Goal: Task Accomplishment & Management: Manage account settings

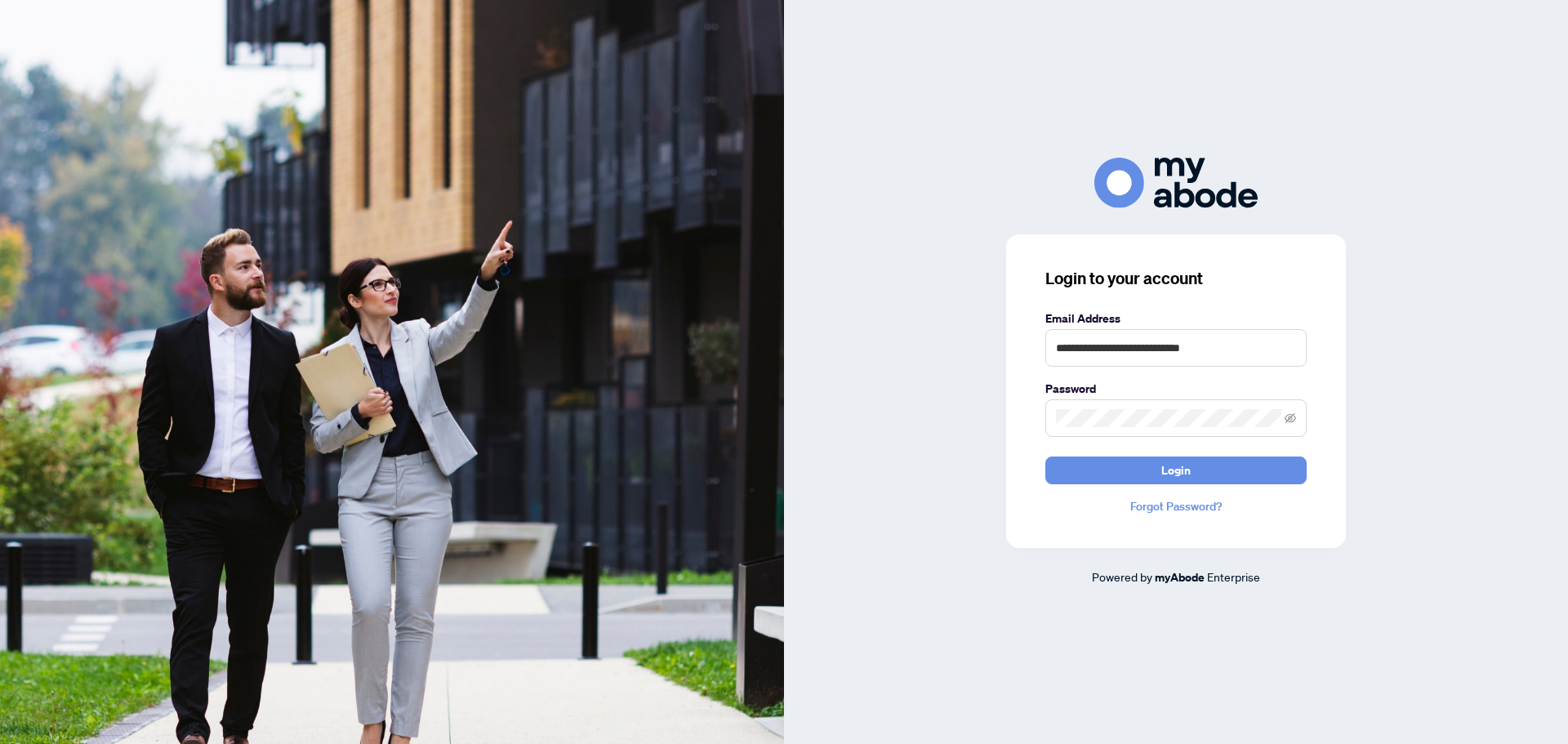
click at [1283, 352] on keeper-lock "Open Keeper Popup" at bounding box center [1287, 347] width 20 height 20
type input "**********"
click at [1161, 468] on button "Login" at bounding box center [1176, 470] width 261 height 28
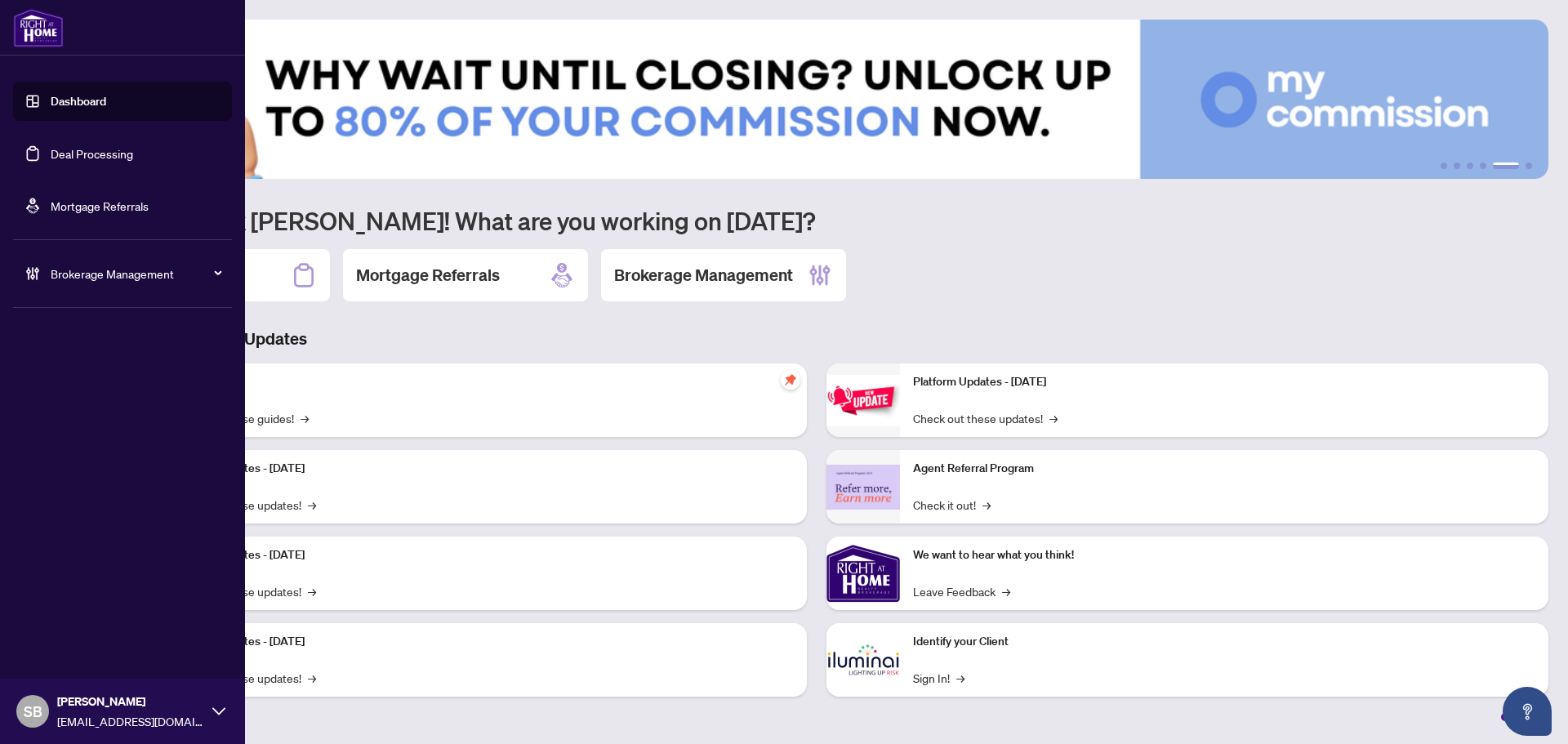
click at [99, 256] on div "Brokerage Management" at bounding box center [122, 273] width 219 height 39
click at [102, 265] on span "Brokerage Management" at bounding box center [136, 273] width 170 height 18
click at [63, 281] on span "Brokerage Management" at bounding box center [136, 273] width 170 height 18
click at [80, 155] on link "Deal Processing" at bounding box center [92, 154] width 82 height 14
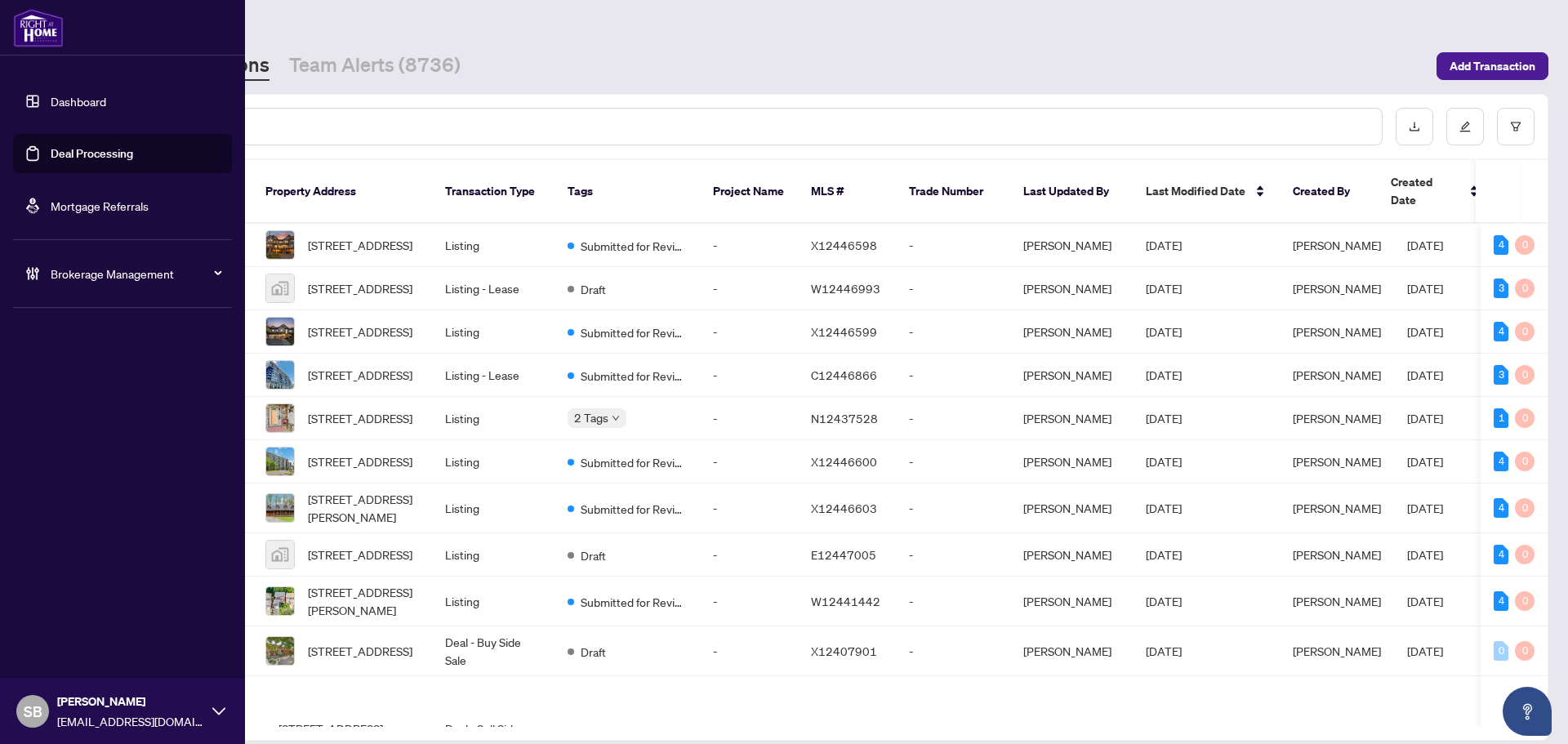
click at [68, 94] on link "Dashboard" at bounding box center [79, 101] width 55 height 14
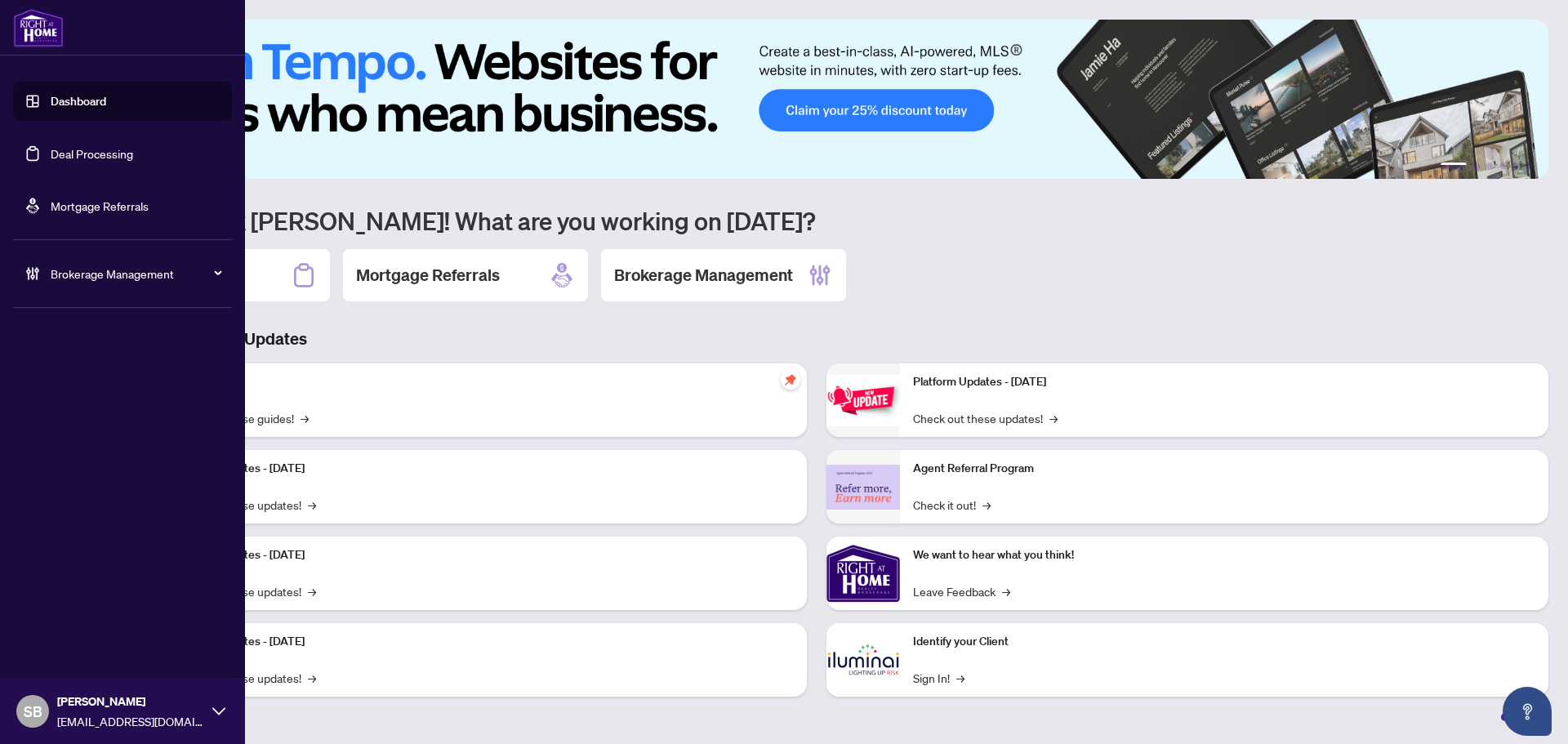
drag, startPoint x: 143, startPoint y: 288, endPoint x: 135, endPoint y: 271, distance: 18.8
click at [143, 287] on div "Brokerage Management" at bounding box center [122, 273] width 219 height 39
click at [115, 384] on link "Manage Agents" at bounding box center [74, 391] width 80 height 14
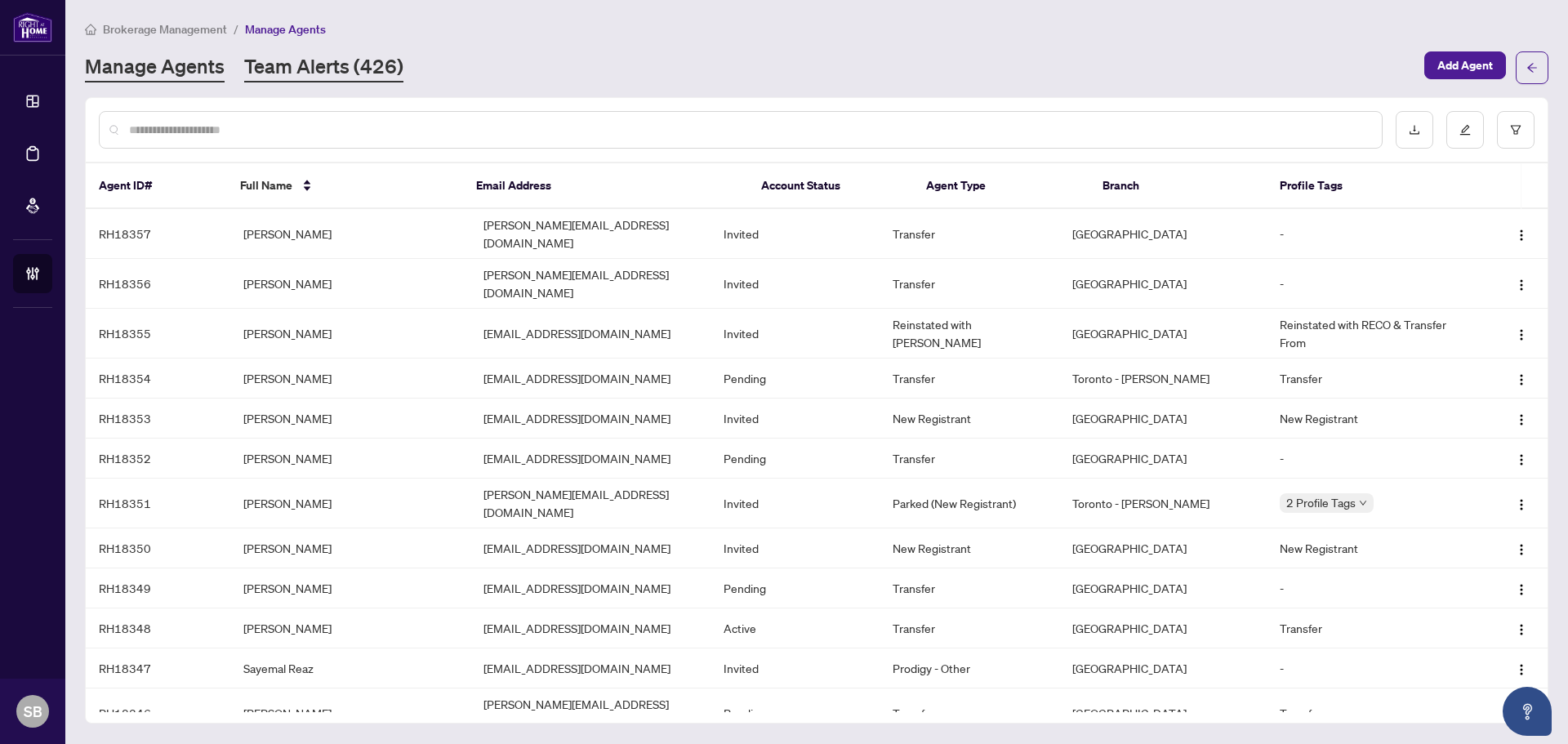
click at [355, 72] on link "Team Alerts (426)" at bounding box center [323, 67] width 159 height 29
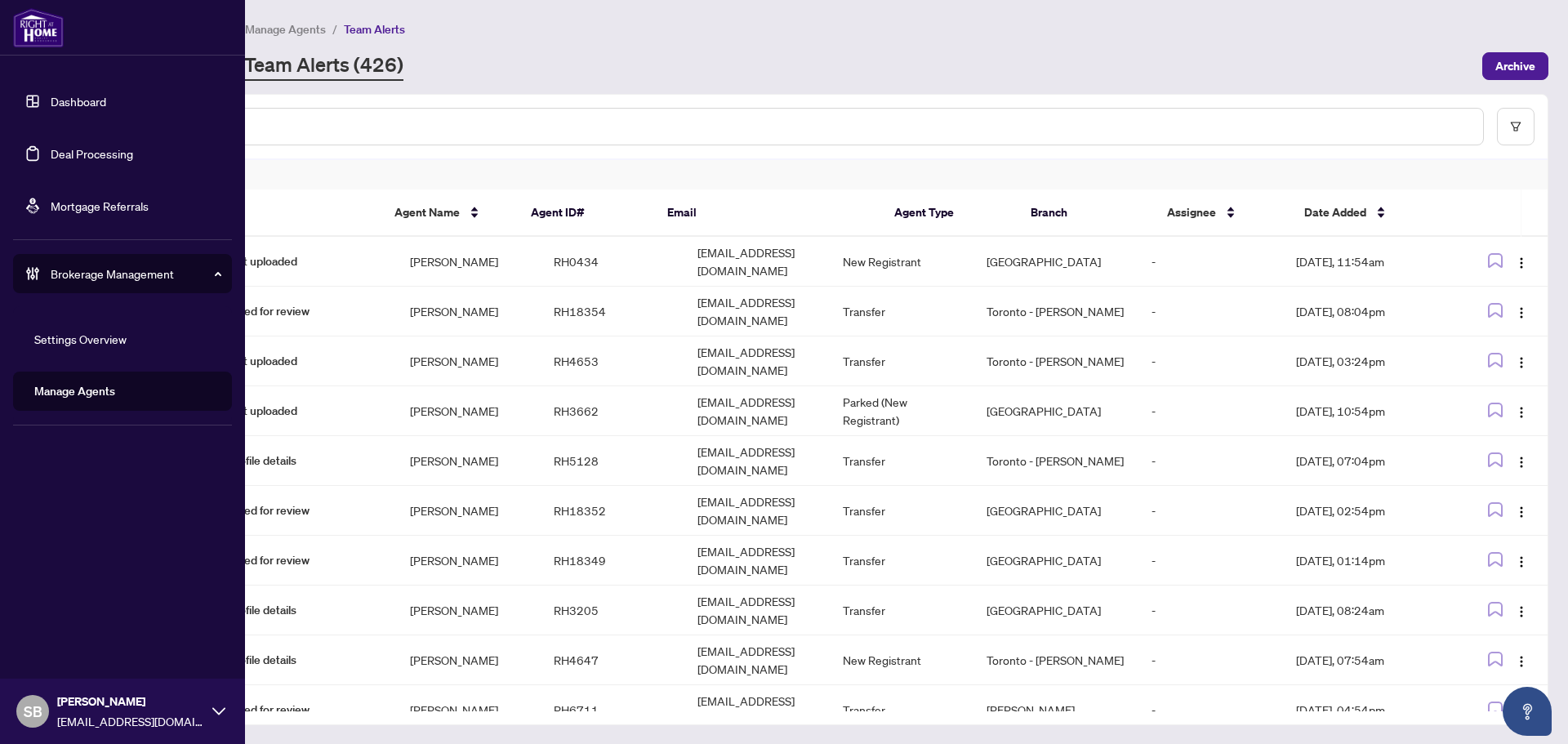
click at [93, 151] on link "Deal Processing" at bounding box center [92, 154] width 82 height 14
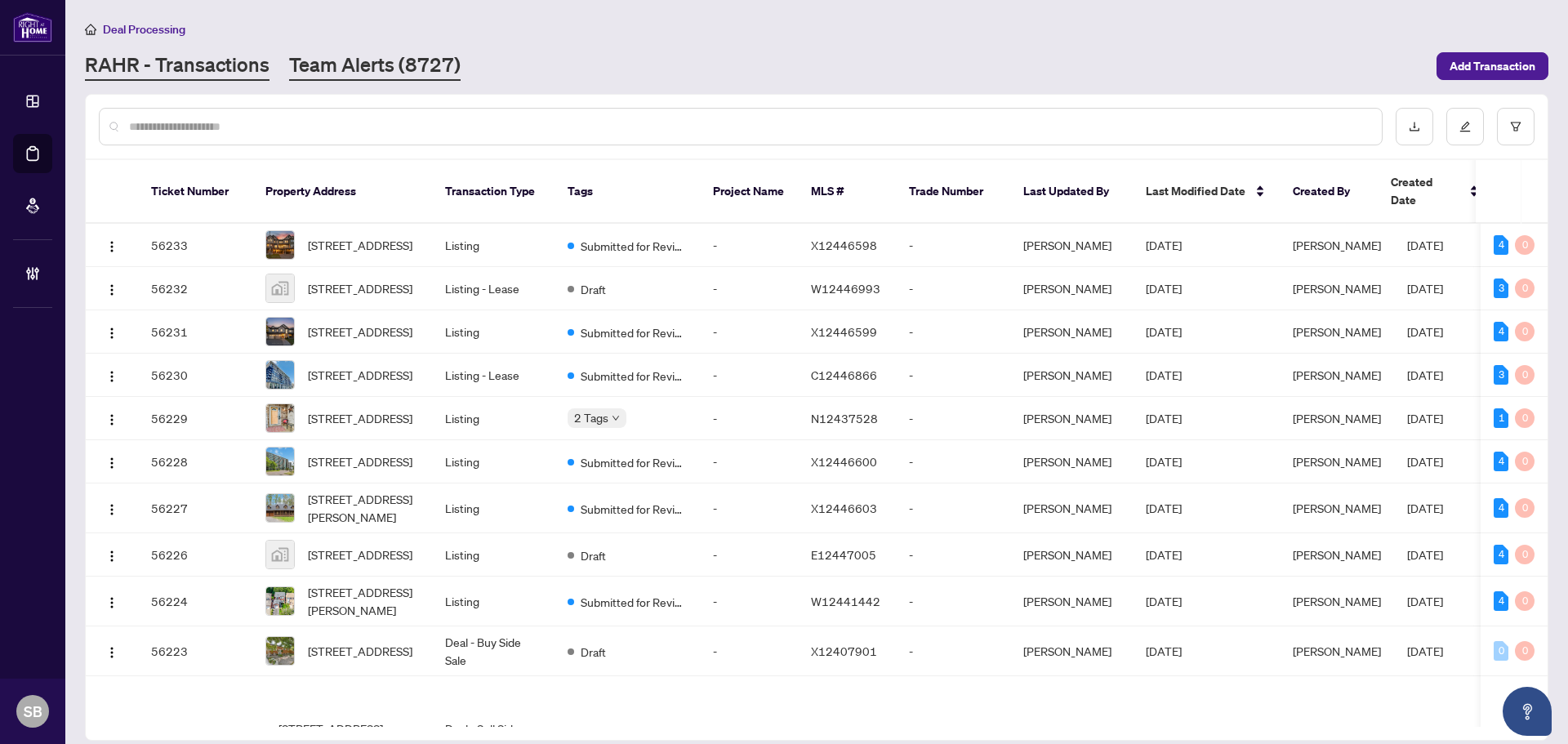
click at [337, 70] on link "Team Alerts (8727)" at bounding box center [375, 66] width 172 height 29
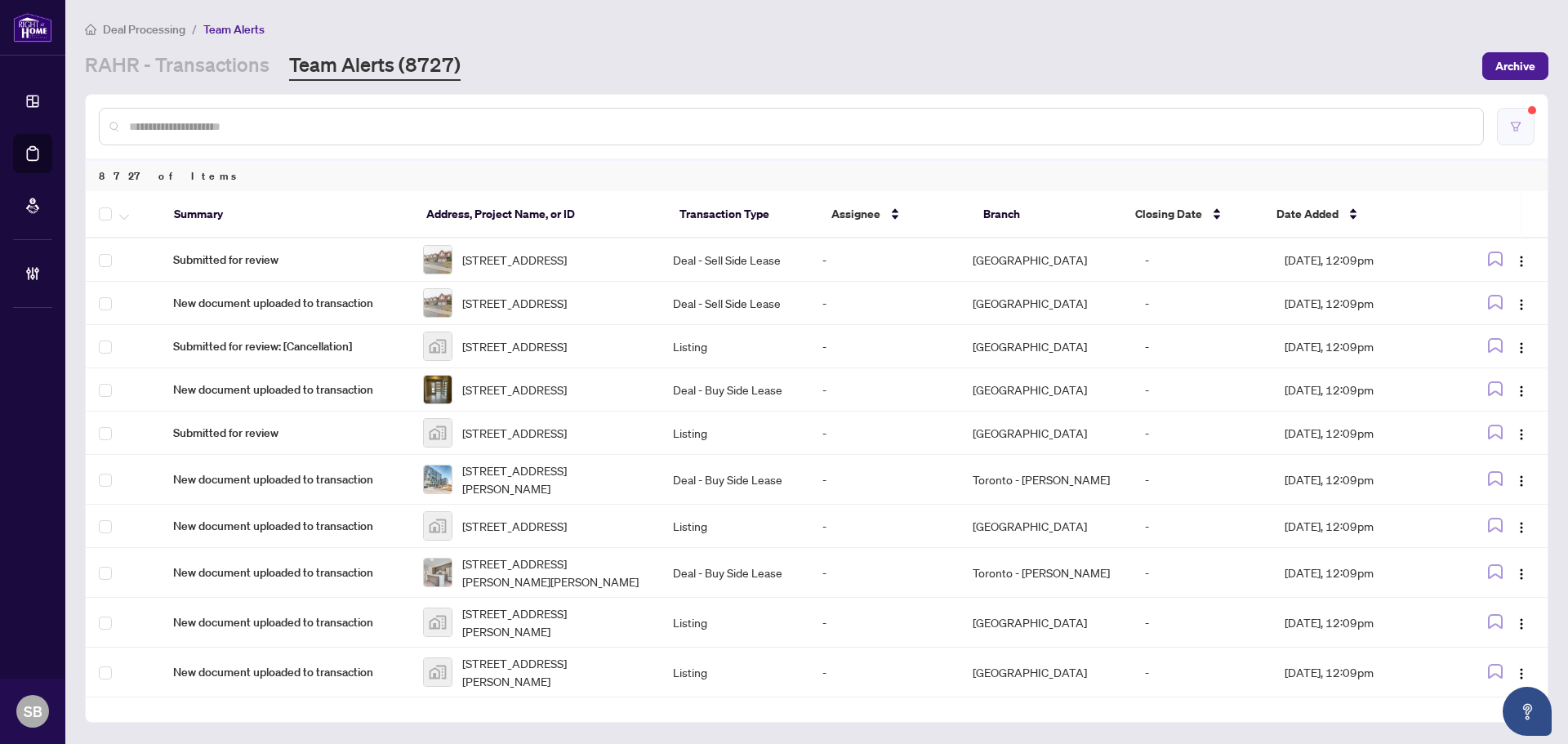
click at [1529, 130] on button "button" at bounding box center [1515, 127] width 38 height 38
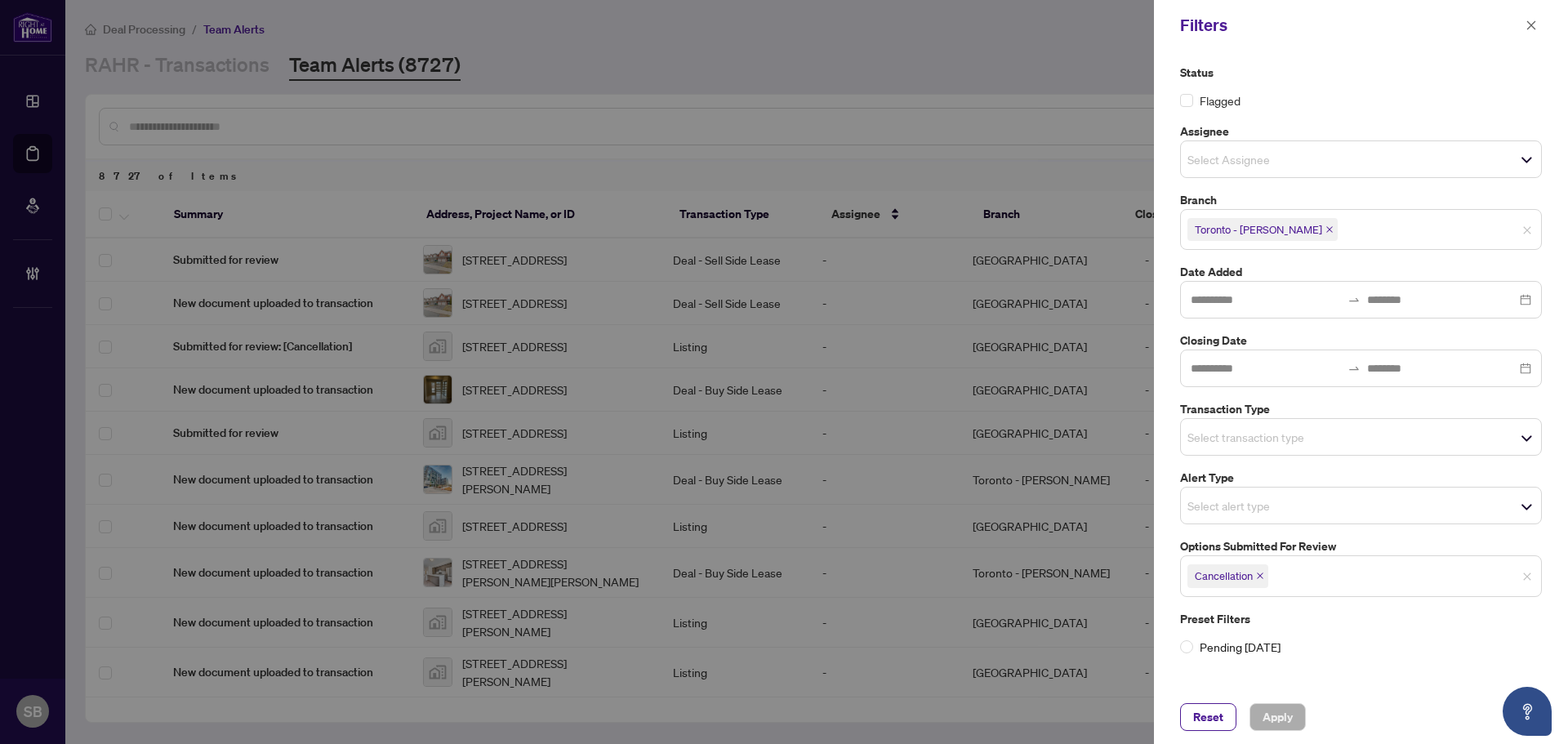
click at [1295, 235] on span "Toronto - Don Mills" at bounding box center [1262, 230] width 150 height 23
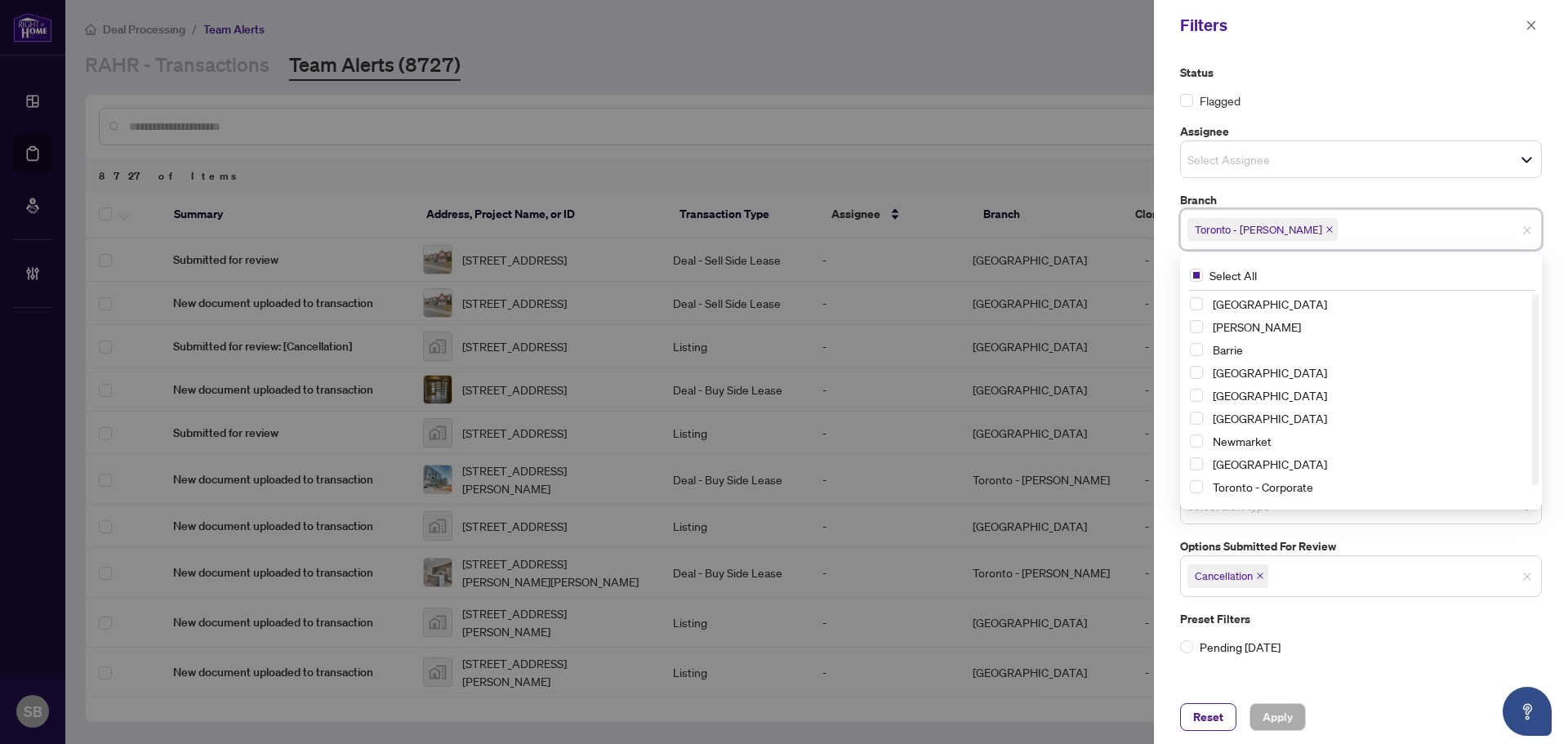
scroll to position [20, 0]
click at [1195, 488] on span "Select Toronto - Don Mills" at bounding box center [1196, 489] width 13 height 13
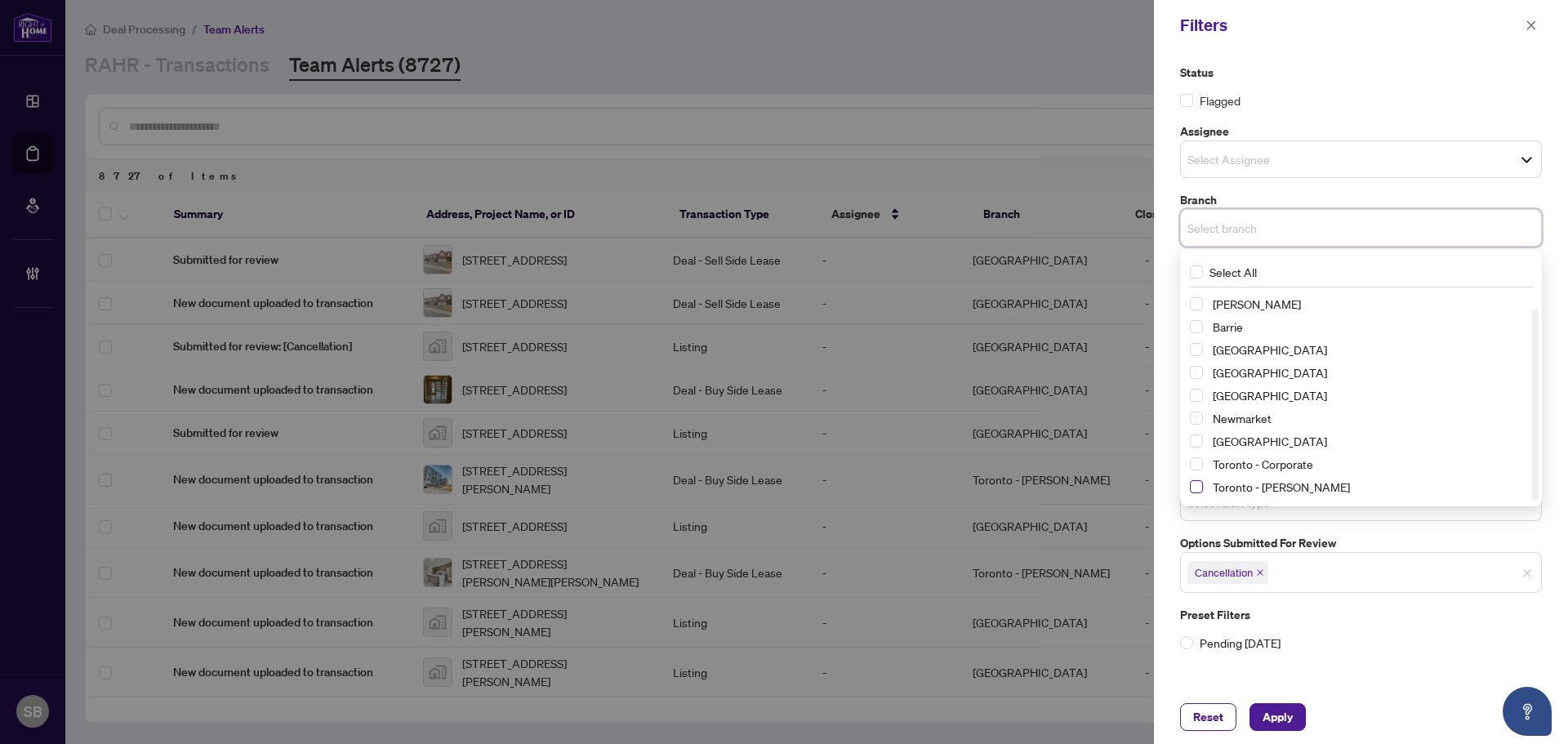
click at [1193, 480] on span "Select Toronto - Don Mills" at bounding box center [1196, 486] width 13 height 13
drag, startPoint x: 1389, startPoint y: 97, endPoint x: 1390, endPoint y: 106, distance: 9.1
click at [1389, 96] on div "Flagged" at bounding box center [1361, 100] width 362 height 18
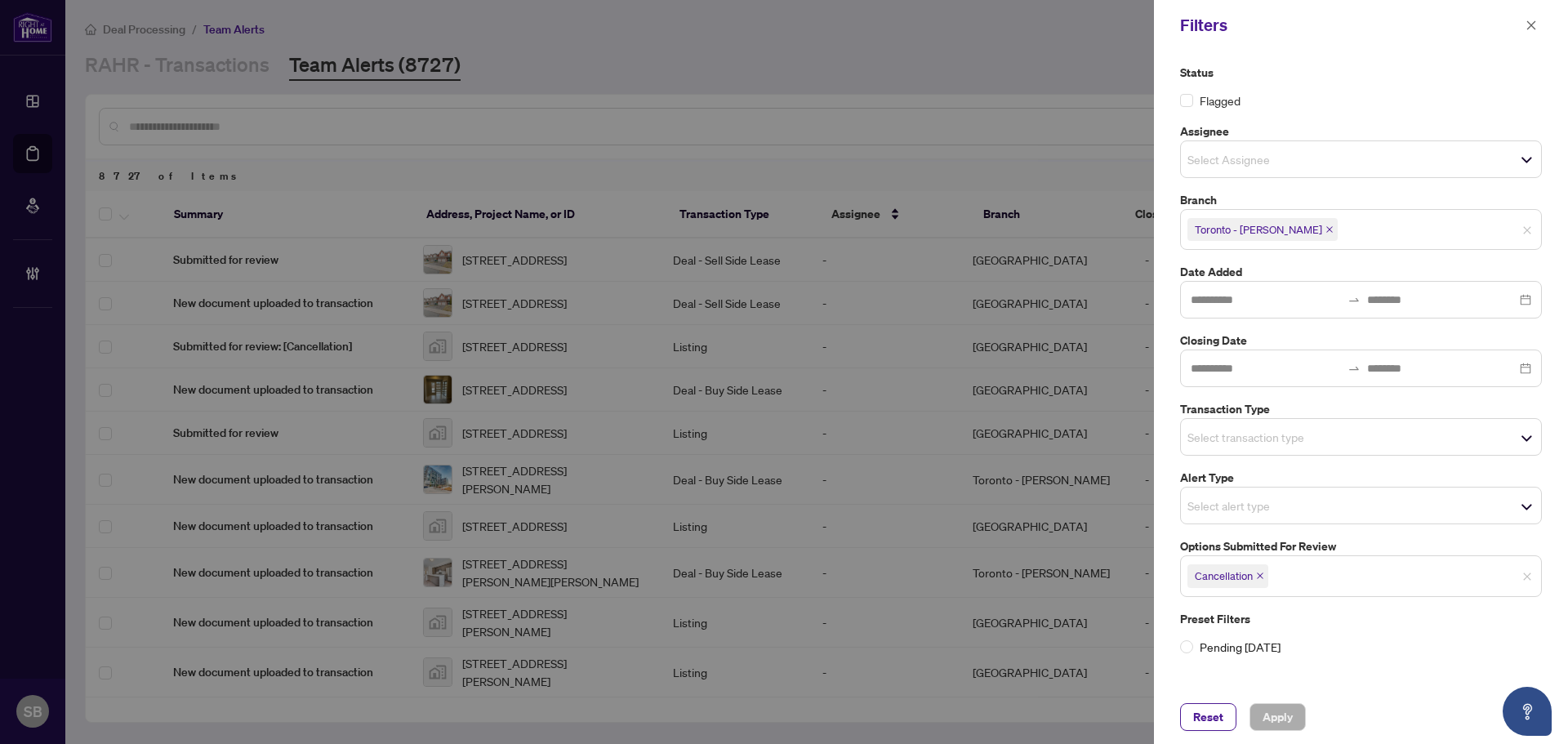
click at [1262, 579] on icon "close" at bounding box center [1260, 575] width 8 height 8
click at [1270, 573] on input "search" at bounding box center [1245, 574] width 114 height 20
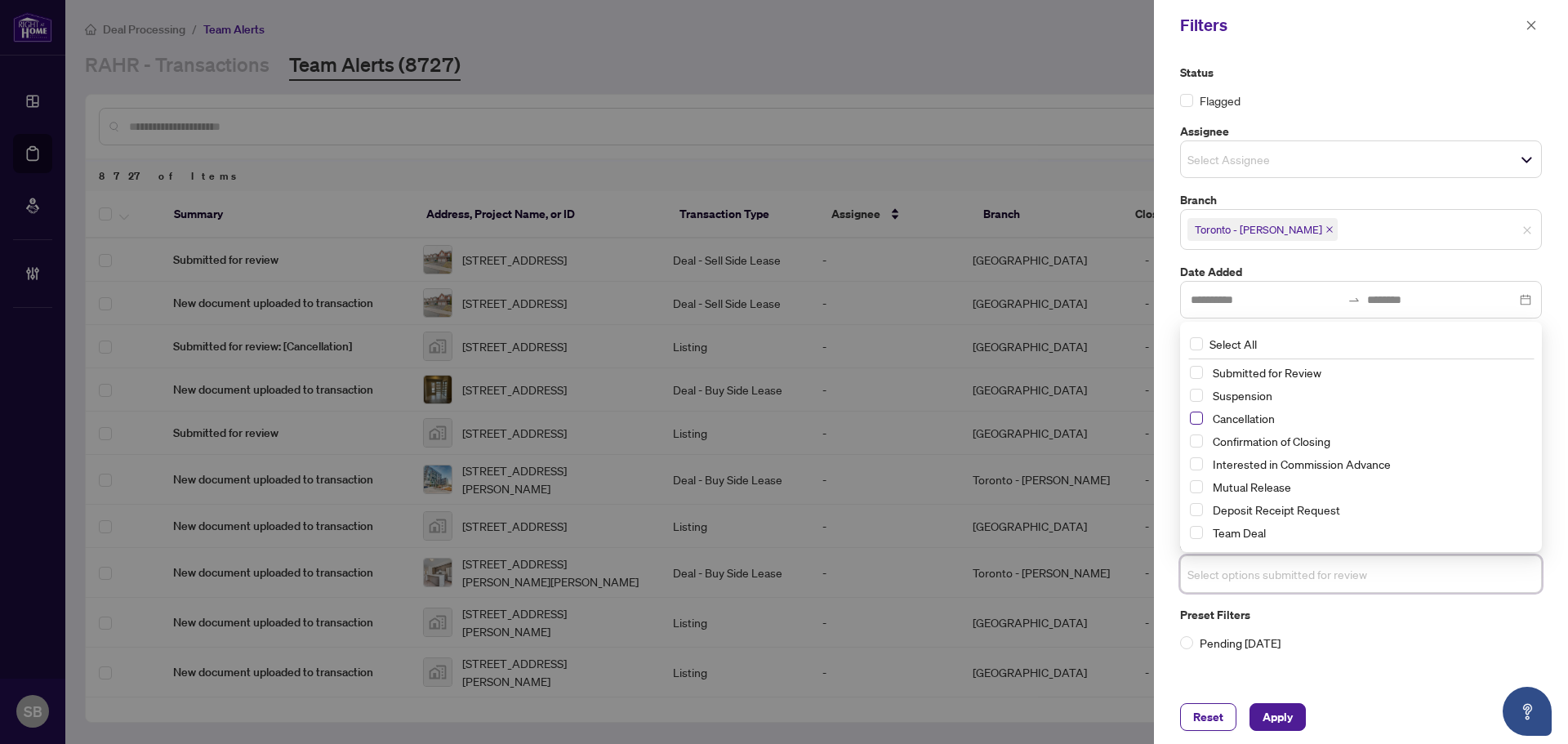
click at [1199, 417] on span "Select Cancellation" at bounding box center [1196, 418] width 13 height 13
click at [1313, 592] on div "Cancellation" at bounding box center [1361, 576] width 362 height 41
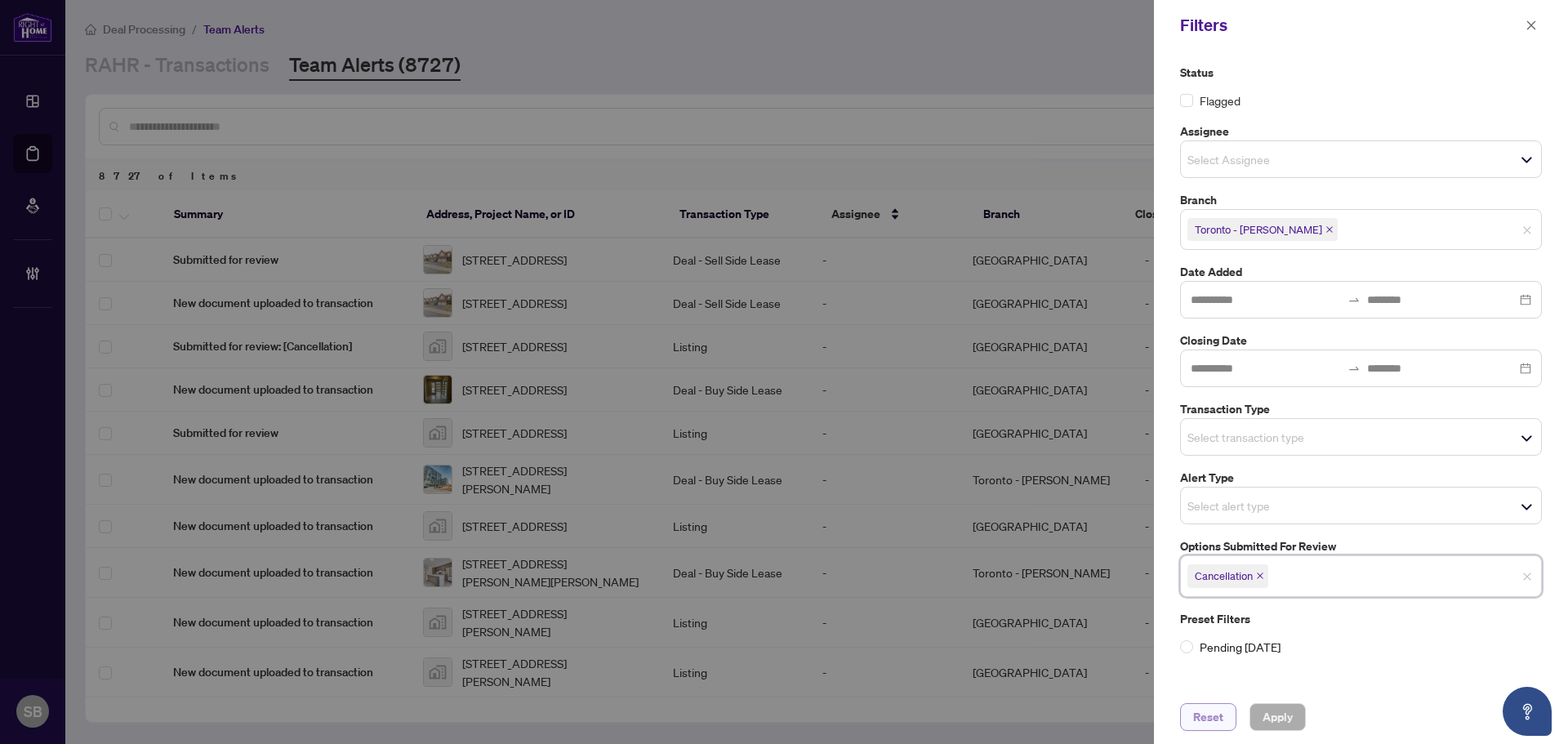
click at [1194, 723] on button "Reset" at bounding box center [1208, 716] width 56 height 28
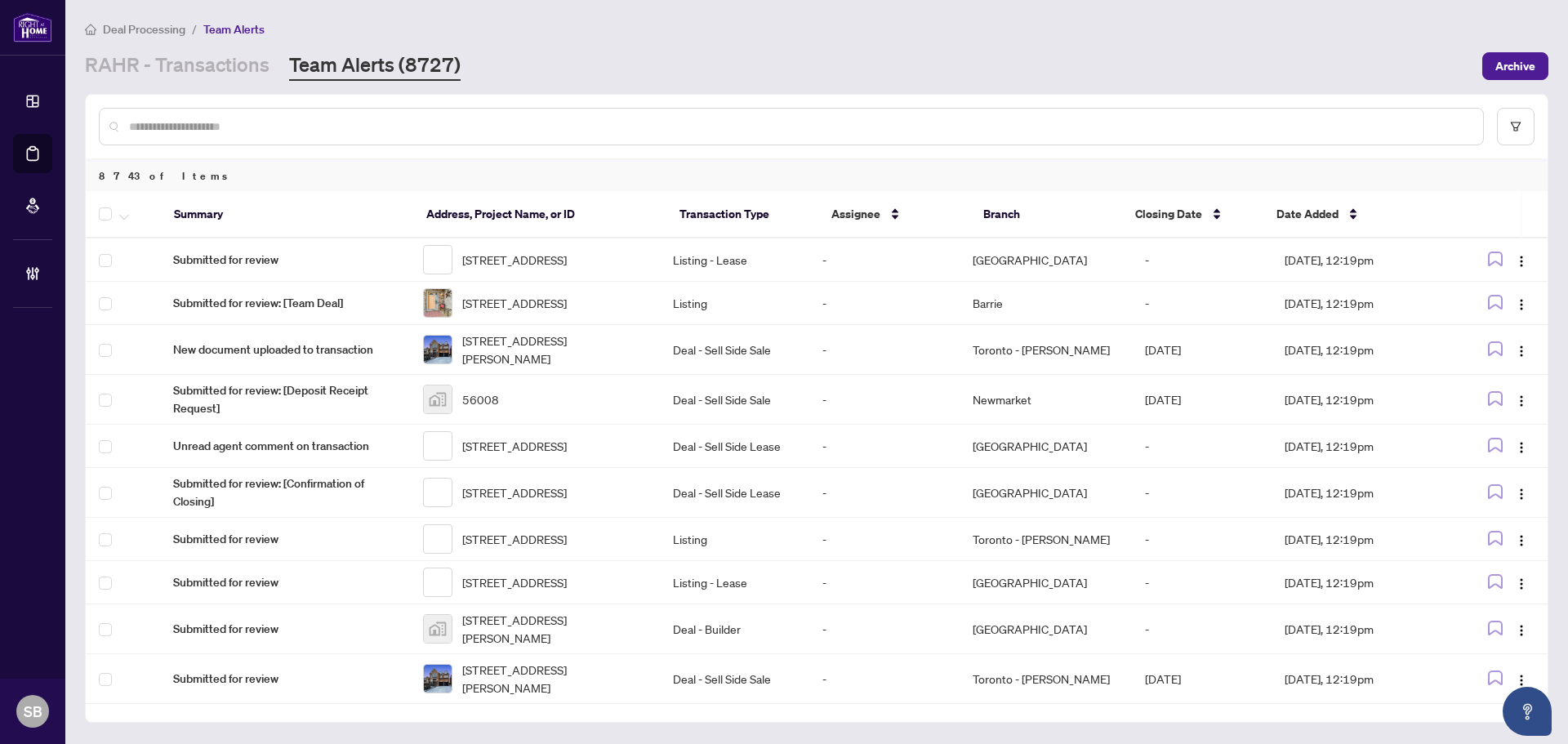
click at [1534, 119] on div at bounding box center [817, 126] width 1462 height 63
click at [1527, 124] on button "button" at bounding box center [1515, 127] width 38 height 38
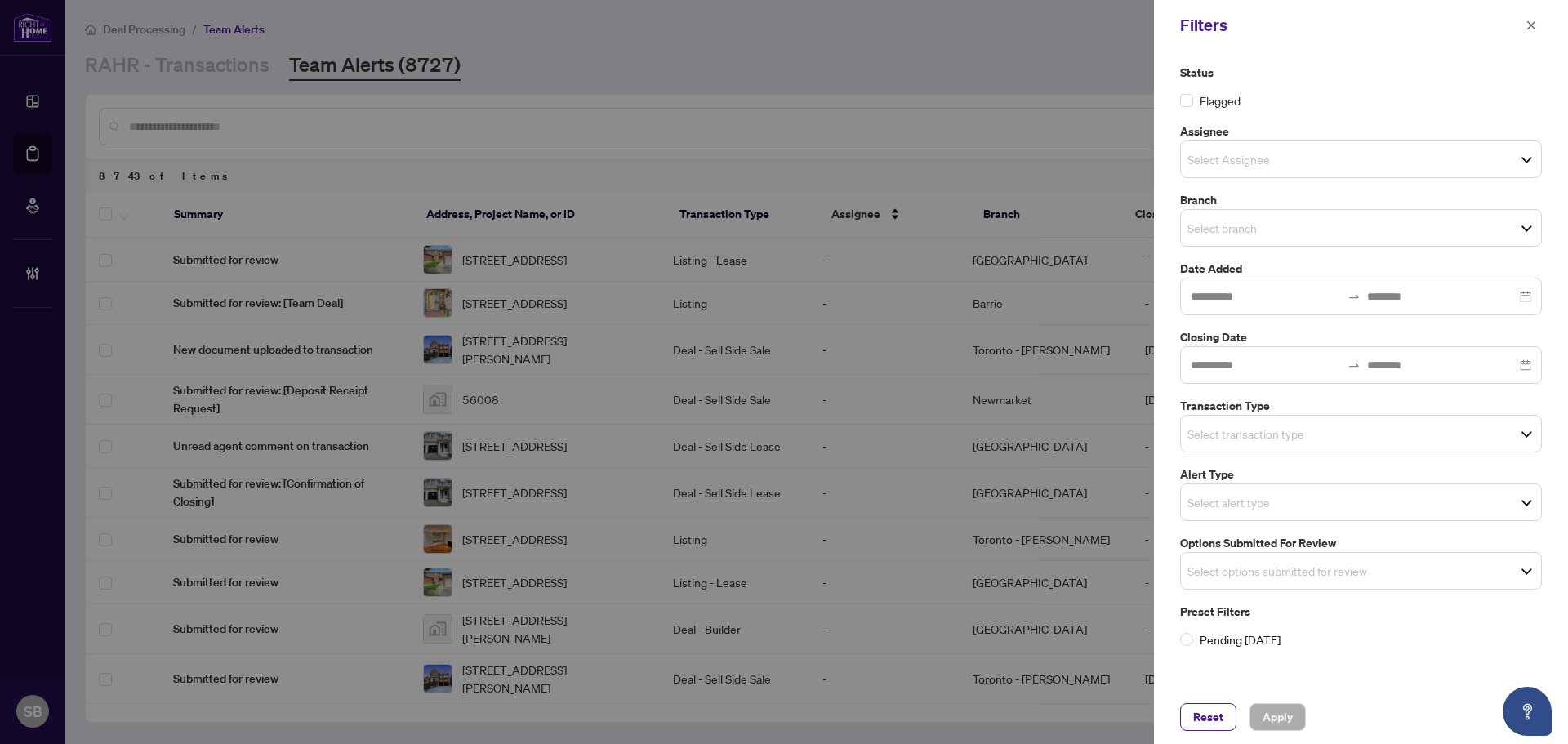
click at [1236, 234] on input "search" at bounding box center [1245, 228] width 114 height 20
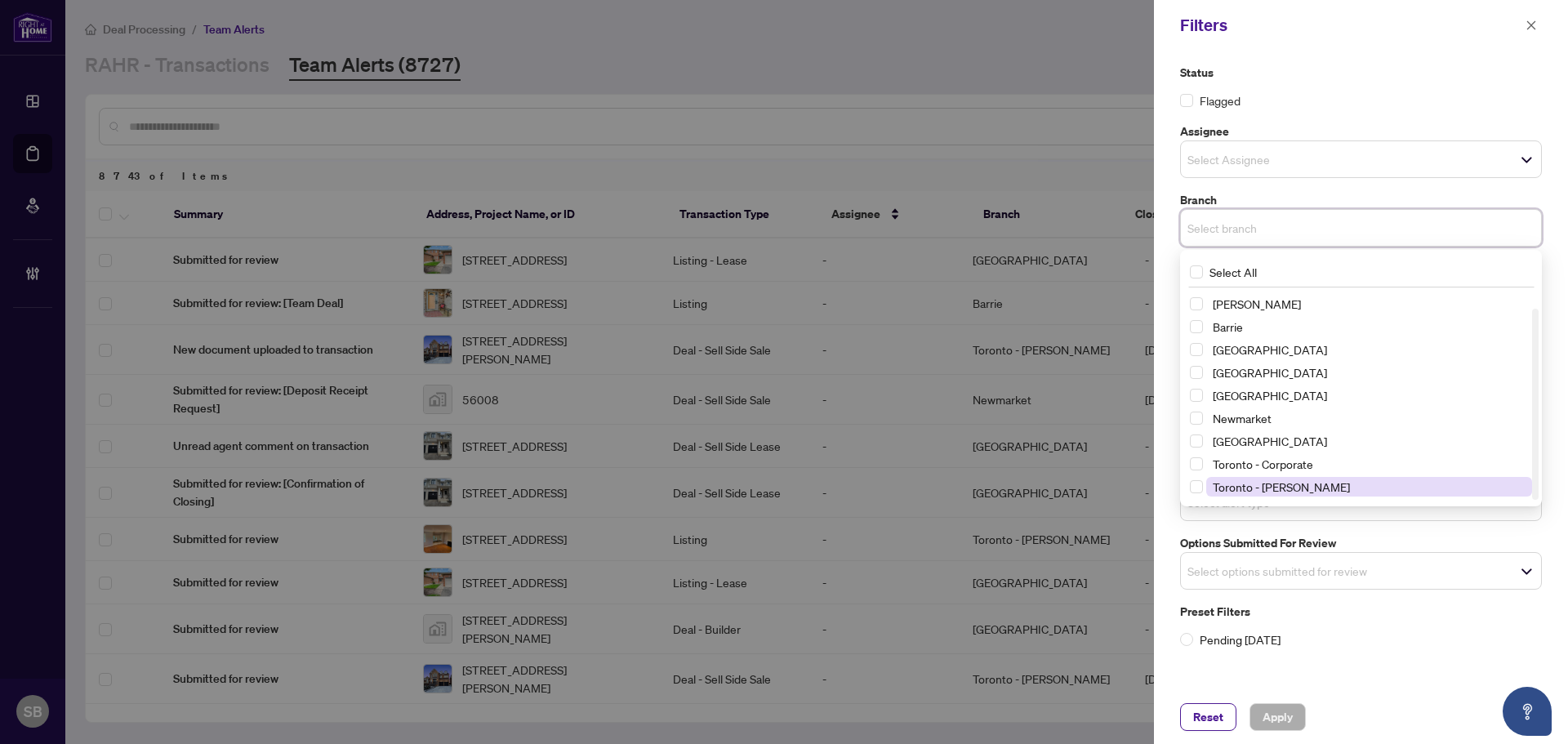
click at [1234, 492] on span "Toronto - Don Mills" at bounding box center [1281, 487] width 138 height 14
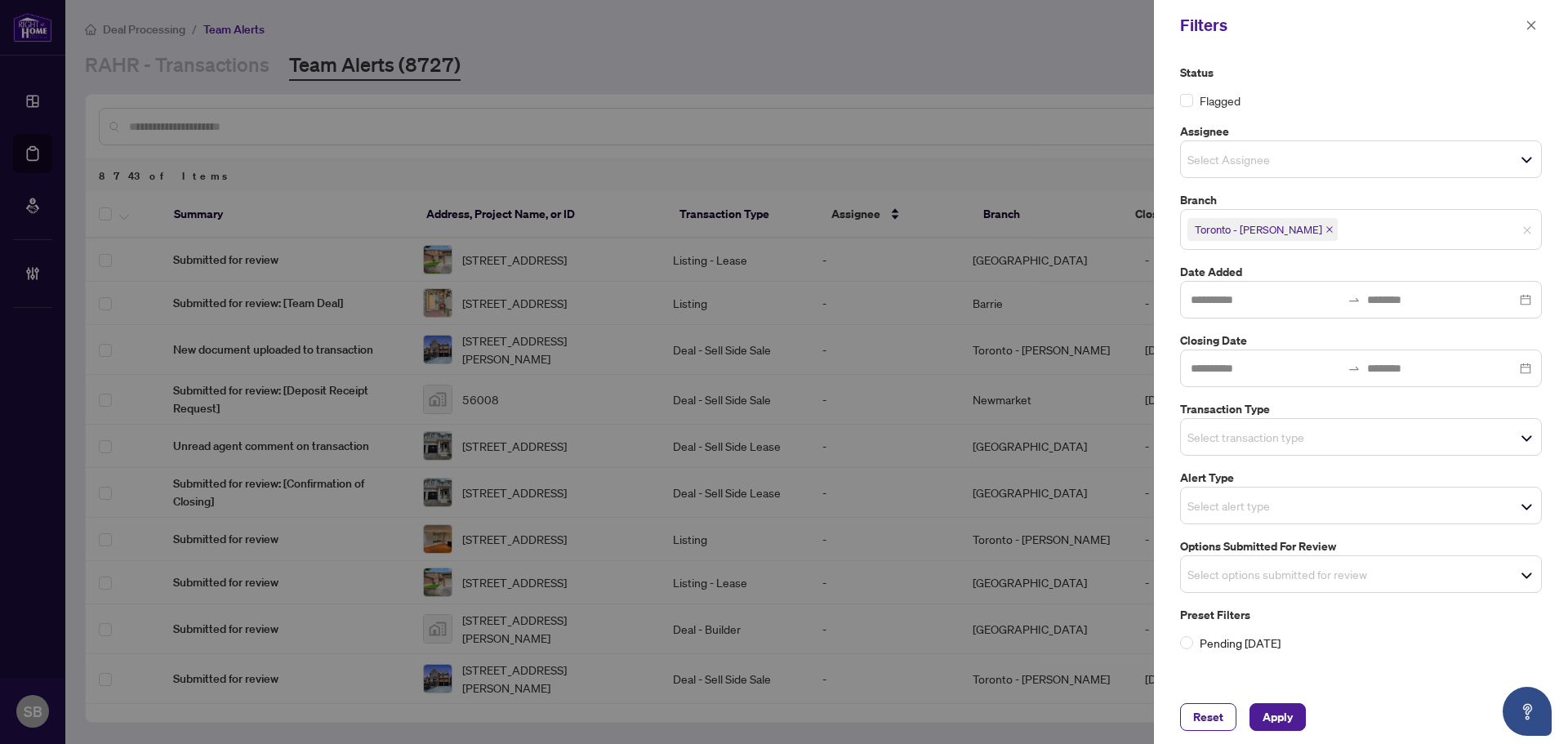
click at [1173, 336] on div "Status Flagged Assignee Select Assignee Branch Toronto - Don Mills Select All R…" at bounding box center [1361, 371] width 414 height 640
click at [1210, 583] on input "search" at bounding box center [1245, 574] width 114 height 20
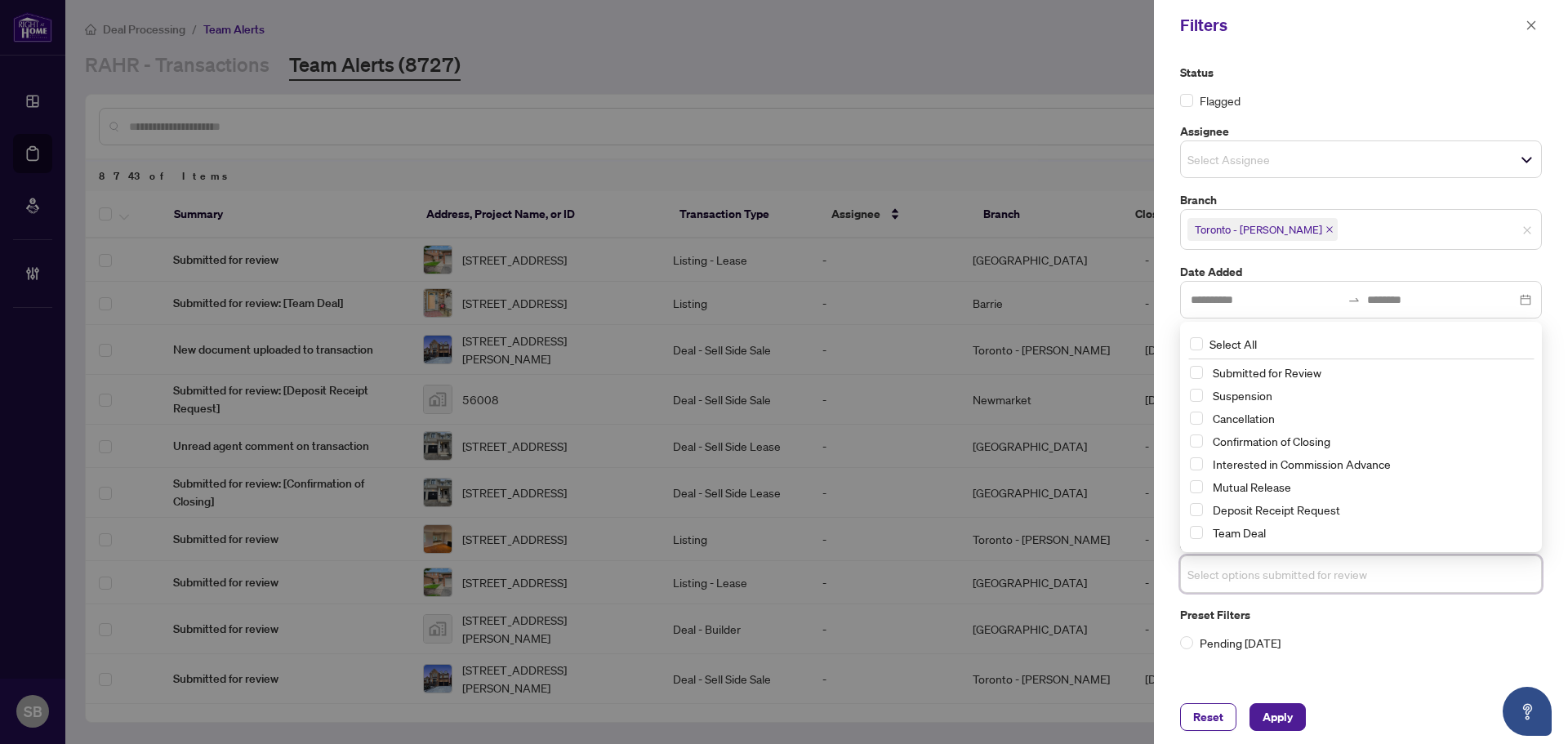
click at [1204, 415] on div "Cancellation" at bounding box center [1361, 418] width 342 height 20
click at [1199, 414] on span "Select Cancellation" at bounding box center [1196, 418] width 13 height 13
click at [1175, 610] on div "Preset Filters Pending Today" at bounding box center [1361, 632] width 372 height 46
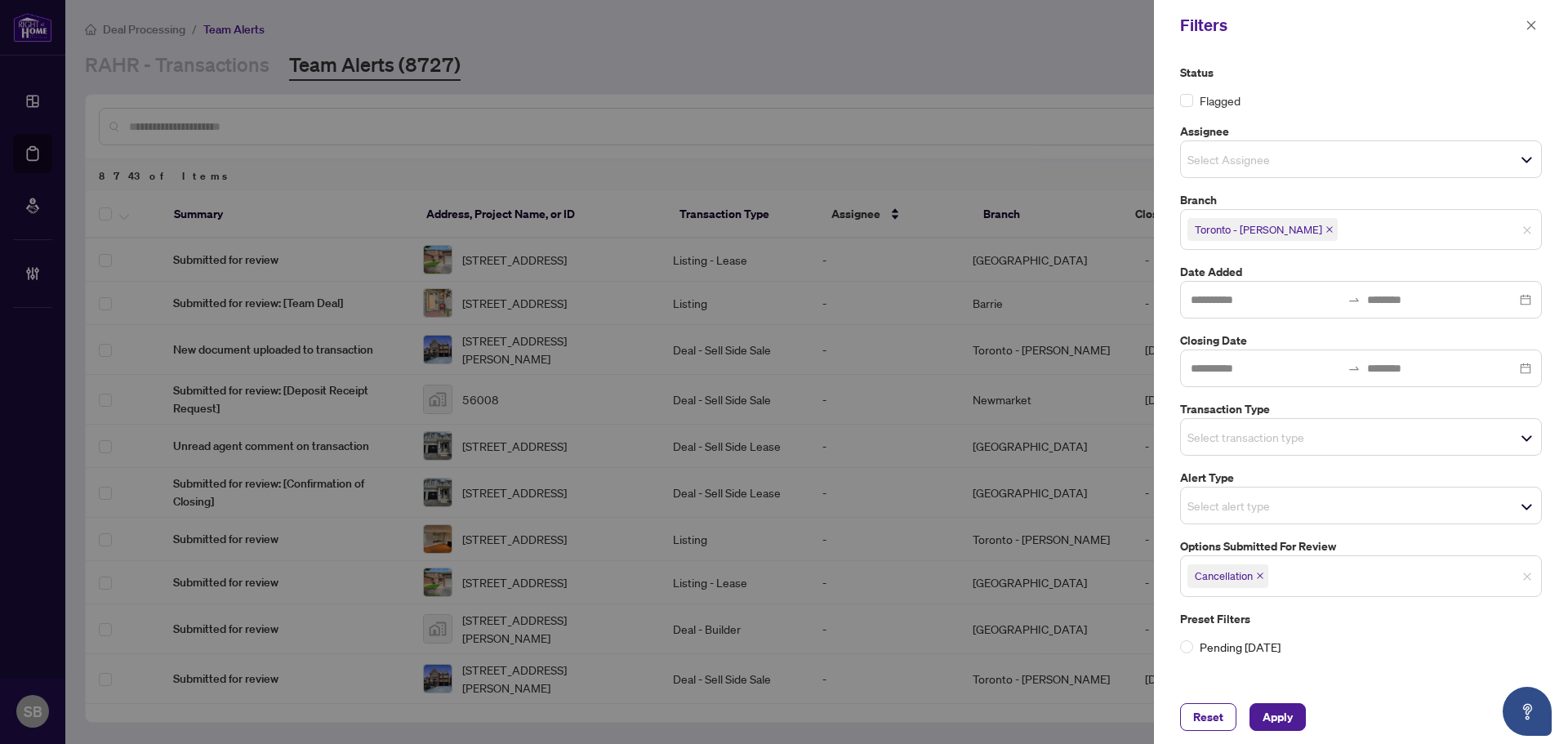
click at [1274, 736] on div "Reset Apply" at bounding box center [1361, 716] width 414 height 54
click at [1266, 706] on span "Apply" at bounding box center [1278, 716] width 30 height 26
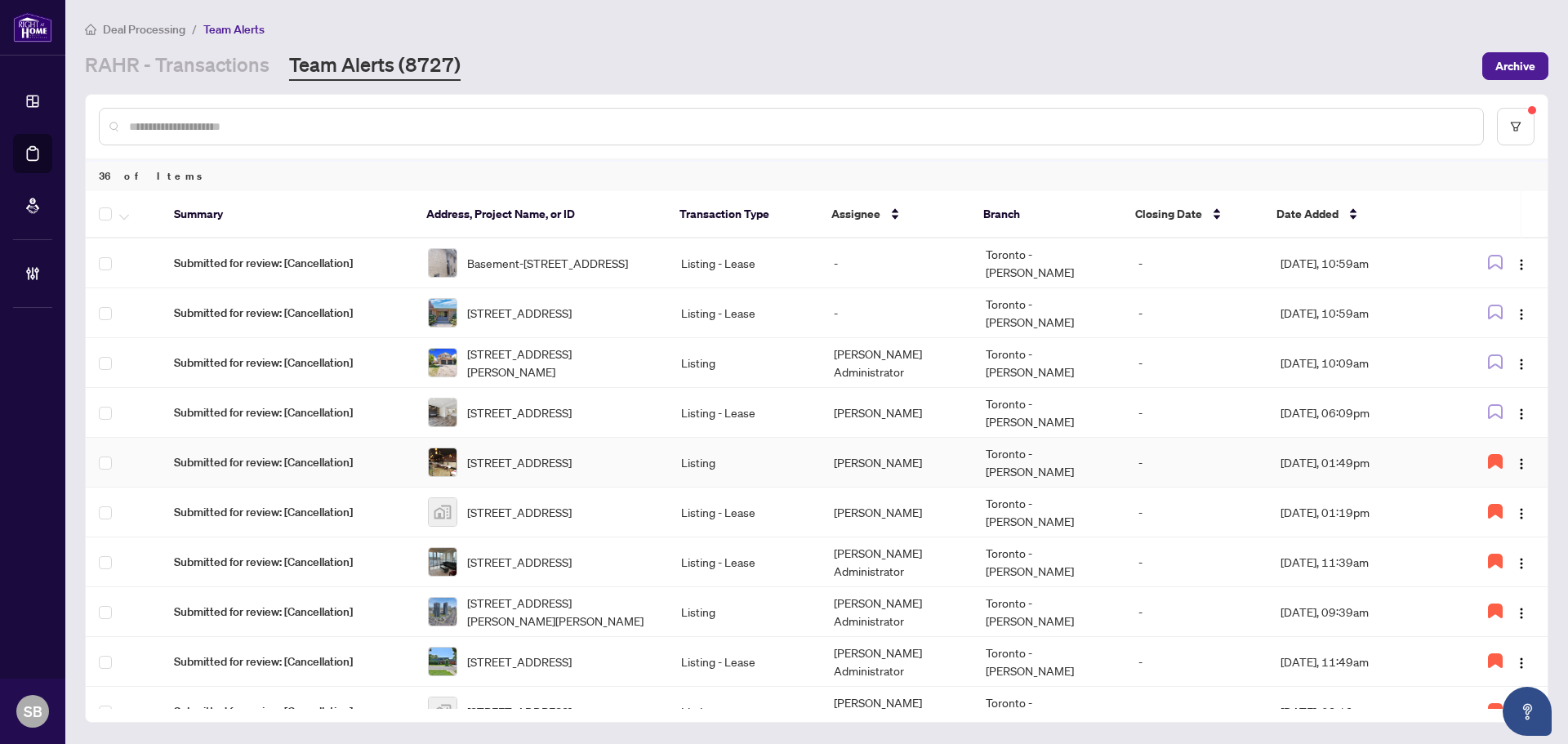
click at [910, 471] on td "[PERSON_NAME]" at bounding box center [897, 463] width 152 height 50
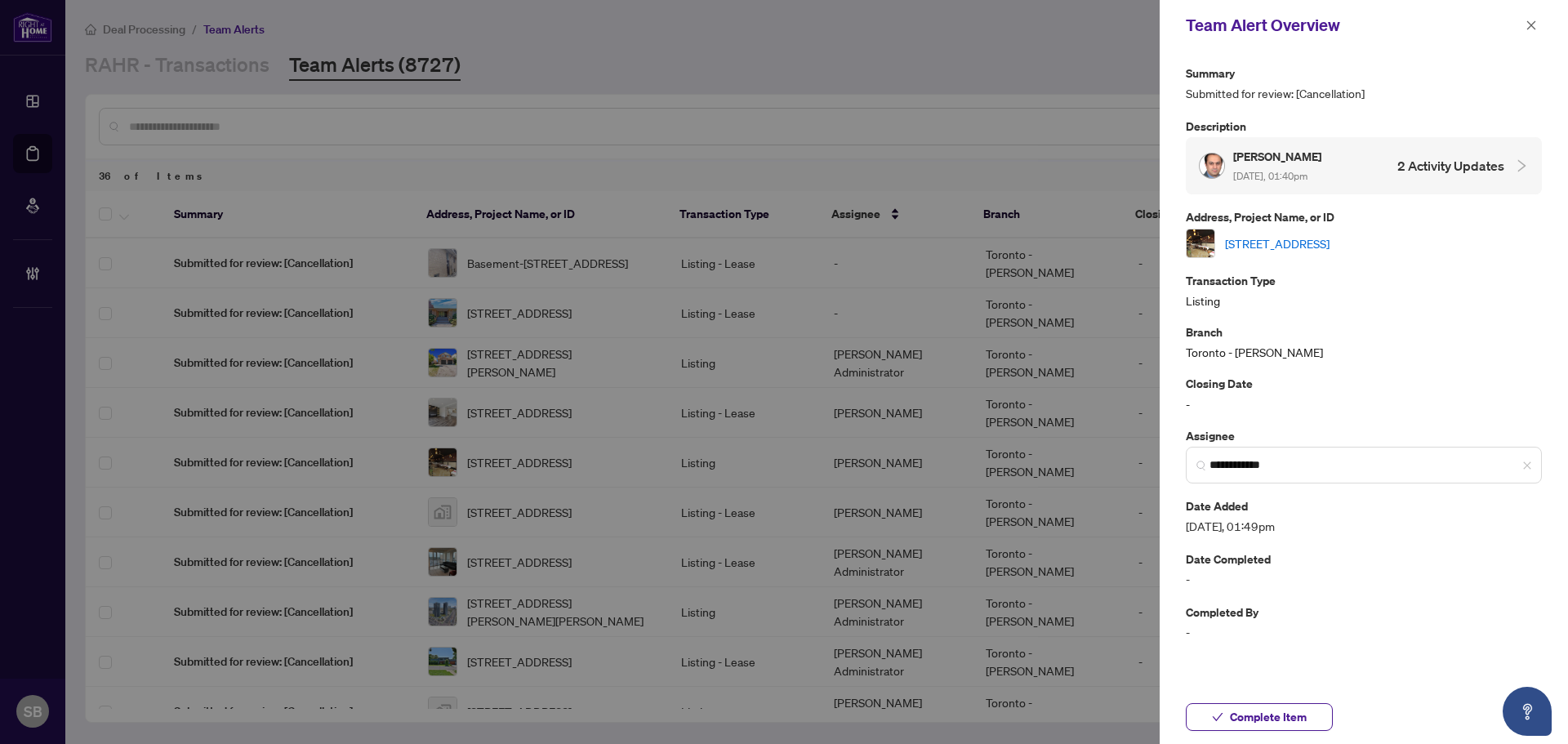
click at [1287, 252] on div "1370 St Clair Ave, Toronto, Ontario M6E 1C4, Canada" at bounding box center [1363, 243] width 356 height 29
click at [1287, 244] on link "1370 St Clair Ave, Toronto, Ontario M6E 1C4, Canada" at bounding box center [1277, 243] width 105 height 18
click at [1297, 240] on link "1370 St Clair Ave, Toronto, Ontario M6E 1C4, Canada" at bounding box center [1277, 243] width 105 height 18
click at [1520, 22] on div "Team Alert Overview" at bounding box center [1353, 25] width 335 height 24
click at [1530, 24] on icon "close" at bounding box center [1530, 25] width 12 height 12
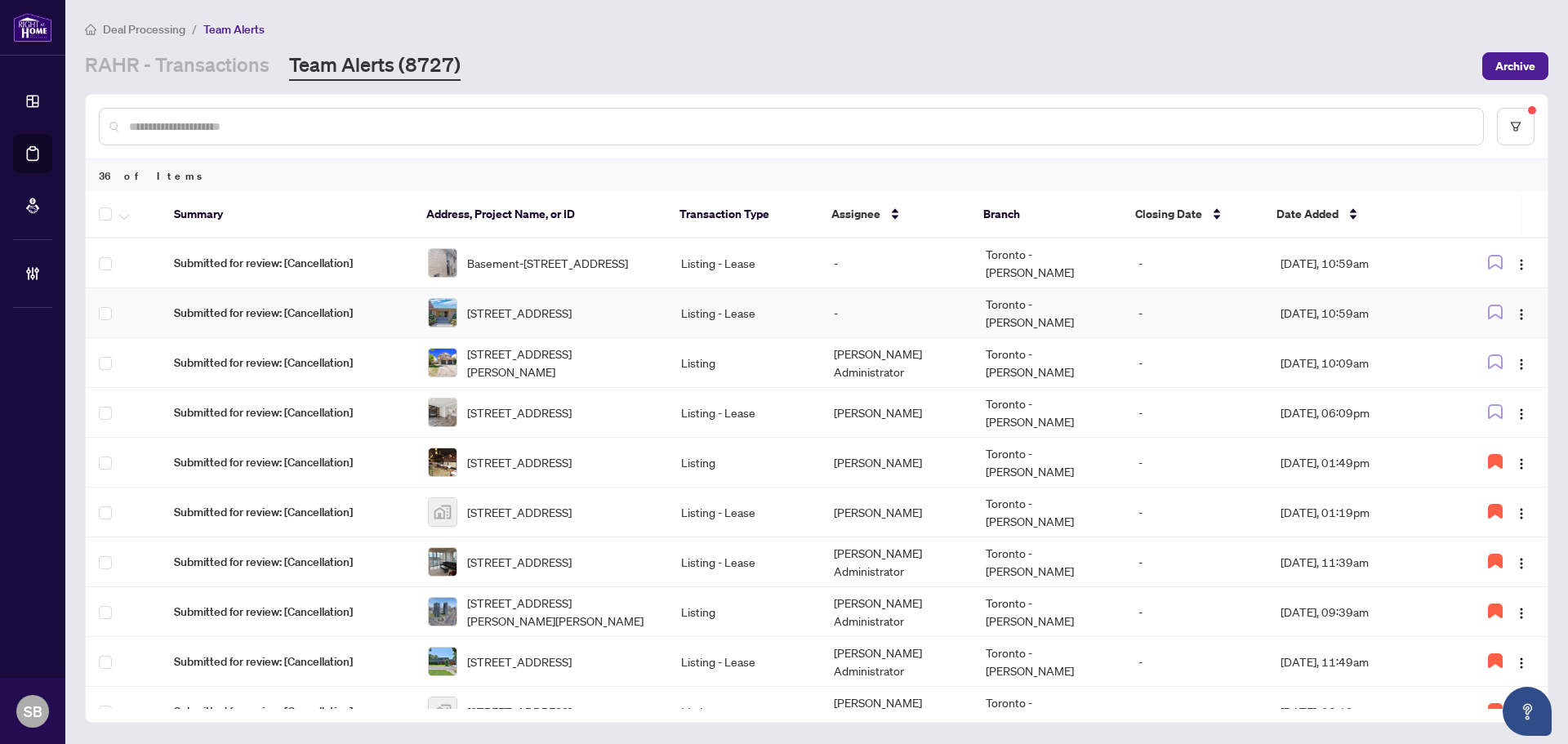
click at [825, 310] on td "-" at bounding box center [897, 313] width 152 height 50
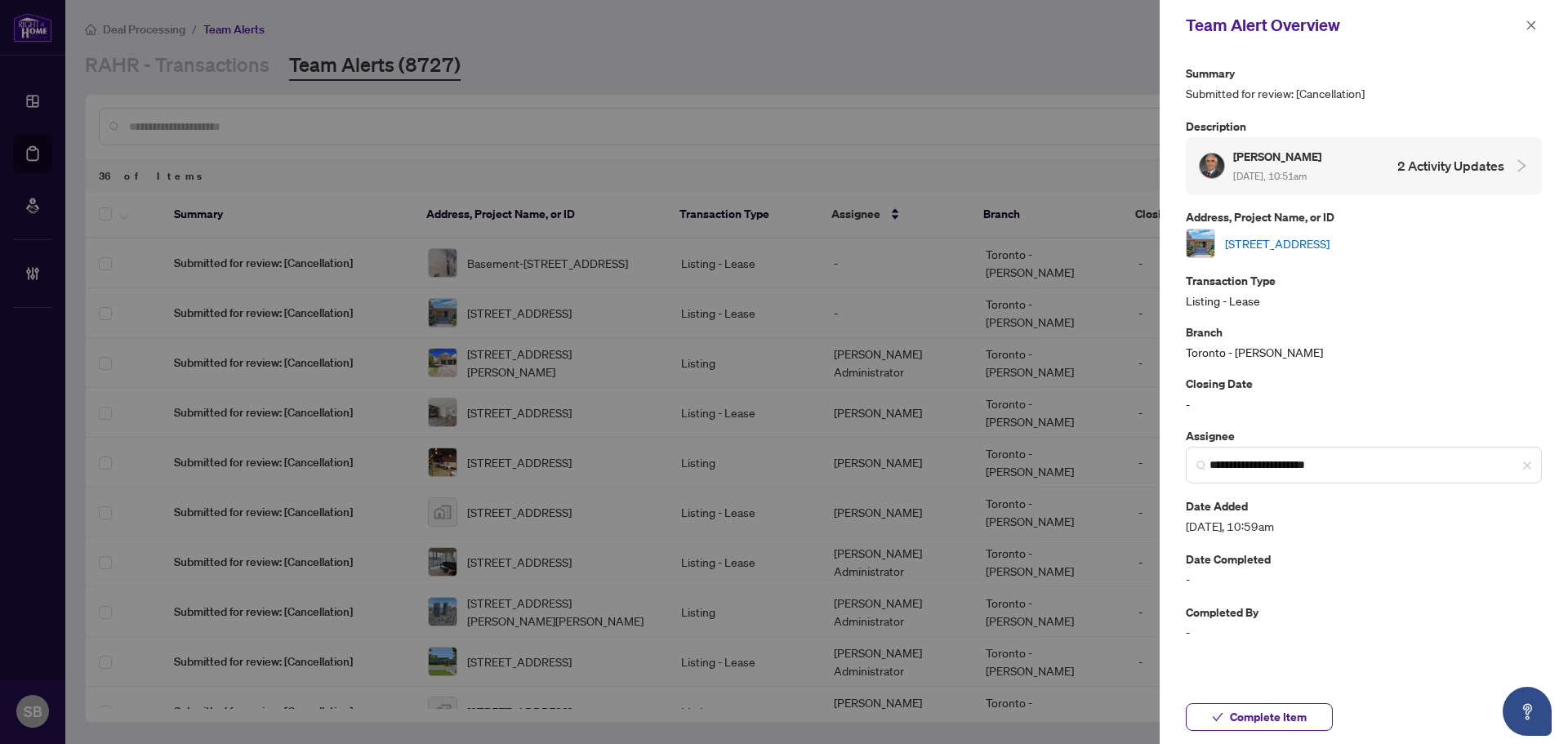
click at [1307, 235] on link "42 Denmark Cres, Toronto, Ontario M2R 1J4, Canada" at bounding box center [1277, 243] width 105 height 18
click at [1542, 28] on div "Team Alert Overview" at bounding box center [1363, 25] width 408 height 51
click at [1530, 26] on icon "close" at bounding box center [1530, 25] width 12 height 12
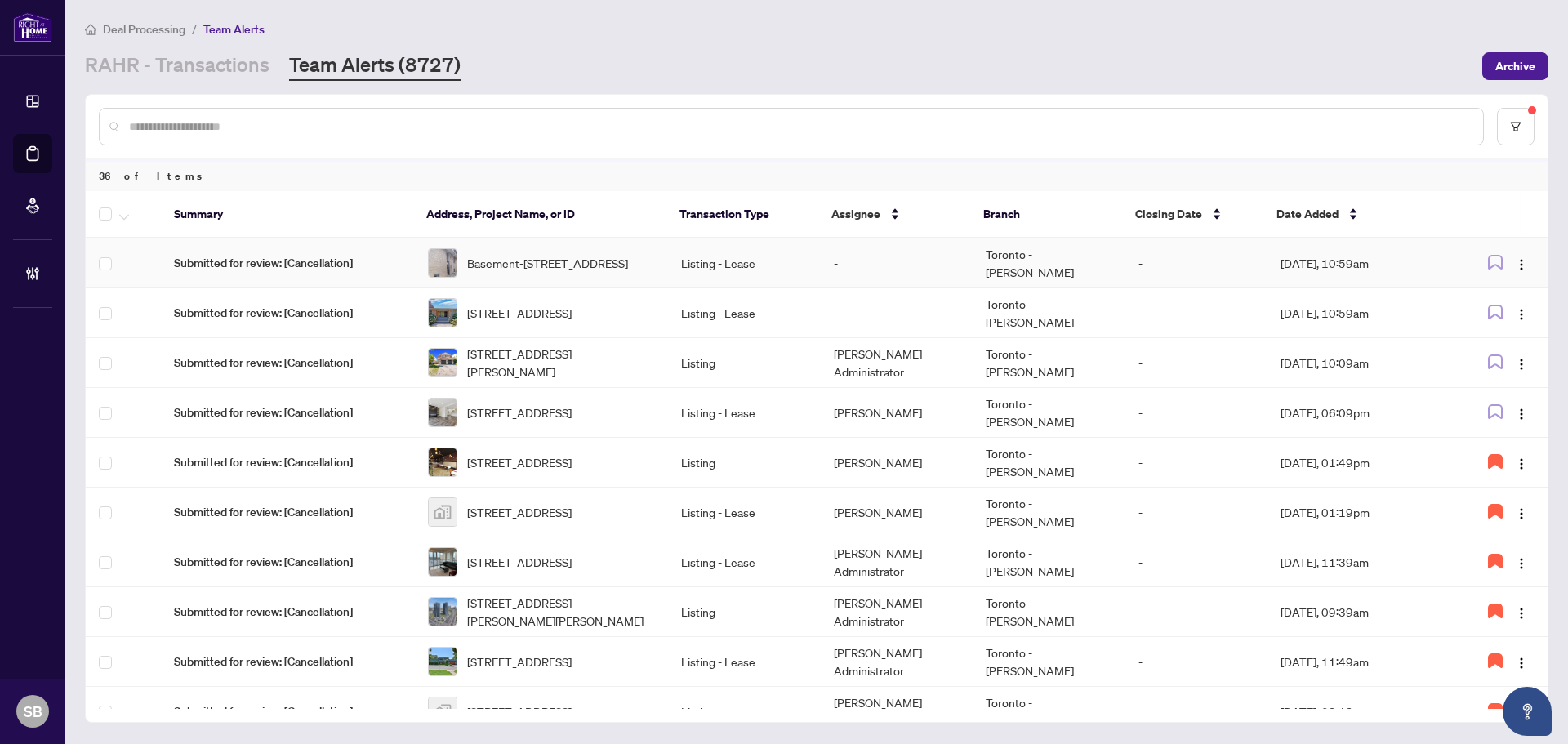
click at [841, 262] on td "-" at bounding box center [897, 263] width 152 height 50
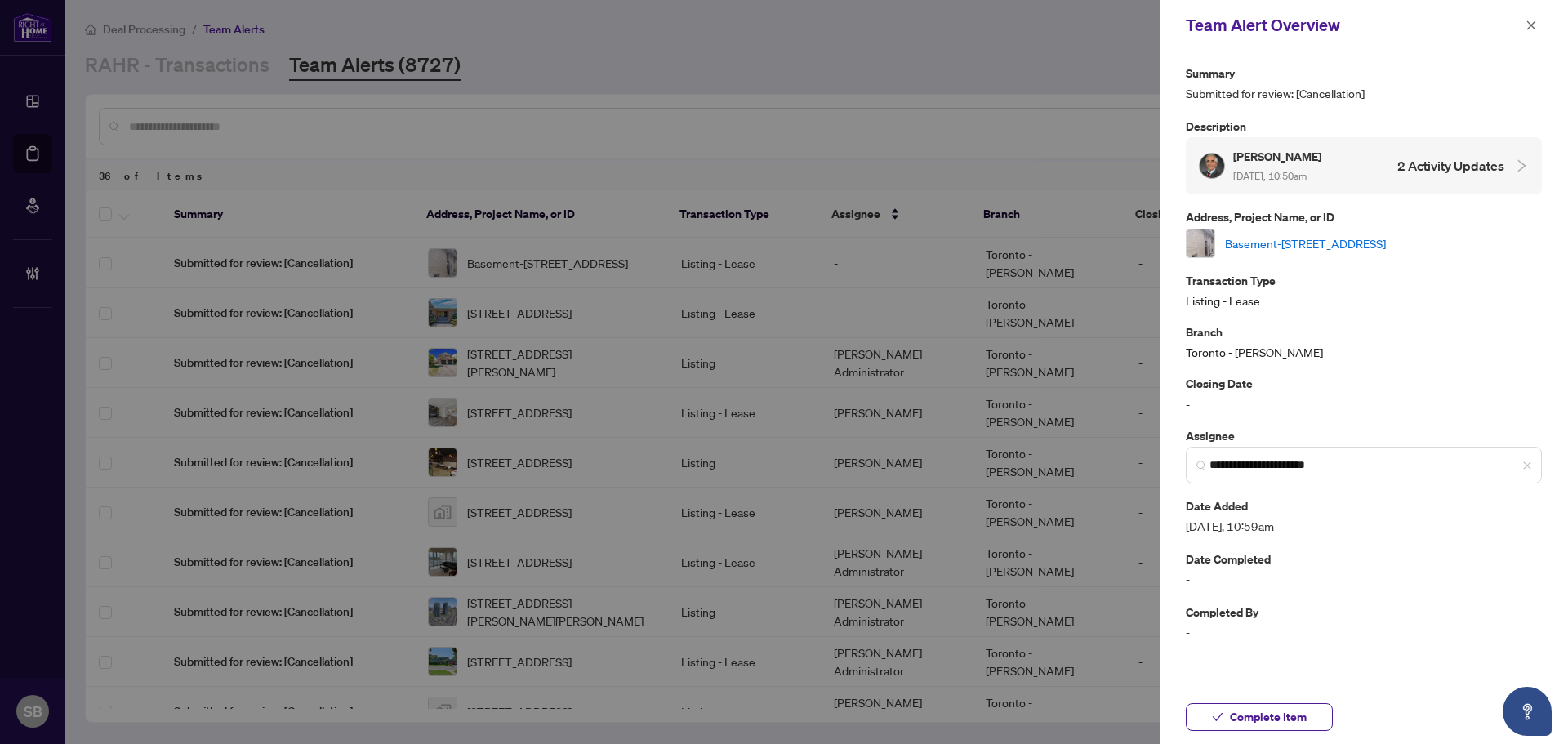
click at [1368, 242] on link "Basement-42 Denmark Cres, Toronto, Ontario M2R 1J4, Canada" at bounding box center [1305, 243] width 161 height 18
click at [1535, 29] on icon "close" at bounding box center [1530, 25] width 12 height 12
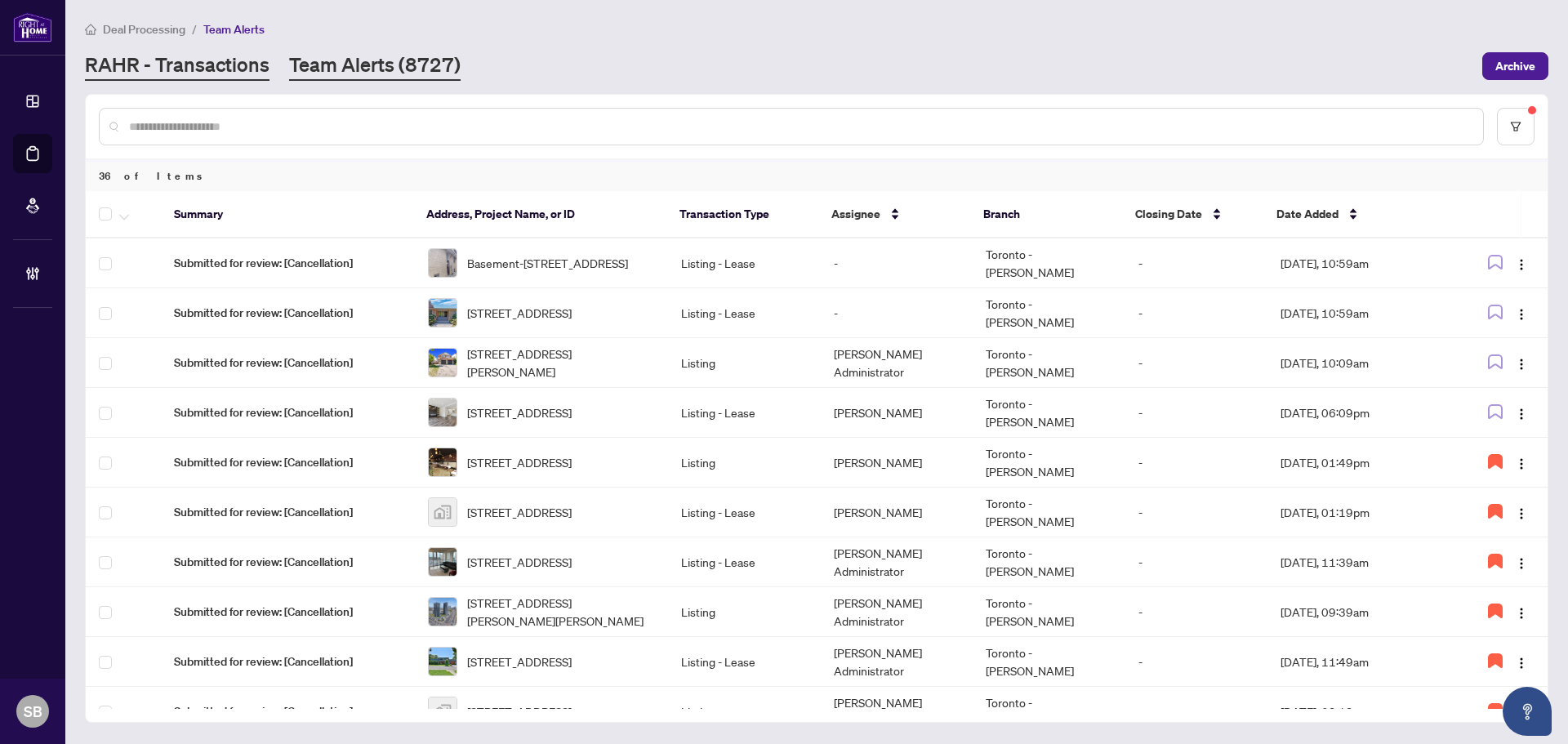
click at [165, 53] on link "RAHR - Transactions" at bounding box center [177, 66] width 185 height 29
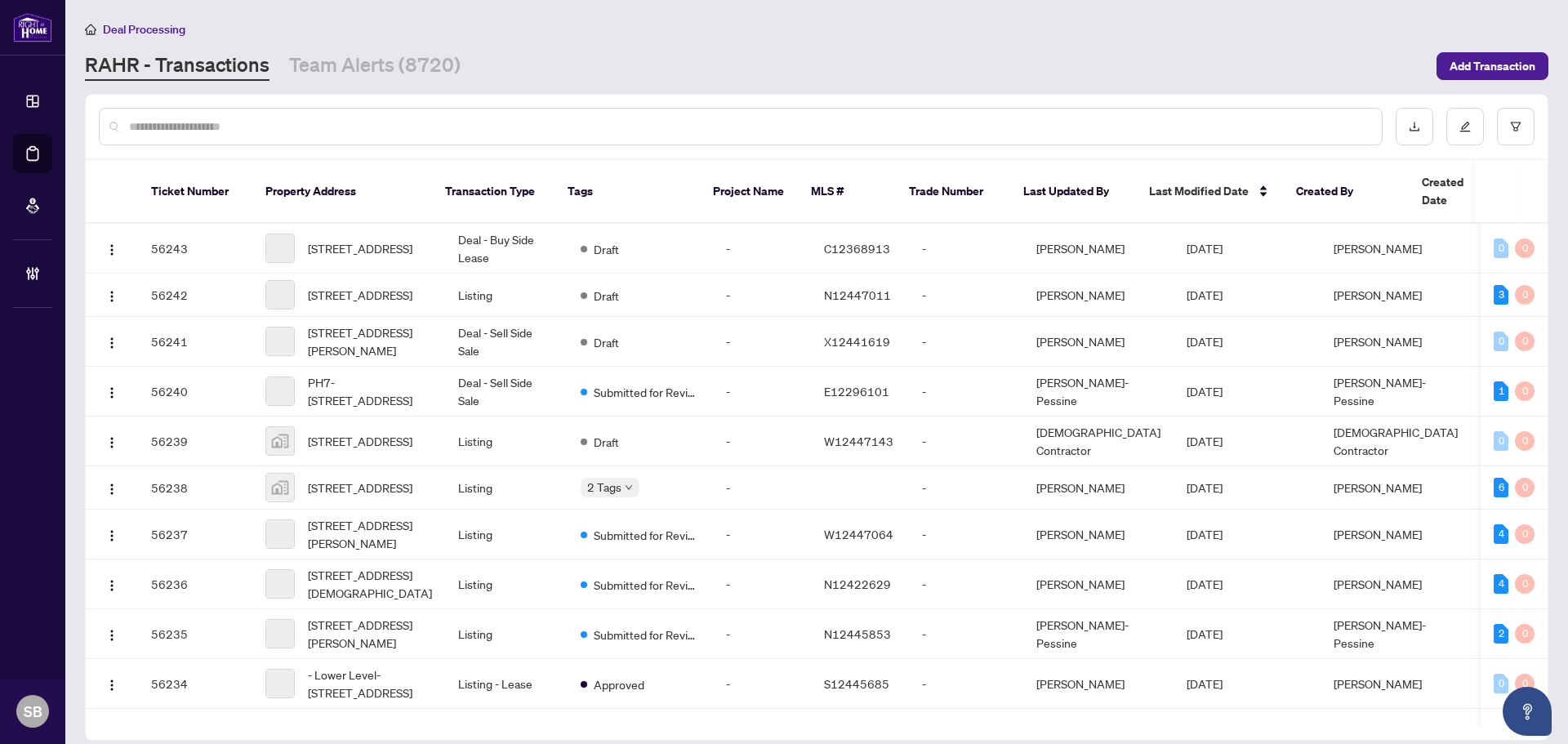
click at [324, 118] on input "text" at bounding box center [749, 127] width 1240 height 18
click at [262, 118] on input "text" at bounding box center [749, 127] width 1240 height 18
drag, startPoint x: 325, startPoint y: 135, endPoint x: 321, endPoint y: 123, distance: 12.6
click at [325, 135] on div at bounding box center [741, 127] width 1284 height 38
click at [321, 123] on input "text" at bounding box center [749, 127] width 1240 height 18
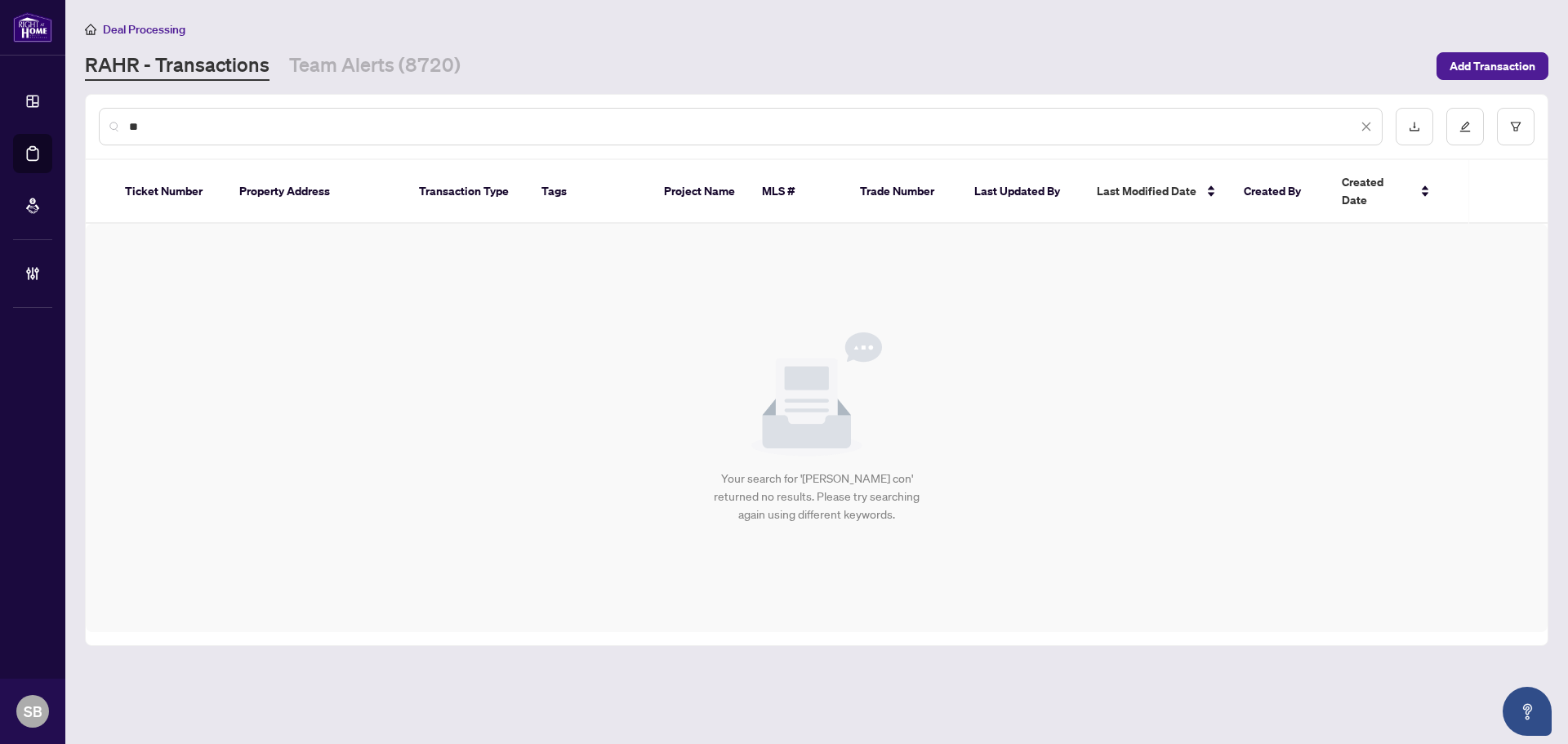
type input "*"
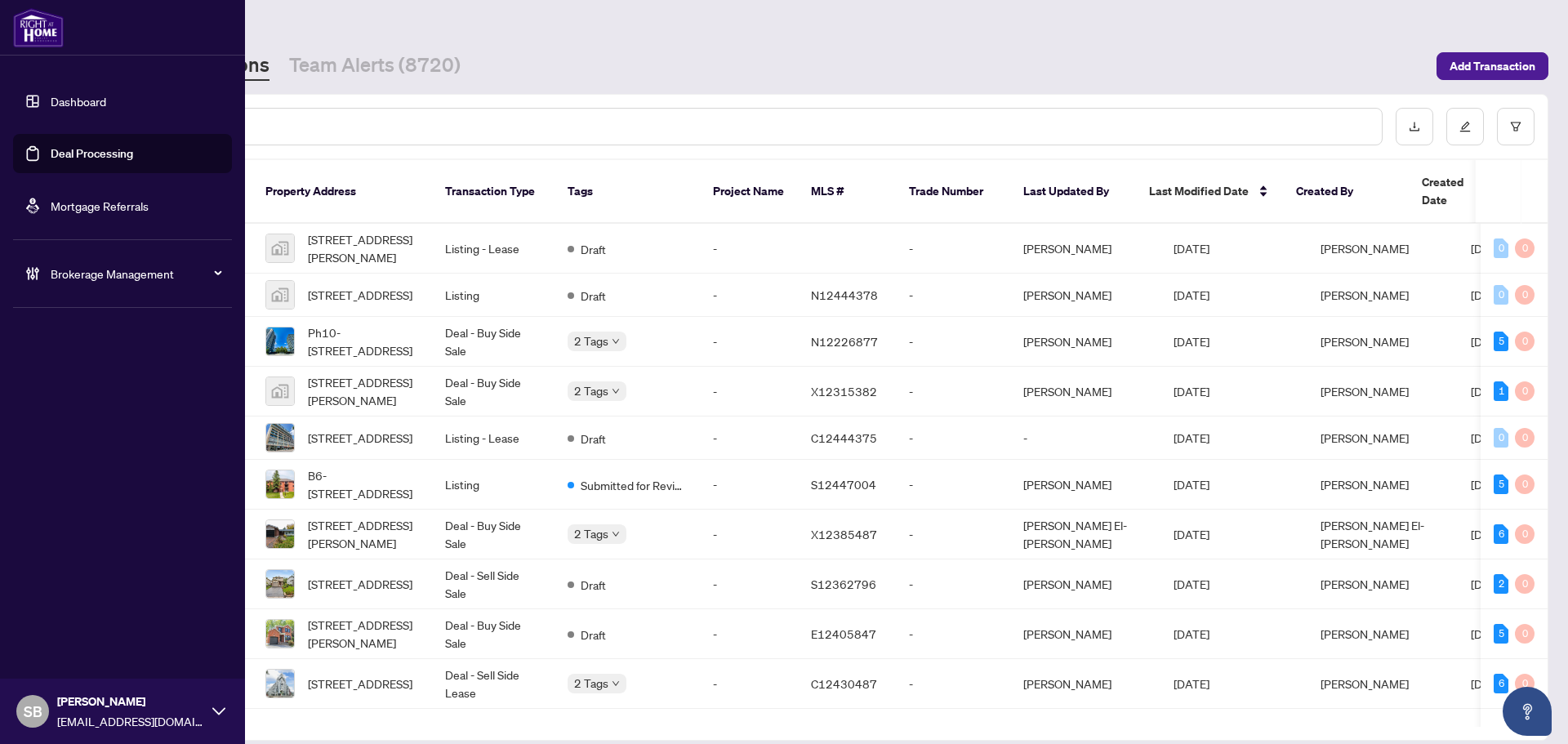
click at [38, 286] on div "Brokerage Management" at bounding box center [122, 273] width 219 height 39
click at [78, 398] on link "Manage Agents" at bounding box center [74, 391] width 80 height 14
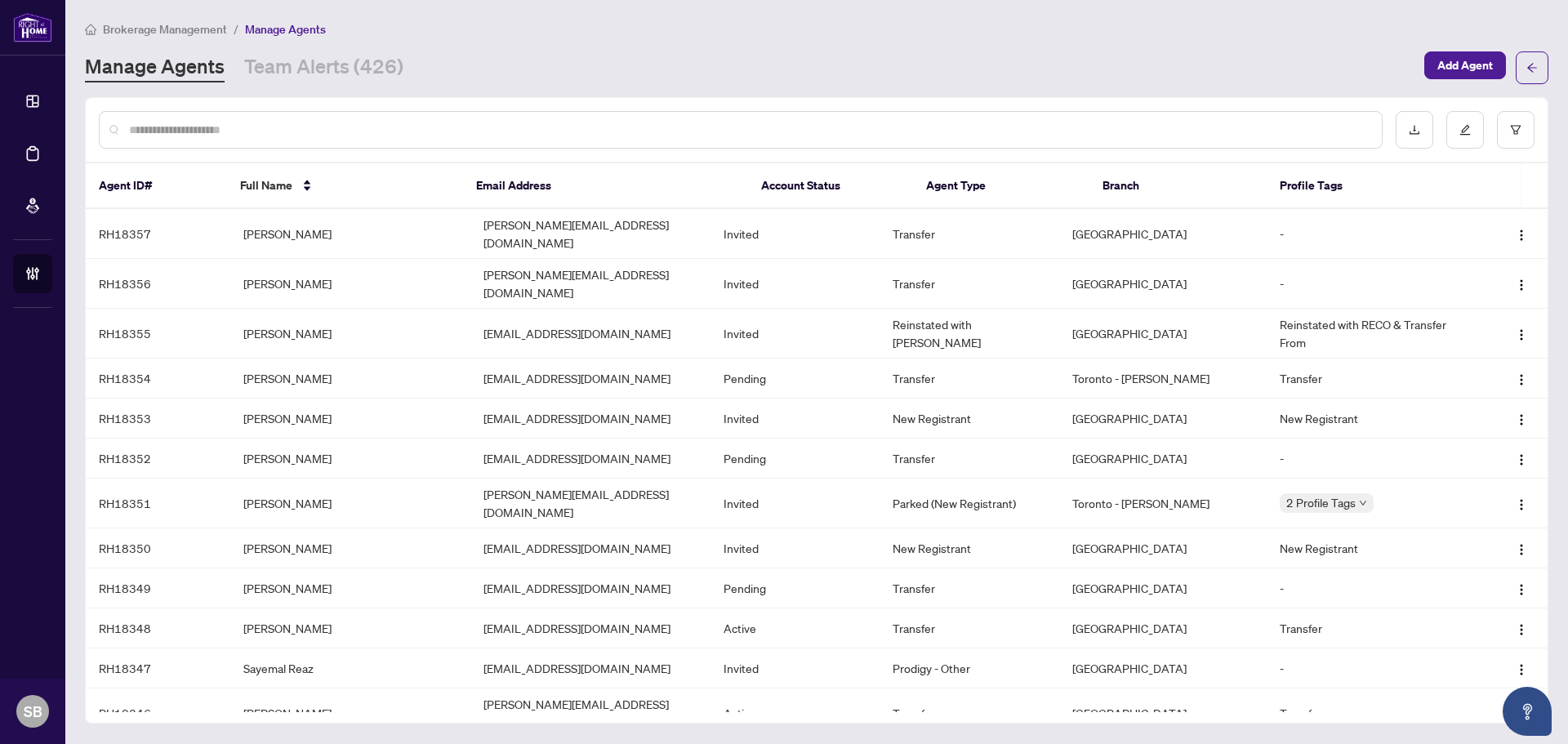
click at [226, 129] on input "text" at bounding box center [749, 130] width 1240 height 18
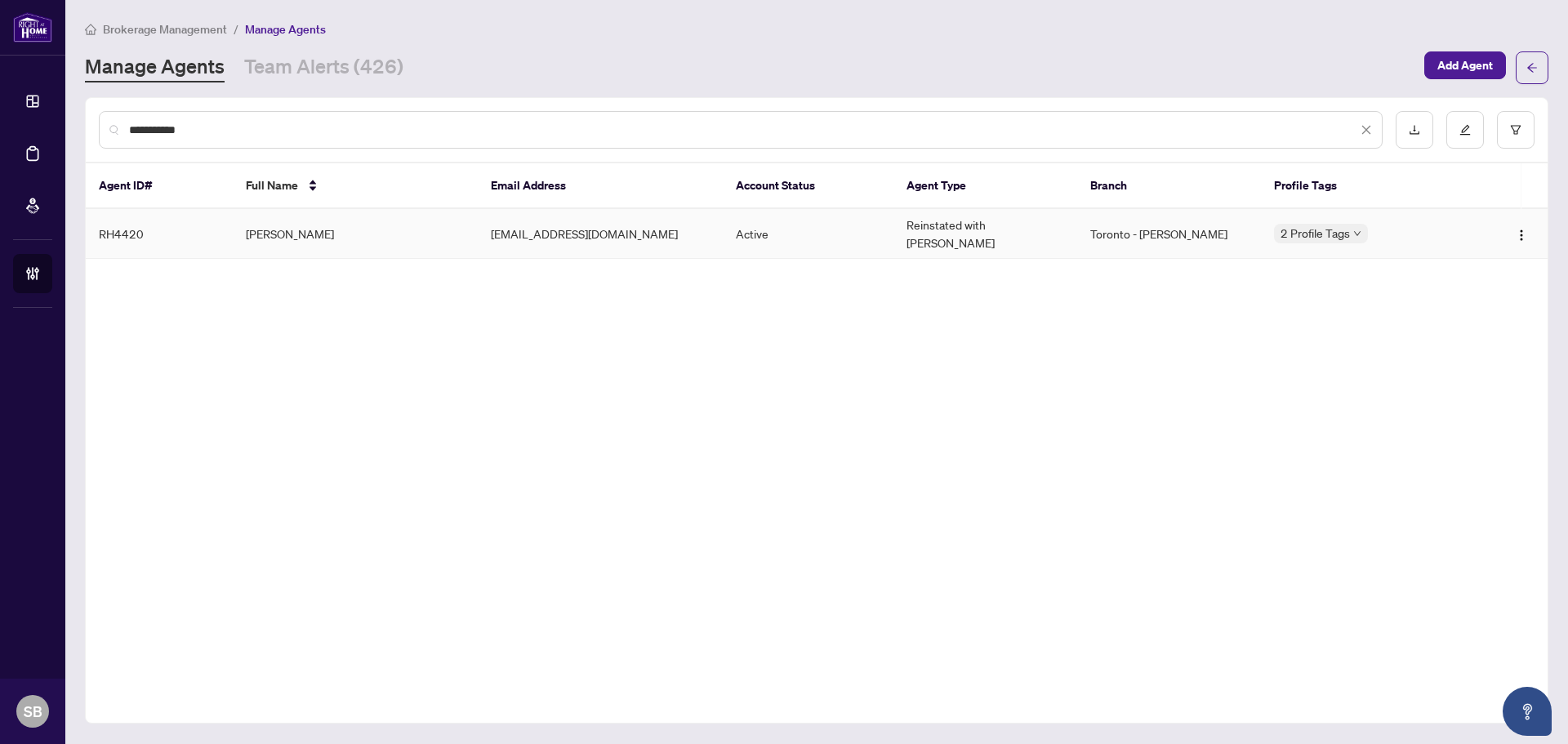
type input "**********"
click at [205, 230] on td "RH4420" at bounding box center [159, 234] width 147 height 50
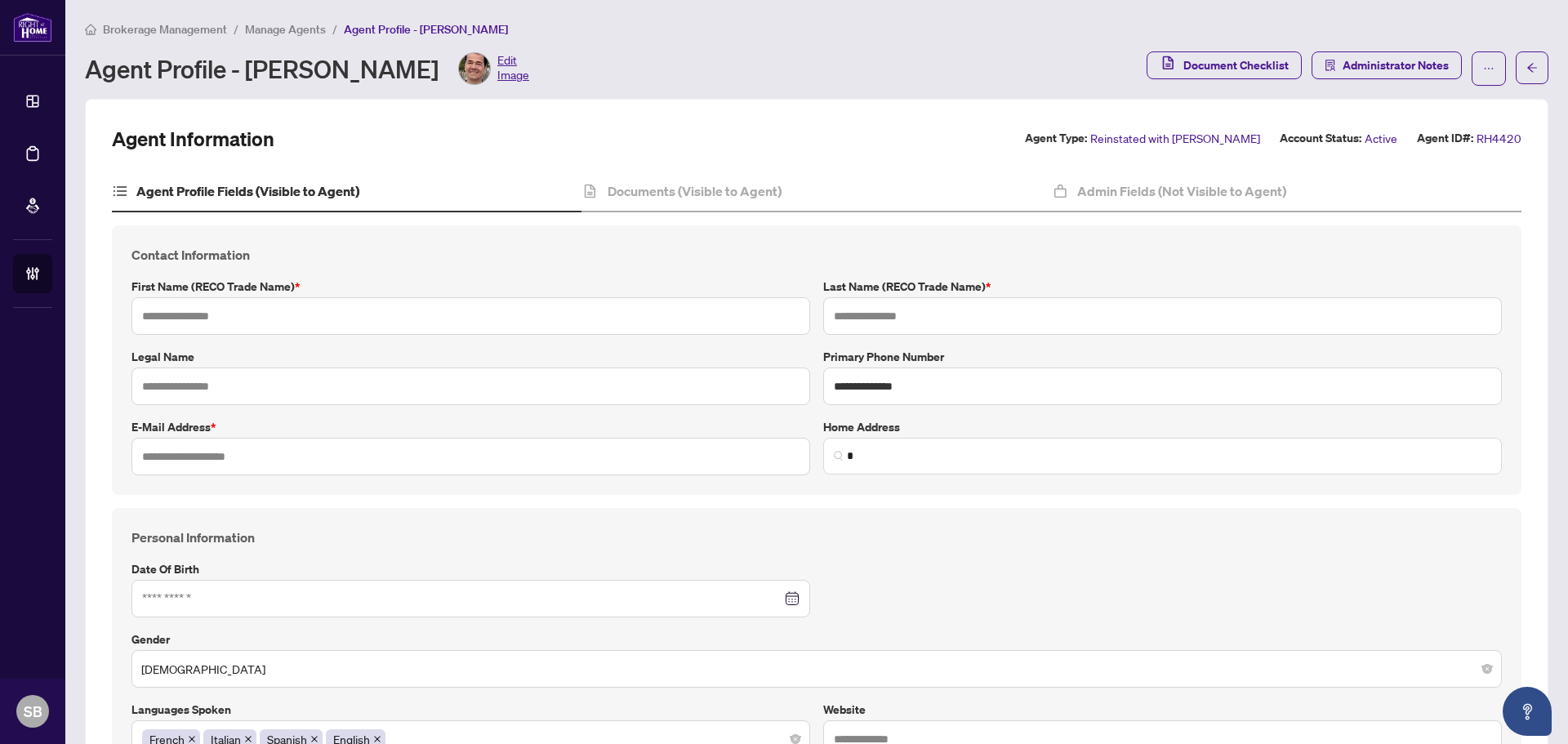
type input "*****"
type input "**********"
type input "*********"
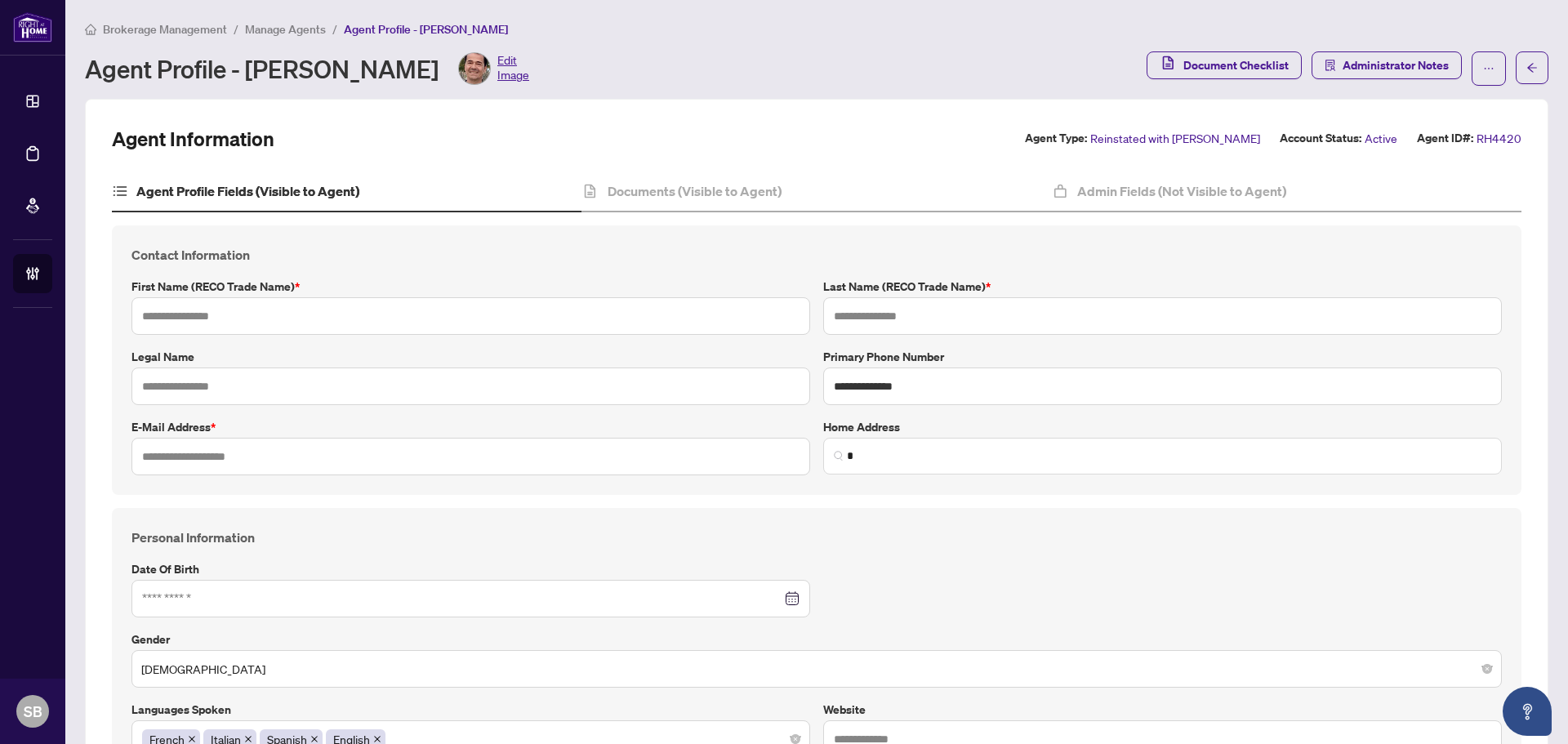
type input "**********"
type input "*******"
type input "**********"
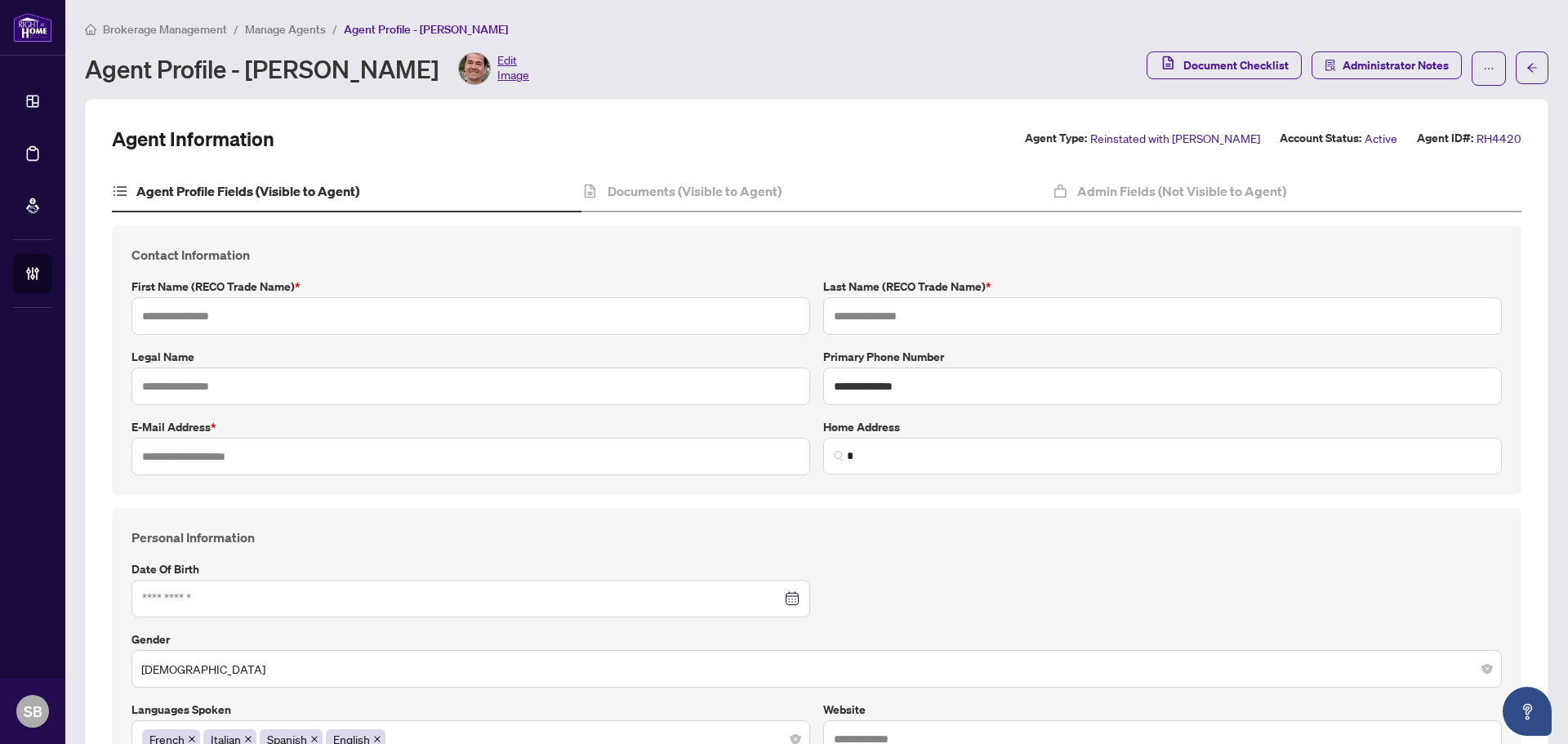
type input "*"
type input "*******"
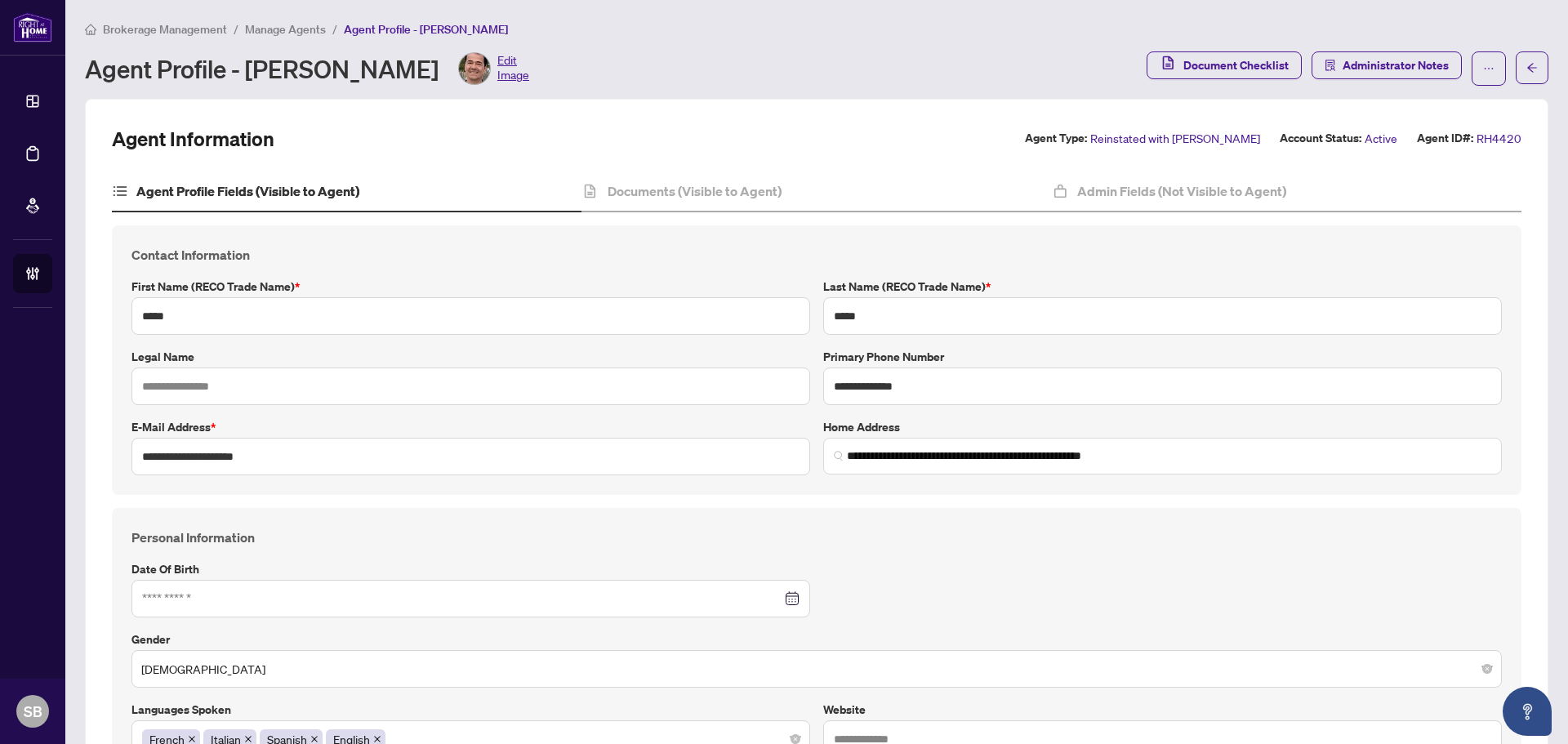
type input "**********"
type input "****"
type input "**********"
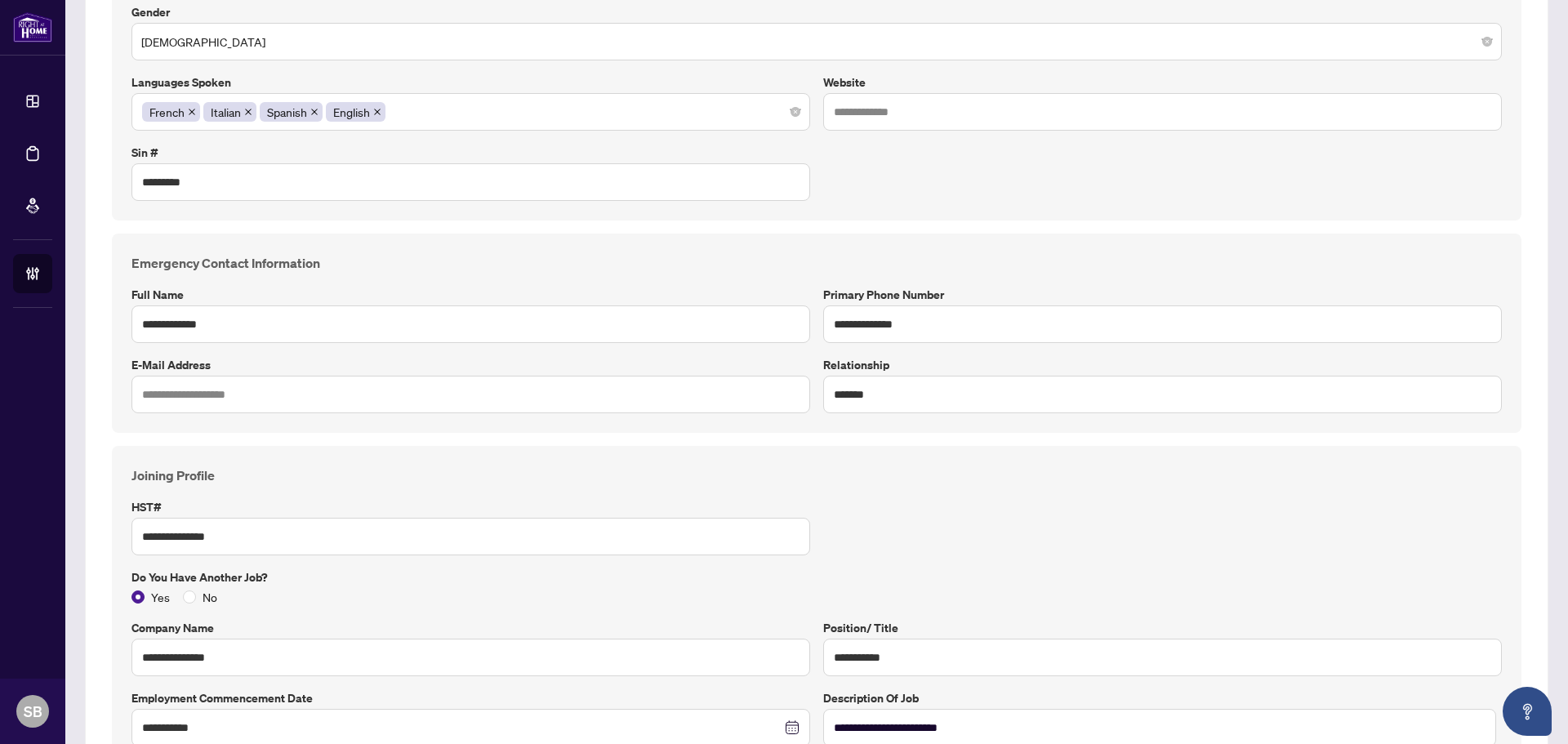
scroll to position [546, 0]
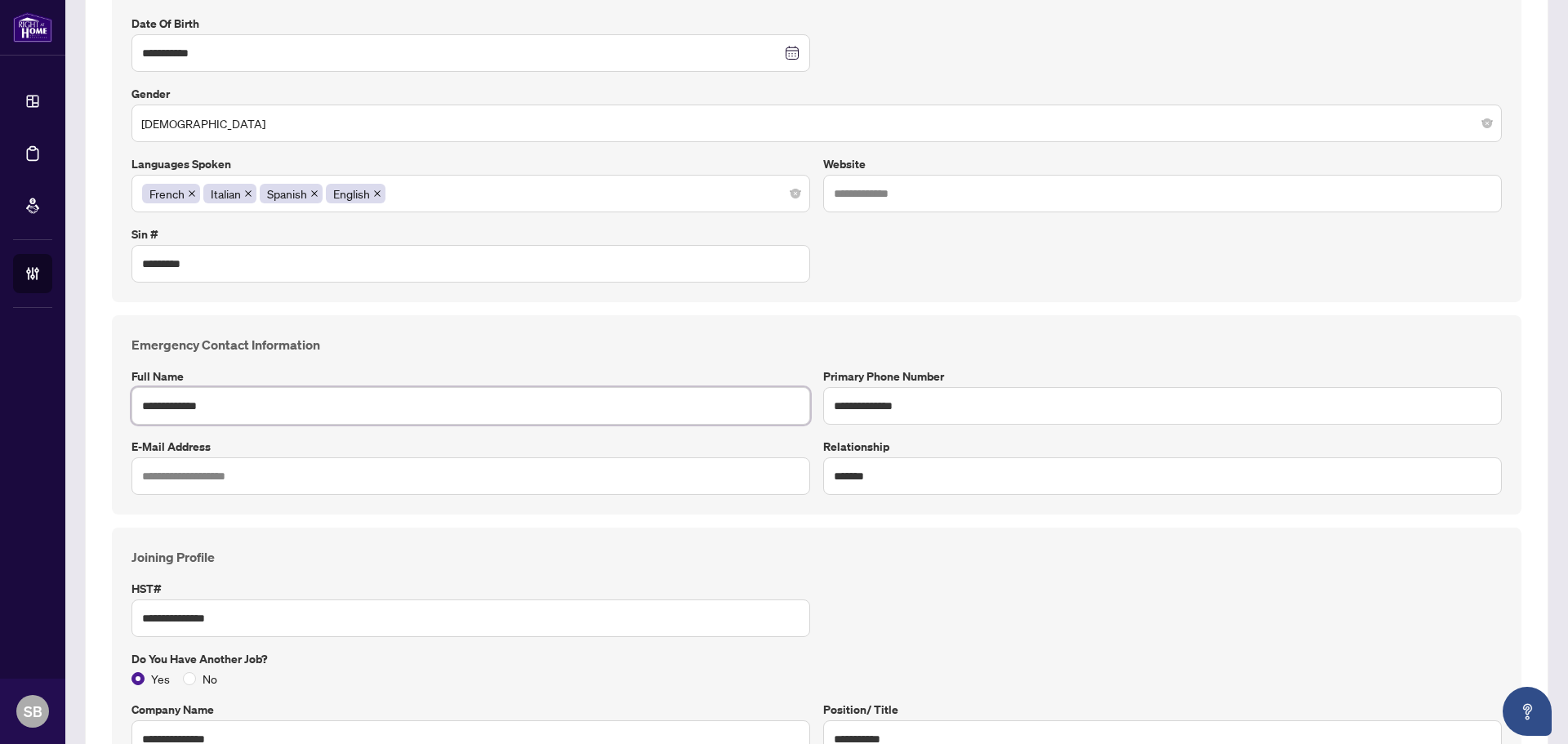
click at [148, 411] on input "**********" at bounding box center [471, 405] width 679 height 38
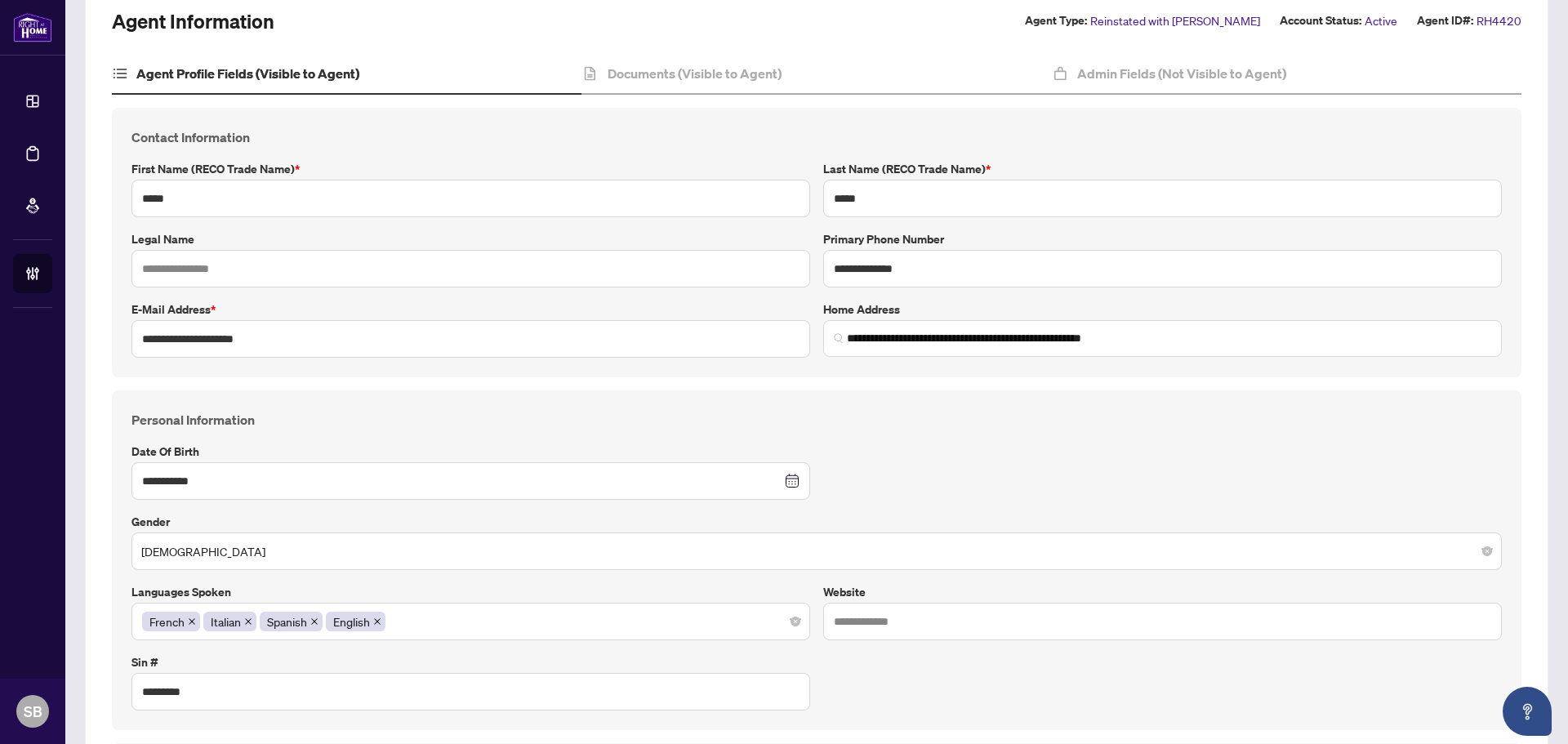
scroll to position [0, 0]
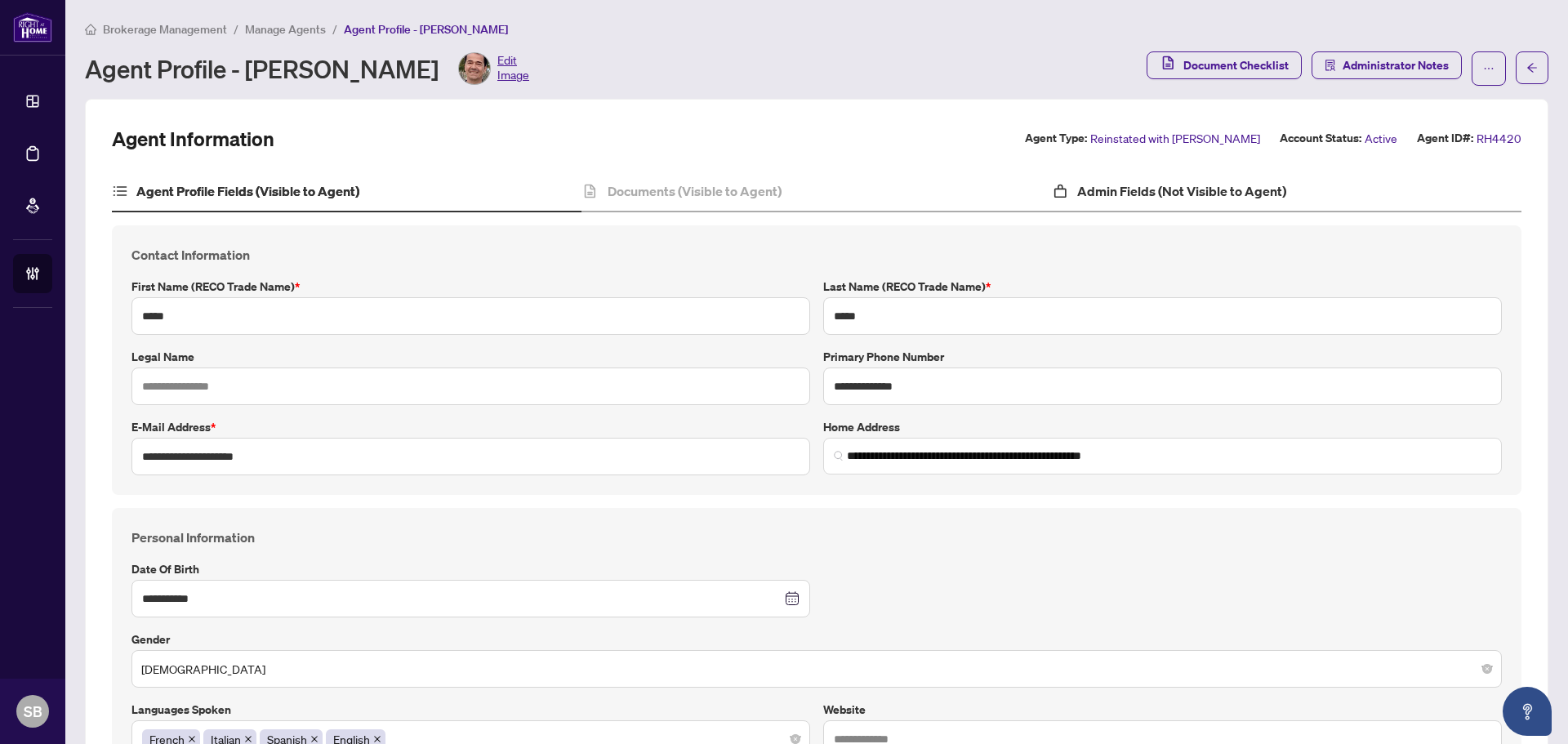
type input "**********"
click at [1108, 205] on div "Admin Fields (Not Visible to Agent)" at bounding box center [1287, 192] width 470 height 41
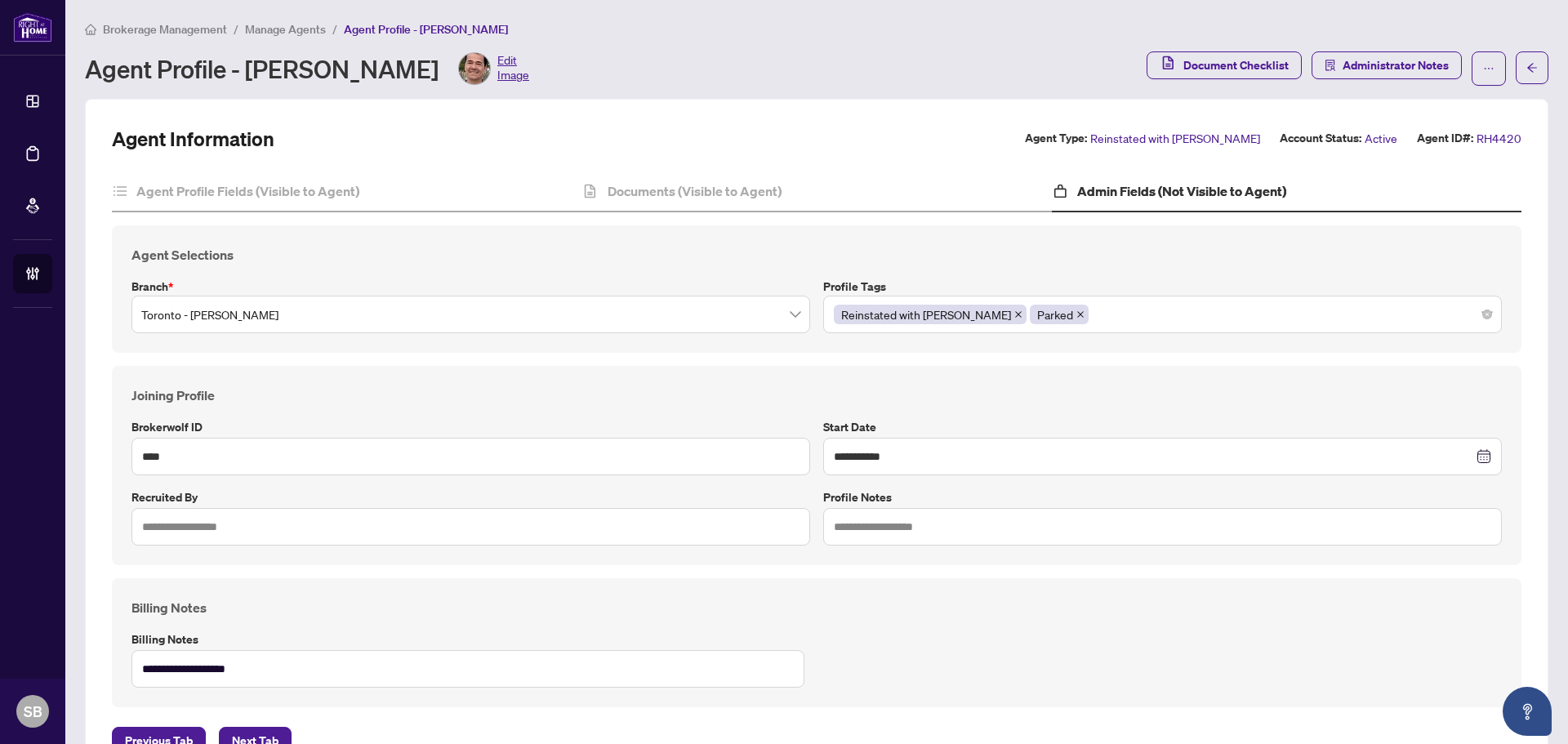
click at [1160, 138] on span "Reinstated with RAHR" at bounding box center [1175, 138] width 170 height 19
click at [1487, 54] on button "button" at bounding box center [1488, 69] width 34 height 34
click at [1505, 170] on div "**********" at bounding box center [817, 440] width 1410 height 629
click at [1497, 138] on span "RH4420" at bounding box center [1499, 138] width 45 height 19
click at [1177, 138] on span "Reinstated with RAHR" at bounding box center [1175, 138] width 170 height 19
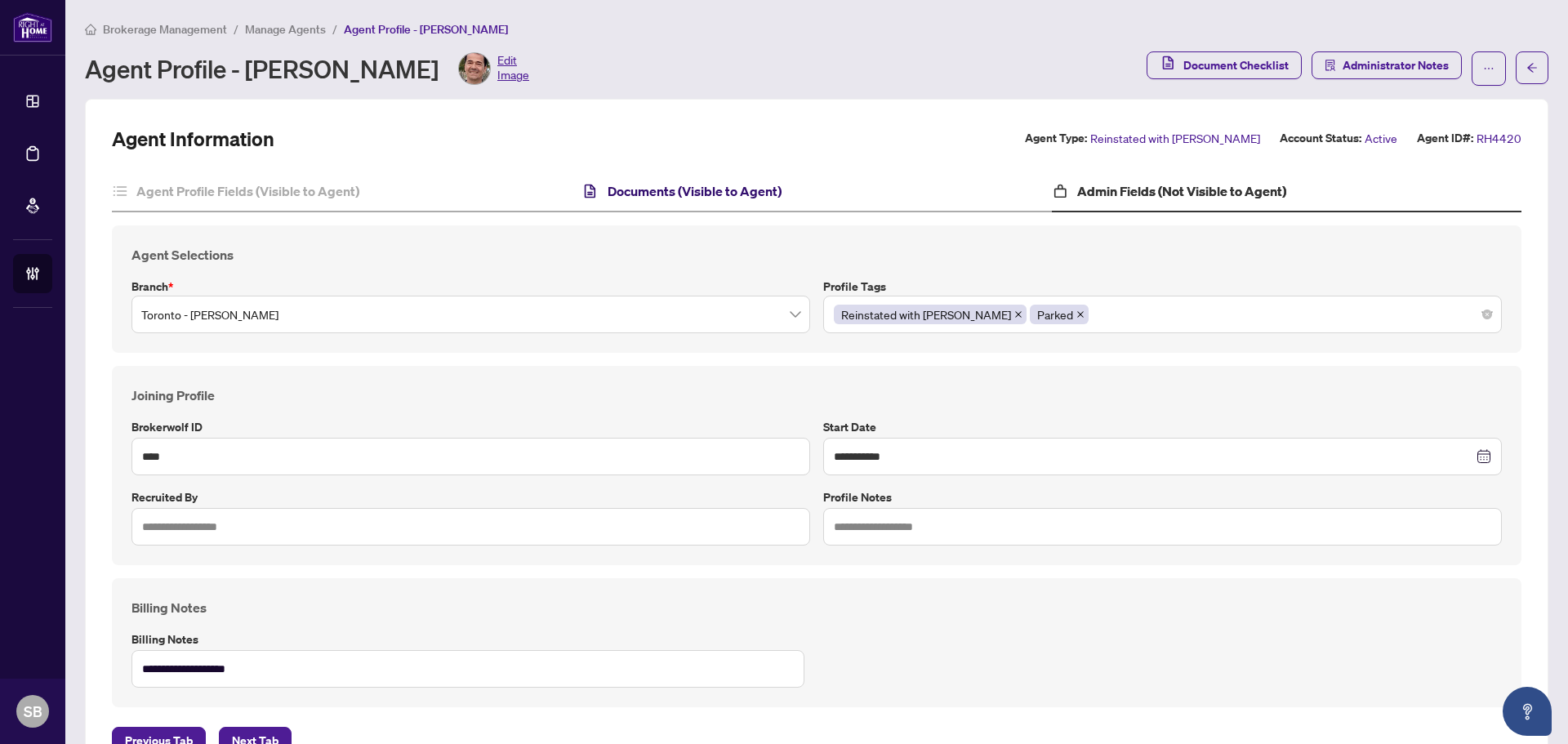
click at [719, 198] on h4 "Documents (Visible to Agent)" at bounding box center [694, 191] width 174 height 20
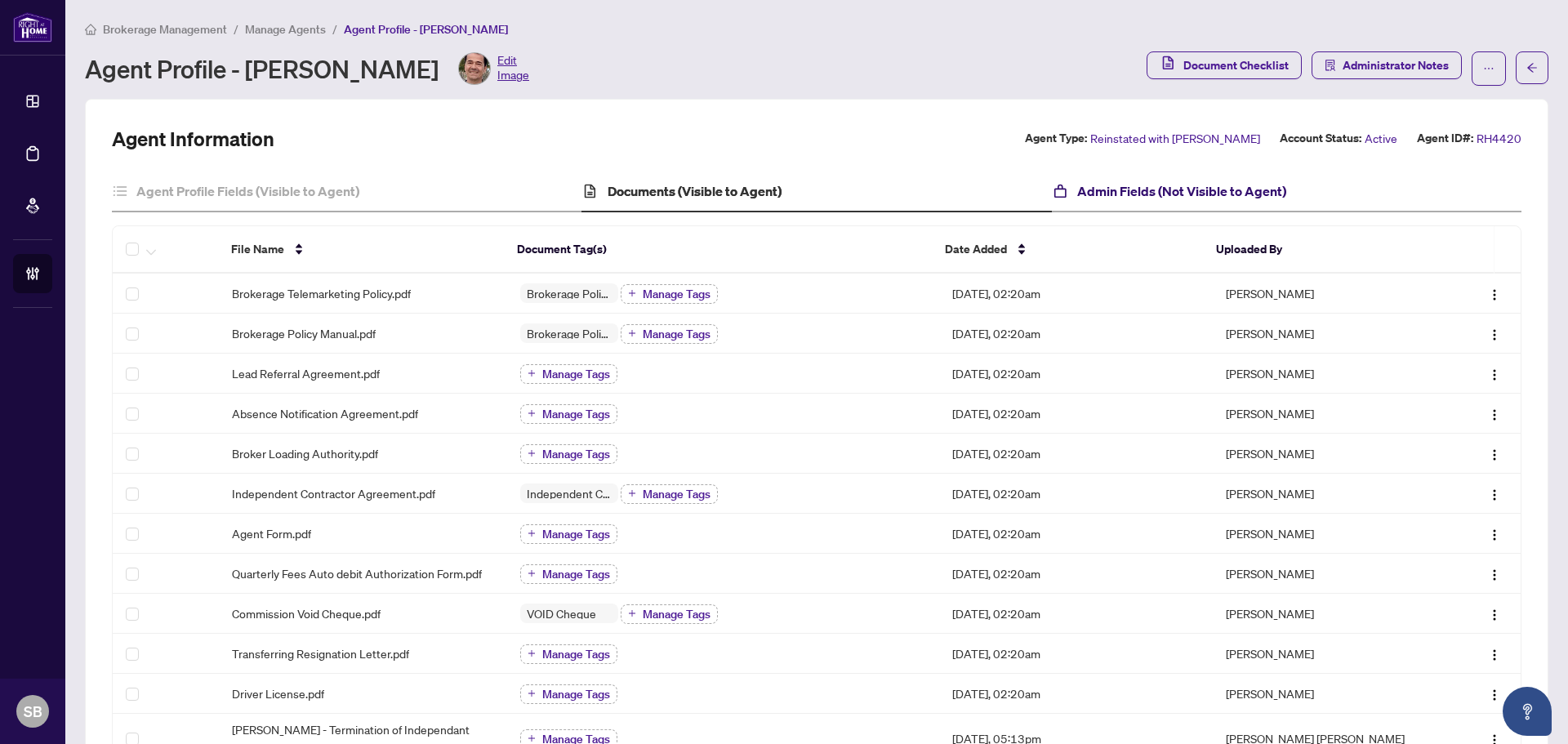
click at [1180, 188] on h4 "Admin Fields (Not Visible to Agent)" at bounding box center [1182, 191] width 209 height 20
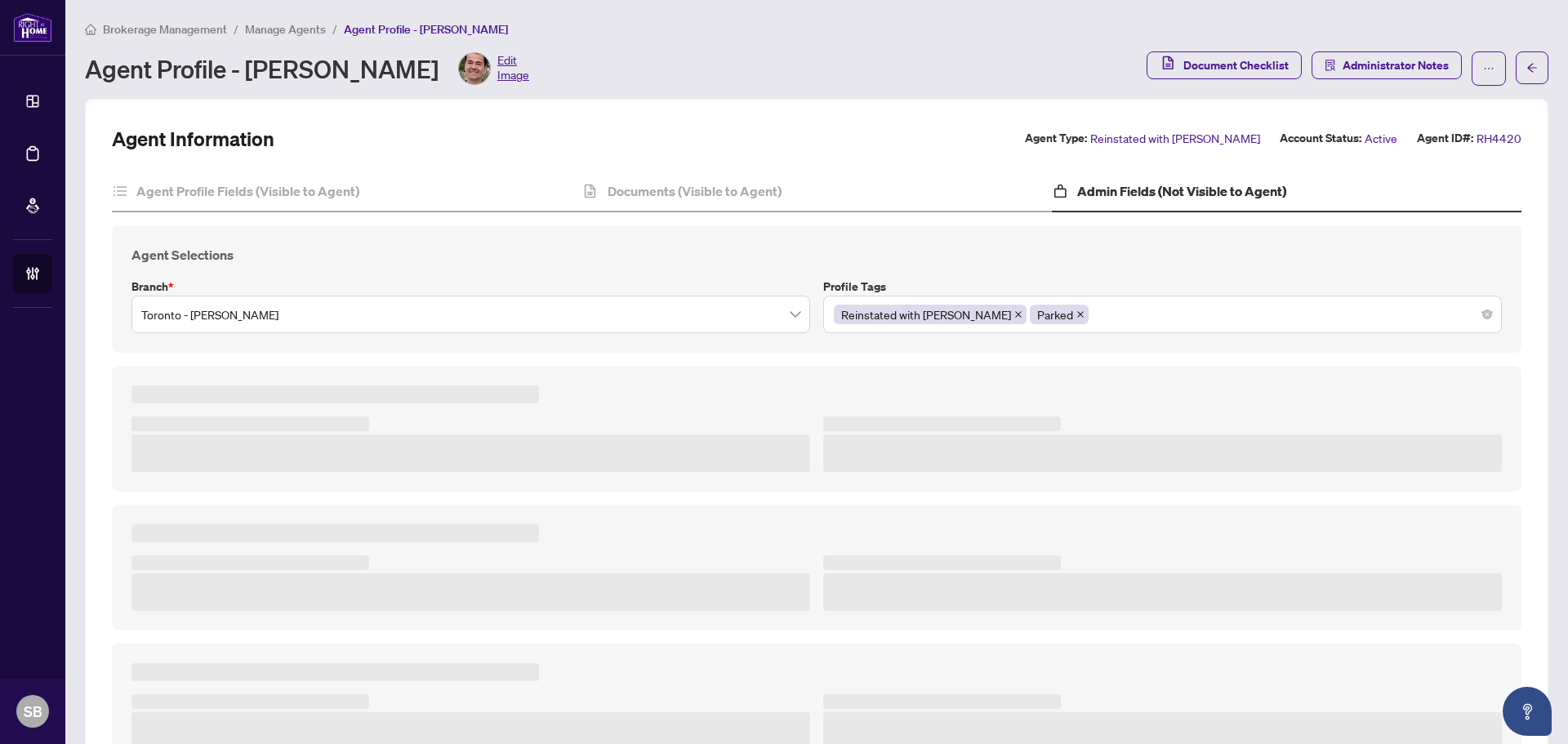
type textarea "**********"
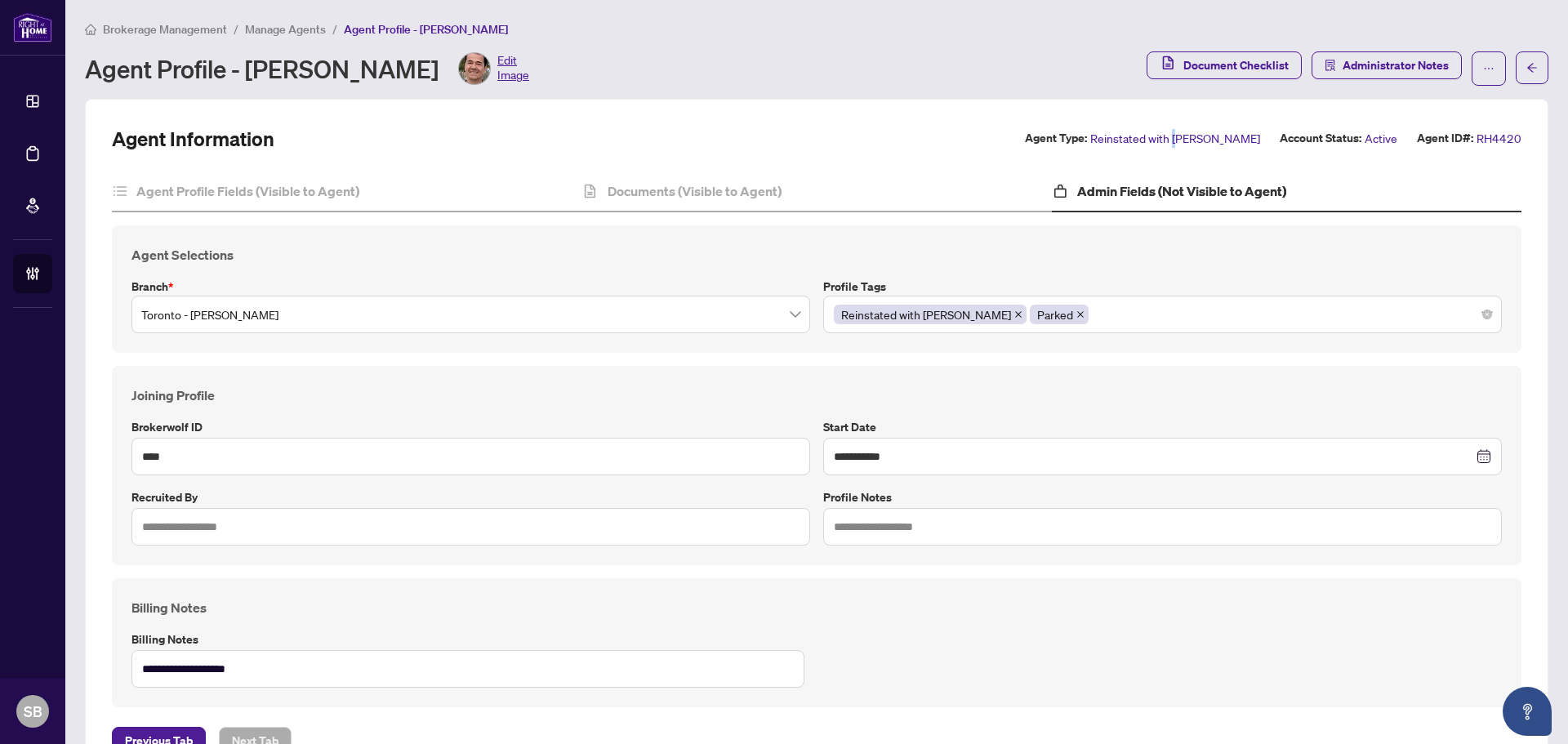
click at [1220, 138] on span "Reinstated with RAHR" at bounding box center [1175, 138] width 170 height 19
click at [1483, 65] on icon "ellipsis" at bounding box center [1488, 68] width 12 height 12
click at [908, 365] on div "**********" at bounding box center [817, 464] width 1410 height 199
click at [1077, 313] on icon "close" at bounding box center [1080, 313] width 8 height 8
click at [1014, 310] on icon "close" at bounding box center [1018, 313] width 8 height 8
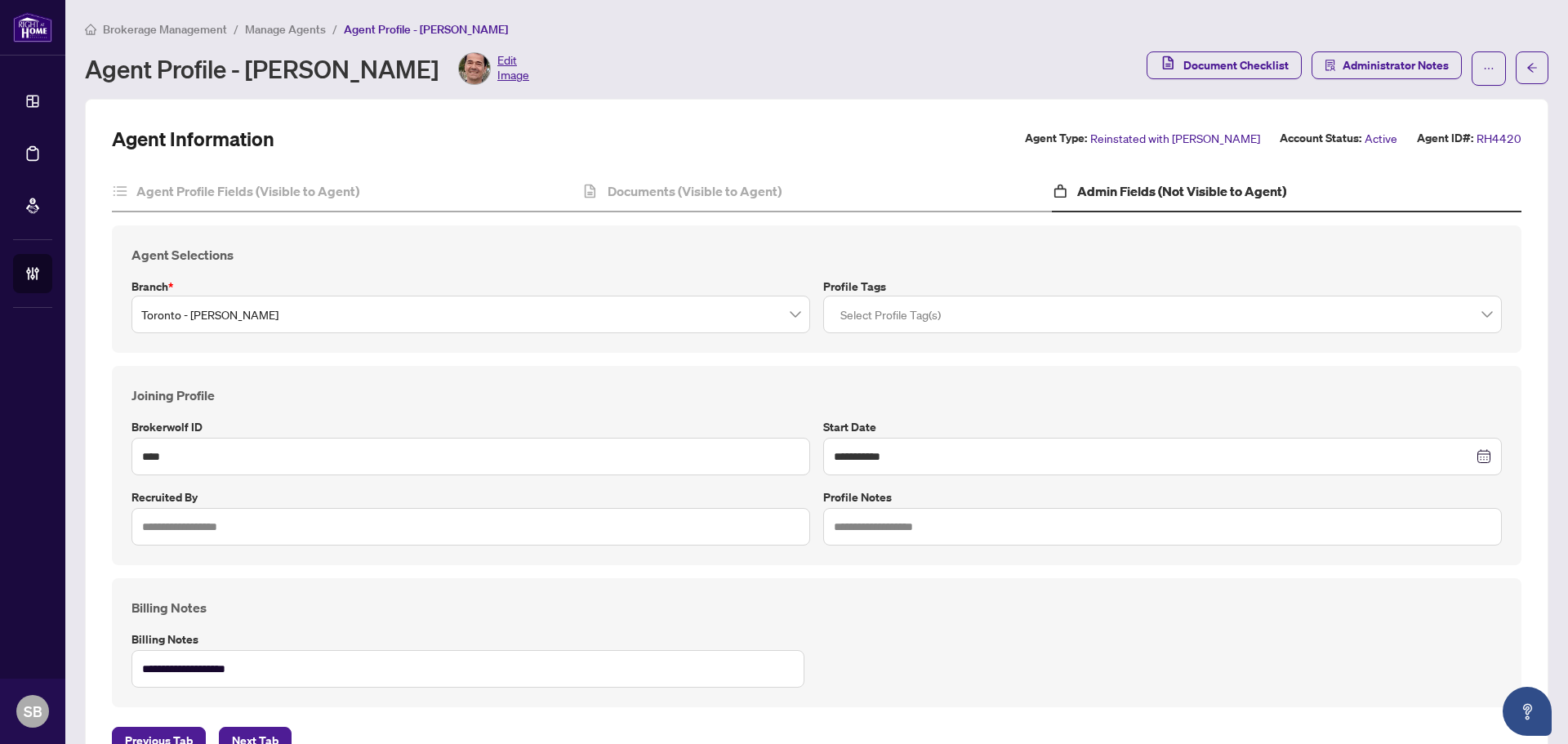
click at [954, 325] on div at bounding box center [1162, 313] width 658 height 29
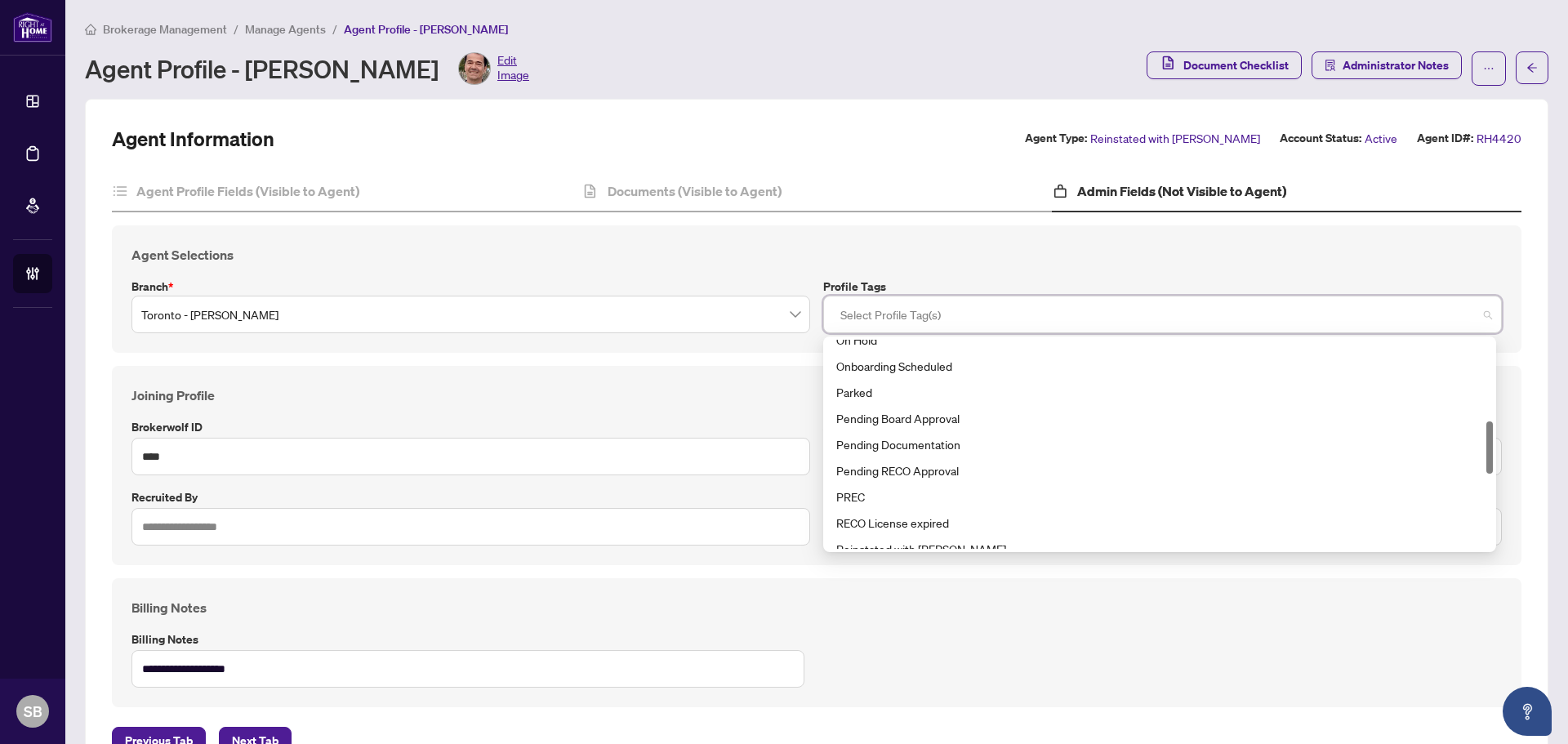
scroll to position [489, 0]
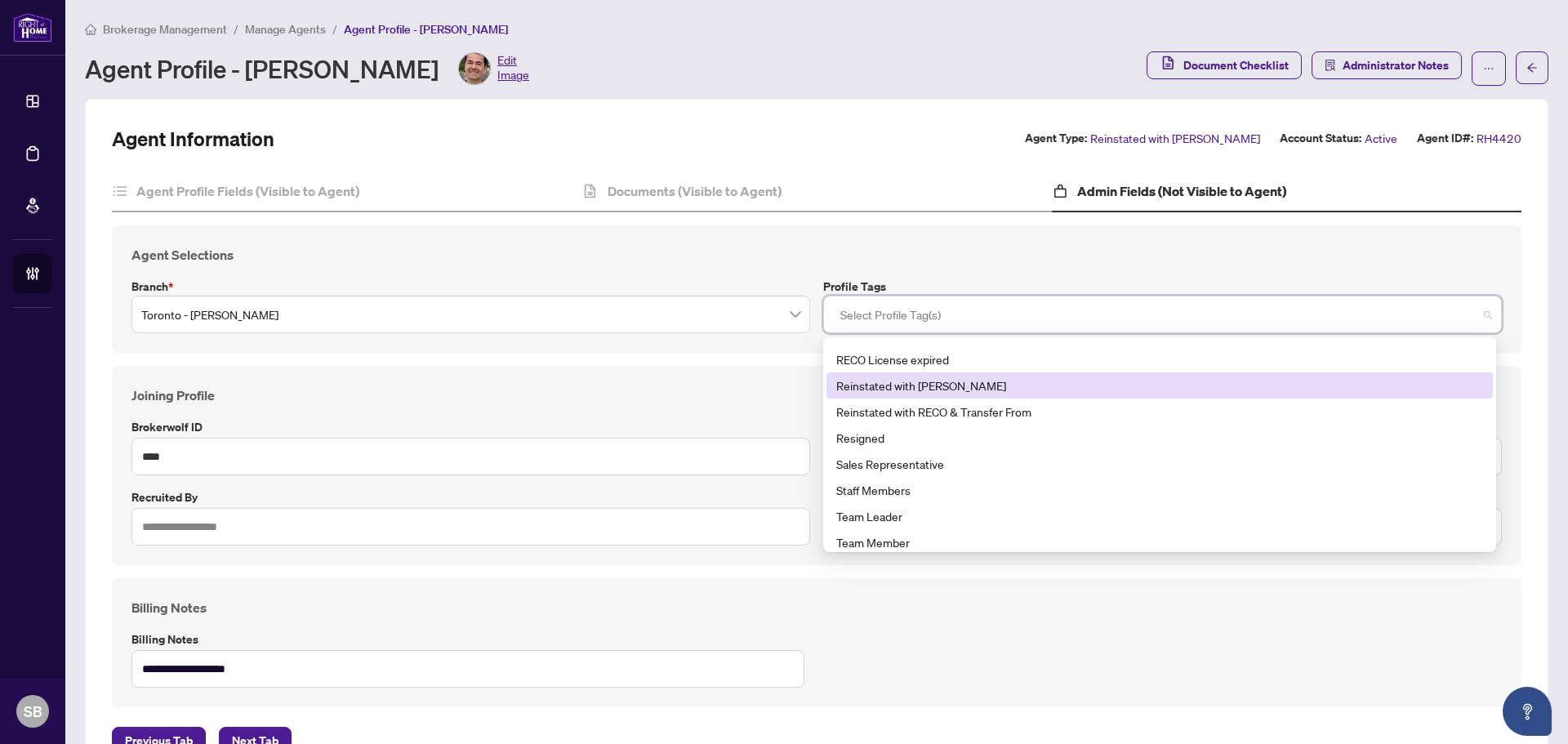
click at [956, 390] on div "Reinstated with RAHR" at bounding box center [1160, 385] width 647 height 18
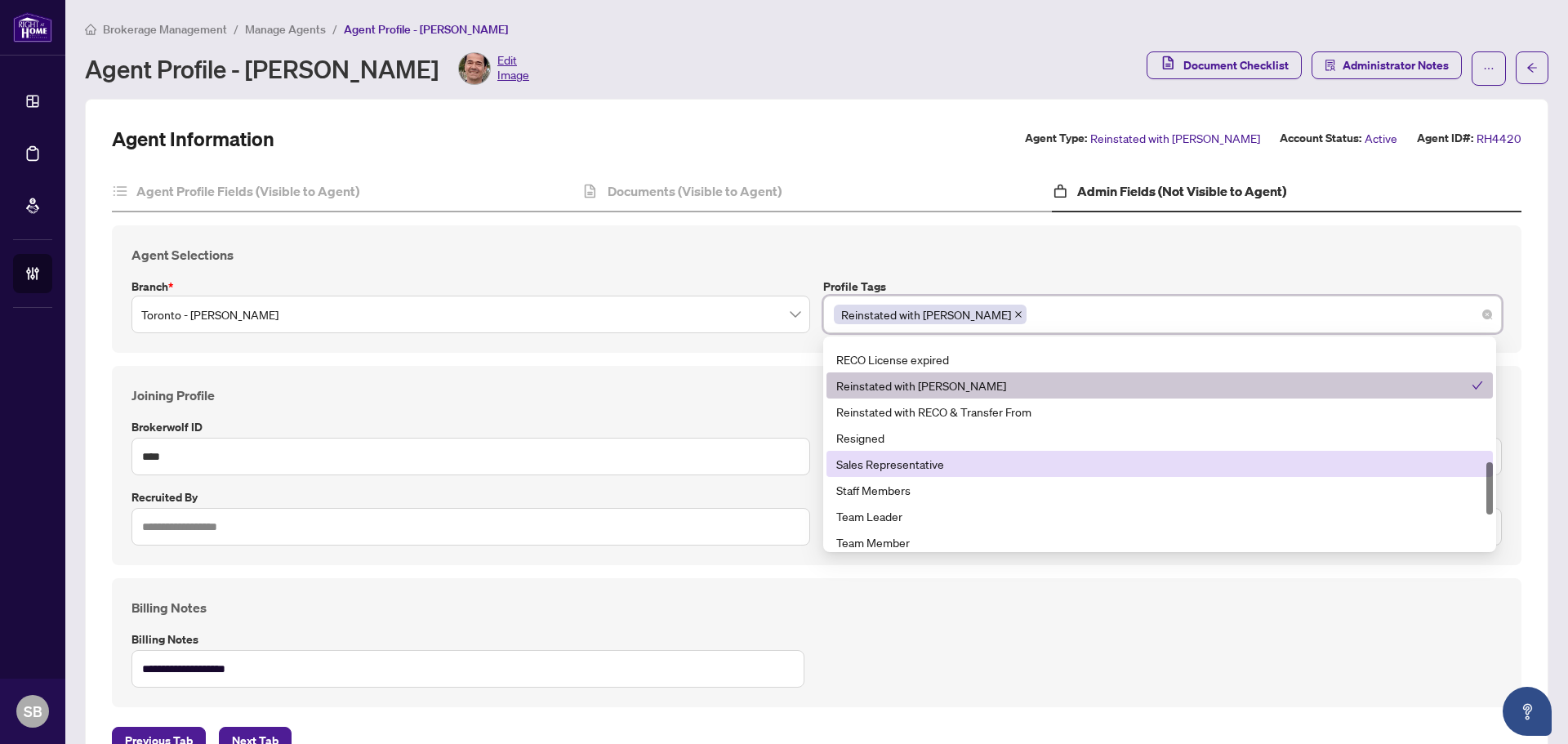
click at [1003, 465] on div "Sales Representative" at bounding box center [1160, 464] width 647 height 18
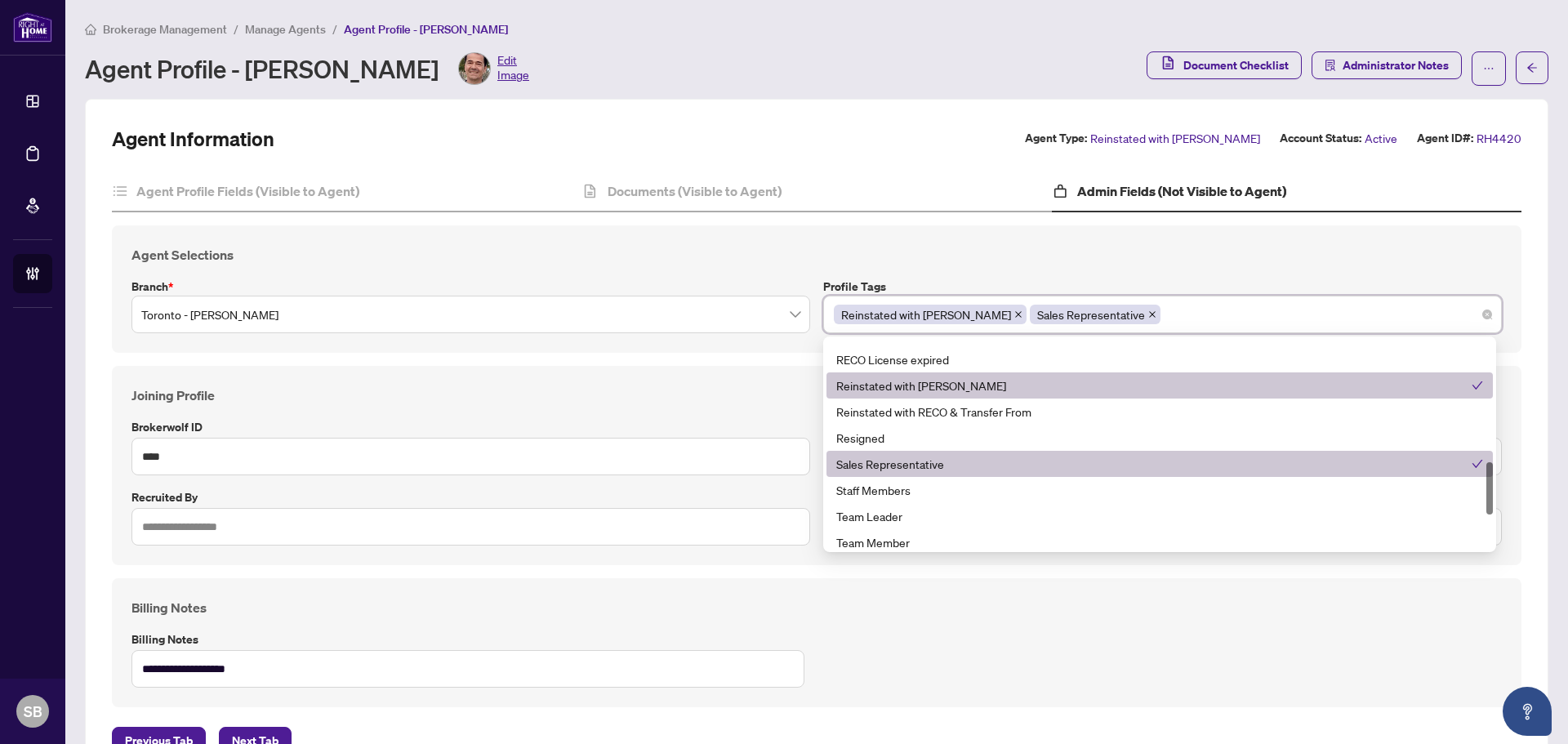
click at [1042, 243] on div "Agent Selections Branch * Toronto - Don Mills Profile Tags Reinstated with RAHR…" at bounding box center [817, 288] width 1410 height 128
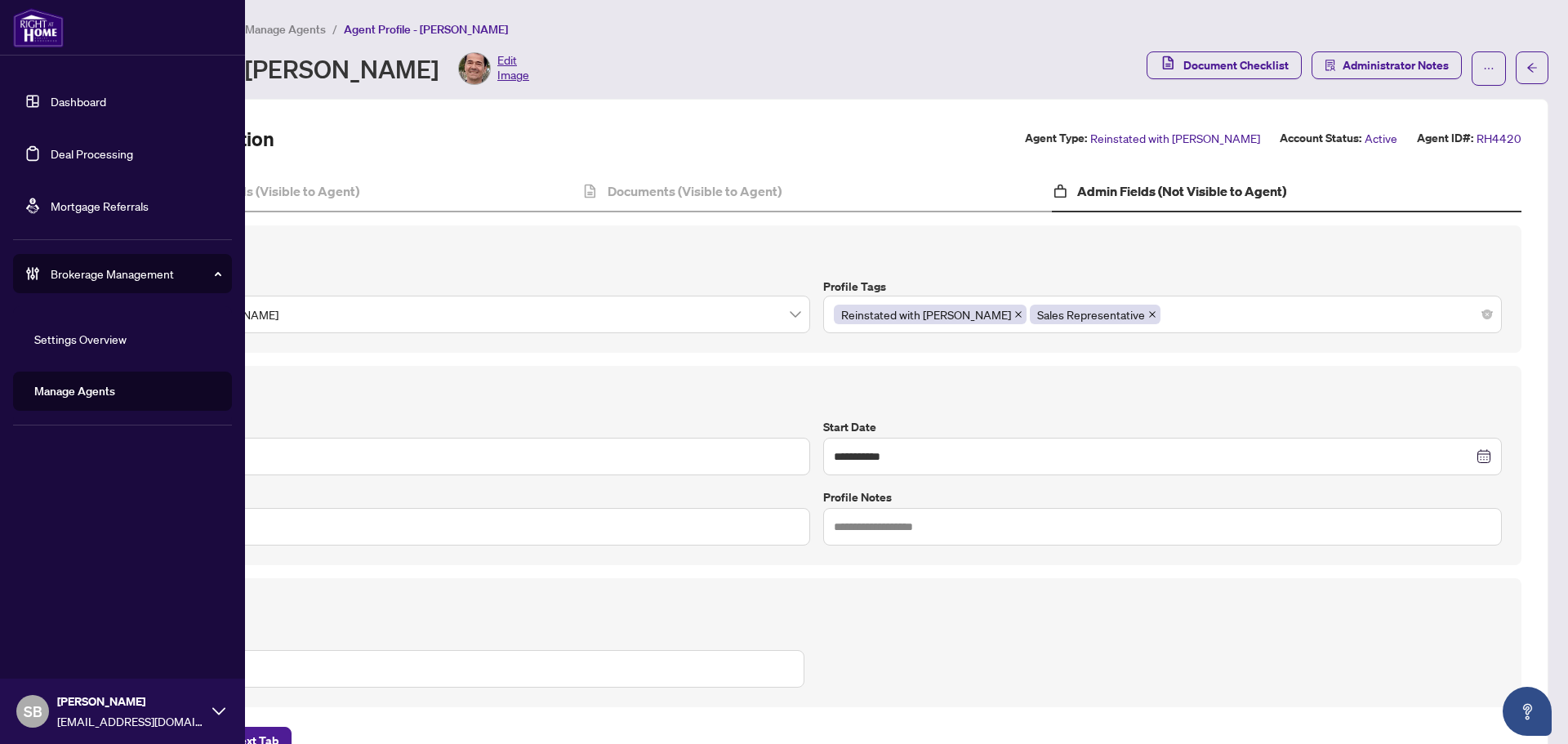
click at [113, 161] on link "Deal Processing" at bounding box center [92, 154] width 82 height 14
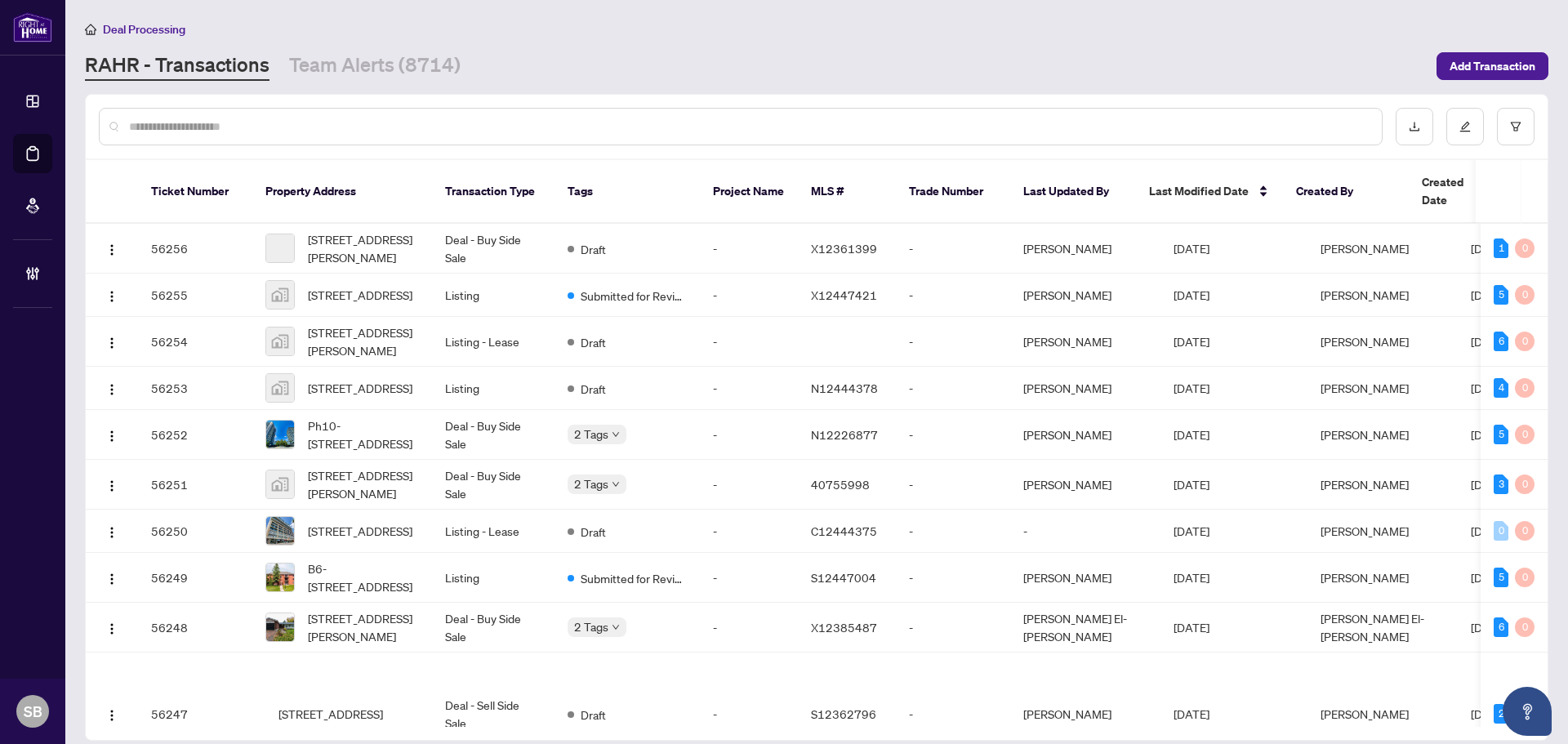
click at [357, 136] on div at bounding box center [741, 127] width 1284 height 38
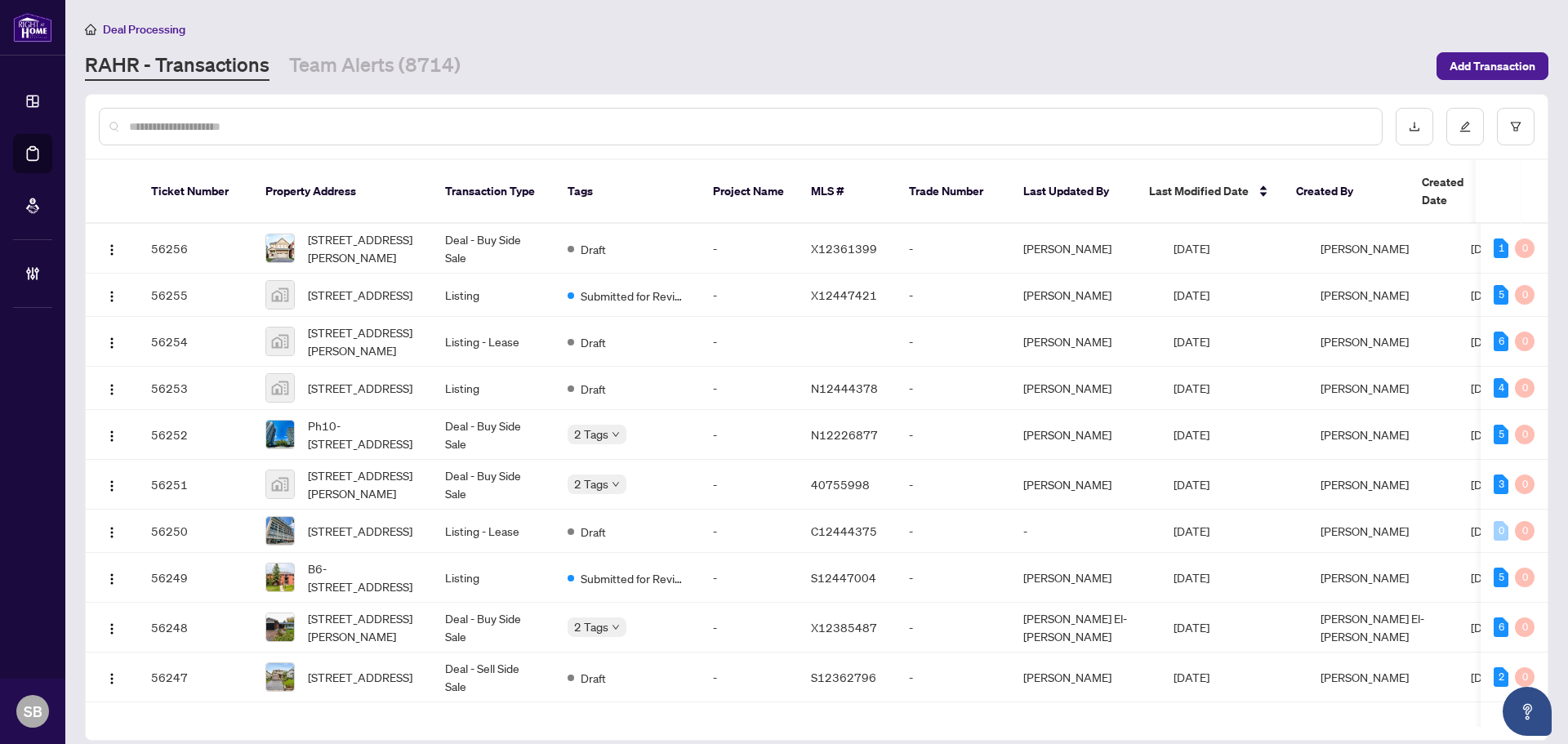
click at [352, 139] on div at bounding box center [741, 127] width 1284 height 38
click at [351, 121] on input "text" at bounding box center [749, 127] width 1240 height 18
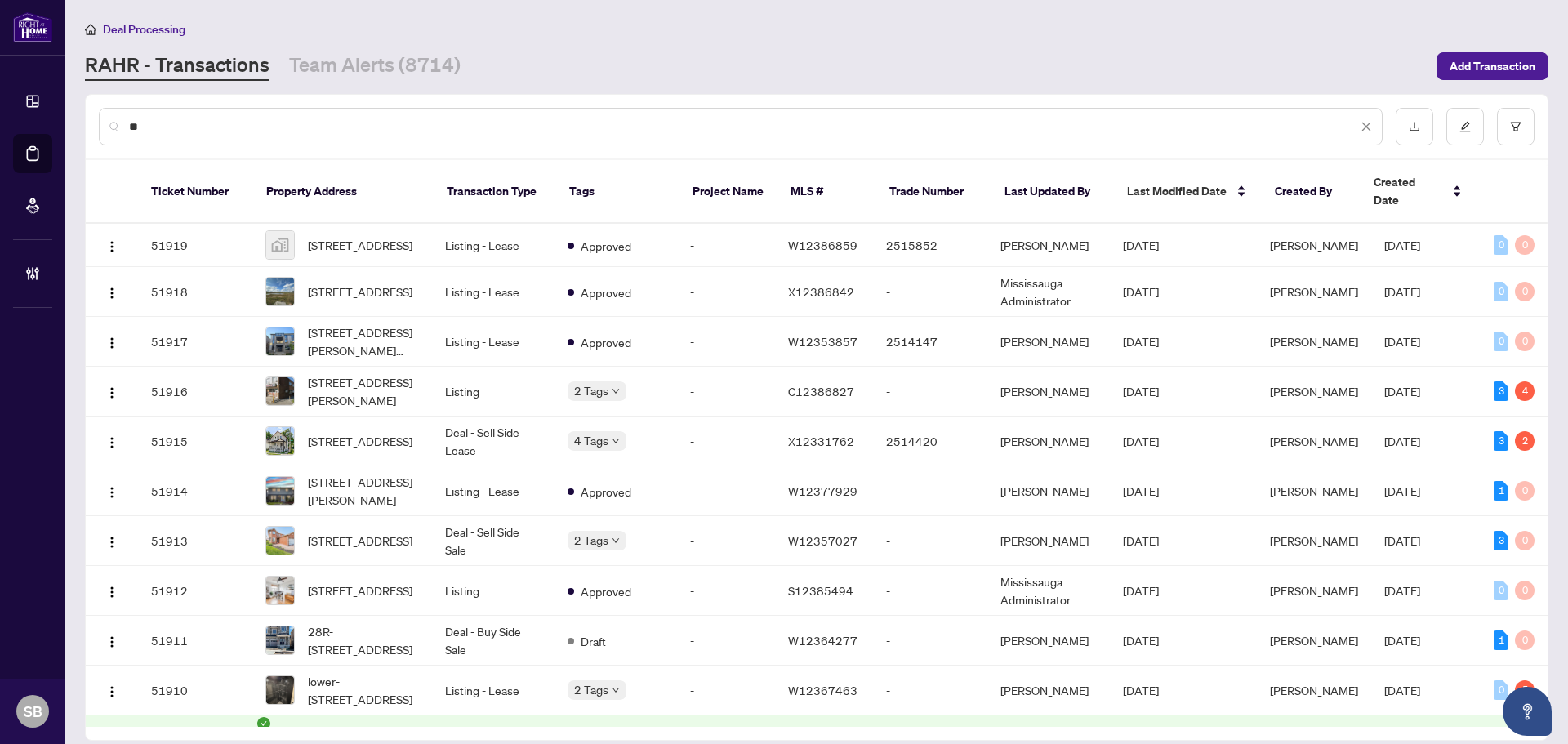
type input "*"
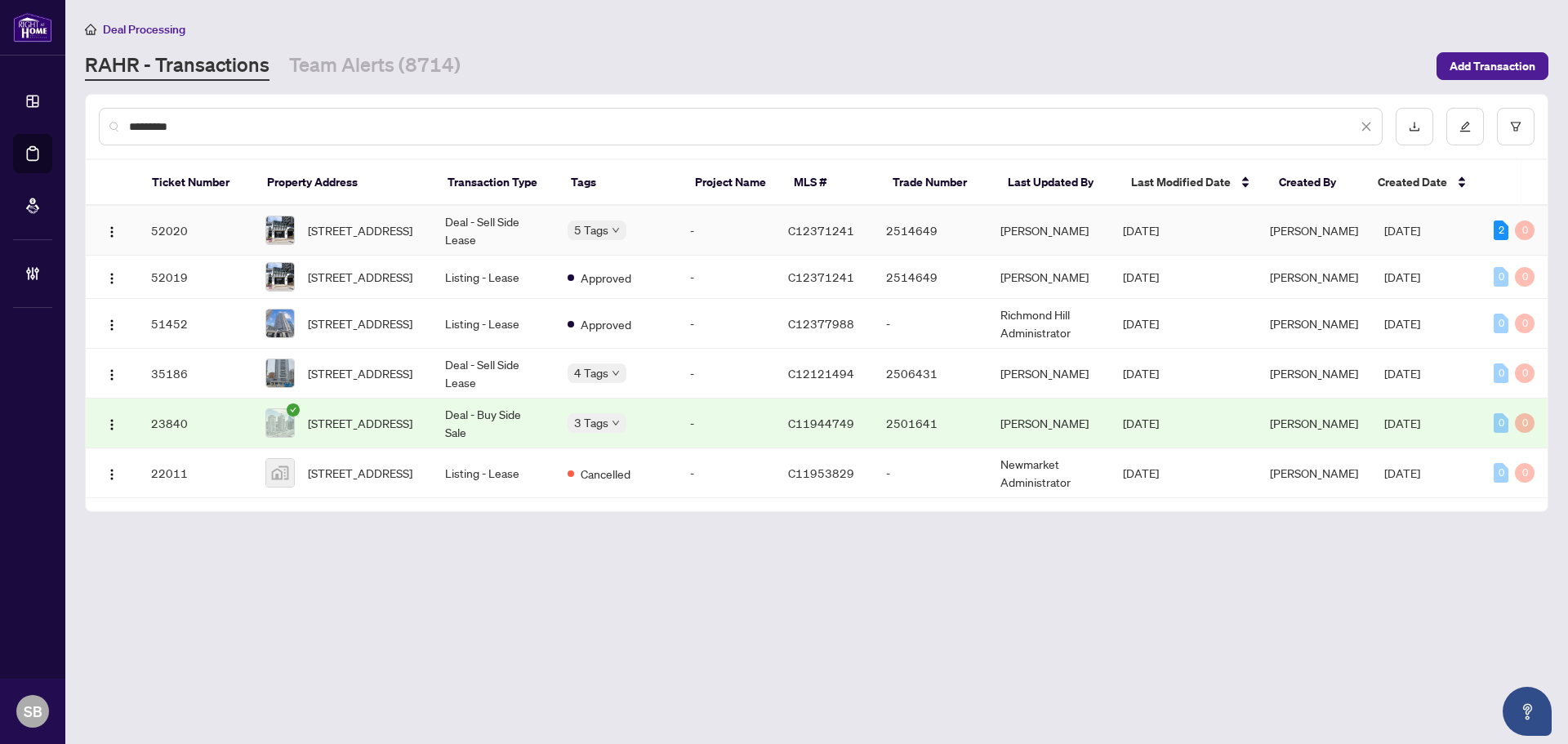
type input "*********"
click at [507, 219] on td "Deal - Sell Side Lease" at bounding box center [493, 230] width 122 height 50
drag, startPoint x: 71, startPoint y: 132, endPoint x: 186, endPoint y: 127, distance: 115.1
click at [0, 130] on html "Dashboard Deal Processing Mortgage Referrals Brokerage Management SB Shelly Bar…" at bounding box center [784, 372] width 1568 height 744
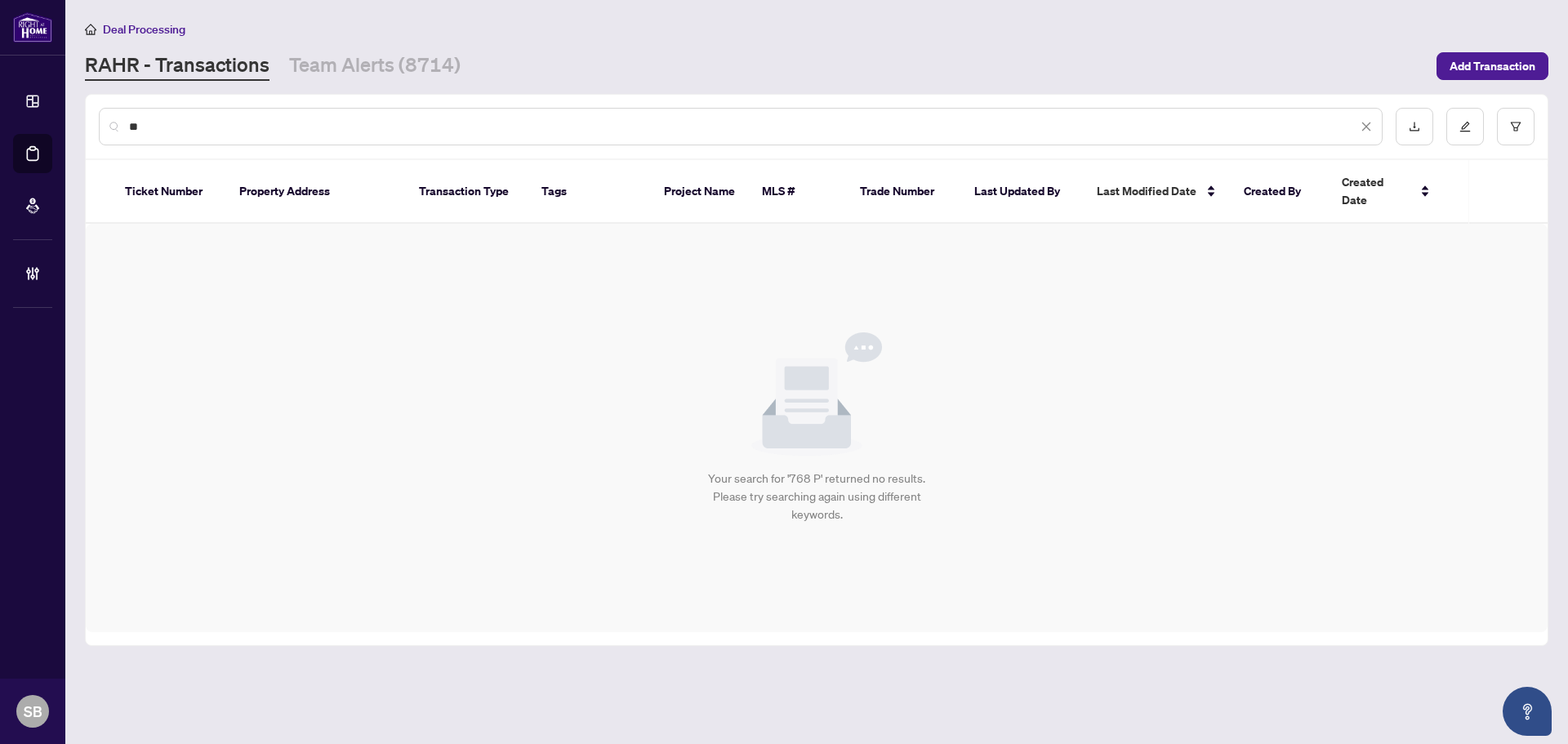
type input "*"
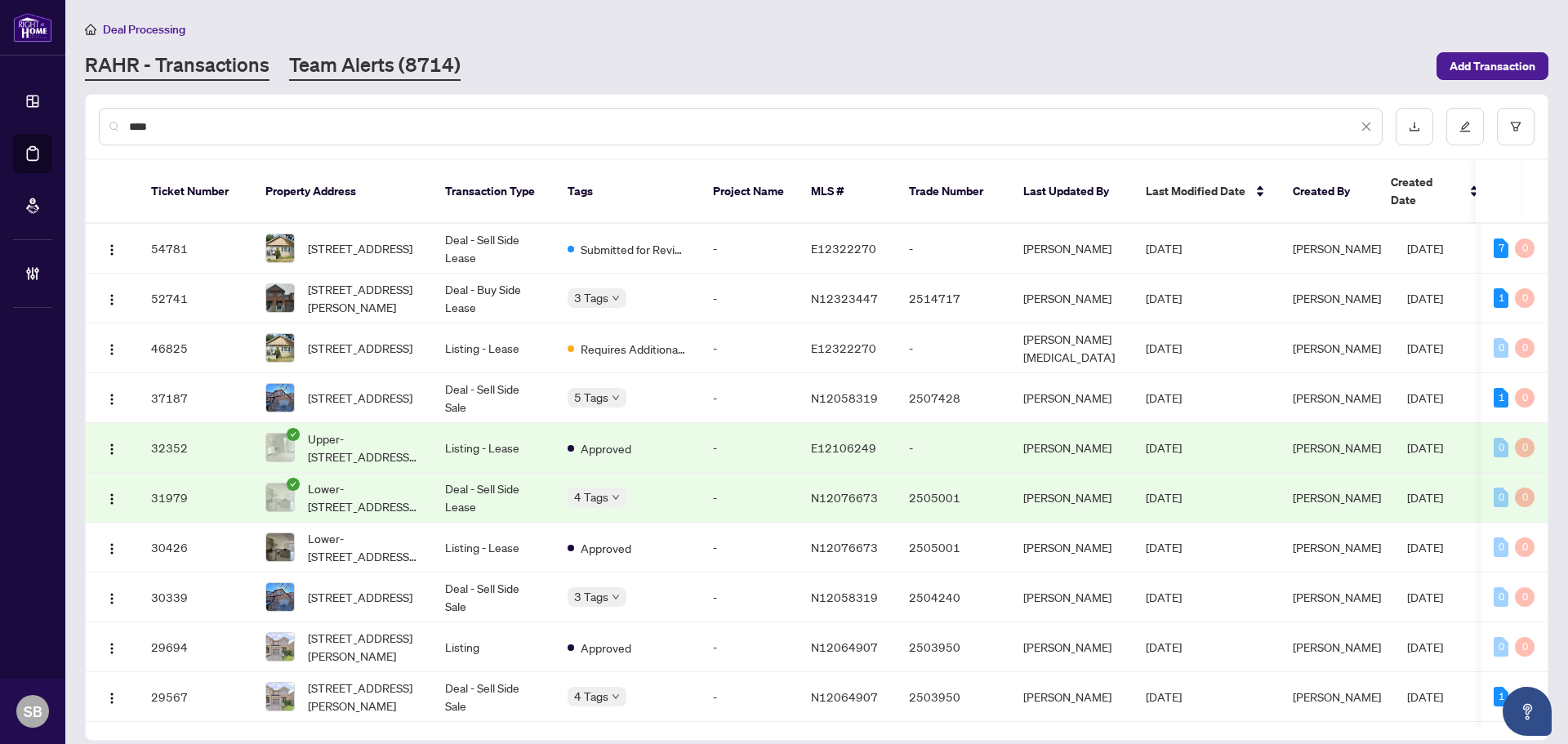
type input "****"
drag, startPoint x: 246, startPoint y: 115, endPoint x: 222, endPoint y: 120, distance: 24.5
click at [36, 125] on div "Dashboard Deal Processing Mortgage Referrals Brokerage Management SB Shelly Bar…" at bounding box center [784, 372] width 1568 height 744
click at [266, 119] on input "****" at bounding box center [742, 127] width 1228 height 18
drag, startPoint x: 267, startPoint y: 126, endPoint x: 62, endPoint y: 129, distance: 205.0
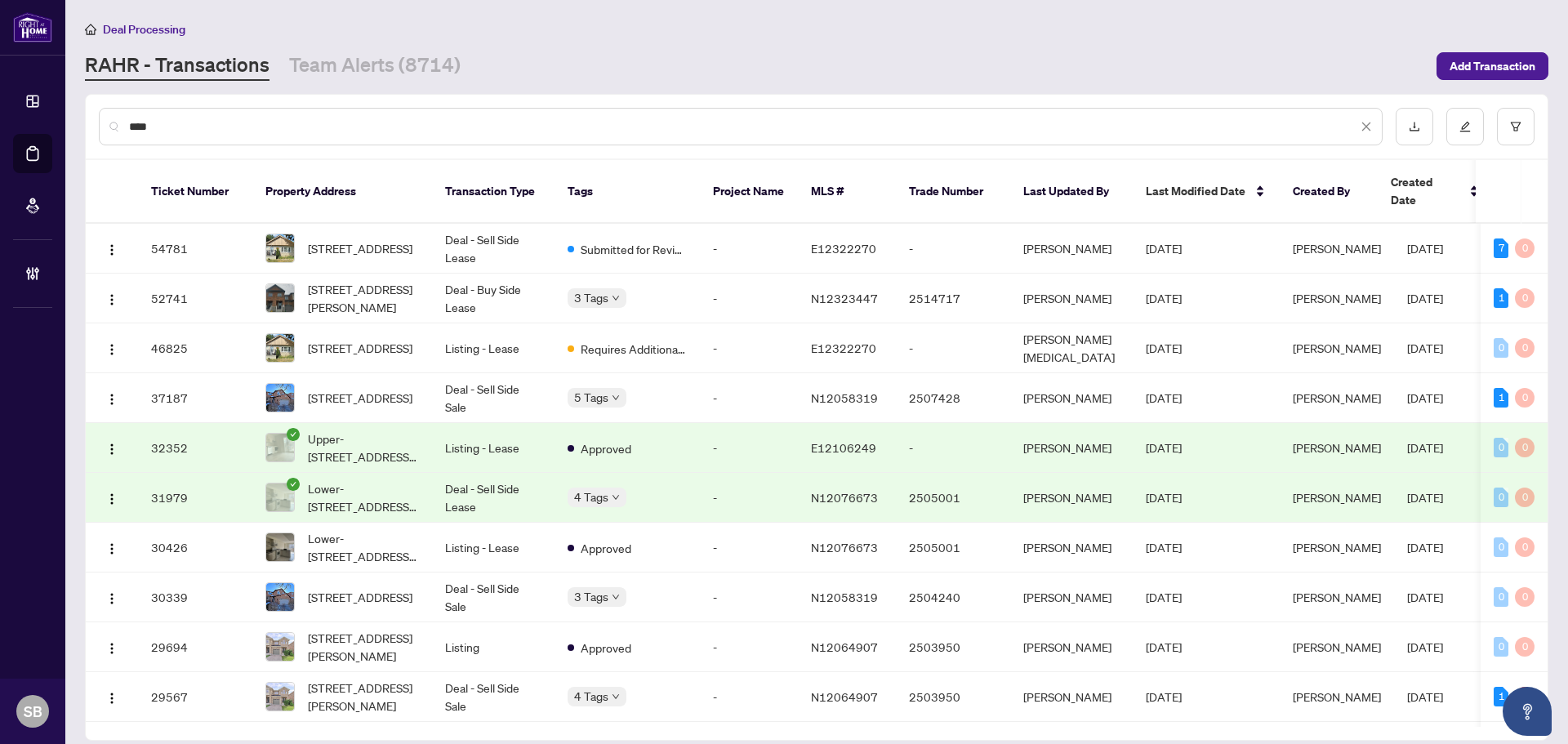
click at [62, 129] on div "Dashboard Deal Processing Mortgage Referrals Brokerage Management SB Shelly Bar…" at bounding box center [784, 372] width 1568 height 744
click at [233, 132] on input "****" at bounding box center [742, 127] width 1228 height 18
click at [232, 129] on input "****" at bounding box center [742, 127] width 1228 height 18
drag, startPoint x: 194, startPoint y: 129, endPoint x: 88, endPoint y: 101, distance: 109.6
click at [88, 101] on div "****" at bounding box center [817, 126] width 1462 height 63
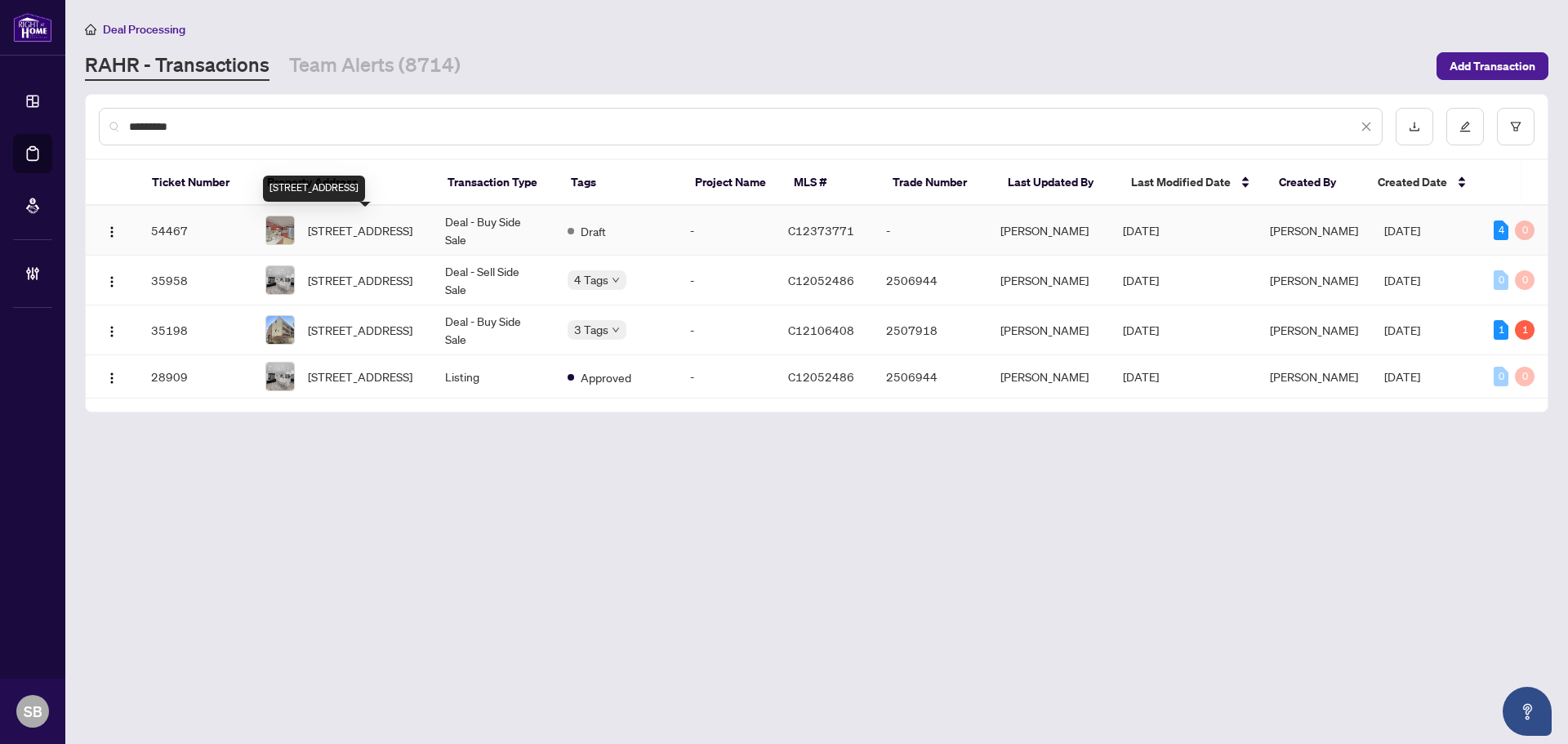
type input "*********"
click at [394, 228] on span "190-20 Moonstone Bywy, Toronto, Ontario M2H 3J4, Canada" at bounding box center [360, 230] width 105 height 18
click at [775, 222] on td "-" at bounding box center [726, 230] width 98 height 50
click at [471, 222] on td "Deal - Buy Side Sale" at bounding box center [493, 230] width 122 height 50
click at [381, 119] on input "*********" at bounding box center [742, 127] width 1228 height 18
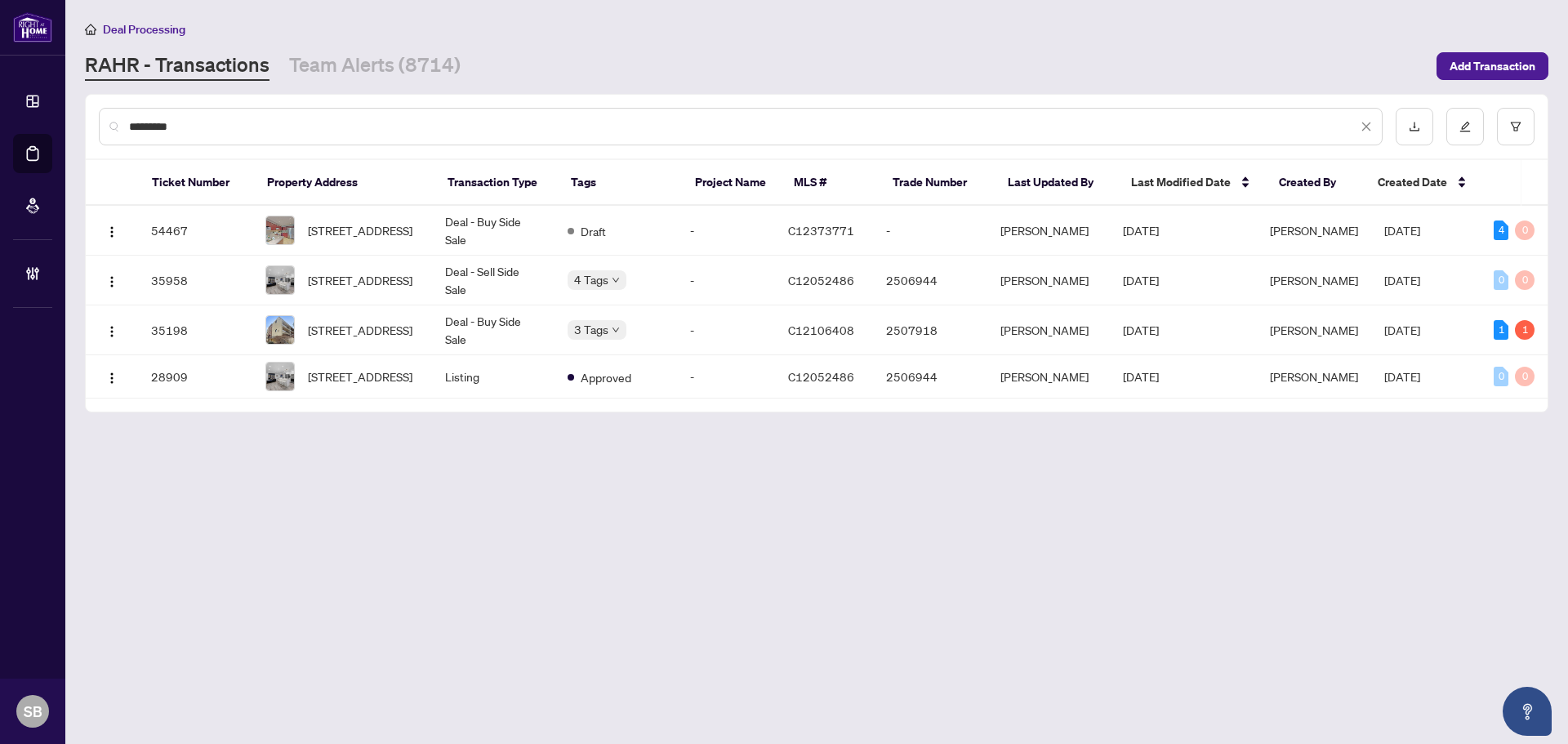
drag, startPoint x: 374, startPoint y: 121, endPoint x: 81, endPoint y: 104, distance: 293.5
click at [81, 104] on main "Deal Processing RAHR - Transactions Team Alerts (8714) Add Transaction ********…" at bounding box center [817, 372] width 1503 height 744
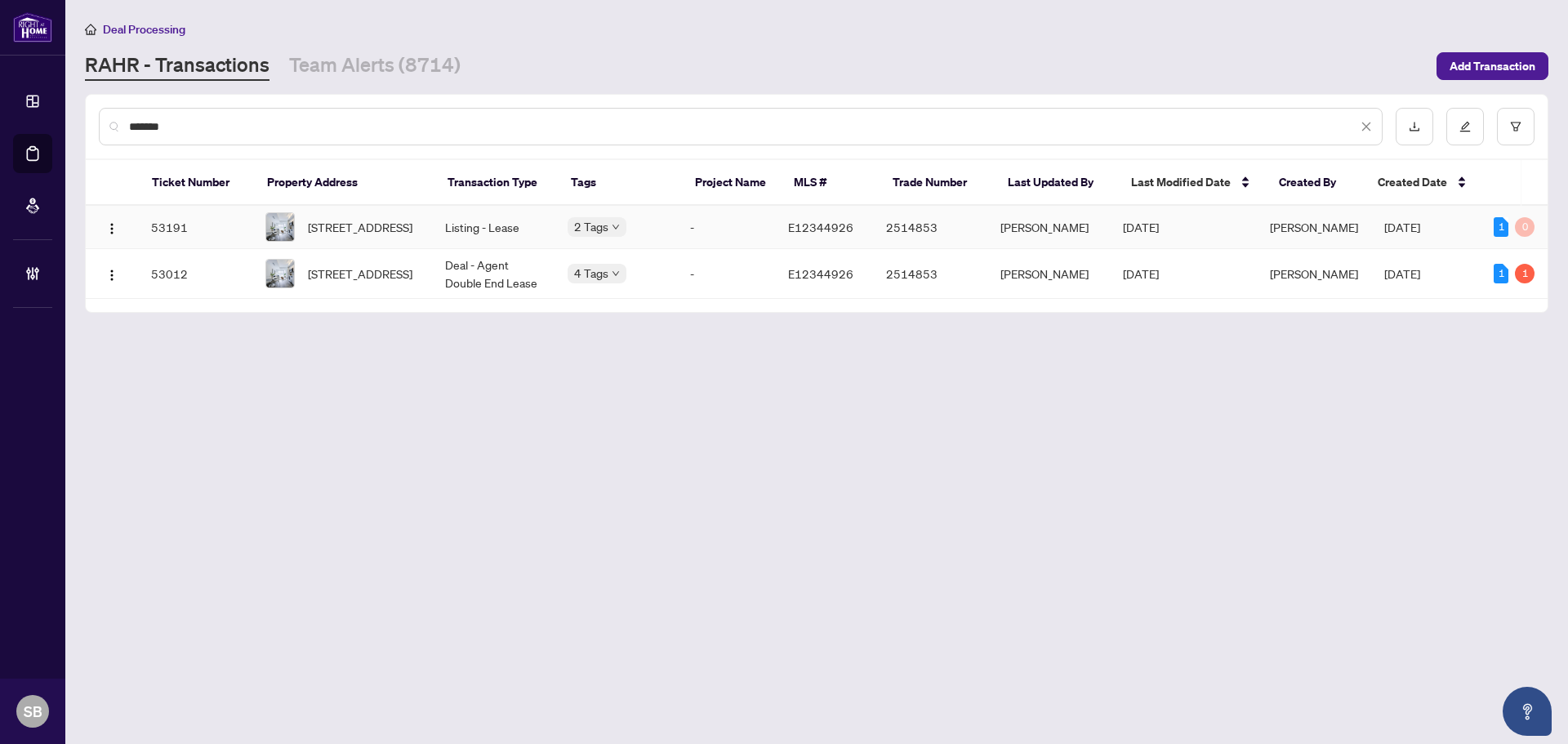
type input "*******"
click at [494, 221] on td "Listing - Lease" at bounding box center [493, 227] width 122 height 43
click at [424, 275] on td "204-630 Greenwood Ave, Toronto, Ontario M4J 0A8, Canada" at bounding box center [341, 274] width 180 height 50
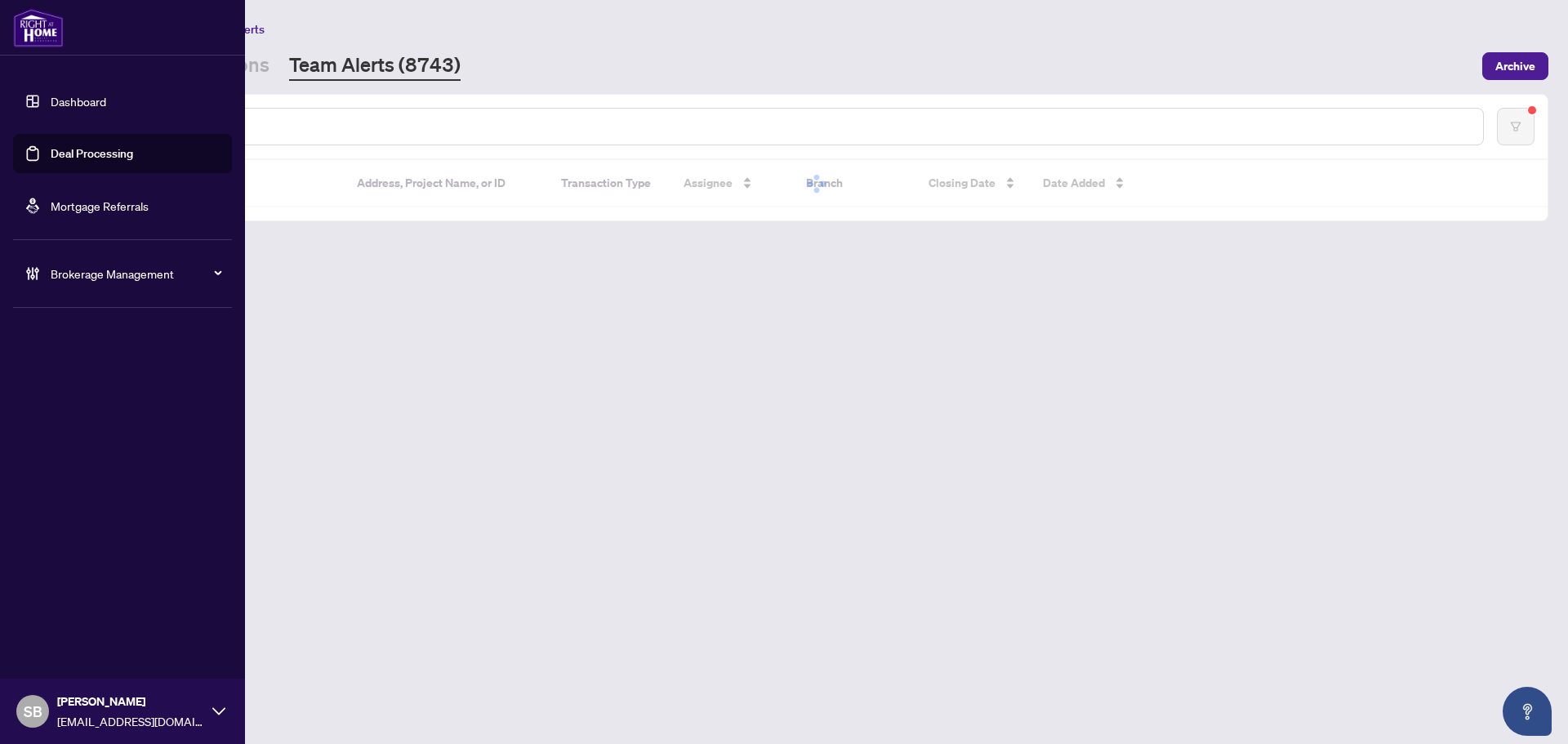
click at [38, 272] on icon at bounding box center [36, 273] width 4 height 13
click at [109, 394] on link "Manage Agents" at bounding box center [74, 391] width 80 height 14
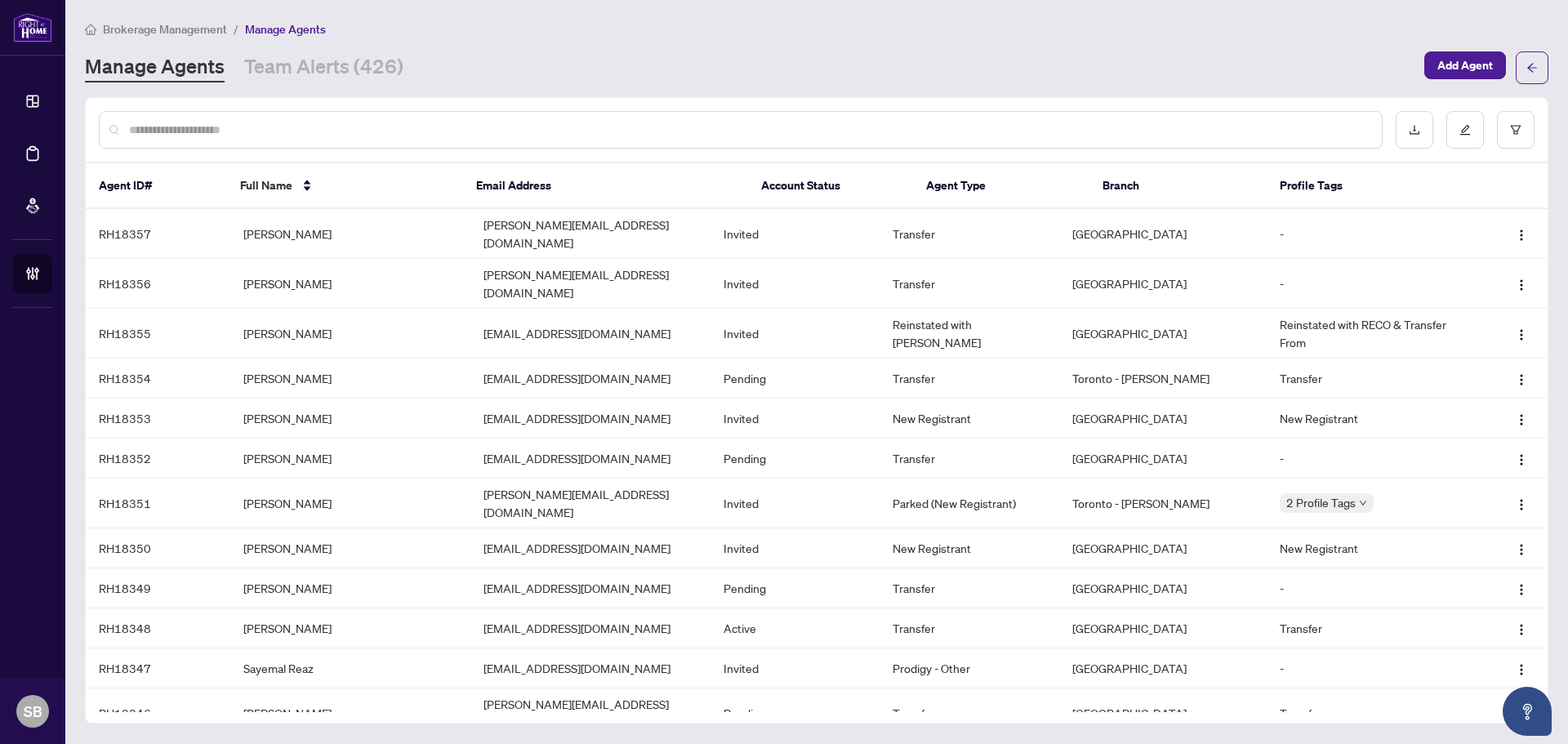
click at [280, 135] on input "text" at bounding box center [749, 130] width 1240 height 18
click at [175, 111] on div at bounding box center [741, 130] width 1284 height 38
click at [180, 129] on input "text" at bounding box center [749, 130] width 1240 height 18
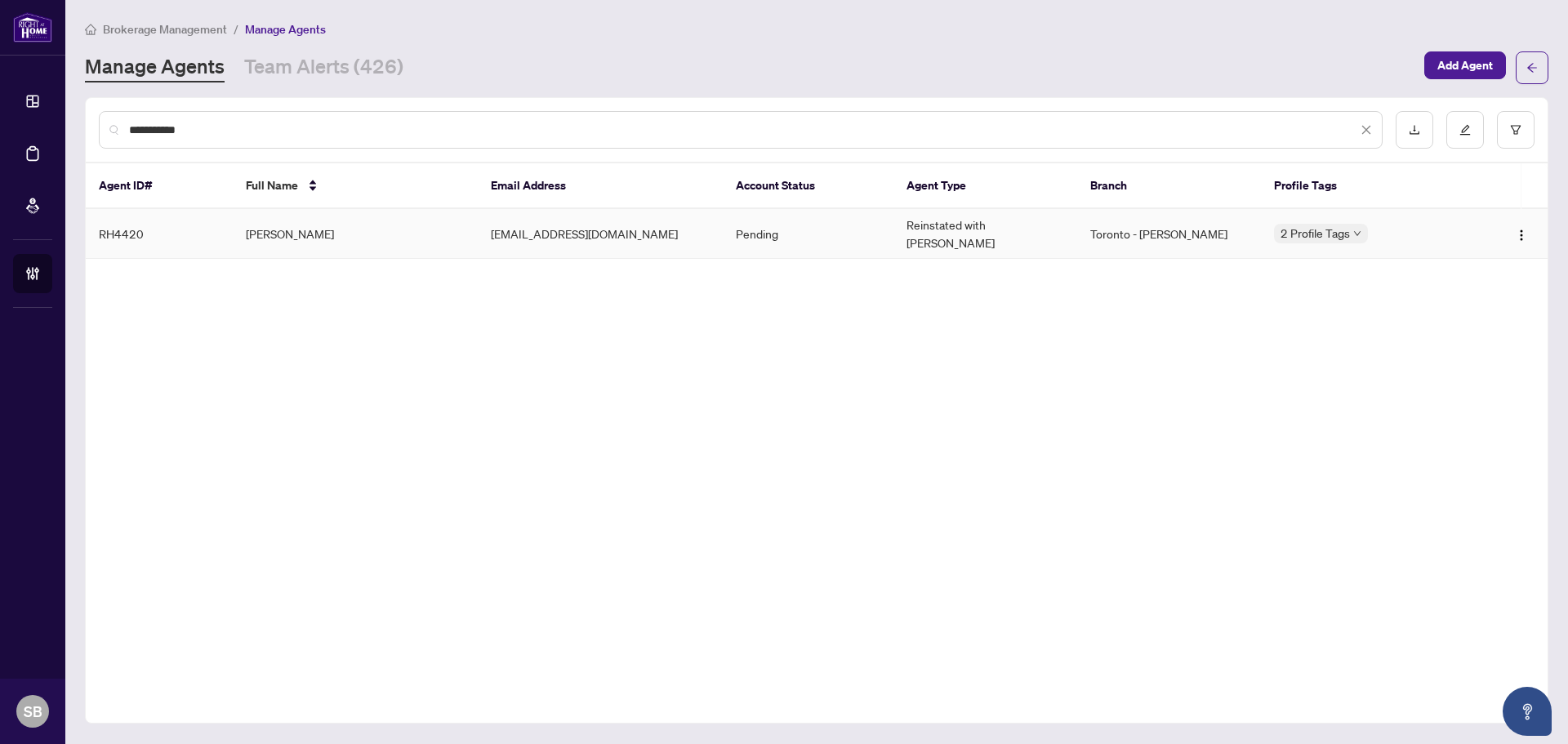
type input "**********"
click at [379, 223] on td "Steve Conti" at bounding box center [356, 234] width 245 height 50
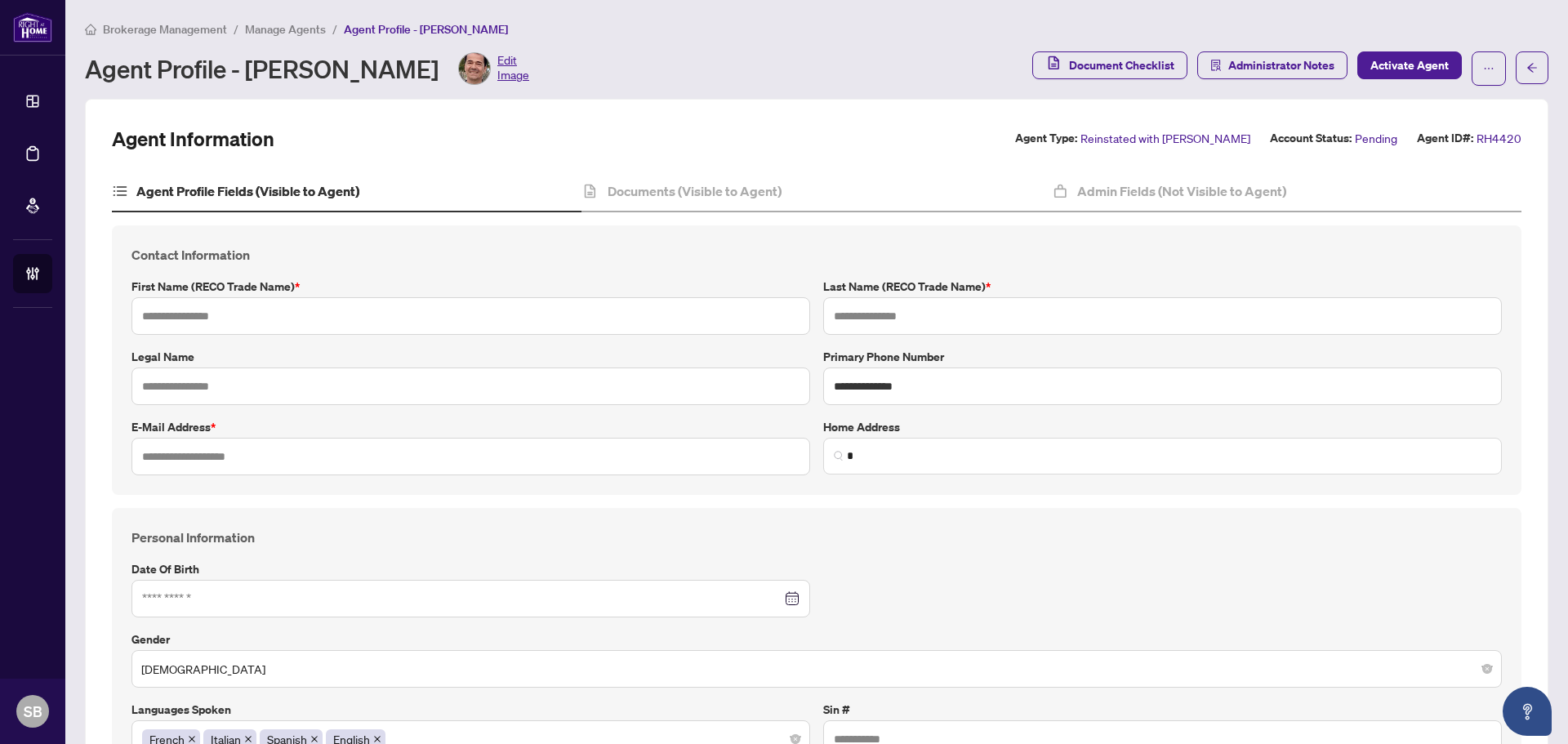
type input "*****"
type input "**********"
type input "*********"
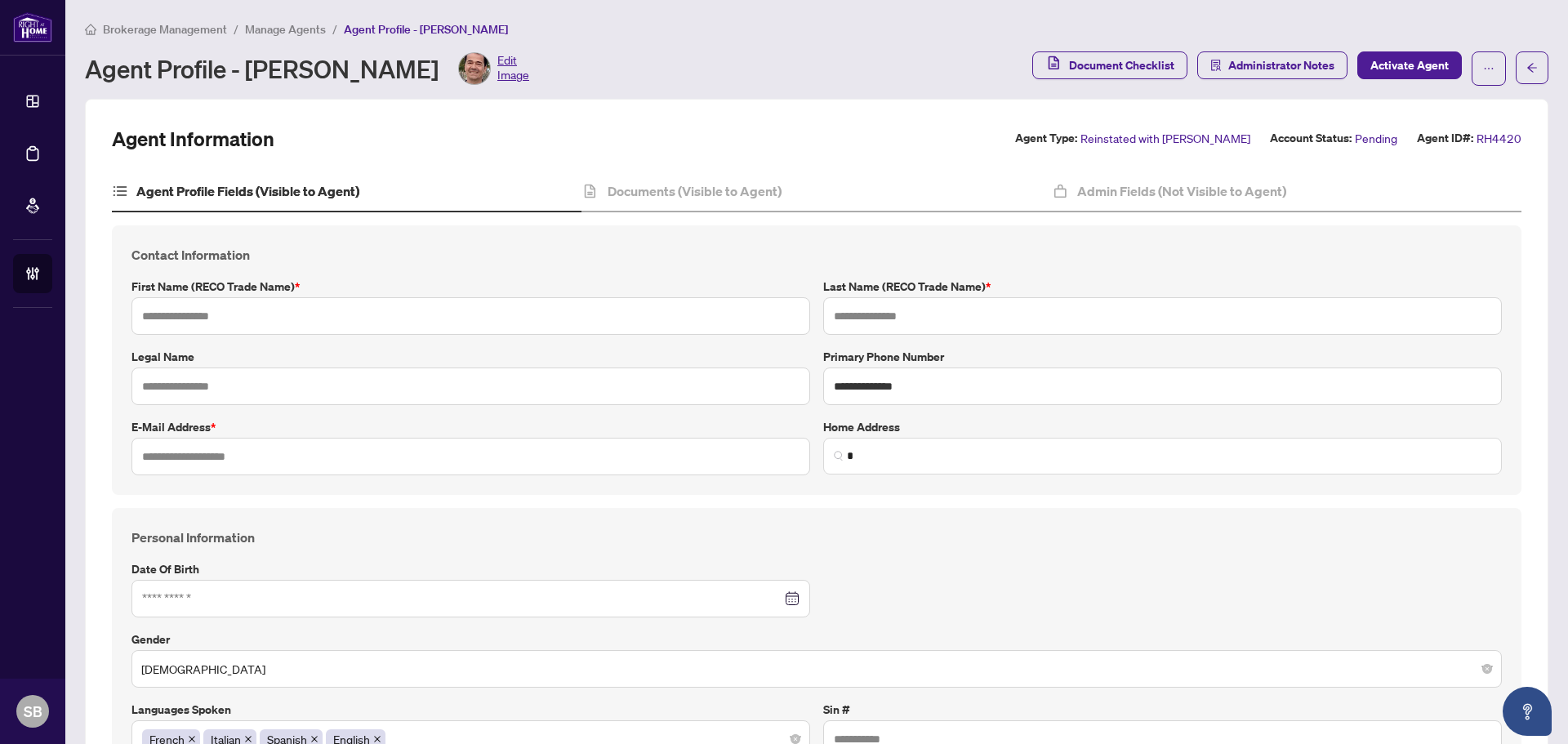
type input "**********"
type input "*******"
type input "**********"
type input "****"
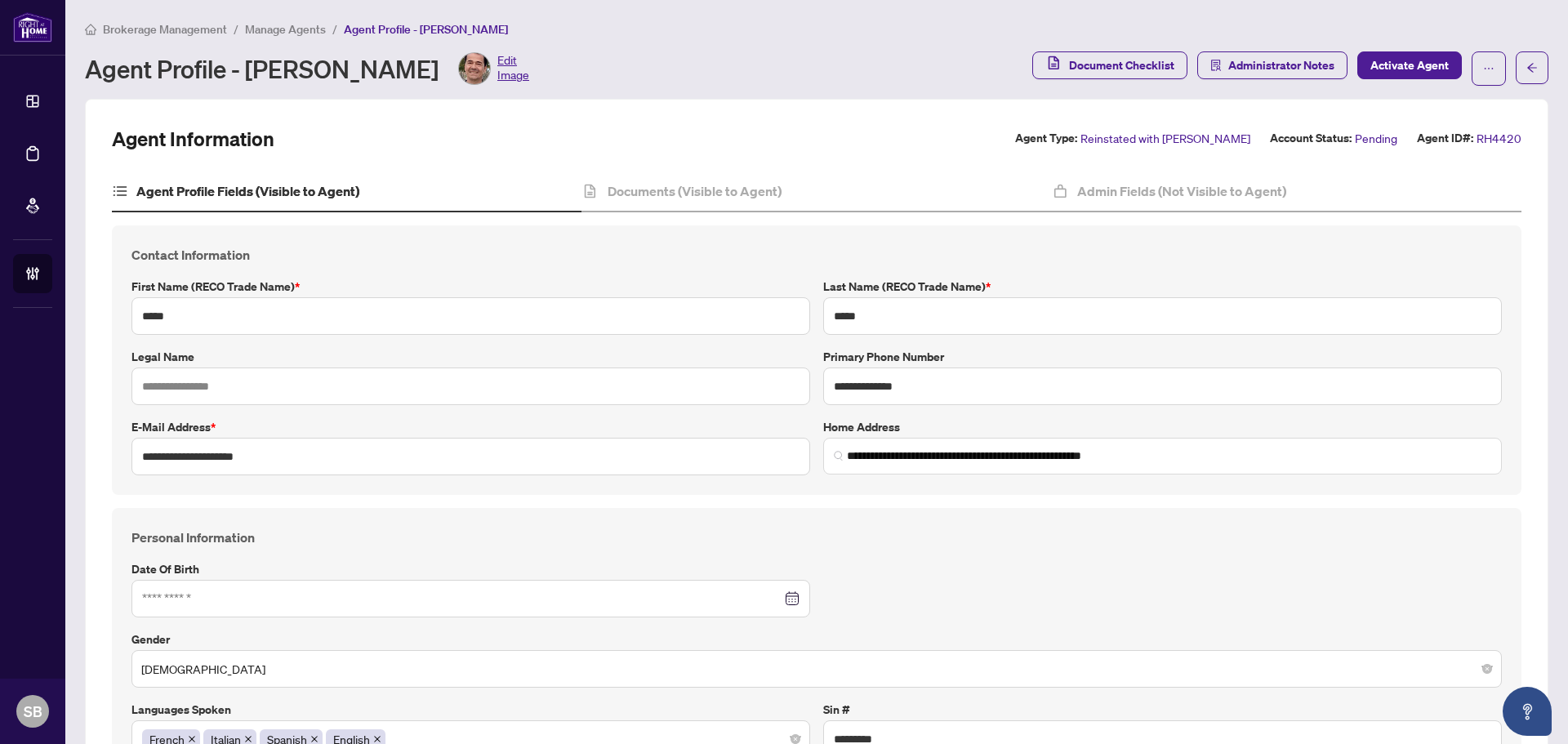
type input "**********"
click at [713, 175] on div "Documents (Visible to Agent)" at bounding box center [817, 192] width 470 height 41
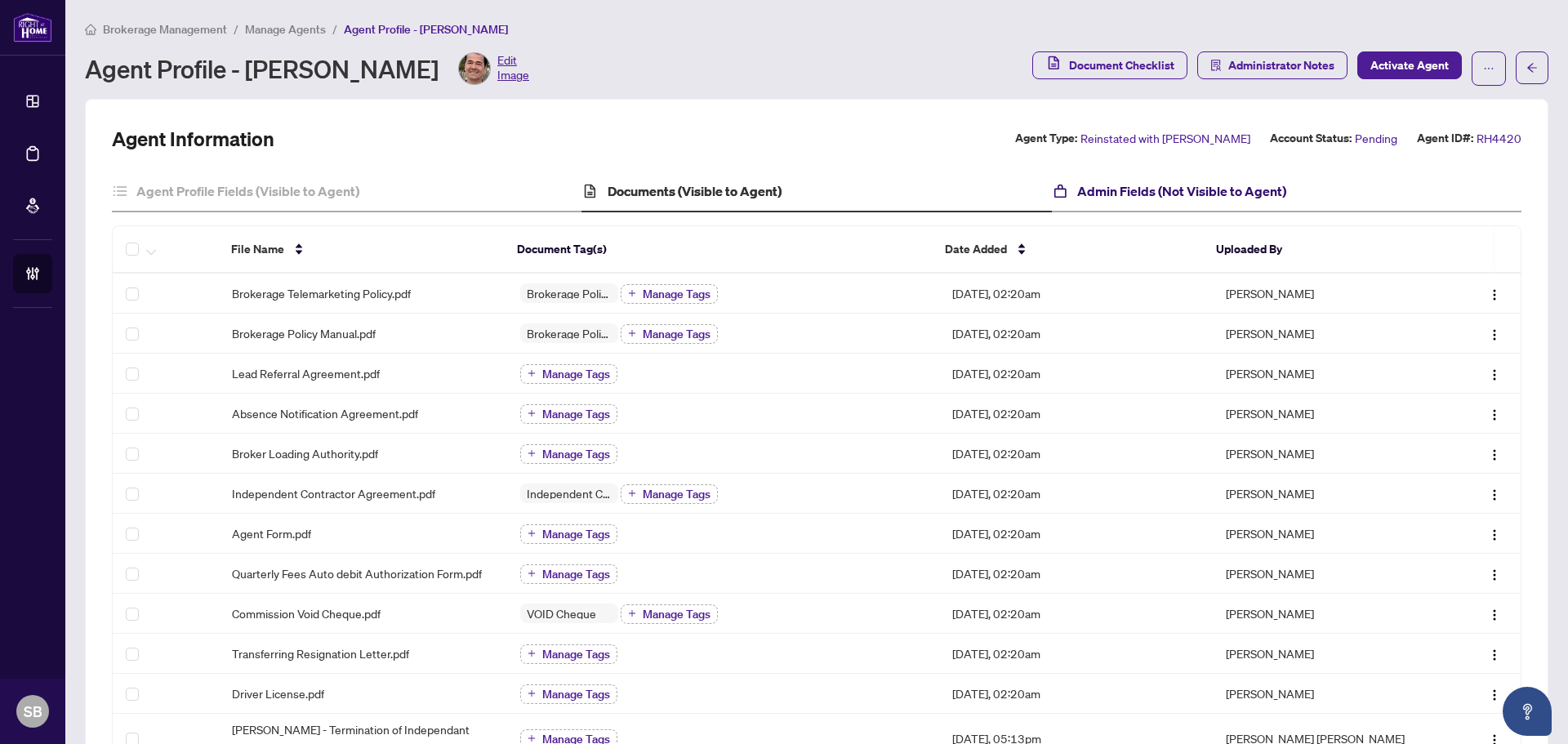
click at [1147, 184] on h4 "Admin Fields (Not Visible to Agent)" at bounding box center [1182, 191] width 209 height 20
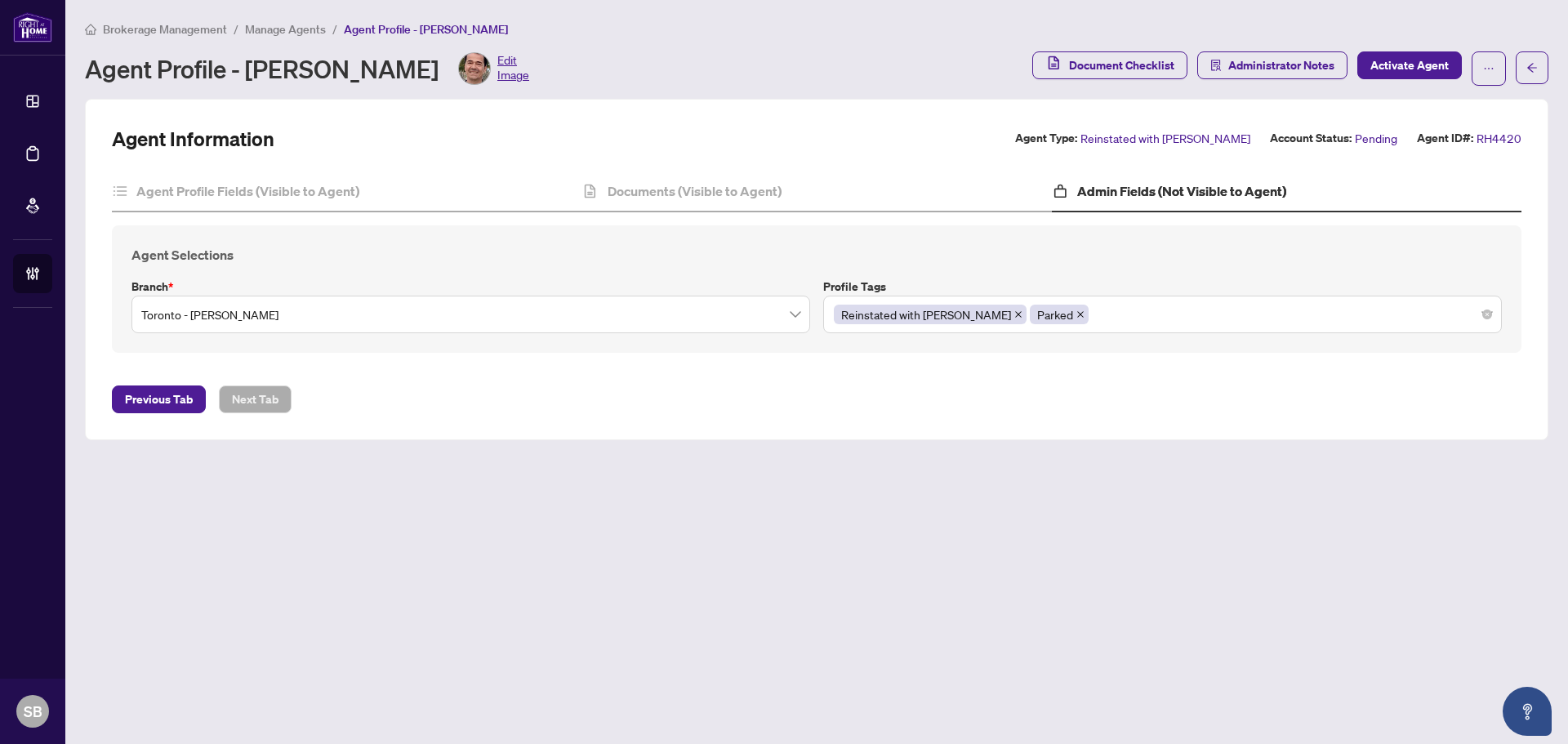
click at [294, 32] on span "Manage Agents" at bounding box center [285, 29] width 80 height 14
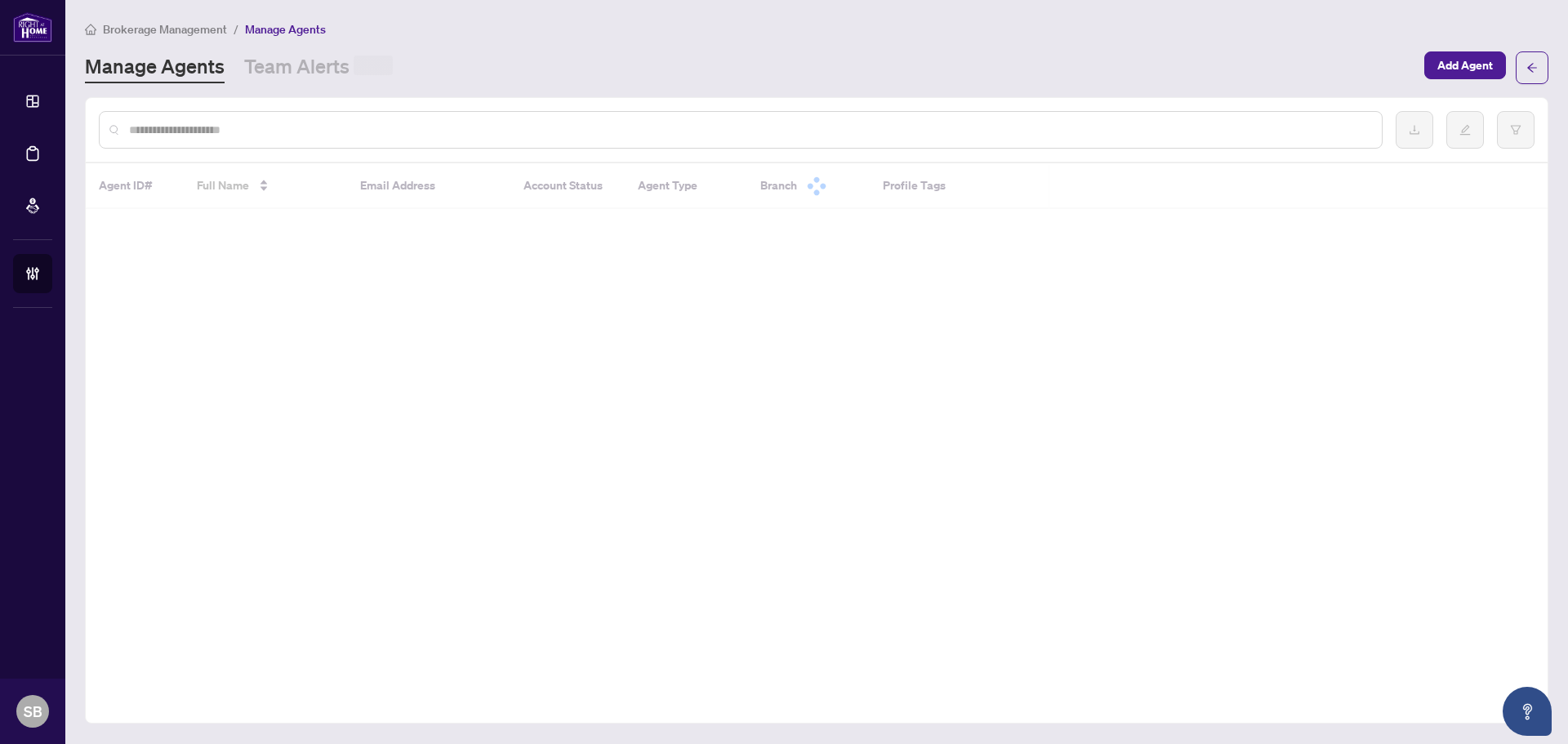
click at [302, 145] on div at bounding box center [741, 130] width 1284 height 38
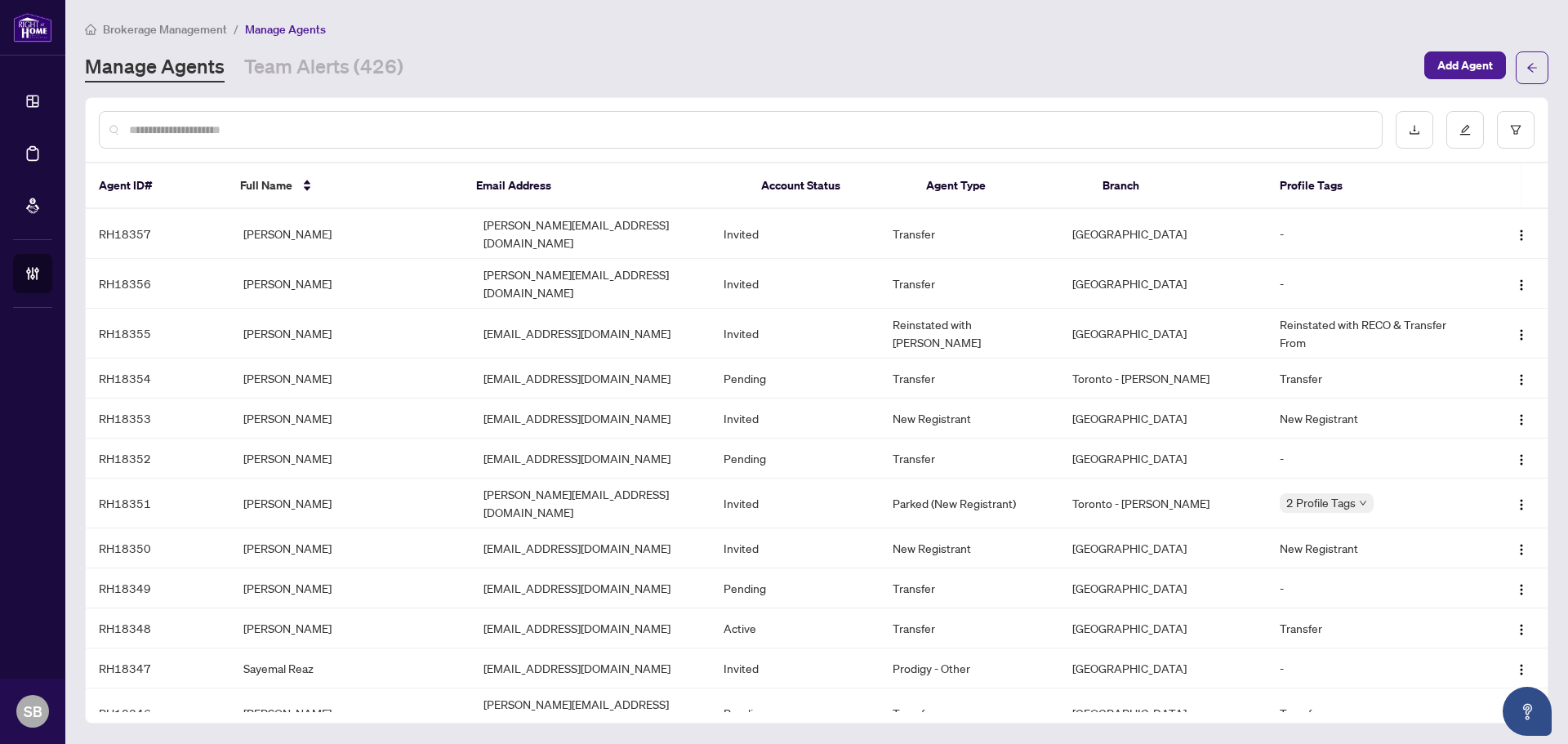
click at [299, 136] on input "text" at bounding box center [749, 130] width 1240 height 18
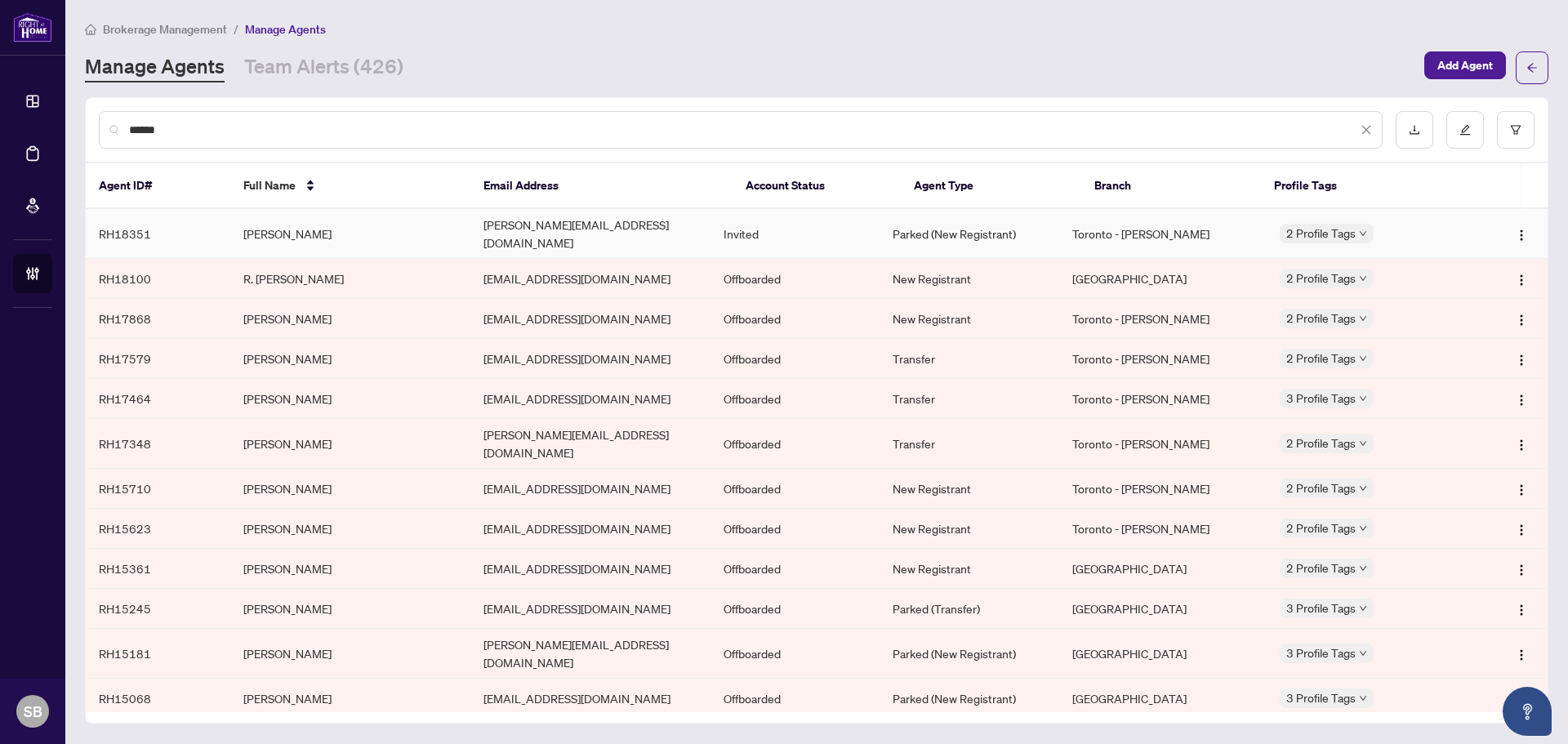
type input "*****"
click at [319, 233] on td "[PERSON_NAME]" at bounding box center [350, 234] width 240 height 50
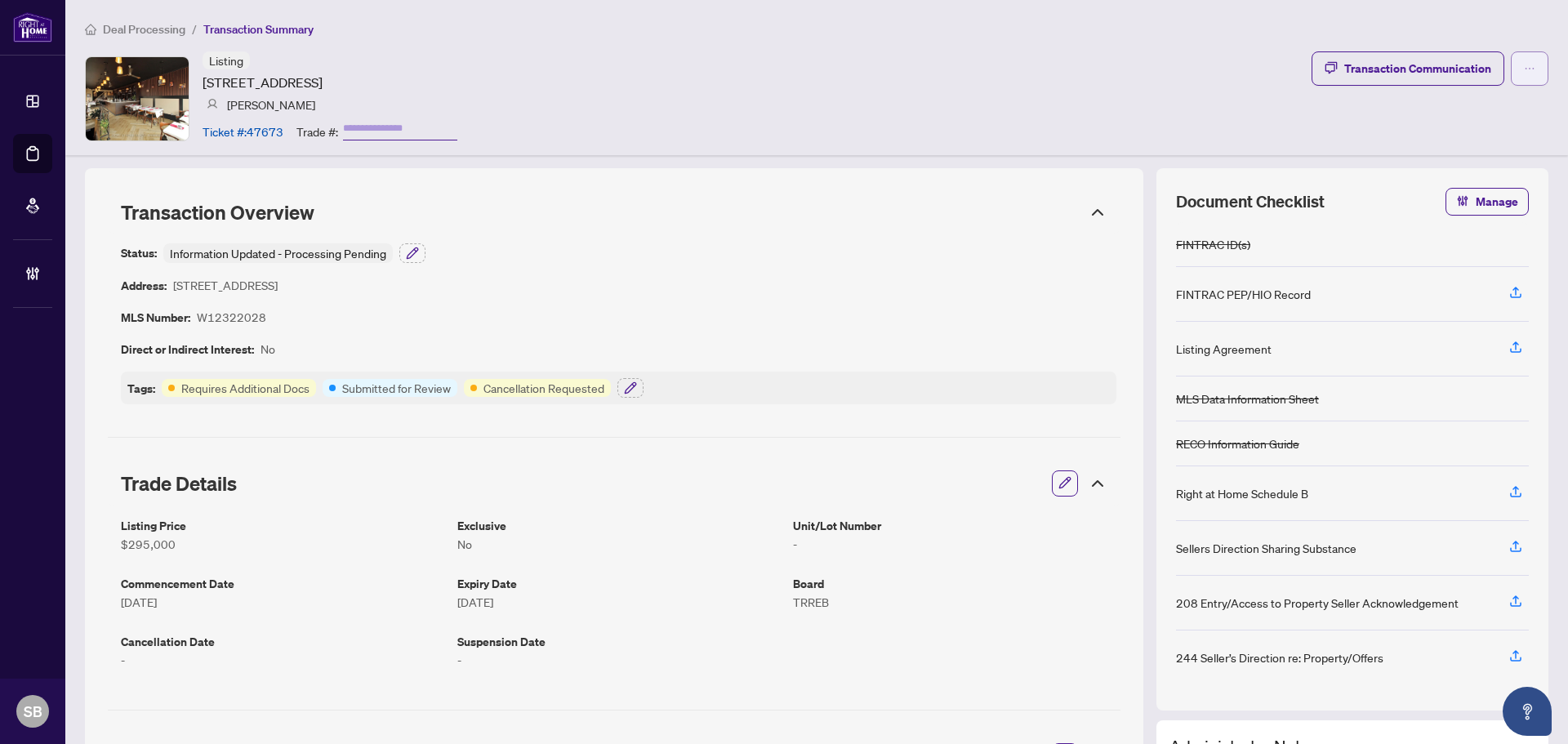
click at [1512, 71] on button "button" at bounding box center [1530, 69] width 38 height 34
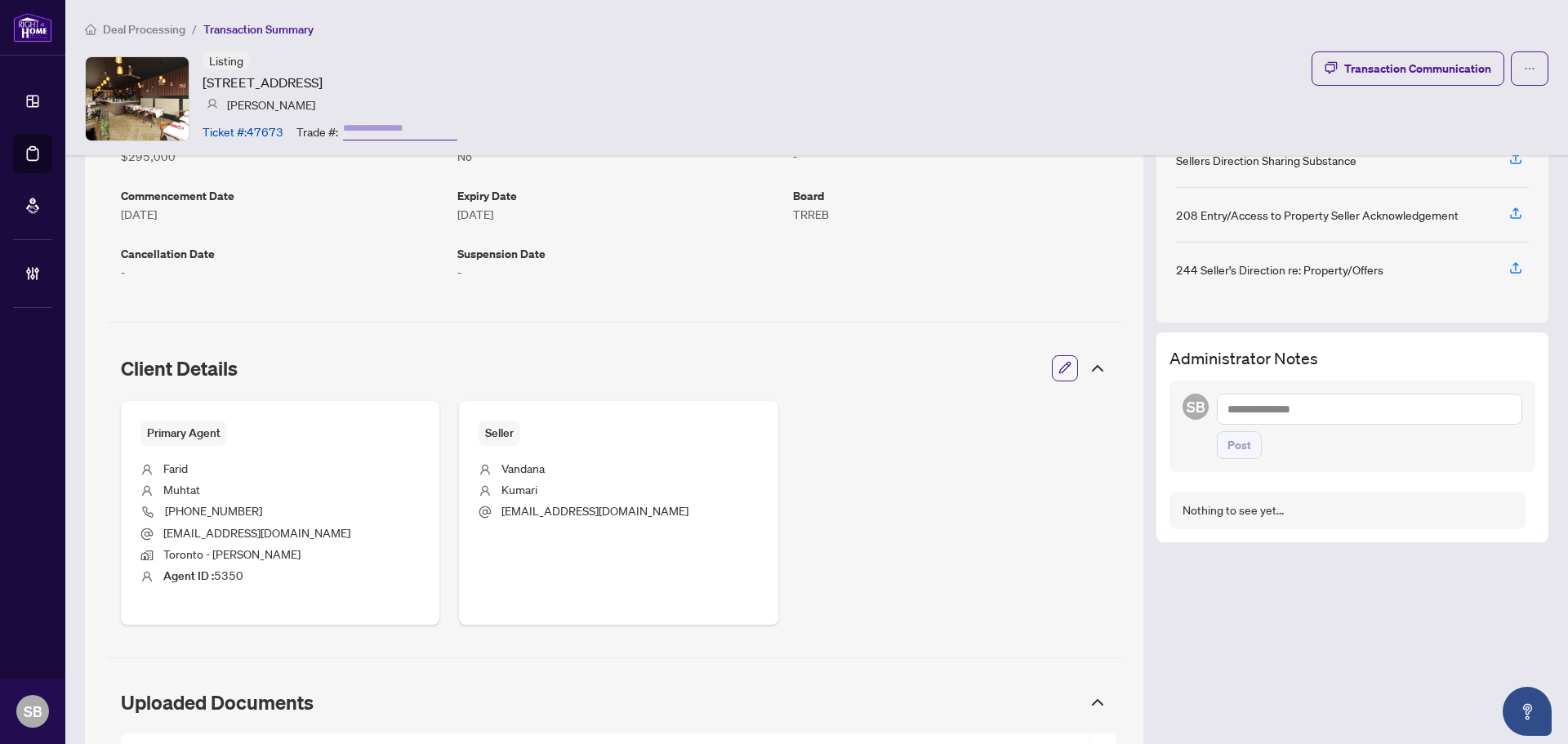
scroll to position [489, 0]
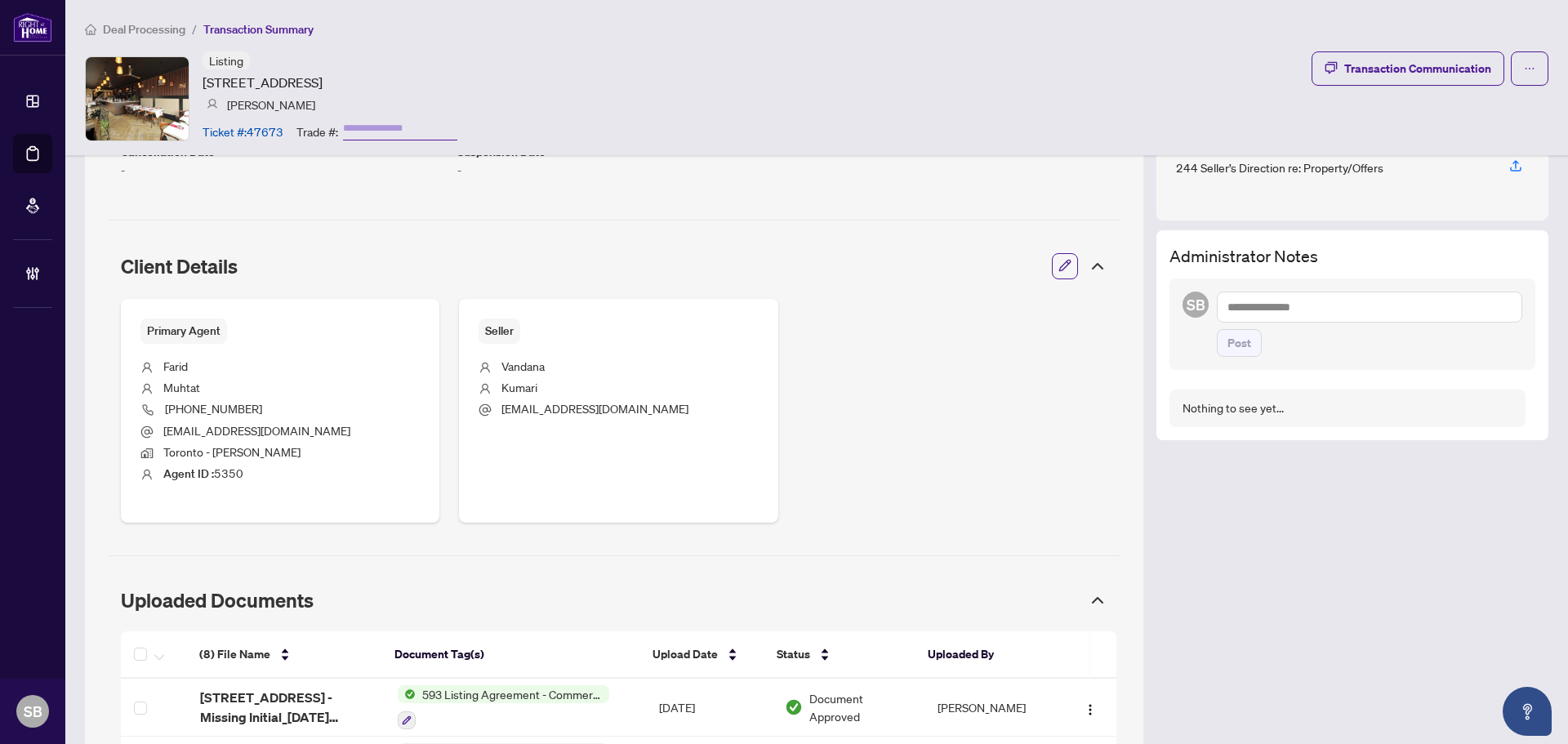
click at [1377, 313] on textarea at bounding box center [1370, 306] width 306 height 31
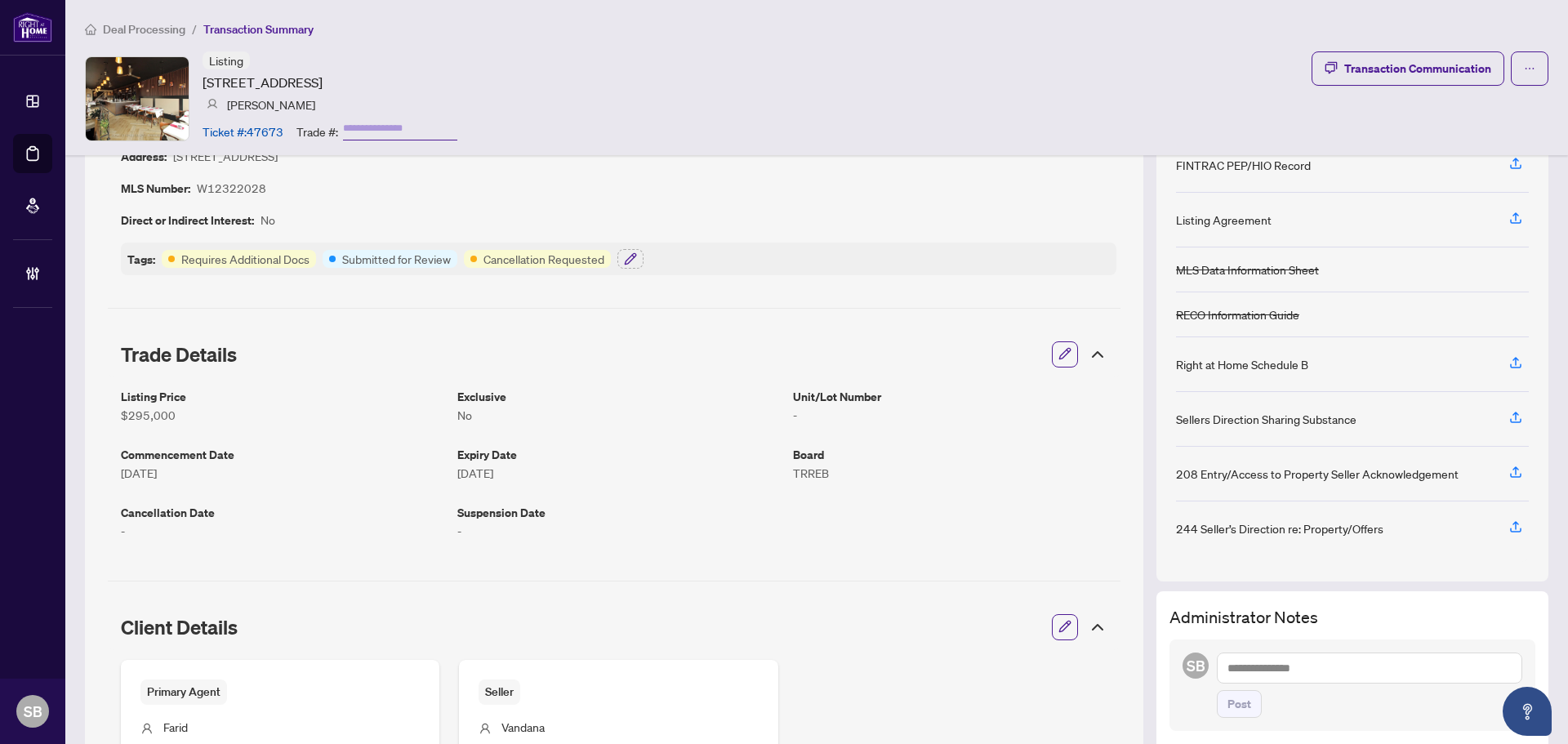
scroll to position [0, 0]
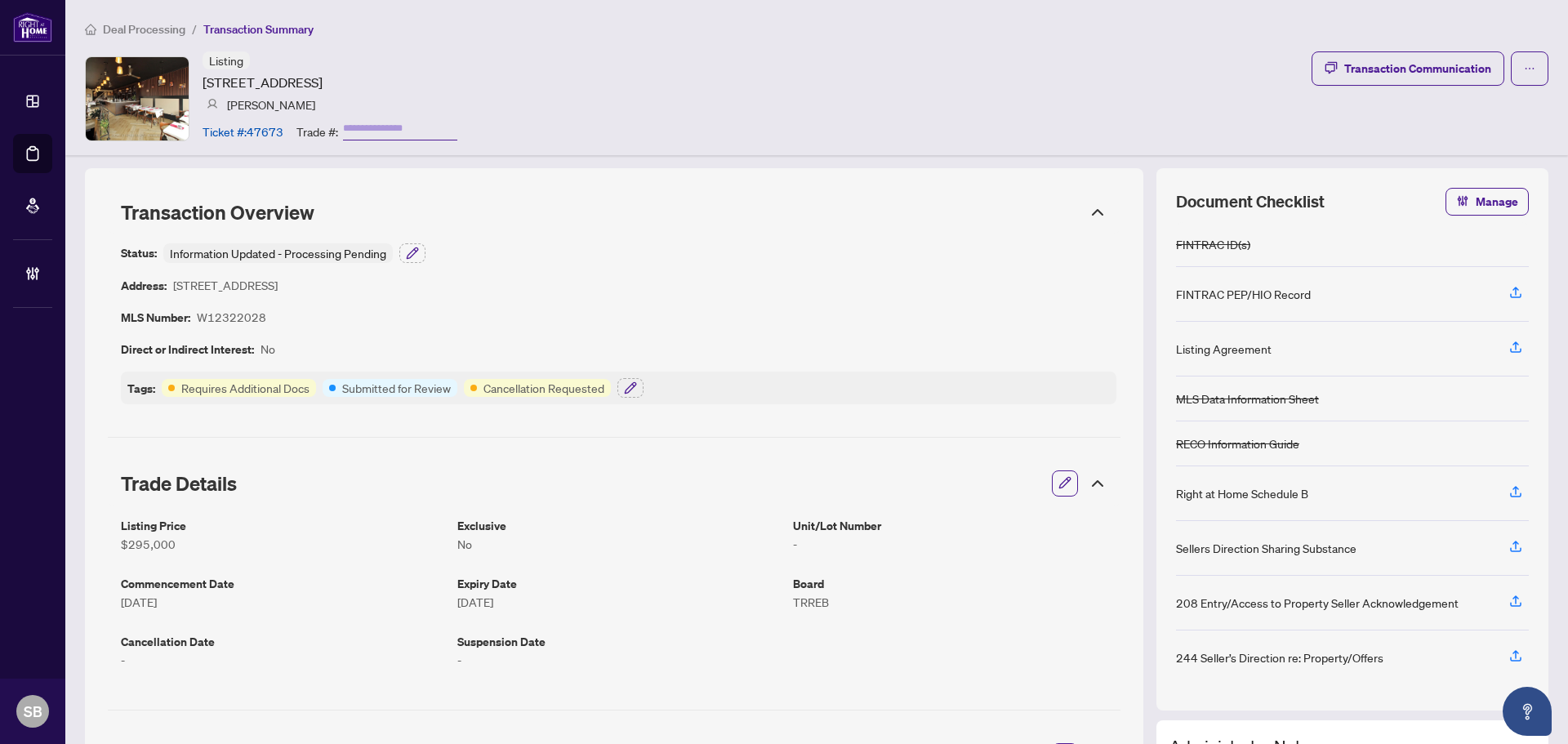
click at [1088, 205] on icon at bounding box center [1098, 213] width 20 height 20
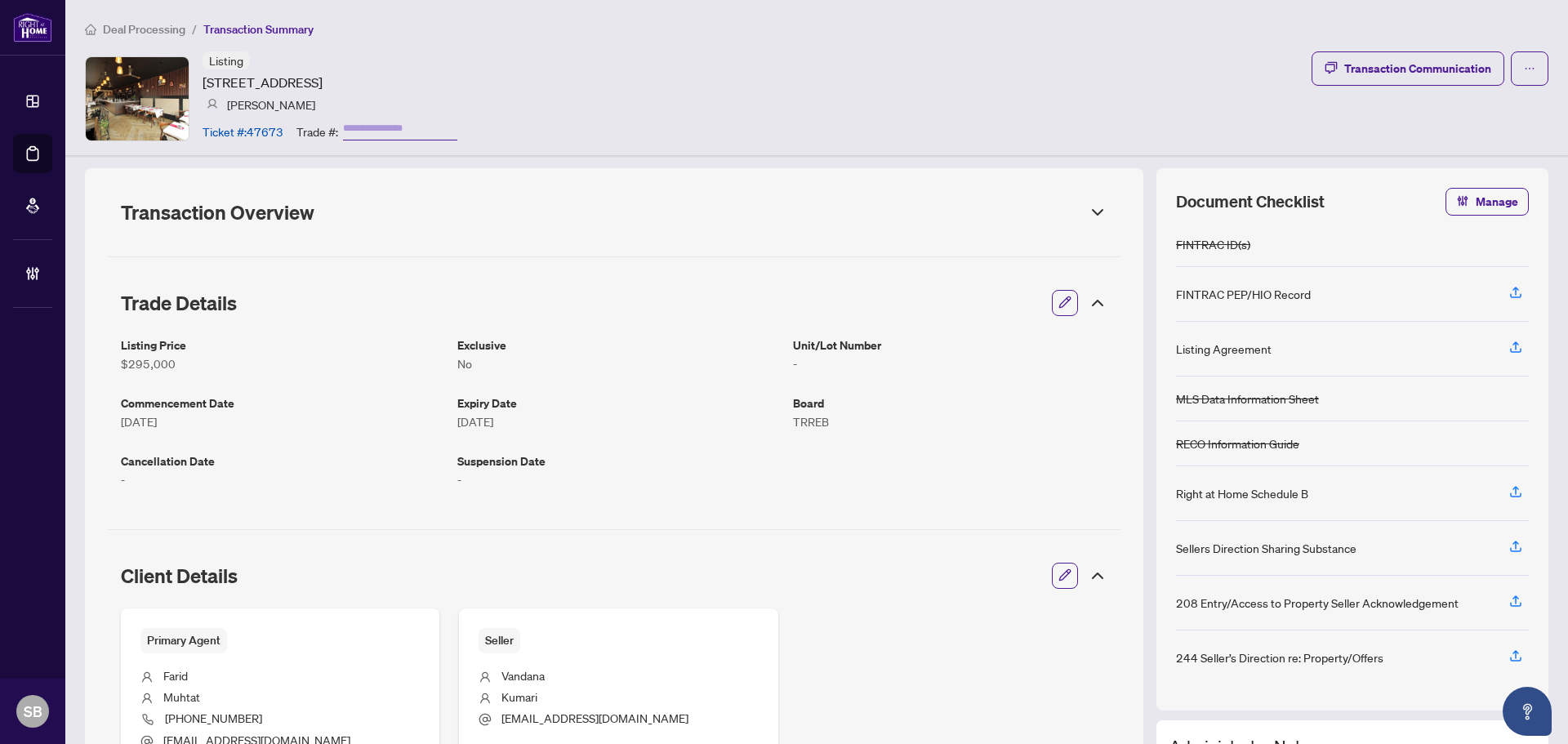
click at [1094, 294] on icon at bounding box center [1098, 303] width 20 height 20
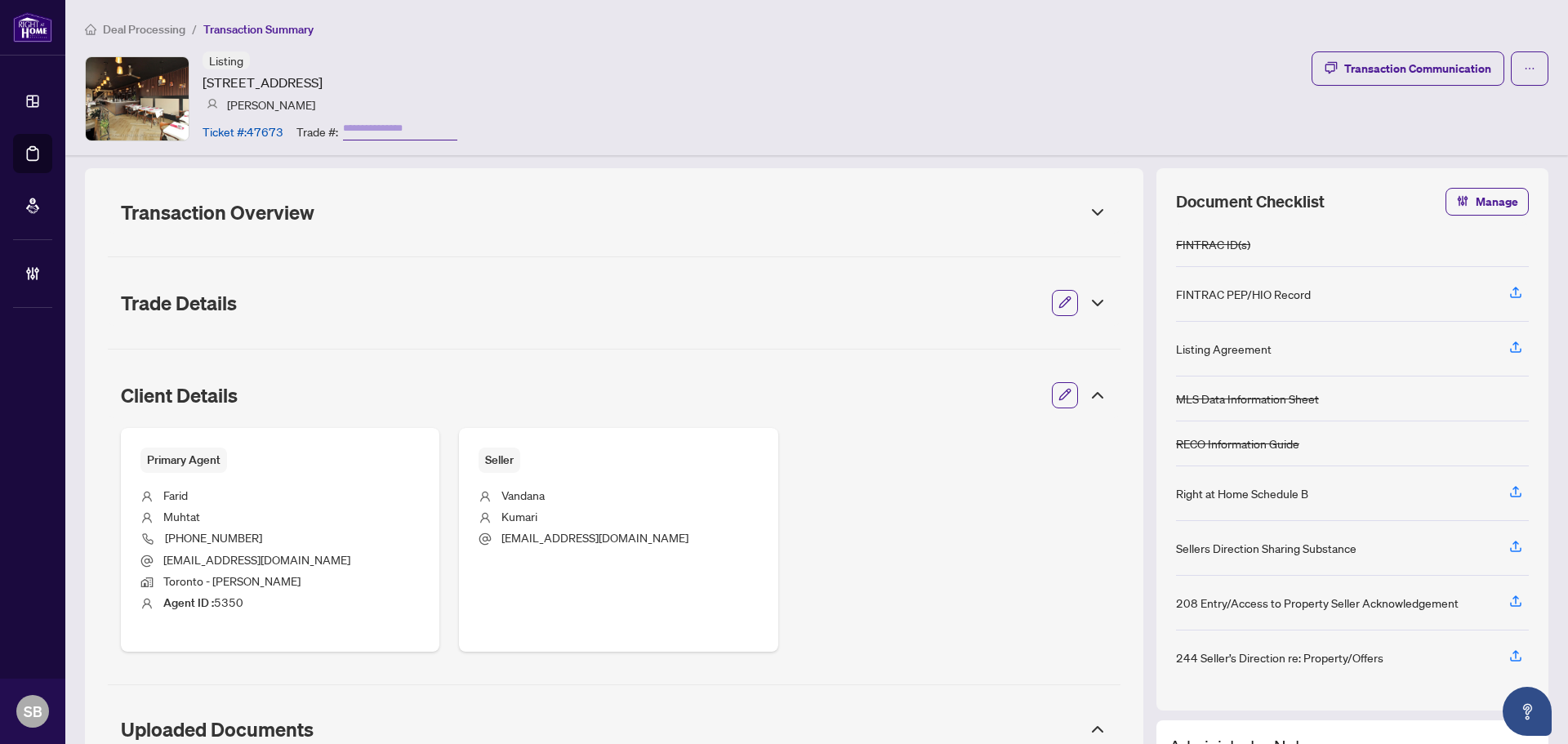
click at [1094, 393] on icon at bounding box center [1098, 395] width 20 height 20
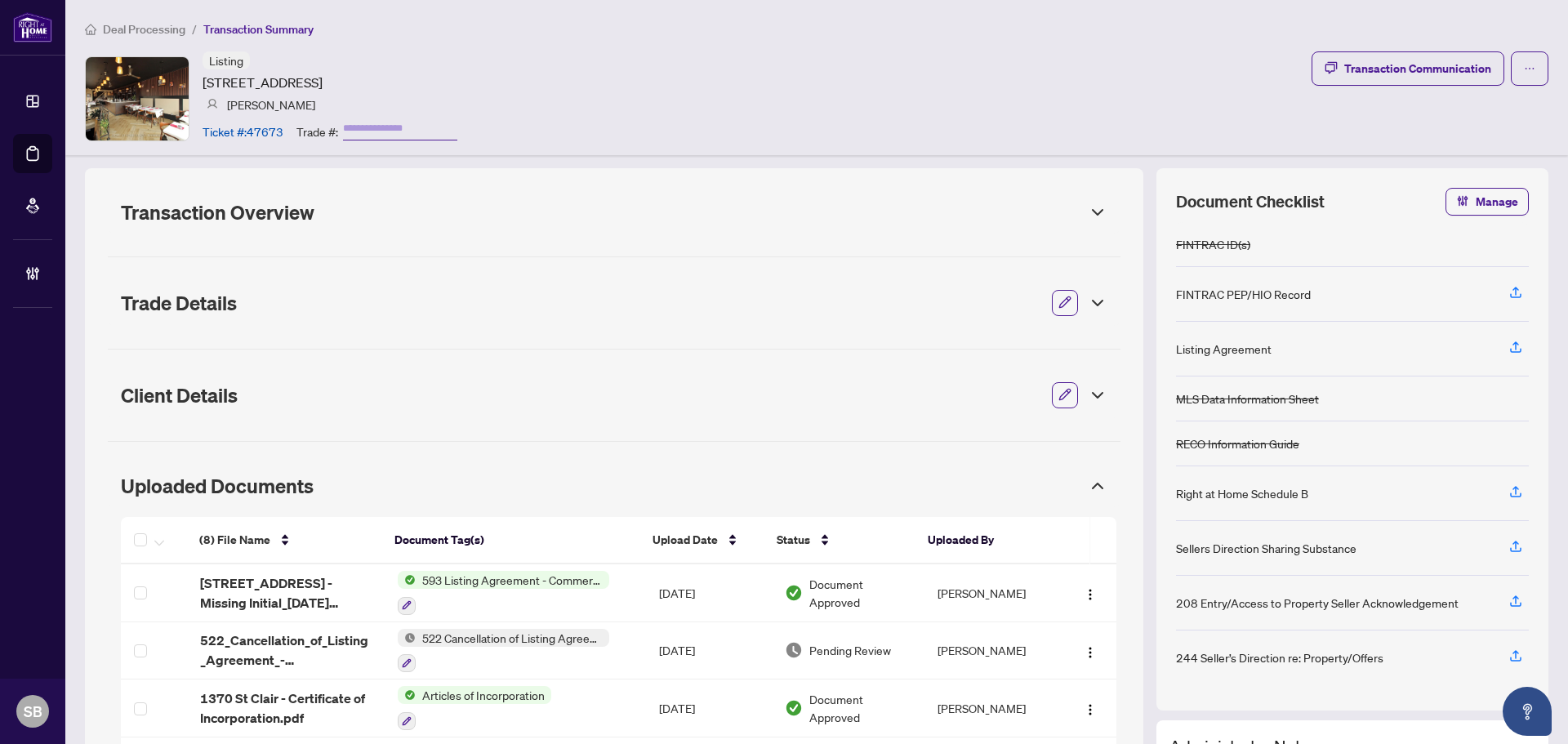
click at [1088, 481] on icon at bounding box center [1098, 486] width 20 height 20
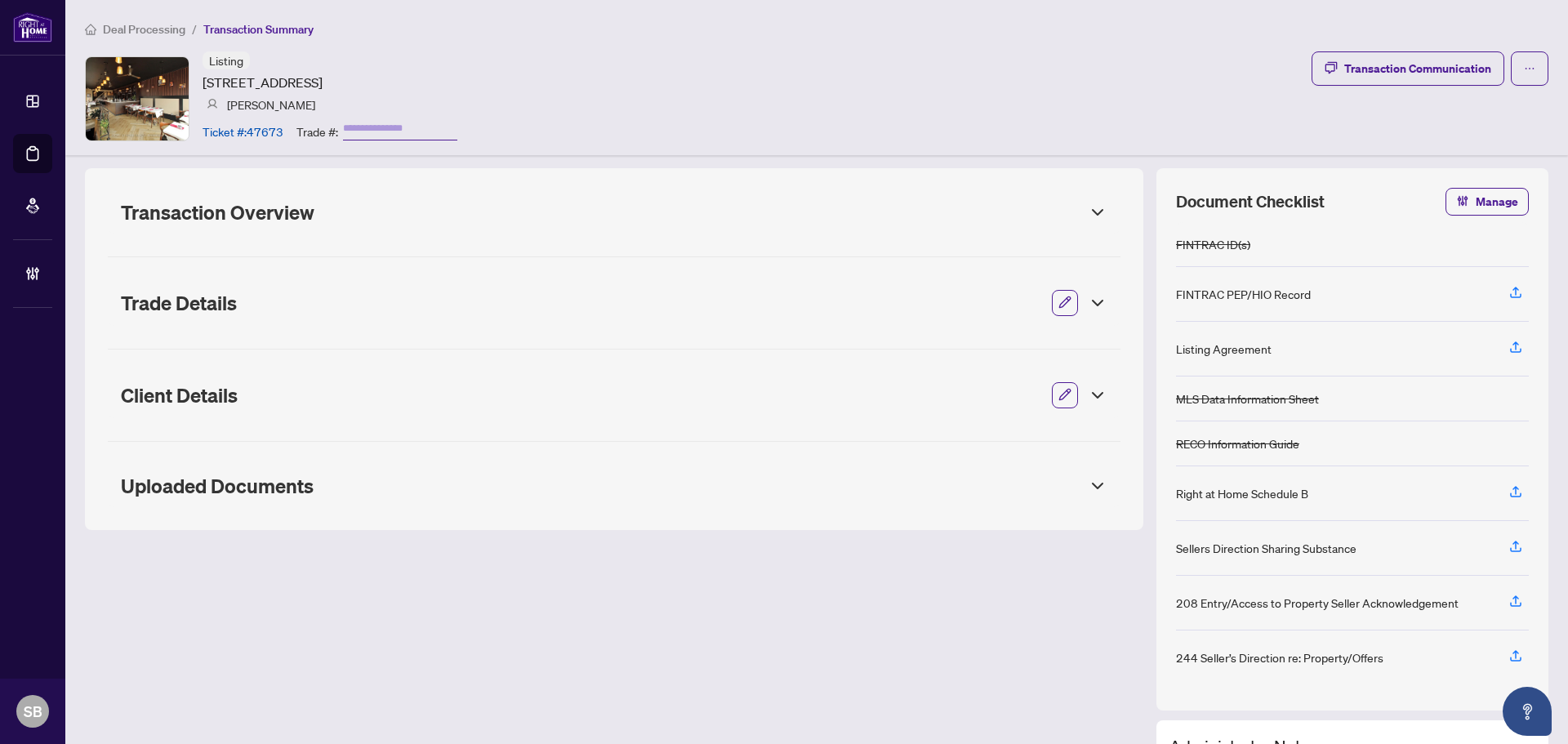
click at [1088, 307] on icon at bounding box center [1098, 303] width 20 height 20
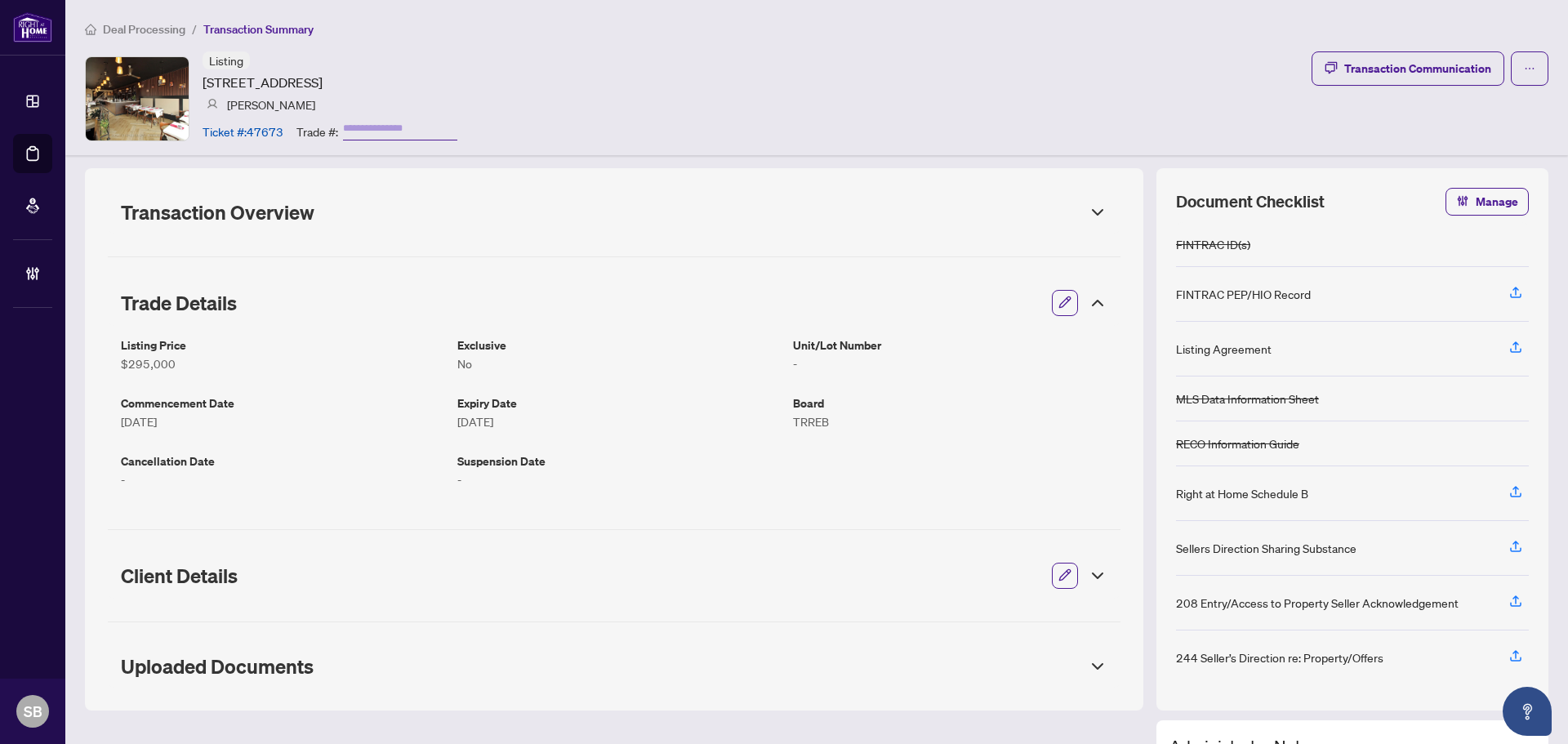
click at [1088, 308] on icon at bounding box center [1098, 303] width 20 height 20
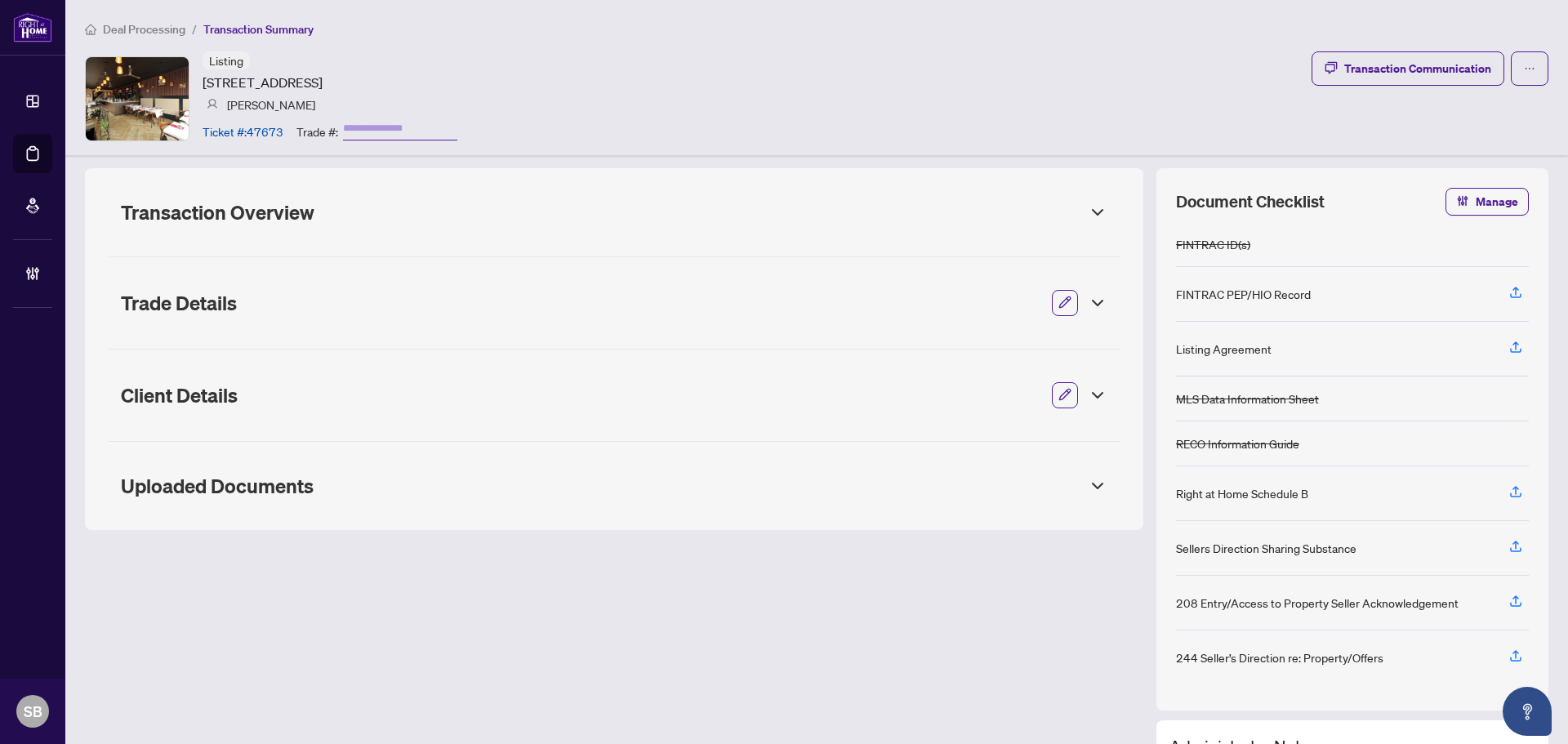
click at [1094, 215] on icon at bounding box center [1098, 213] width 20 height 20
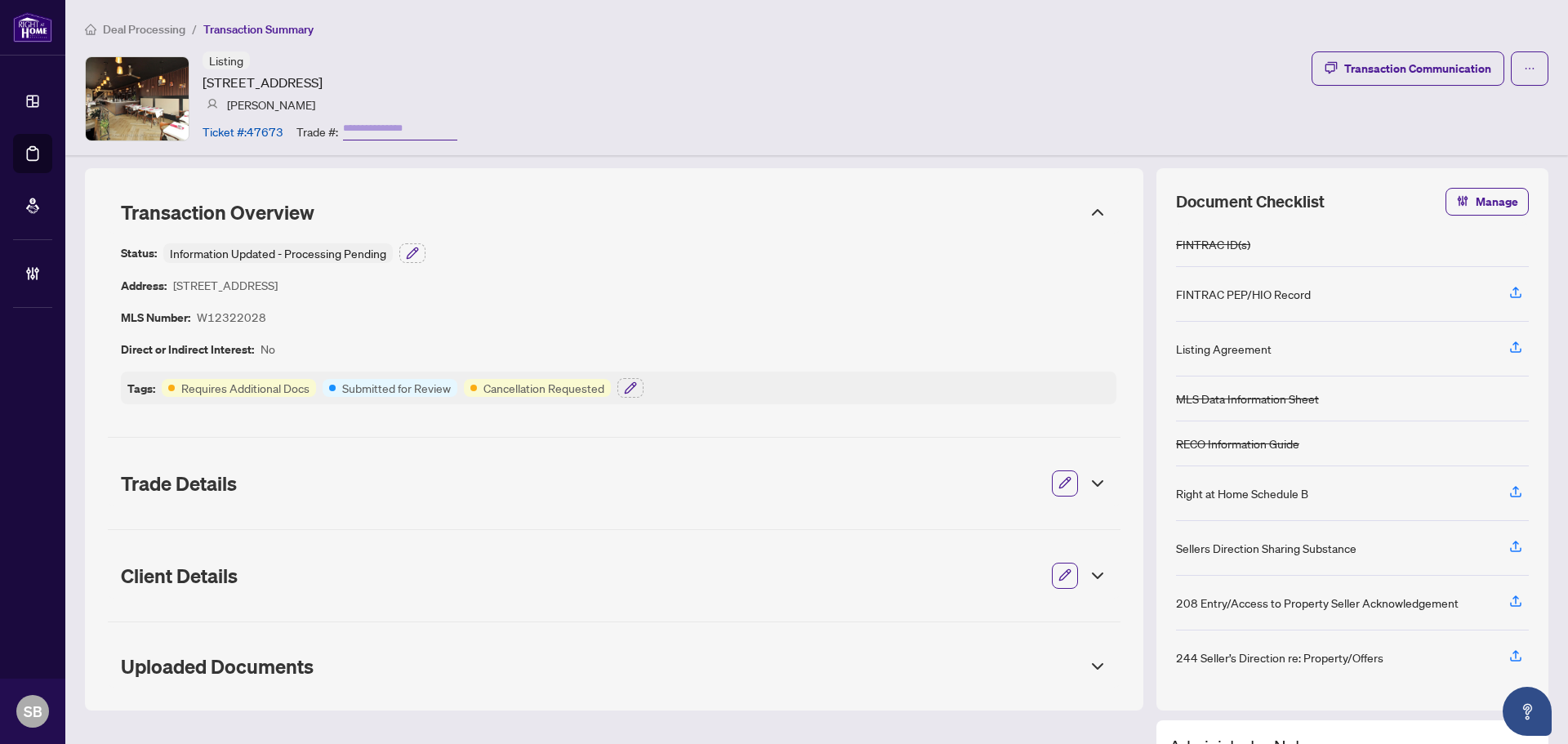
click at [1094, 215] on icon at bounding box center [1098, 213] width 20 height 20
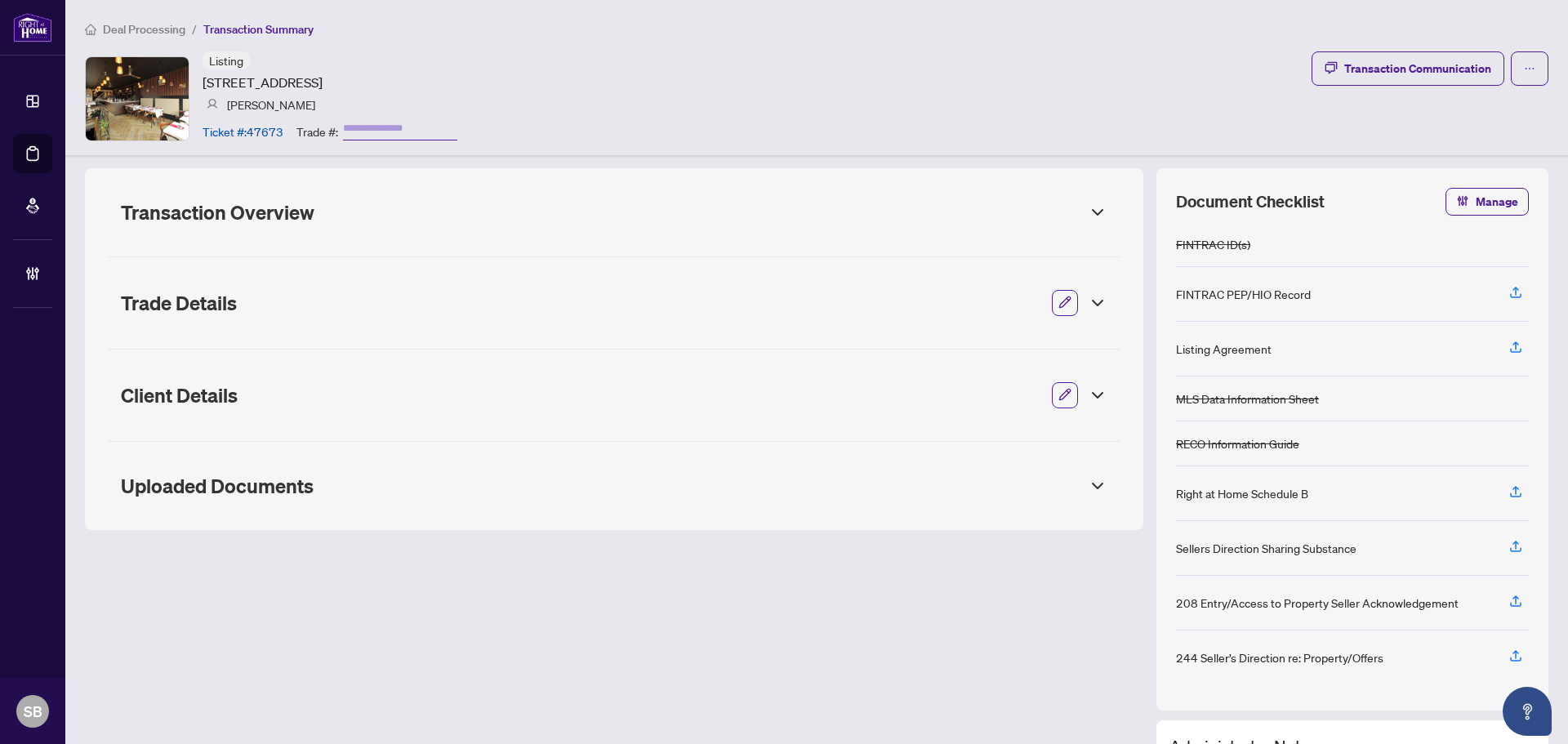
click at [1054, 300] on button "button" at bounding box center [1065, 303] width 21 height 28
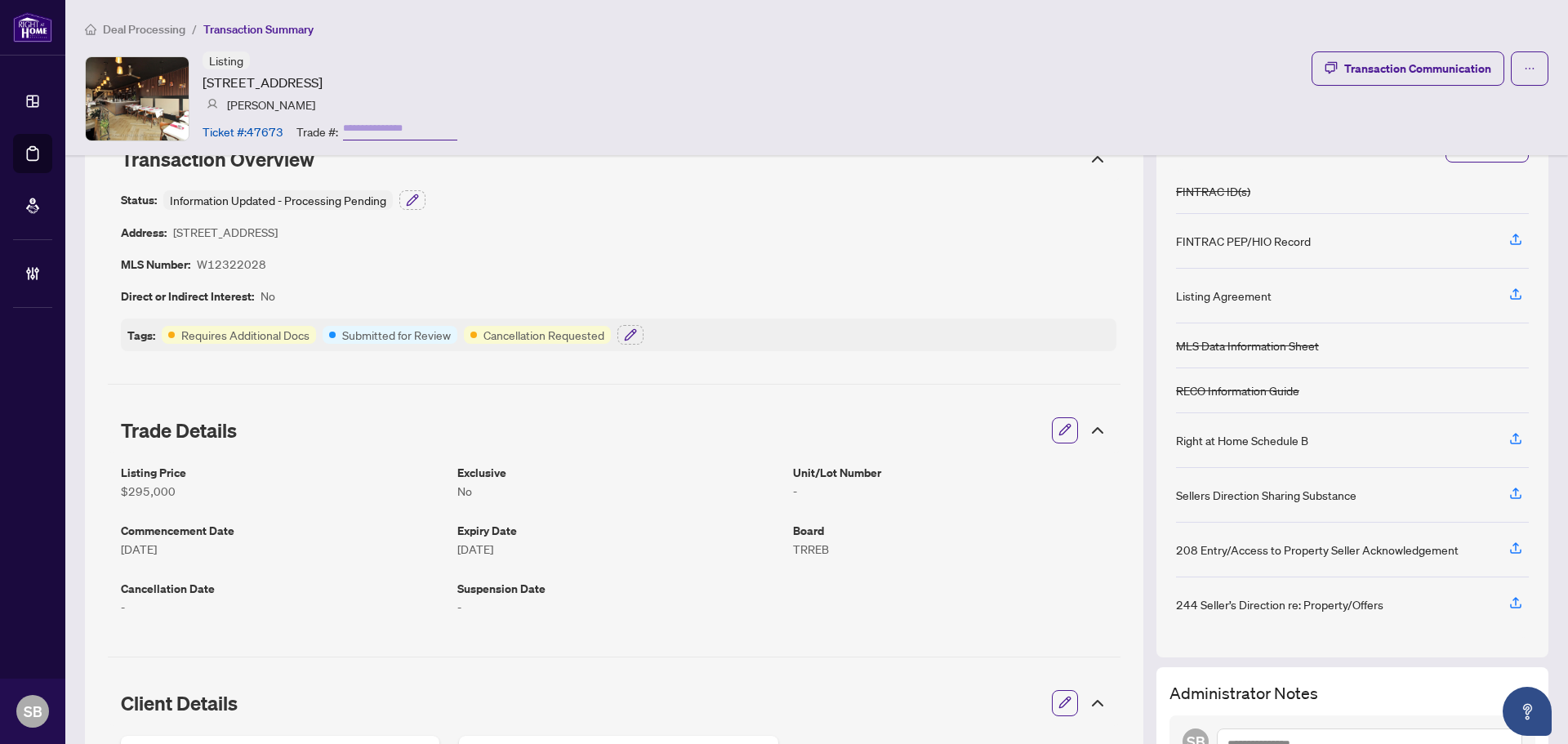
scroll to position [81, 0]
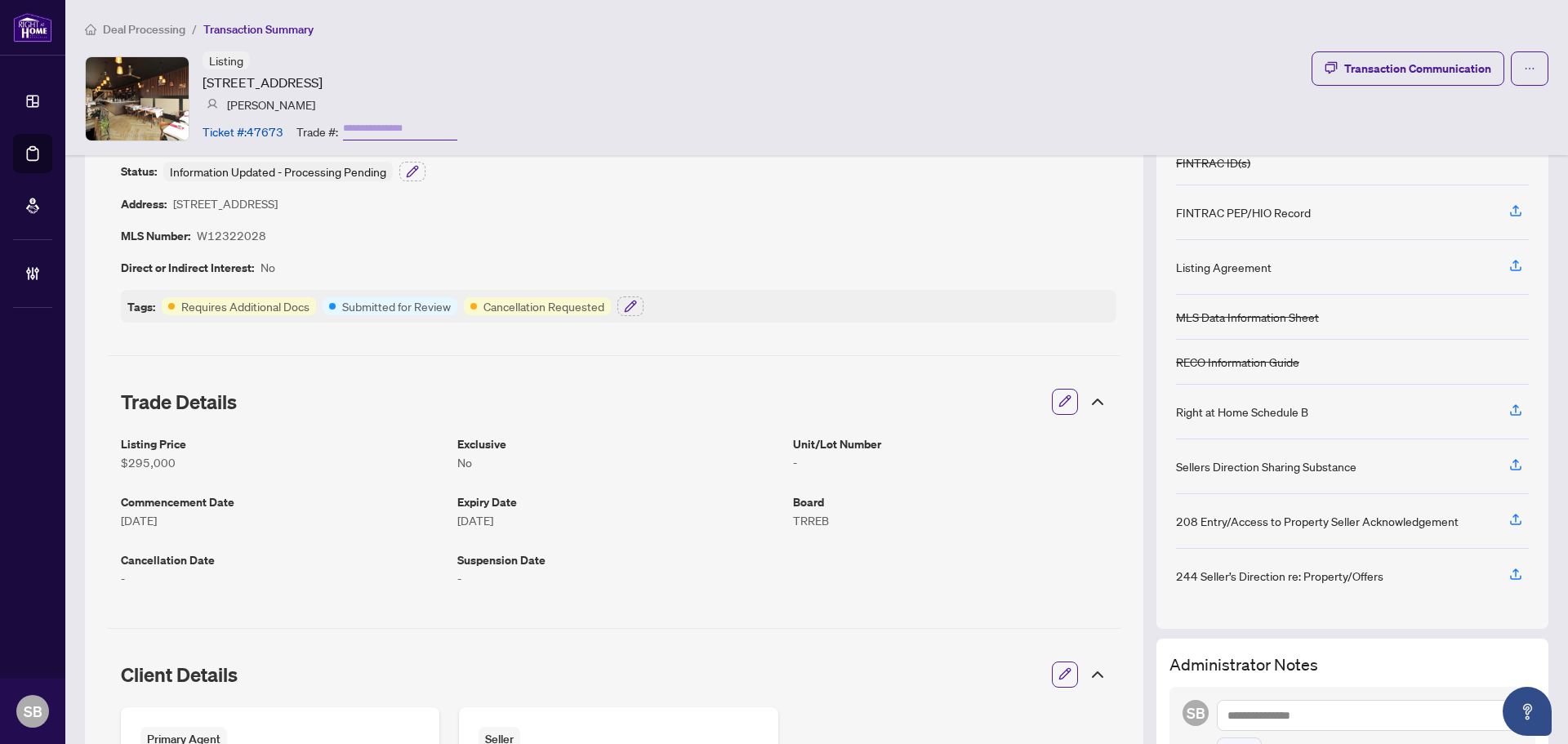
click at [1093, 399] on icon at bounding box center [1097, 401] width 10 height 4
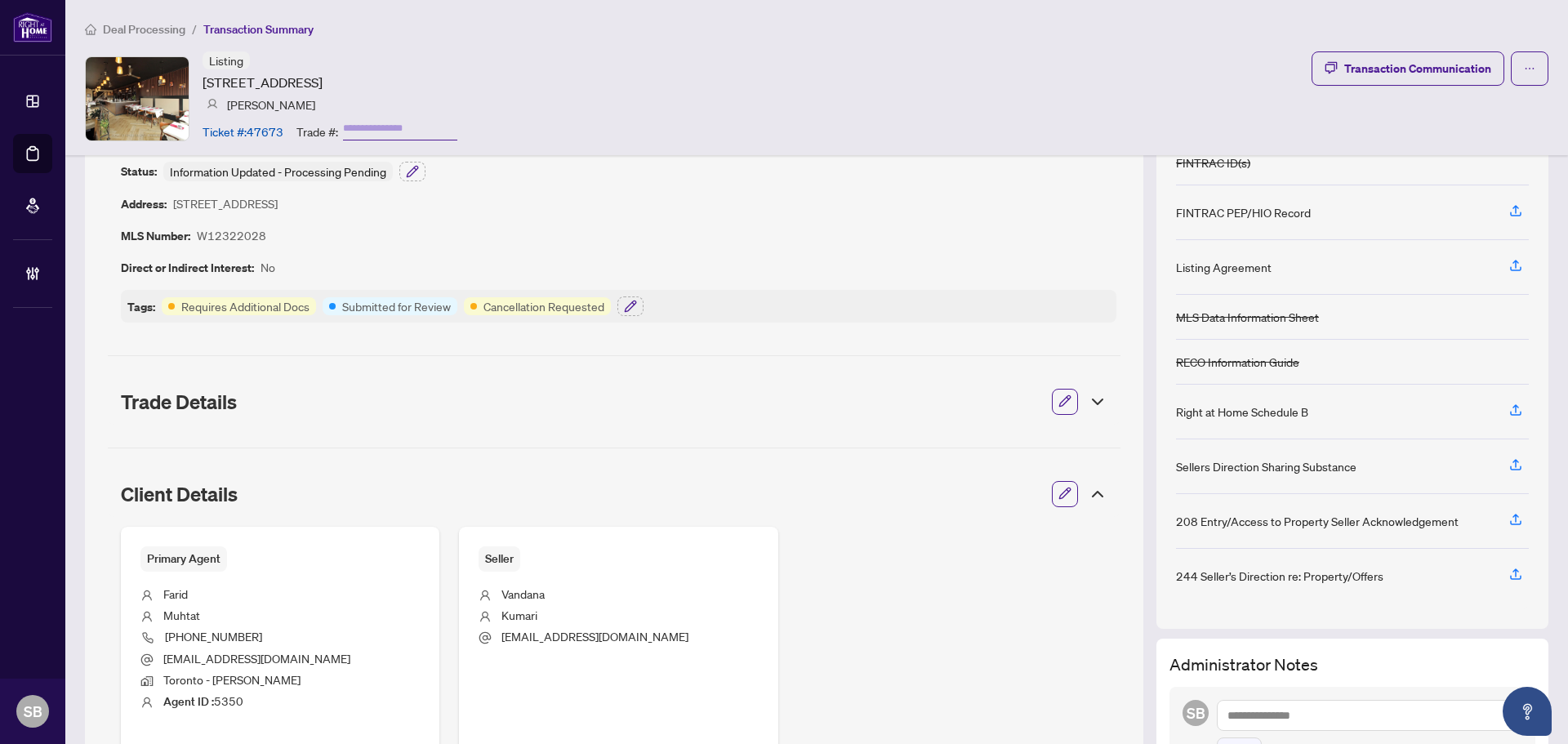
click at [1088, 492] on icon at bounding box center [1098, 494] width 20 height 20
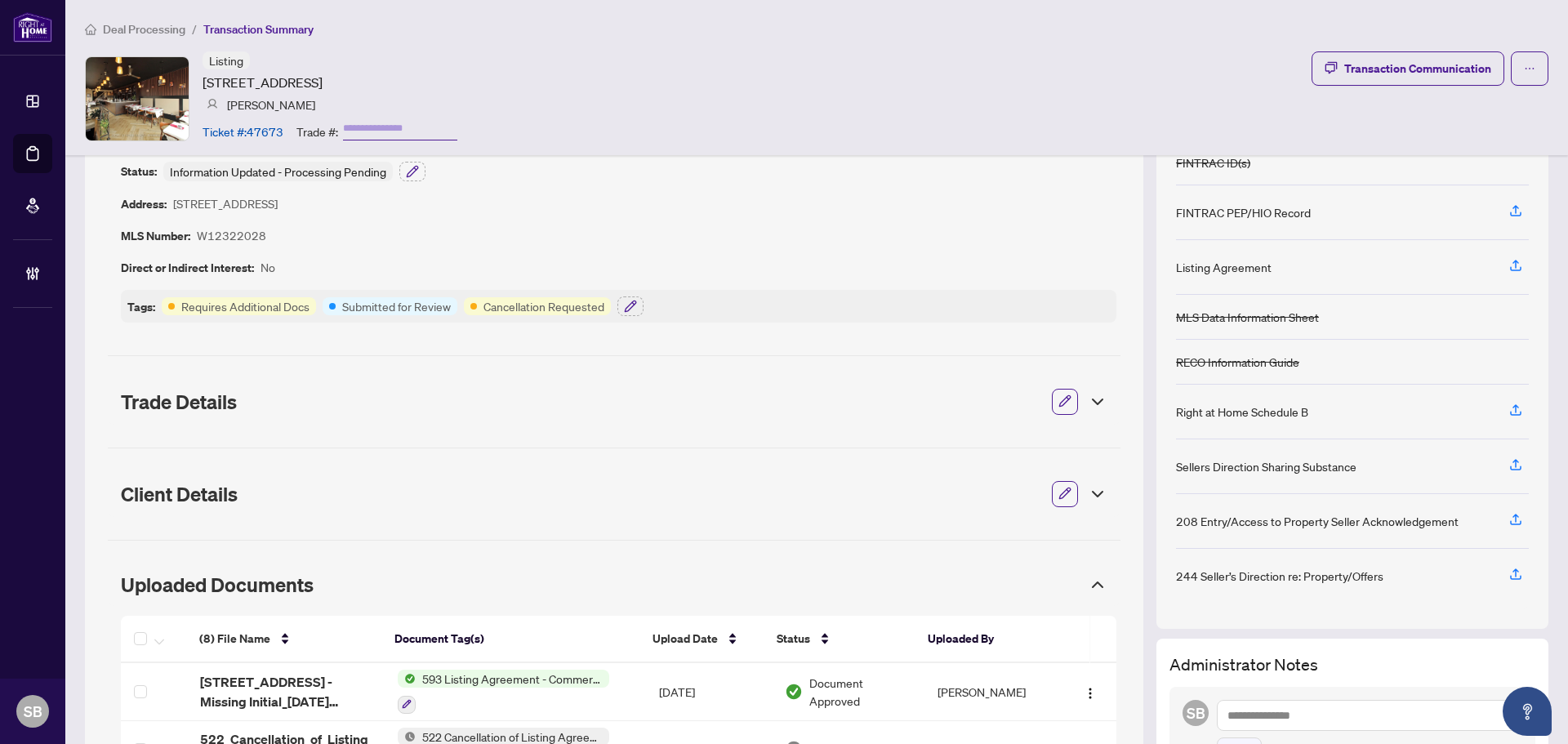
click at [1093, 582] on icon at bounding box center [1097, 584] width 10 height 4
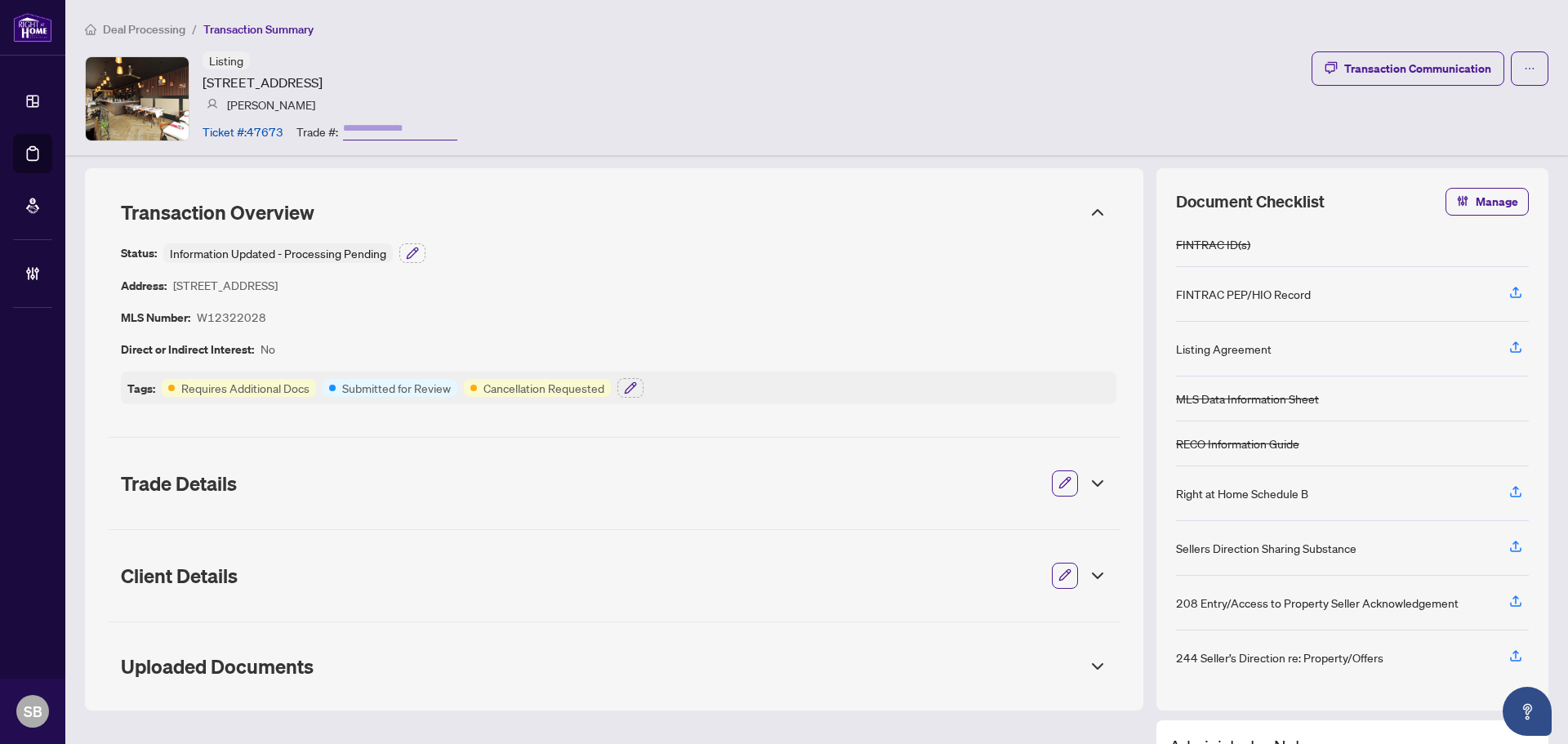
scroll to position [205, 0]
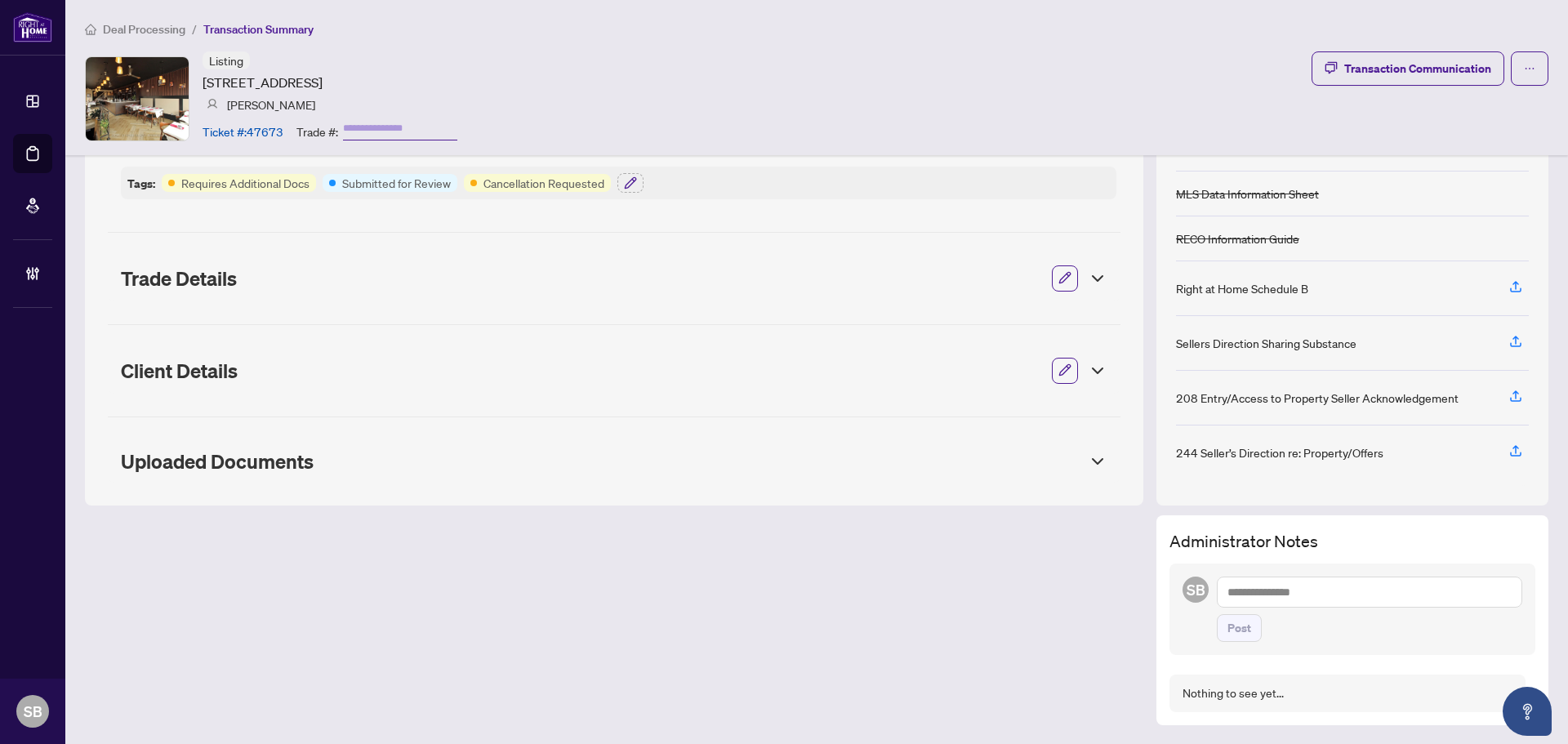
click at [1107, 464] on div "Uploaded Documents" at bounding box center [614, 462] width 1012 height 43
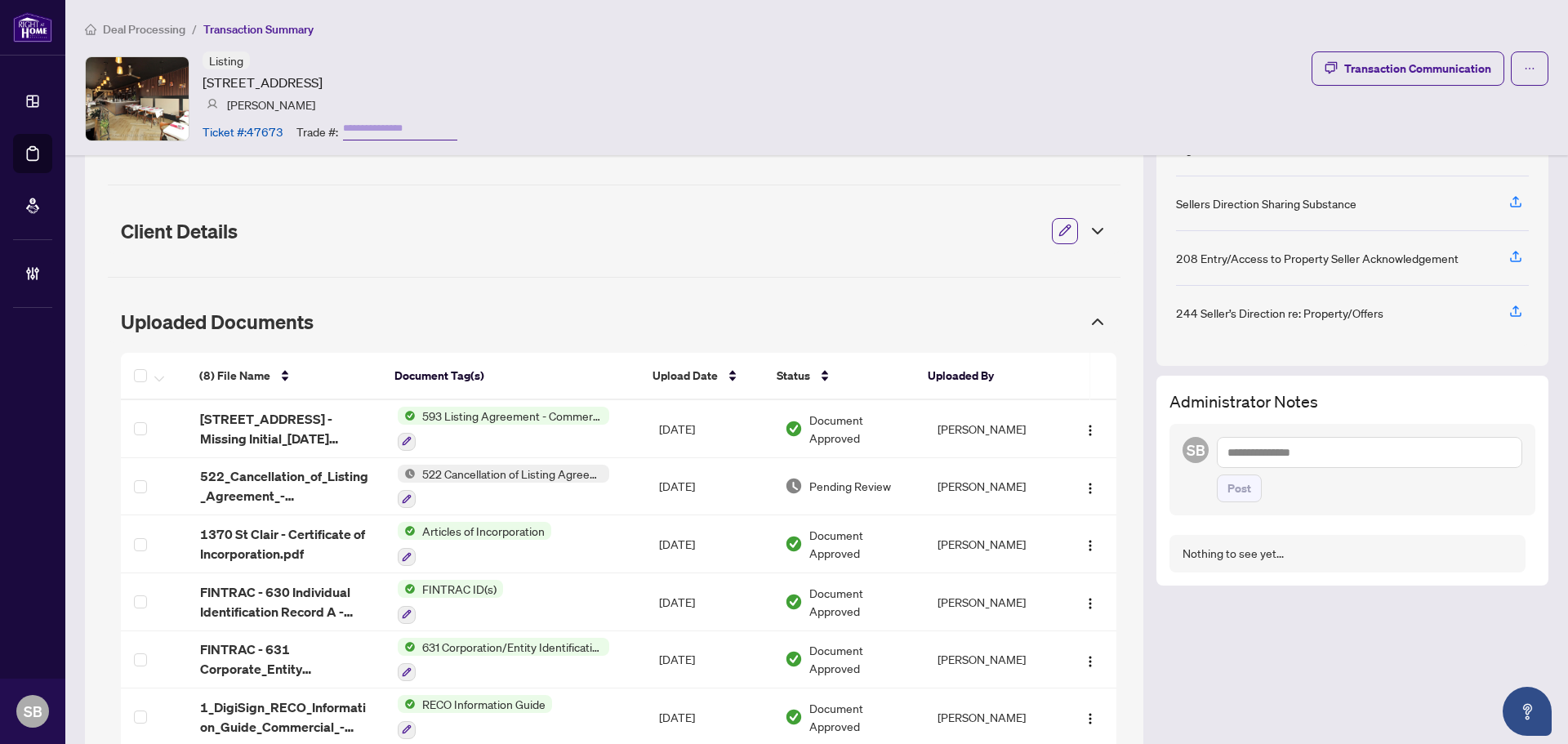
scroll to position [0, 0]
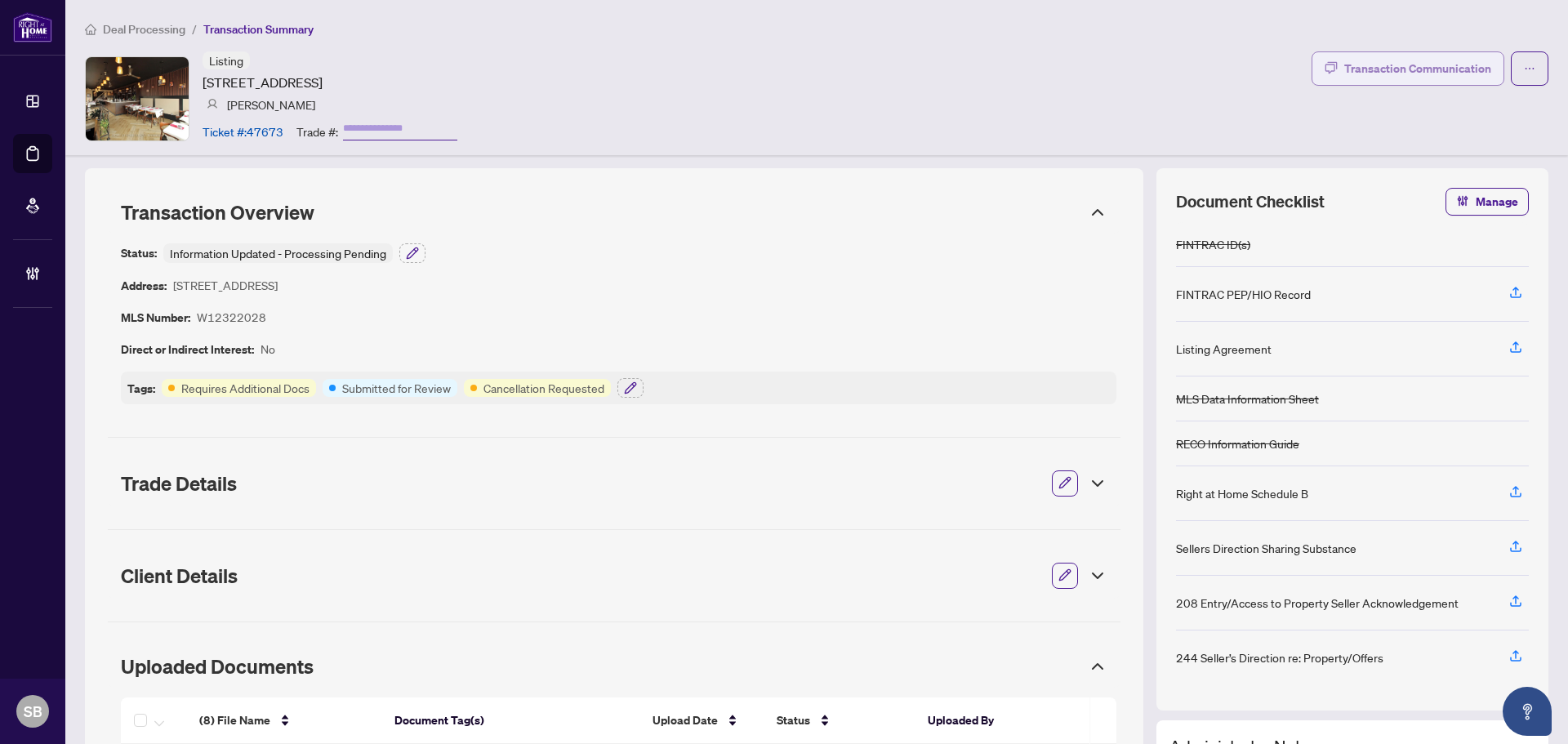
click at [1354, 65] on div "Transaction Communication" at bounding box center [1418, 68] width 147 height 26
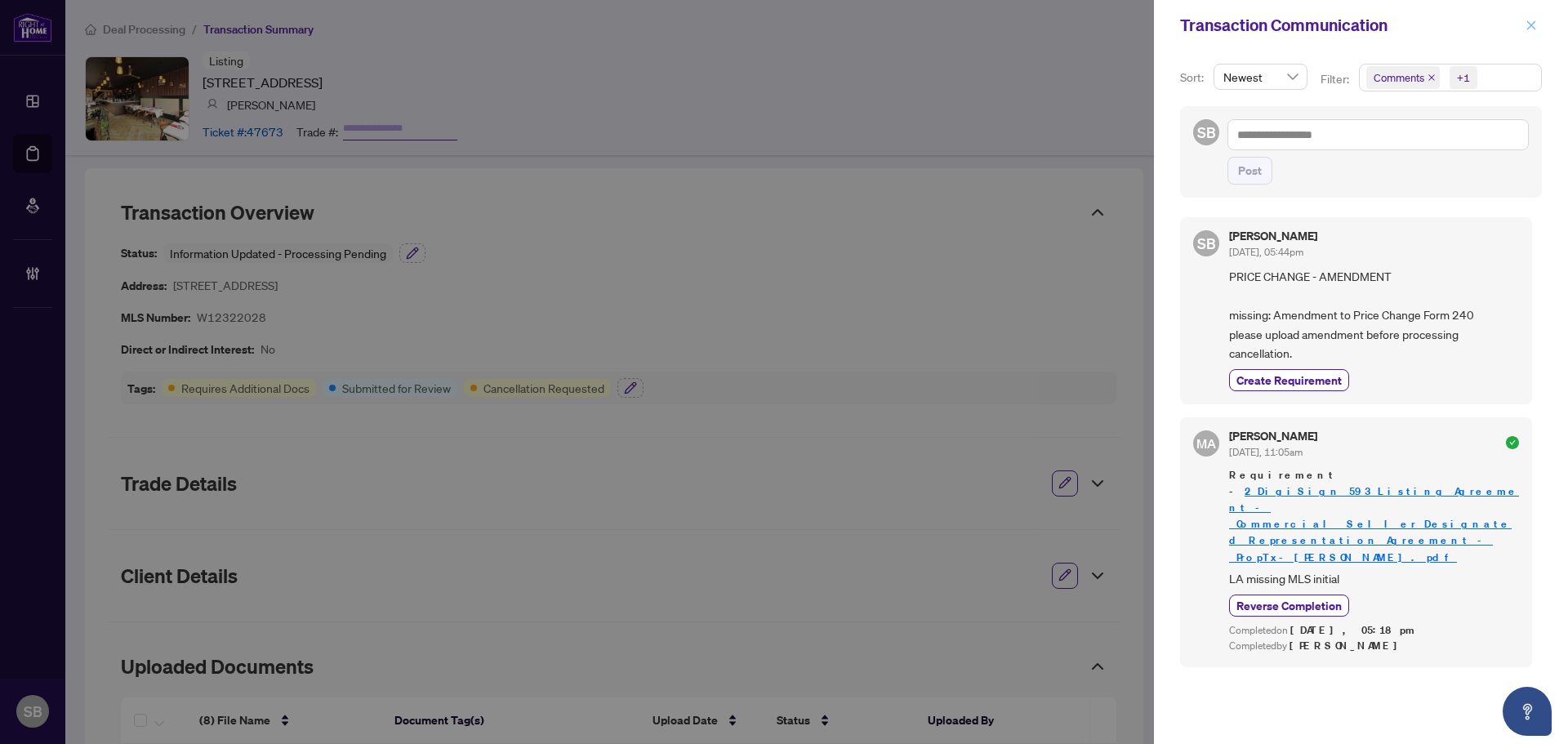
click at [1526, 23] on icon "close" at bounding box center [1530, 25] width 12 height 12
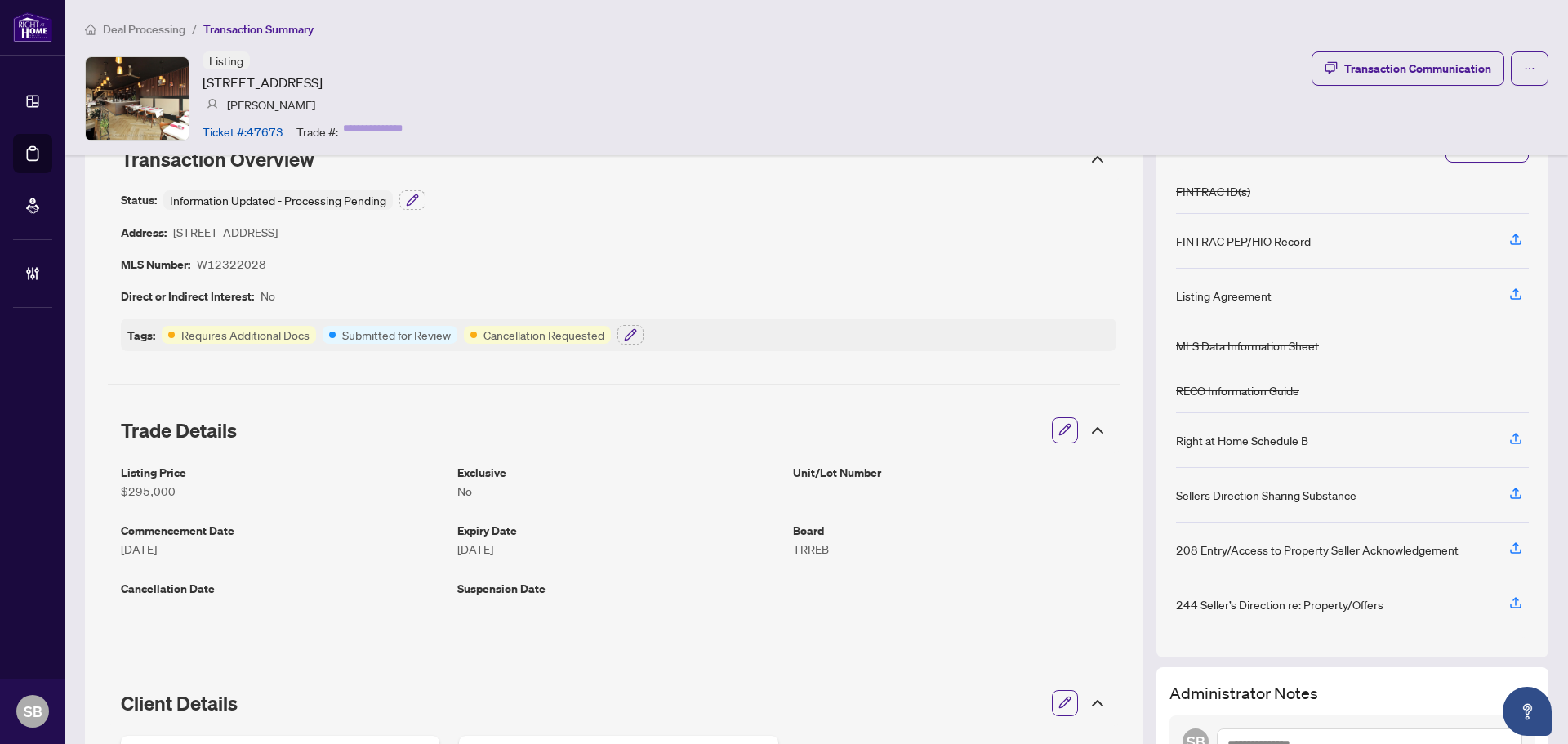
scroll to position [81, 0]
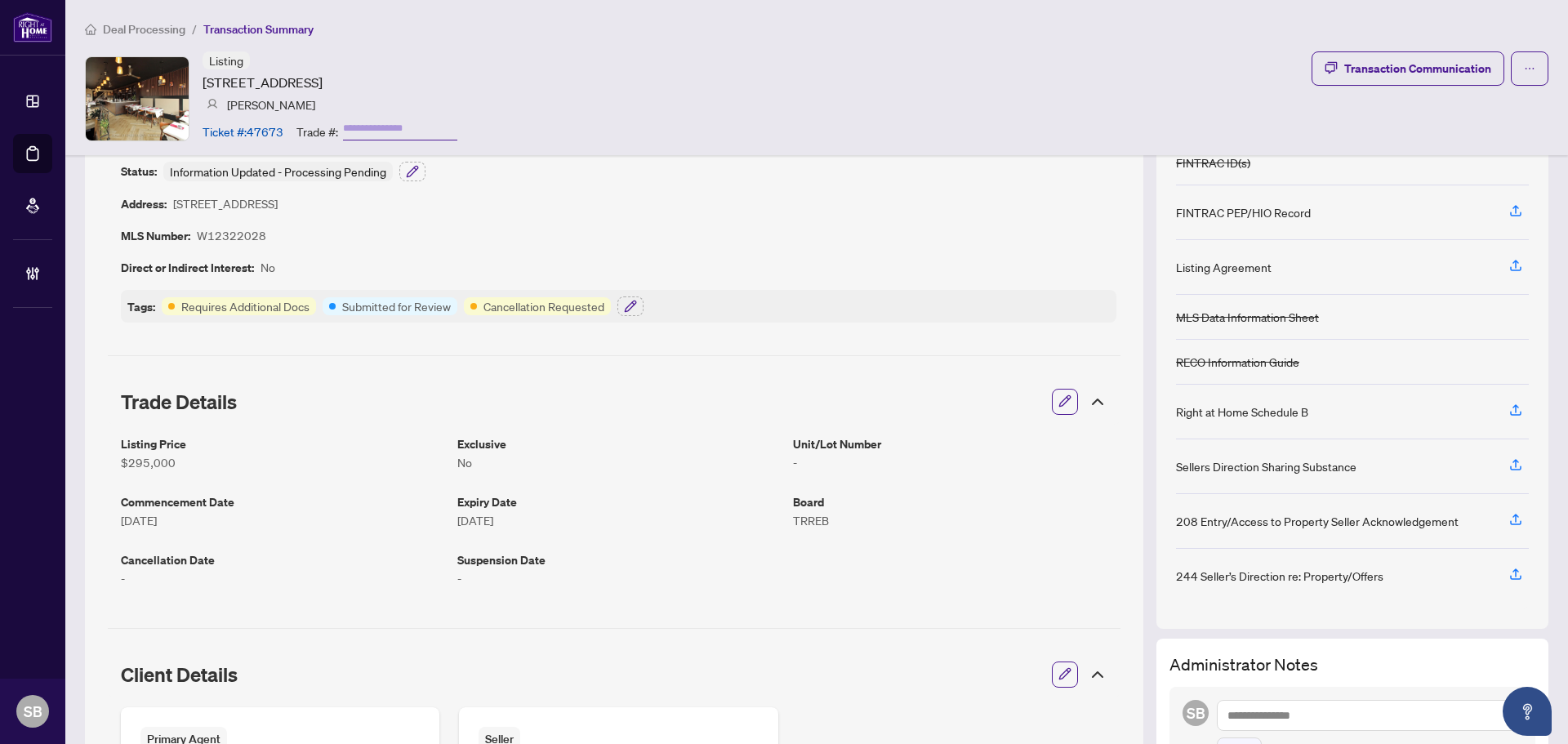
click at [1093, 400] on icon at bounding box center [1098, 402] width 20 height 20
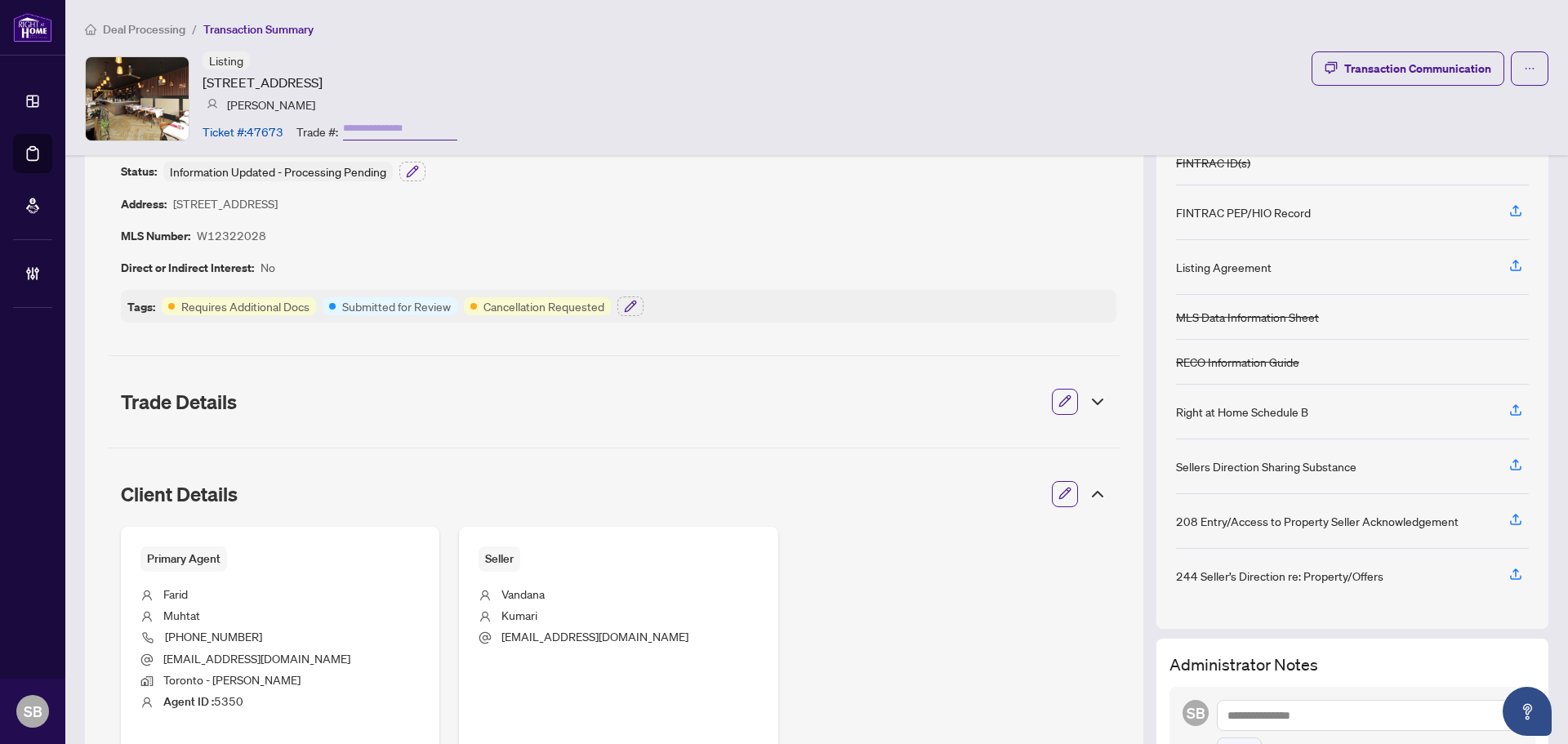
click at [1089, 500] on icon at bounding box center [1098, 494] width 20 height 20
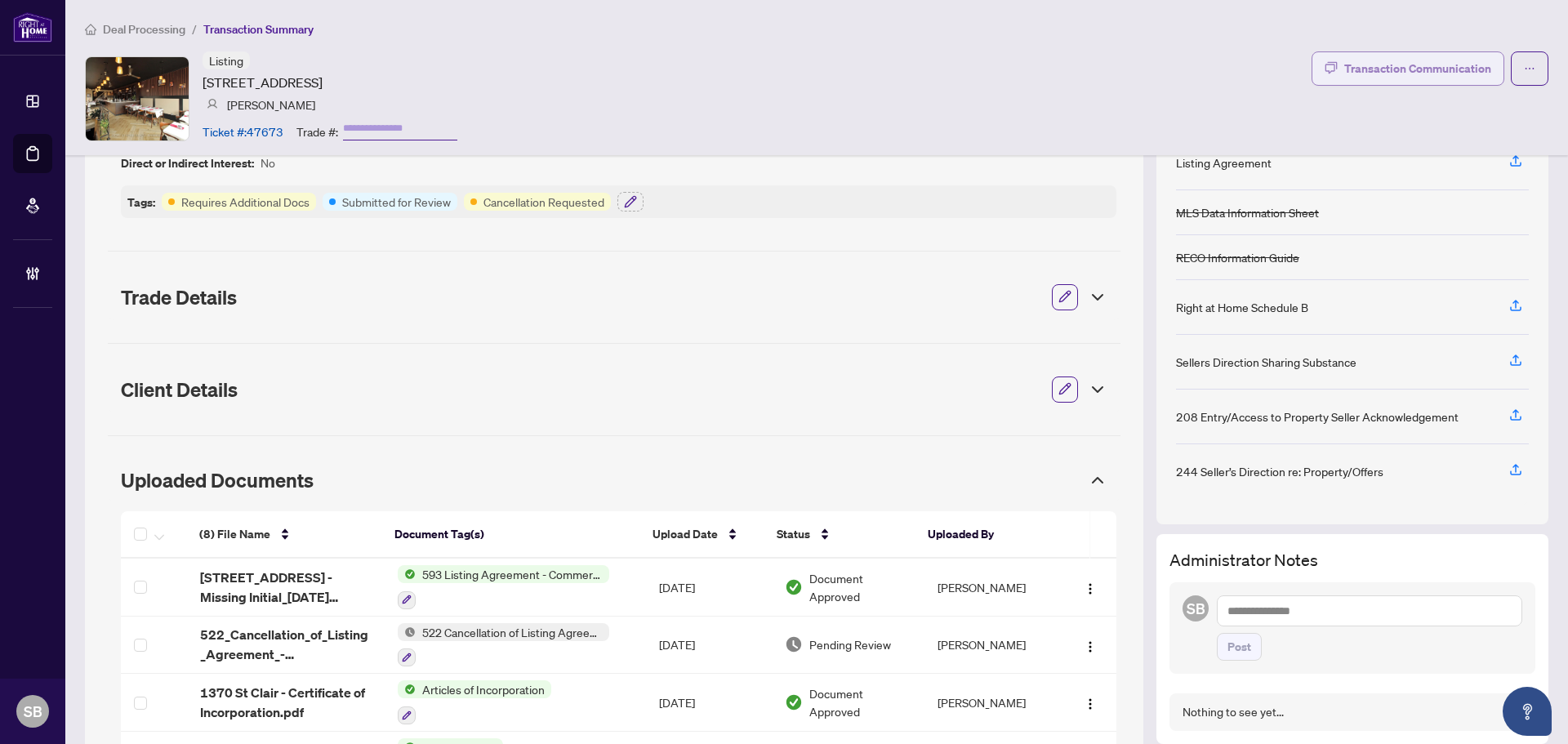
scroll to position [0, 0]
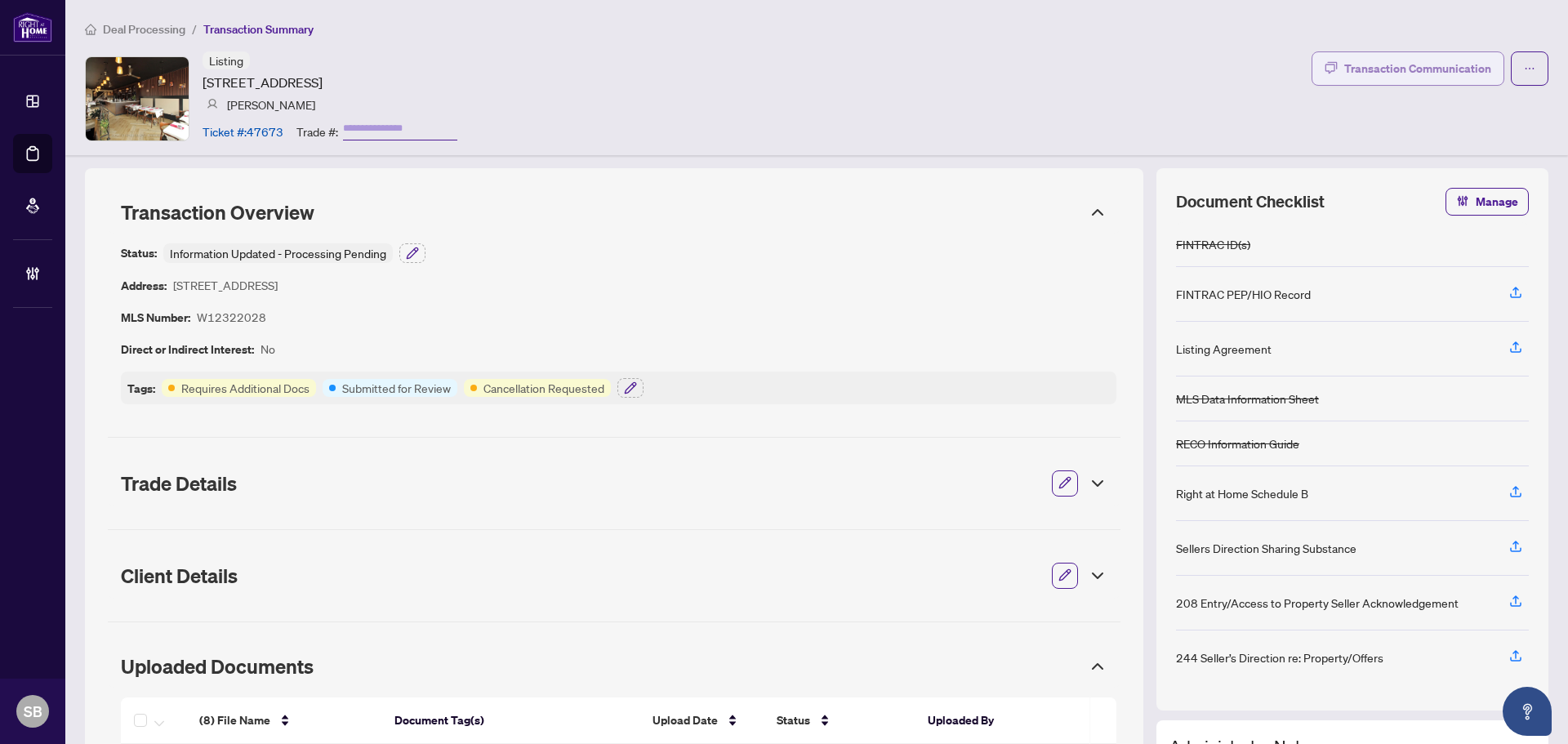
click at [1404, 50] on div "Deal Processing / Transaction Summary Listing 1370 St Clair Ave, Toronto, Ontar…" at bounding box center [817, 78] width 1503 height 155
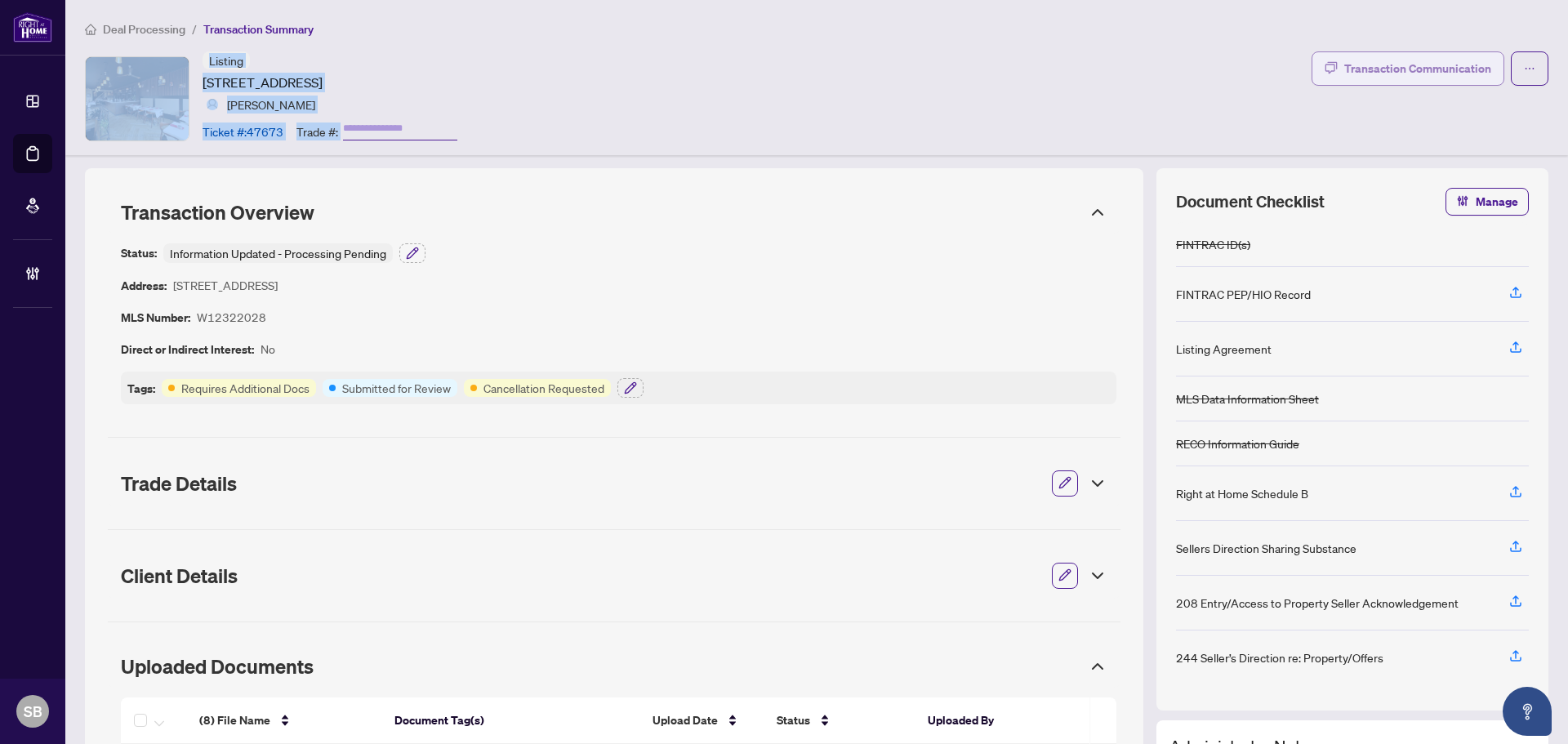
click at [1408, 71] on div "Transaction Communication" at bounding box center [1418, 68] width 147 height 26
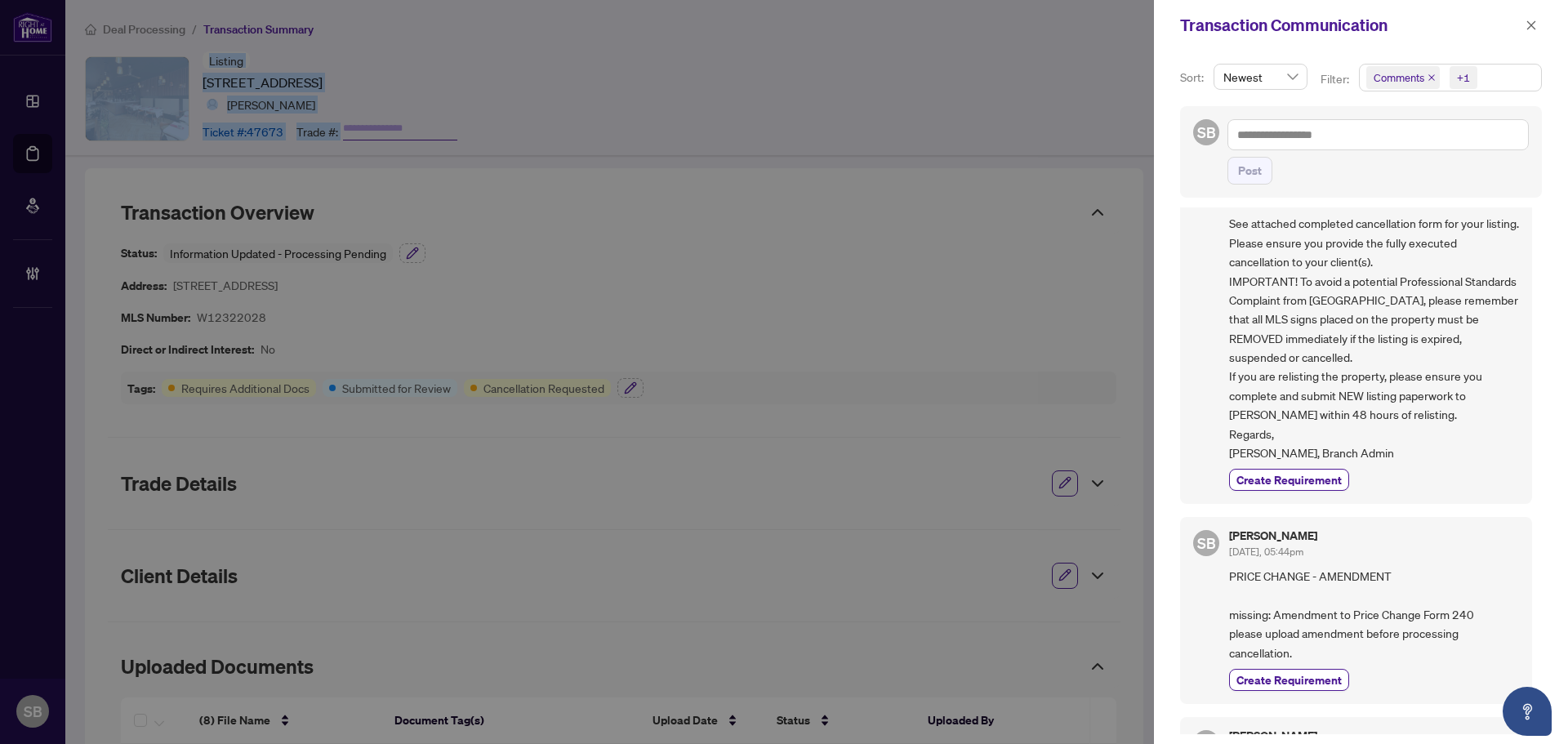
scroll to position [81, 0]
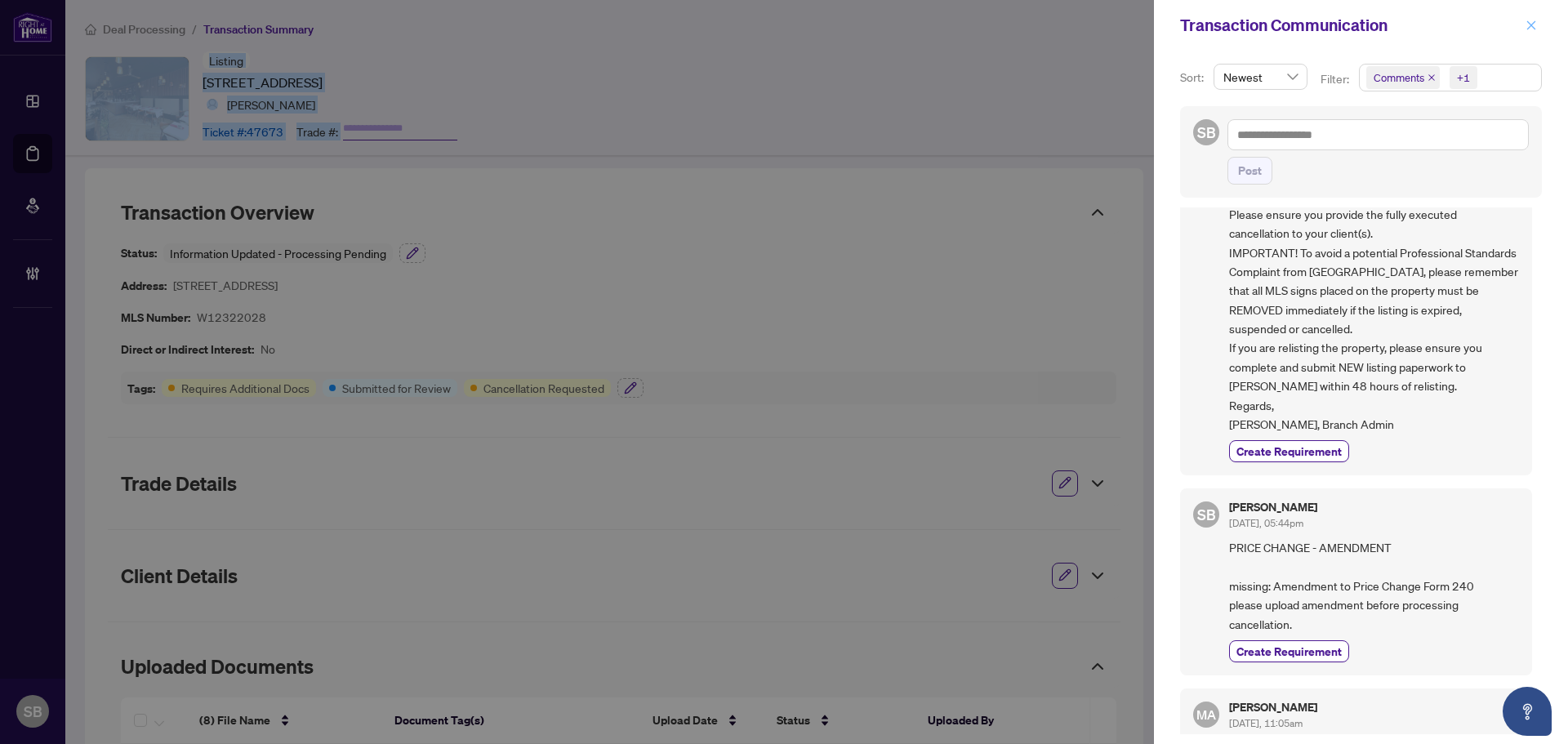
click at [1533, 24] on icon "close" at bounding box center [1531, 25] width 9 height 9
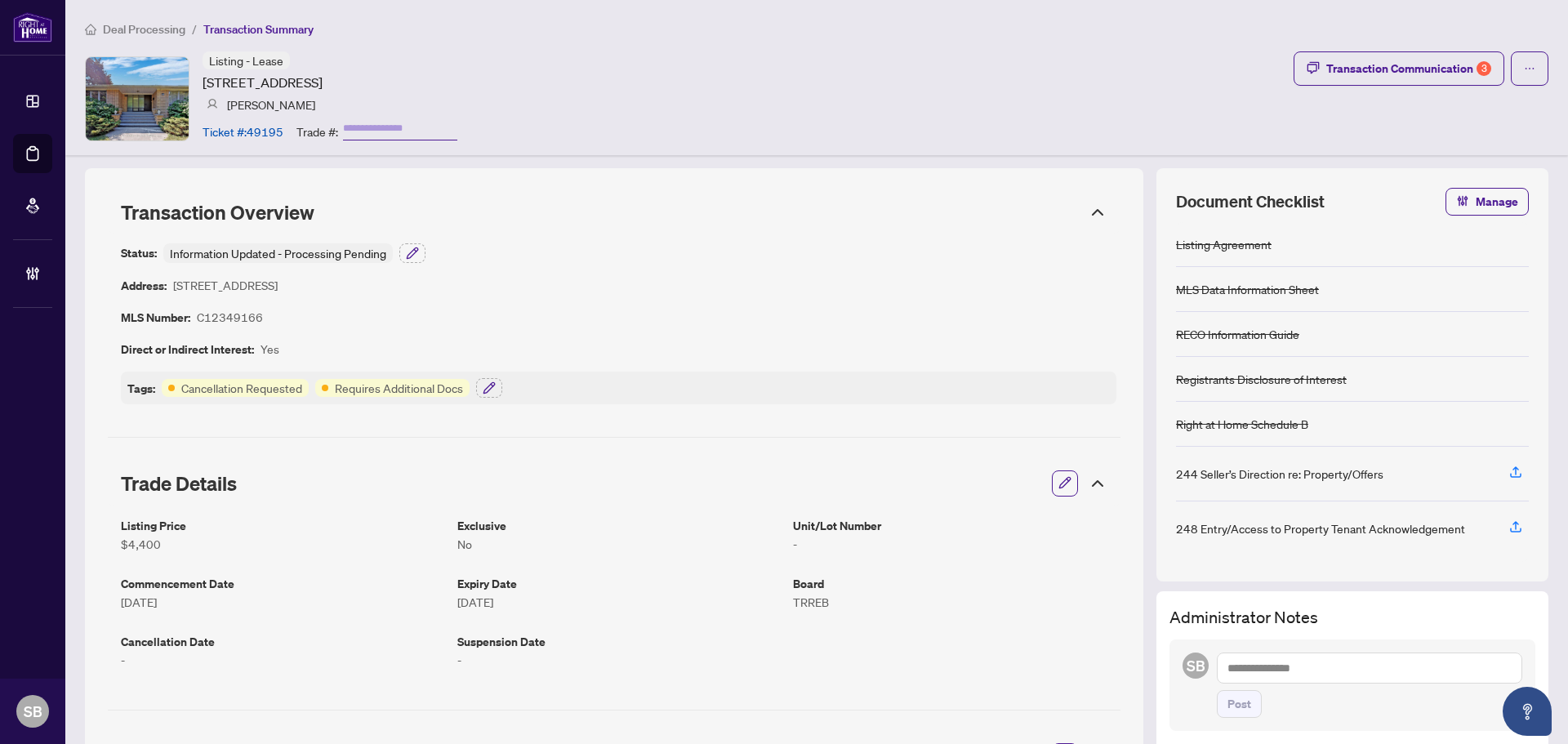
click at [1090, 222] on div "Transaction Overview" at bounding box center [614, 213] width 1012 height 43
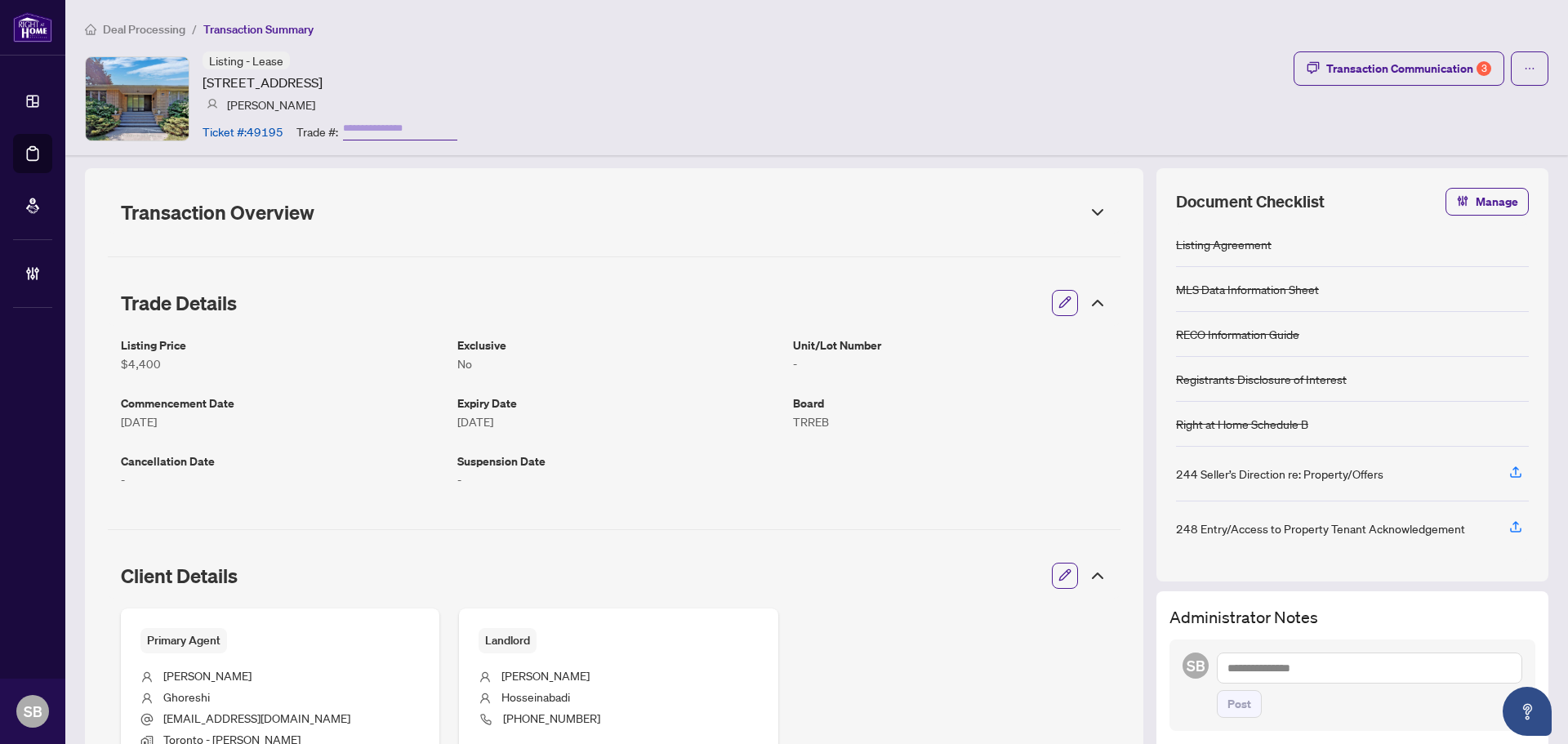
click at [1088, 301] on icon at bounding box center [1098, 303] width 20 height 20
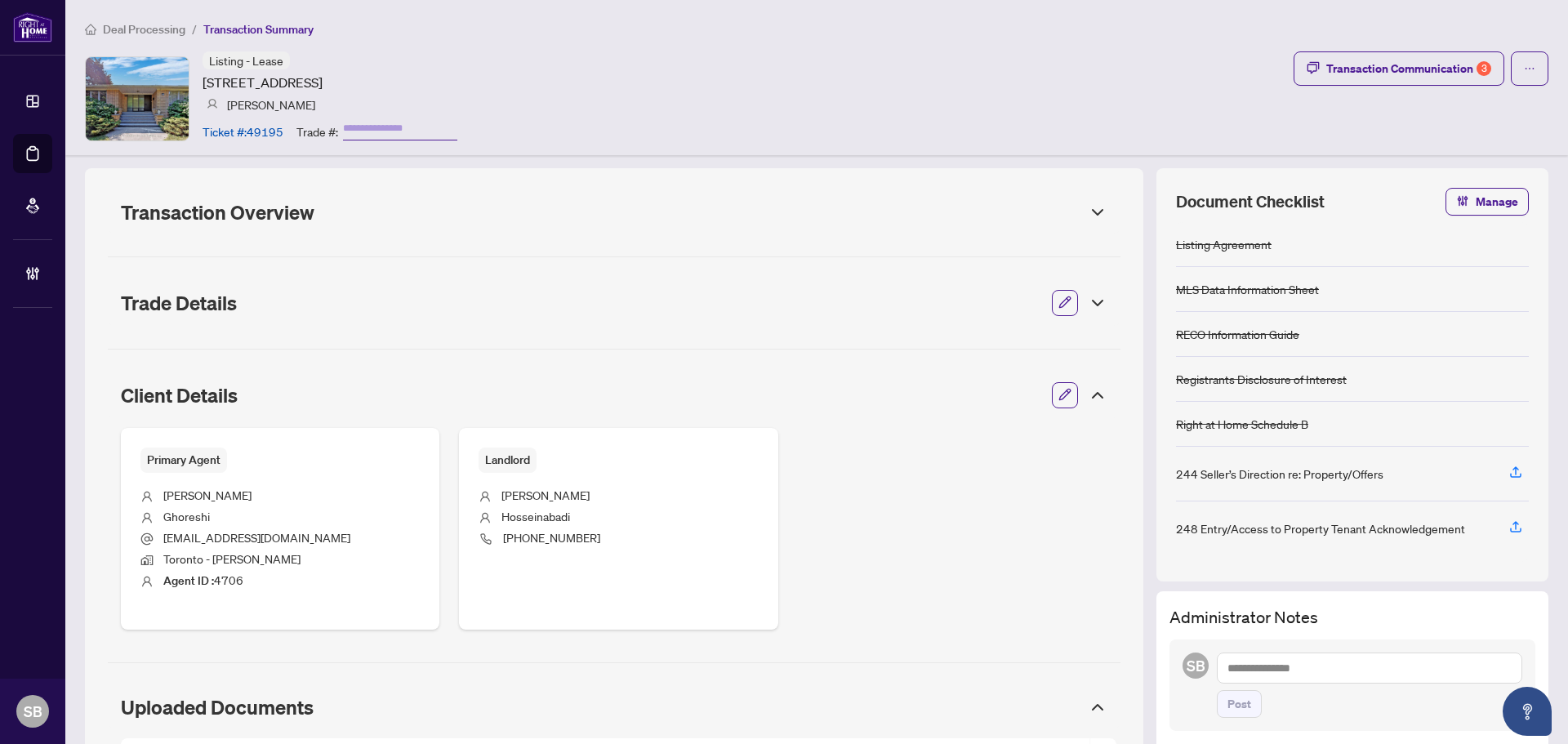
click at [1088, 389] on icon at bounding box center [1098, 395] width 20 height 20
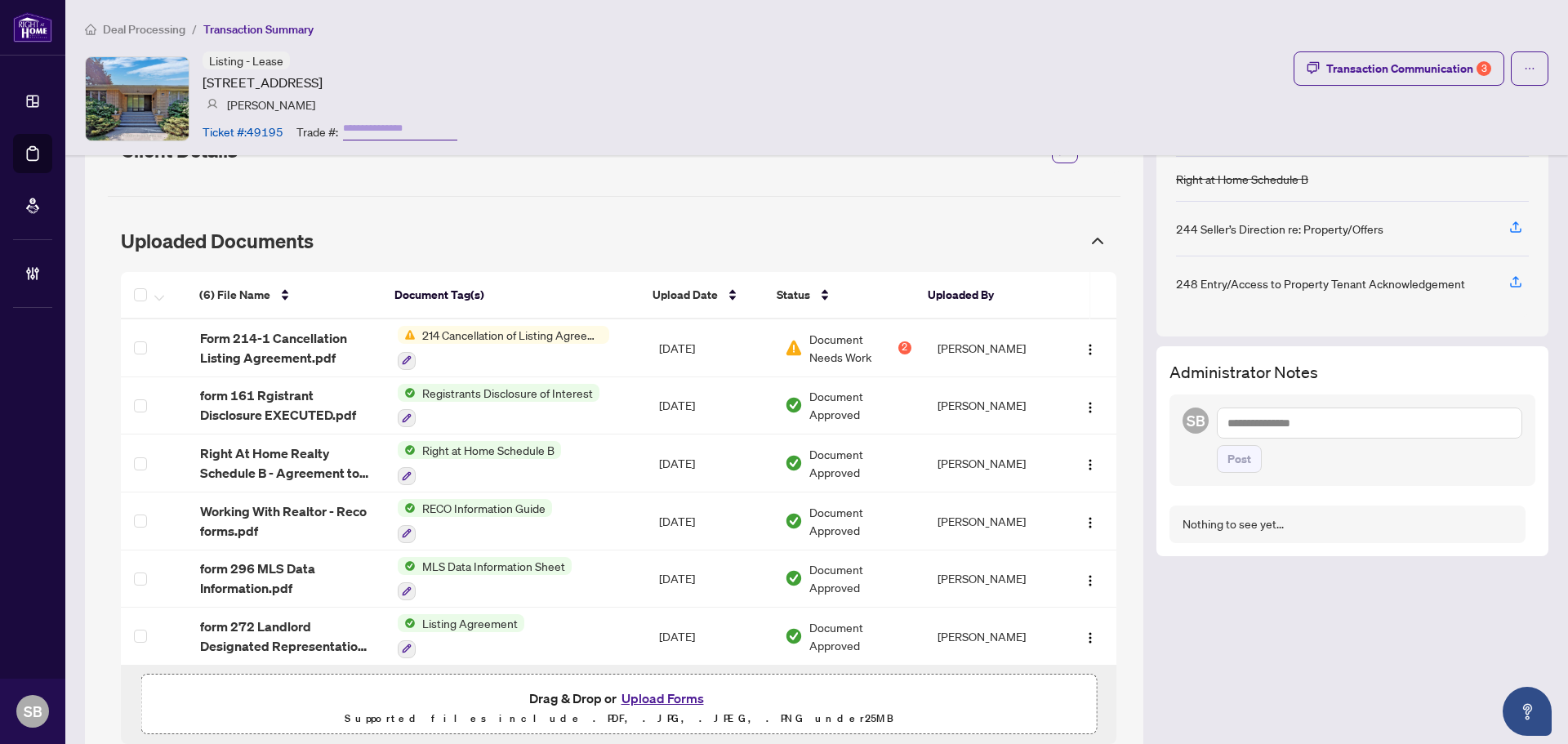
scroll to position [163, 0]
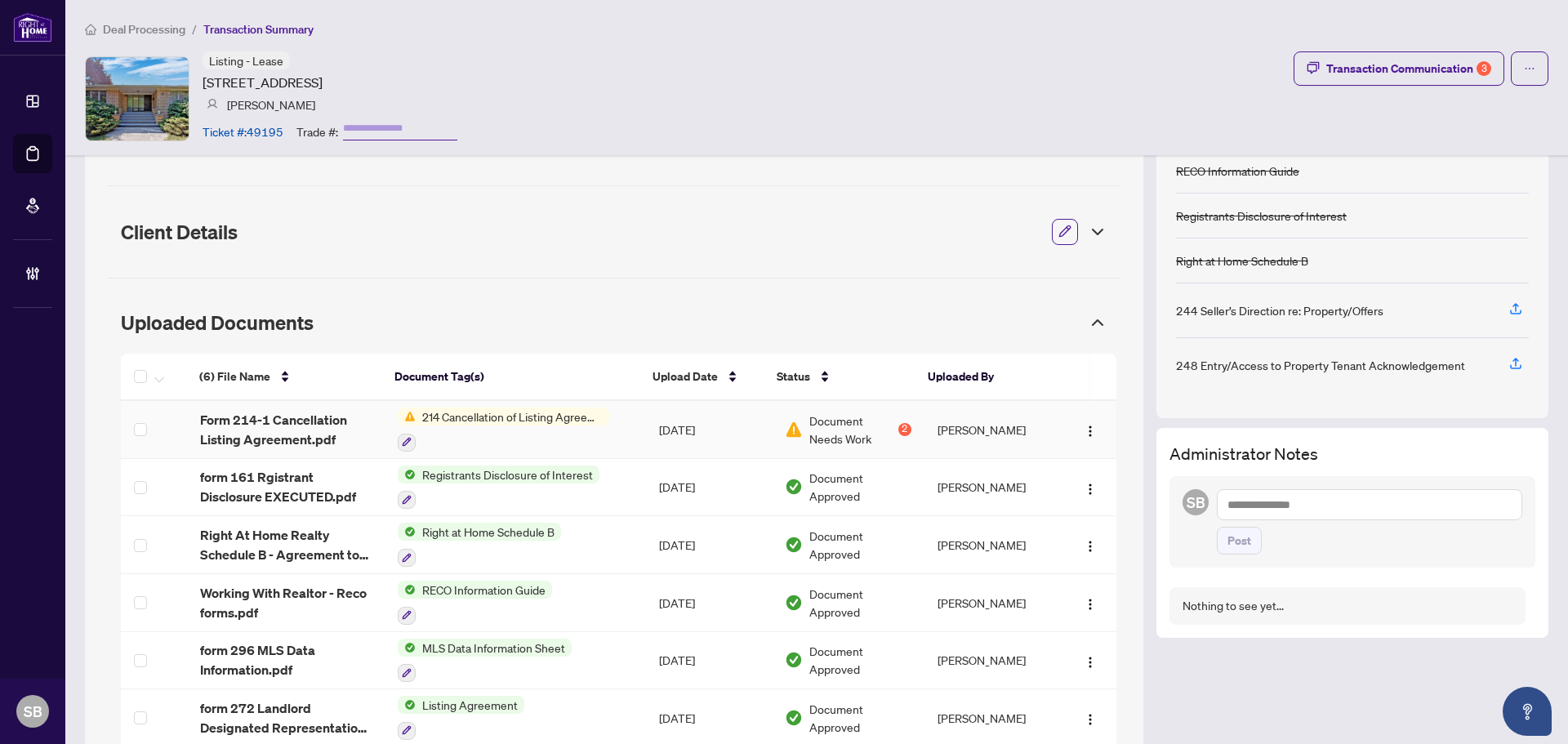
click at [647, 429] on td "[DATE]" at bounding box center [709, 430] width 126 height 58
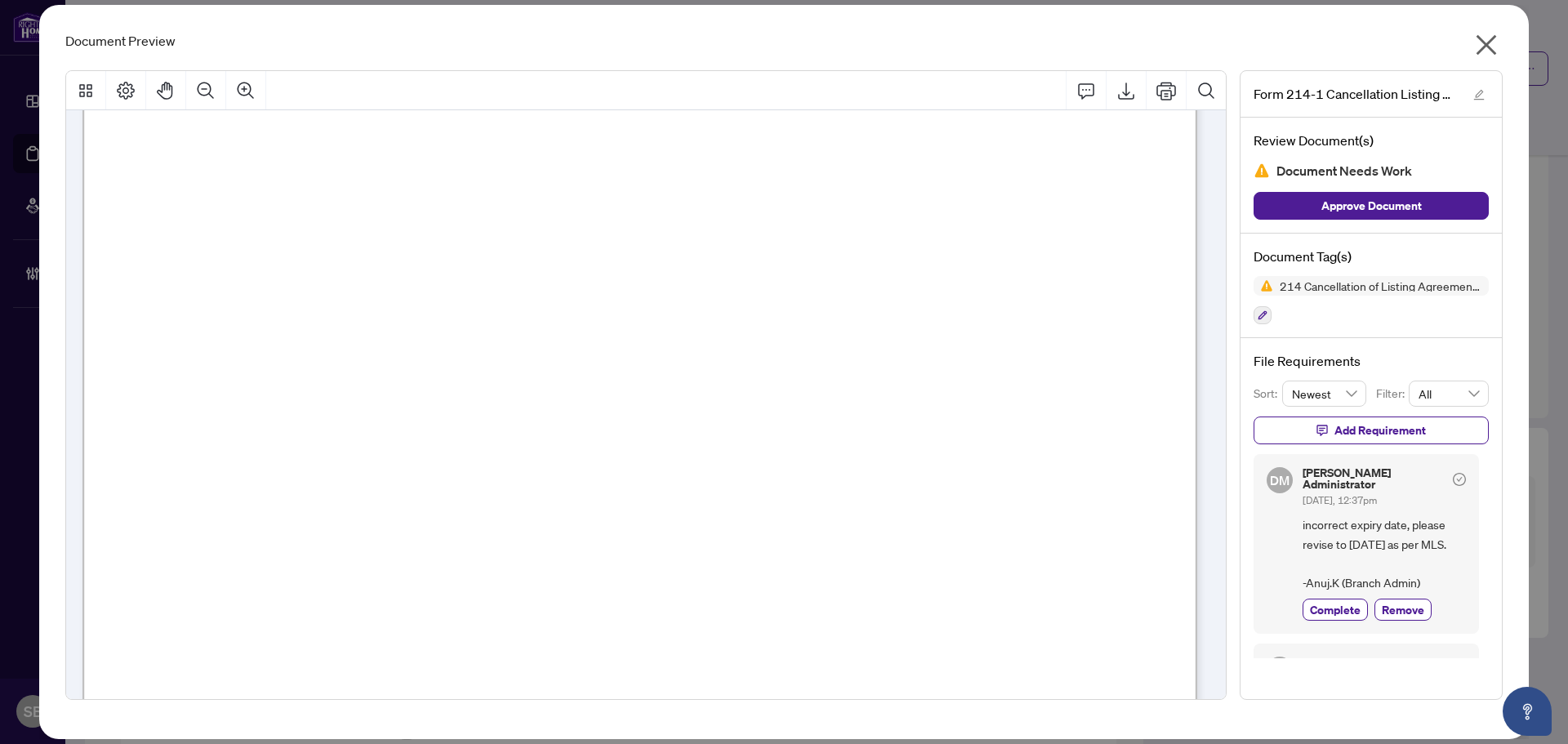
scroll to position [70, 0]
click at [1487, 48] on icon "close" at bounding box center [1486, 45] width 26 height 26
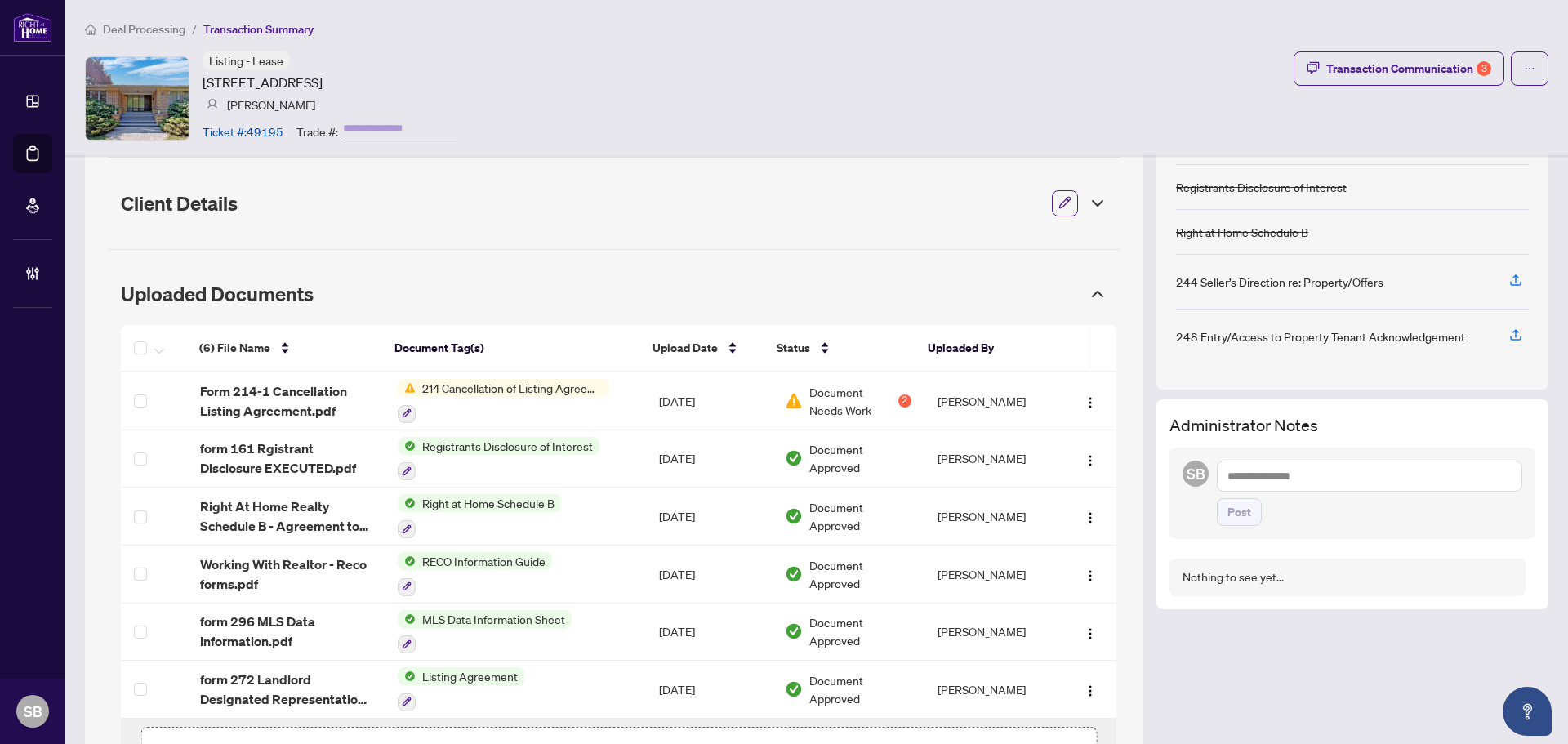
scroll to position [295, 0]
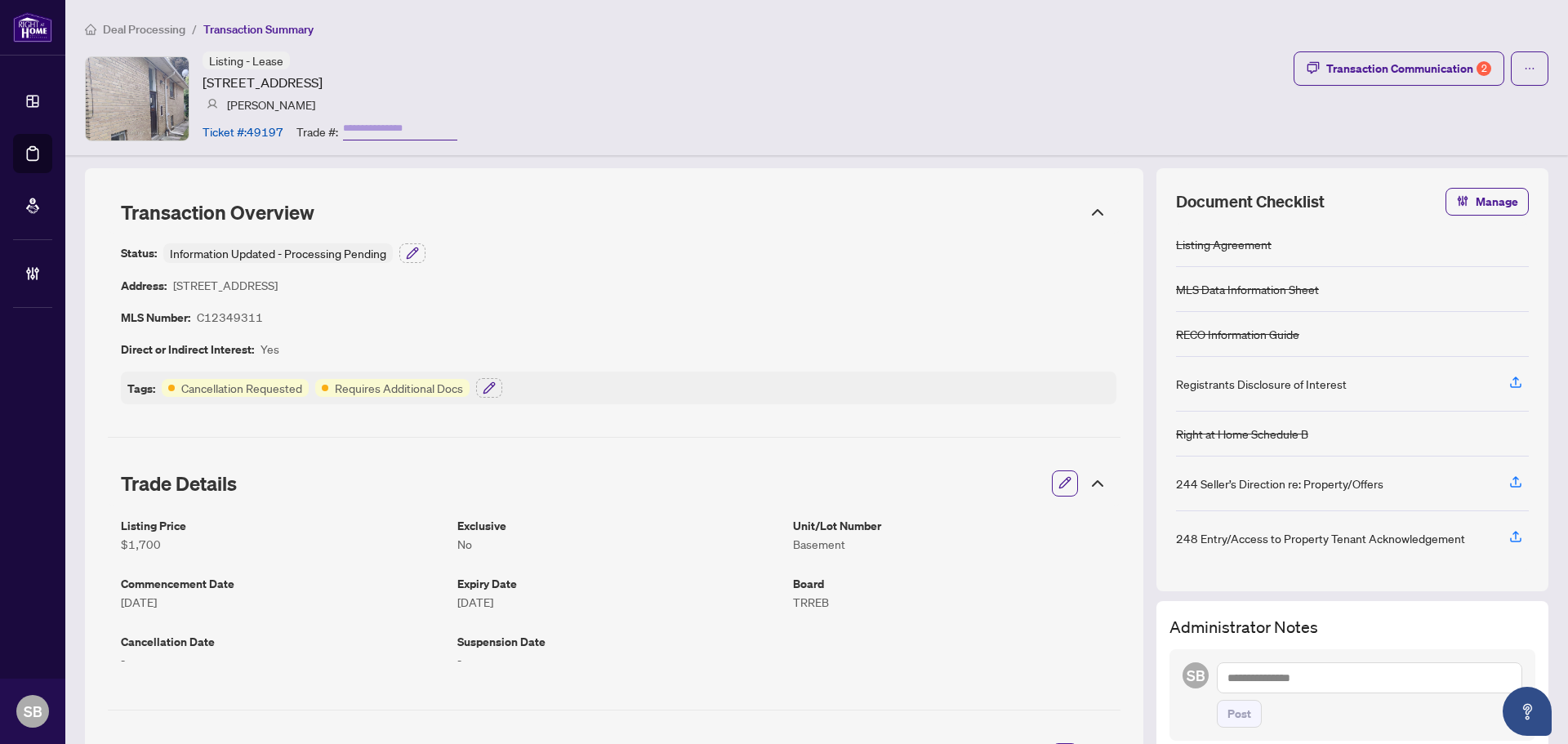
click at [1093, 213] on icon at bounding box center [1097, 212] width 10 height 4
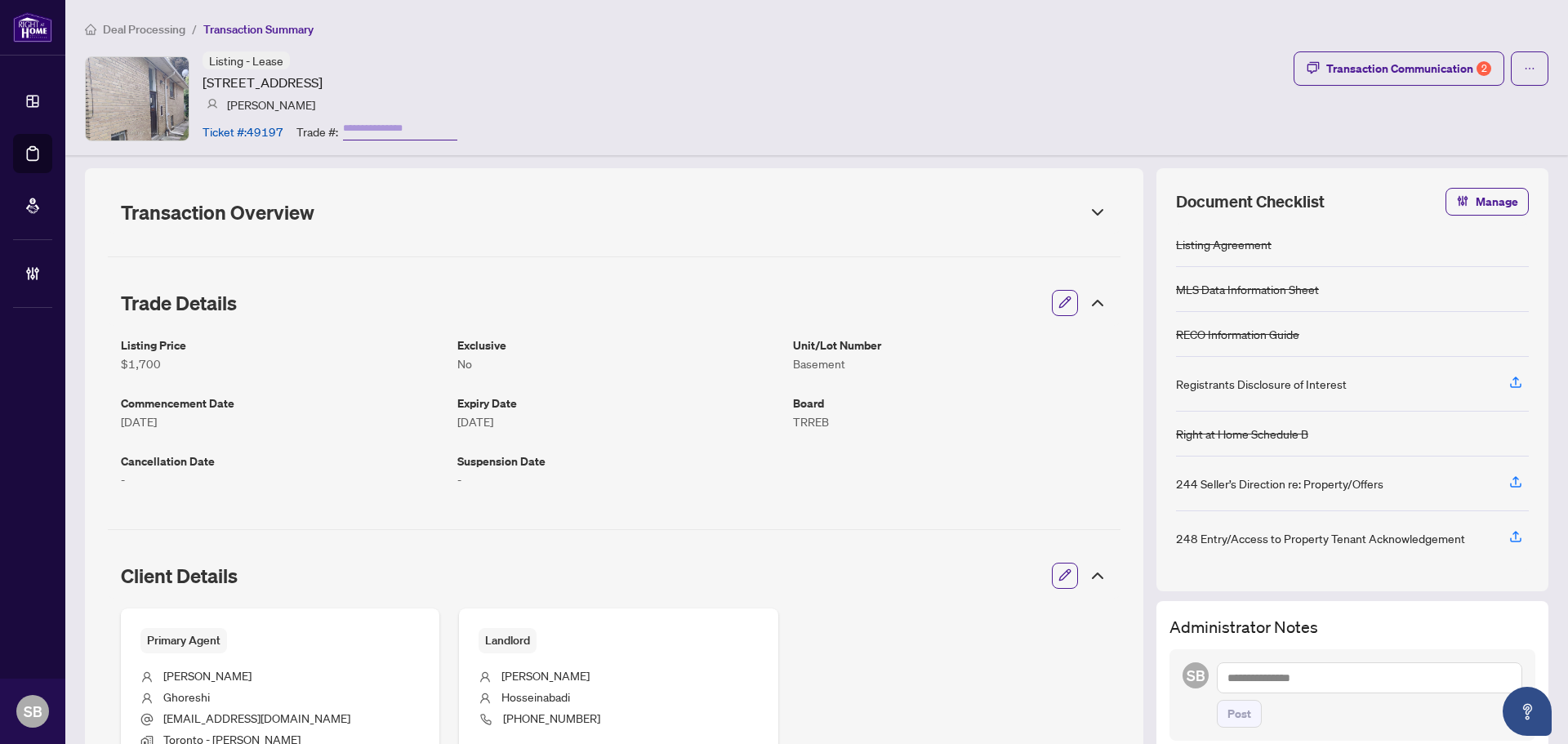
click at [1093, 305] on icon at bounding box center [1098, 303] width 20 height 20
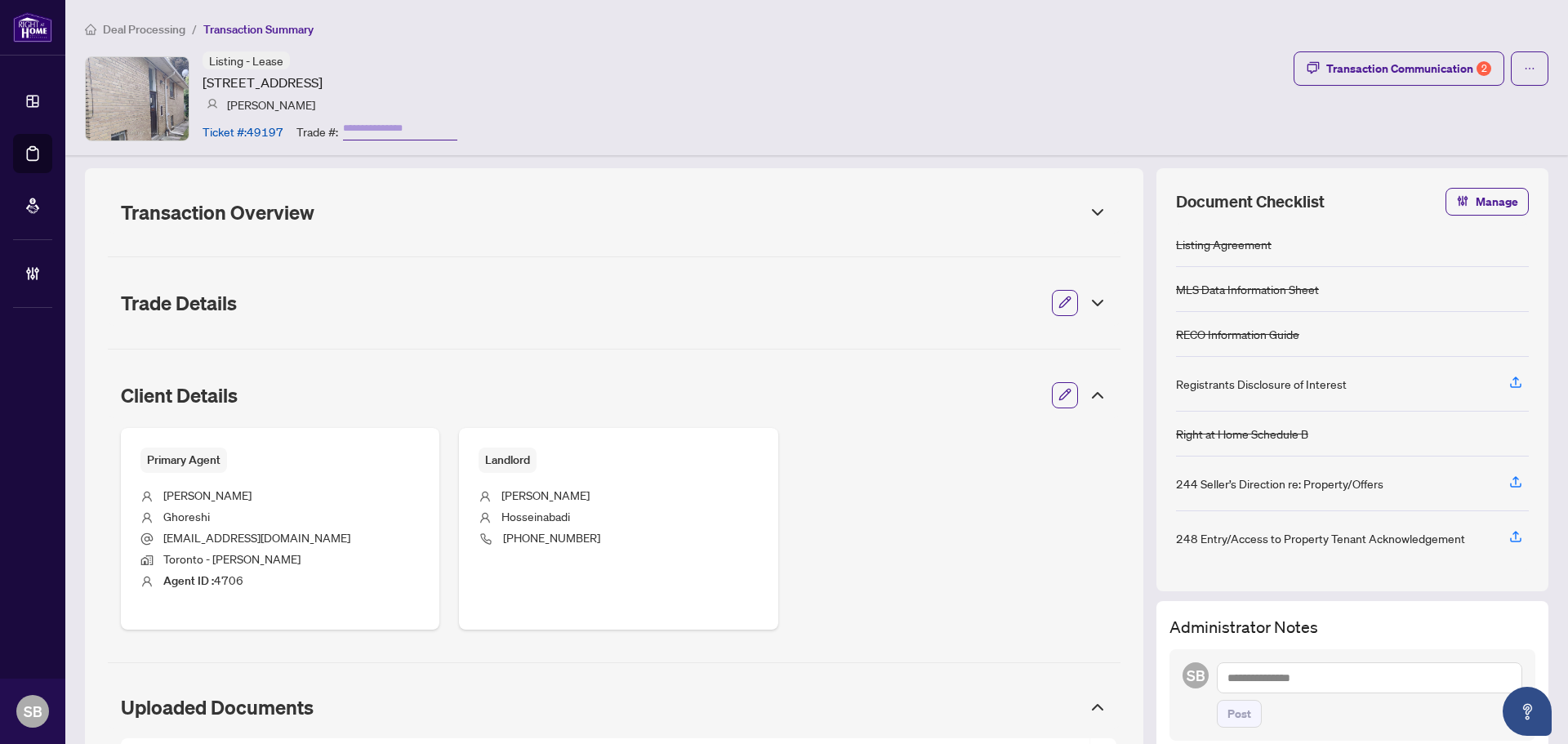
click at [1088, 390] on icon at bounding box center [1098, 395] width 20 height 20
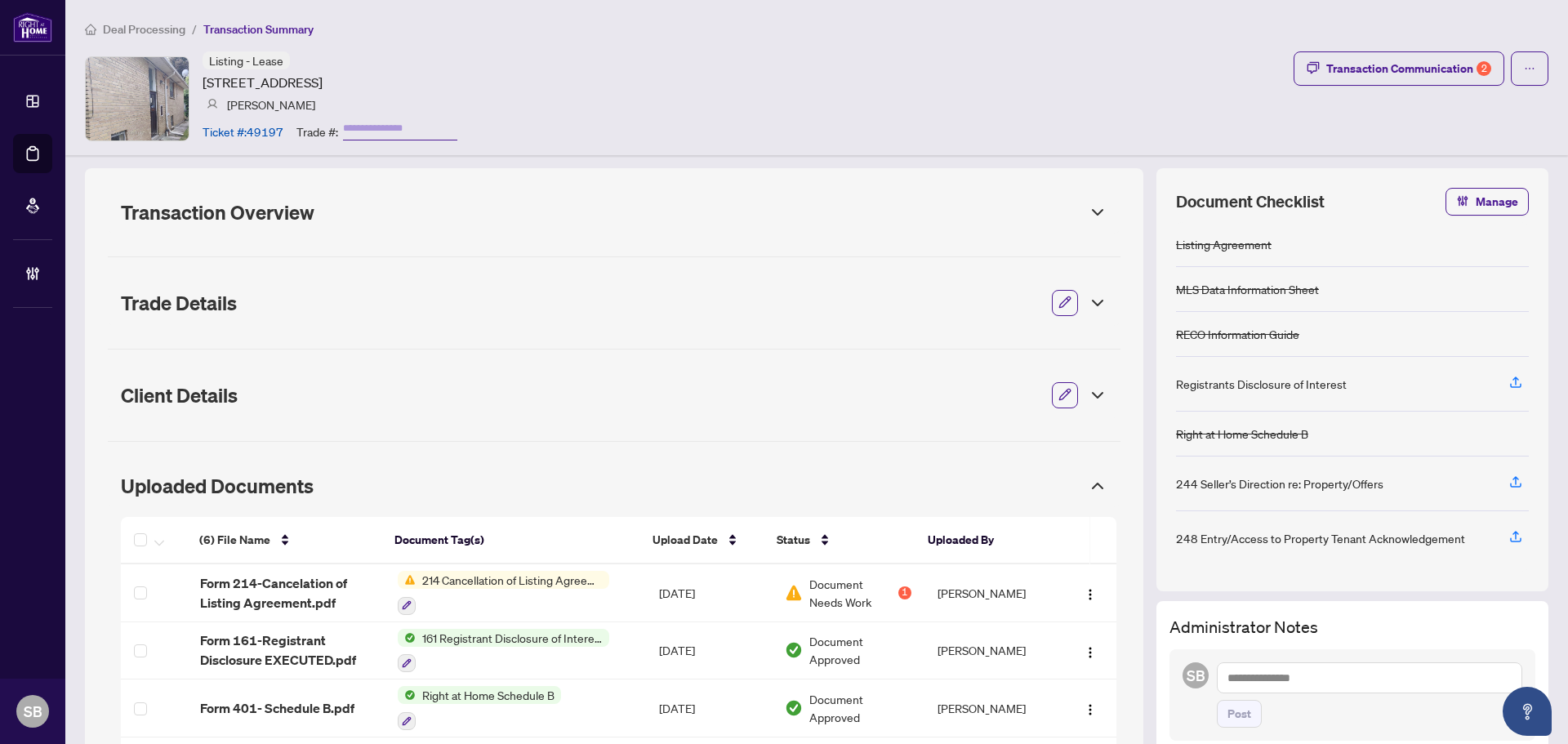
scroll to position [163, 0]
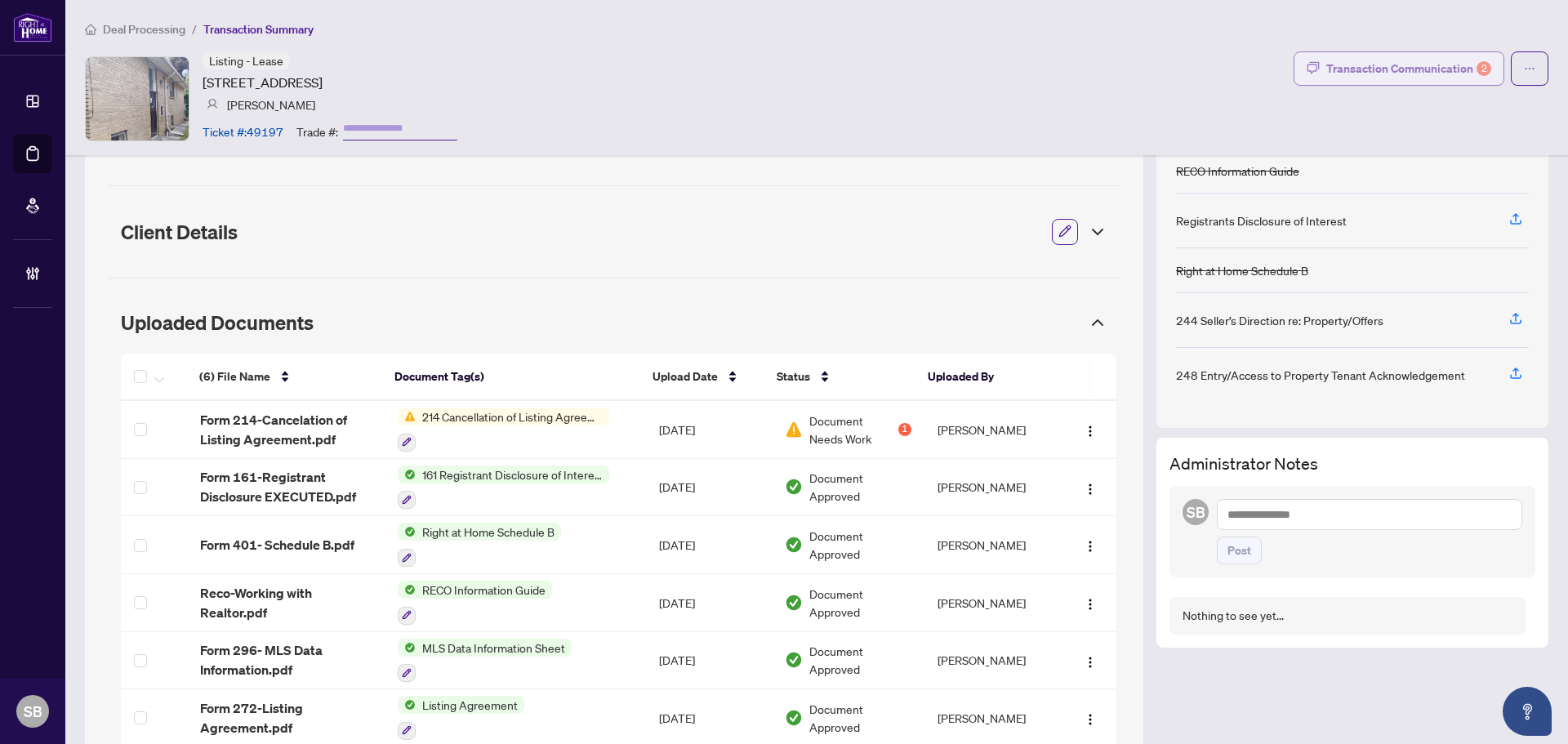
click at [1373, 55] on div "Transaction Communication 2" at bounding box center [1408, 68] width 165 height 26
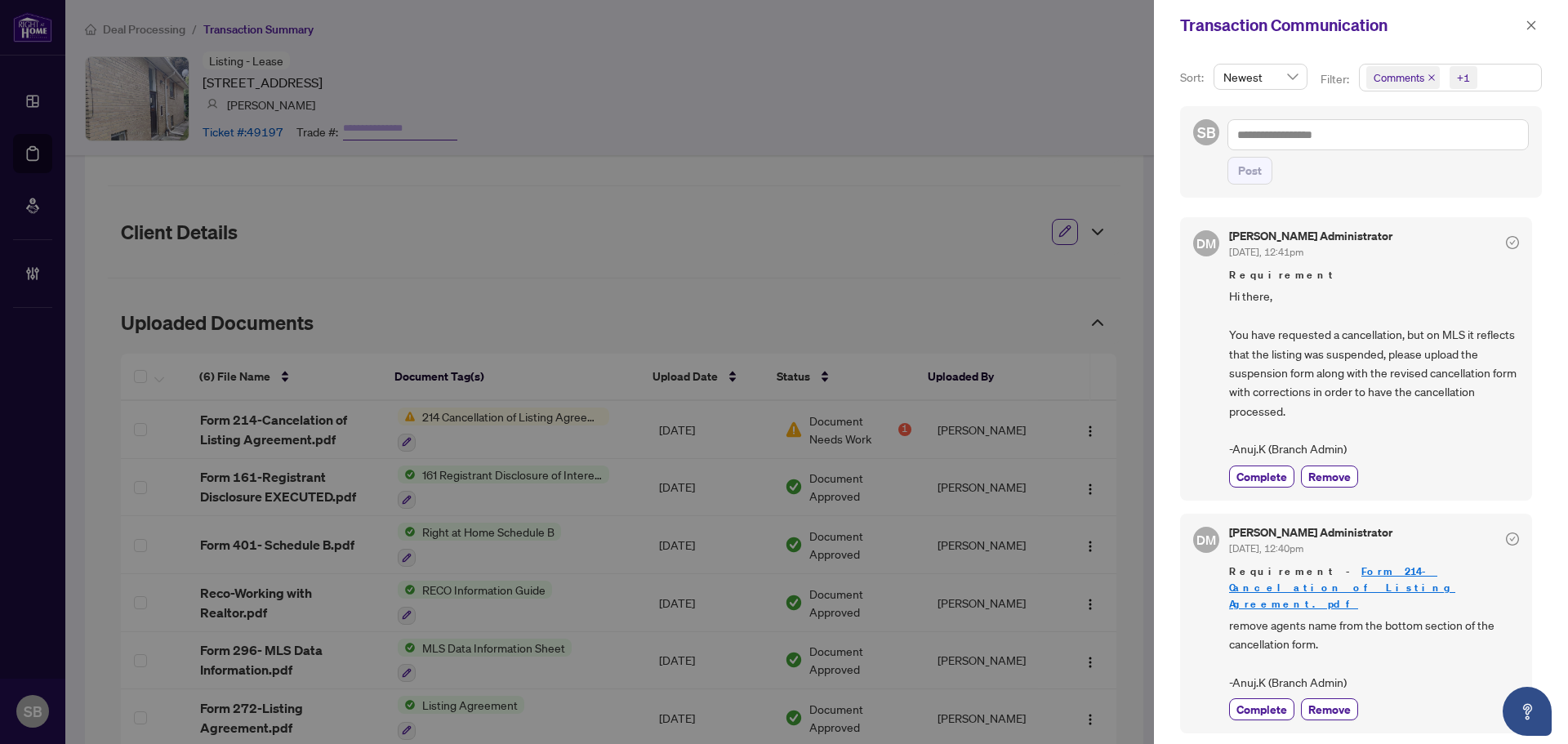
scroll to position [4, 0]
click at [1534, 27] on icon "close" at bounding box center [1530, 25] width 12 height 12
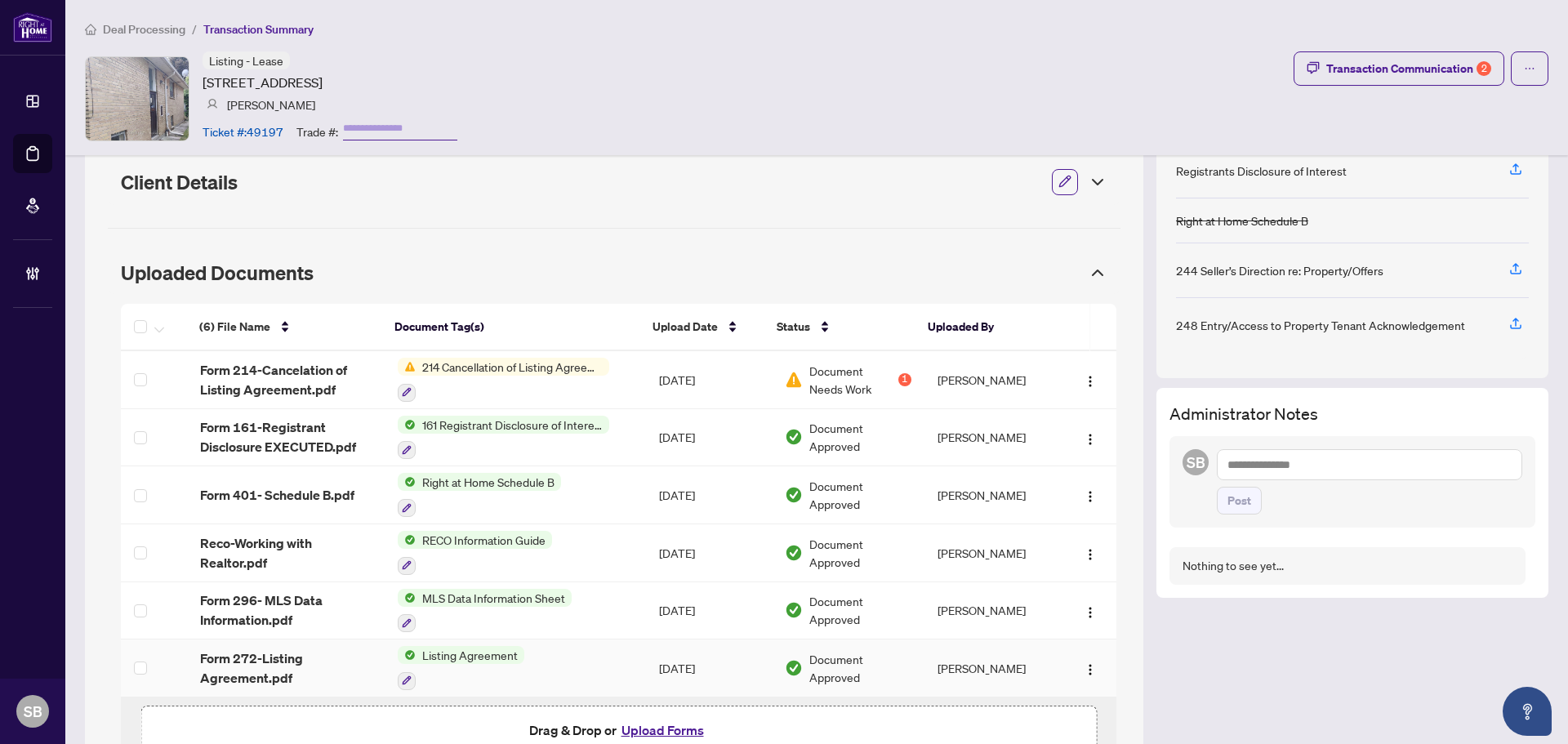
scroll to position [0, 0]
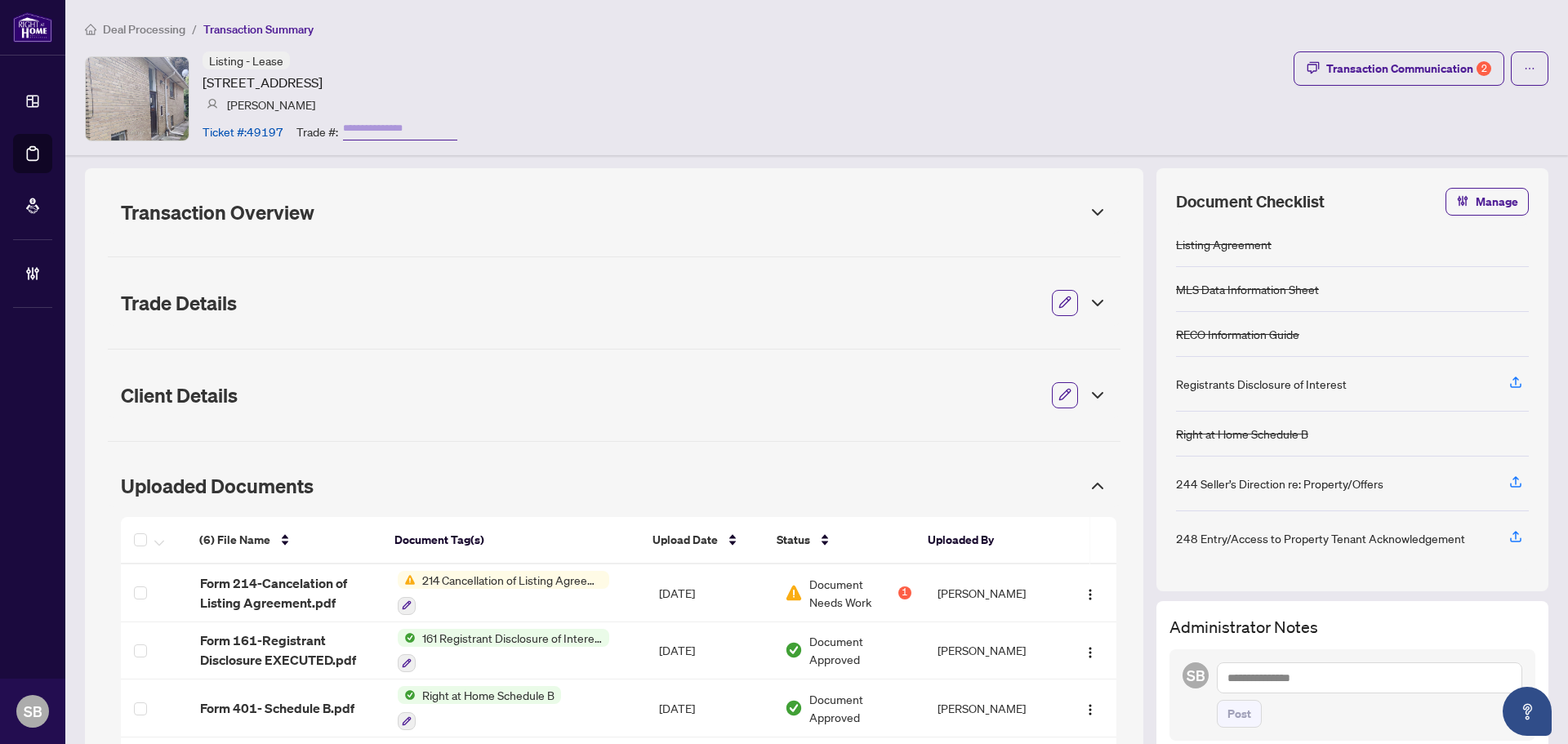
click at [1086, 500] on div "Uploaded Documents" at bounding box center [614, 486] width 1012 height 43
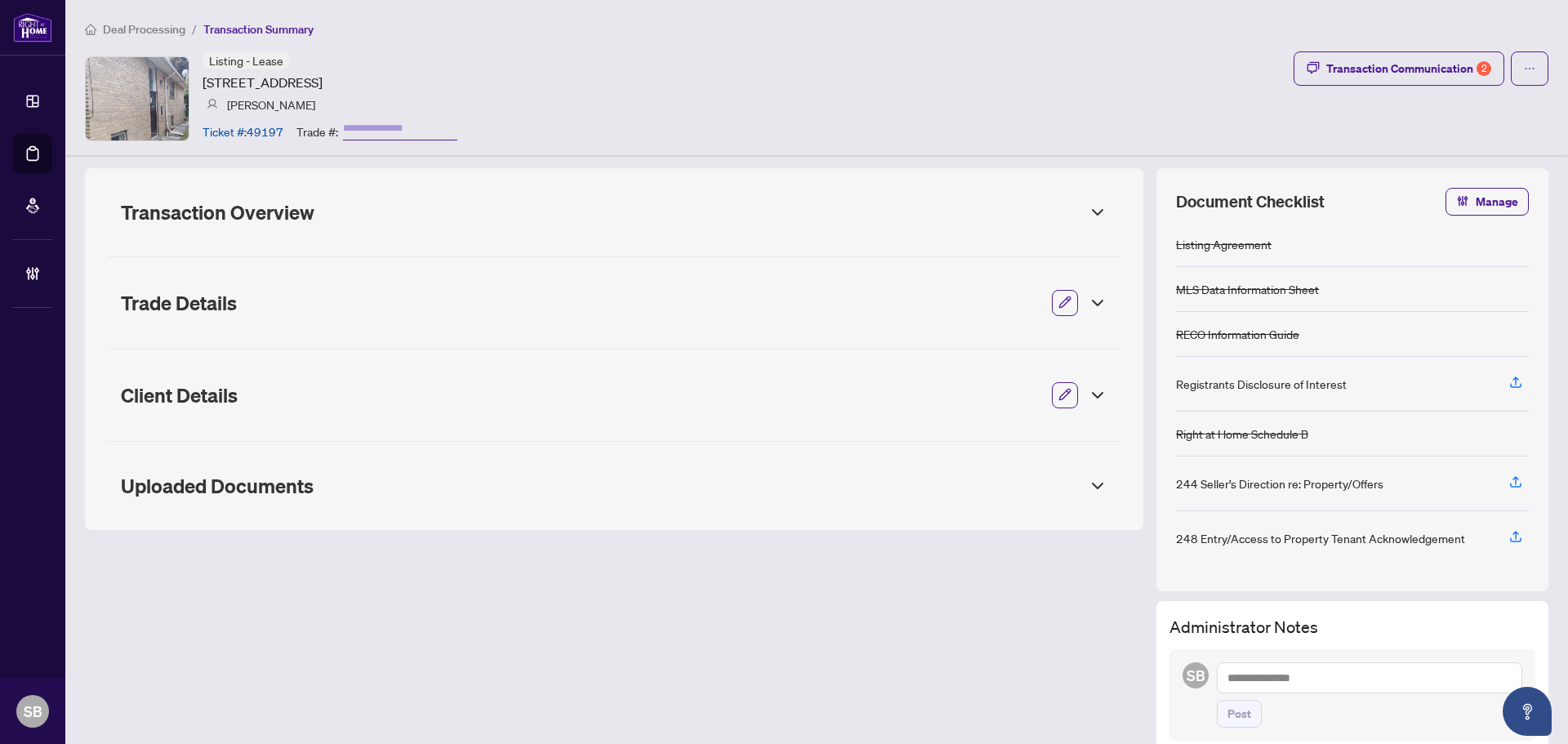
click at [1088, 193] on div "Transaction Overview" at bounding box center [614, 213] width 1012 height 43
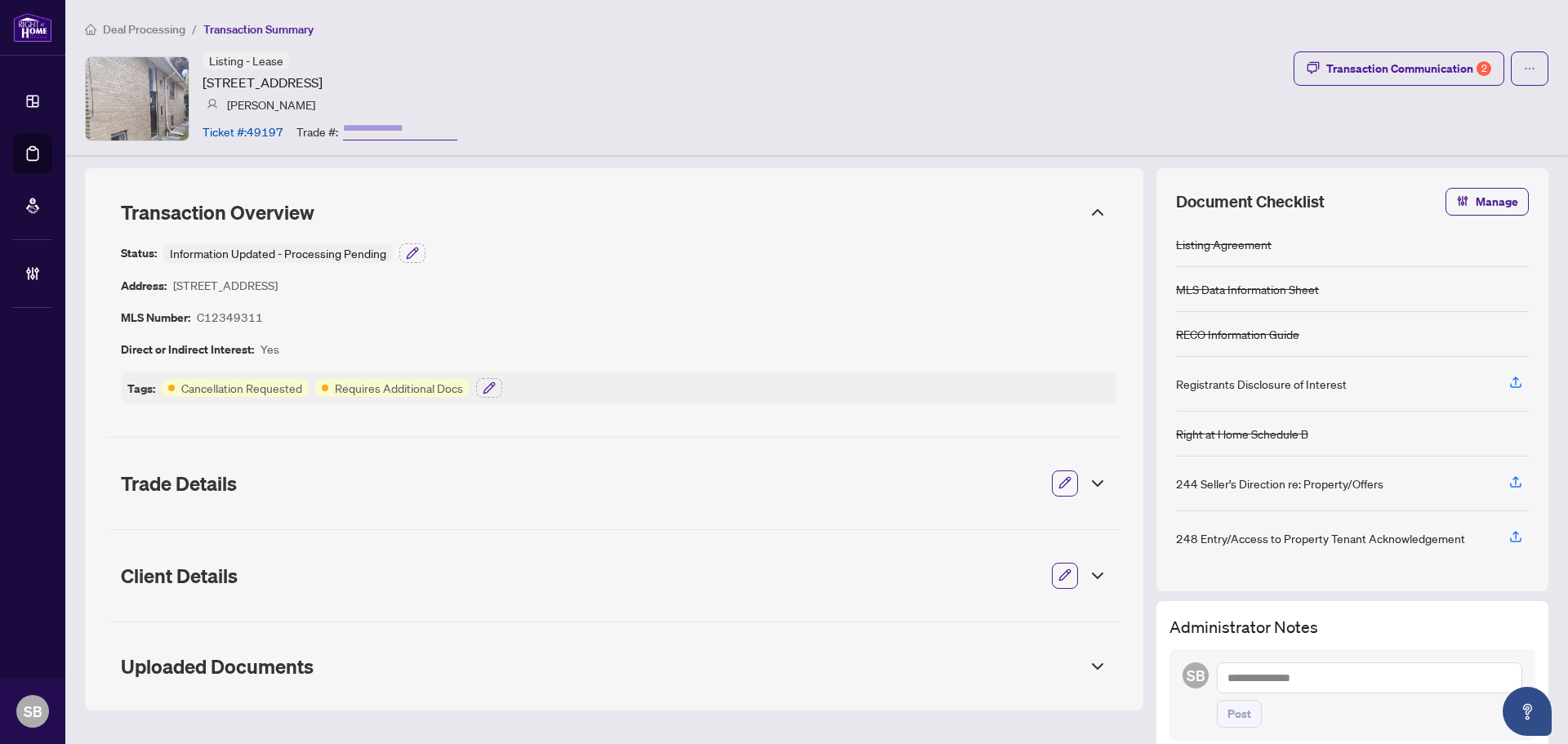
click at [1088, 204] on icon at bounding box center [1098, 213] width 20 height 20
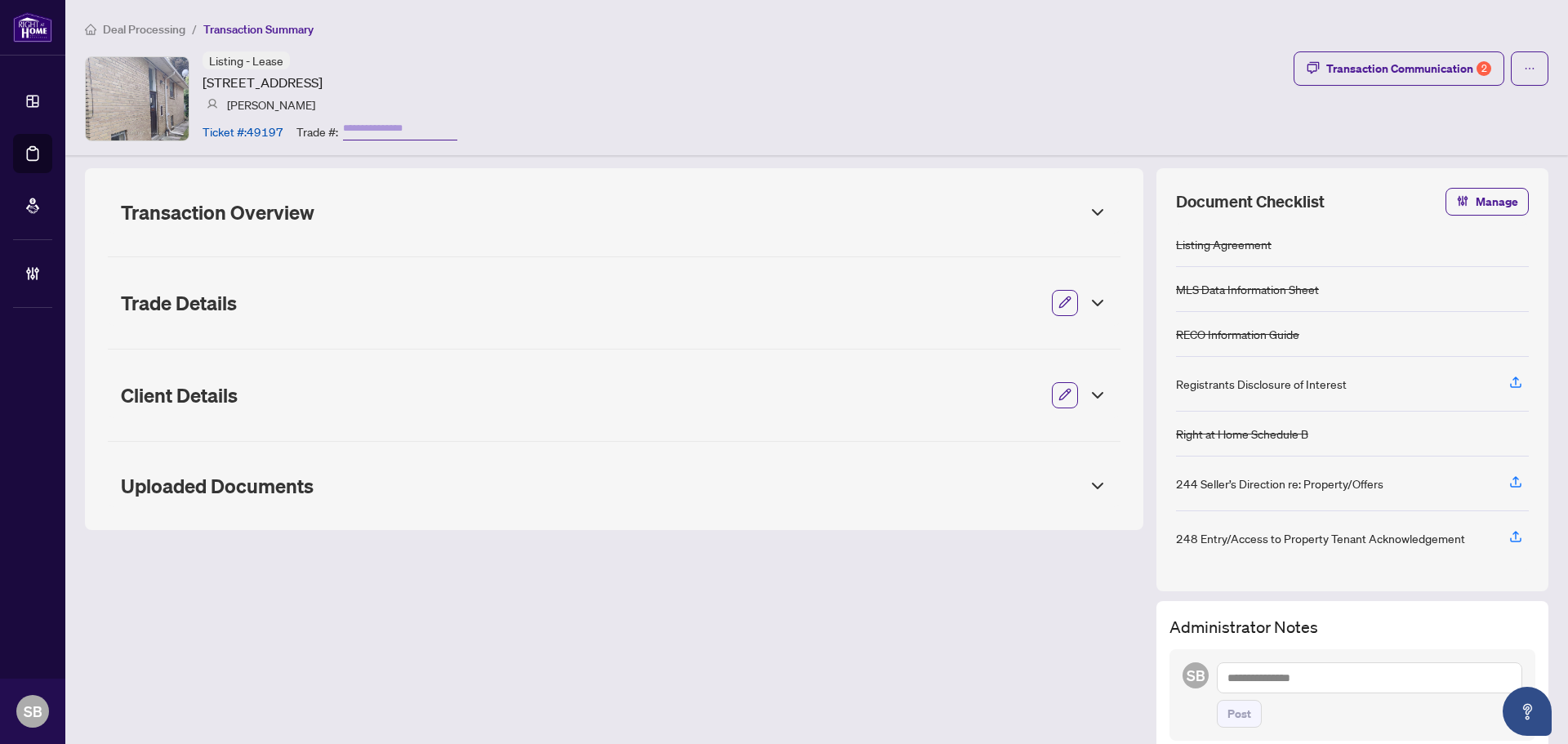
click at [1088, 204] on icon at bounding box center [1098, 213] width 20 height 20
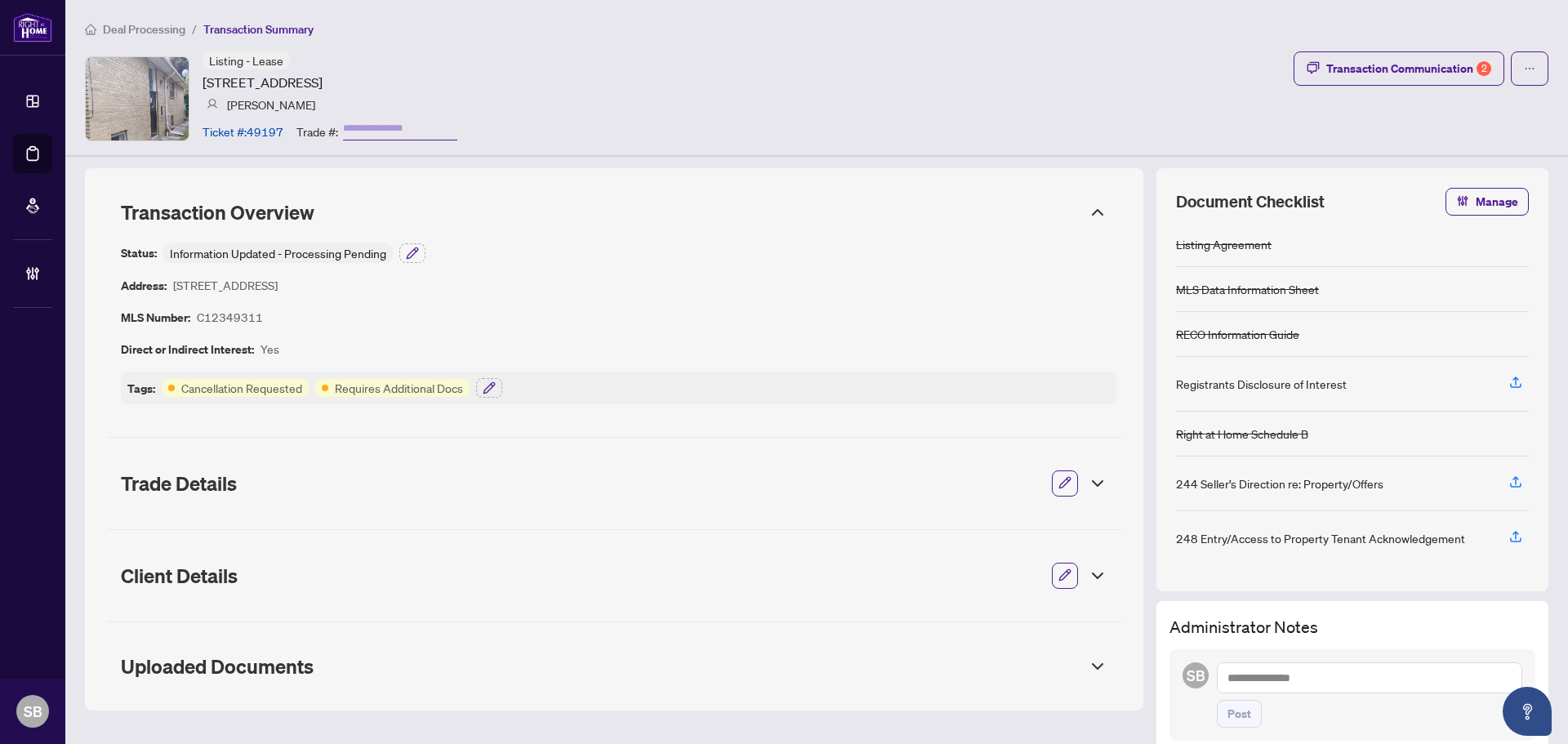
click at [1088, 204] on icon at bounding box center [1098, 213] width 20 height 20
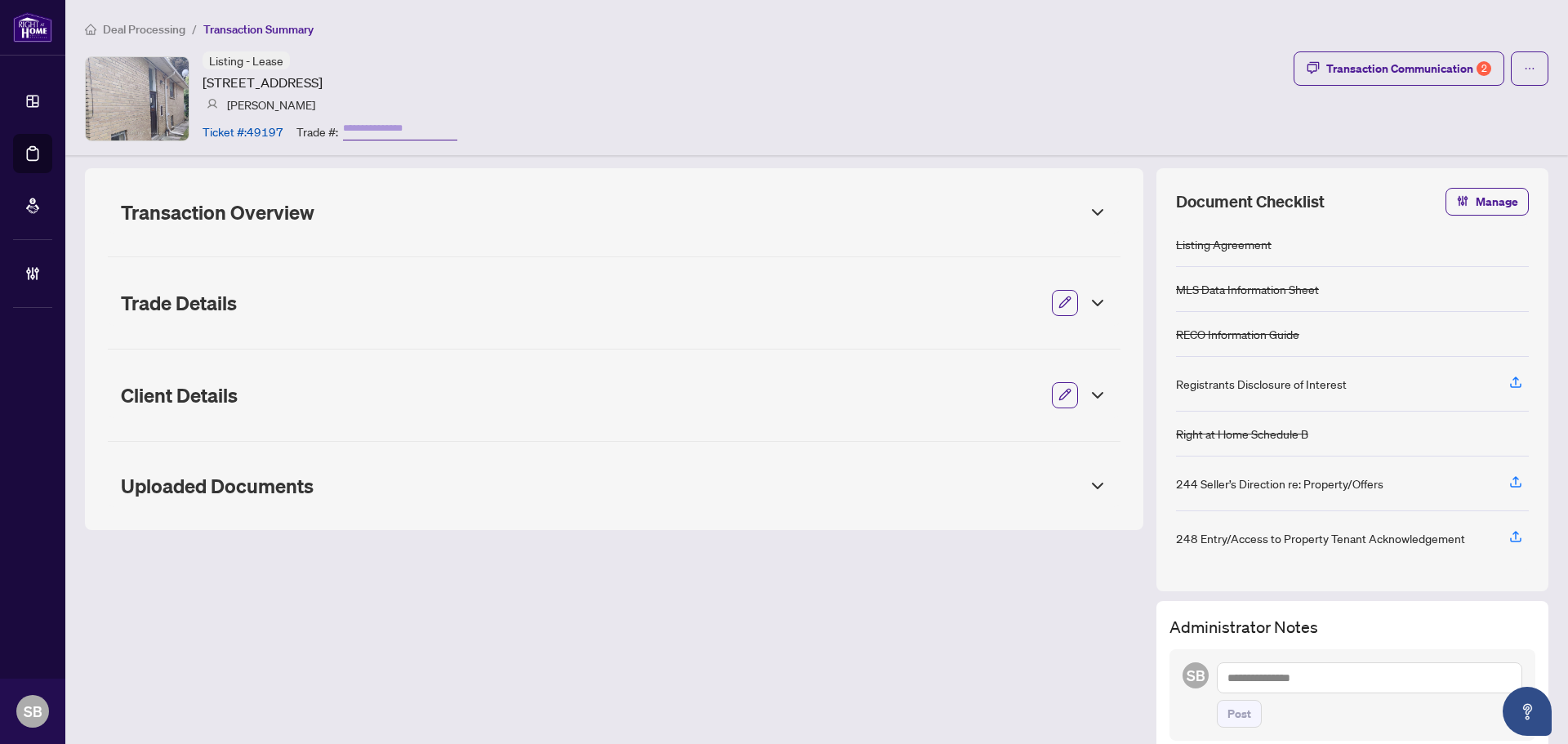
click at [1088, 494] on icon at bounding box center [1098, 486] width 20 height 20
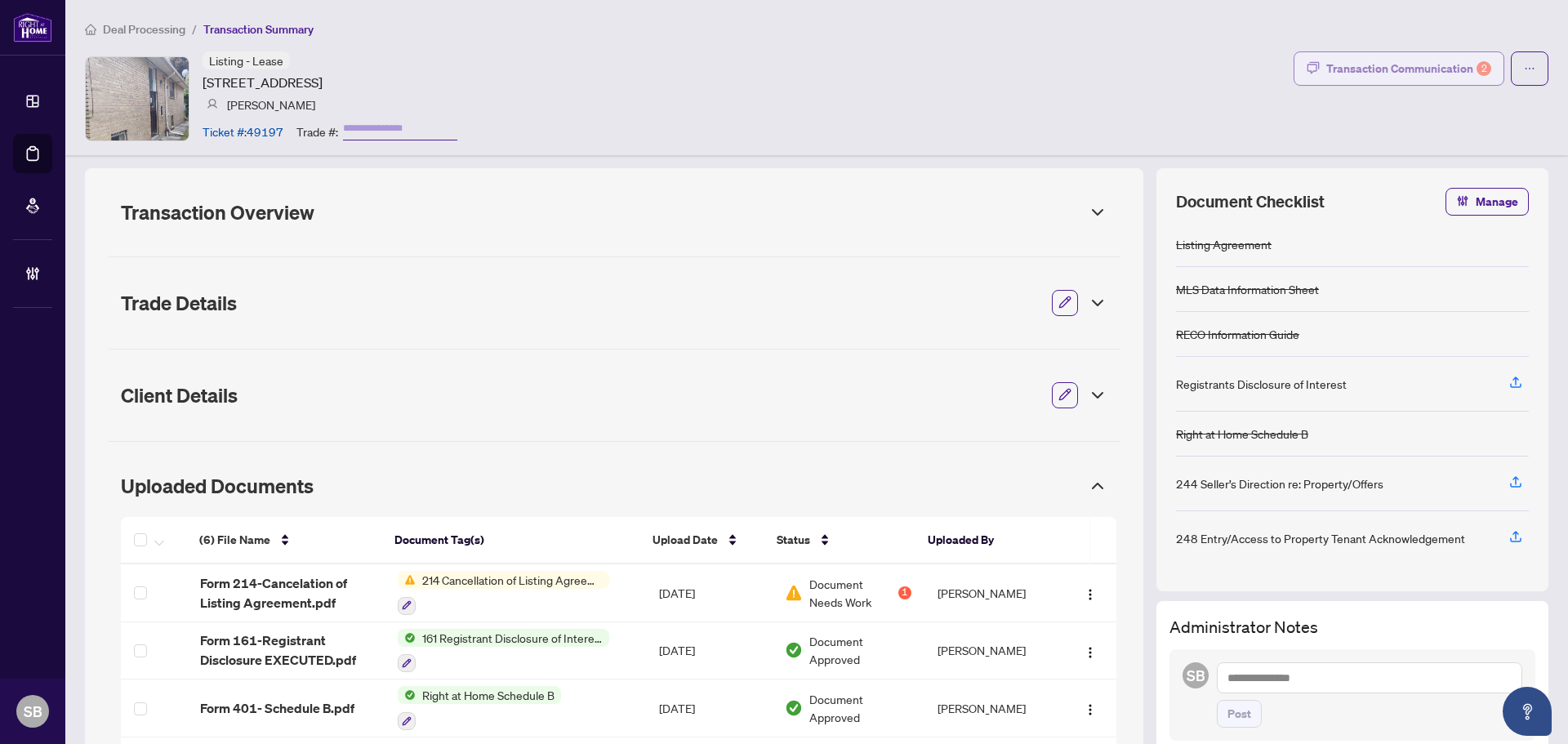
click at [1369, 69] on div "Transaction Communication 2" at bounding box center [1408, 68] width 165 height 26
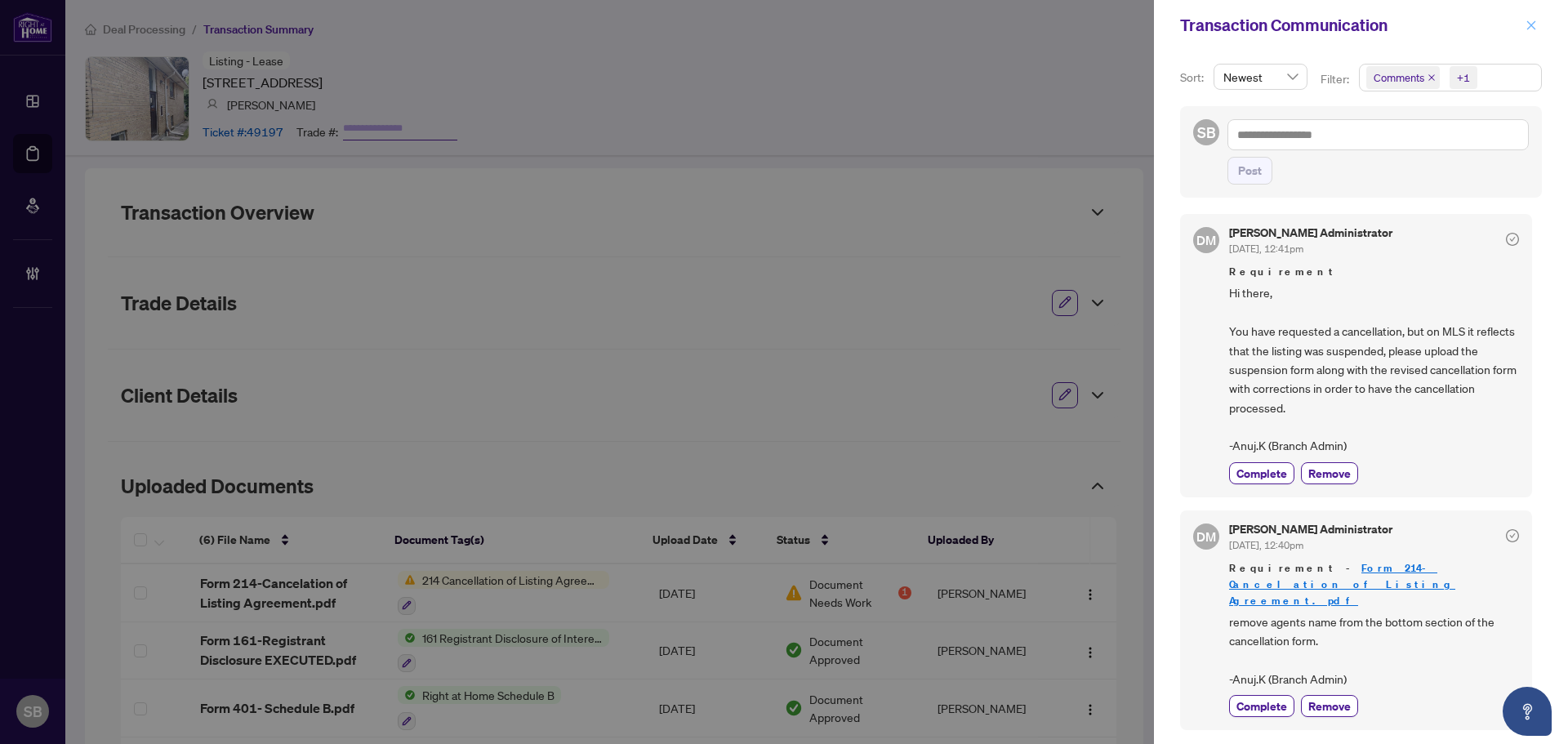
click at [1533, 19] on span "button" at bounding box center [1530, 25] width 12 height 26
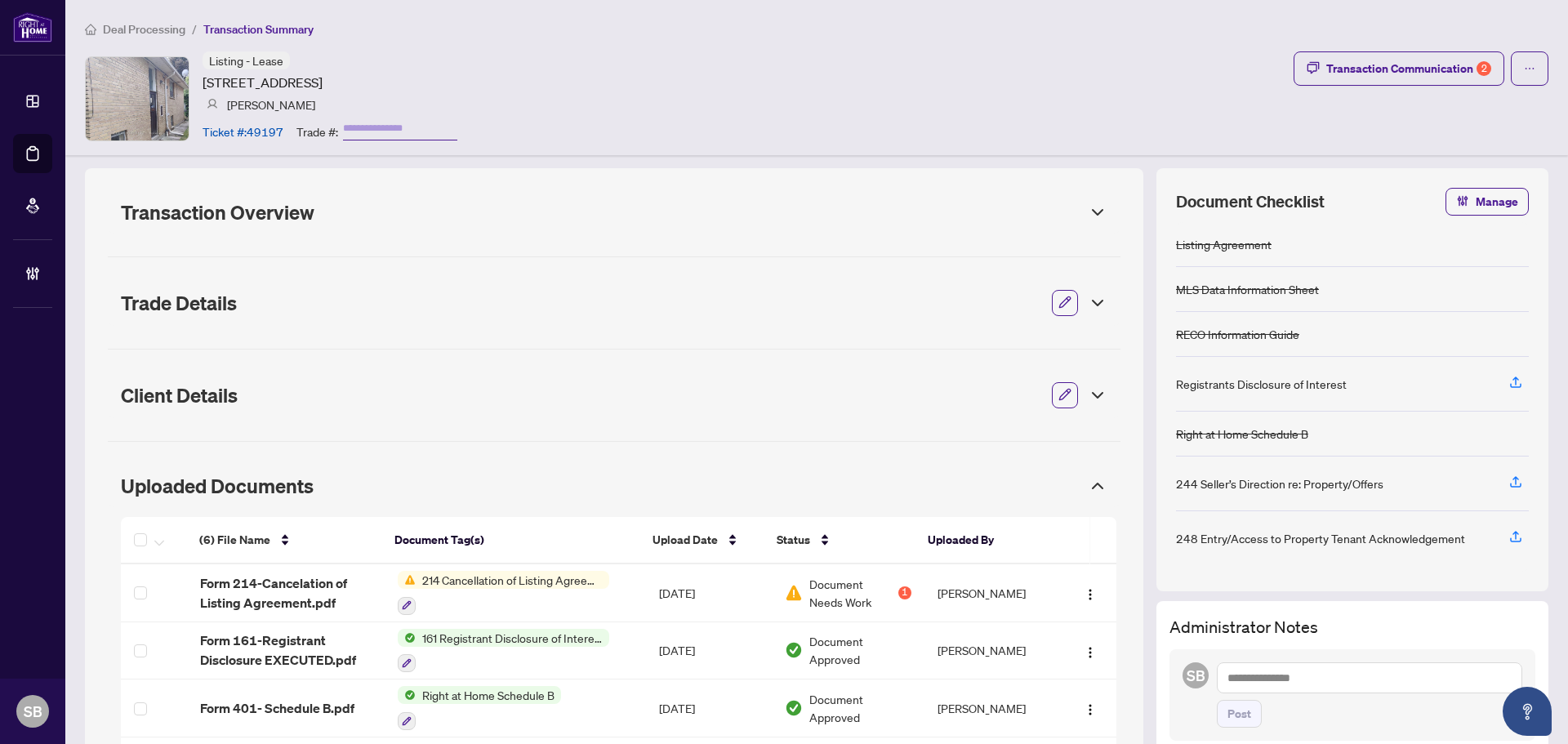
click at [170, 32] on span "Deal Processing" at bounding box center [144, 29] width 82 height 14
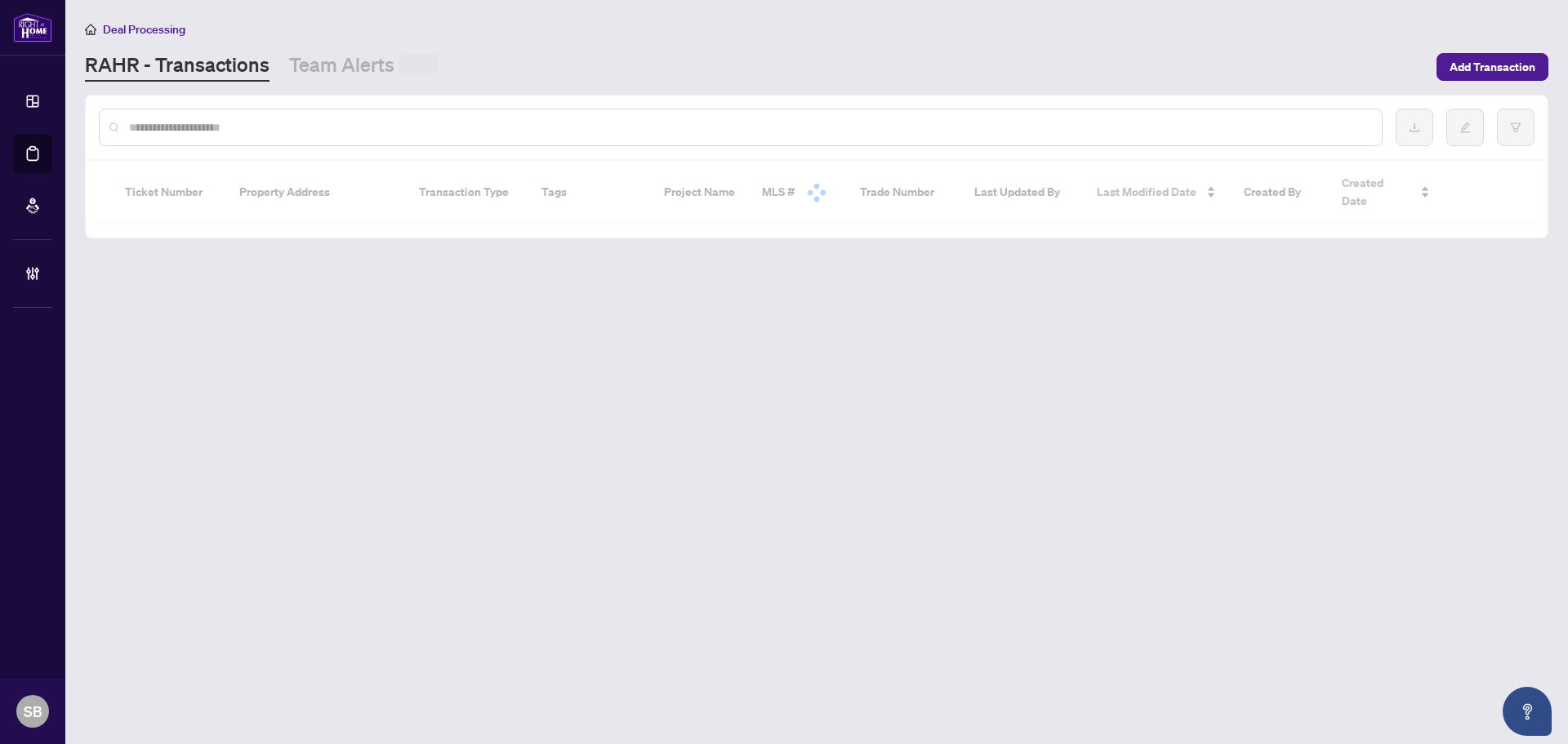
click at [284, 120] on input "text" at bounding box center [749, 128] width 1240 height 18
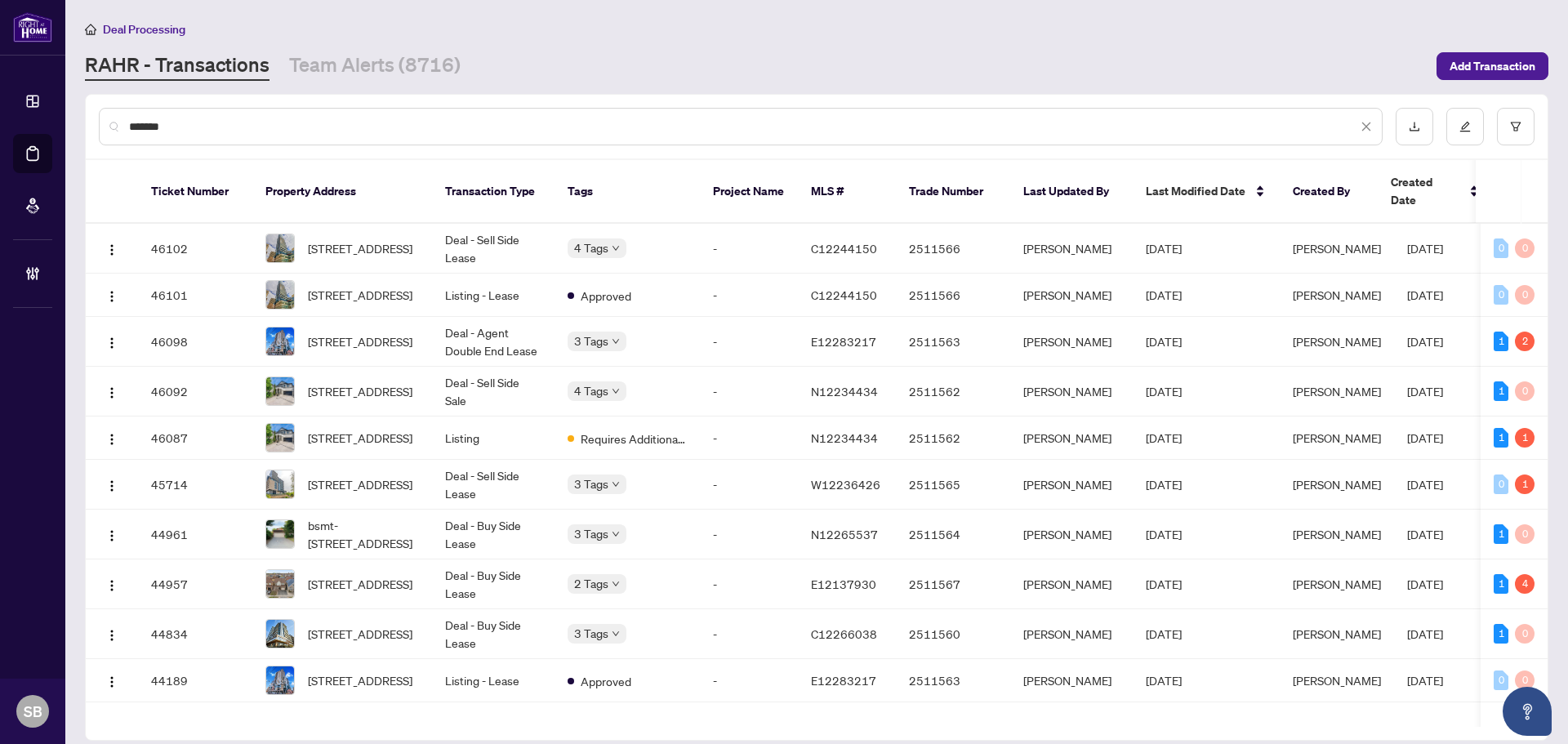
type input "*******"
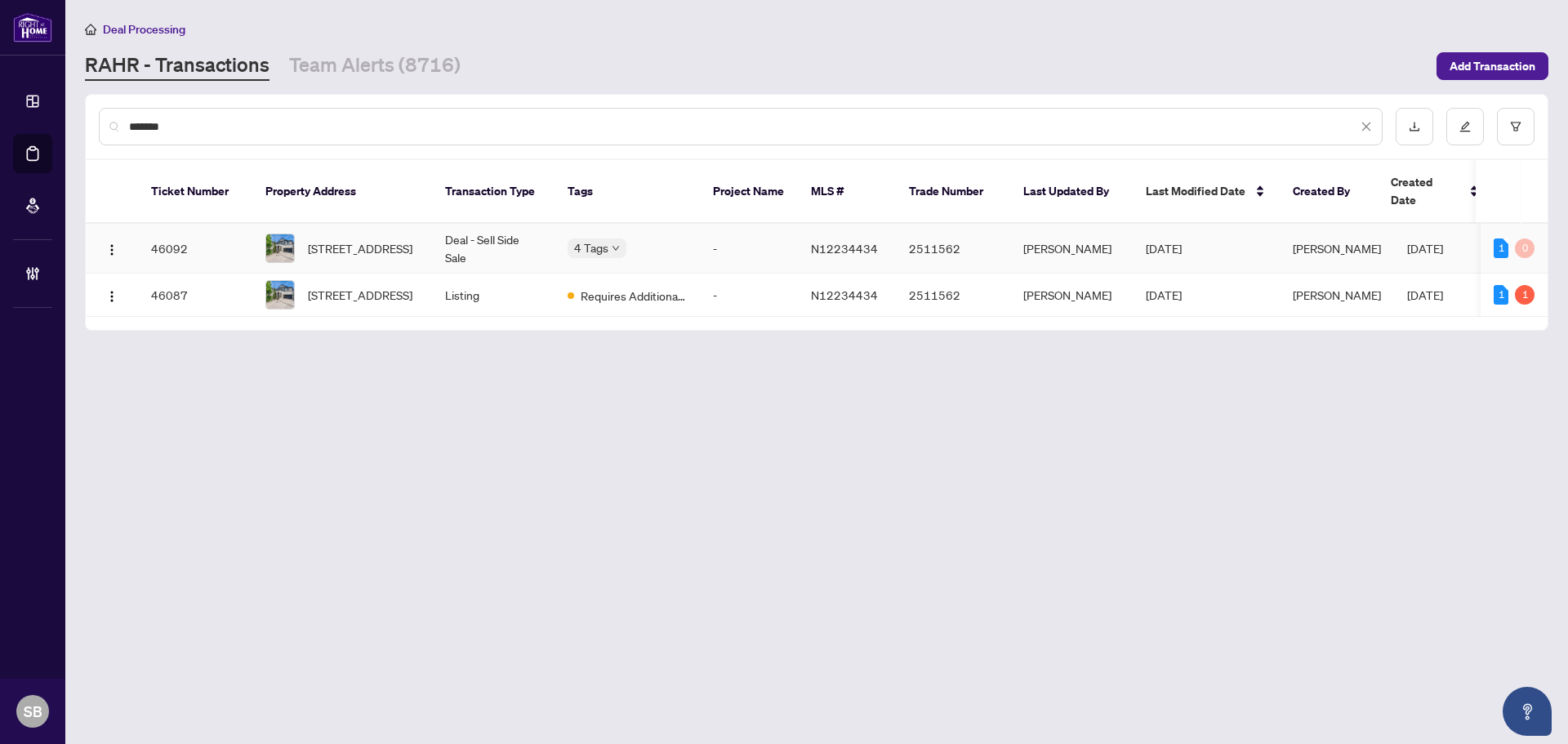
click at [733, 229] on td "-" at bounding box center [749, 248] width 98 height 50
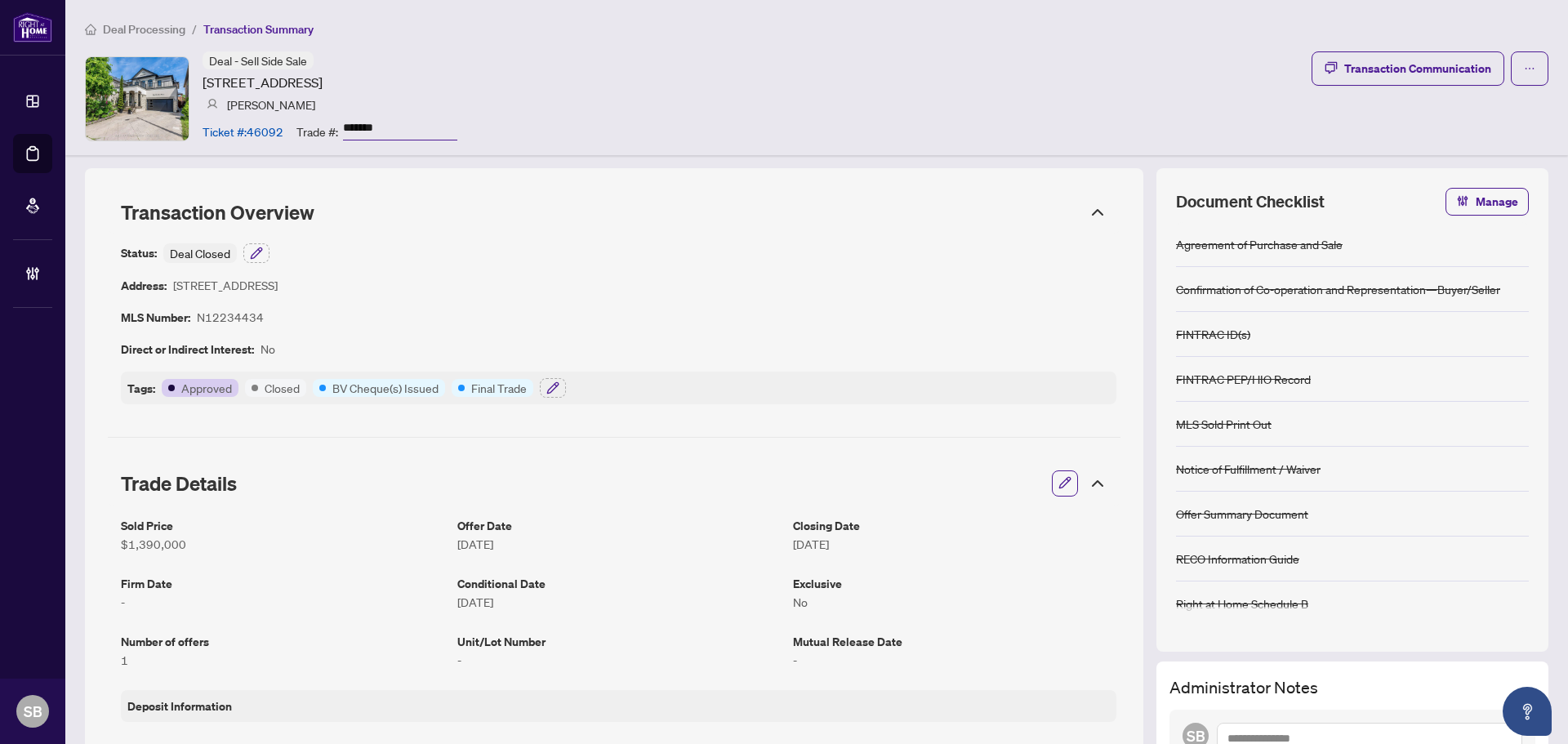
click at [1088, 214] on icon at bounding box center [1098, 213] width 20 height 20
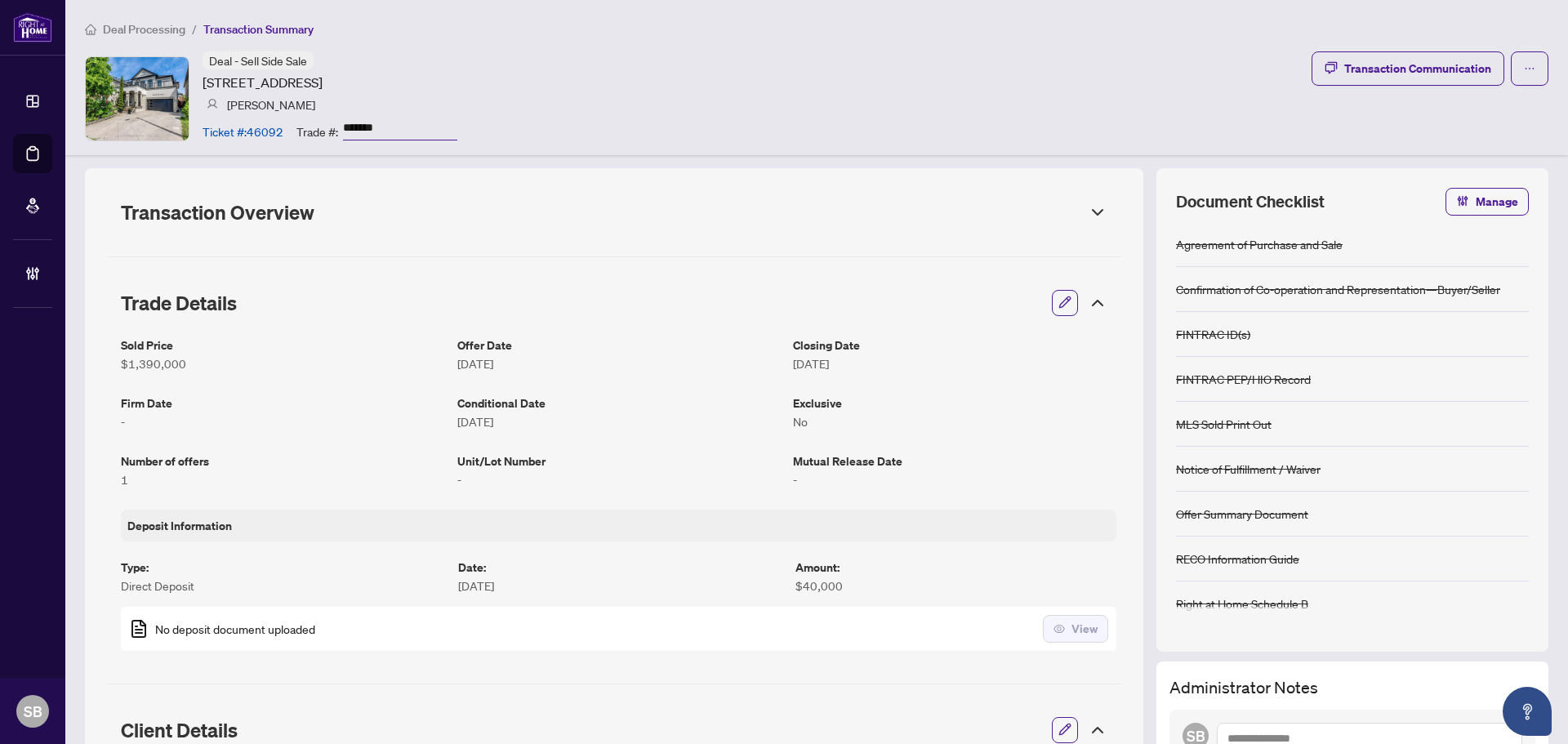
click at [1088, 214] on icon at bounding box center [1098, 213] width 20 height 20
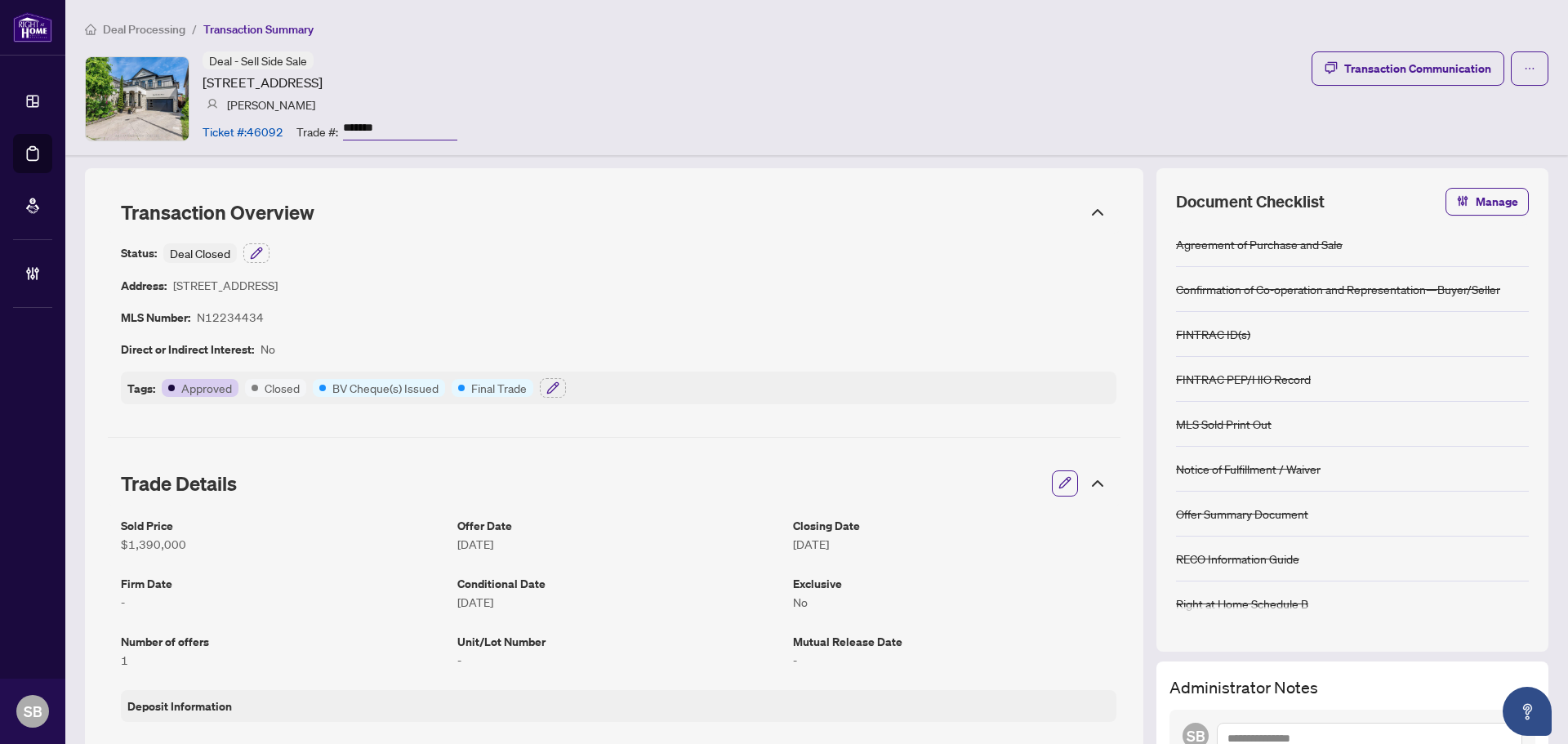
click at [1088, 211] on icon at bounding box center [1098, 213] width 20 height 20
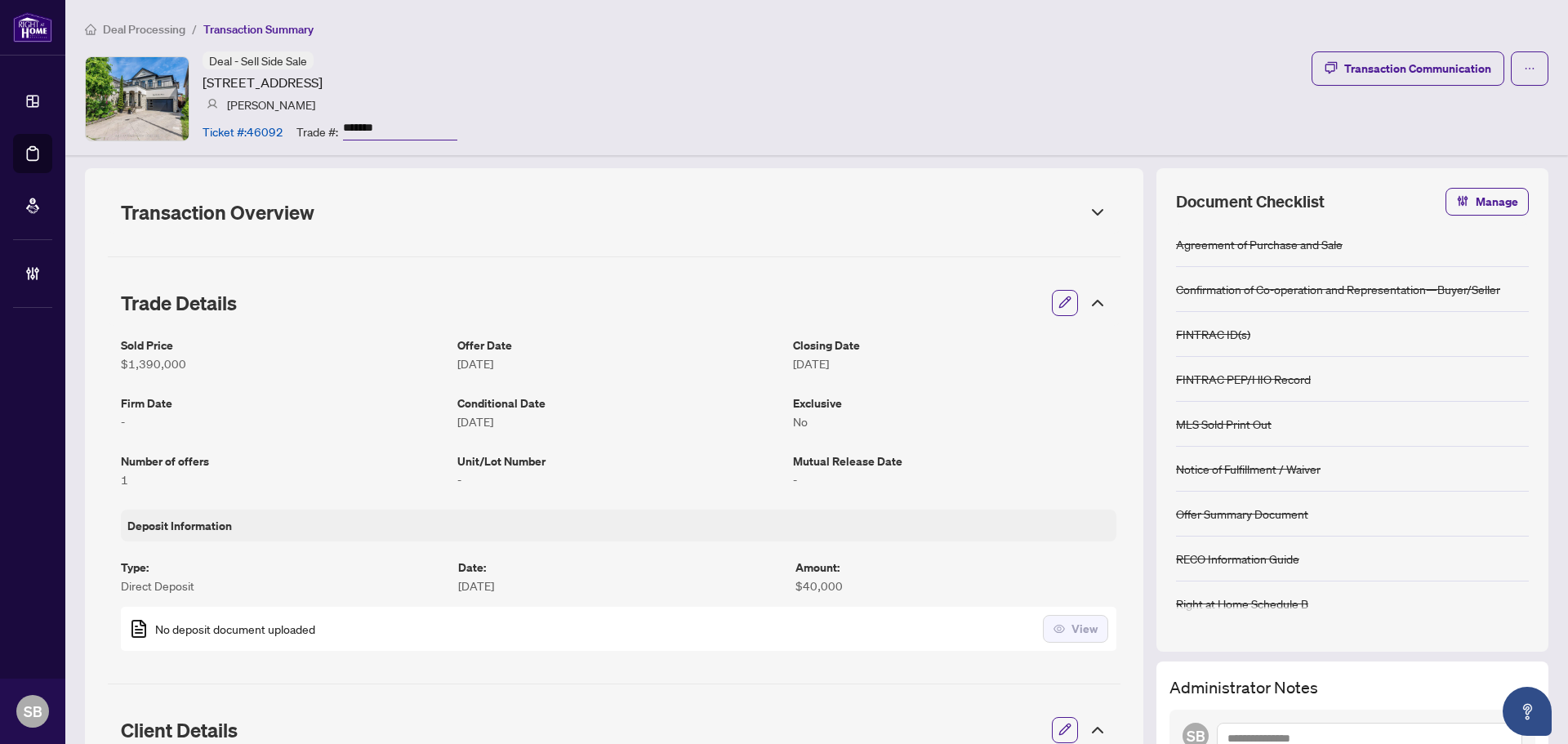
click at [1088, 293] on icon at bounding box center [1098, 303] width 20 height 20
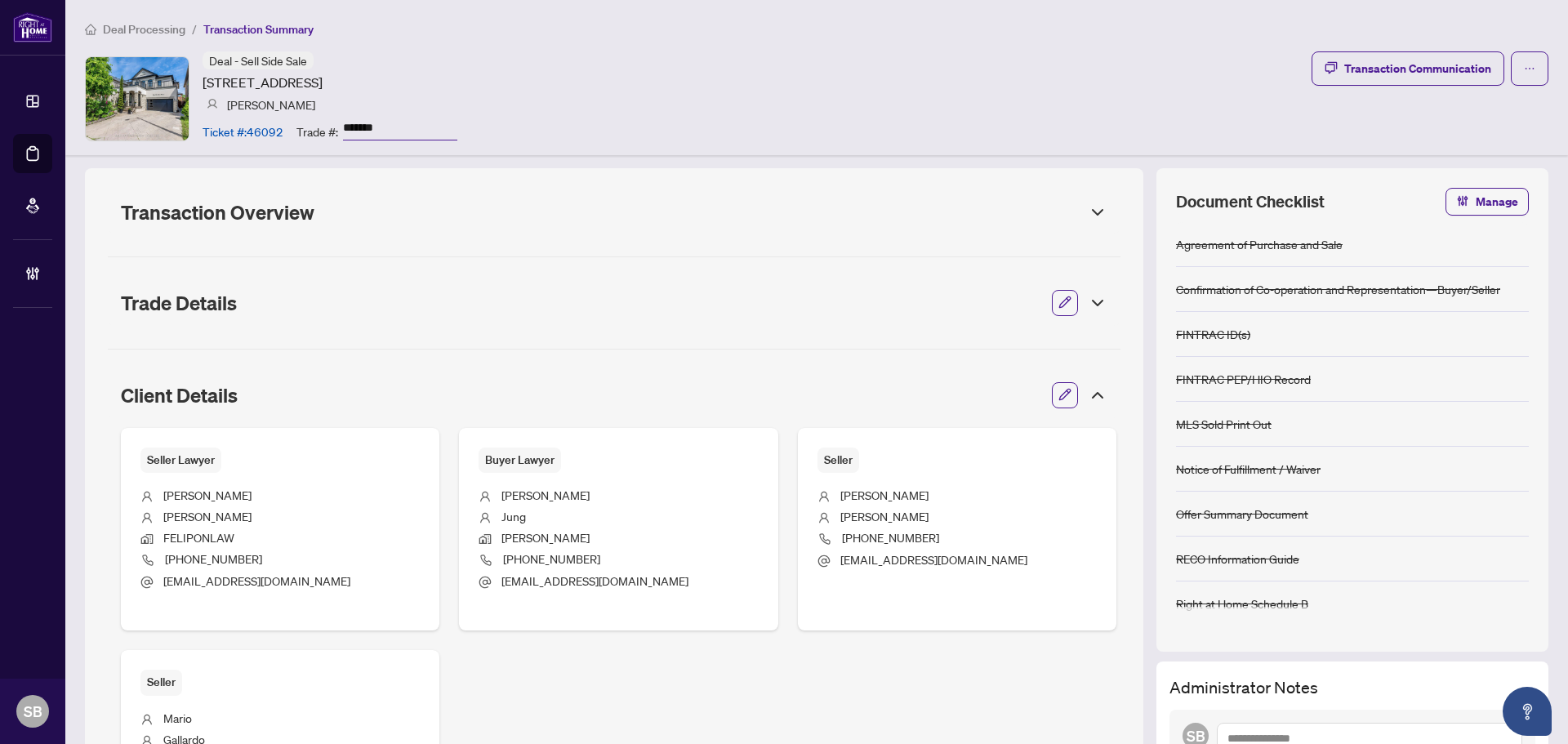
click at [1088, 394] on icon at bounding box center [1098, 395] width 20 height 20
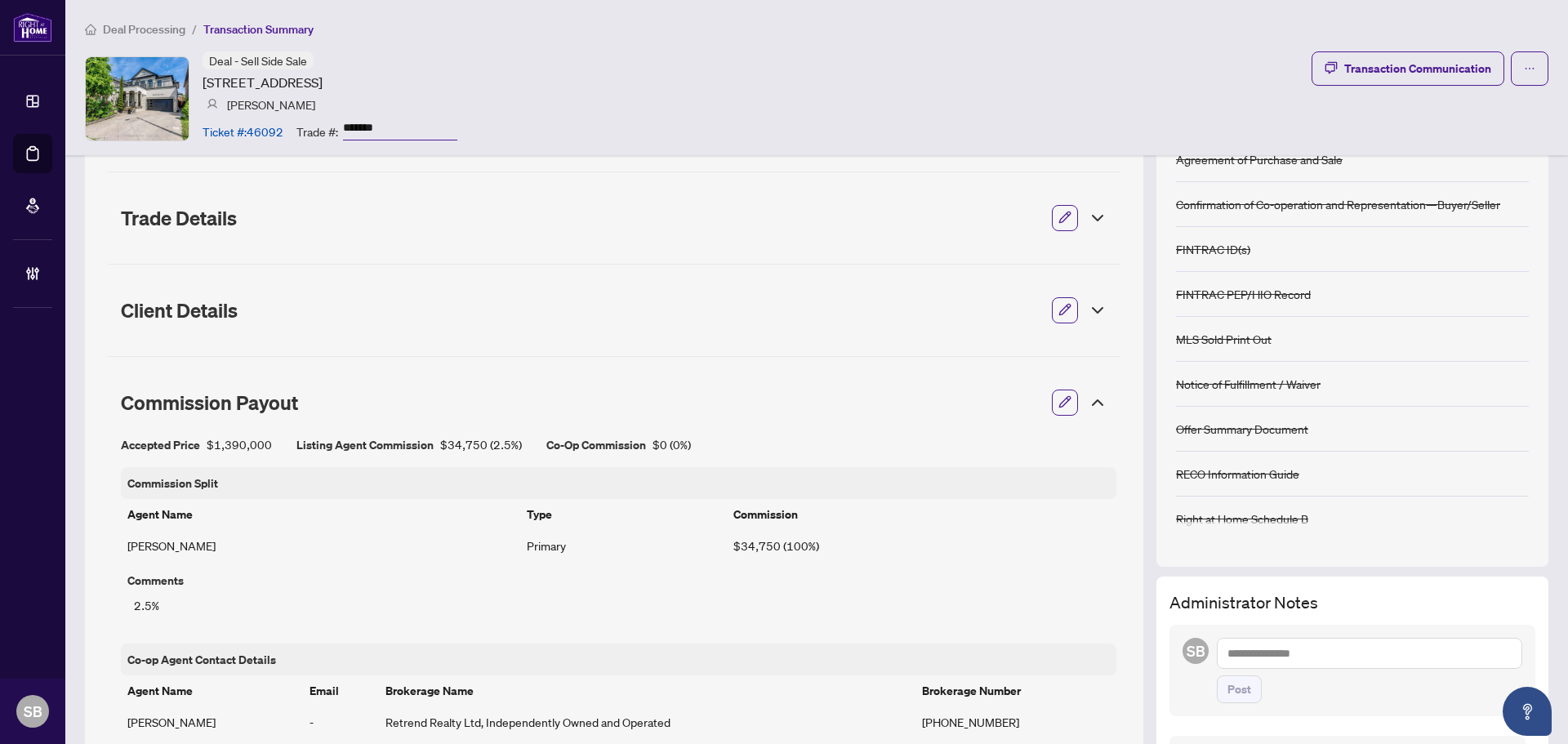
scroll to position [81, 0]
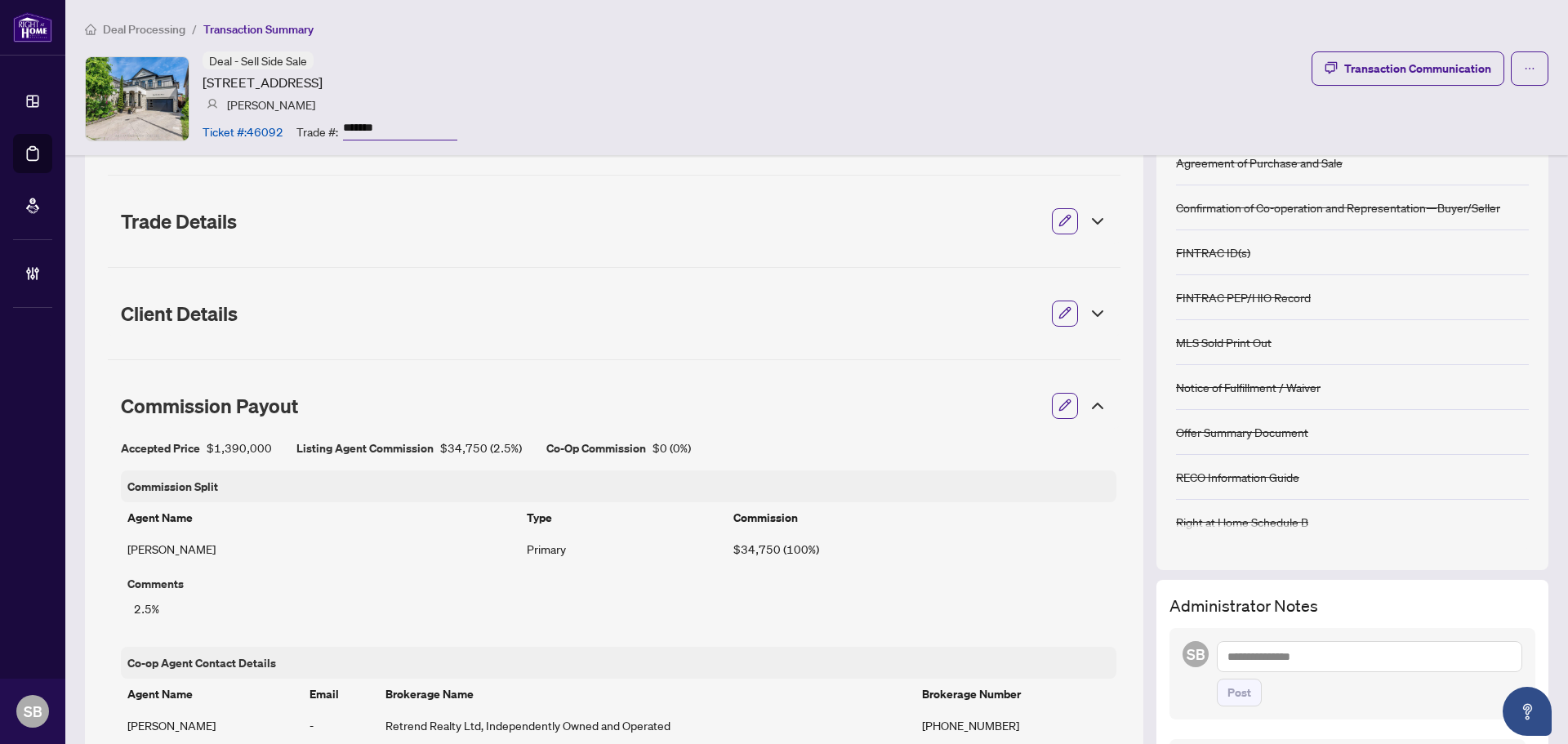
click at [1088, 403] on icon at bounding box center [1098, 405] width 20 height 20
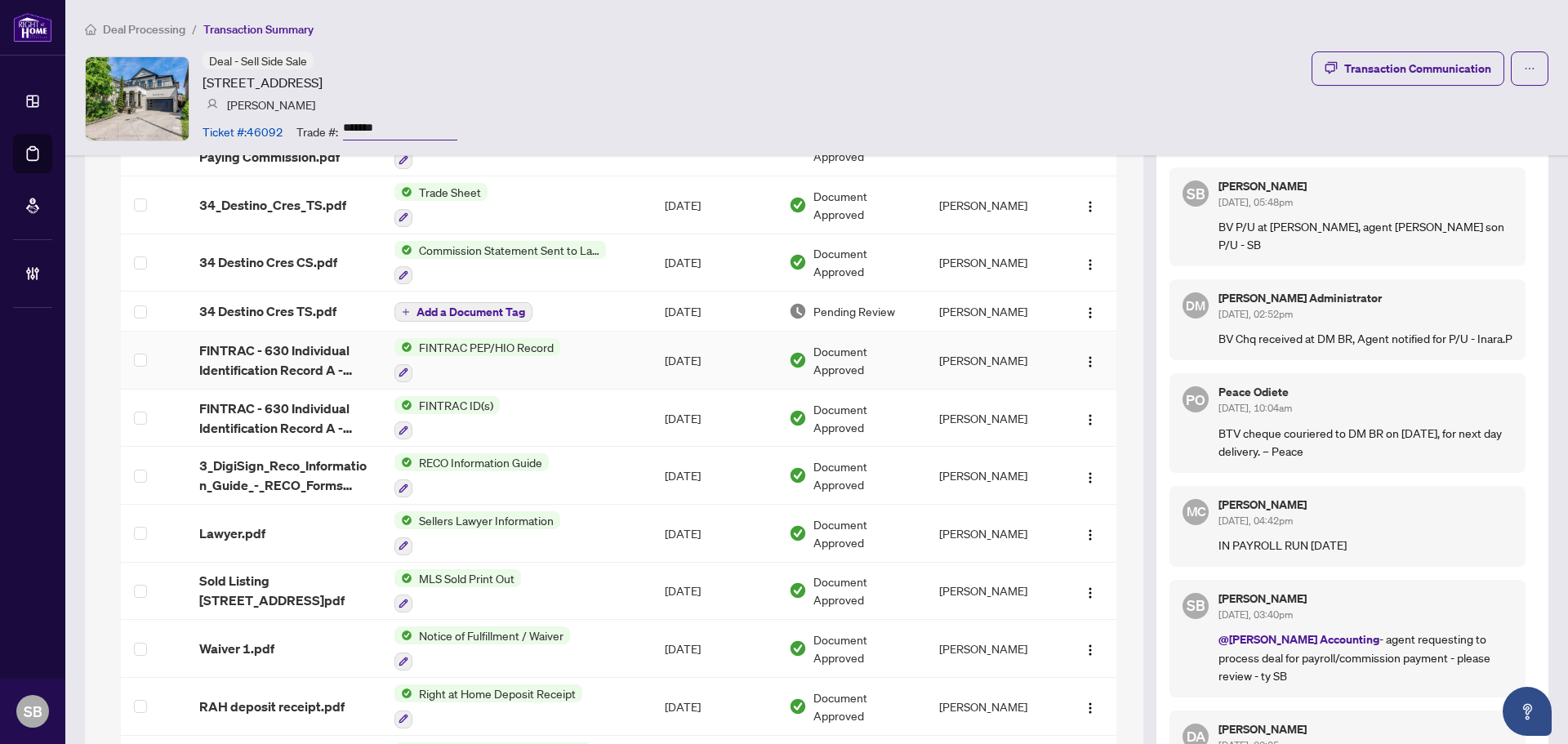
scroll to position [327, 0]
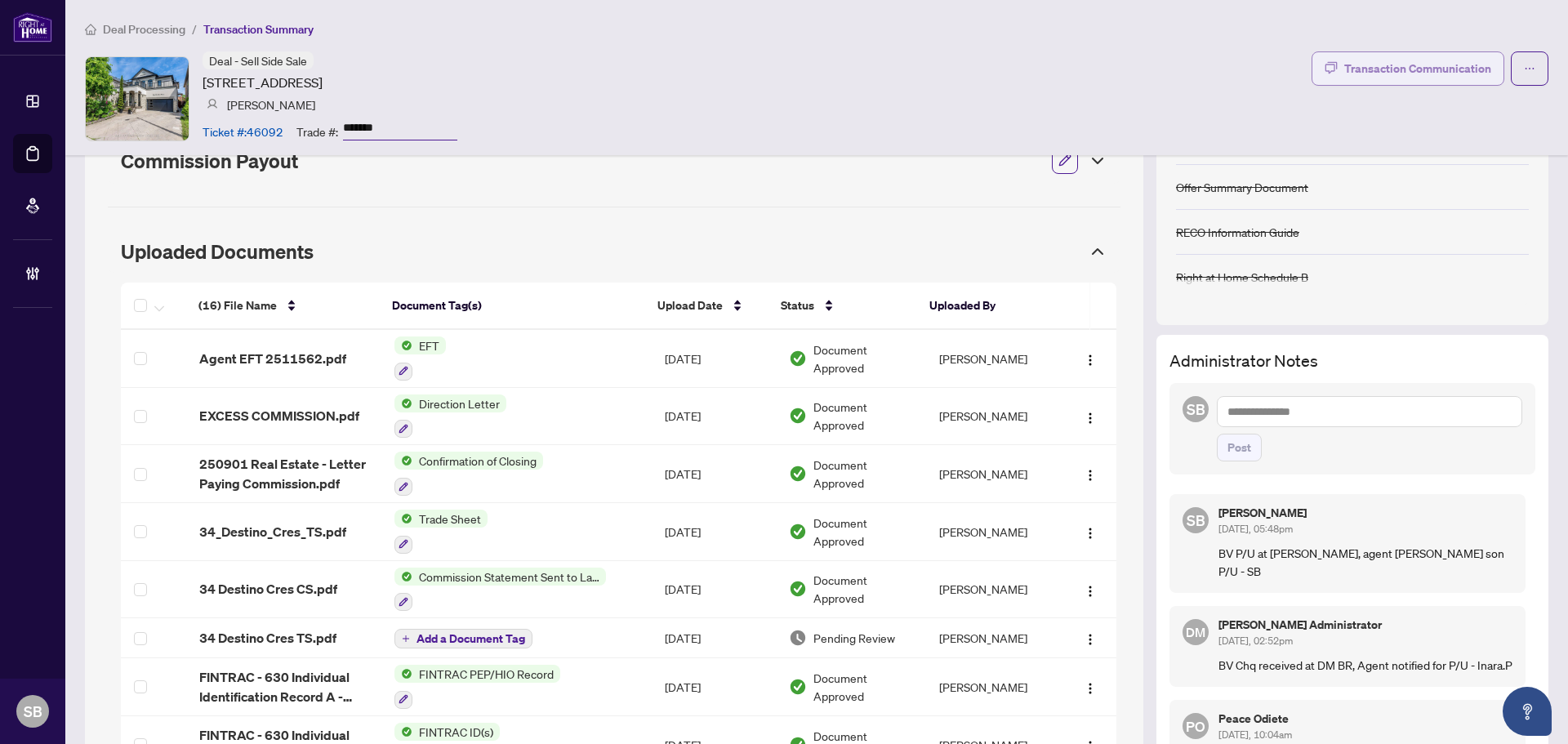
click at [1421, 58] on div "Transaction Communication" at bounding box center [1418, 68] width 147 height 26
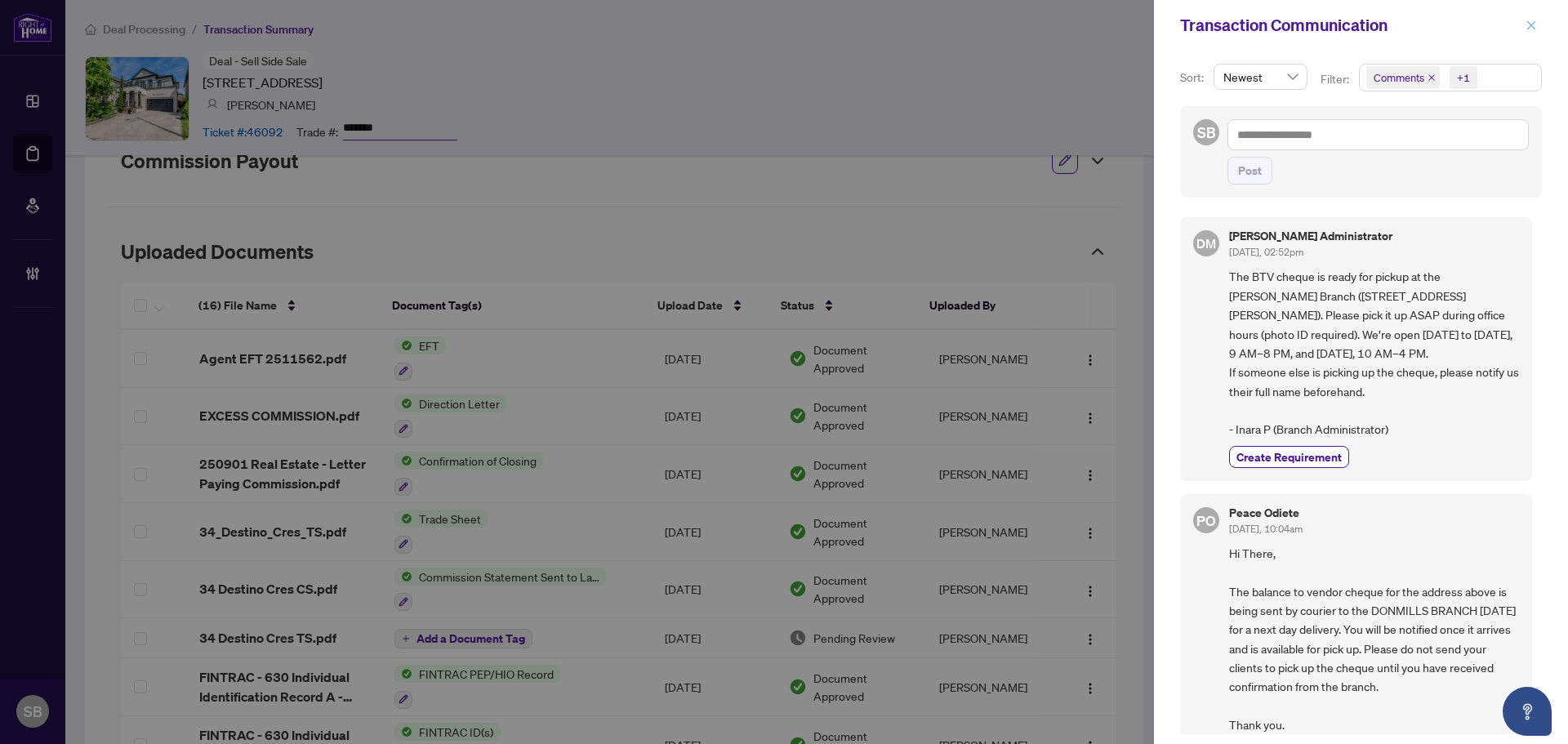
click at [1522, 31] on button "button" at bounding box center [1531, 25] width 21 height 20
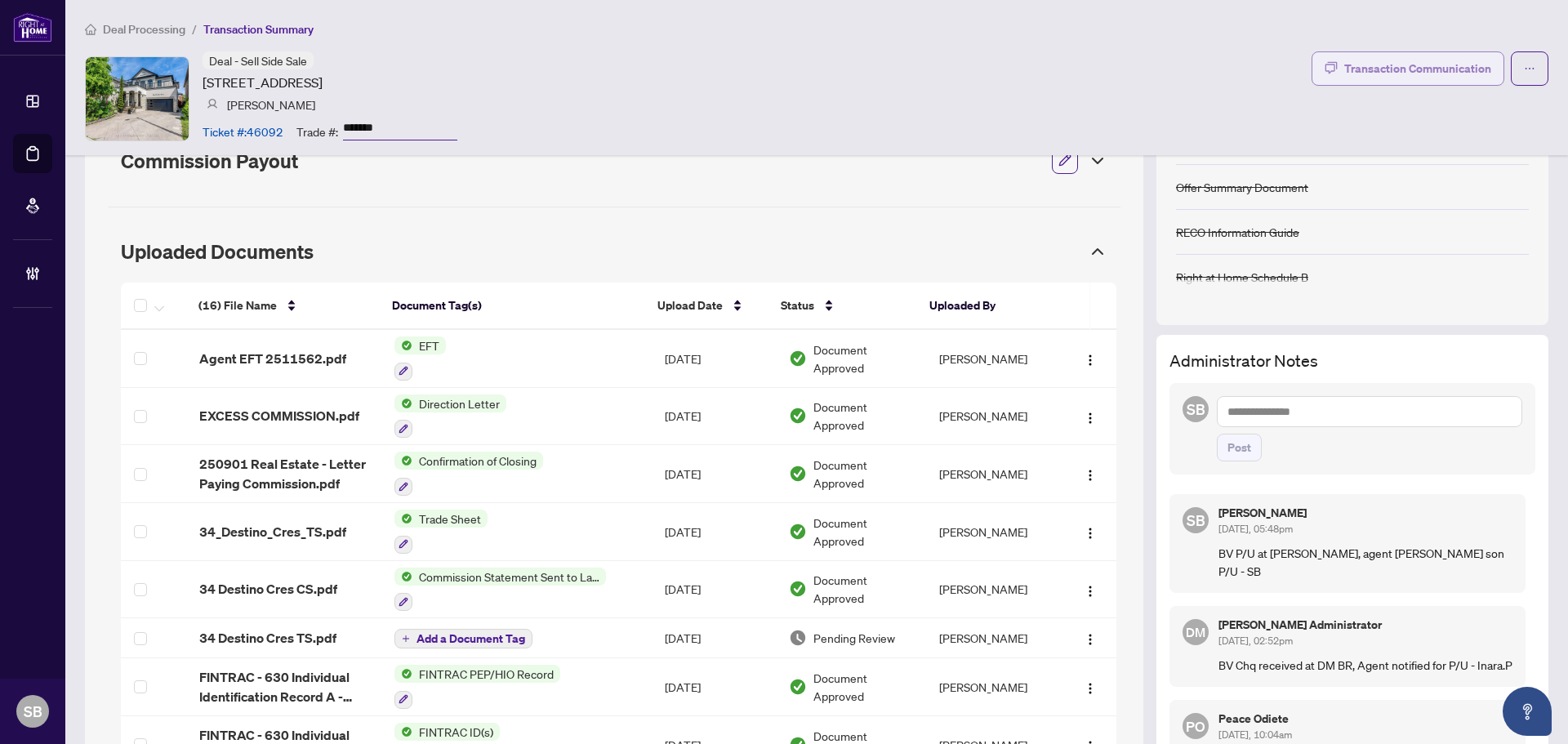
click at [1455, 72] on div "Transaction Communication" at bounding box center [1418, 68] width 147 height 26
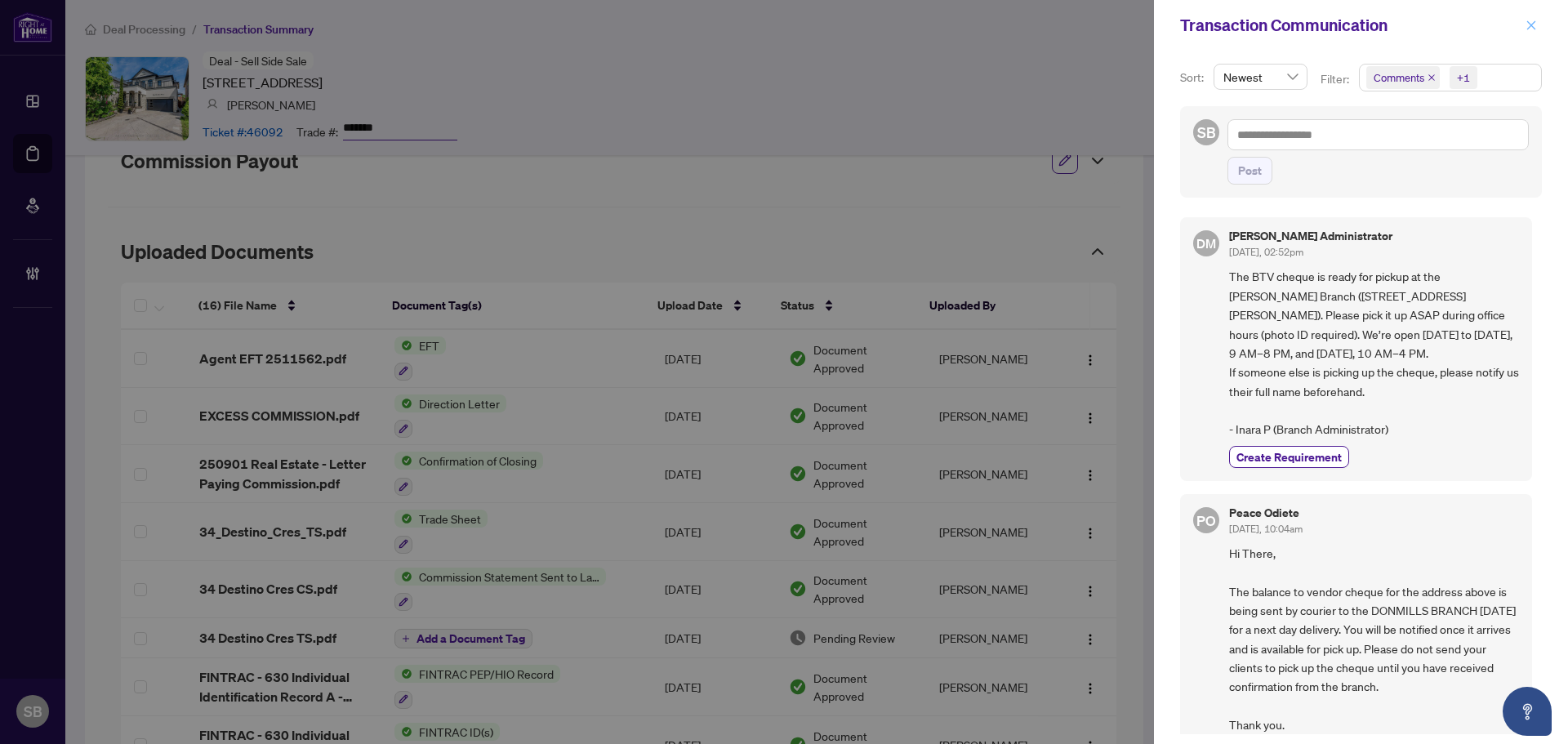
click at [1533, 29] on icon "close" at bounding box center [1530, 25] width 12 height 12
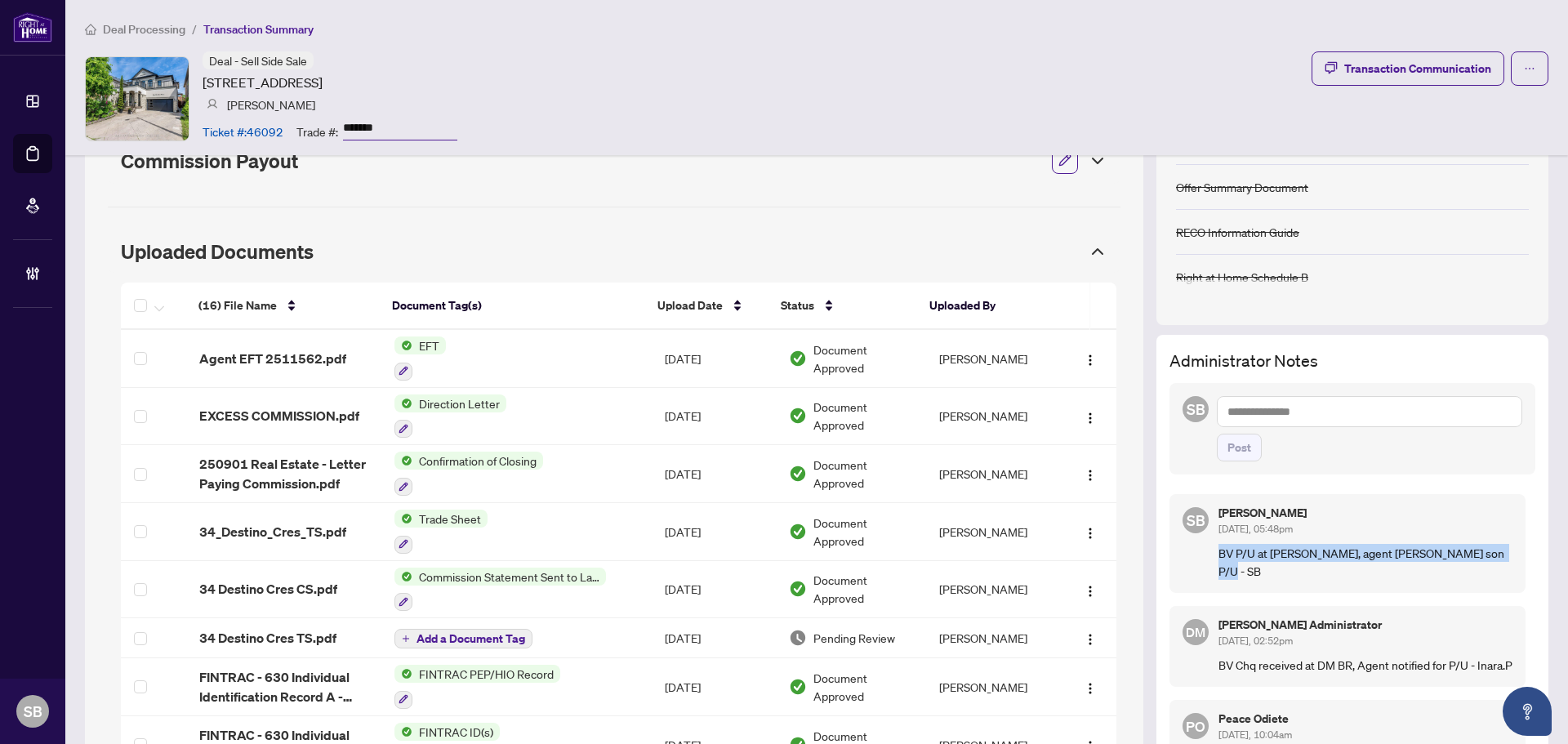
drag, startPoint x: 1472, startPoint y: 558, endPoint x: 1208, endPoint y: 550, distance: 264.1
click at [1202, 549] on div "SB [PERSON_NAME] [DATE], 05:48pm BV P/U at [PERSON_NAME], agent [PERSON_NAME] s…" at bounding box center [1347, 543] width 356 height 99
copy p "BV P/U at [PERSON_NAME], agent [PERSON_NAME] son P/U - SB"
click at [138, 32] on span "Deal Processing" at bounding box center [144, 29] width 82 height 14
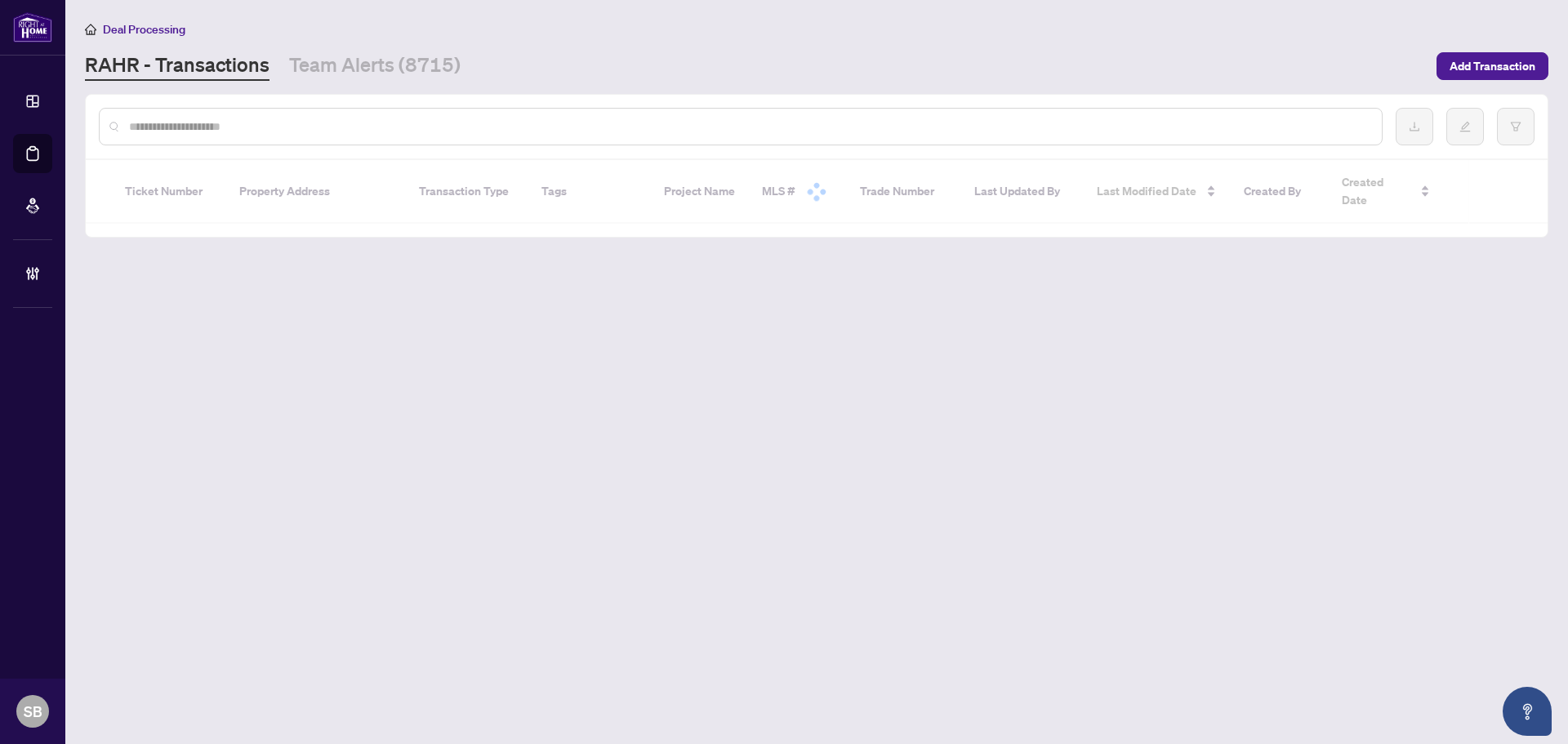
click at [235, 120] on input "text" at bounding box center [749, 127] width 1240 height 18
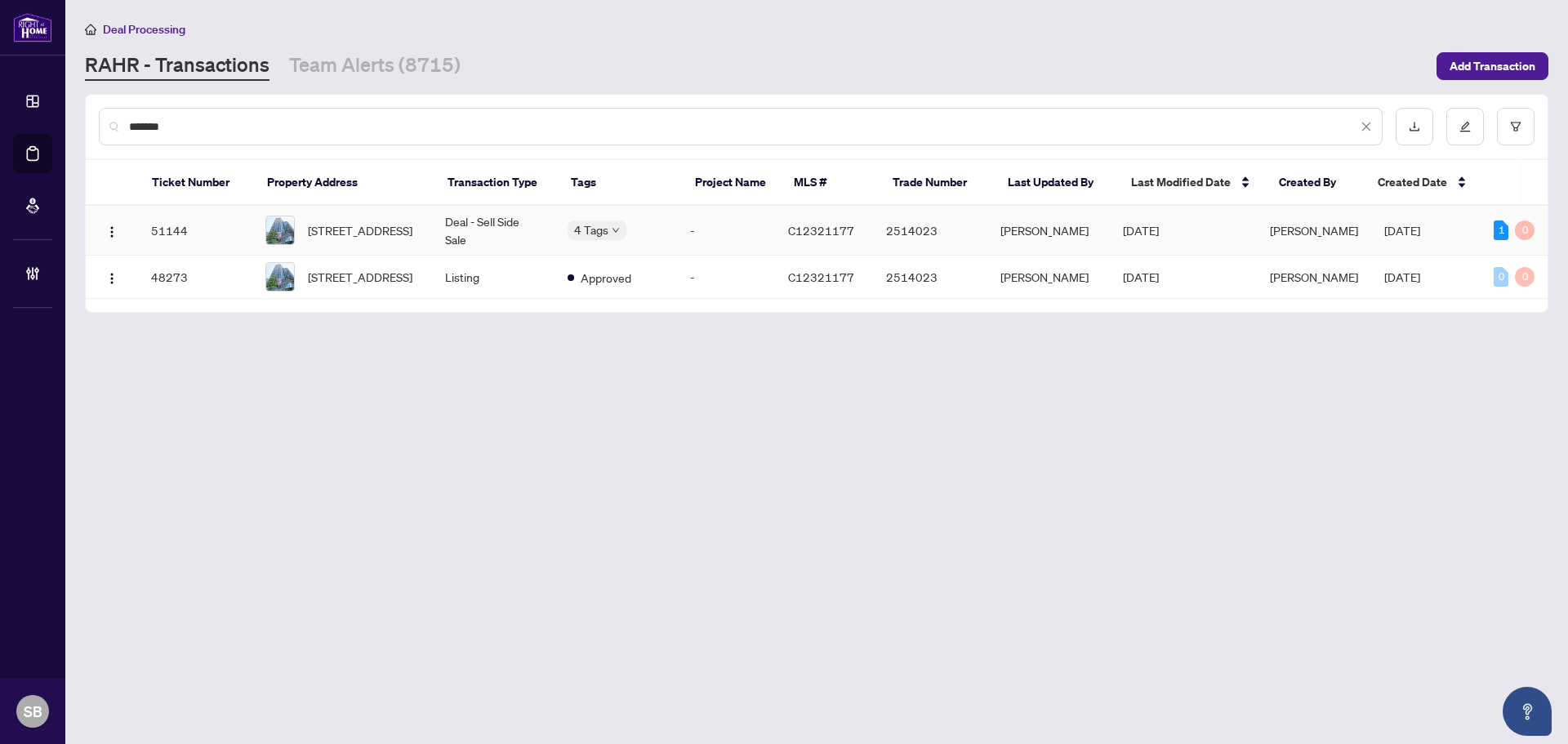
type input "*******"
click at [493, 231] on td "Deal - Sell Side Sale" at bounding box center [493, 230] width 122 height 50
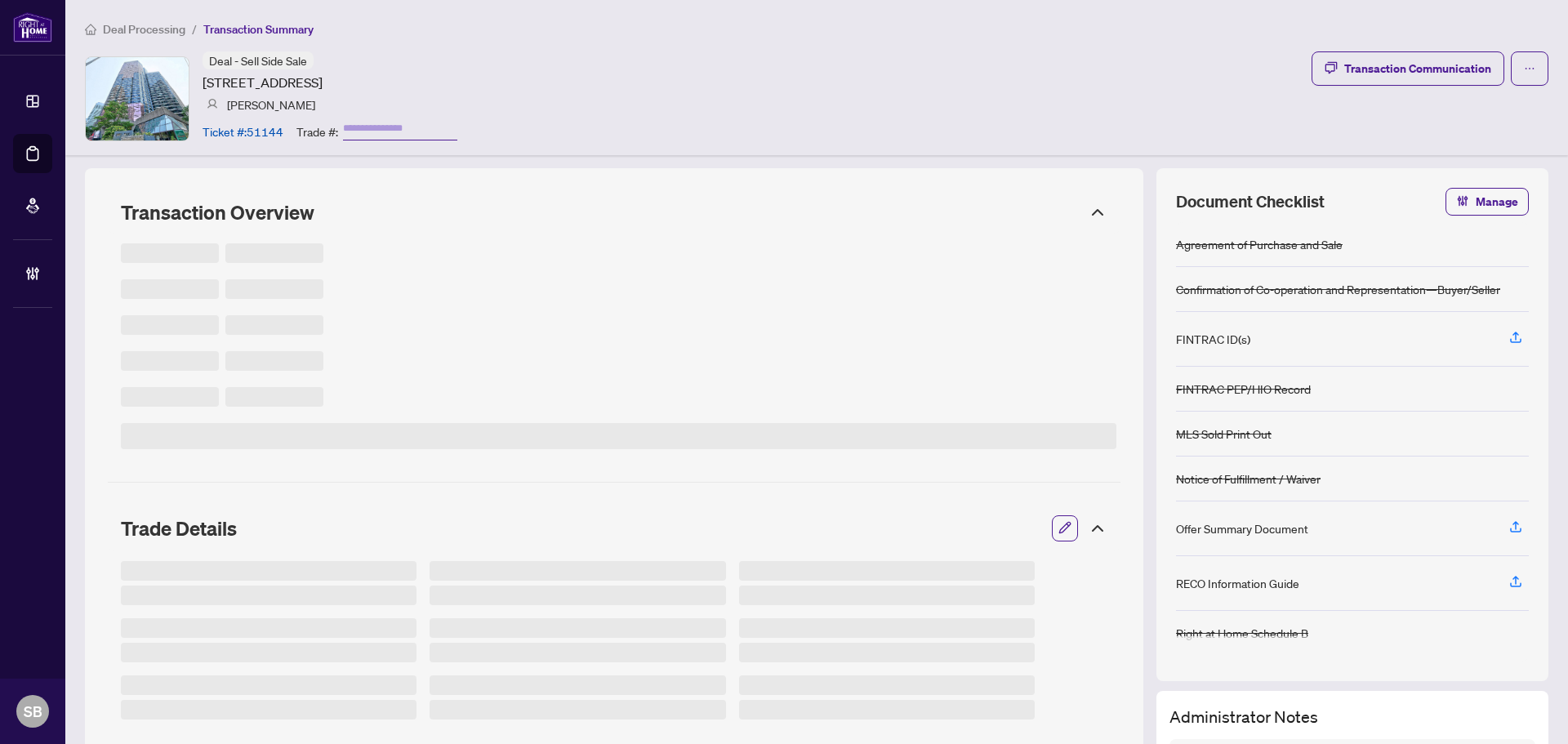
type input "*******"
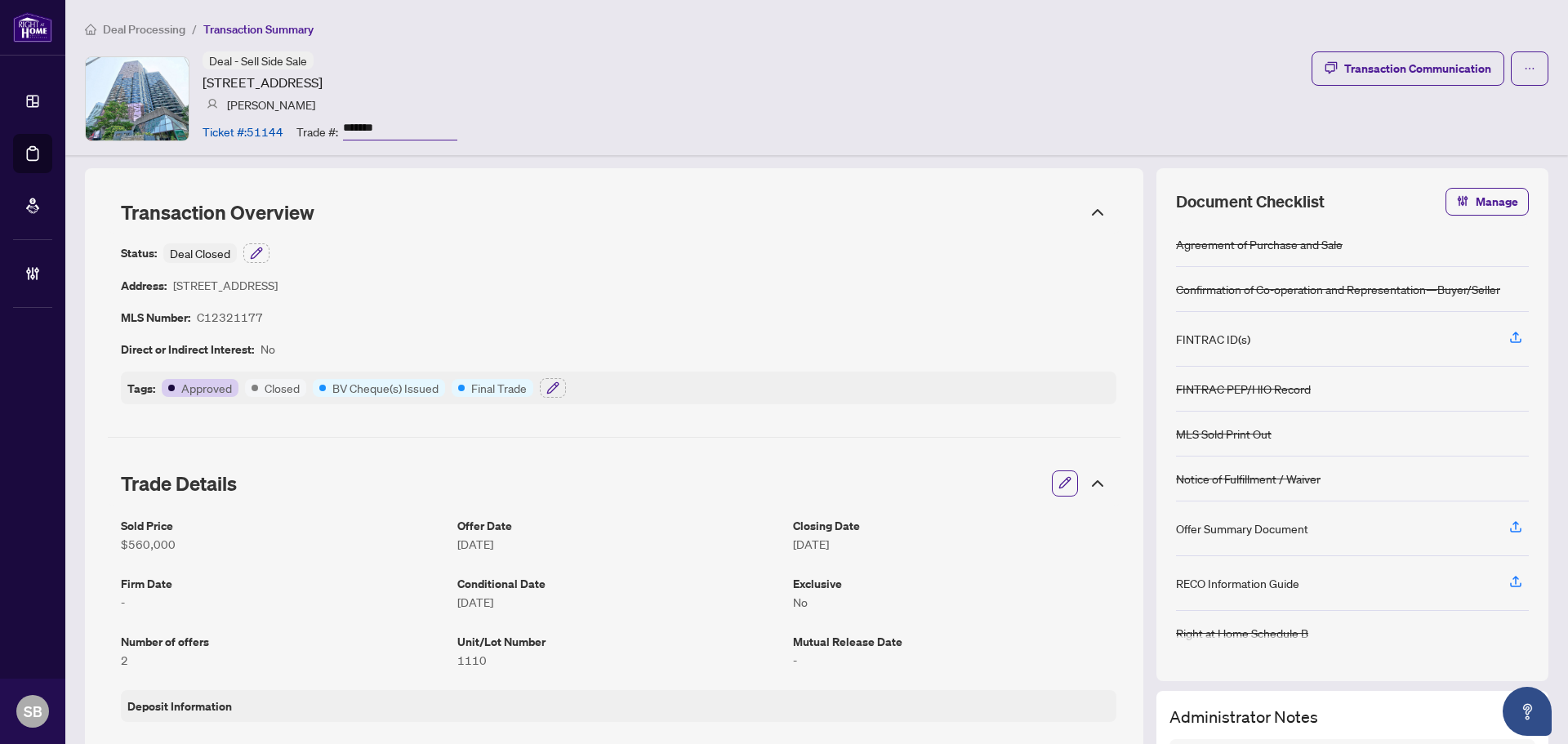
click at [1088, 213] on icon at bounding box center [1098, 213] width 20 height 20
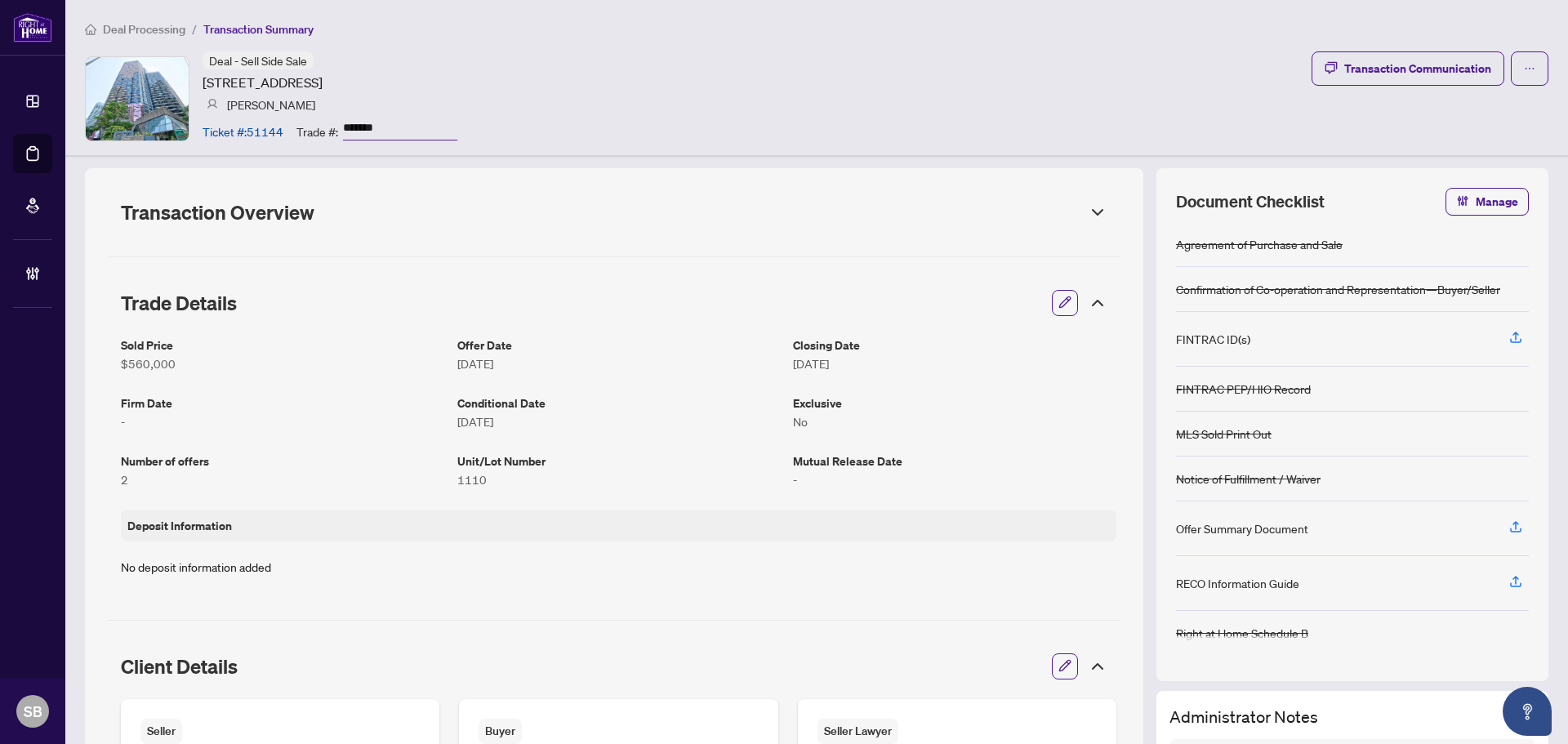
click at [1090, 300] on icon at bounding box center [1098, 303] width 20 height 20
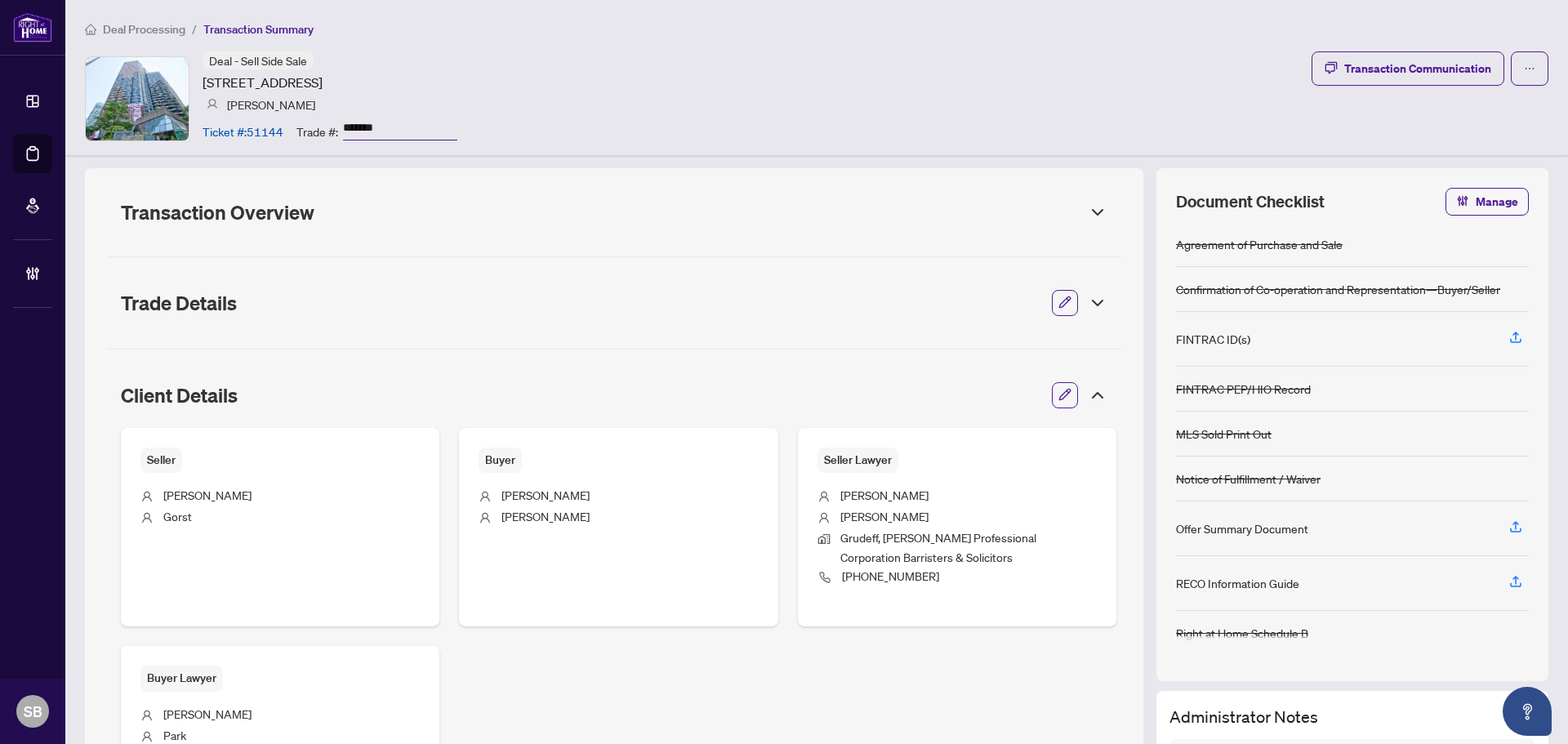
click at [1093, 394] on icon at bounding box center [1097, 395] width 10 height 4
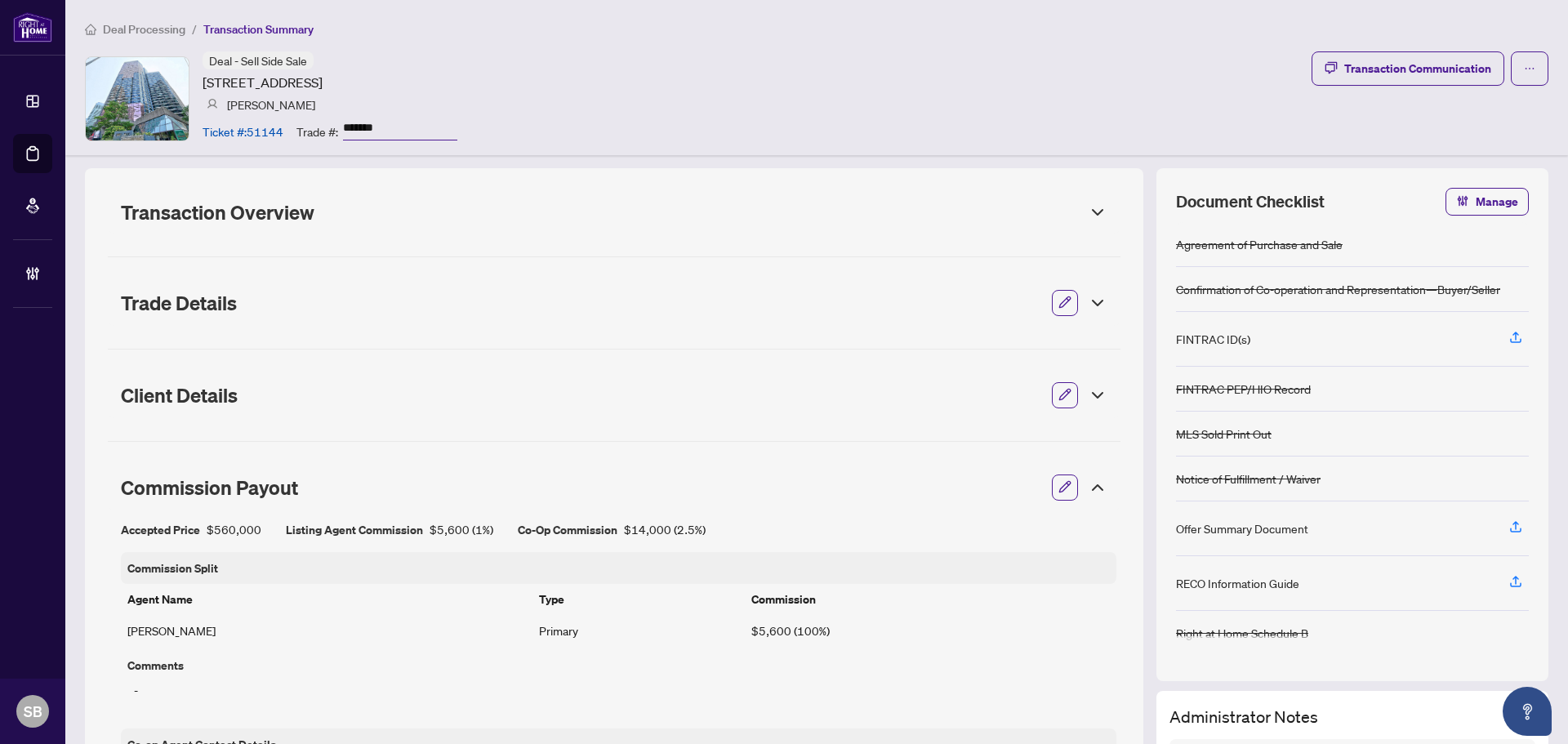
click at [1078, 481] on div at bounding box center [1093, 488] width 29 height 18
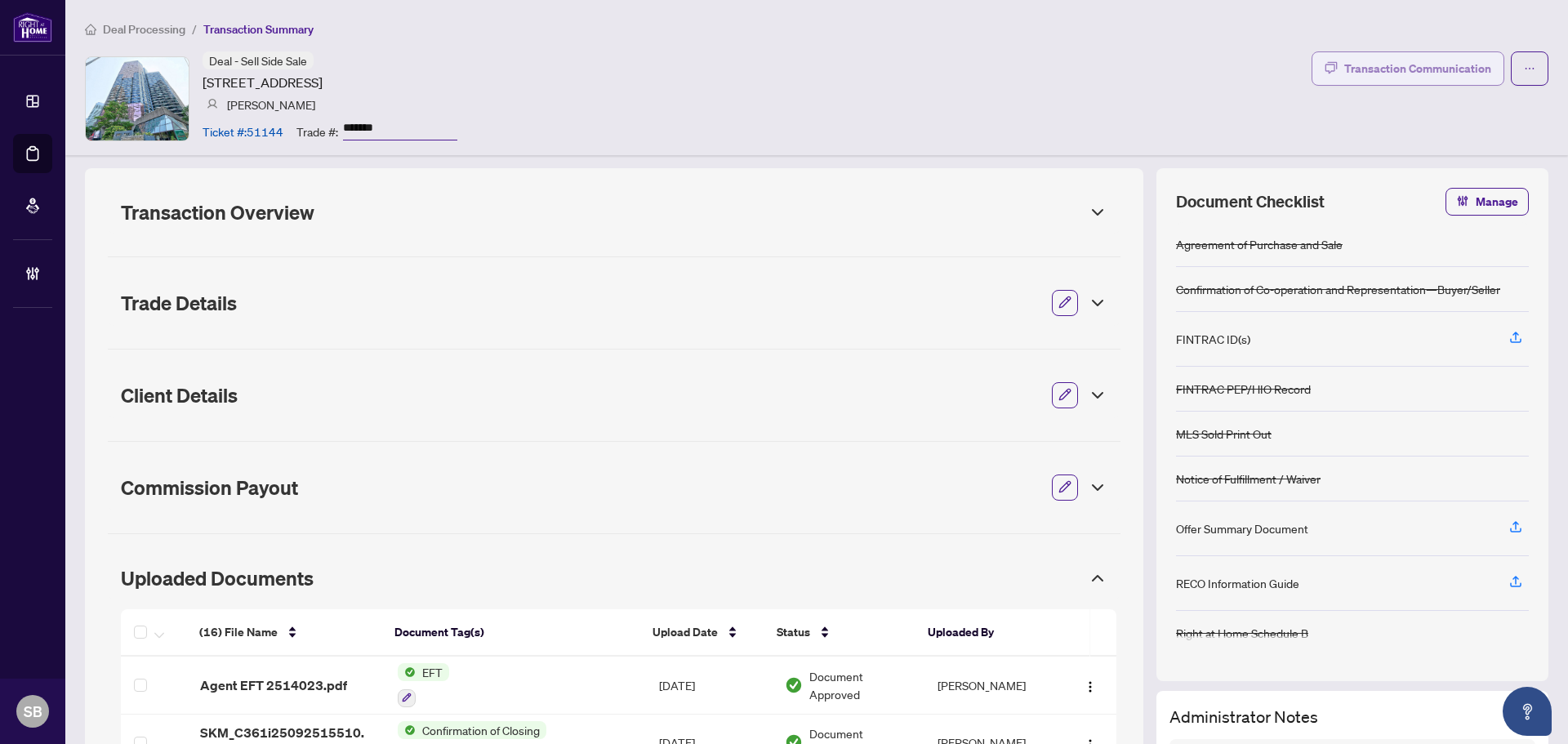
click at [1345, 72] on div "Transaction Communication" at bounding box center [1418, 68] width 147 height 26
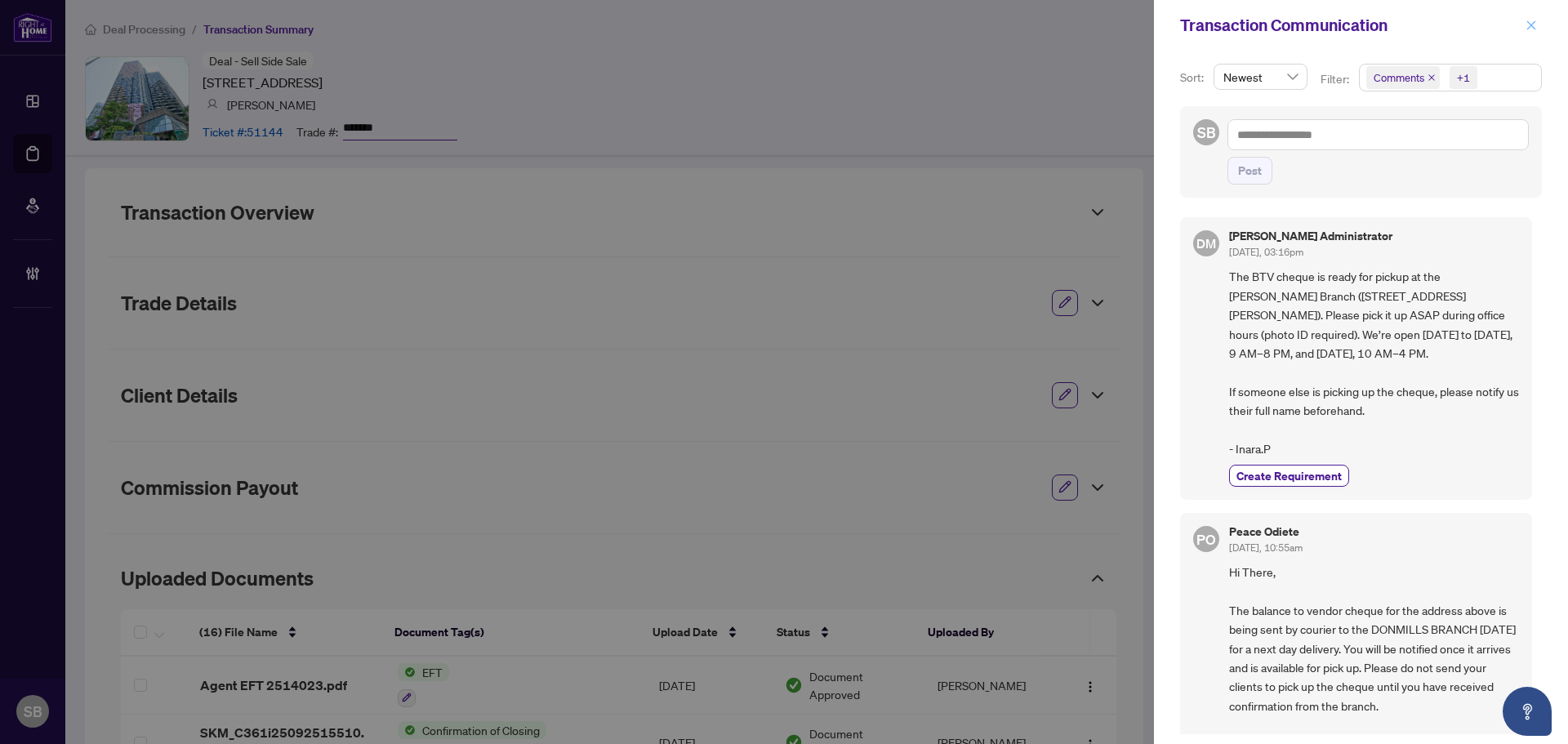
click at [1539, 34] on div "Transaction Communication" at bounding box center [1361, 25] width 414 height 51
click at [1534, 23] on icon "close" at bounding box center [1531, 25] width 9 height 9
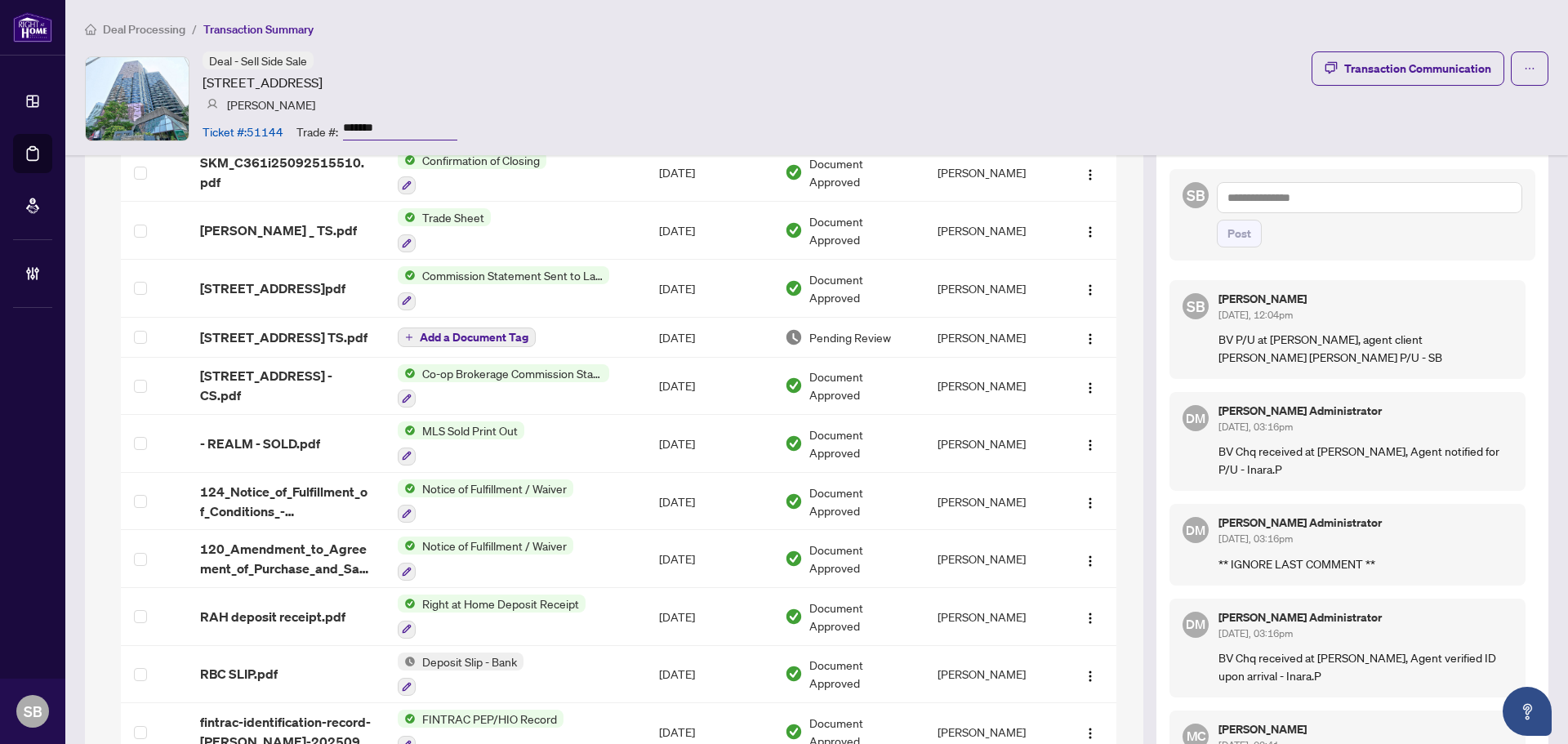
scroll to position [489, 0]
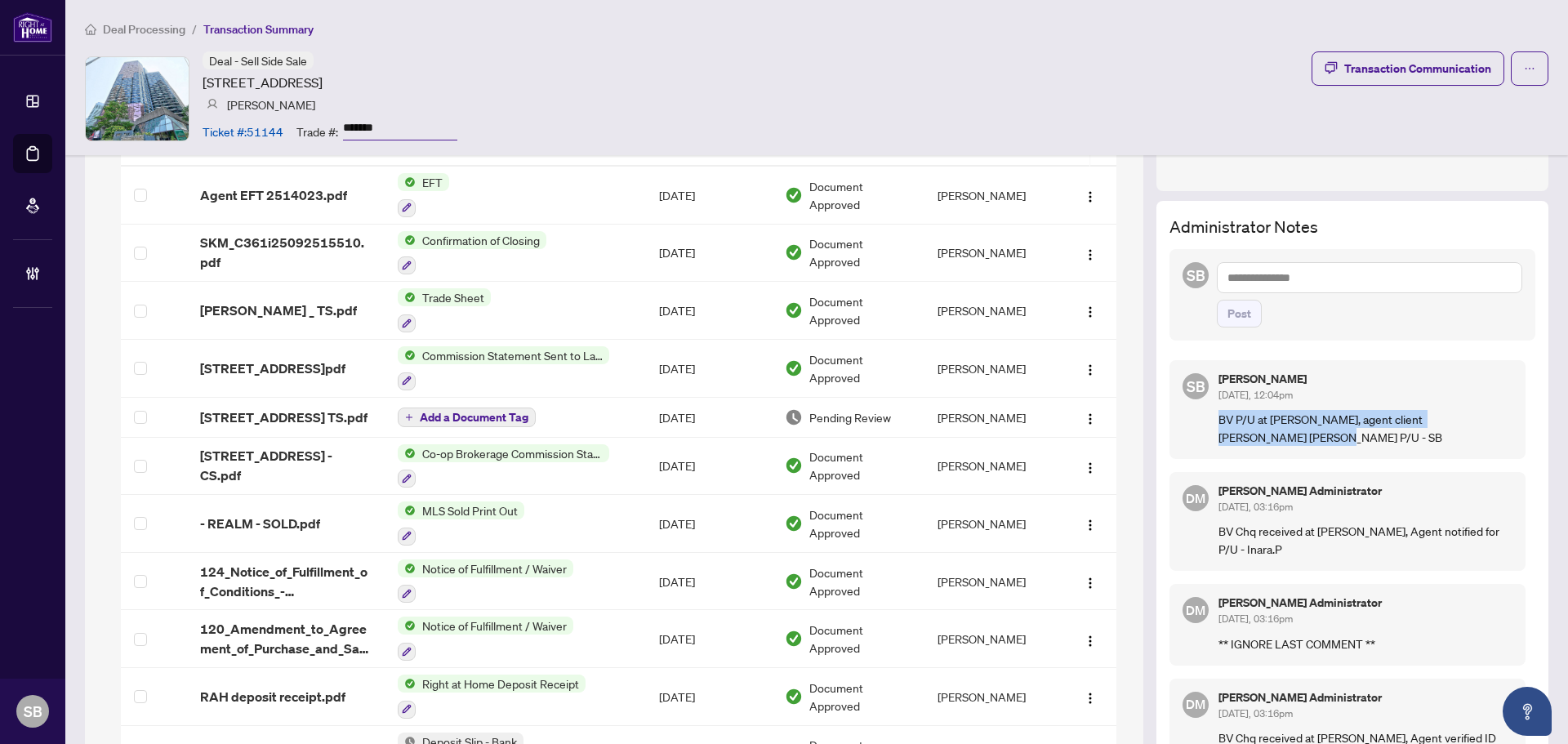
drag, startPoint x: 1238, startPoint y: 447, endPoint x: 1203, endPoint y: 417, distance: 46.1
click at [1203, 417] on div "SB [PERSON_NAME] [DATE], 12:04pm BV P/U at [PERSON_NAME], agent client [PERSON_…" at bounding box center [1347, 409] width 356 height 99
copy p "BV P/U at [PERSON_NAME], agent client [PERSON_NAME] [PERSON_NAME] P/U - SB"
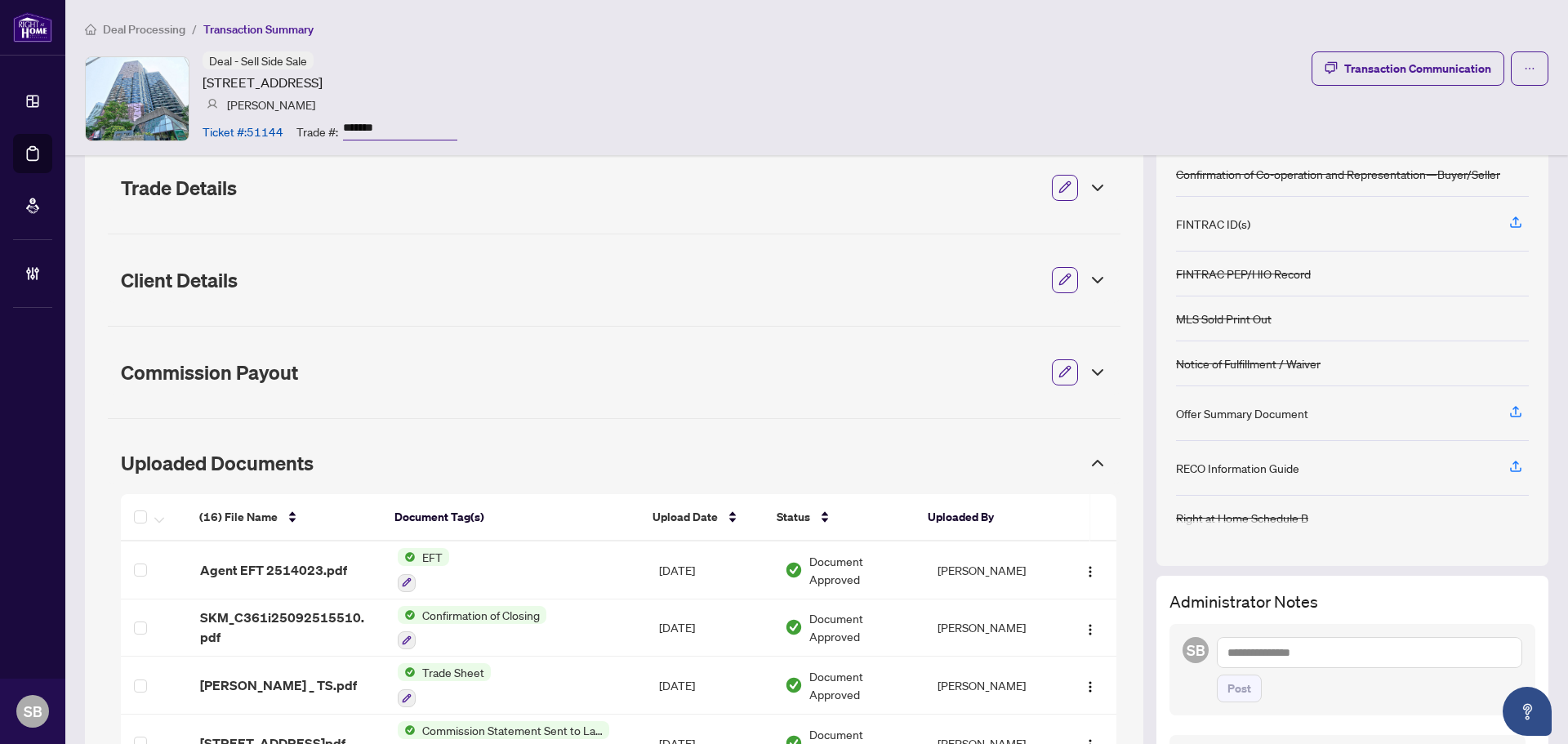
scroll to position [0, 0]
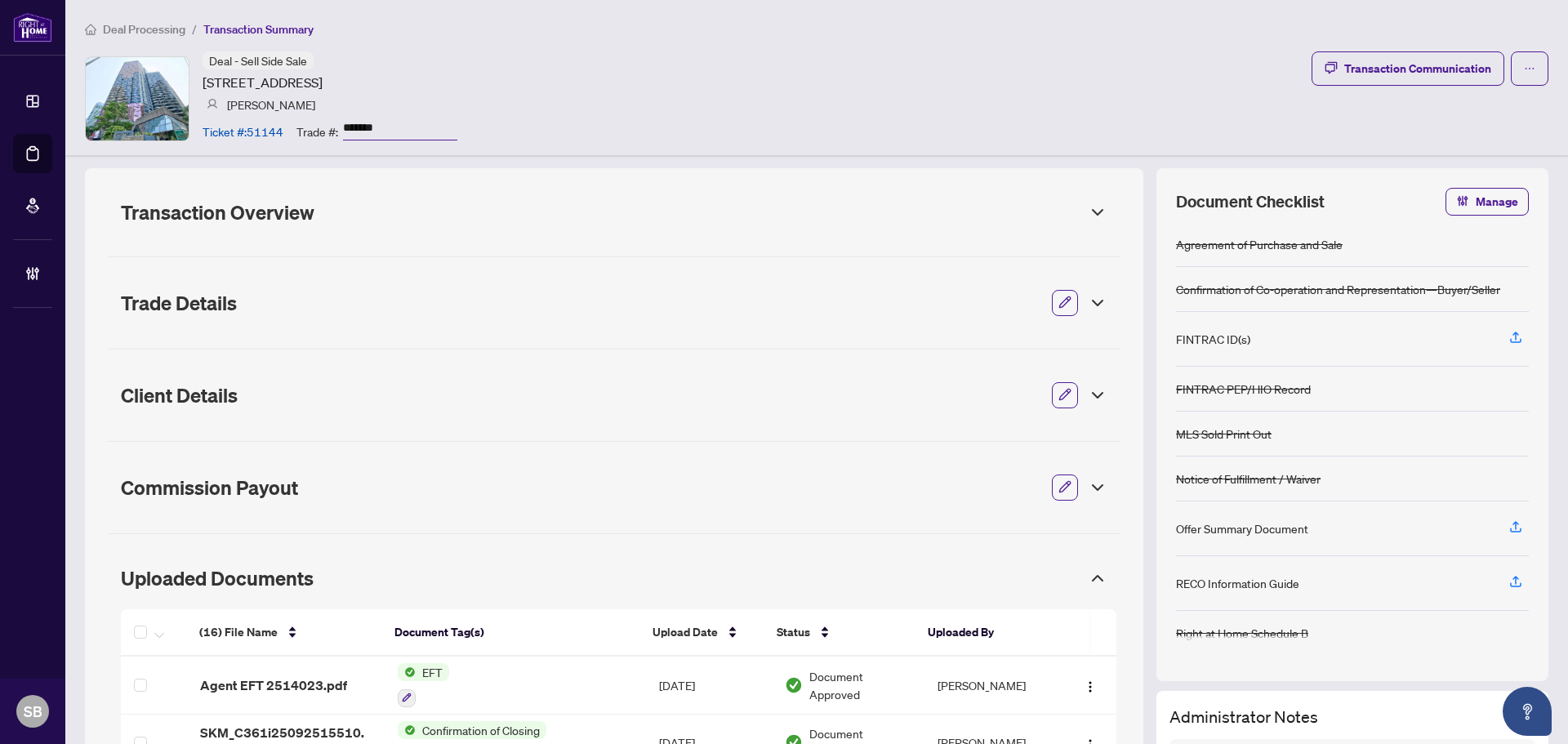
click at [1088, 578] on icon at bounding box center [1098, 578] width 20 height 20
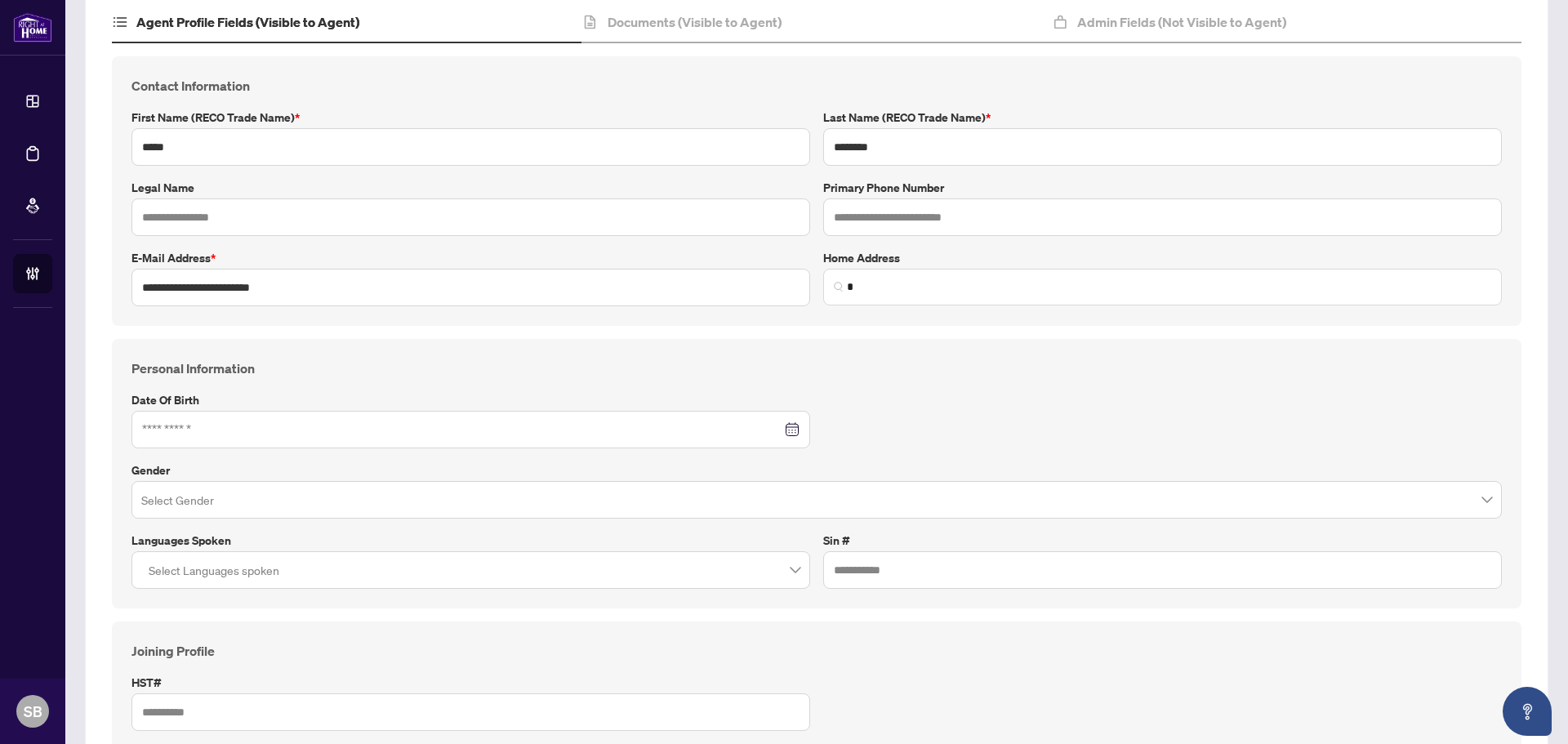
scroll to position [45, 0]
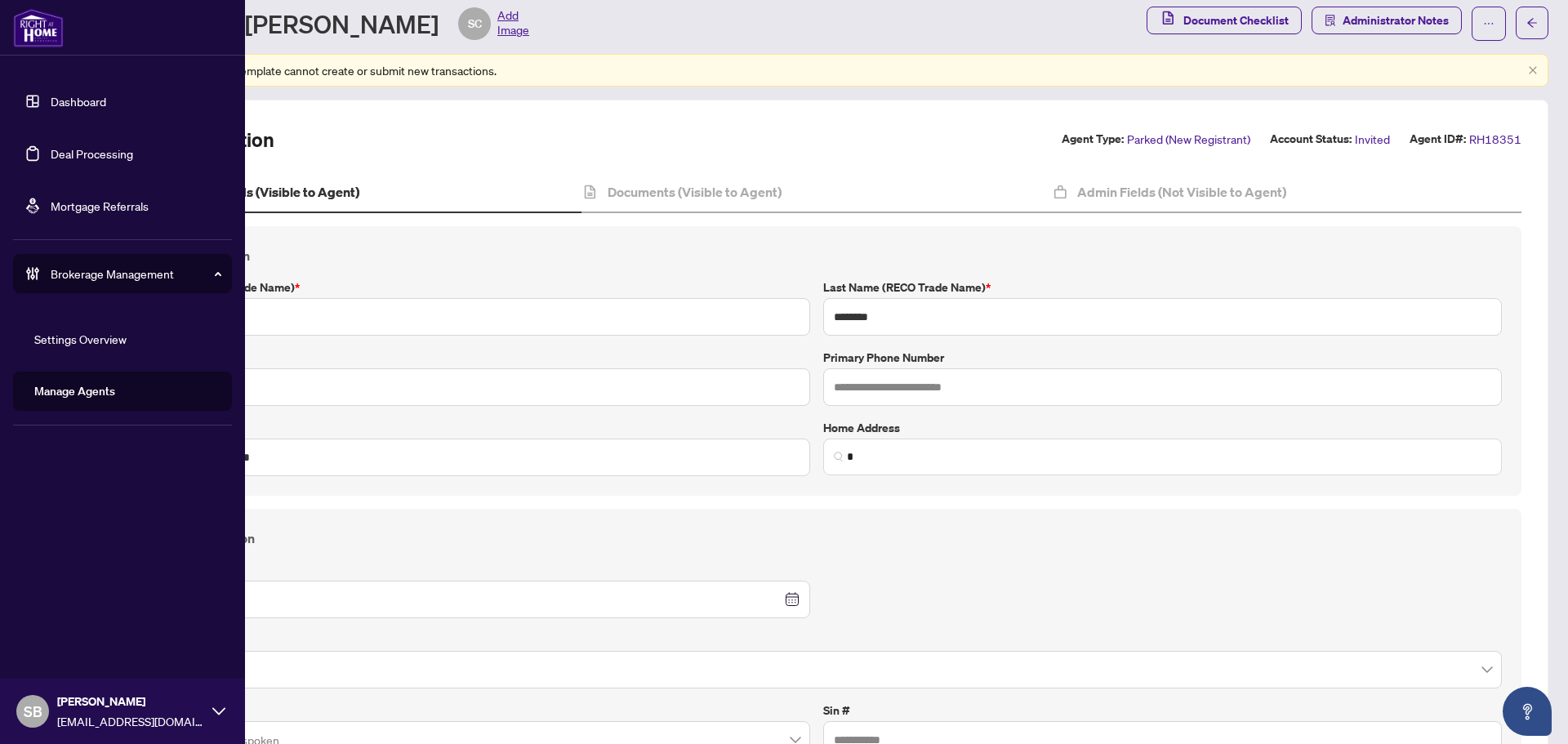
click at [91, 155] on link "Deal Processing" at bounding box center [92, 154] width 82 height 14
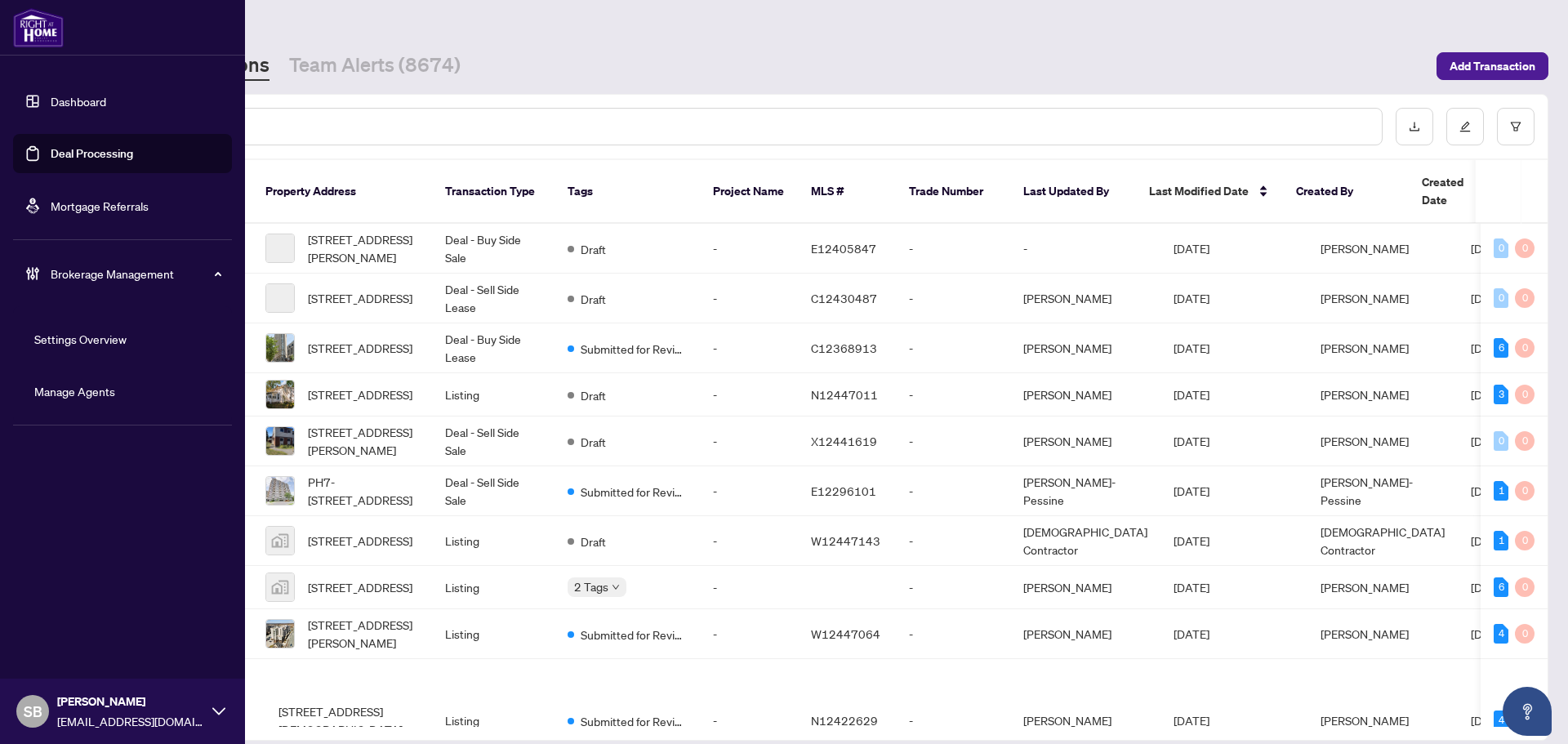
click at [57, 393] on link "Manage Agents" at bounding box center [74, 391] width 80 height 14
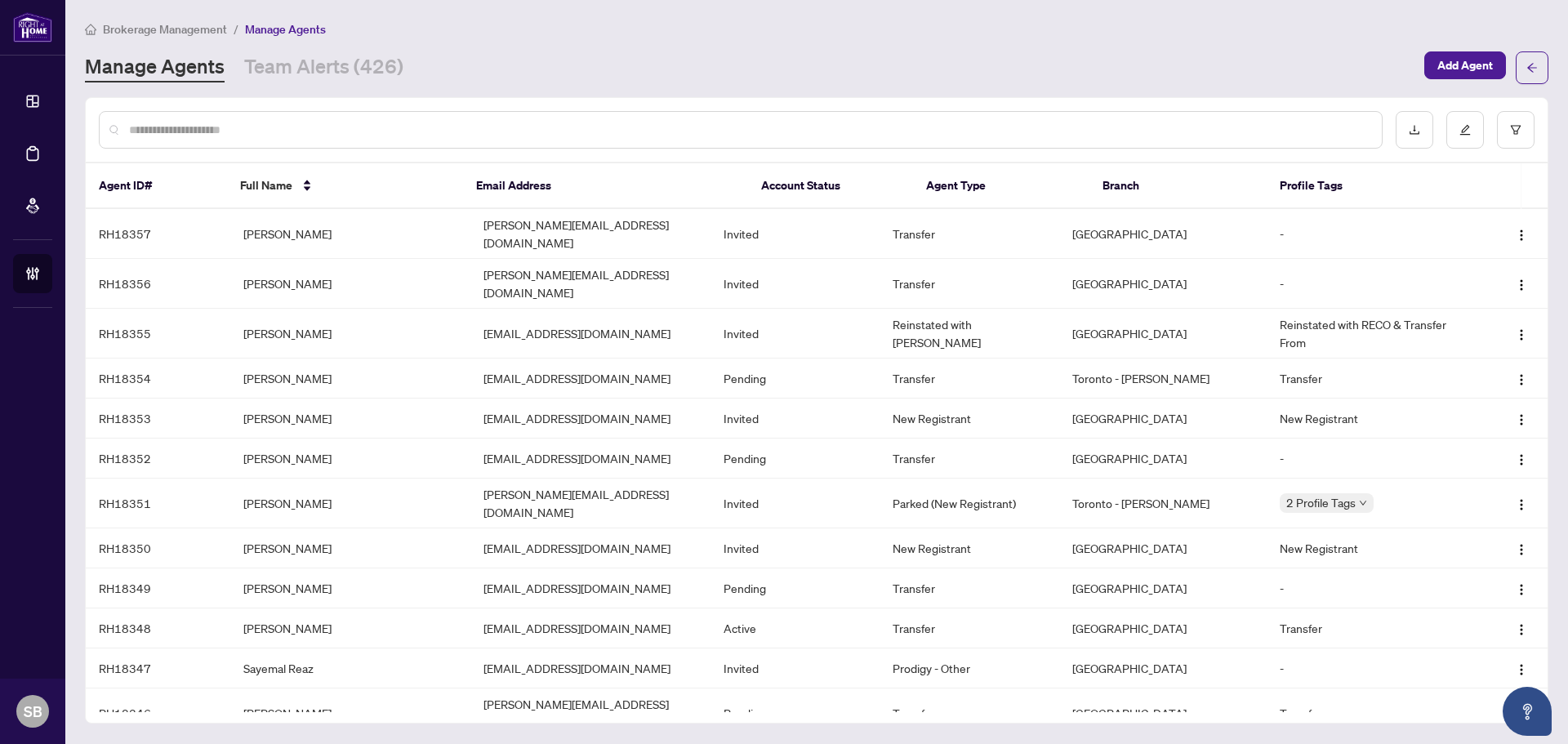
click at [313, 98] on div at bounding box center [817, 130] width 1462 height 63
click at [370, 142] on div at bounding box center [741, 130] width 1284 height 38
click at [370, 138] on div at bounding box center [741, 130] width 1284 height 38
click at [356, 121] on input "text" at bounding box center [749, 130] width 1240 height 18
type input "*"
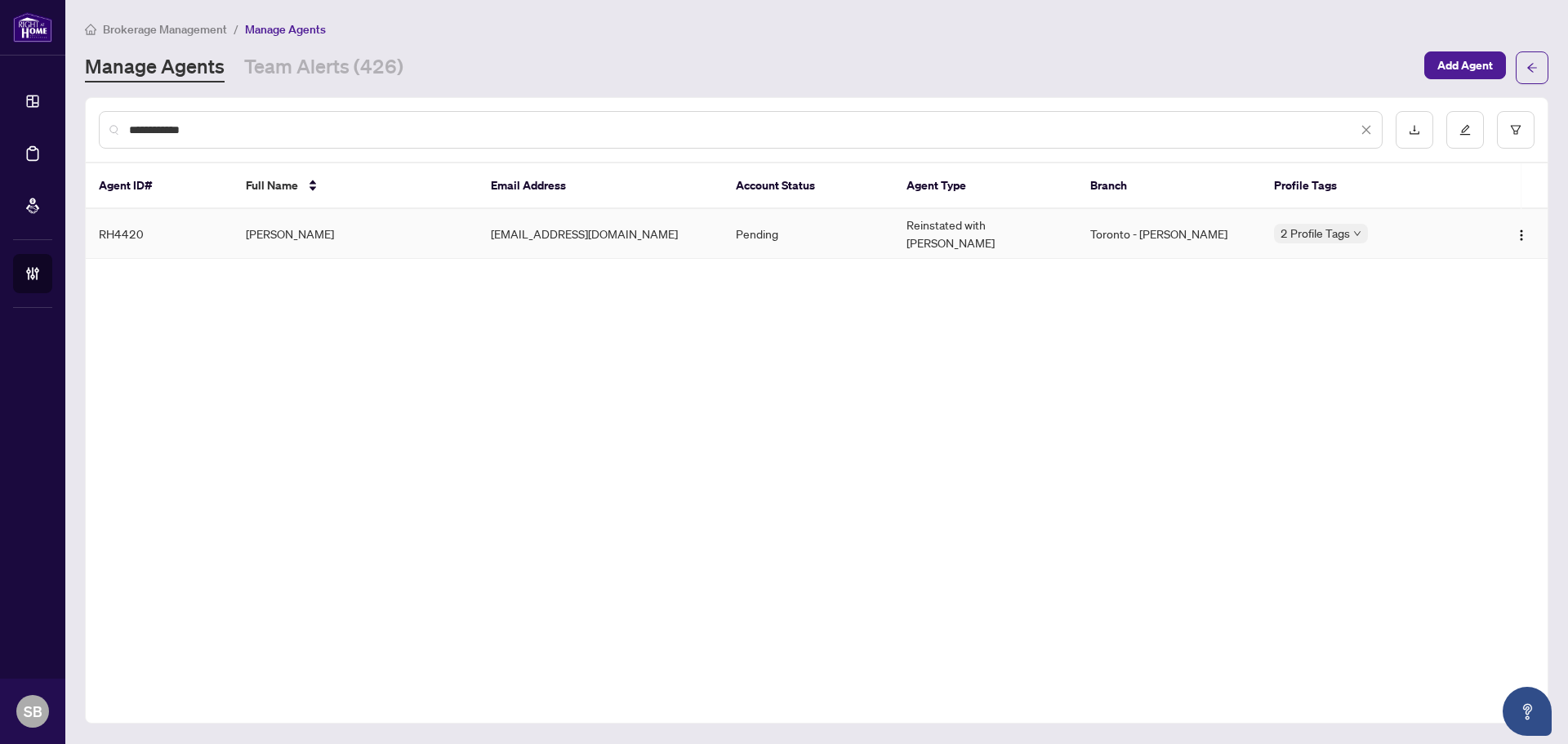
type input "**********"
click at [334, 237] on td "[PERSON_NAME]" at bounding box center [356, 234] width 245 height 50
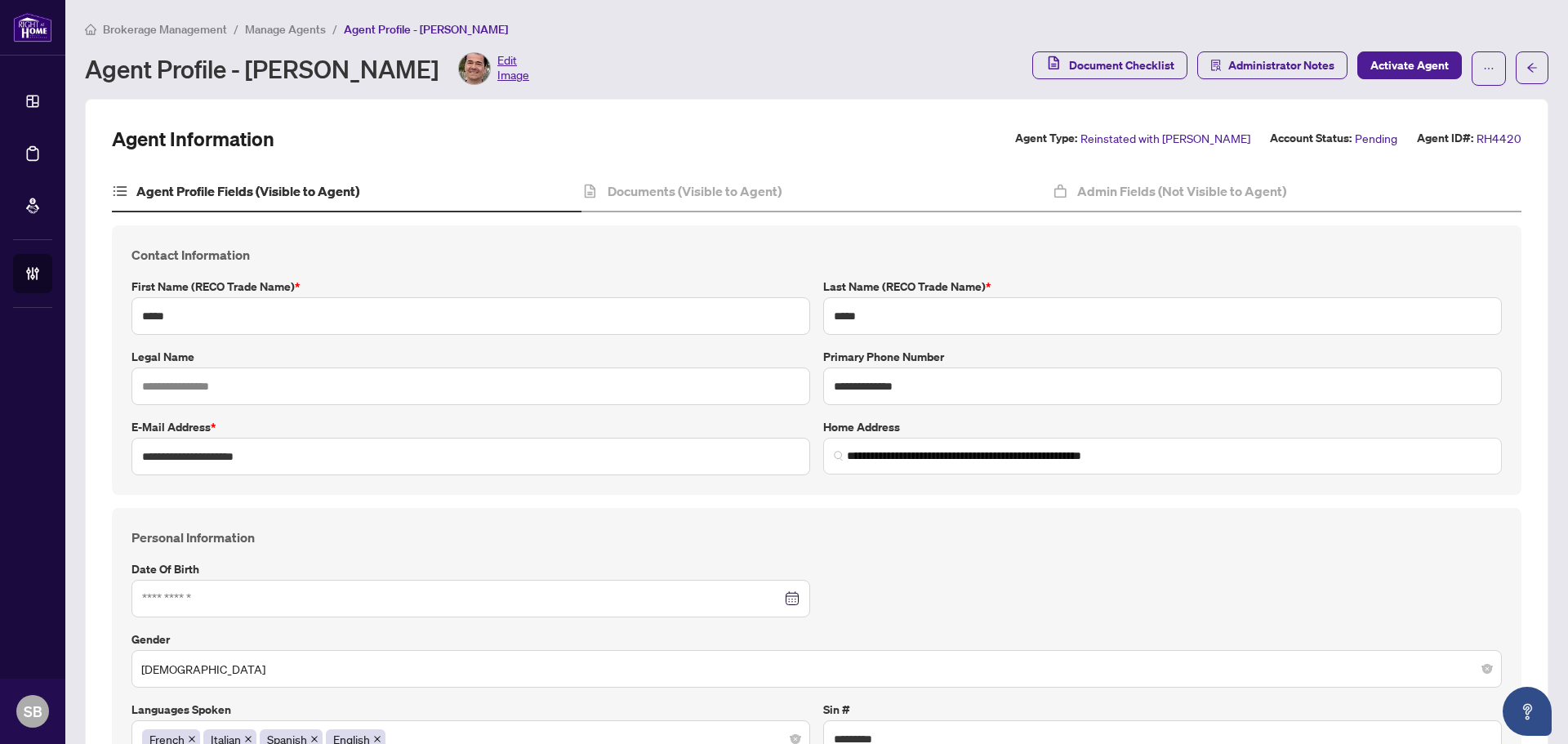
type input "**********"
type input "****"
type input "**********"
click at [1402, 62] on span "Activate Agent" at bounding box center [1410, 64] width 79 height 26
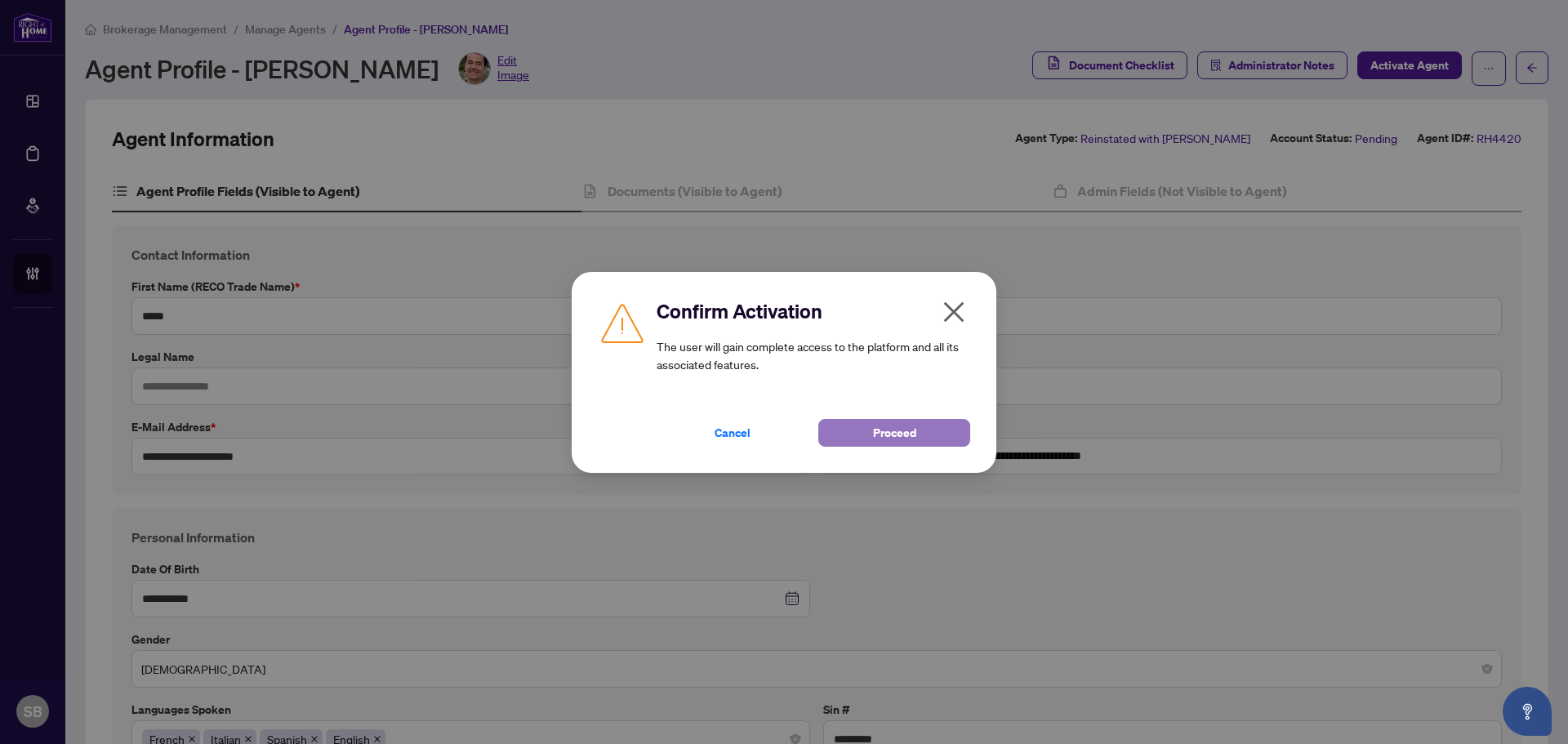
click at [935, 438] on button "Proceed" at bounding box center [894, 432] width 152 height 28
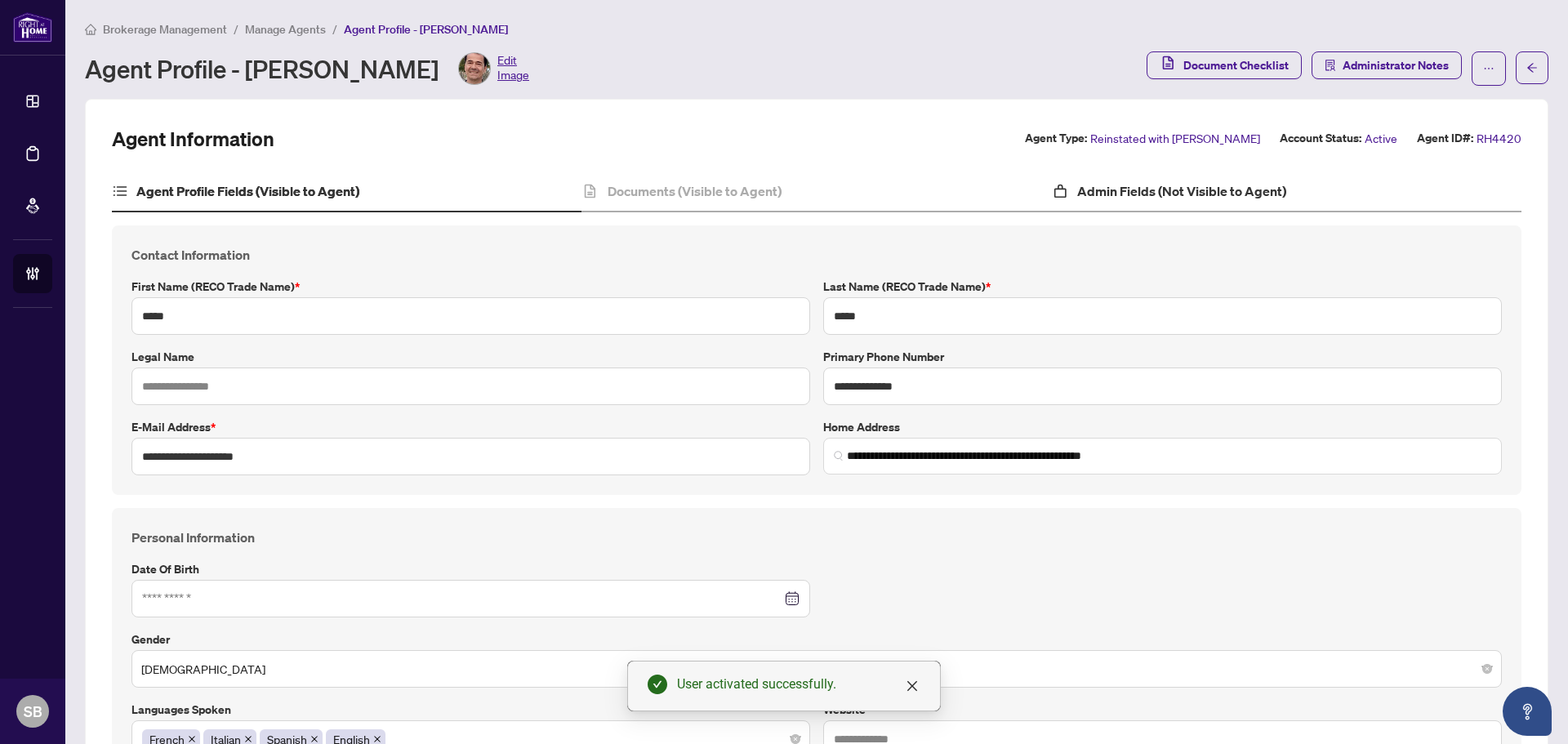
type input "**********"
type input "****"
type input "**********"
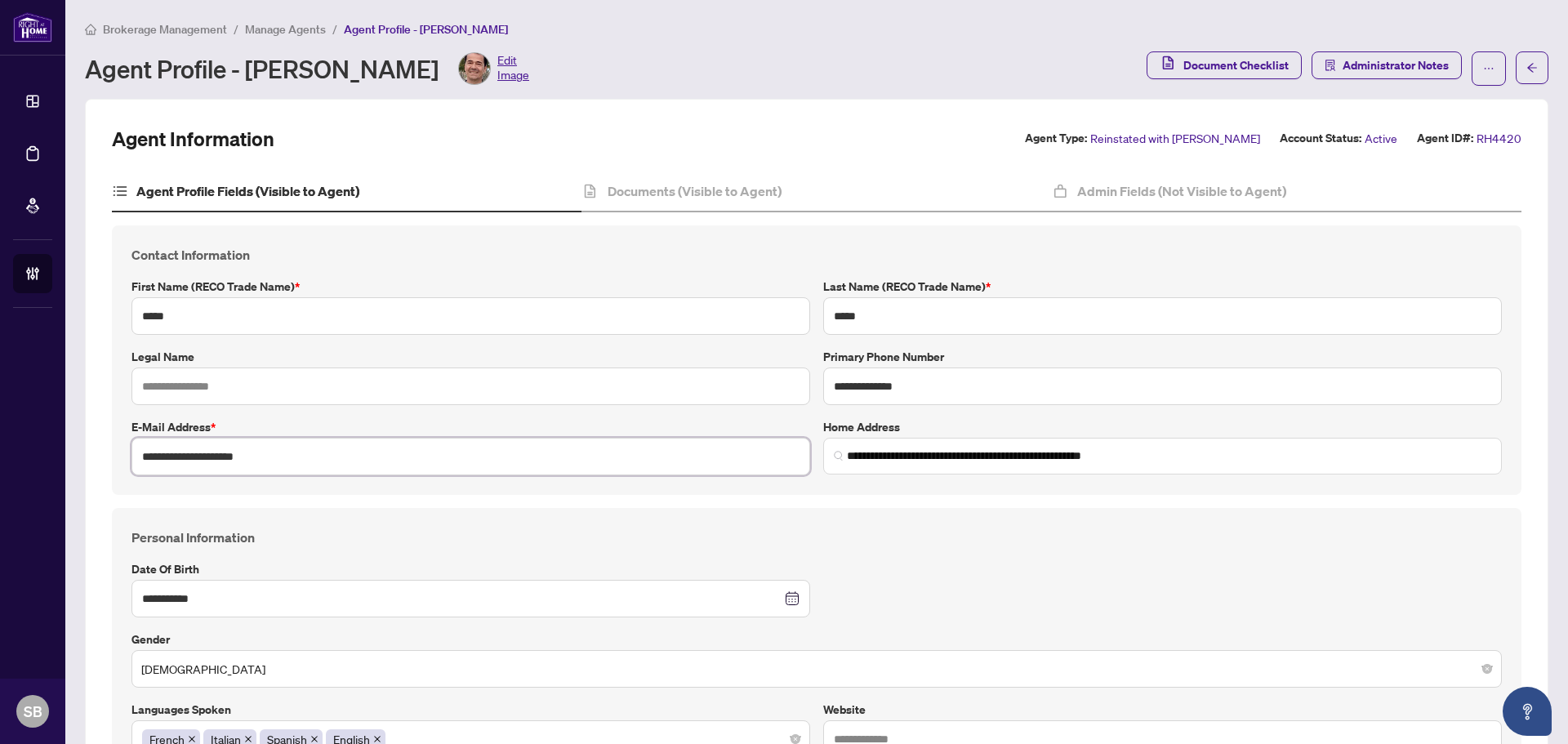
drag, startPoint x: 425, startPoint y: 459, endPoint x: 105, endPoint y: 426, distance: 321.7
click at [109, 425] on div "**********" at bounding box center [817, 360] width 1422 height 270
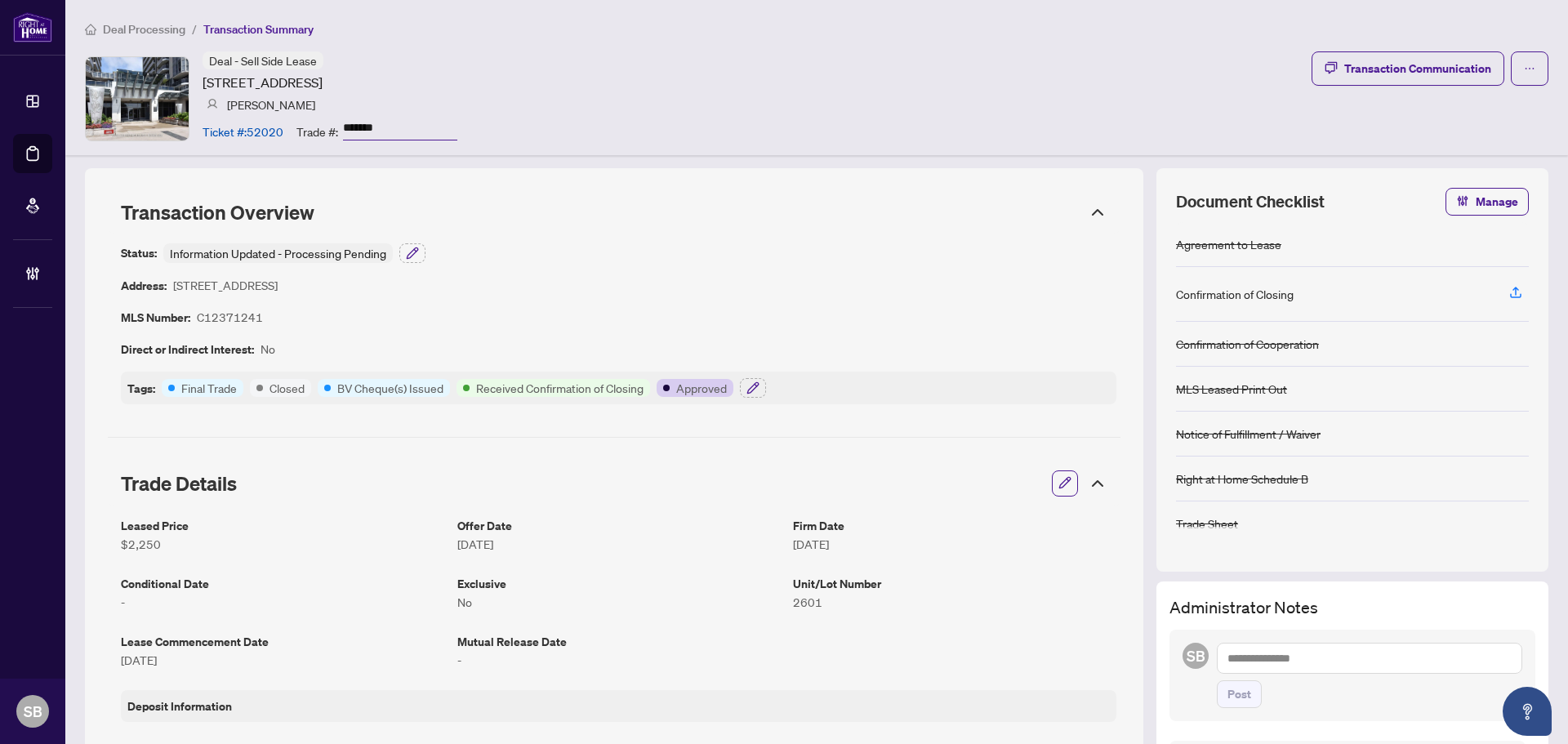
click at [1088, 213] on icon at bounding box center [1098, 213] width 20 height 20
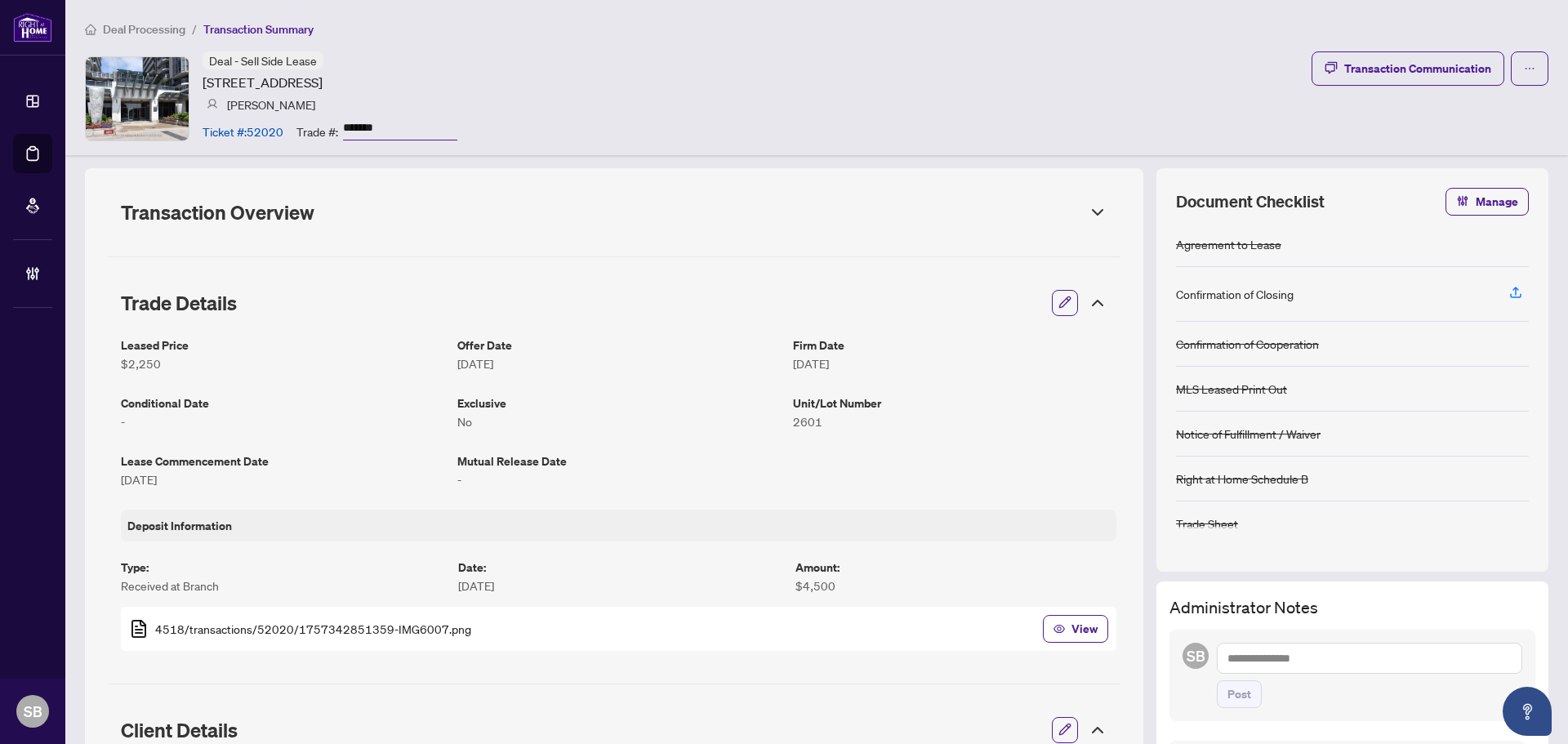
click at [1097, 307] on div "Trade Details" at bounding box center [614, 303] width 1012 height 46
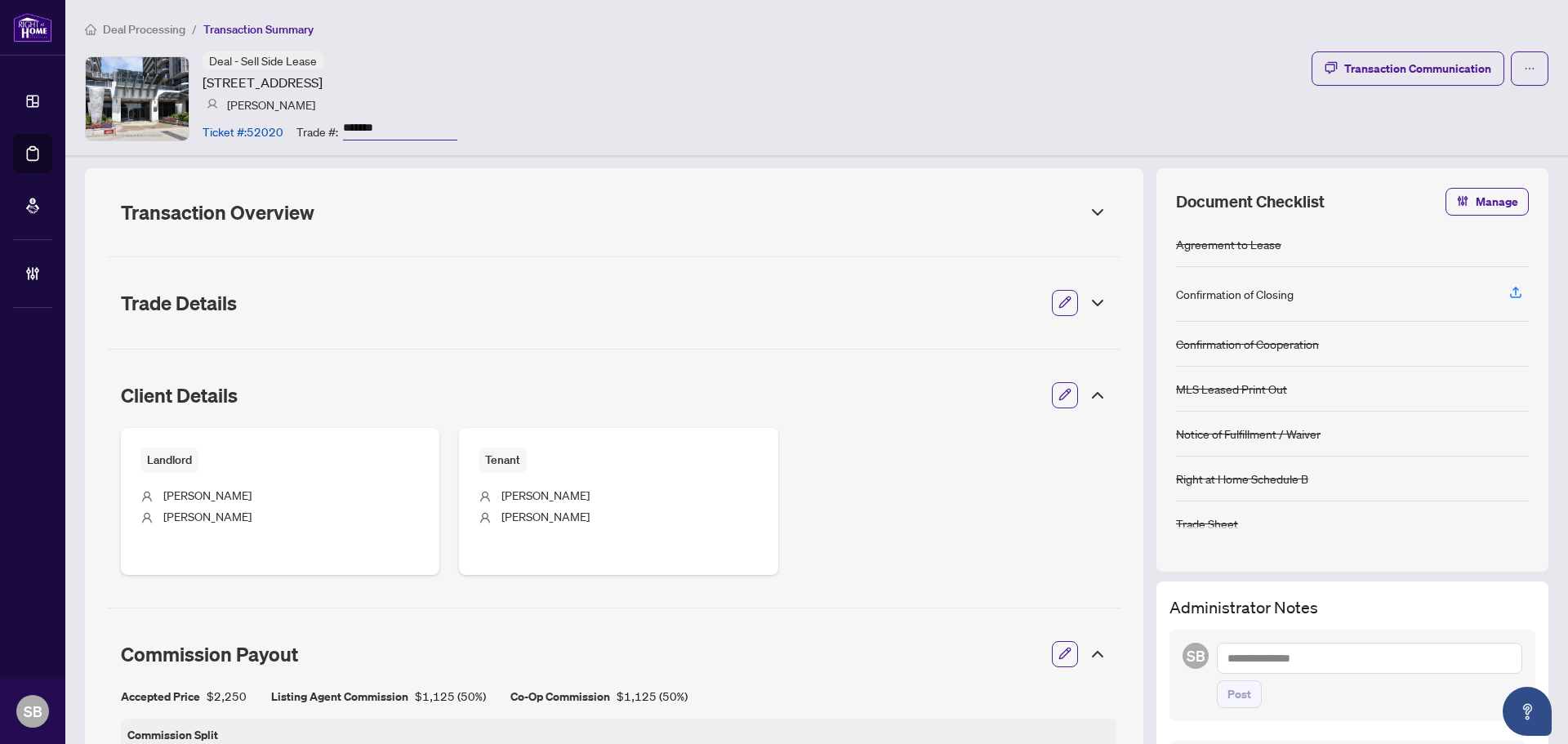
click at [1088, 385] on icon at bounding box center [1098, 395] width 20 height 20
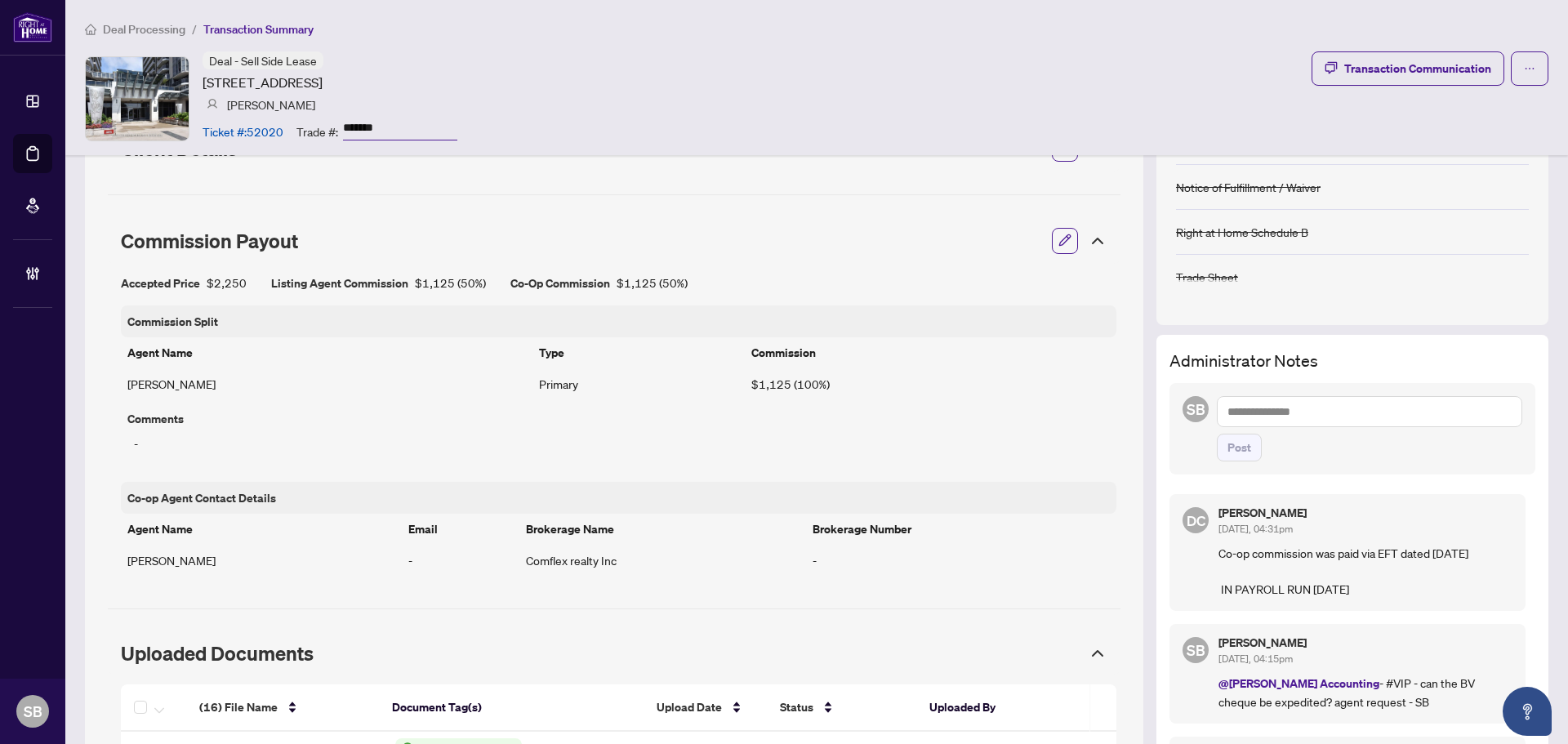
scroll to position [408, 0]
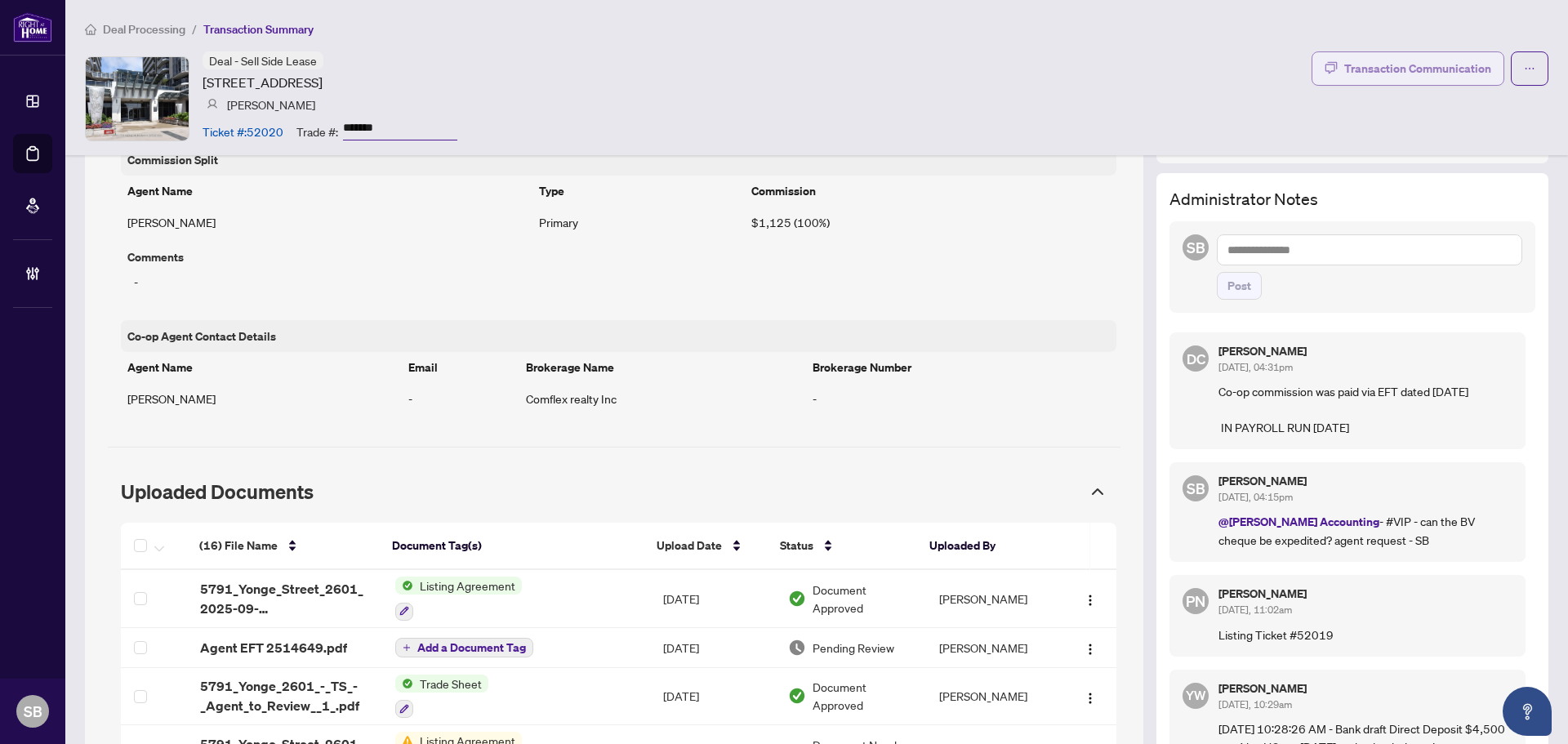
click at [1382, 71] on div "Transaction Communication" at bounding box center [1418, 68] width 147 height 26
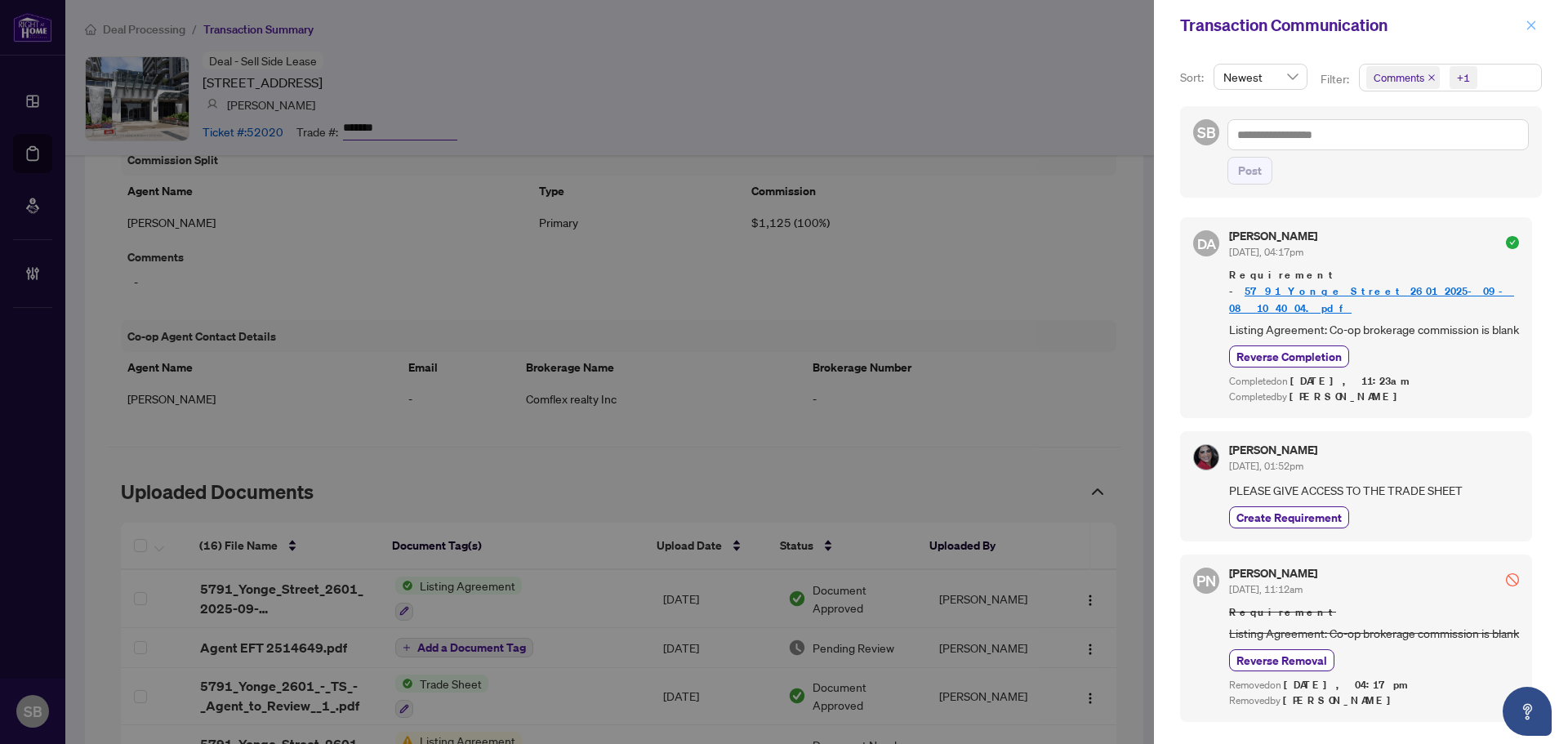
click at [1527, 24] on icon "close" at bounding box center [1530, 25] width 12 height 12
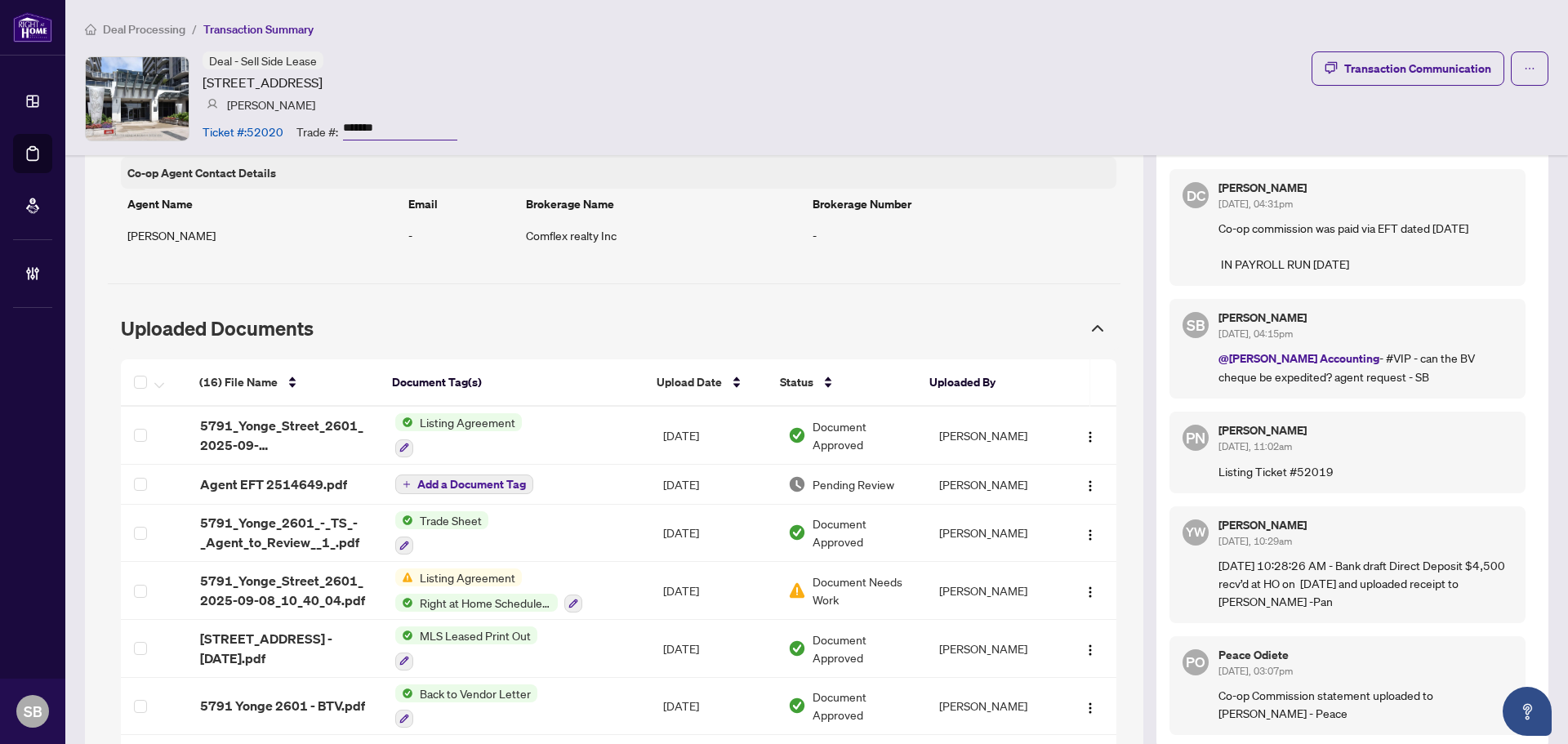
scroll to position [327, 0]
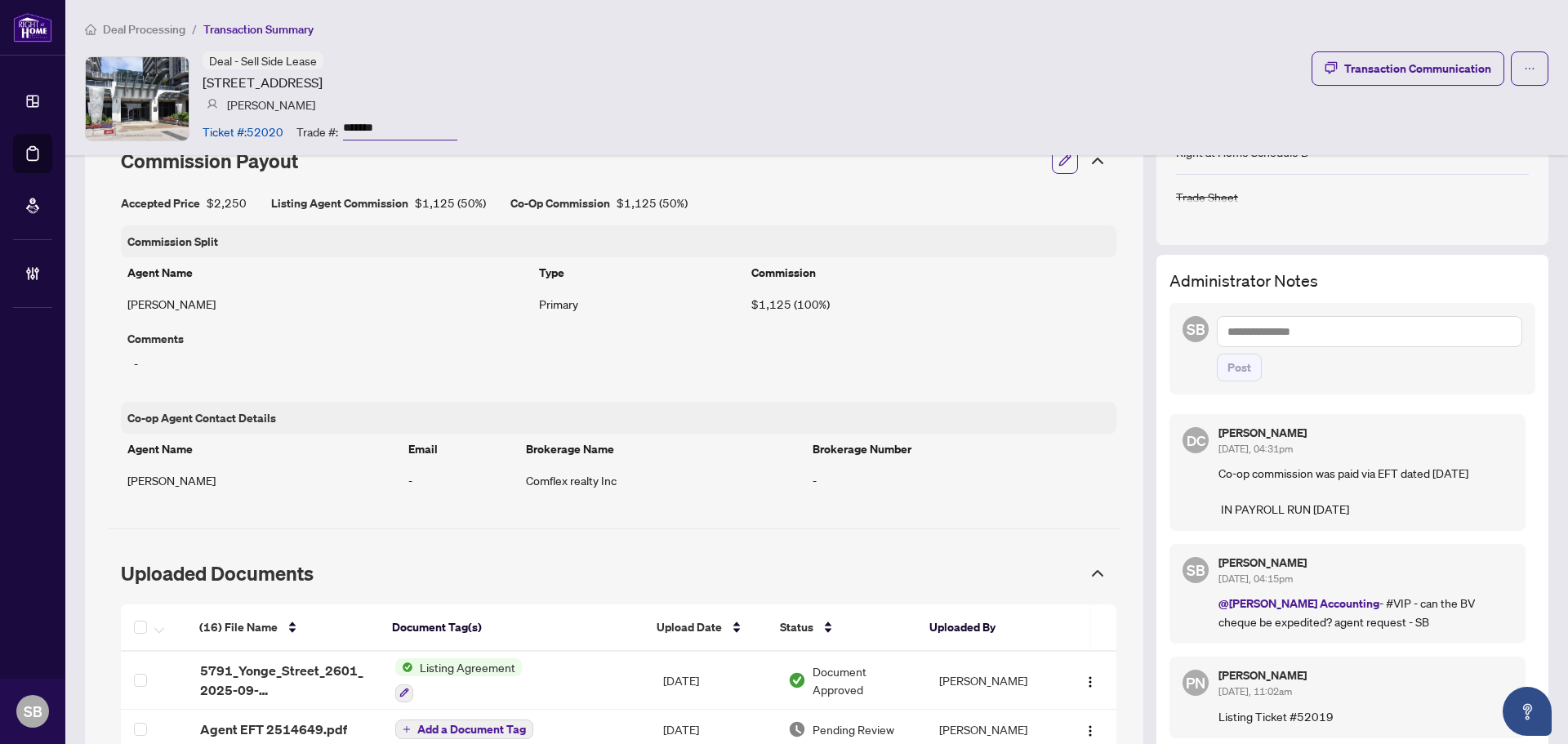
click at [1088, 565] on icon at bounding box center [1098, 573] width 20 height 20
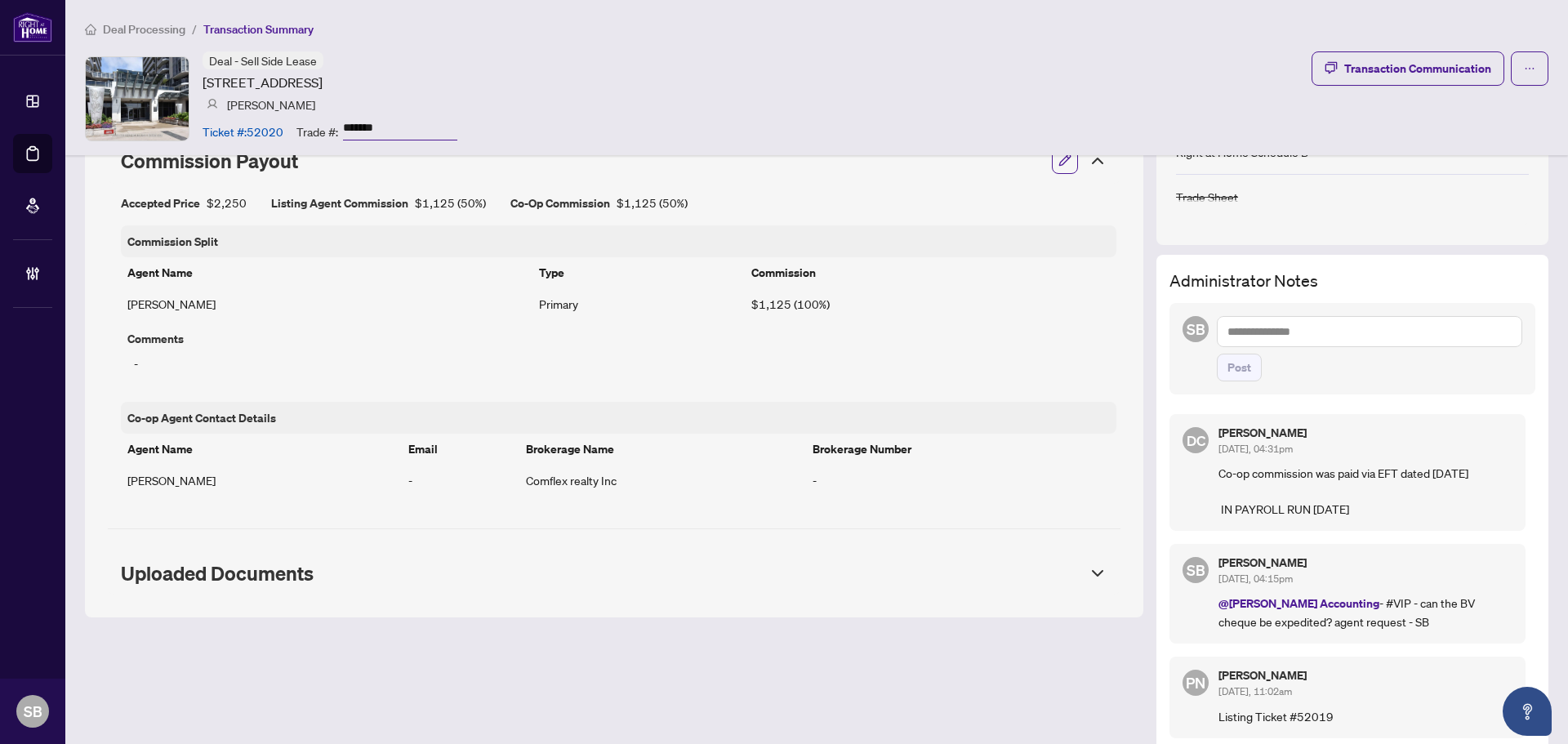
click at [1091, 567] on icon at bounding box center [1098, 573] width 20 height 20
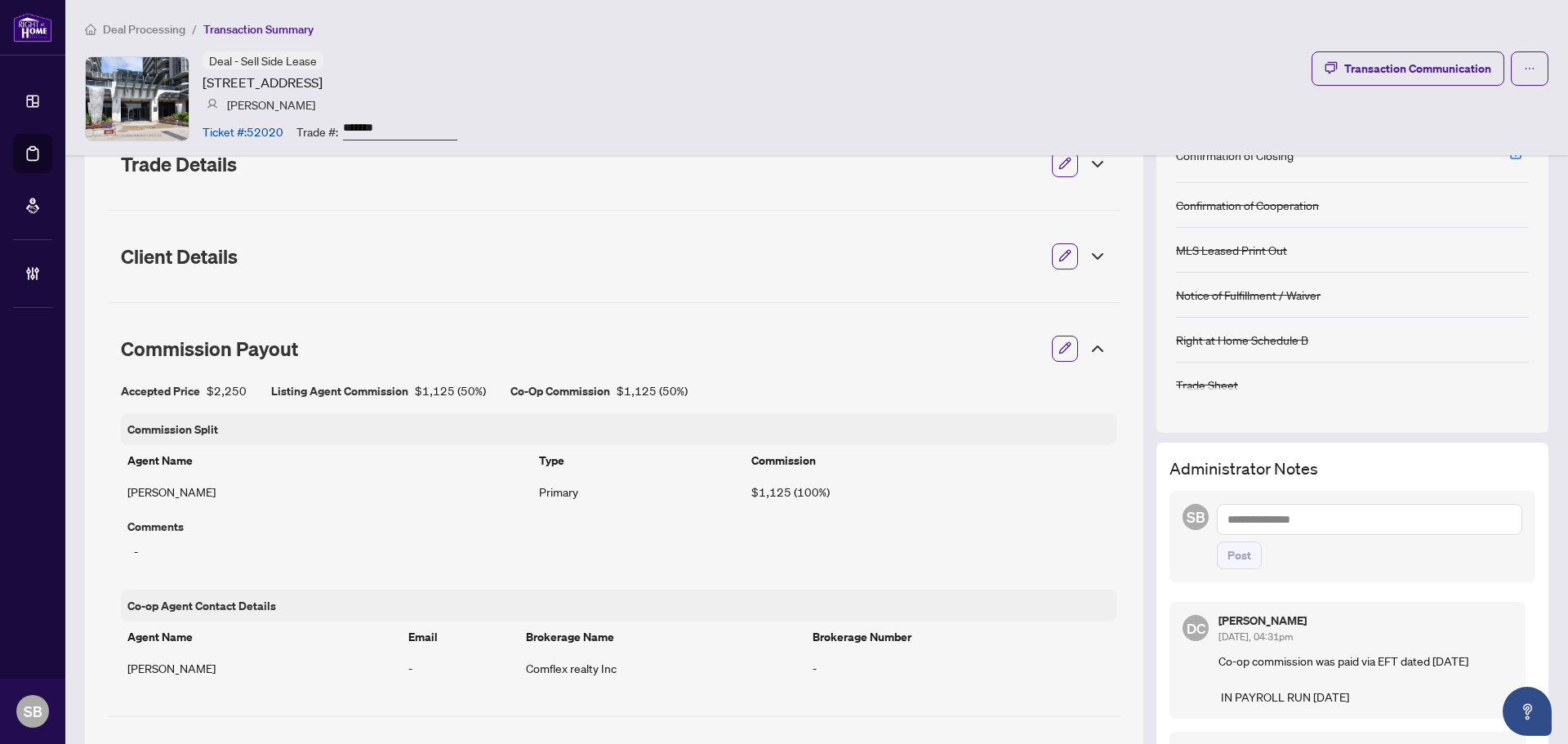
scroll to position [0, 0]
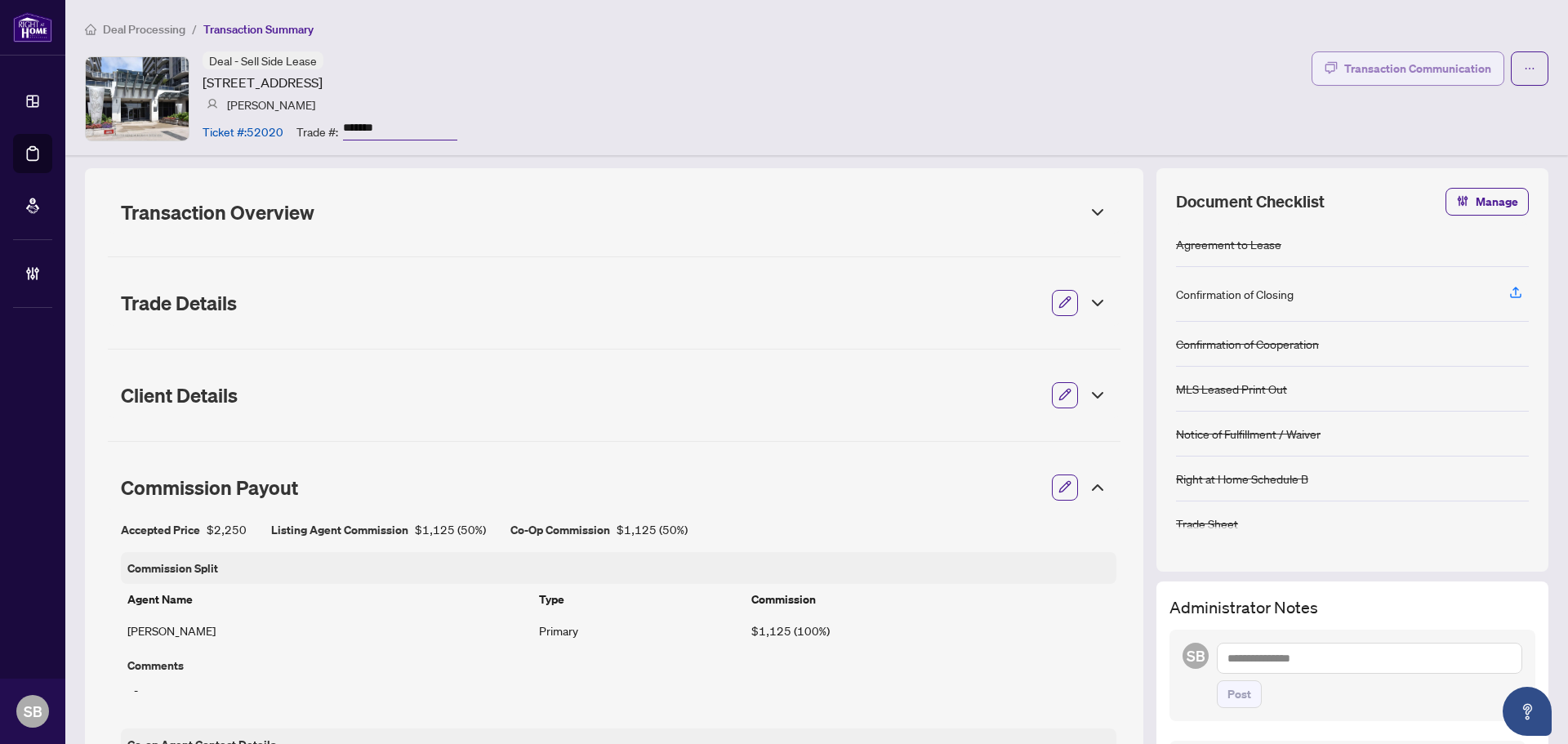
click at [1363, 66] on div "Transaction Communication" at bounding box center [1418, 68] width 147 height 26
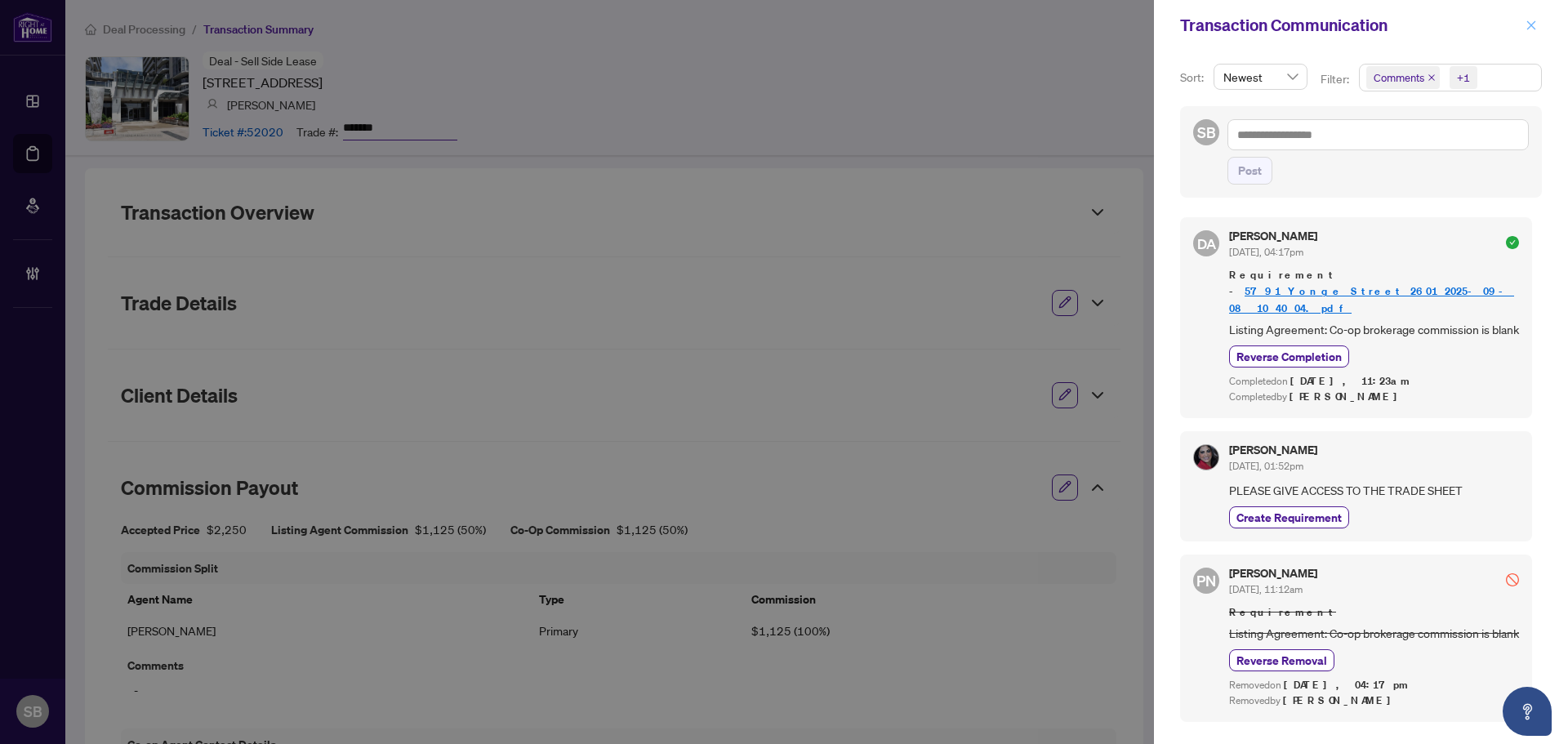
click at [1534, 24] on icon "close" at bounding box center [1530, 25] width 12 height 12
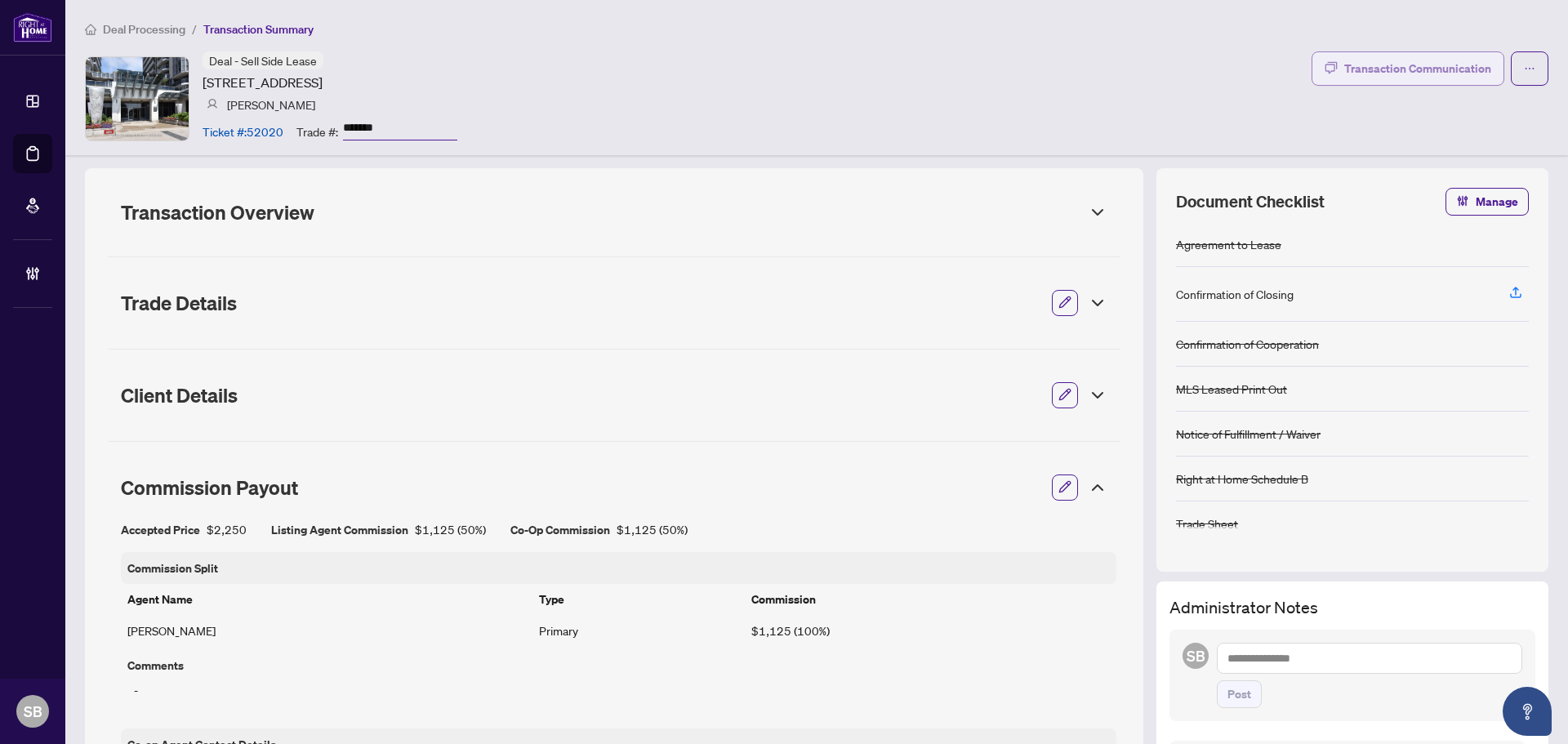
click at [1384, 78] on div "Transaction Communication" at bounding box center [1418, 68] width 147 height 26
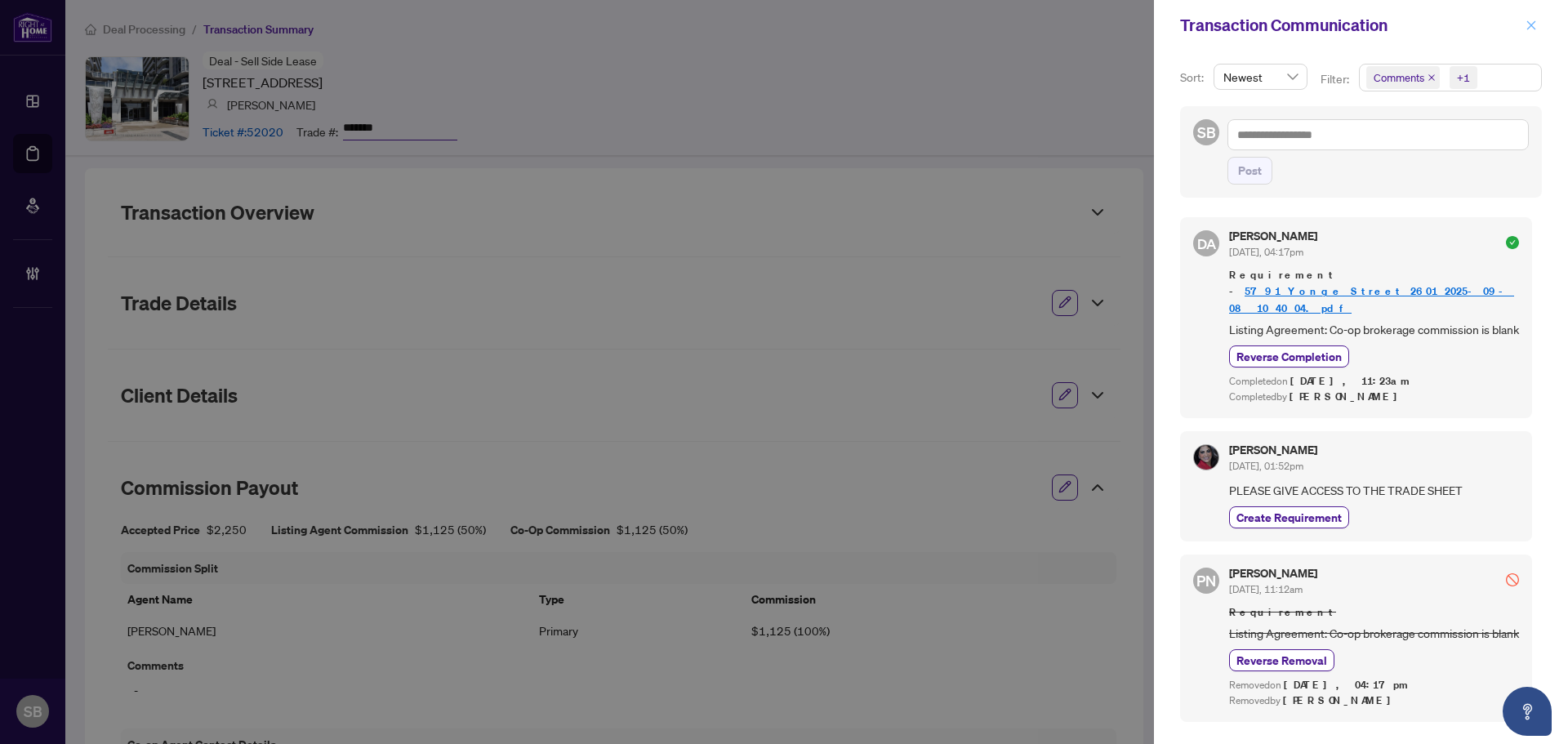
click at [1537, 32] on button "button" at bounding box center [1531, 25] width 21 height 20
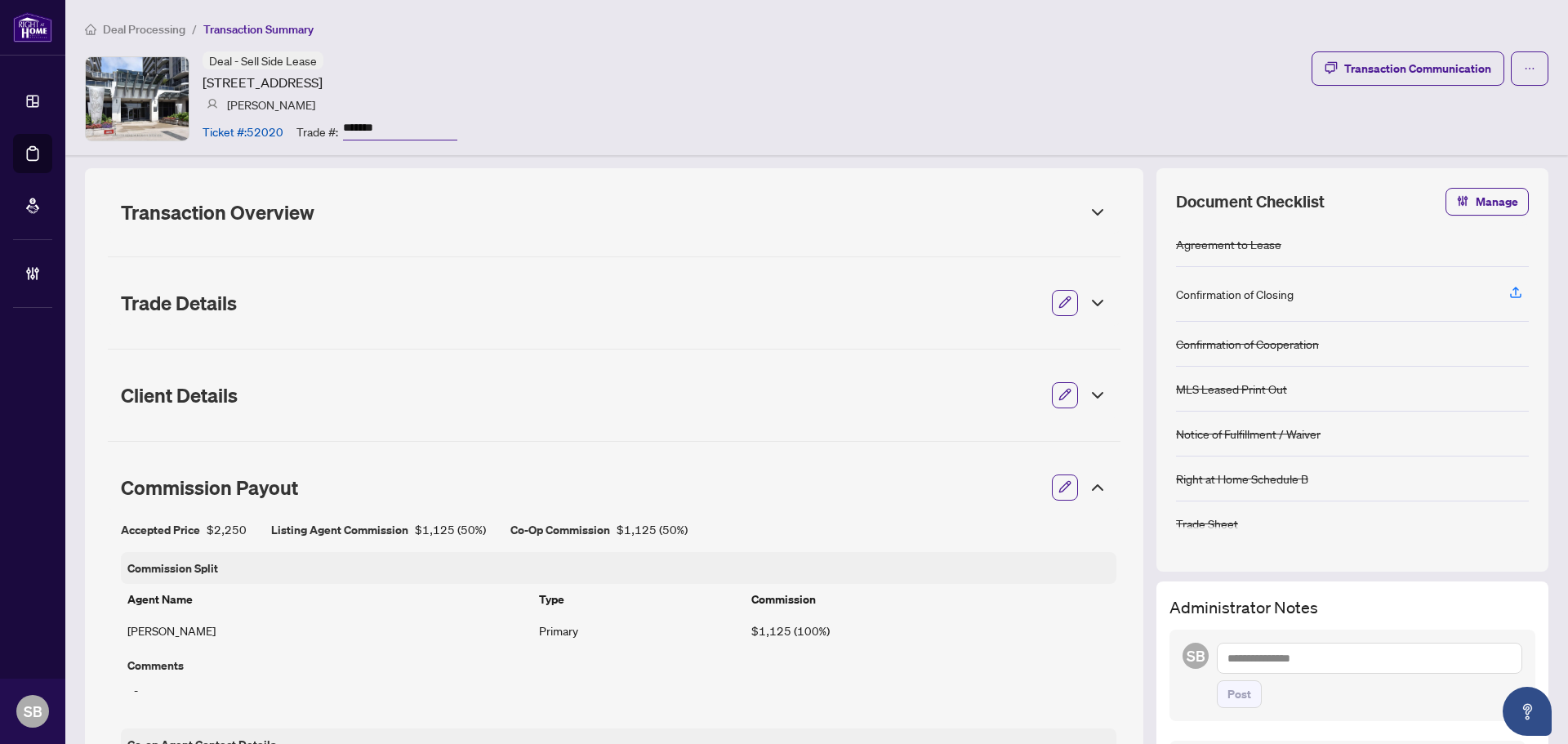
click at [476, 402] on span "Client Details" at bounding box center [579, 396] width 918 height 23
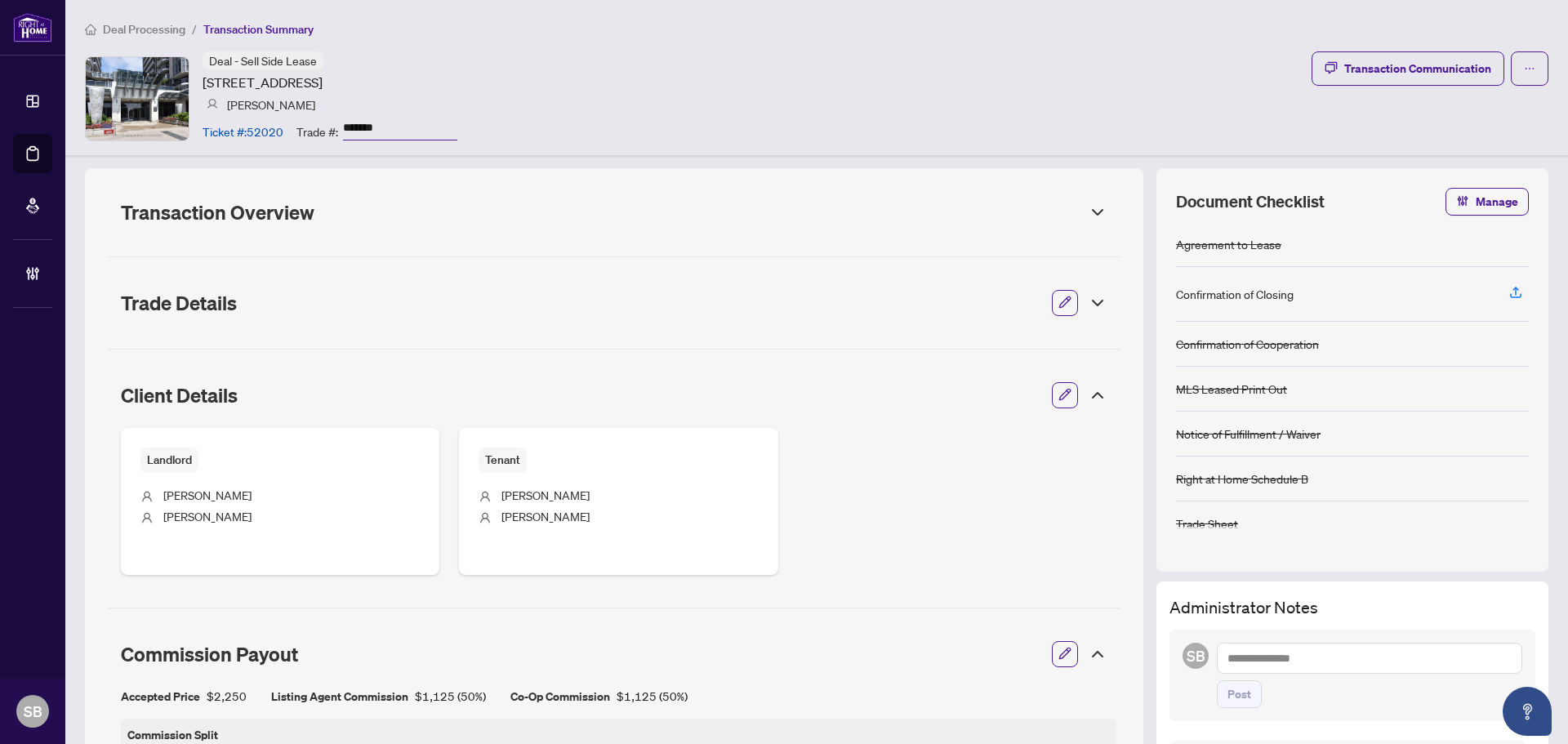
click at [490, 384] on span "Client Details" at bounding box center [579, 396] width 918 height 23
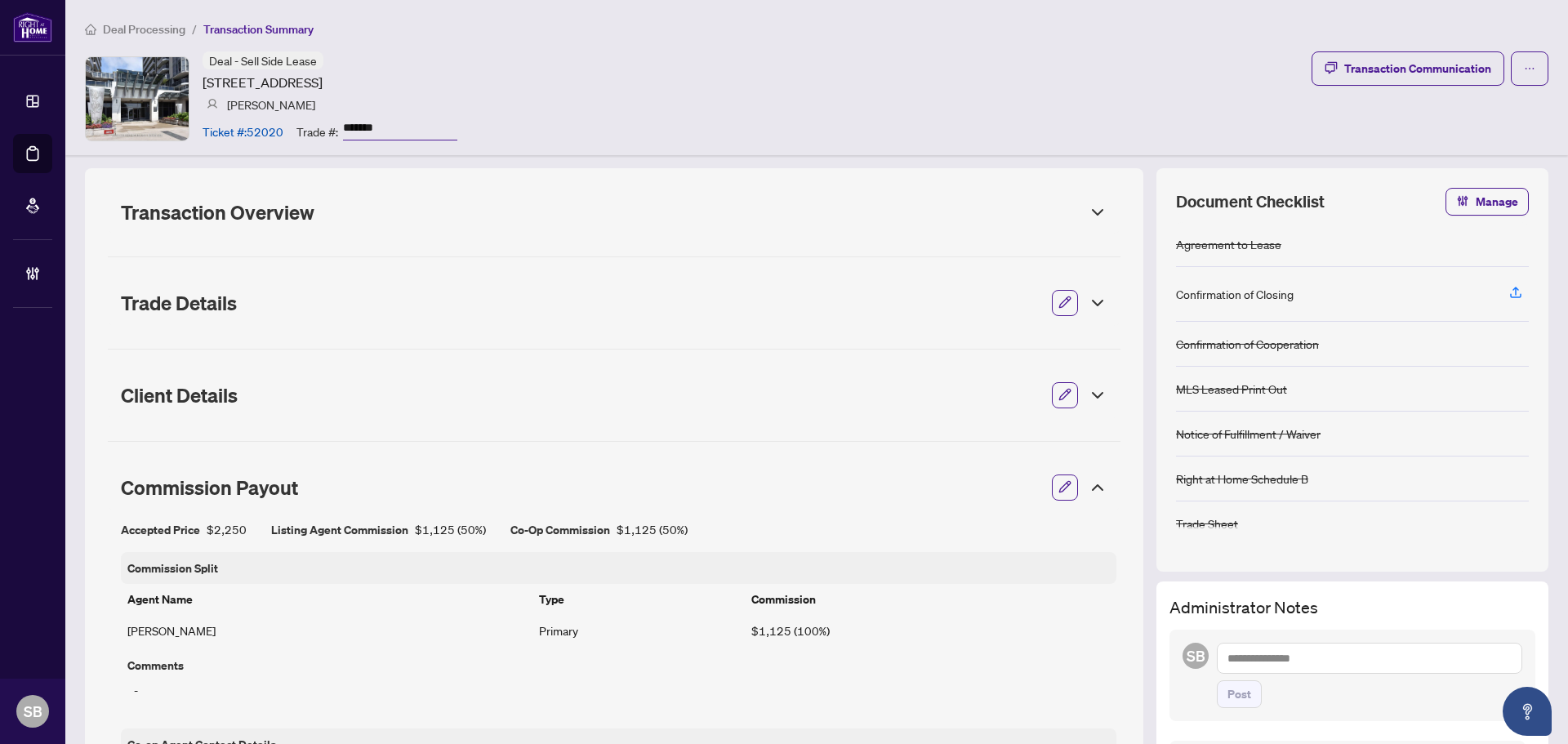
click at [490, 310] on span "Trade Details" at bounding box center [579, 303] width 918 height 23
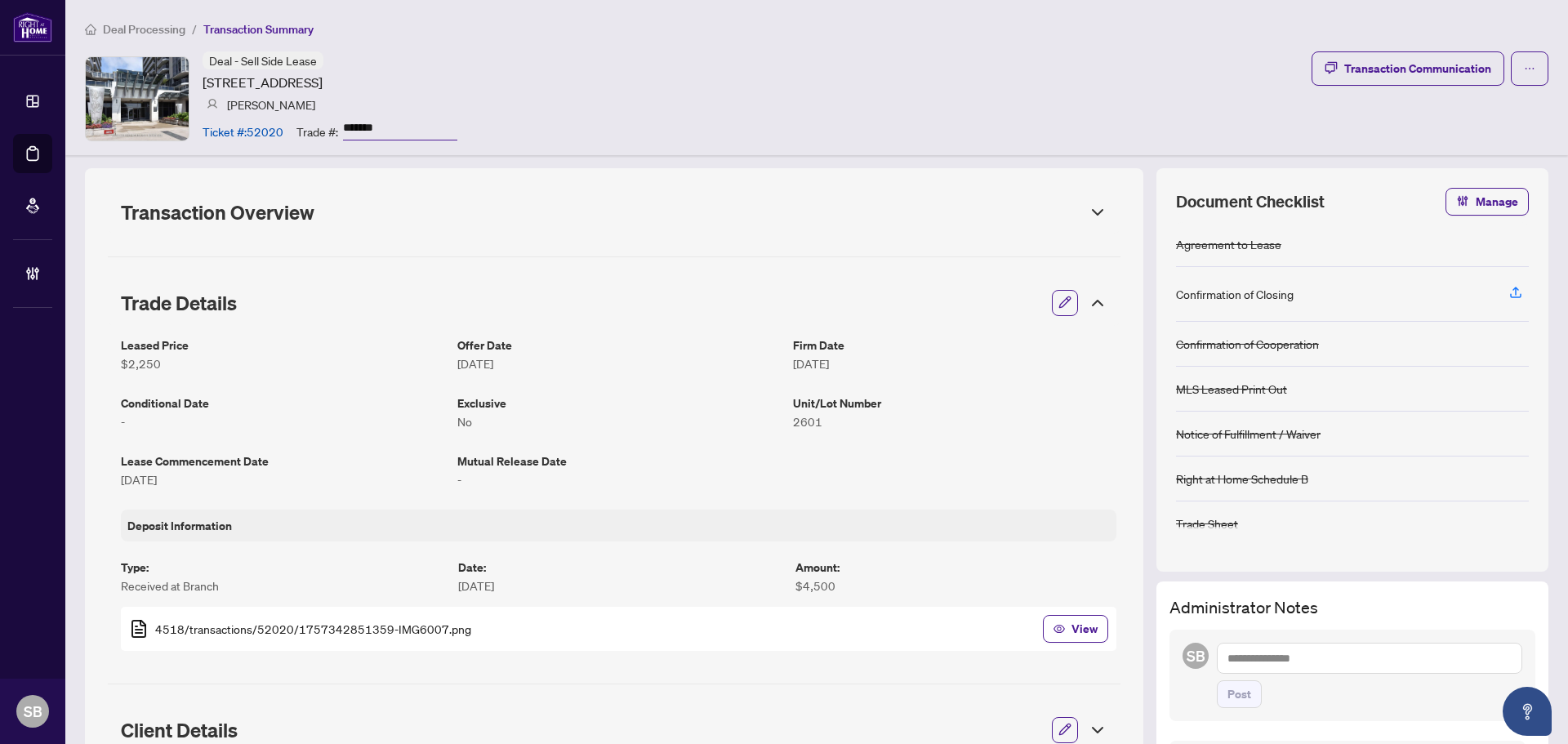
click at [509, 305] on span "Trade Details" at bounding box center [579, 303] width 918 height 23
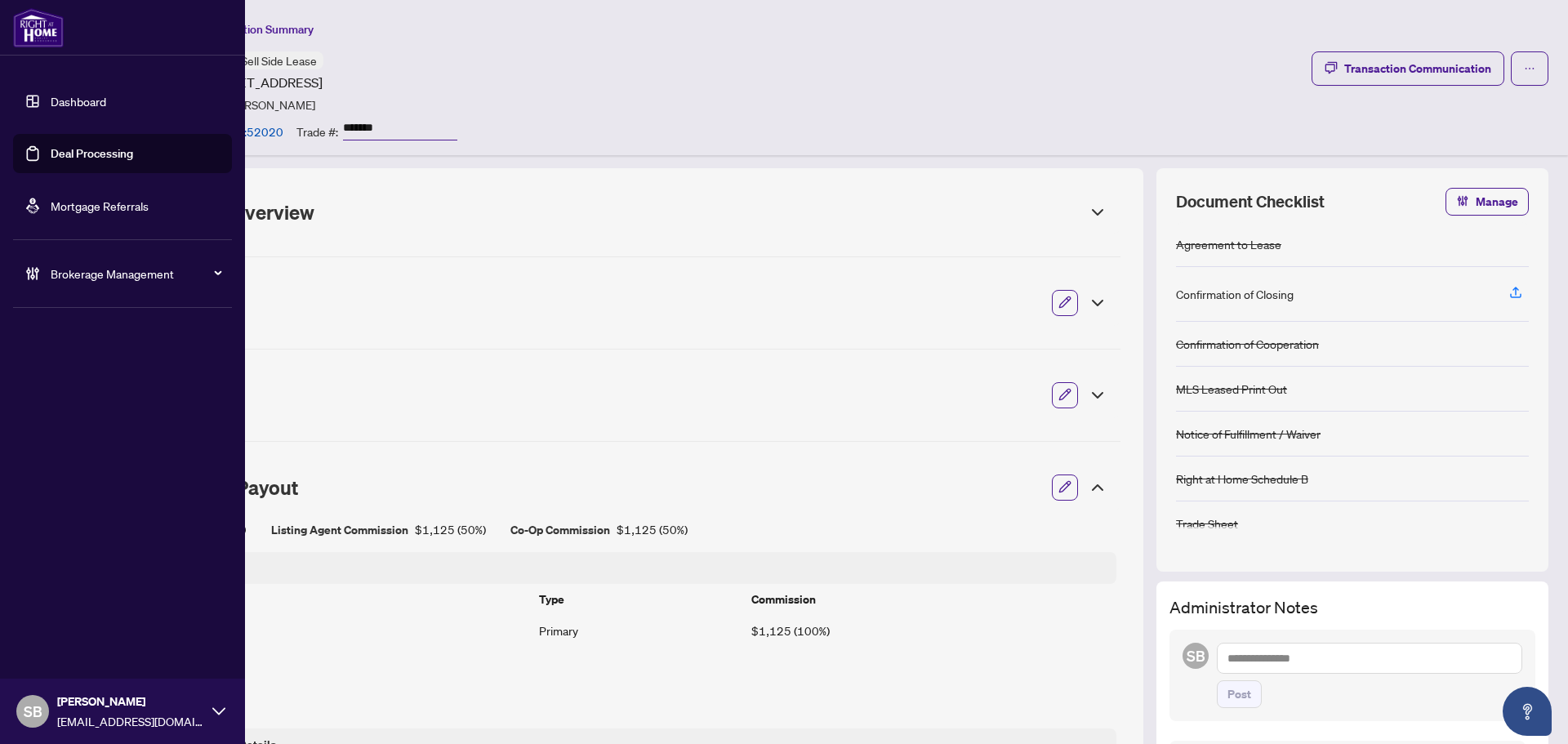
click at [48, 271] on div "Brokerage Management" at bounding box center [122, 273] width 219 height 39
click at [81, 386] on link "Manage Agents" at bounding box center [74, 391] width 80 height 14
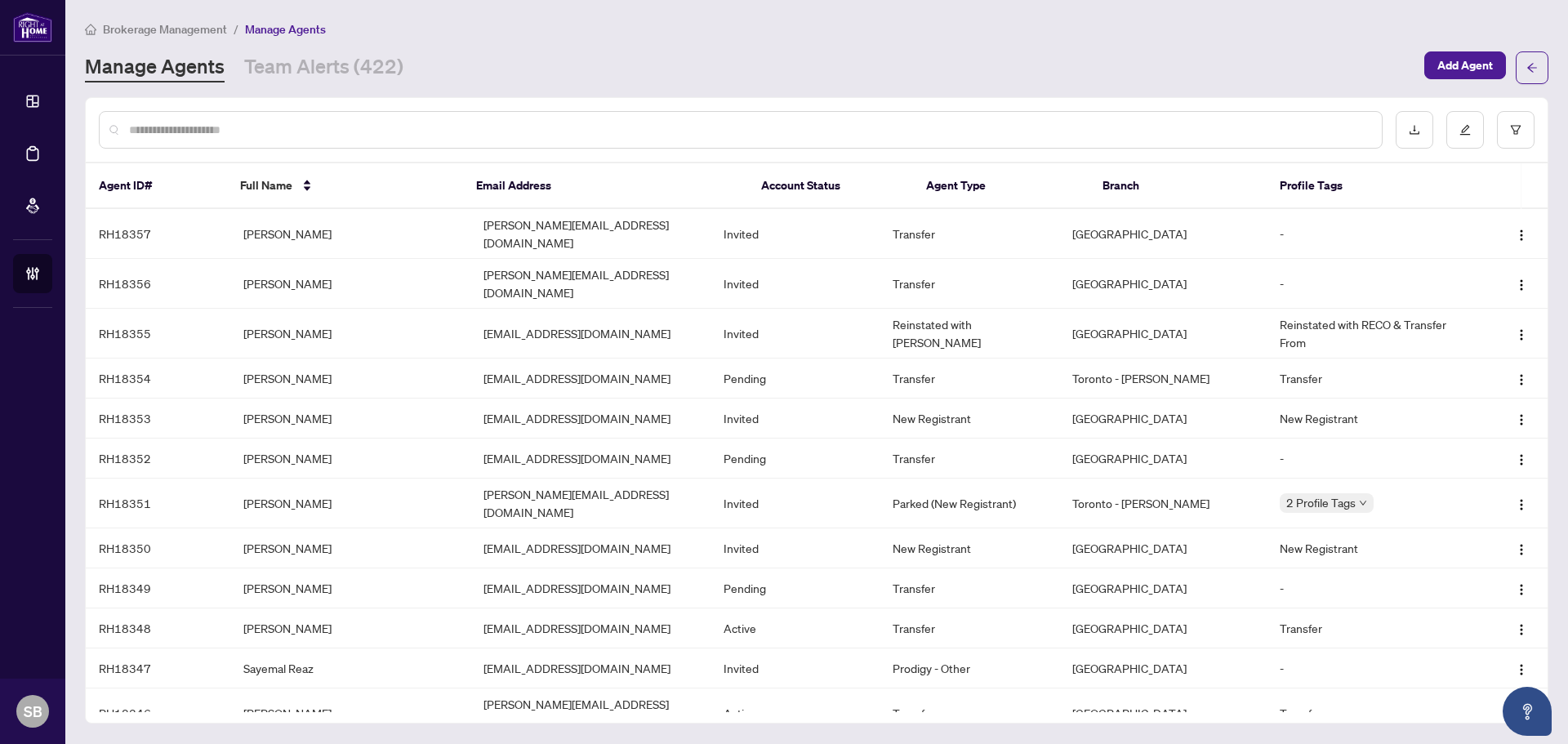
click at [242, 135] on input "text" at bounding box center [749, 130] width 1240 height 18
paste input "**********"
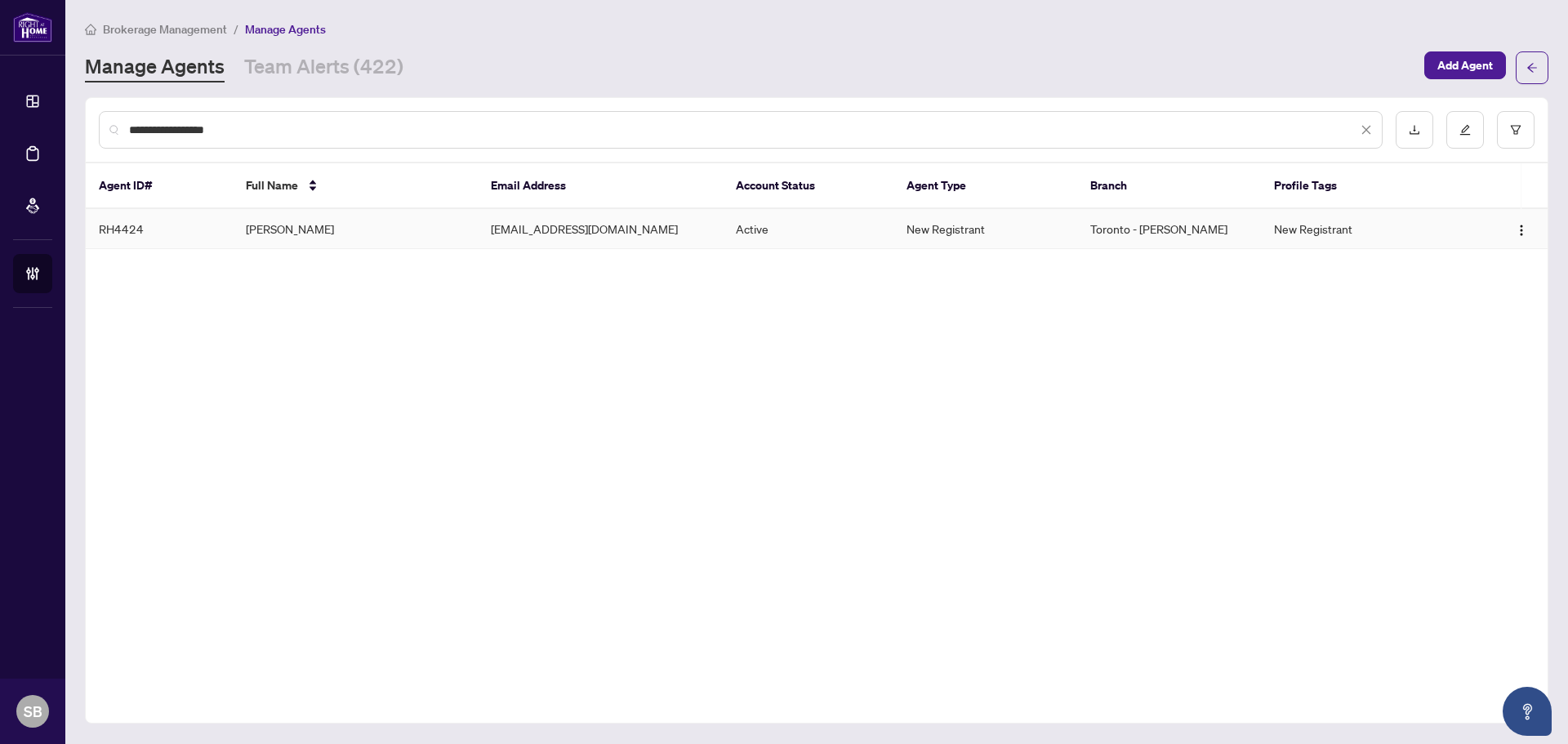
type input "**********"
click at [237, 229] on td "Azeta Ghaeinizadeh" at bounding box center [356, 229] width 245 height 40
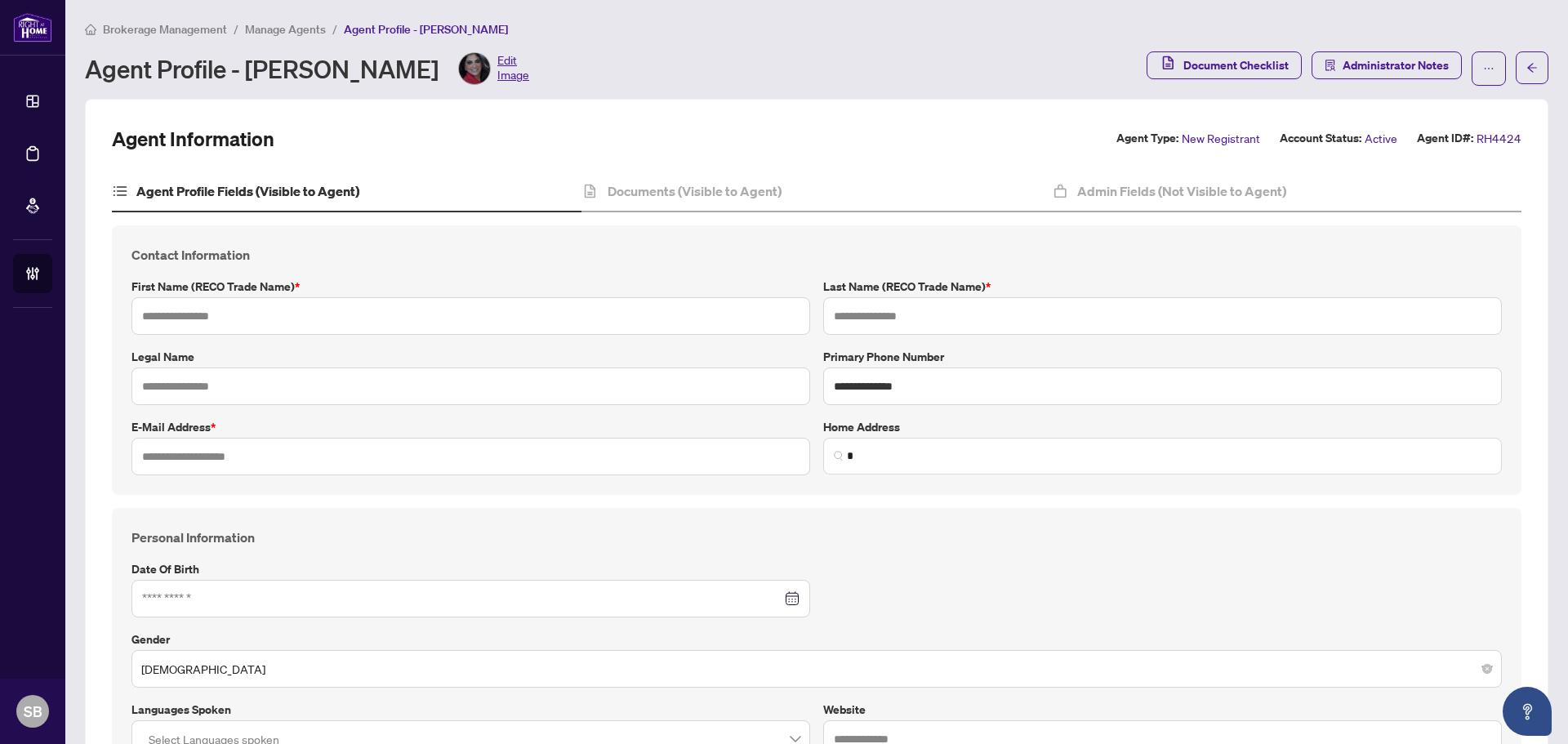
type input "*****"
type input "**********"
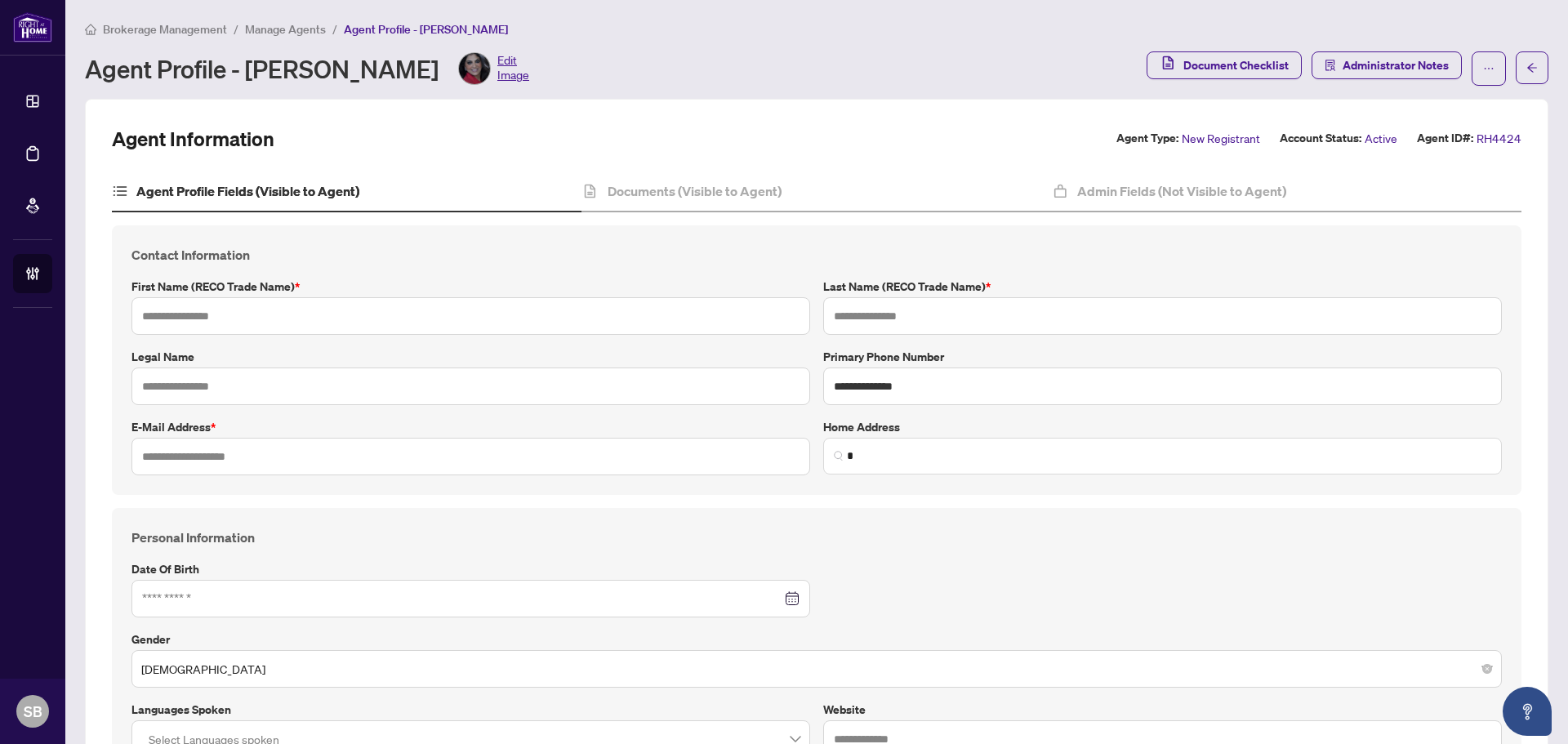
type input "*********"
type input "**********"
type input "*"
type input "*******"
type input "**********"
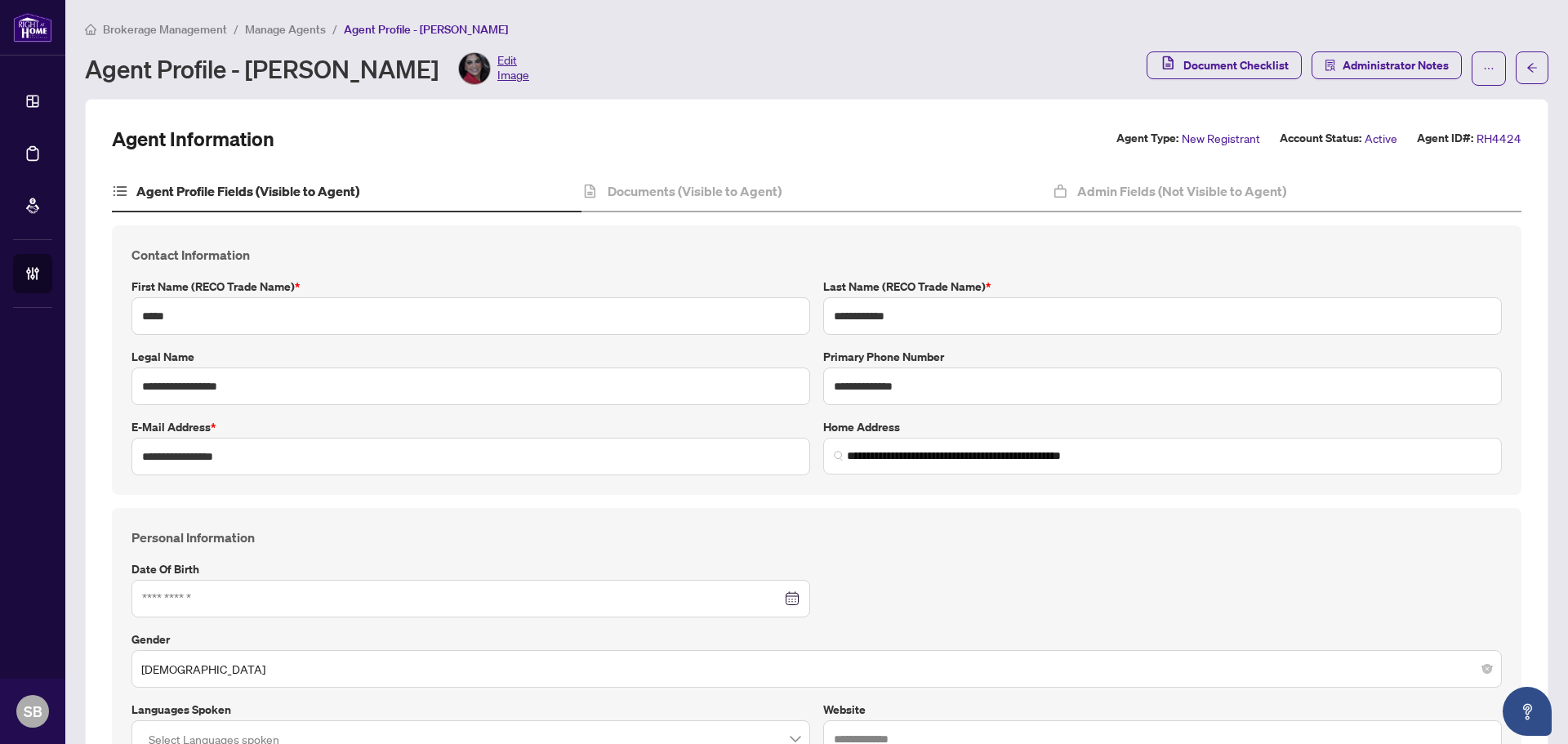
type input "**********"
drag, startPoint x: 82, startPoint y: 456, endPoint x: 55, endPoint y: 451, distance: 27.5
click at [57, 451] on div "**********" at bounding box center [784, 372] width 1568 height 744
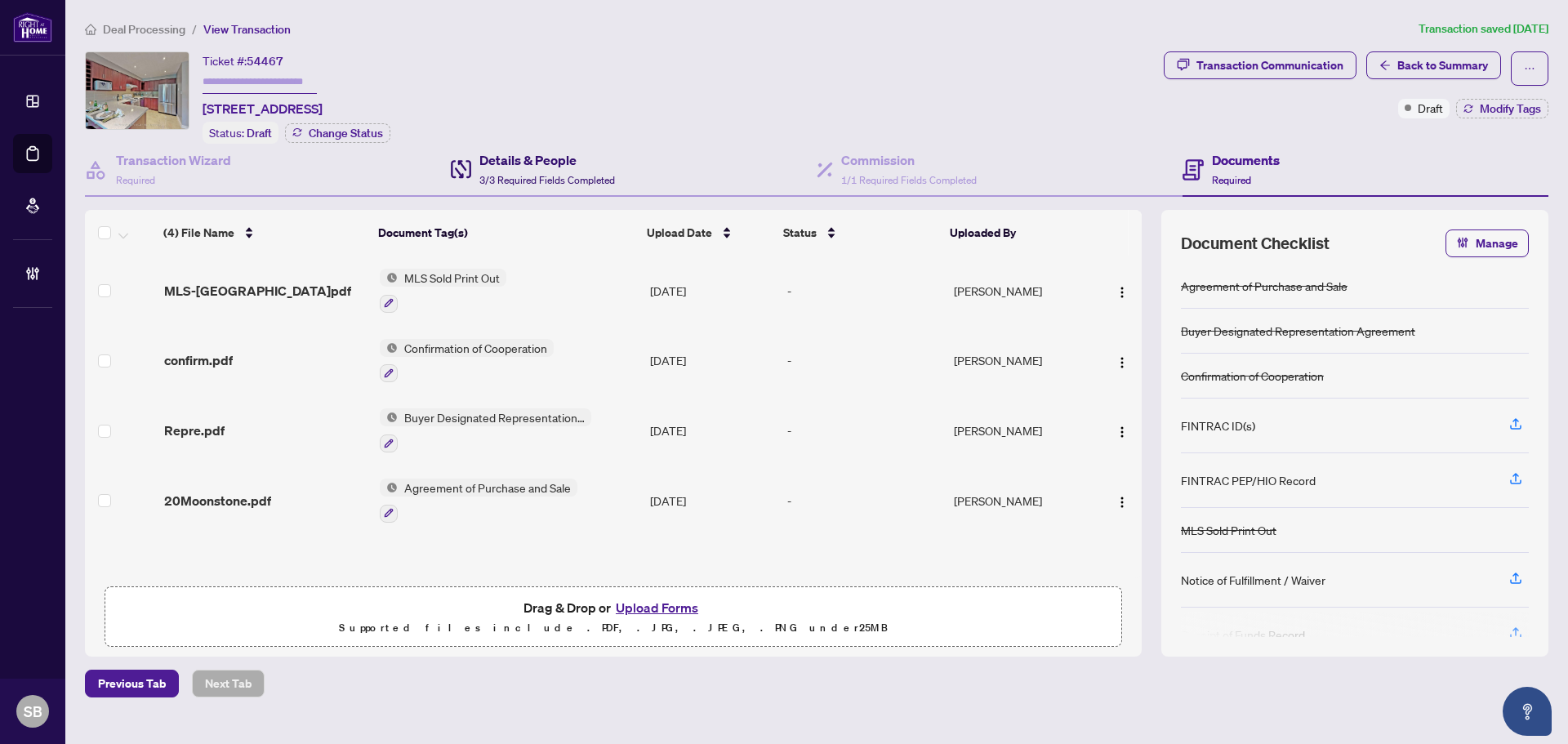
click at [545, 174] on span "3/3 Required Fields Completed" at bounding box center [548, 180] width 136 height 13
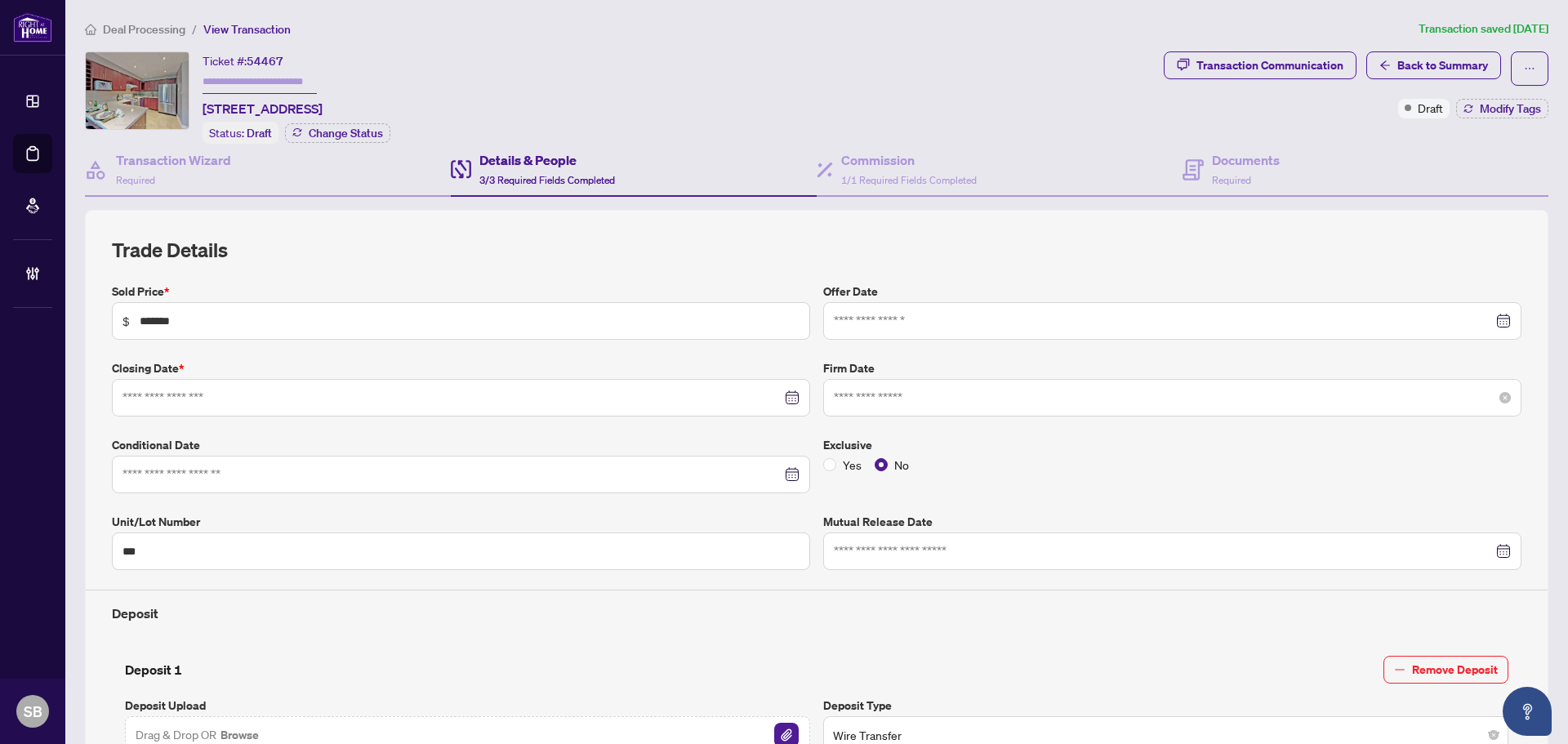
type input "**********"
click at [925, 164] on h4 "Commission" at bounding box center [909, 160] width 136 height 20
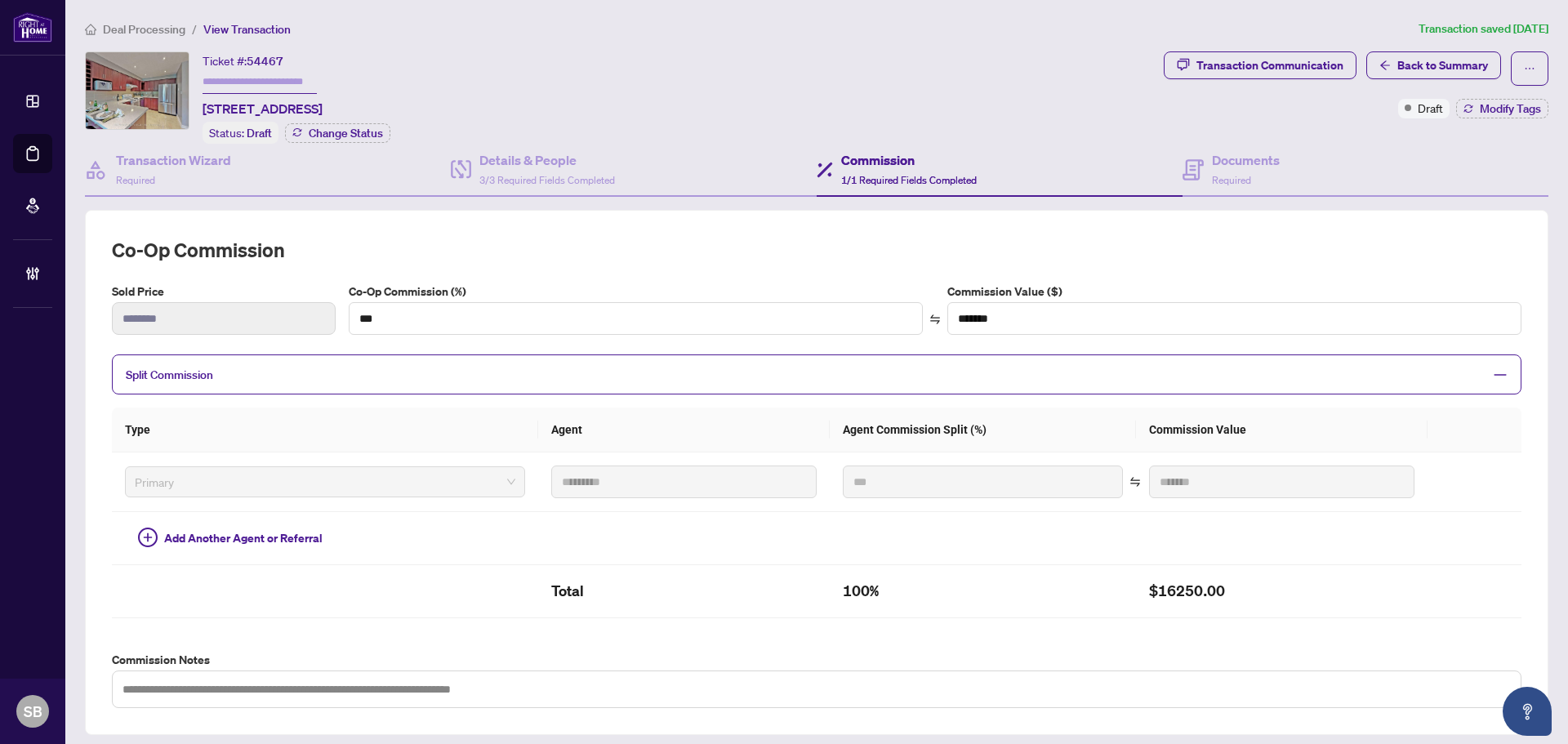
drag, startPoint x: 340, startPoint y: 108, endPoint x: 220, endPoint y: 94, distance: 120.8
click at [220, 94] on div "Ticket #: 54467 190-20 Moonstone Bywy, Toronto, Ontario M2H 3J4, Canada" at bounding box center [263, 85] width 120 height 67
copy div "Ticket #: 54467 190-20 Moonstone Bywy"
click at [159, 32] on span "Deal Processing" at bounding box center [144, 29] width 82 height 14
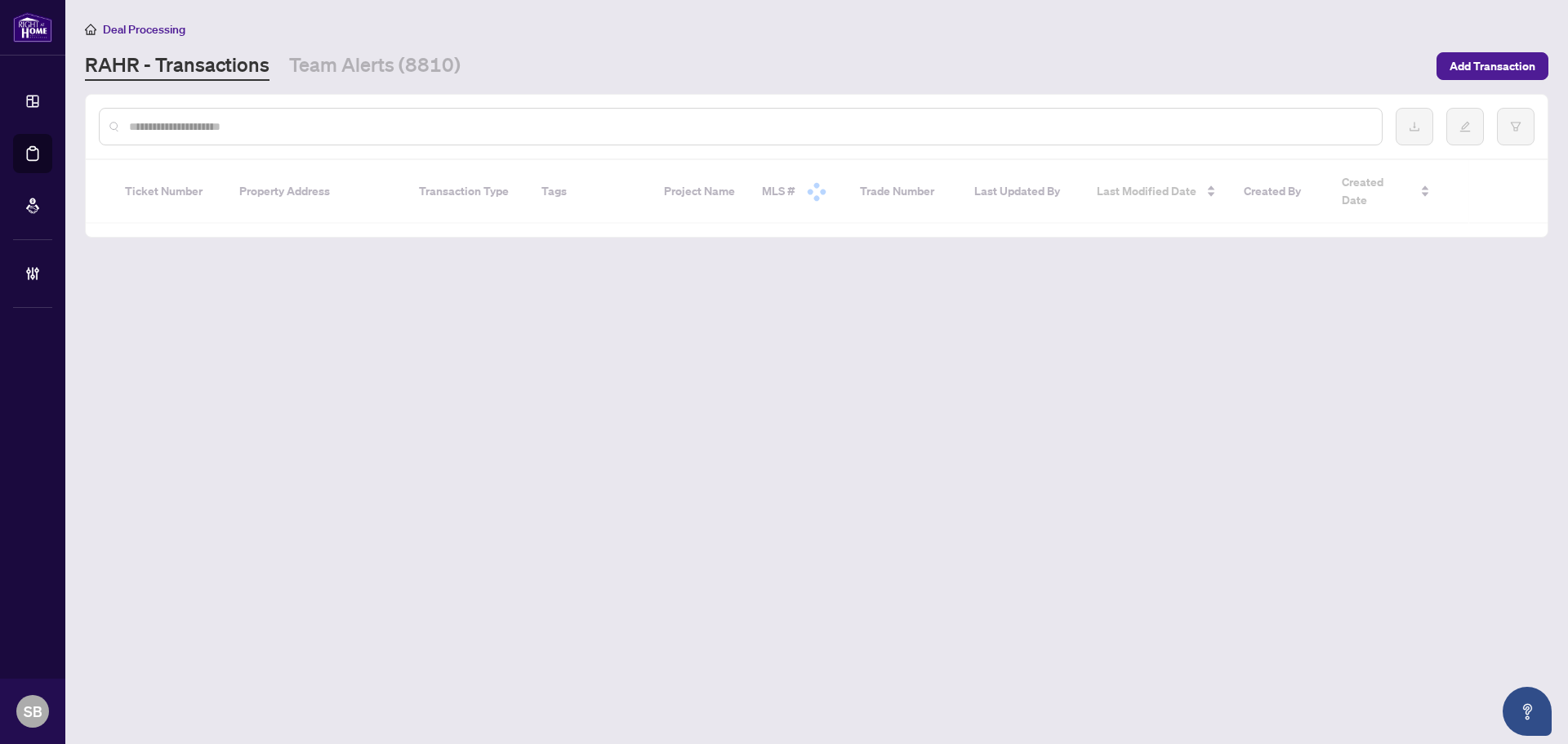
click at [400, 125] on input "text" at bounding box center [749, 127] width 1240 height 18
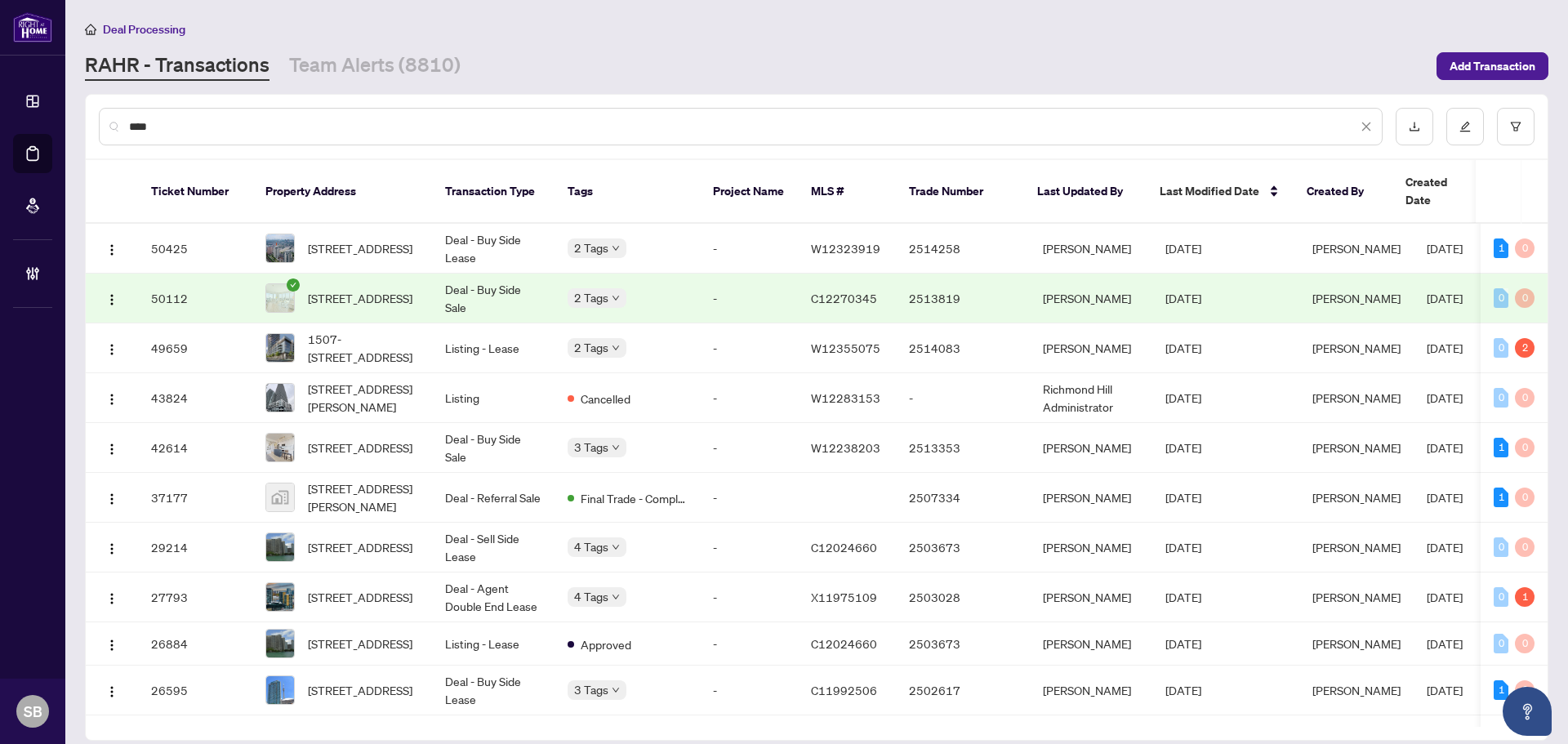
type input "****"
click at [466, 279] on td "Deal - Buy Side Sale" at bounding box center [493, 298] width 122 height 50
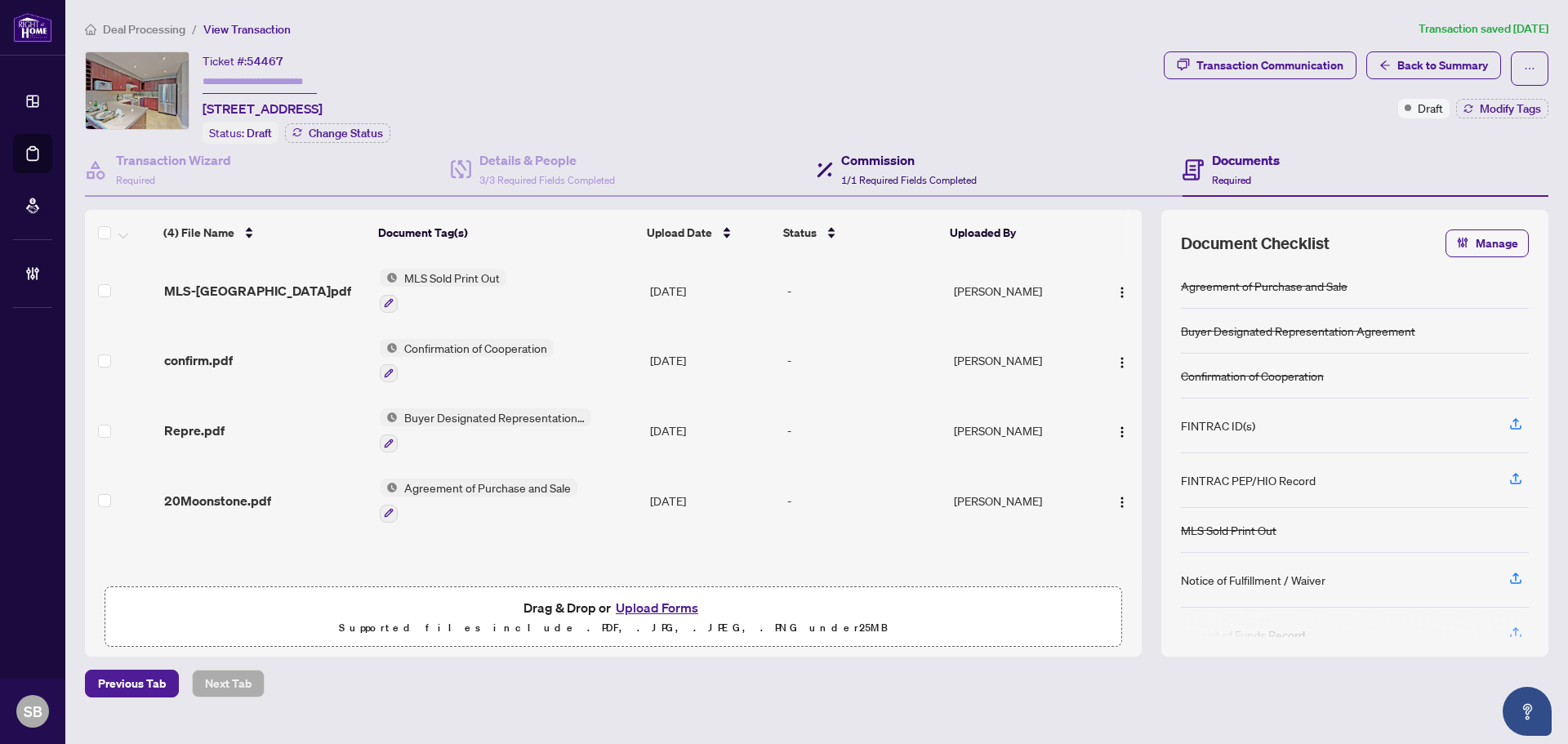
click at [927, 165] on h4 "Commission" at bounding box center [909, 160] width 136 height 20
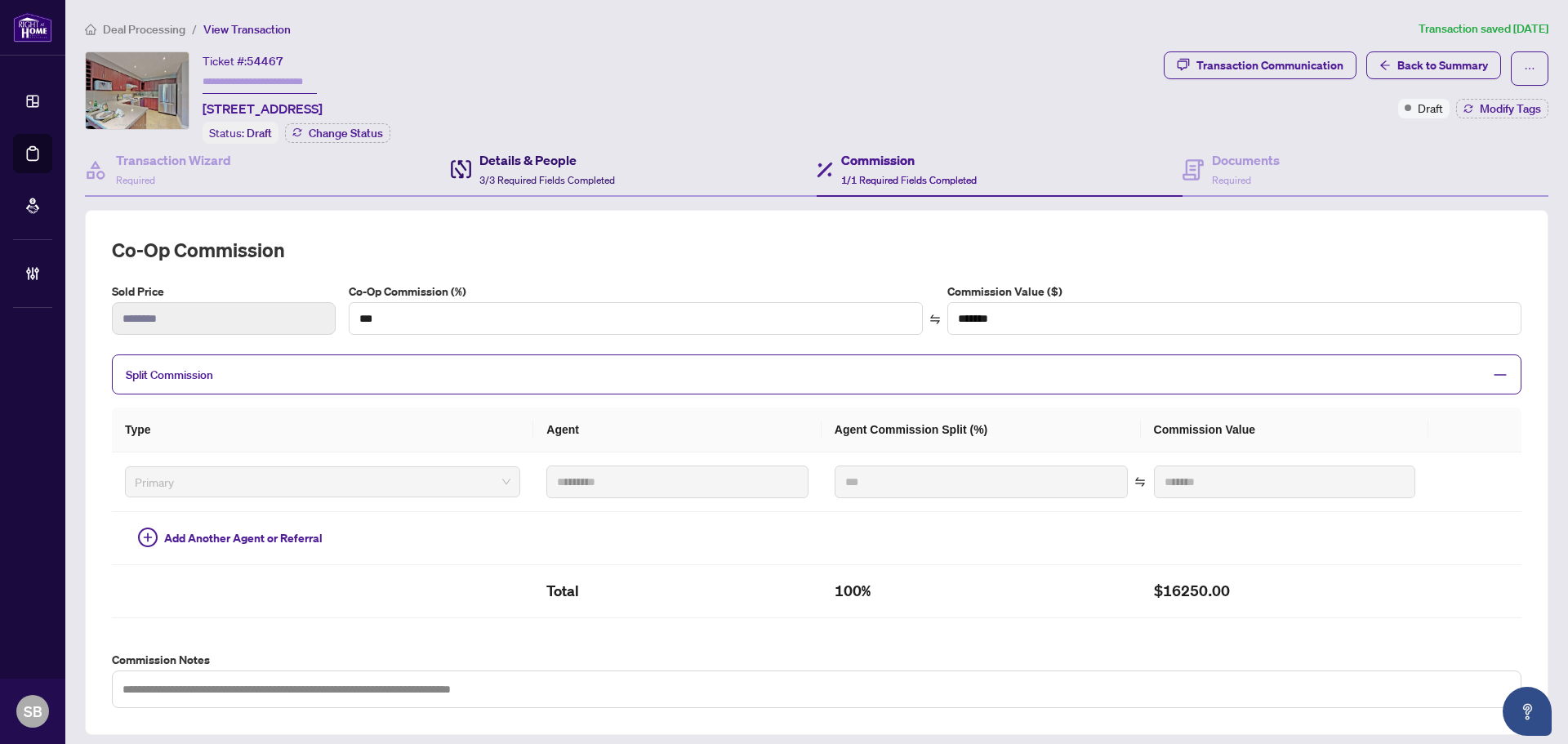
click at [503, 158] on h4 "Details & People" at bounding box center [548, 160] width 136 height 20
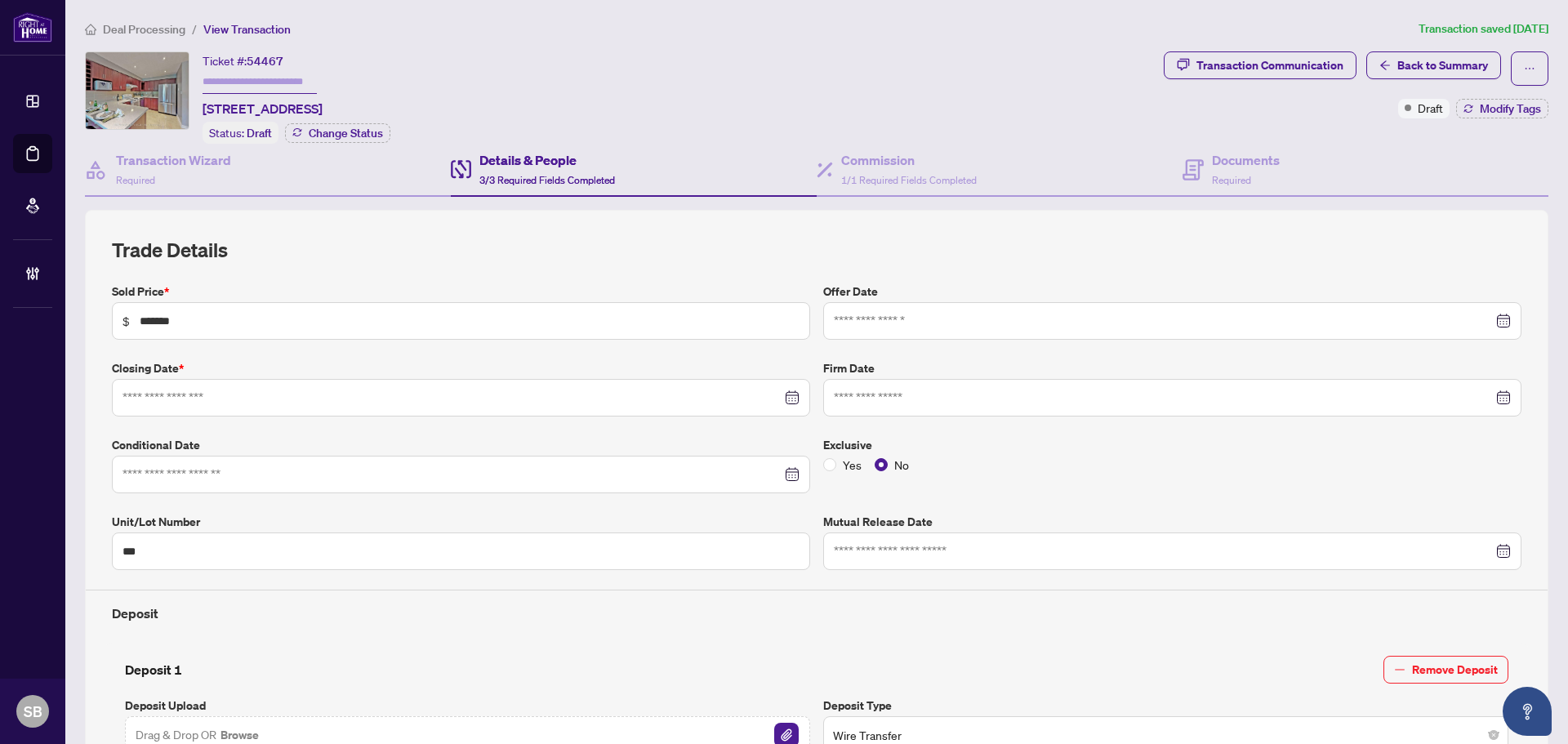
type input "**********"
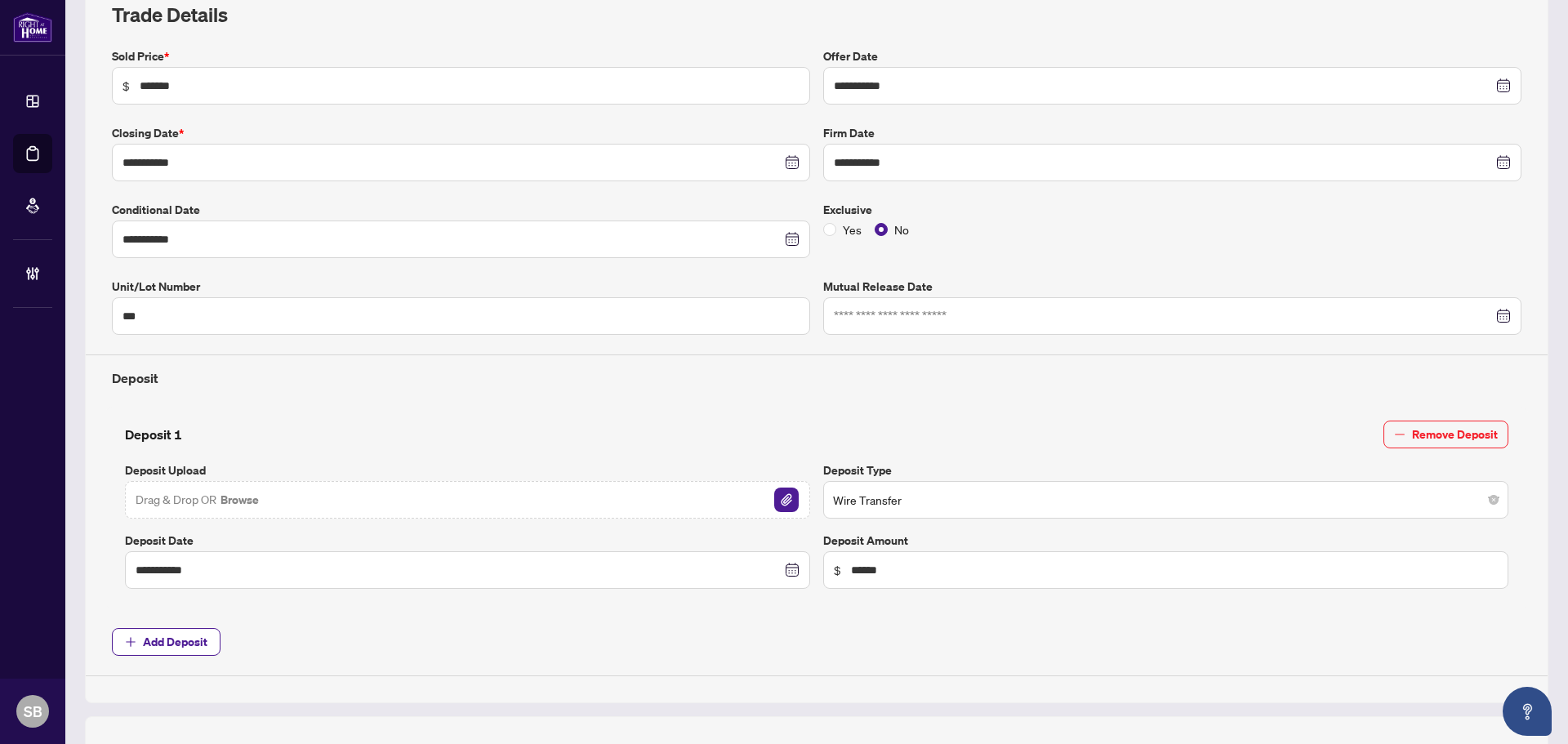
scroll to position [588, 0]
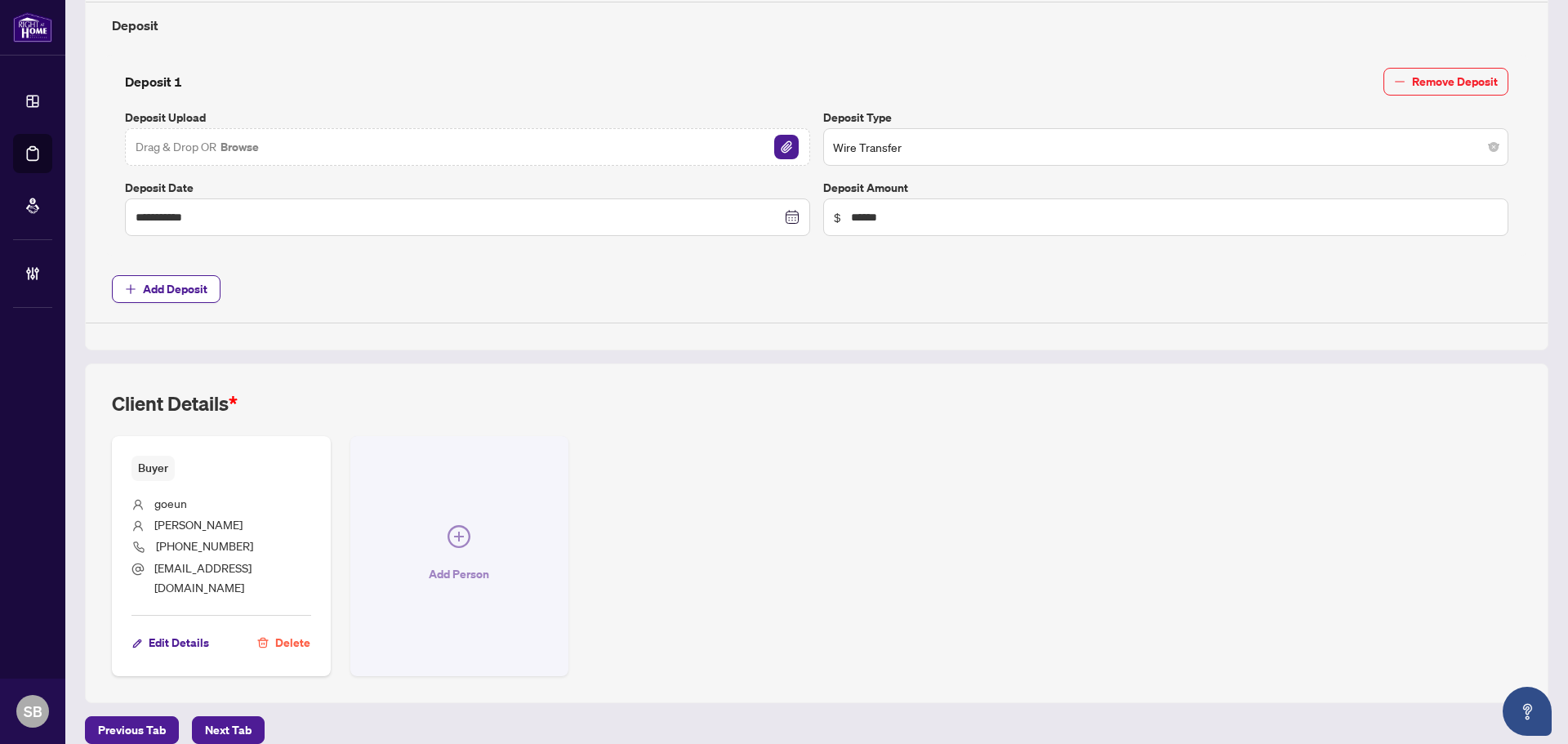
click at [442, 561] on span "Add Person" at bounding box center [459, 573] width 61 height 26
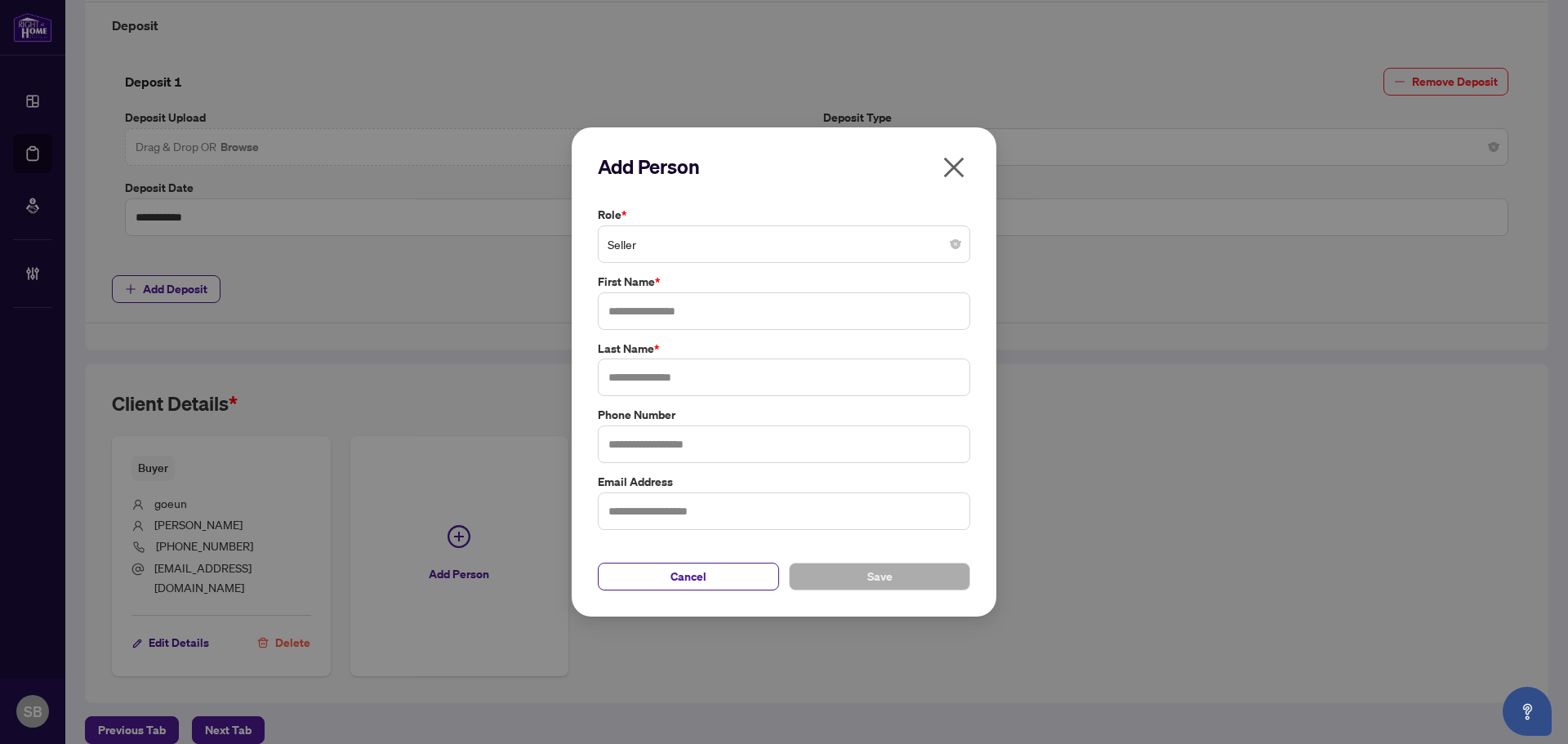
click at [787, 244] on span "Seller" at bounding box center [784, 244] width 353 height 31
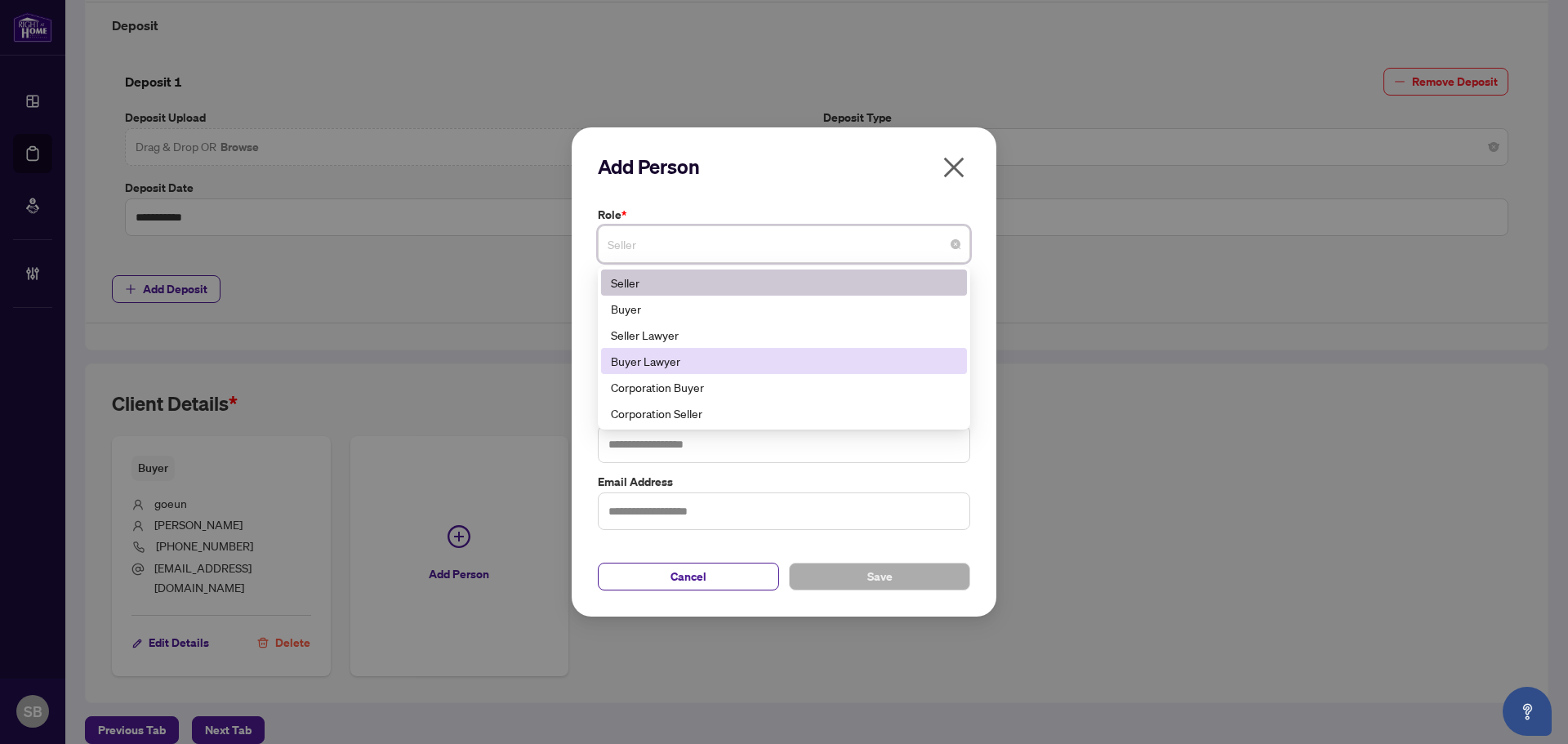
click at [708, 359] on div "Buyer Lawyer" at bounding box center [784, 361] width 347 height 18
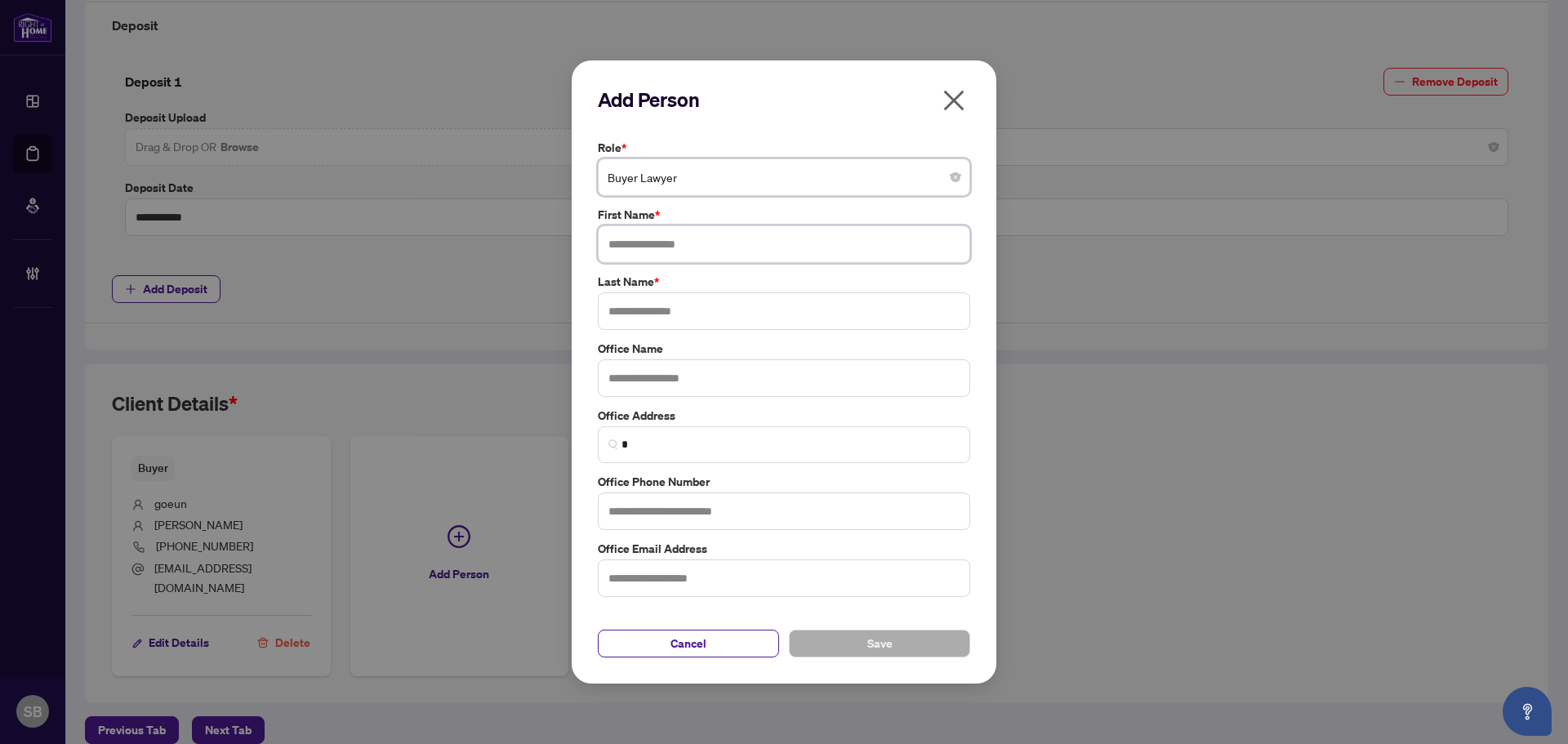
click at [670, 252] on input "text" at bounding box center [784, 244] width 373 height 38
click at [706, 250] on input "text" at bounding box center [784, 244] width 373 height 38
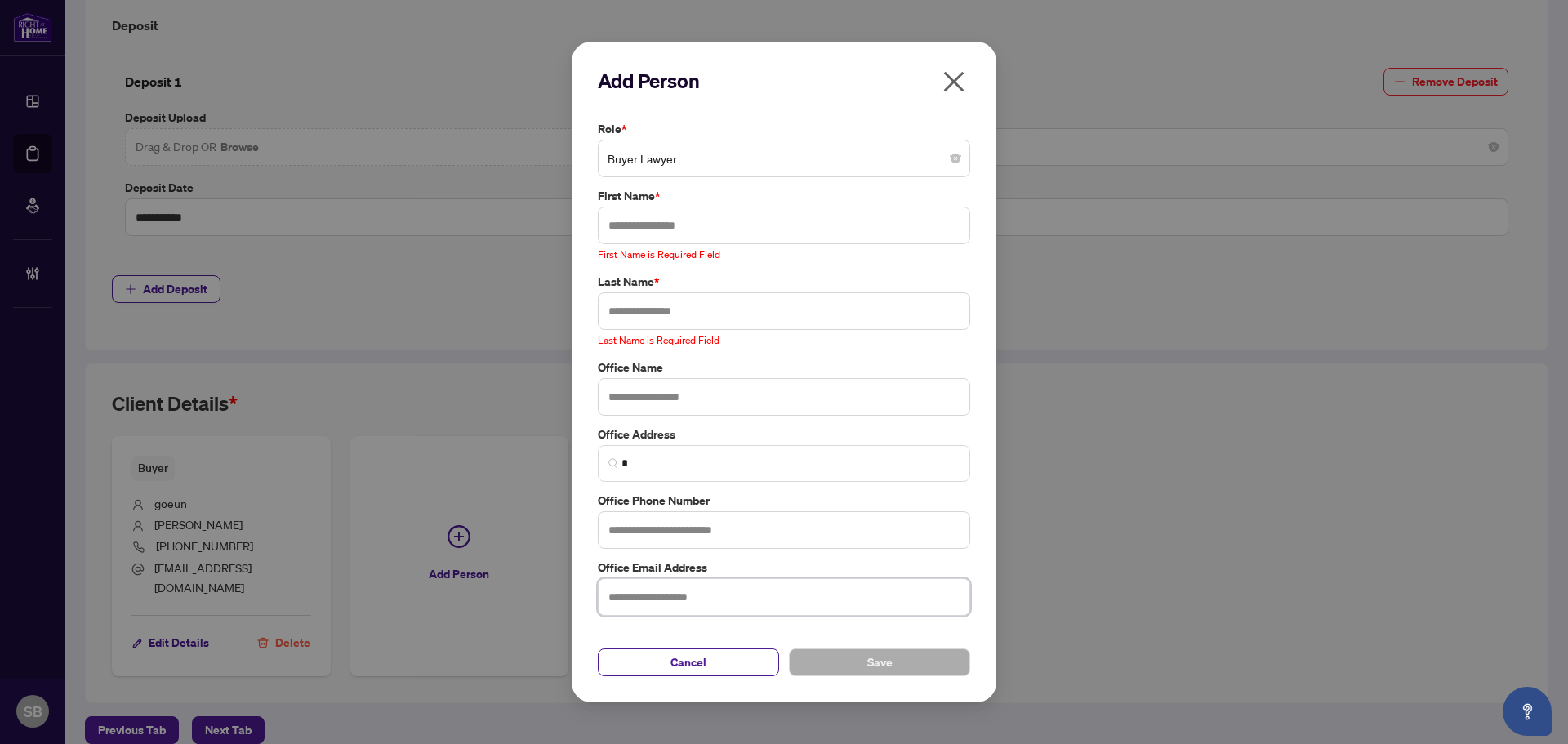
click at [757, 584] on input "text" at bounding box center [784, 597] width 373 height 38
click at [641, 599] on input "**********" at bounding box center [784, 597] width 373 height 38
click at [816, 585] on input "**********" at bounding box center [784, 597] width 373 height 38
type input "**********"
click at [690, 193] on label "First Name *" at bounding box center [784, 196] width 373 height 18
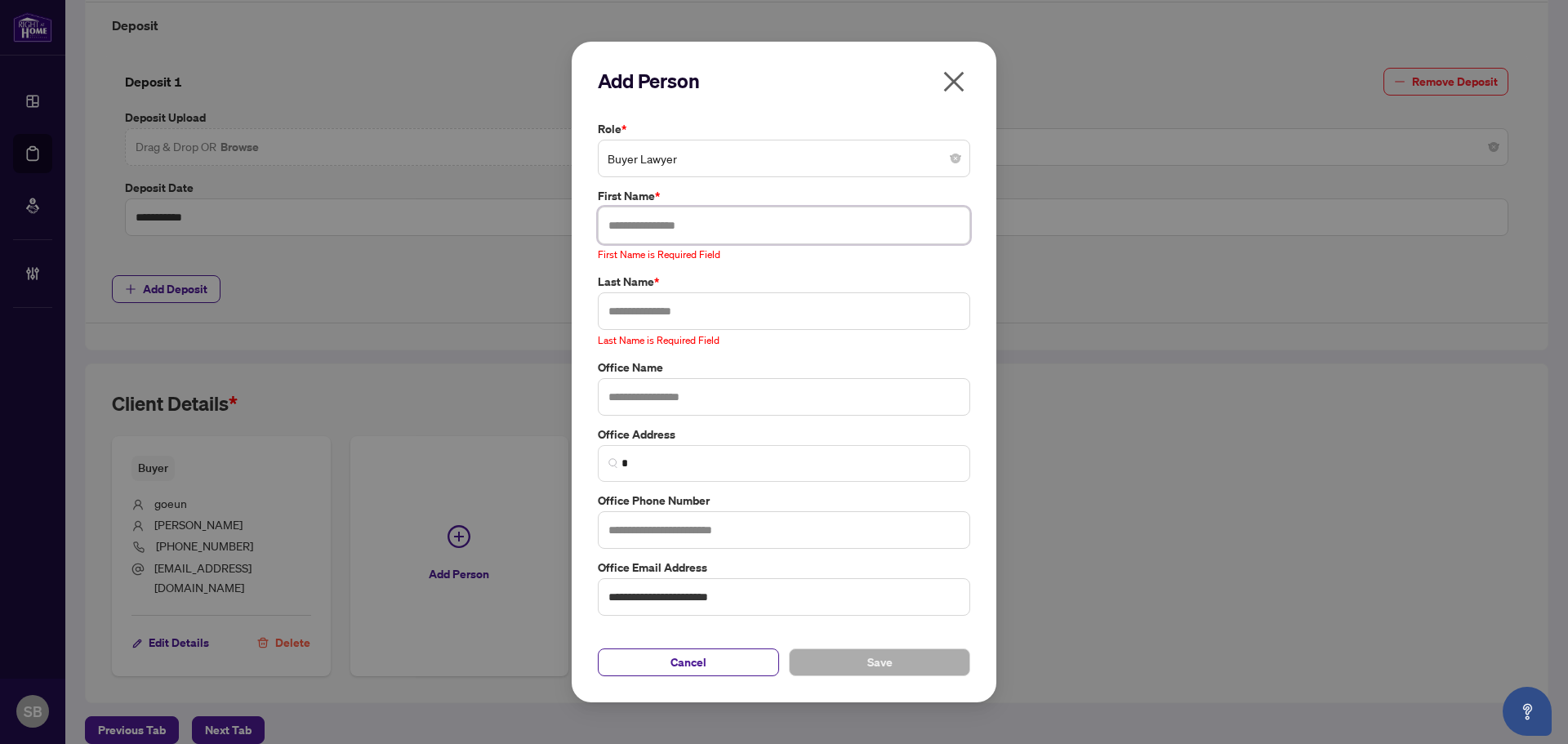
click at [690, 216] on input "text" at bounding box center [784, 225] width 373 height 38
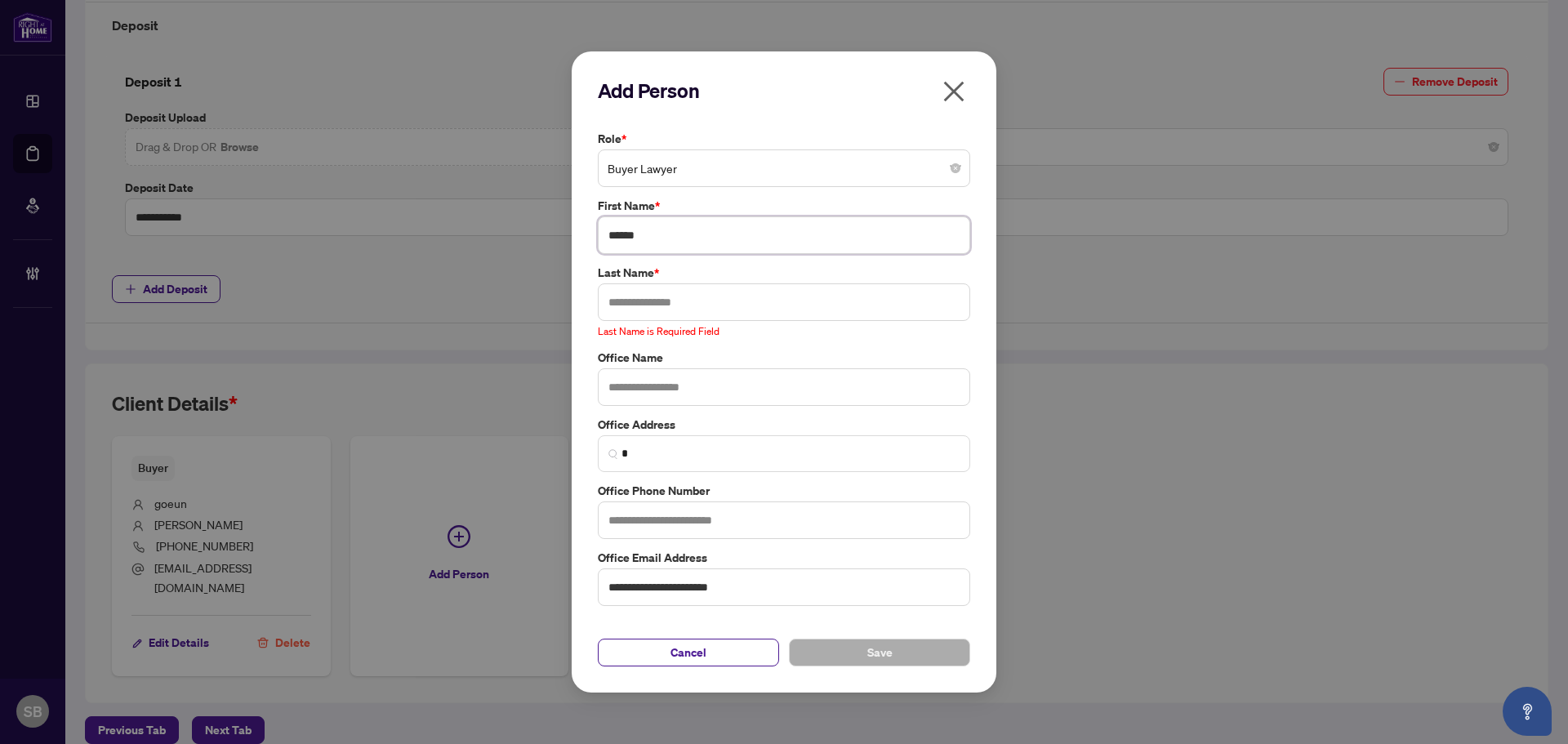
type input "******"
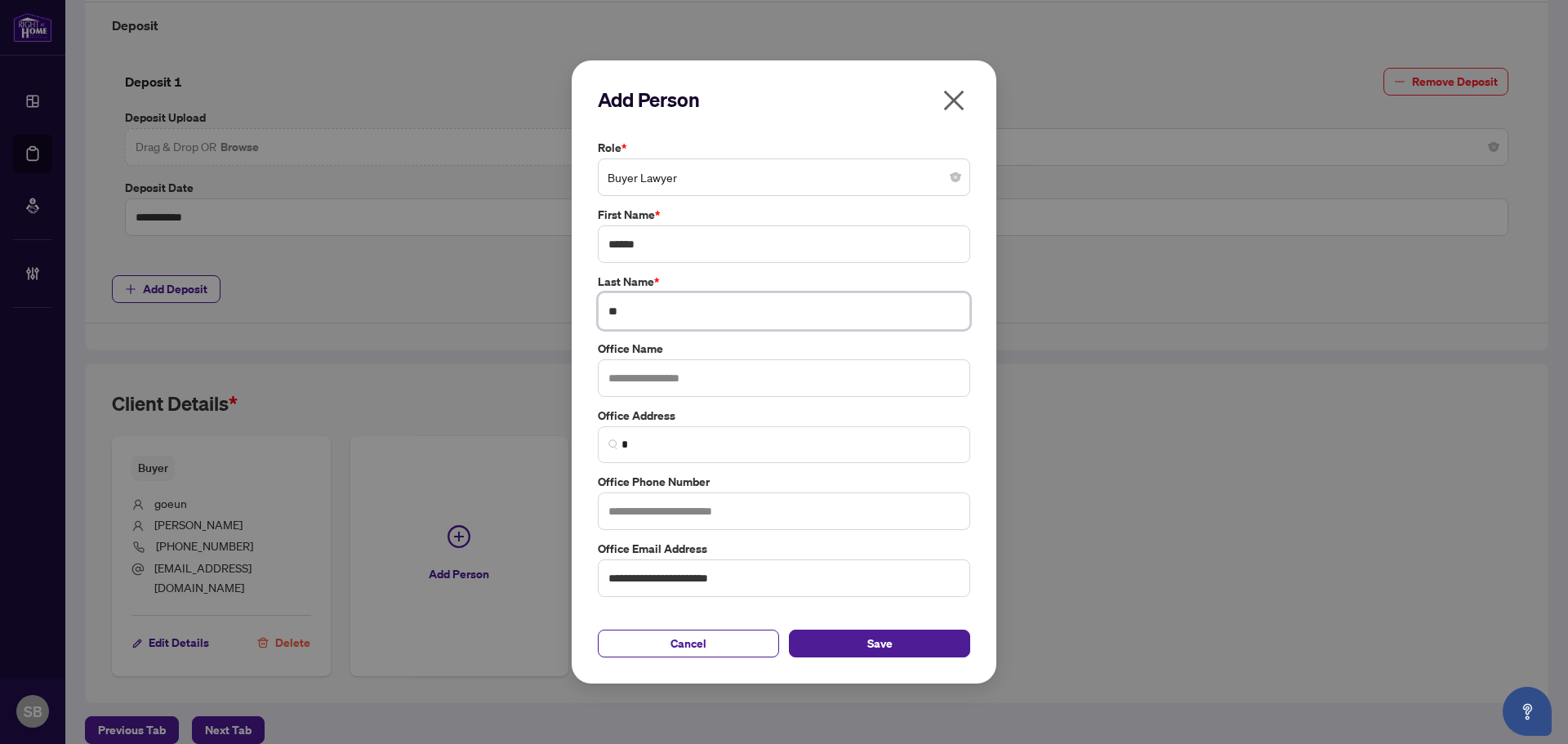
type input "*"
click at [842, 641] on button "Save" at bounding box center [879, 643] width 181 height 28
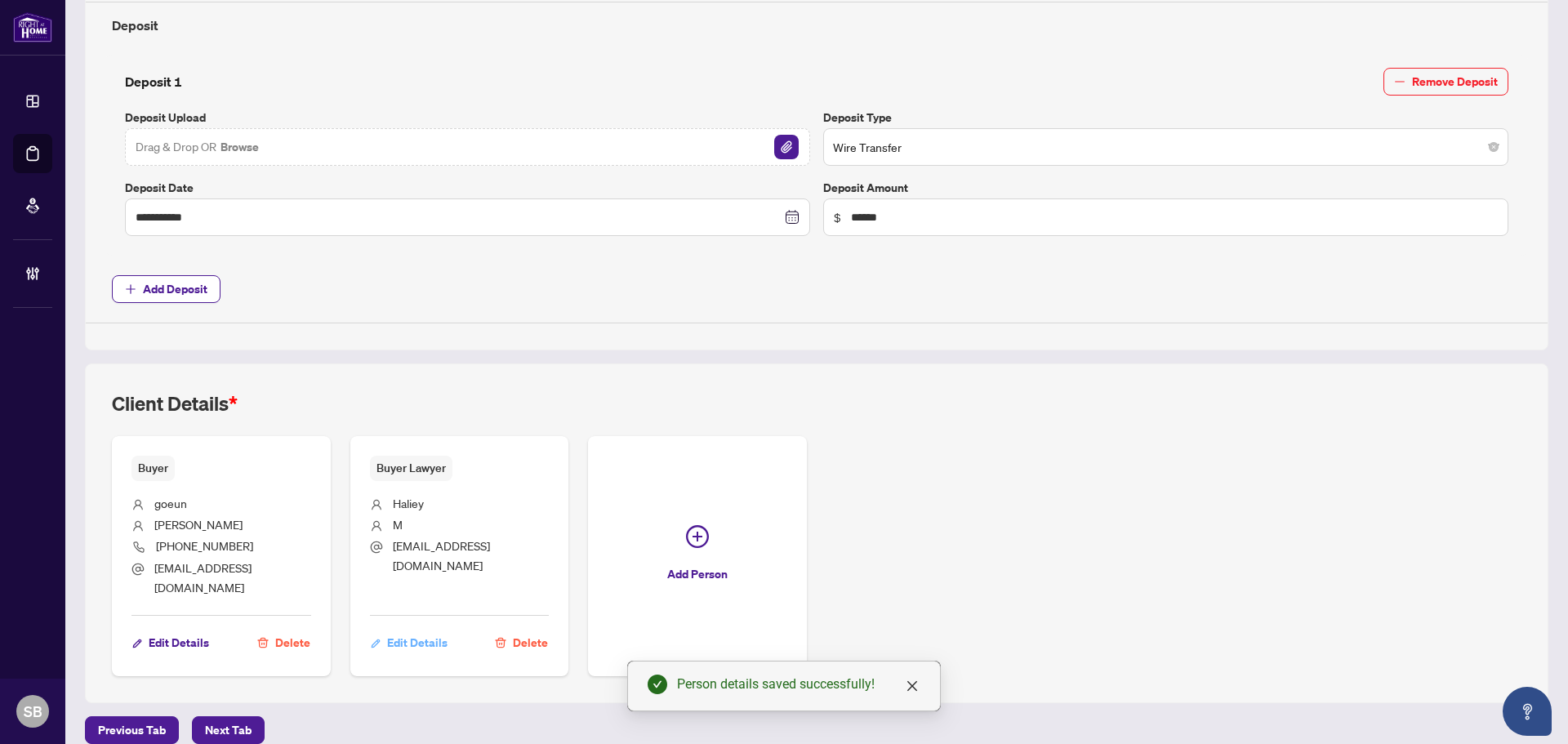
click at [429, 630] on span "Edit Details" at bounding box center [417, 642] width 61 height 26
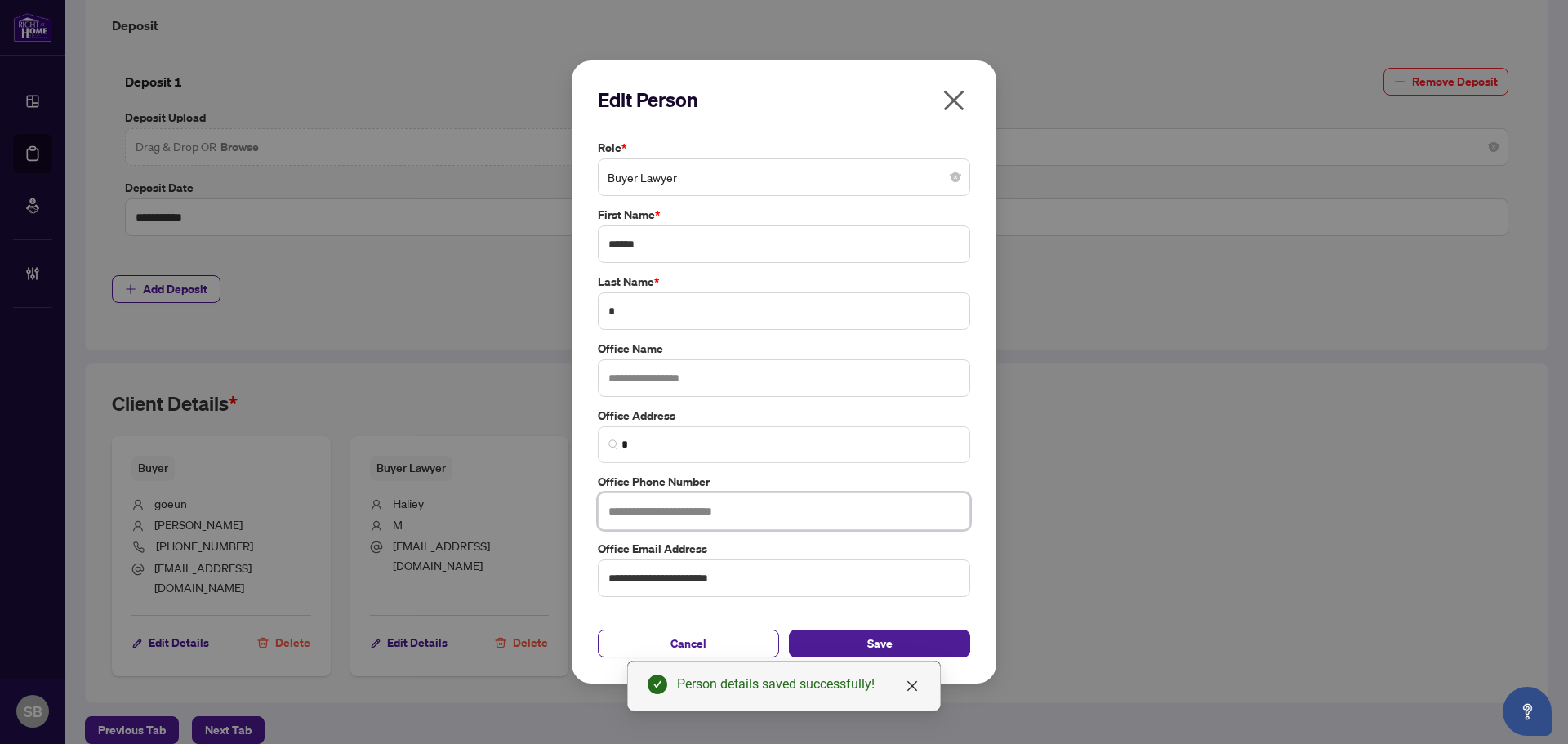
click at [684, 514] on input "text" at bounding box center [784, 511] width 373 height 38
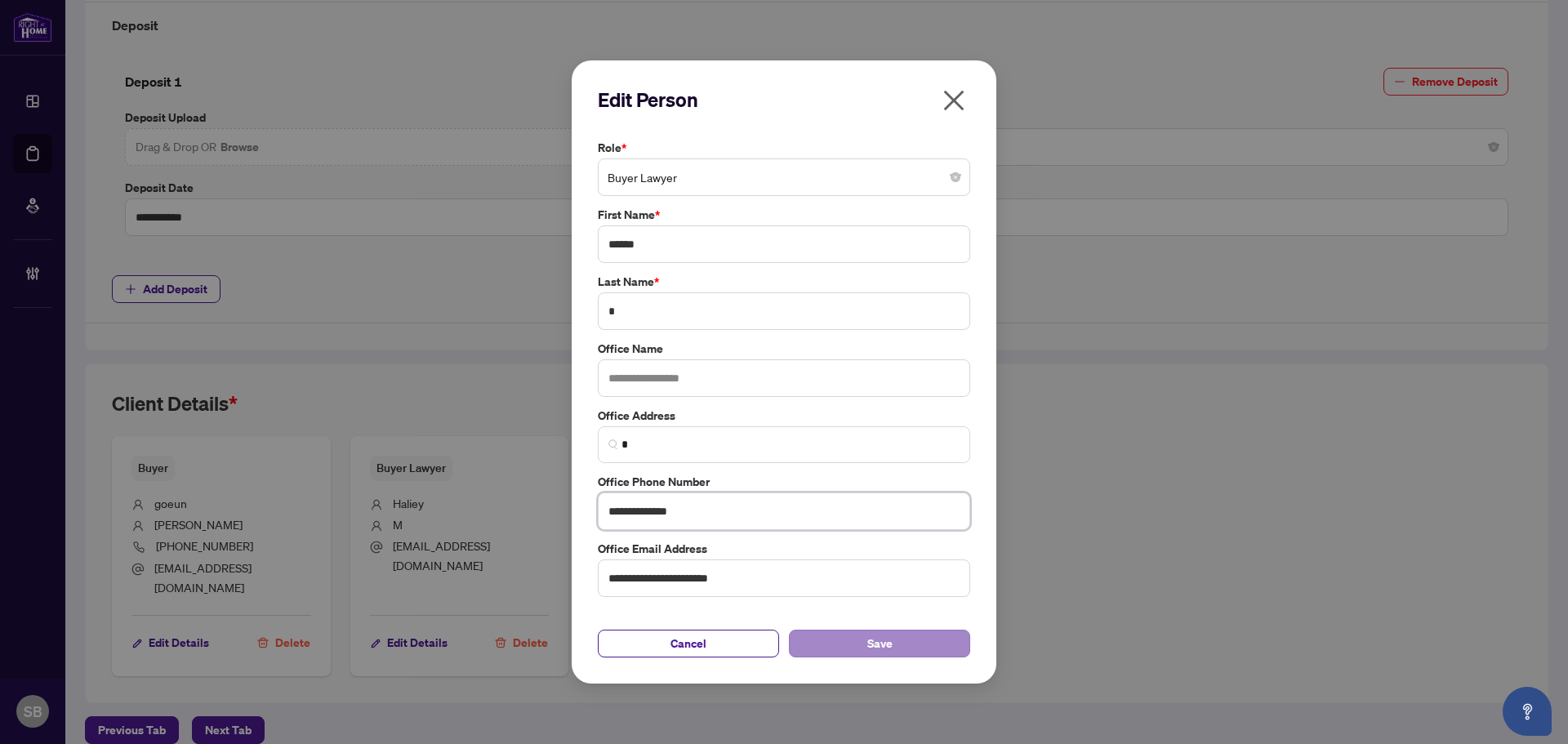
type input "**********"
click at [851, 640] on button "Save" at bounding box center [879, 643] width 181 height 28
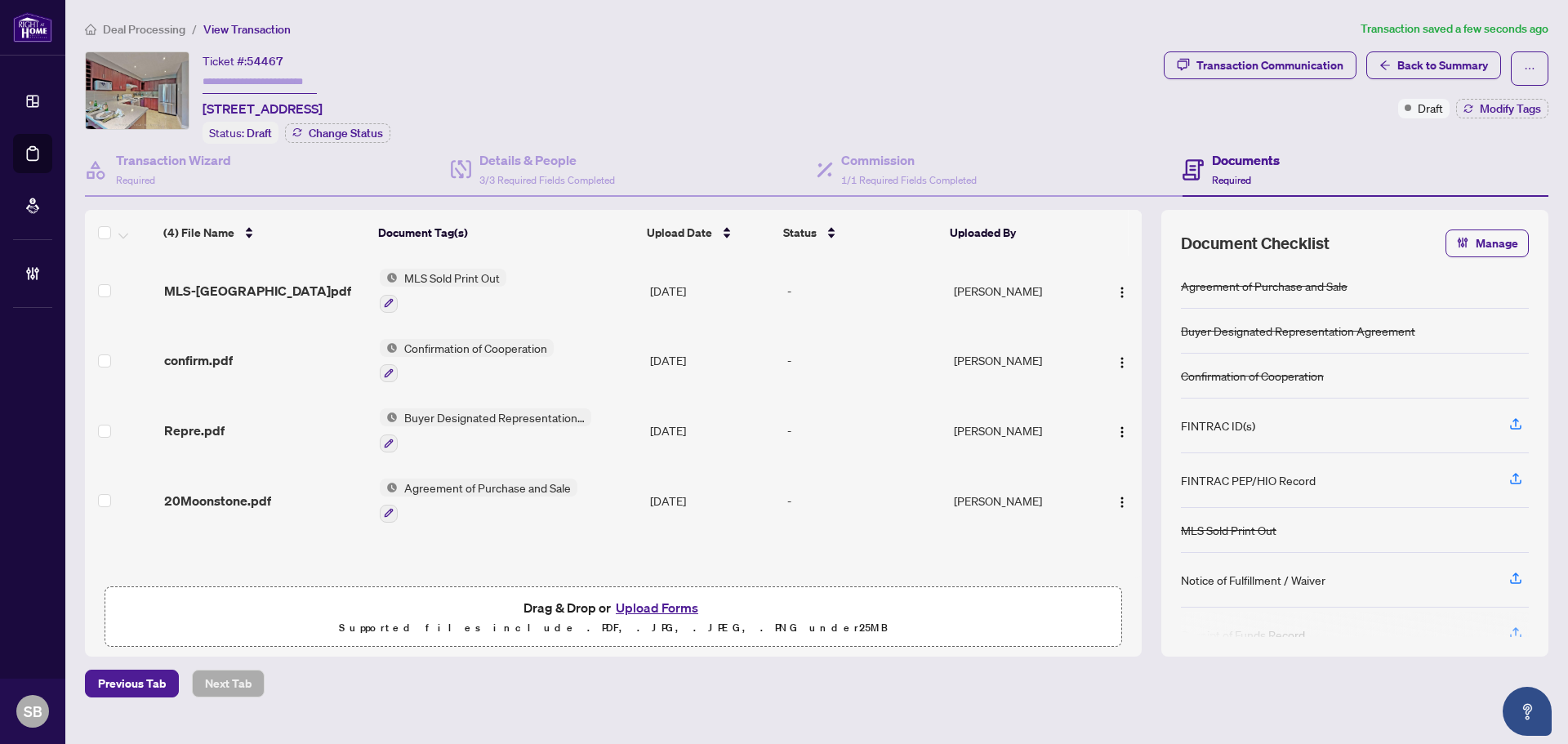
drag, startPoint x: 349, startPoint y: 109, endPoint x: 205, endPoint y: 104, distance: 144.1
click at [197, 101] on div "Ticket #: 54467 [STREET_ADDRESS] Status: Draft Change Status" at bounding box center [621, 97] width 1072 height 92
copy span "190-20 Moonstone Bywy"
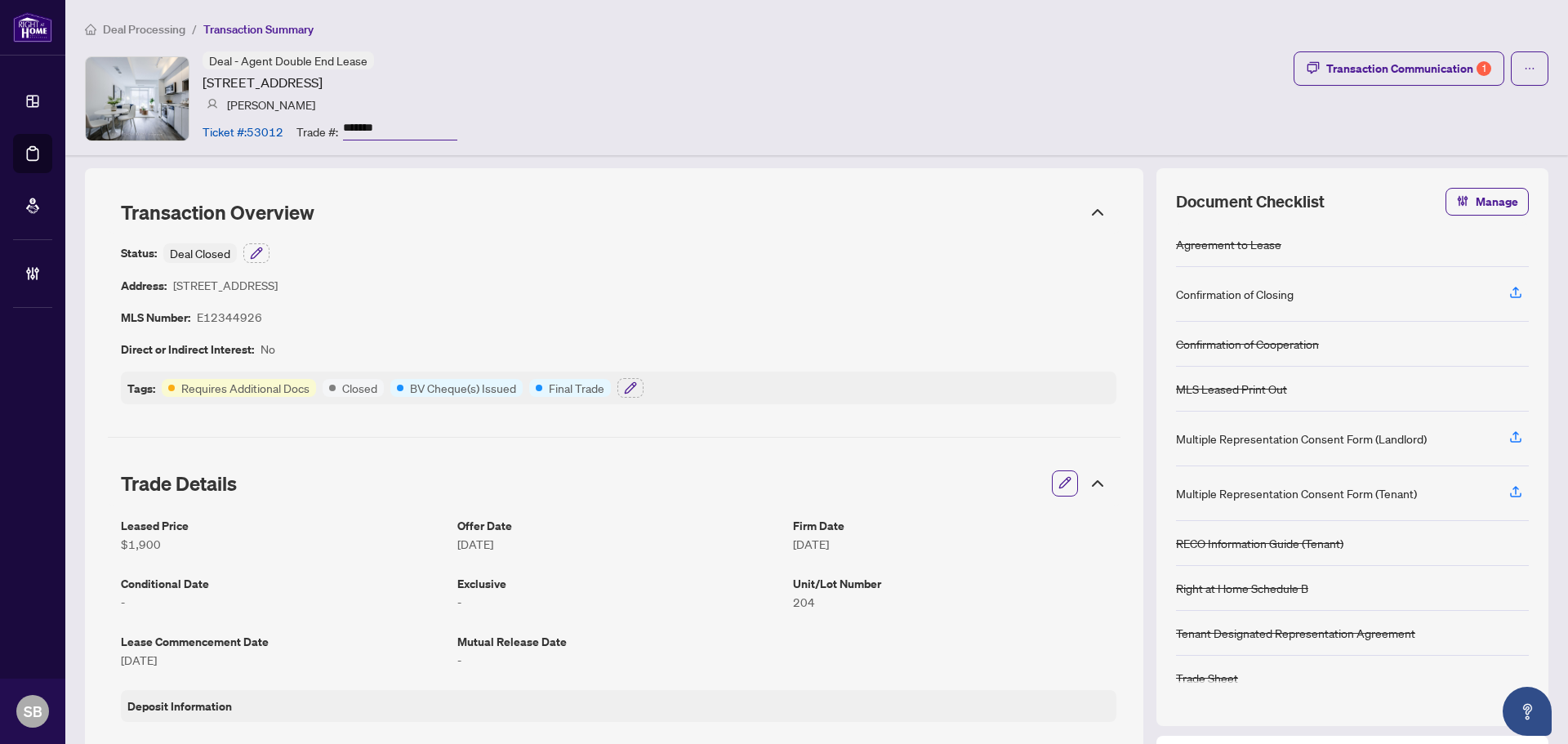
click at [1093, 205] on icon at bounding box center [1098, 213] width 20 height 20
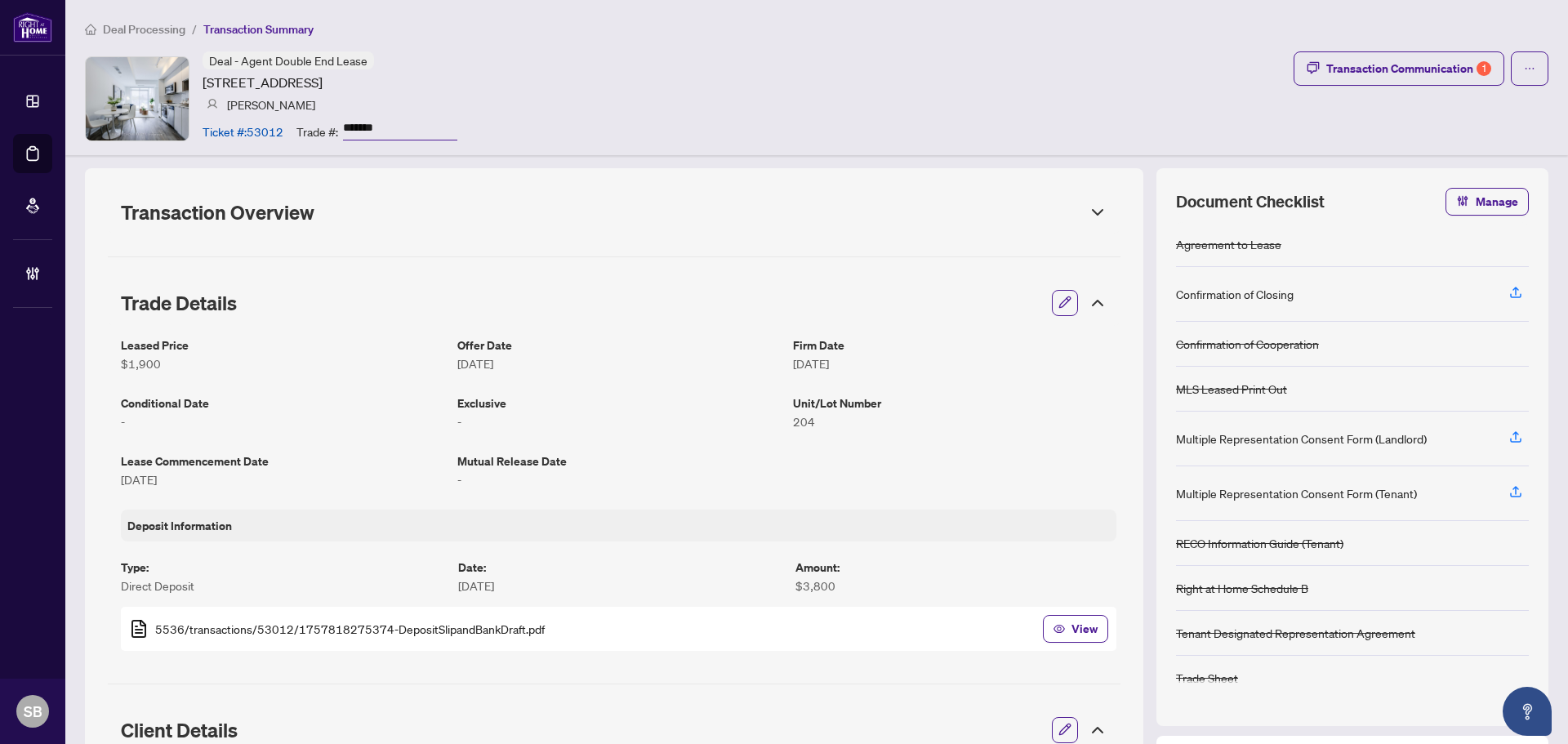
click at [1088, 297] on icon at bounding box center [1098, 303] width 20 height 20
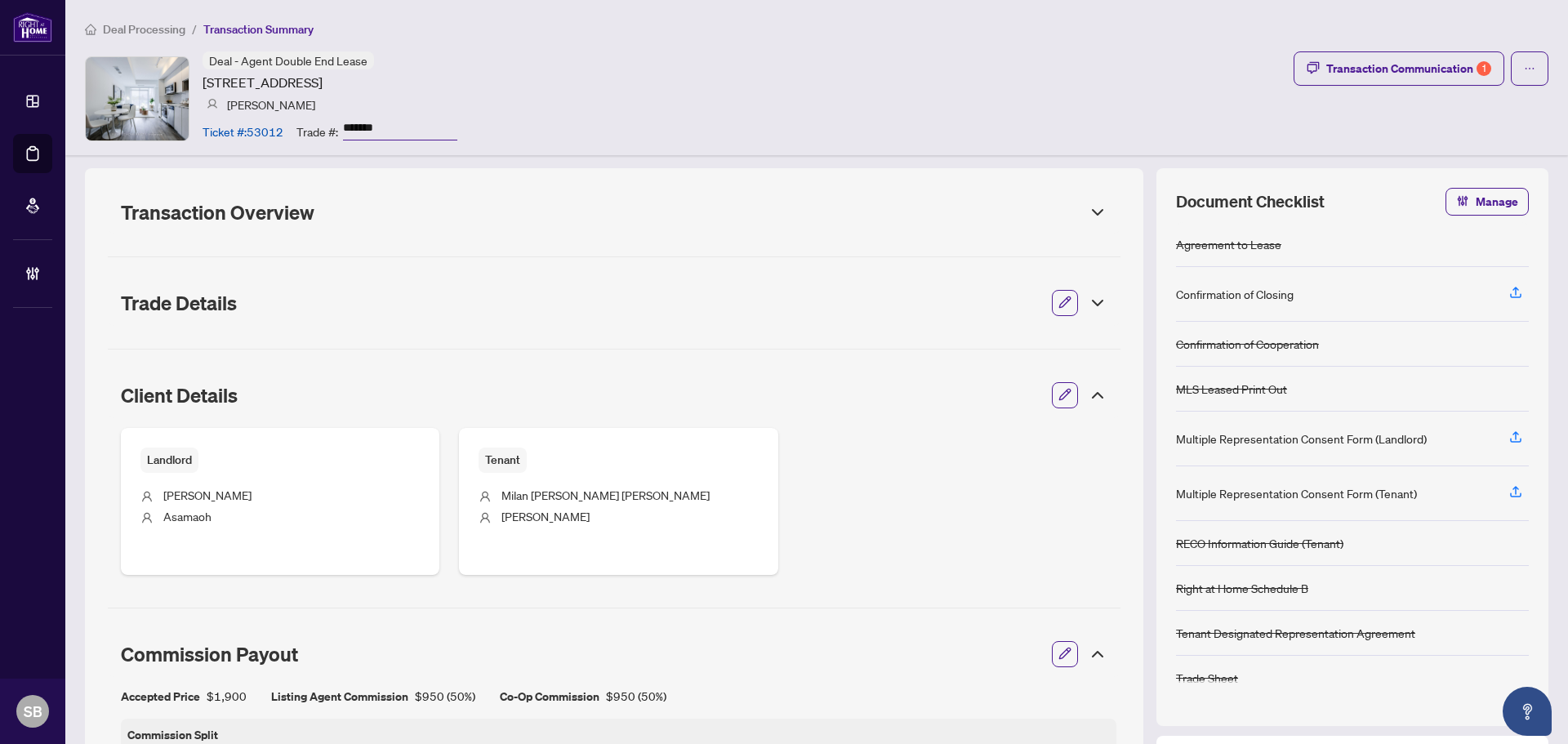
click at [1088, 400] on icon at bounding box center [1098, 395] width 20 height 20
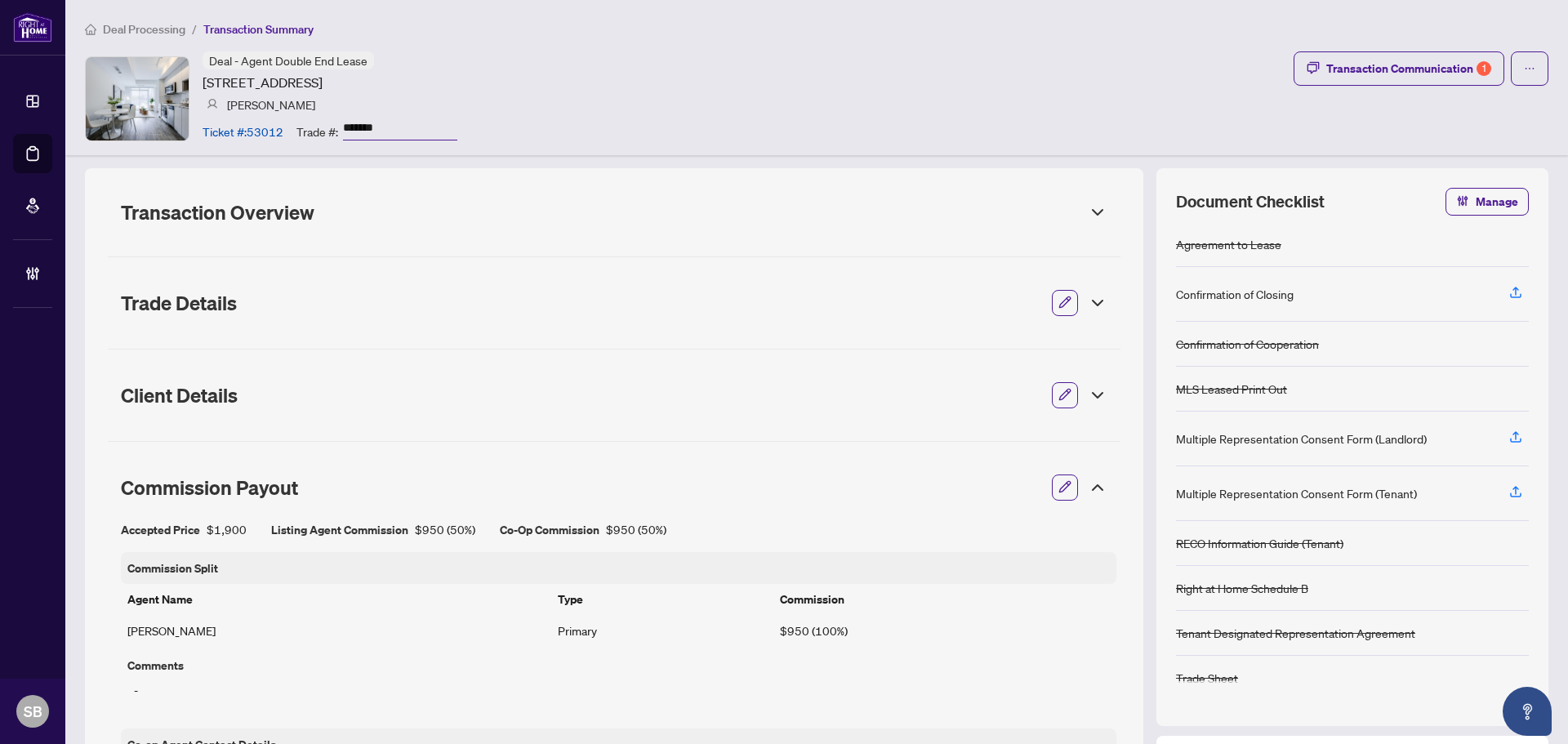
click at [1090, 507] on div "Commission Payout" at bounding box center [614, 487] width 1012 height 46
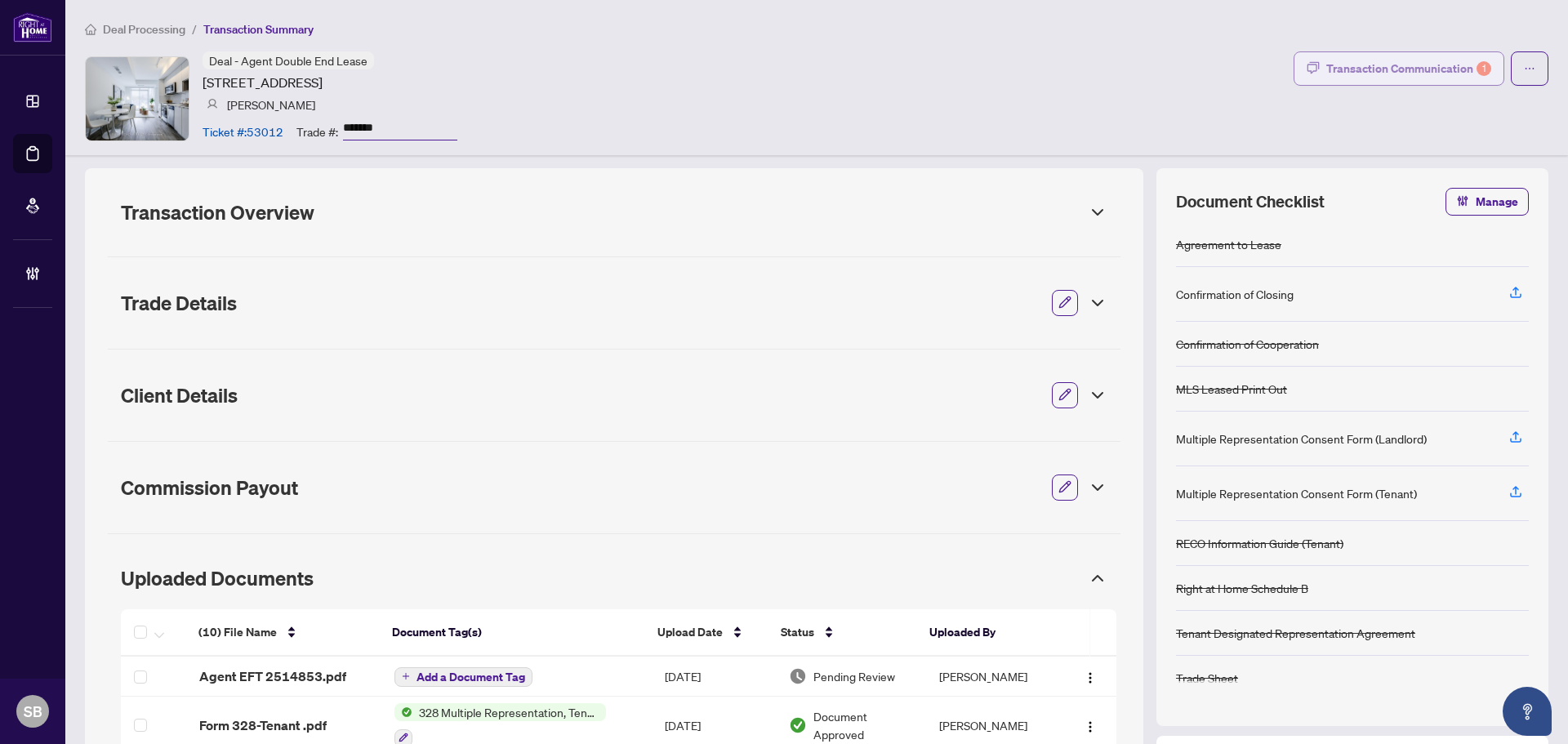
click at [1404, 57] on div "Transaction Communication 1" at bounding box center [1408, 68] width 165 height 26
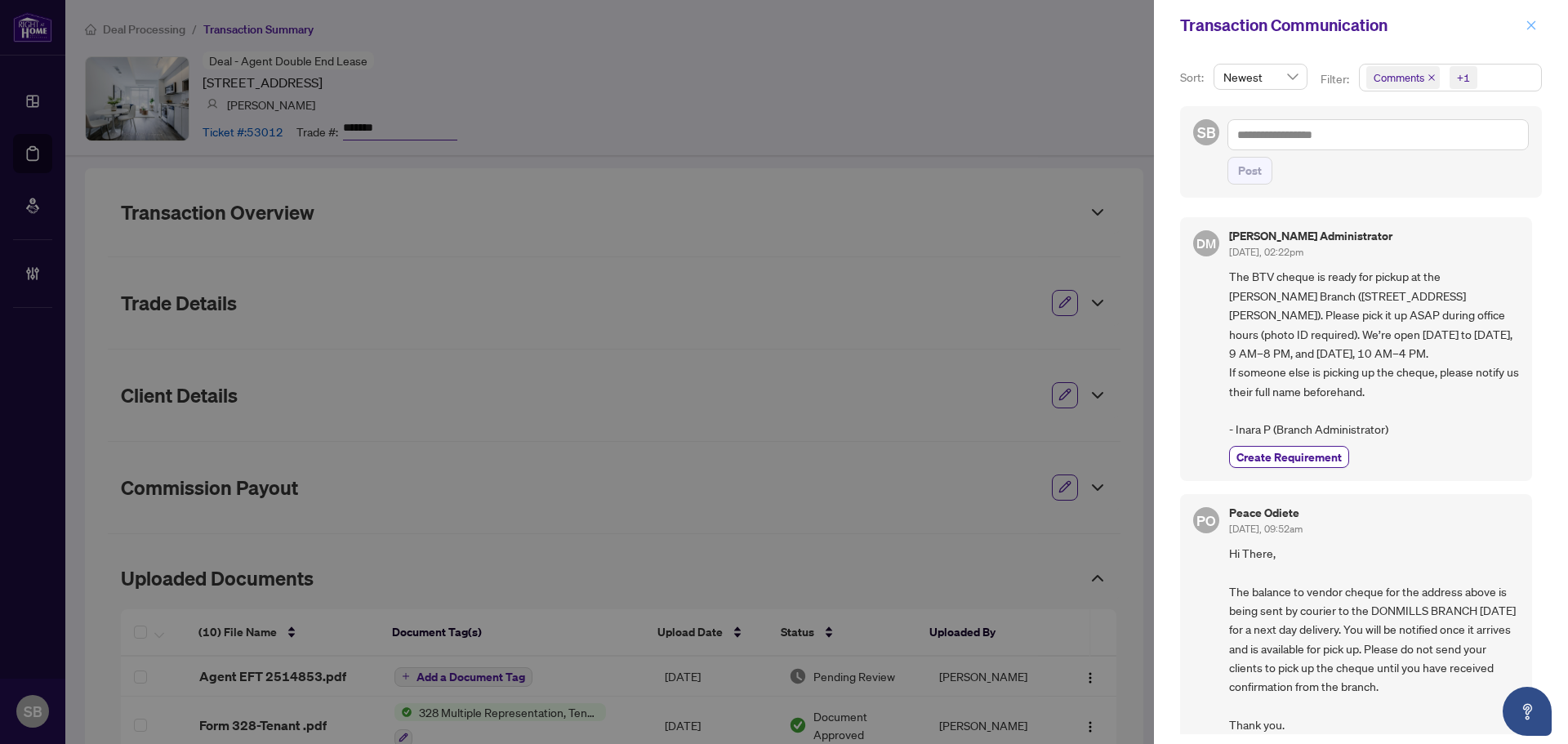
click at [1530, 25] on icon "close" at bounding box center [1530, 25] width 12 height 12
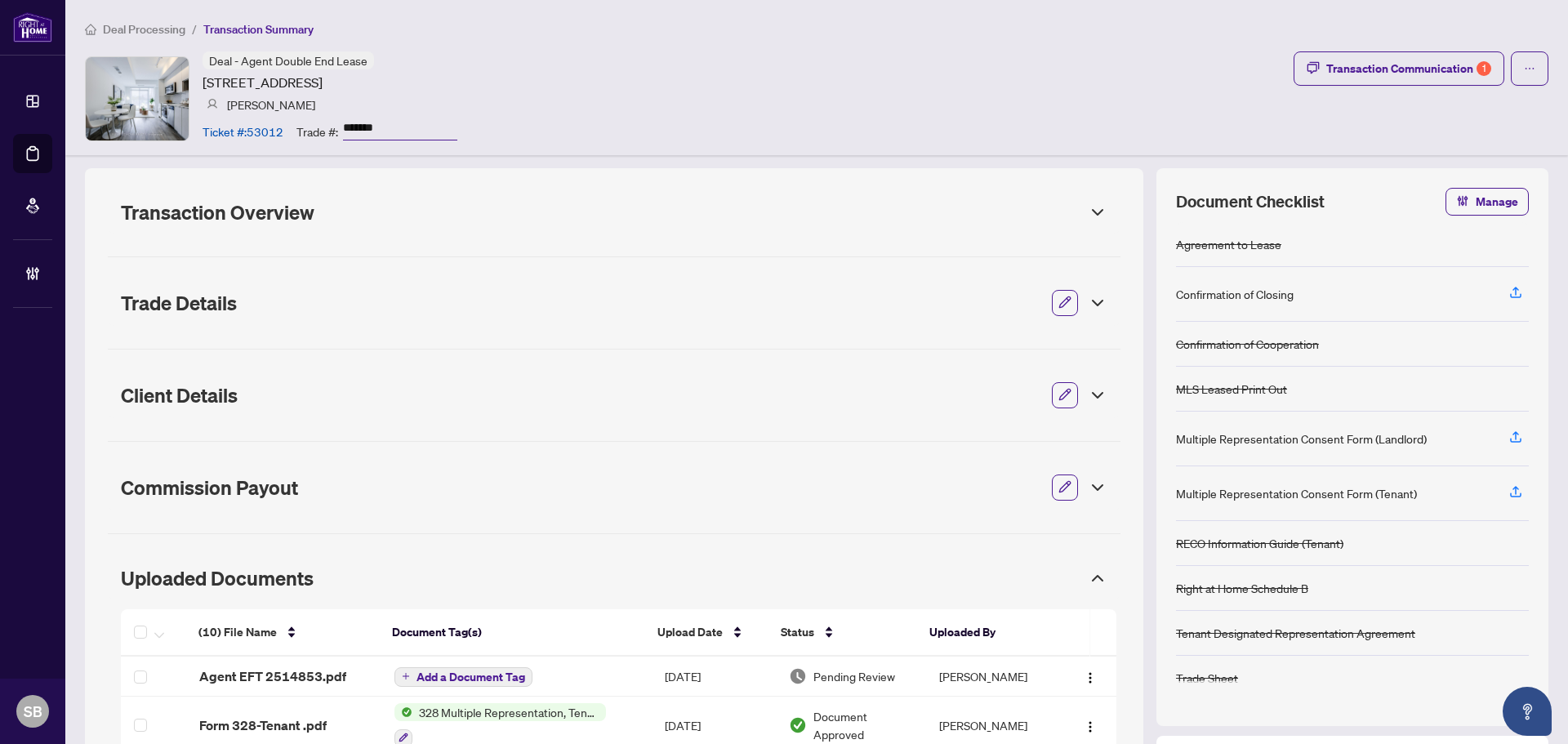
scroll to position [489, 0]
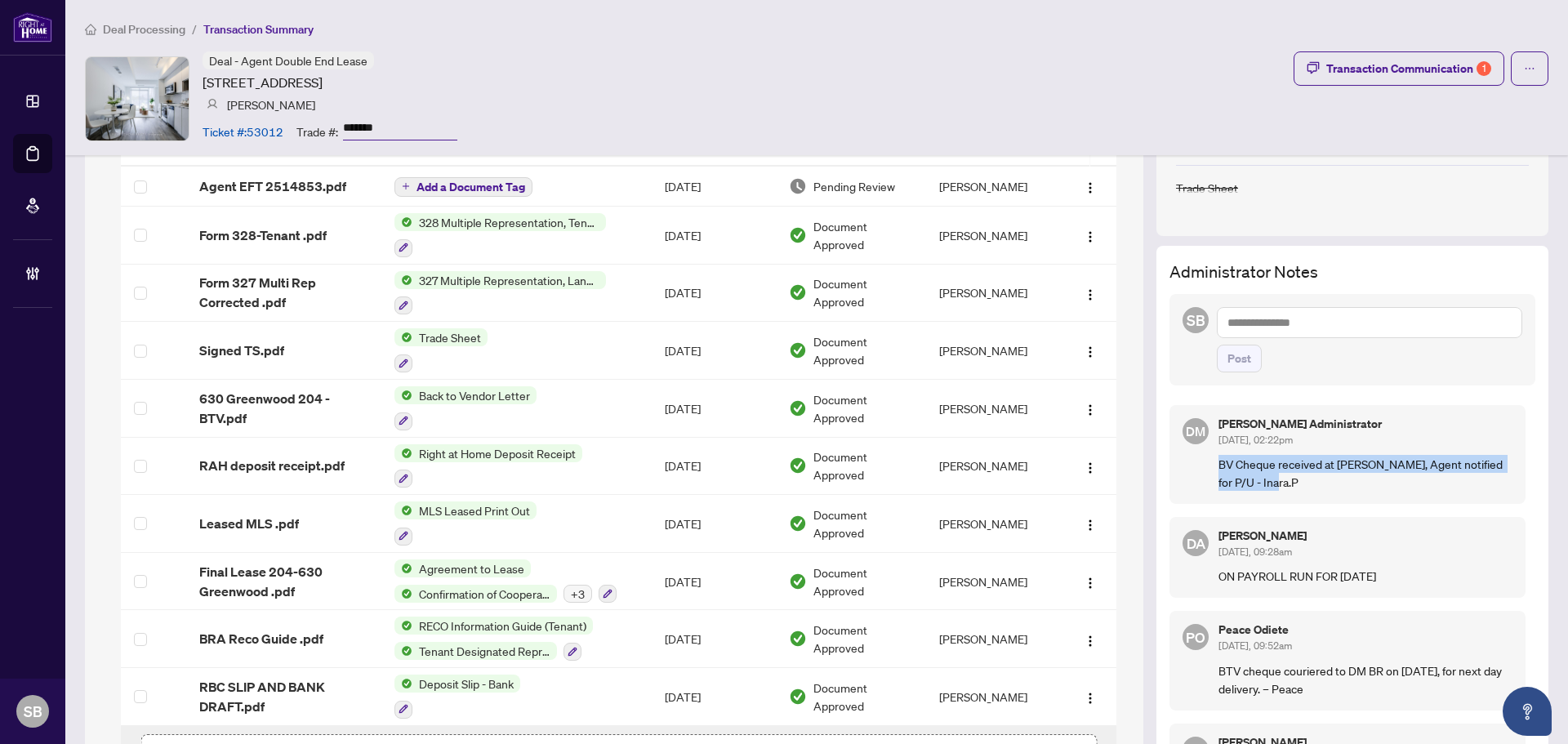
drag, startPoint x: 1262, startPoint y: 489, endPoint x: 1208, endPoint y: 468, distance: 57.9
click at [1208, 468] on div "DM Don Mills Administrator Oct/03/2025, 02:22pm BV Cheque received at DM branch…" at bounding box center [1347, 454] width 356 height 99
copy p "BV Cheque received at DM branch, Agent notified for P/U - Inara.P"
click at [1267, 318] on textarea at bounding box center [1370, 322] width 306 height 31
paste textarea "**********"
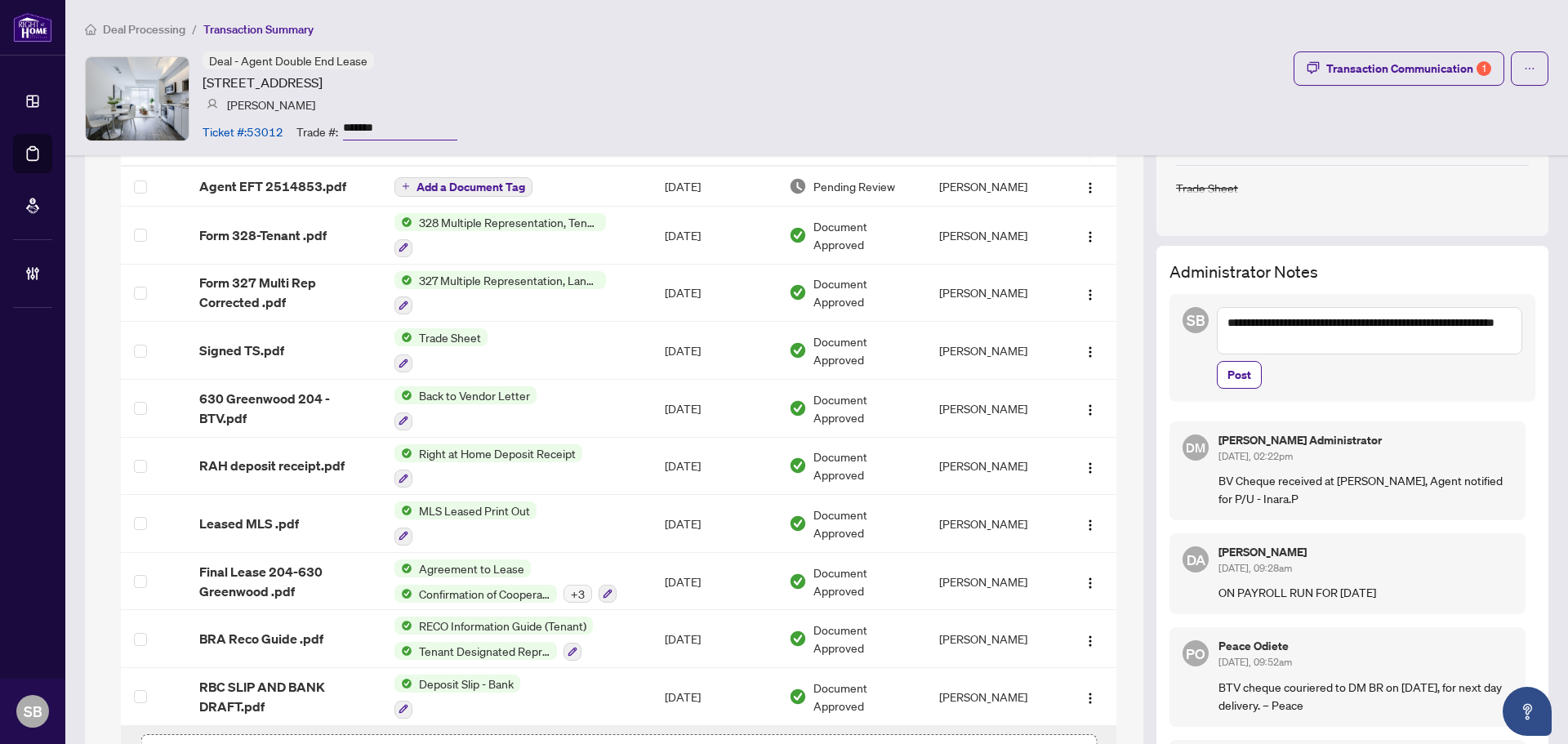
drag, startPoint x: 1331, startPoint y: 321, endPoint x: 1244, endPoint y: 325, distance: 87.1
click at [1244, 325] on textarea "**********" at bounding box center [1370, 330] width 306 height 47
drag, startPoint x: 1404, startPoint y: 324, endPoint x: 1326, endPoint y: 327, distance: 78.1
click at [1326, 327] on textarea "**********" at bounding box center [1370, 322] width 306 height 31
drag, startPoint x: 1254, startPoint y: 343, endPoint x: 1173, endPoint y: 343, distance: 81.0
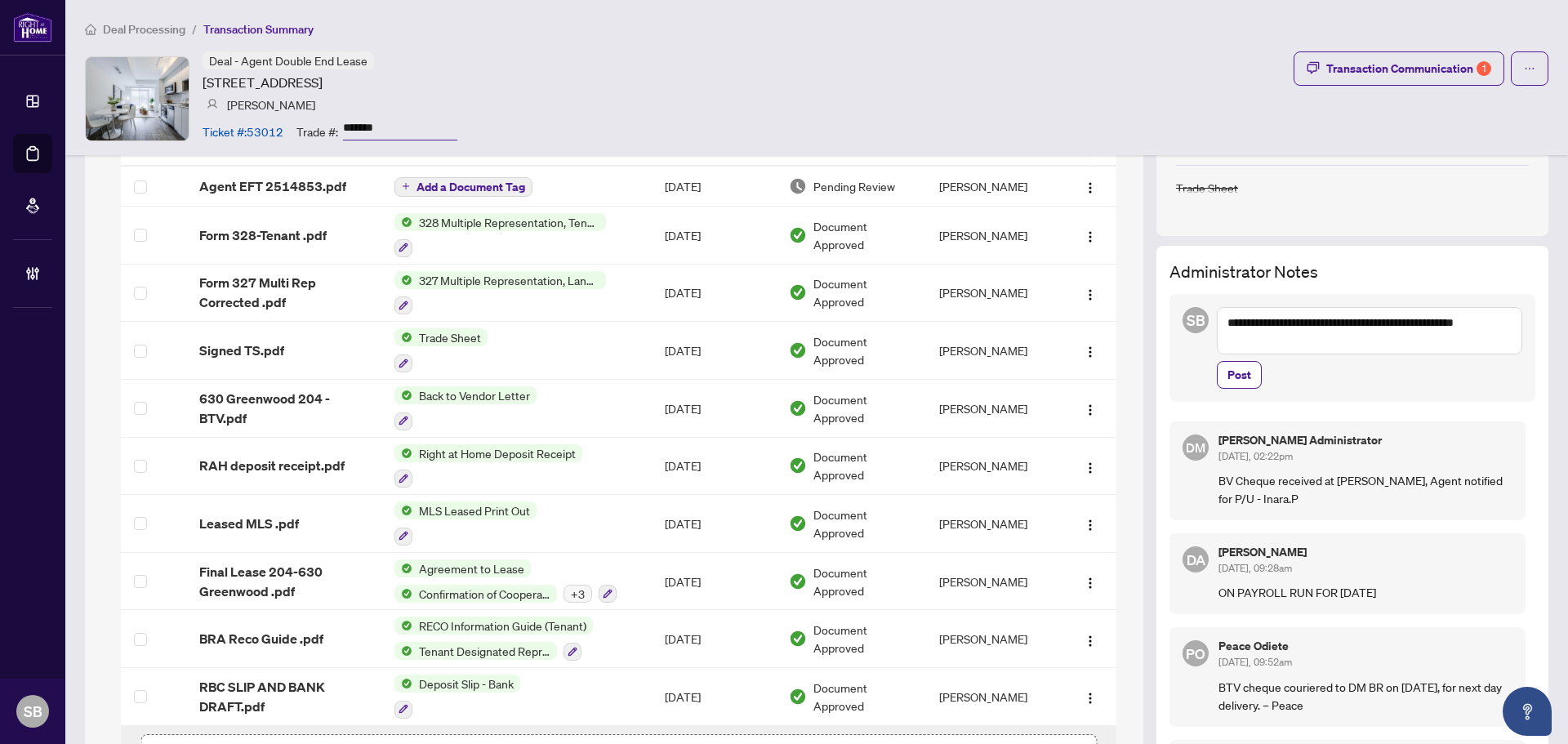
click at [1173, 343] on div "**********" at bounding box center [1352, 347] width 365 height 108
click at [651, 401] on td "Sep/26/2025" at bounding box center [713, 408] width 124 height 58
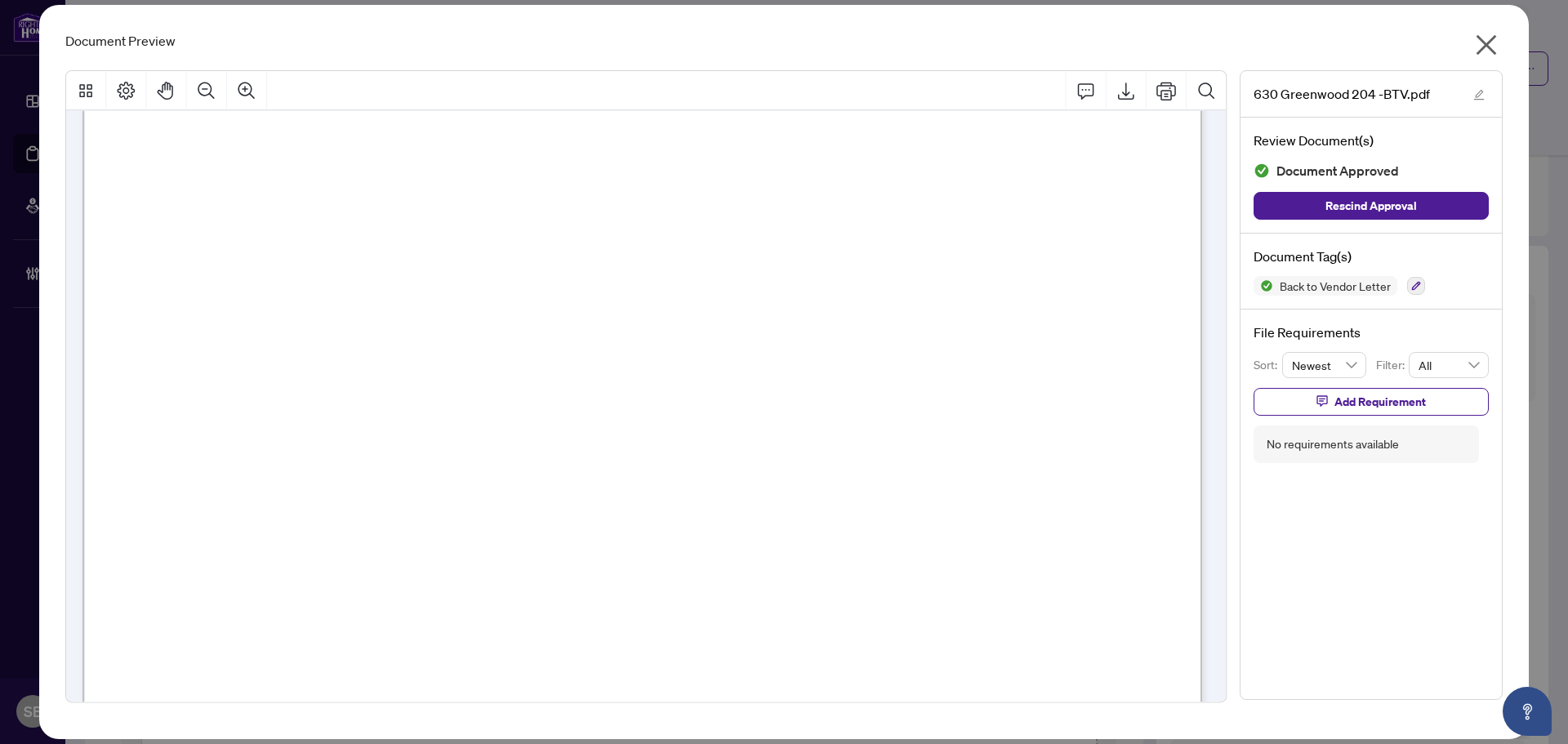
scroll to position [81, 0]
click at [1490, 21] on div "Document Preview 630 Greenwood 204 -BTV.pdf Review Document(s) Document Approve…" at bounding box center [784, 372] width 1489 height 734
click at [1489, 46] on icon "close" at bounding box center [1487, 45] width 21 height 21
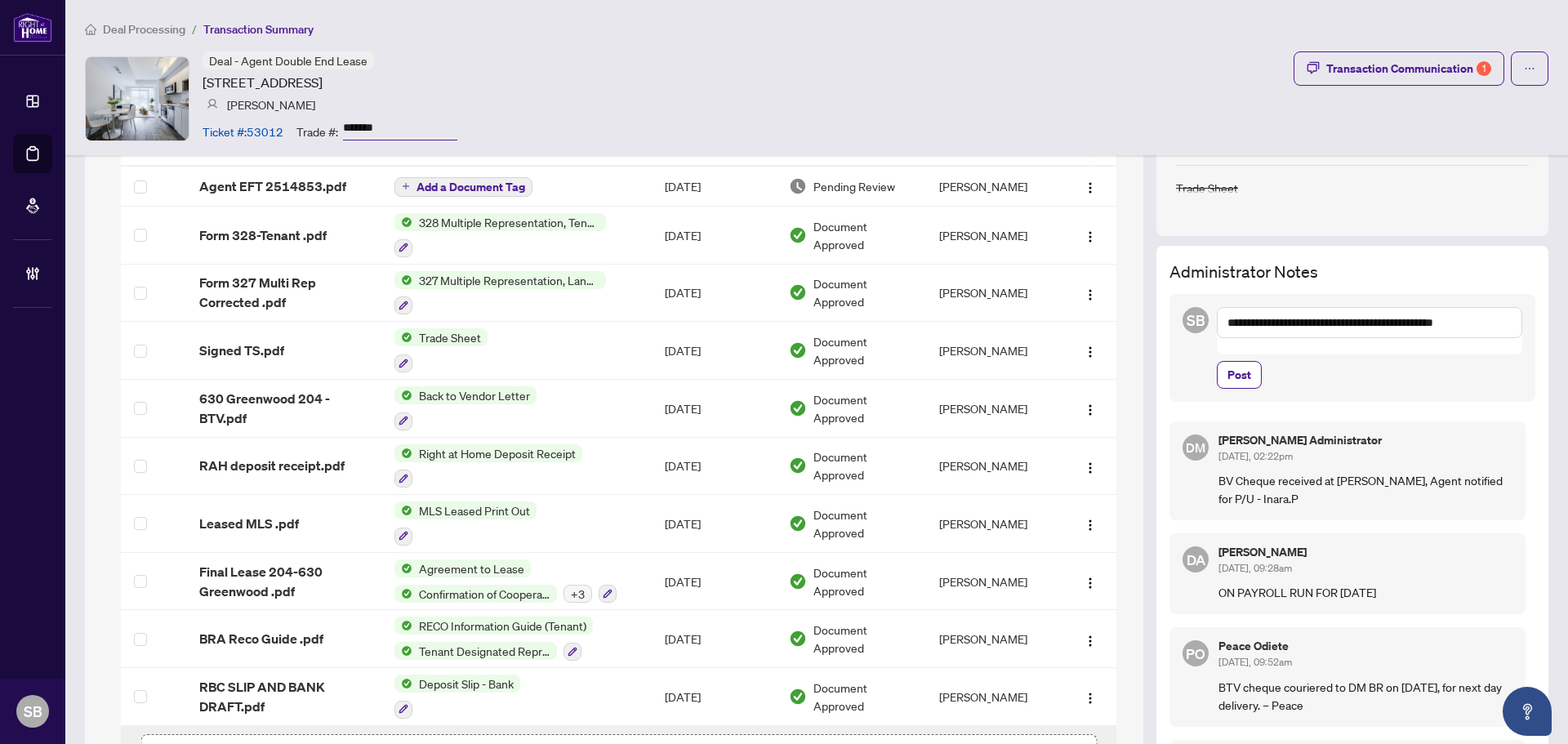
drag, startPoint x: 1446, startPoint y: 325, endPoint x: 1365, endPoint y: 327, distance: 81.0
click at [1365, 327] on textarea "**********" at bounding box center [1370, 322] width 306 height 31
click at [566, 399] on td "Back to Vendor Letter" at bounding box center [516, 408] width 270 height 58
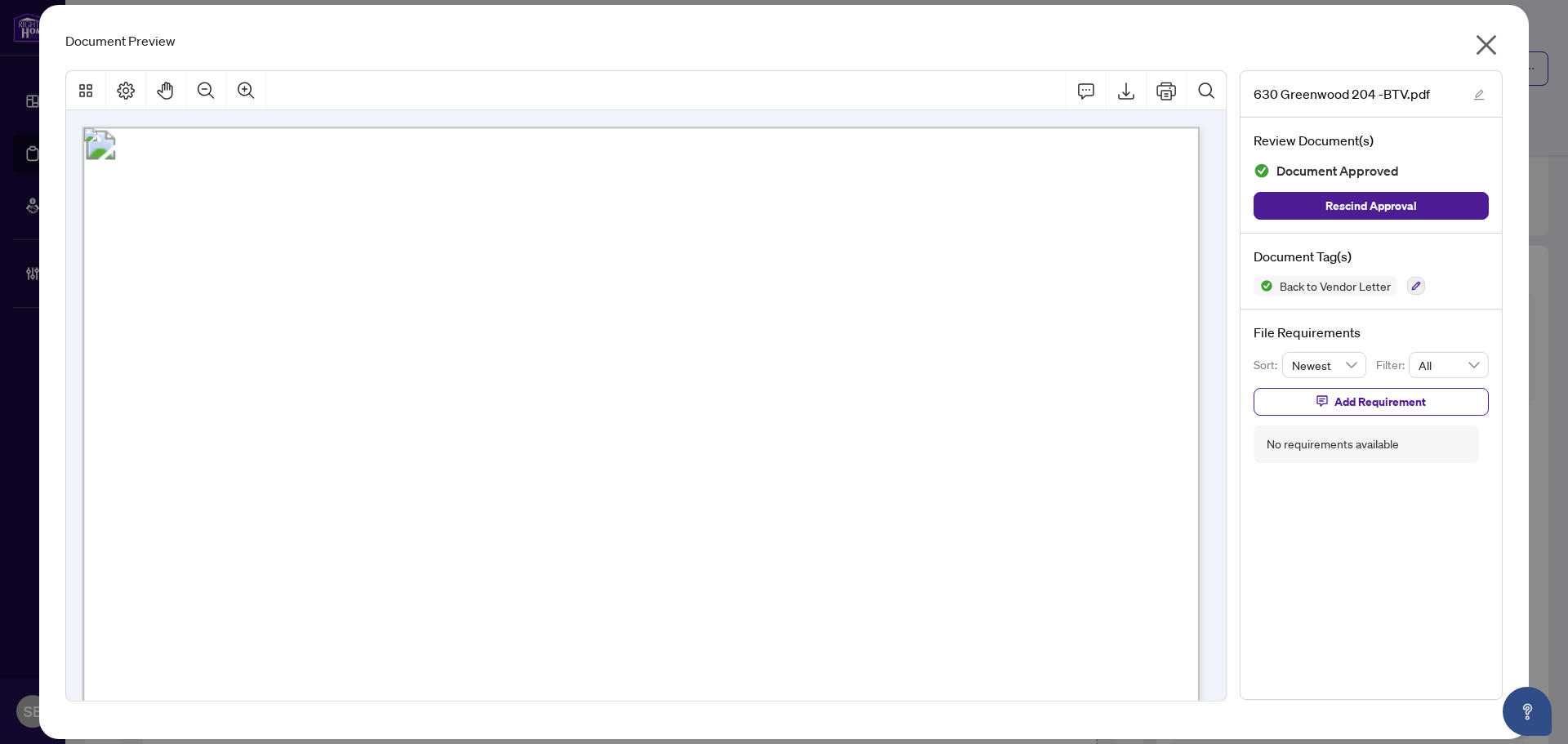
click at [1482, 60] on span "button" at bounding box center [1486, 48] width 26 height 33
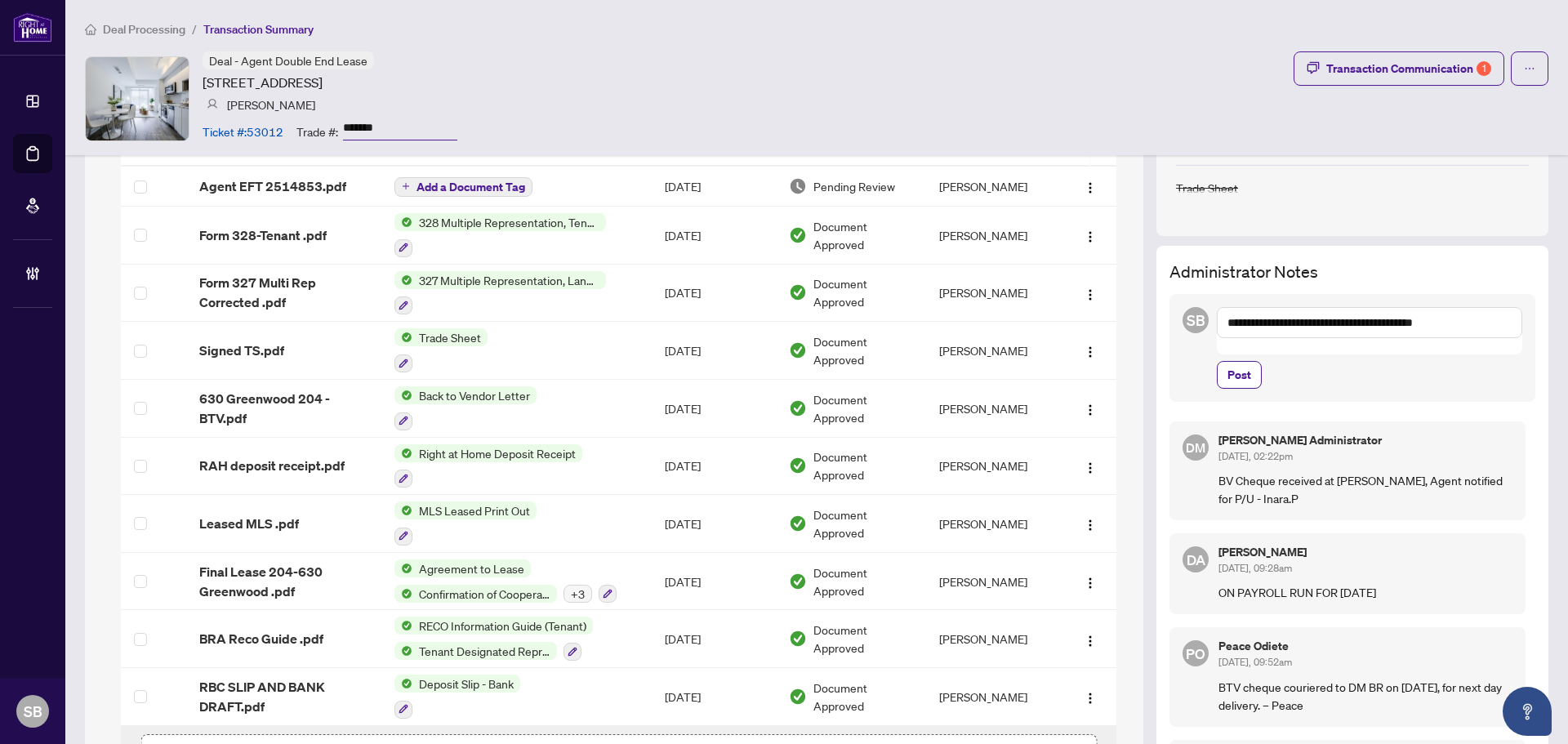
click at [1421, 317] on textarea "**********" at bounding box center [1370, 322] width 306 height 31
type textarea "**********"
click at [1228, 372] on span "Post" at bounding box center [1239, 374] width 24 height 26
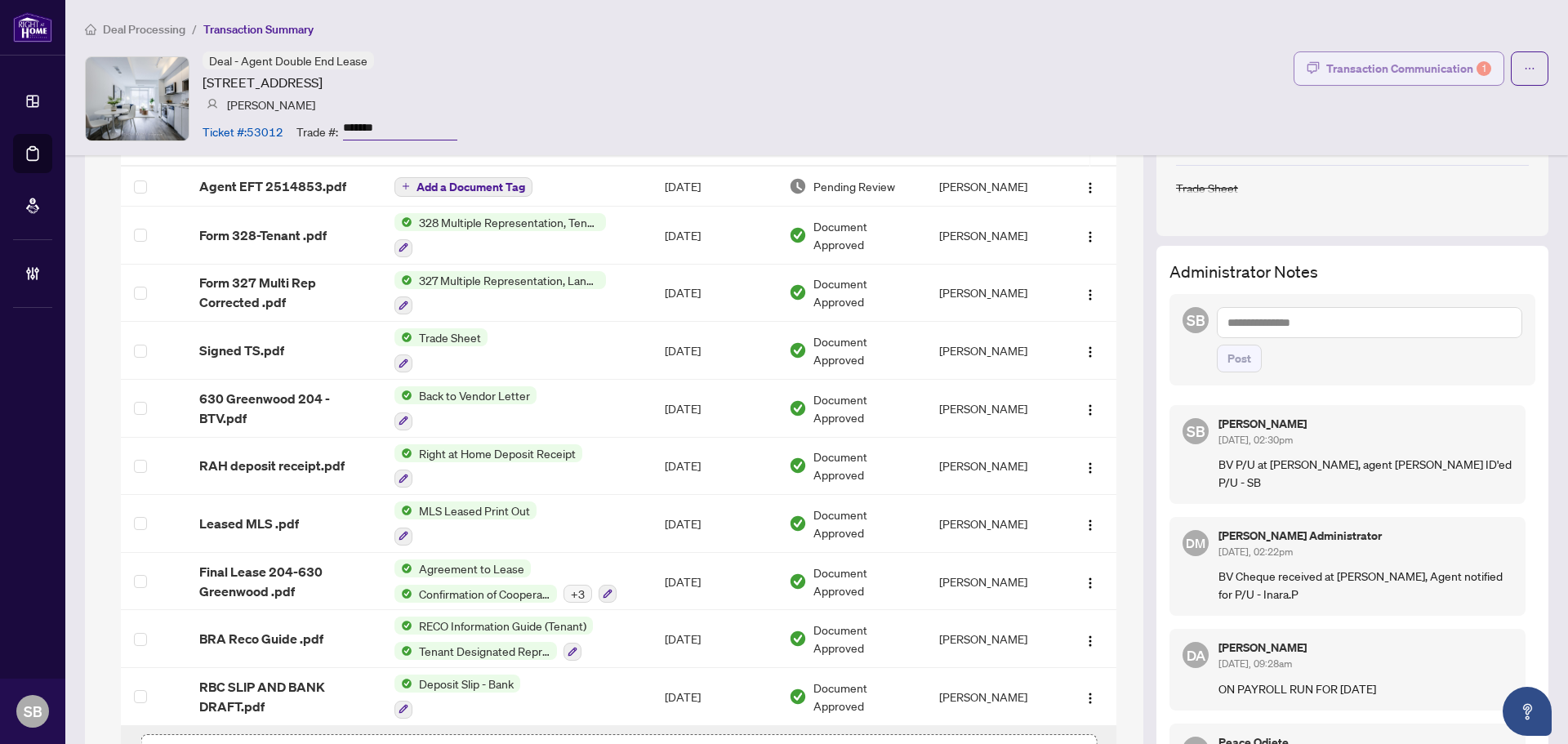
click at [1434, 62] on div "Transaction Communication 1" at bounding box center [1408, 68] width 165 height 26
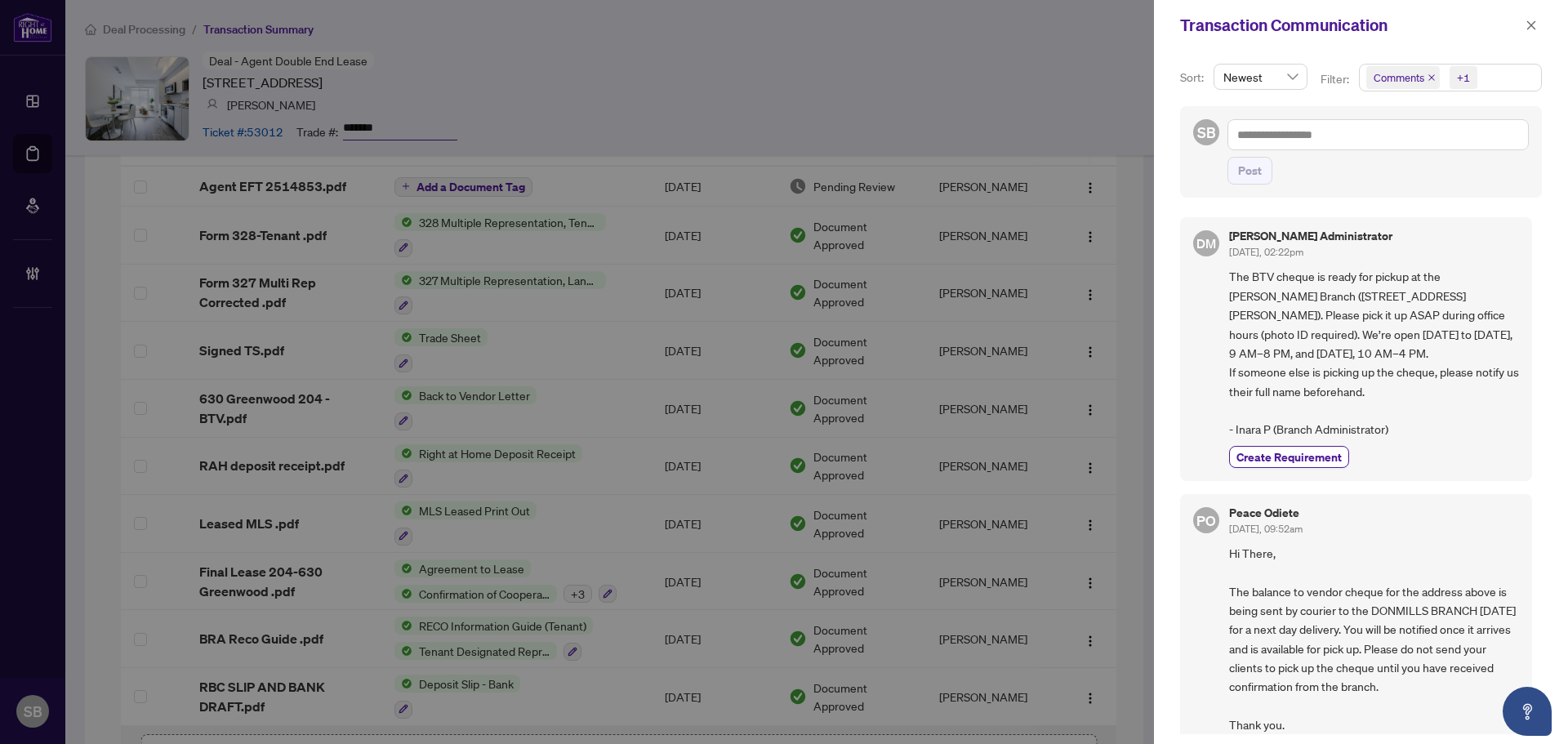
click at [1537, 20] on button "button" at bounding box center [1531, 25] width 21 height 20
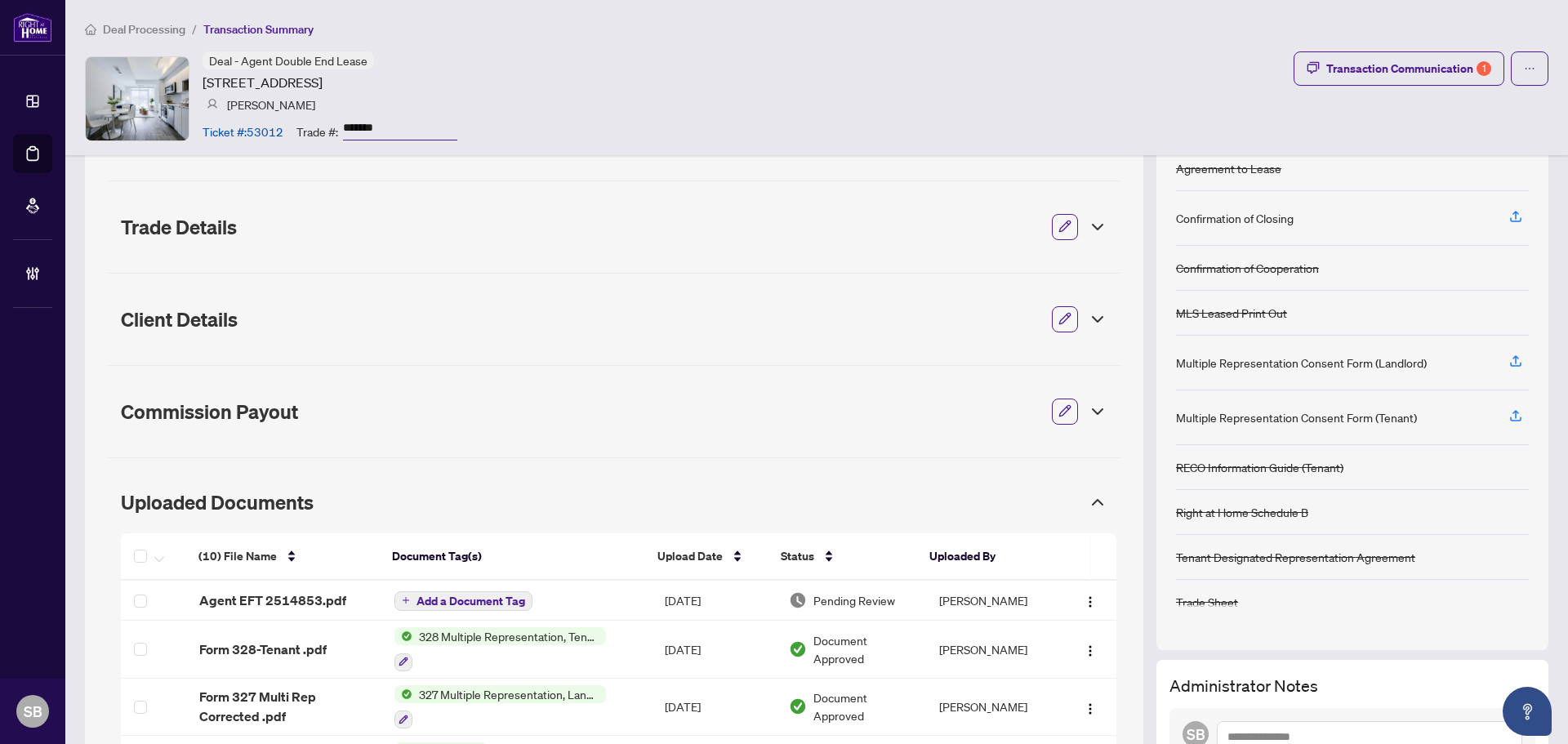
scroll to position [0, 0]
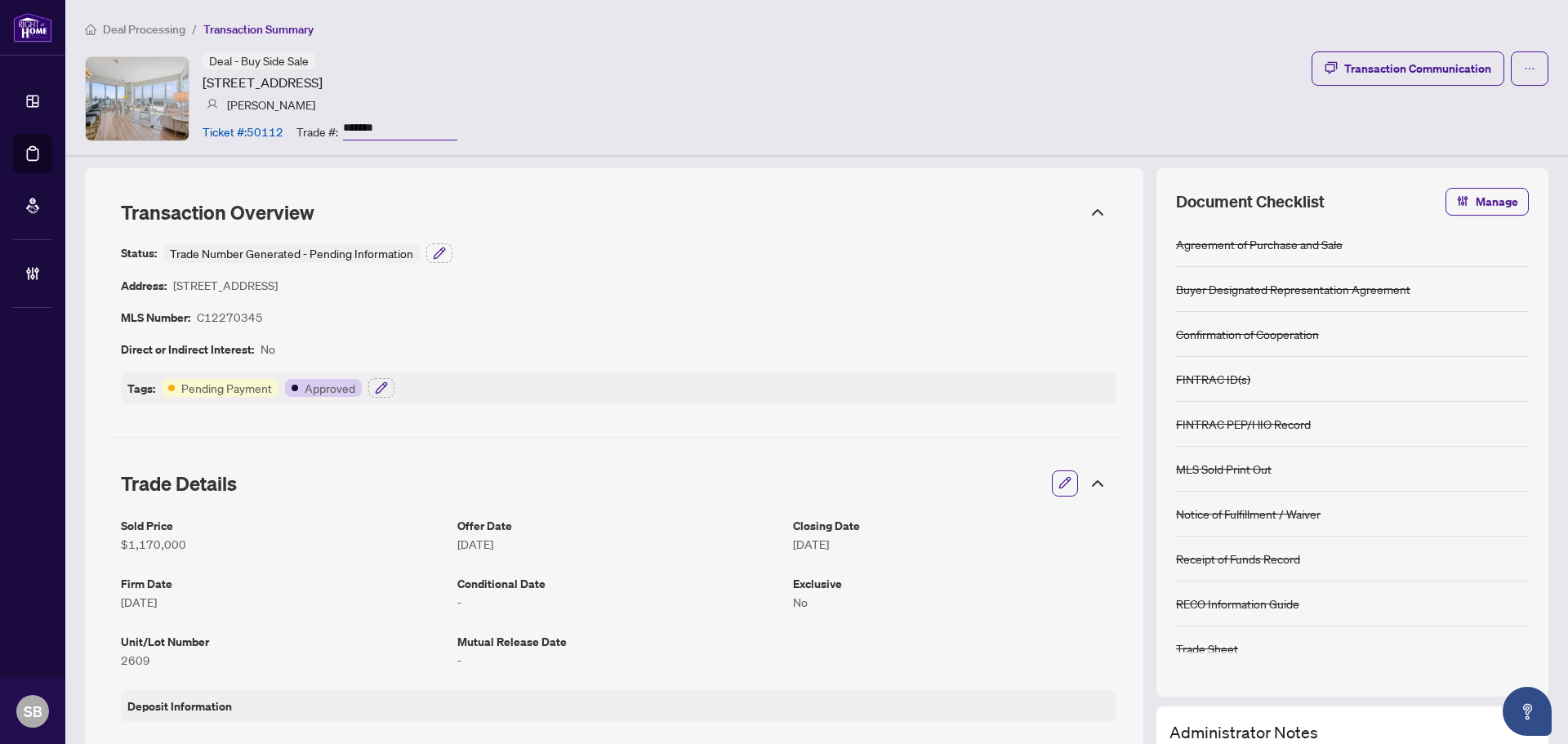
click at [1090, 211] on icon at bounding box center [1098, 213] width 20 height 20
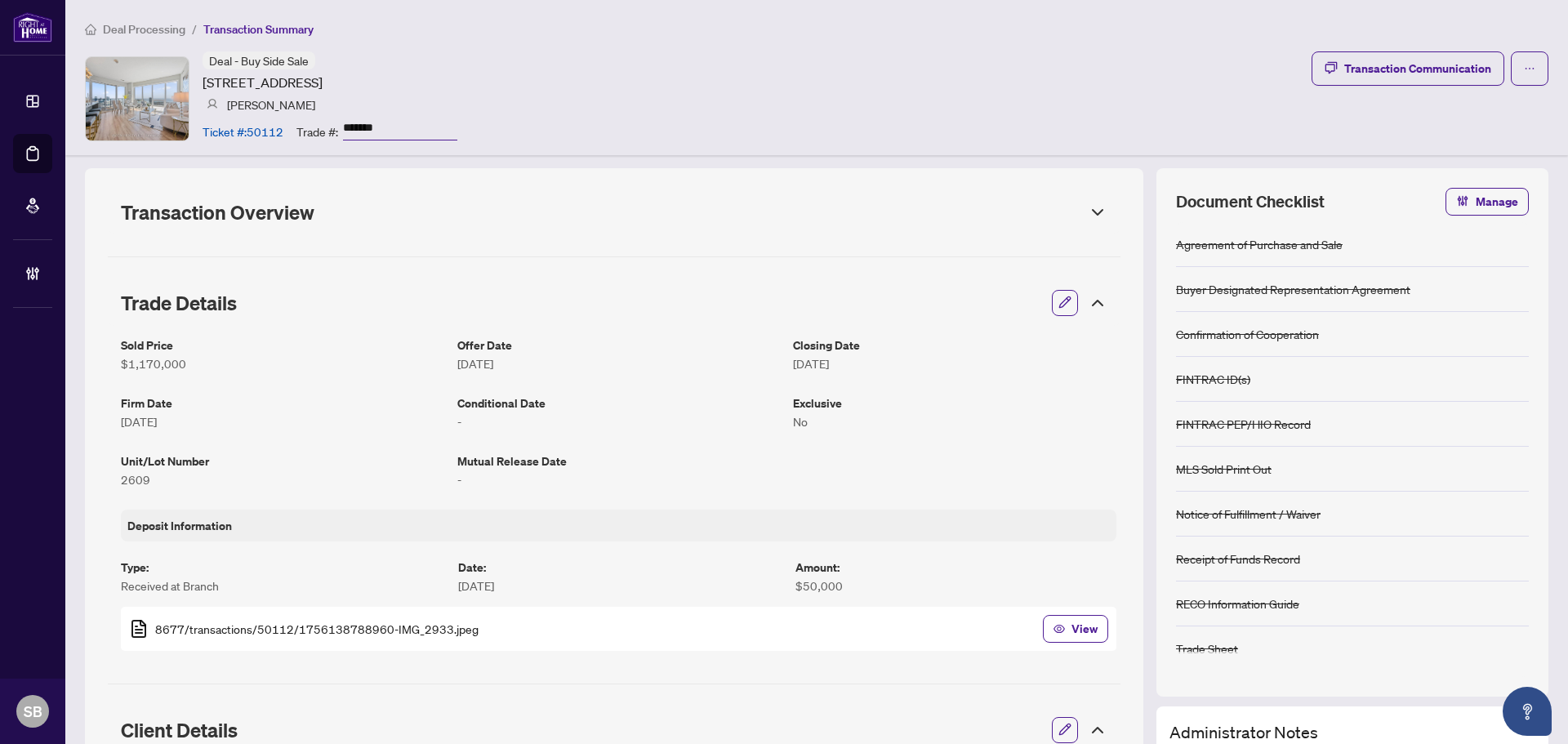
click at [1093, 304] on icon at bounding box center [1097, 302] width 10 height 4
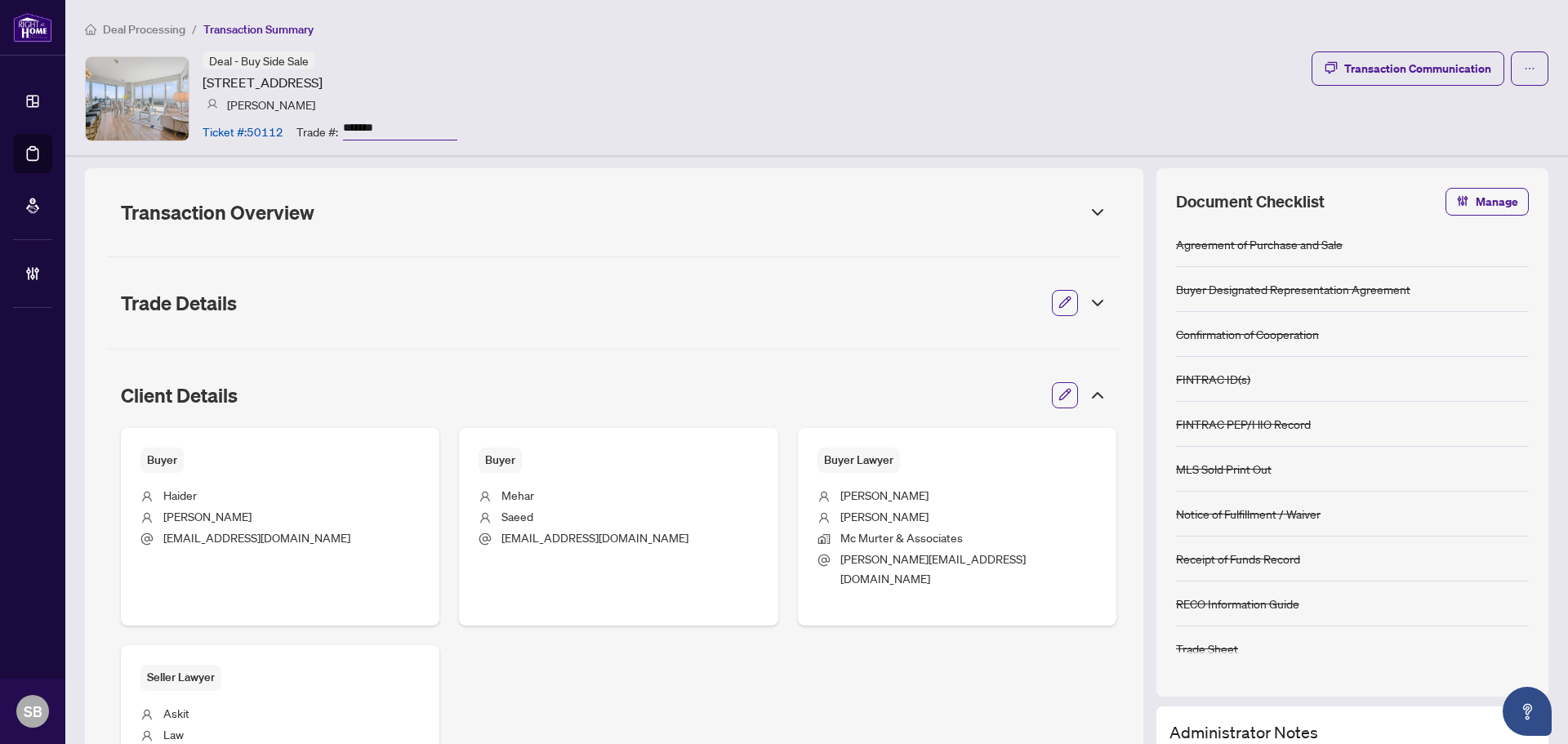
click at [1088, 390] on icon at bounding box center [1098, 395] width 20 height 20
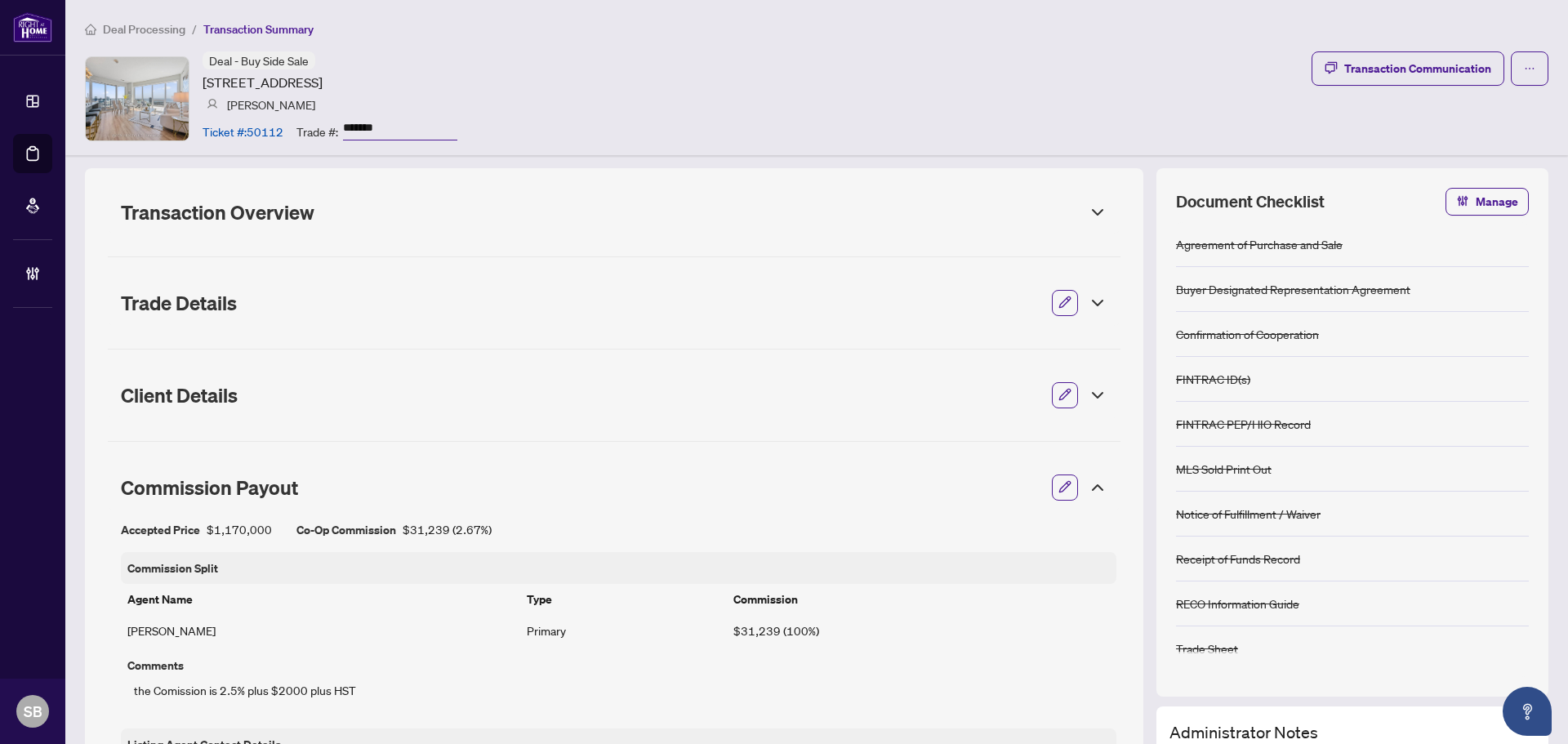
click at [1088, 485] on icon at bounding box center [1098, 488] width 20 height 20
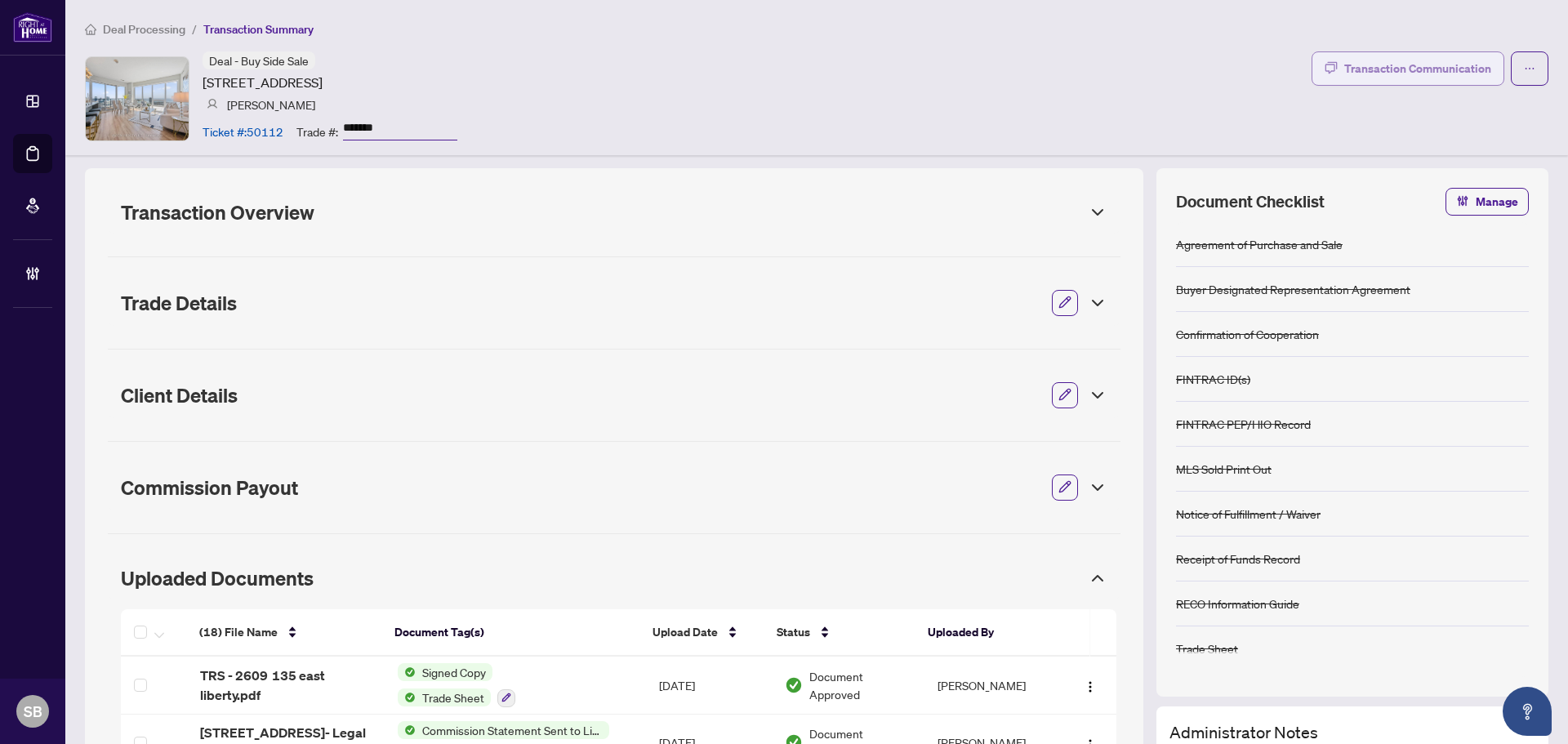
click at [1325, 56] on button "Transaction Communication" at bounding box center [1408, 69] width 193 height 34
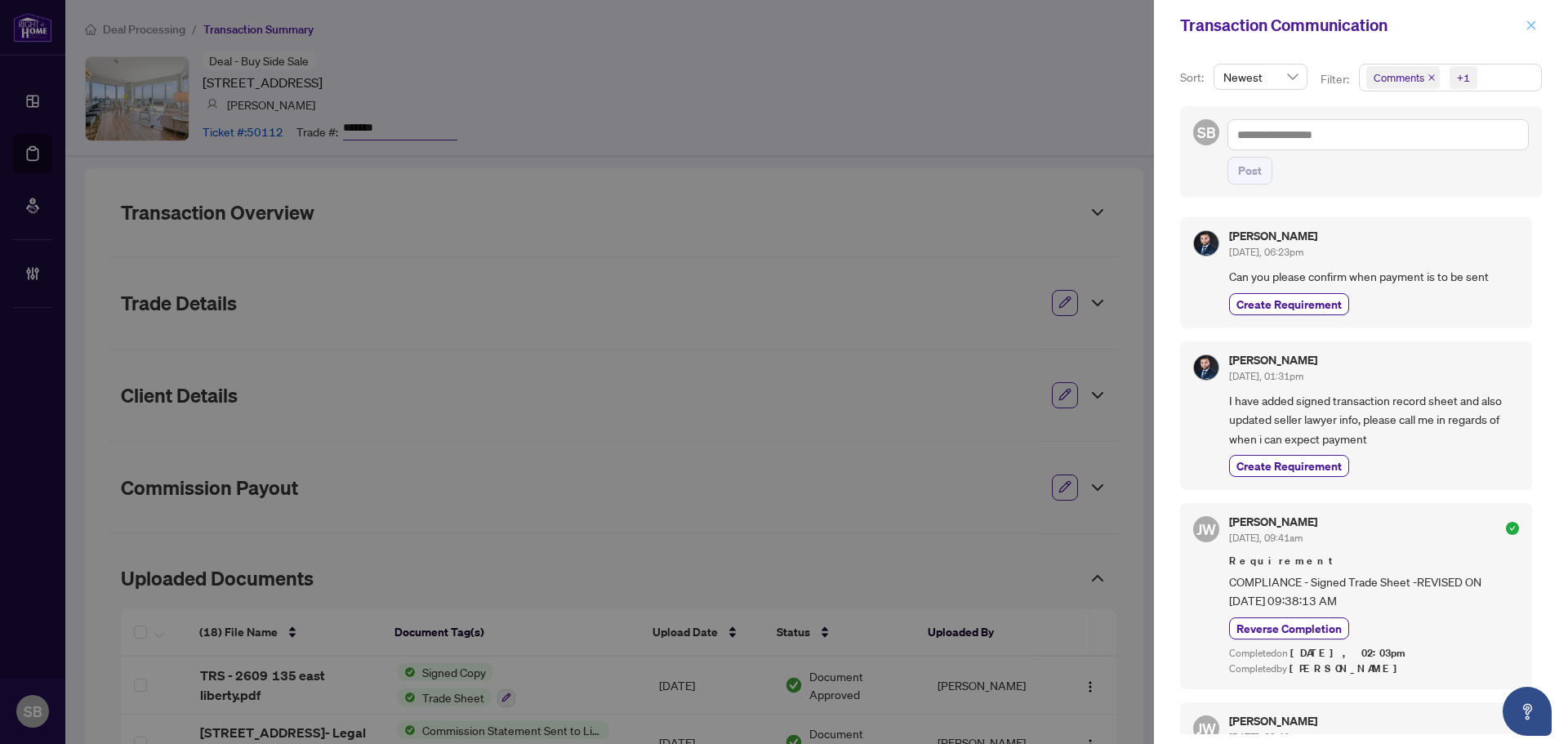
click at [1533, 31] on icon "close" at bounding box center [1530, 25] width 12 height 12
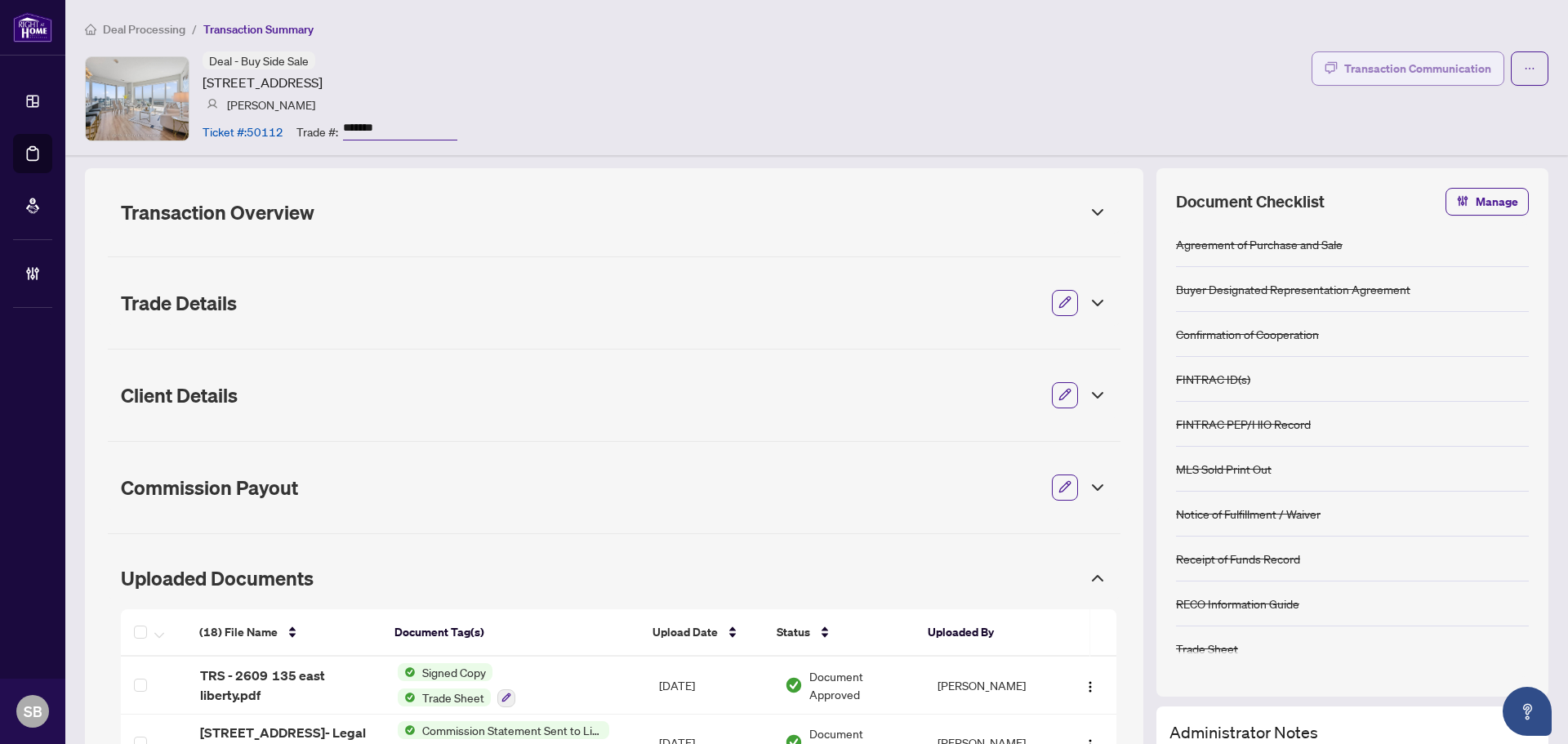
click at [1391, 66] on div "Transaction Communication" at bounding box center [1418, 68] width 147 height 26
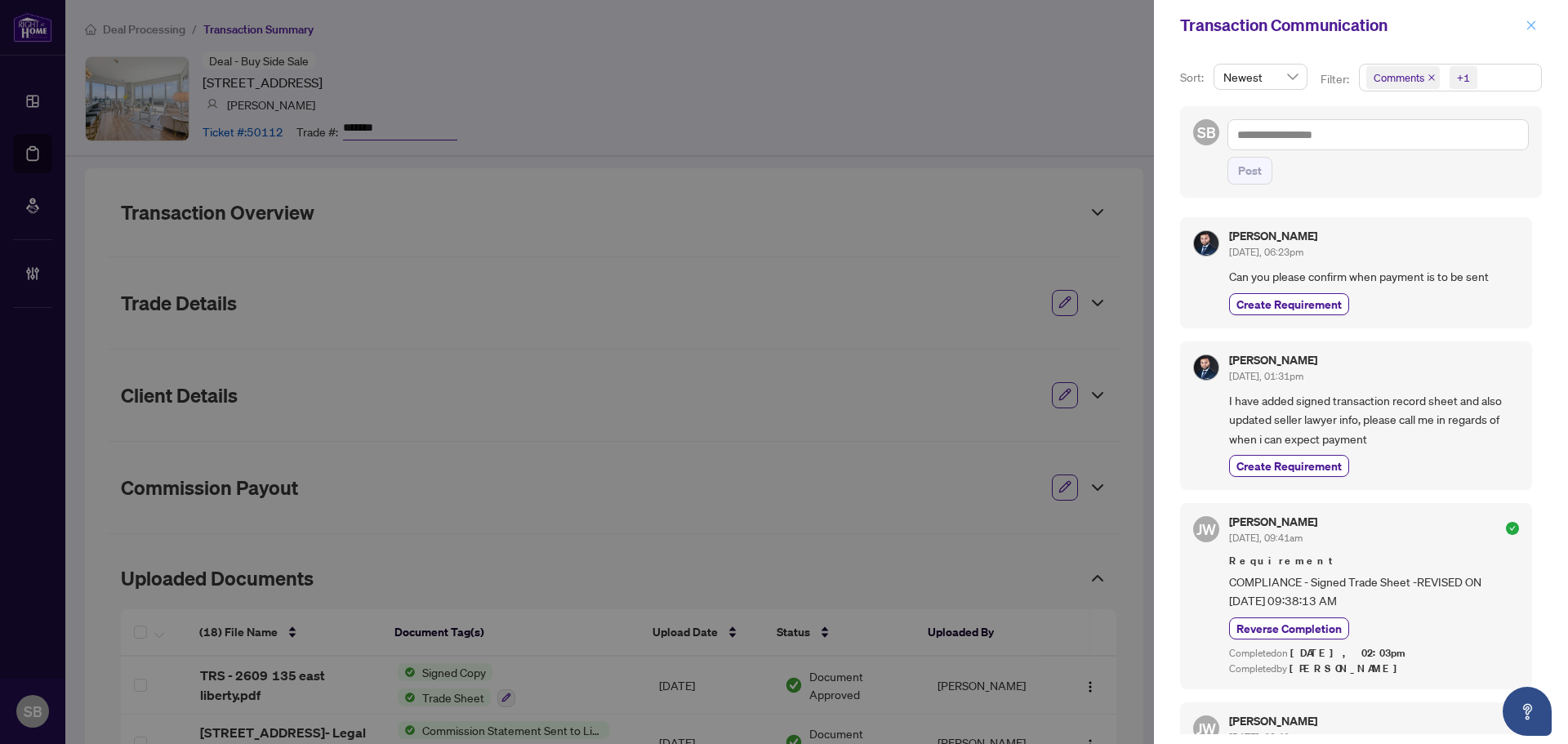
click at [1530, 32] on span "button" at bounding box center [1530, 25] width 12 height 26
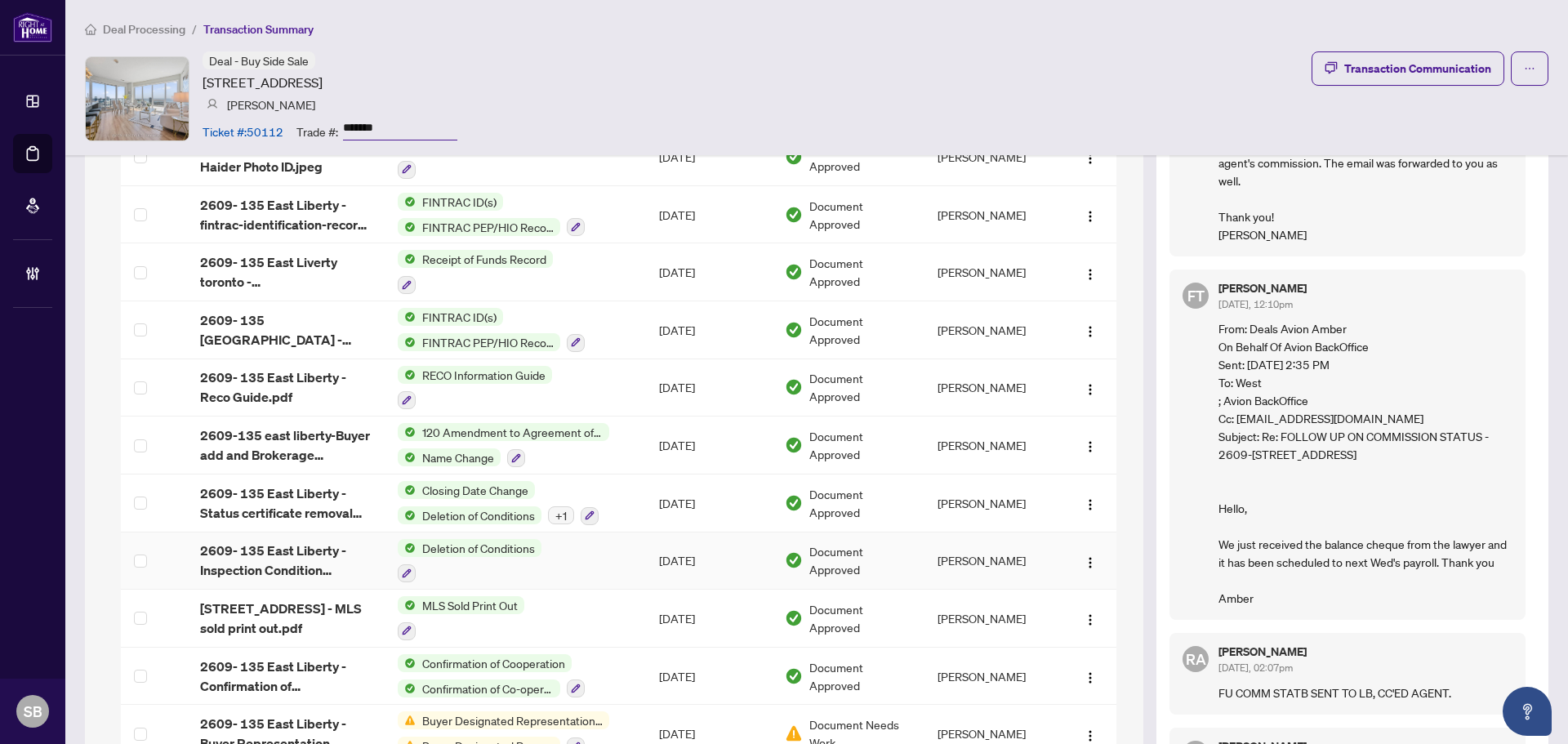
scroll to position [898, 0]
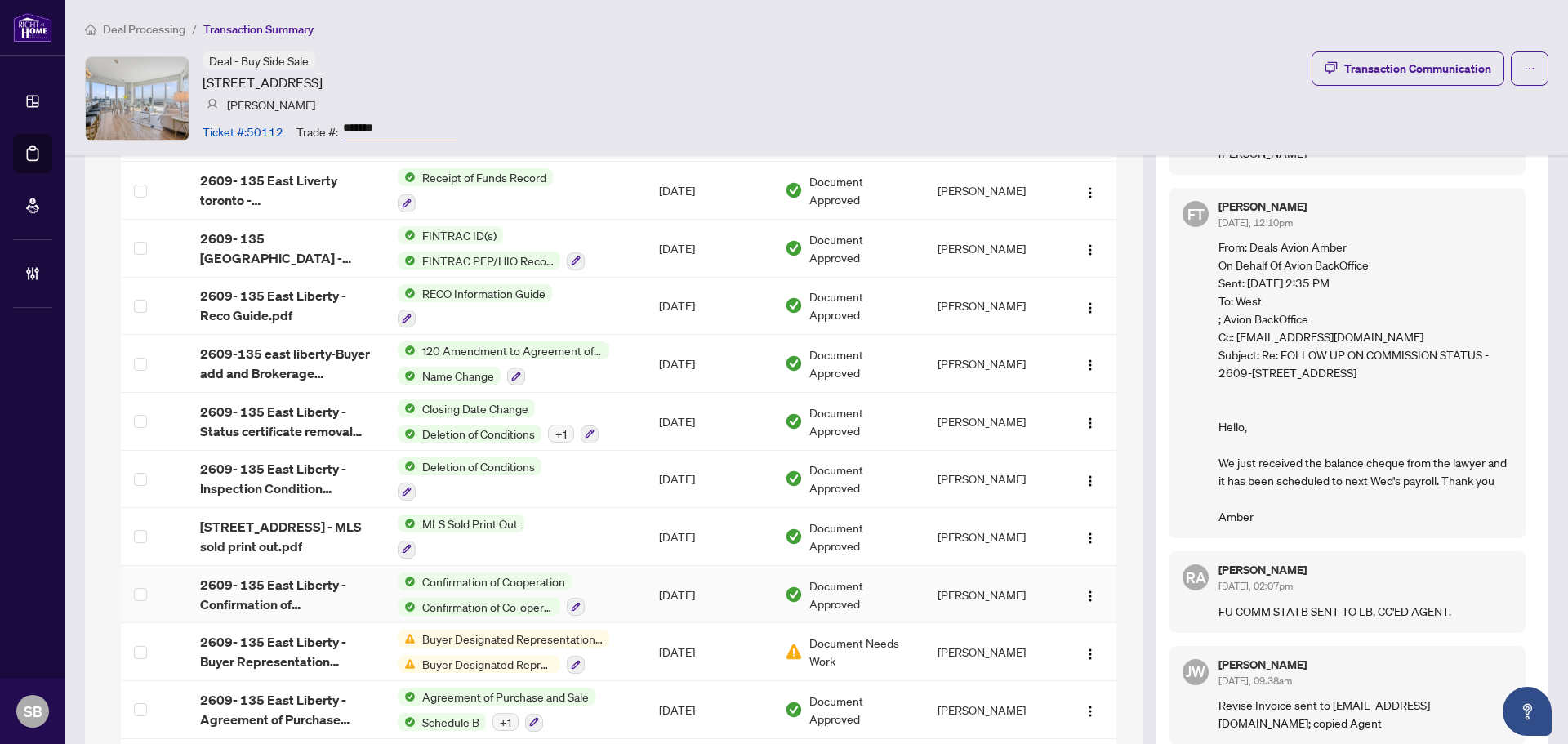
click at [687, 584] on td "[DATE]" at bounding box center [709, 594] width 126 height 58
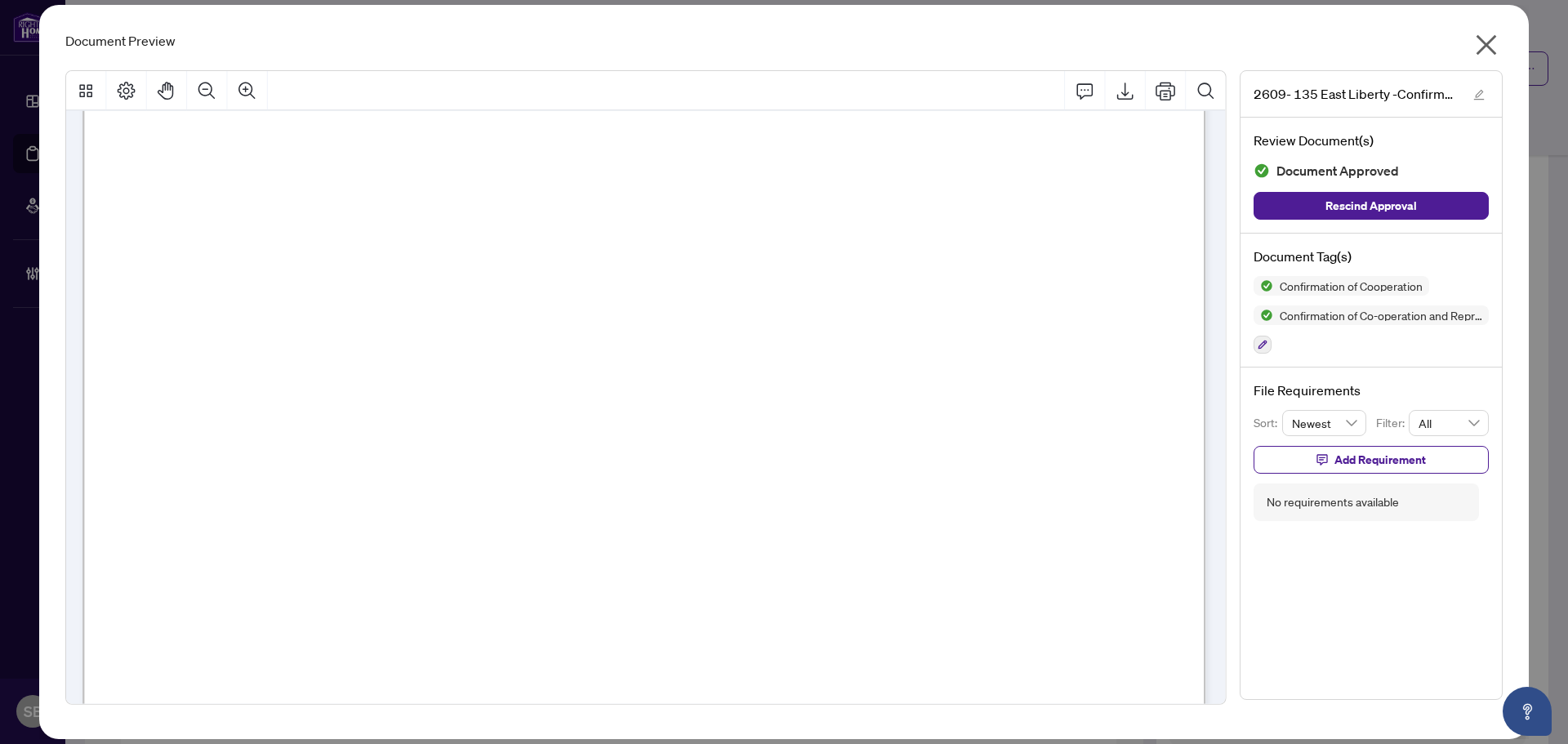
scroll to position [0, 0]
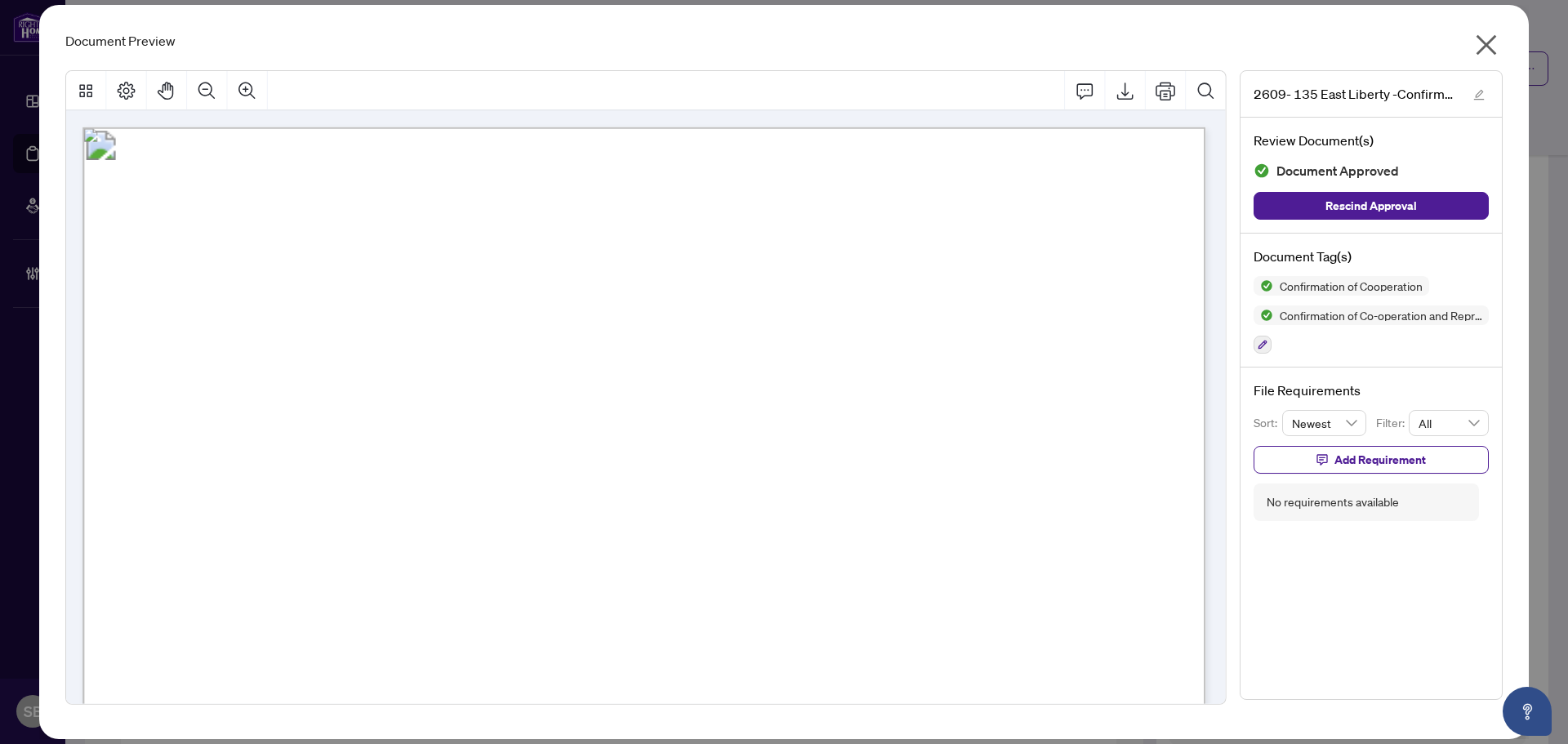
click at [1488, 46] on icon "close" at bounding box center [1487, 45] width 21 height 21
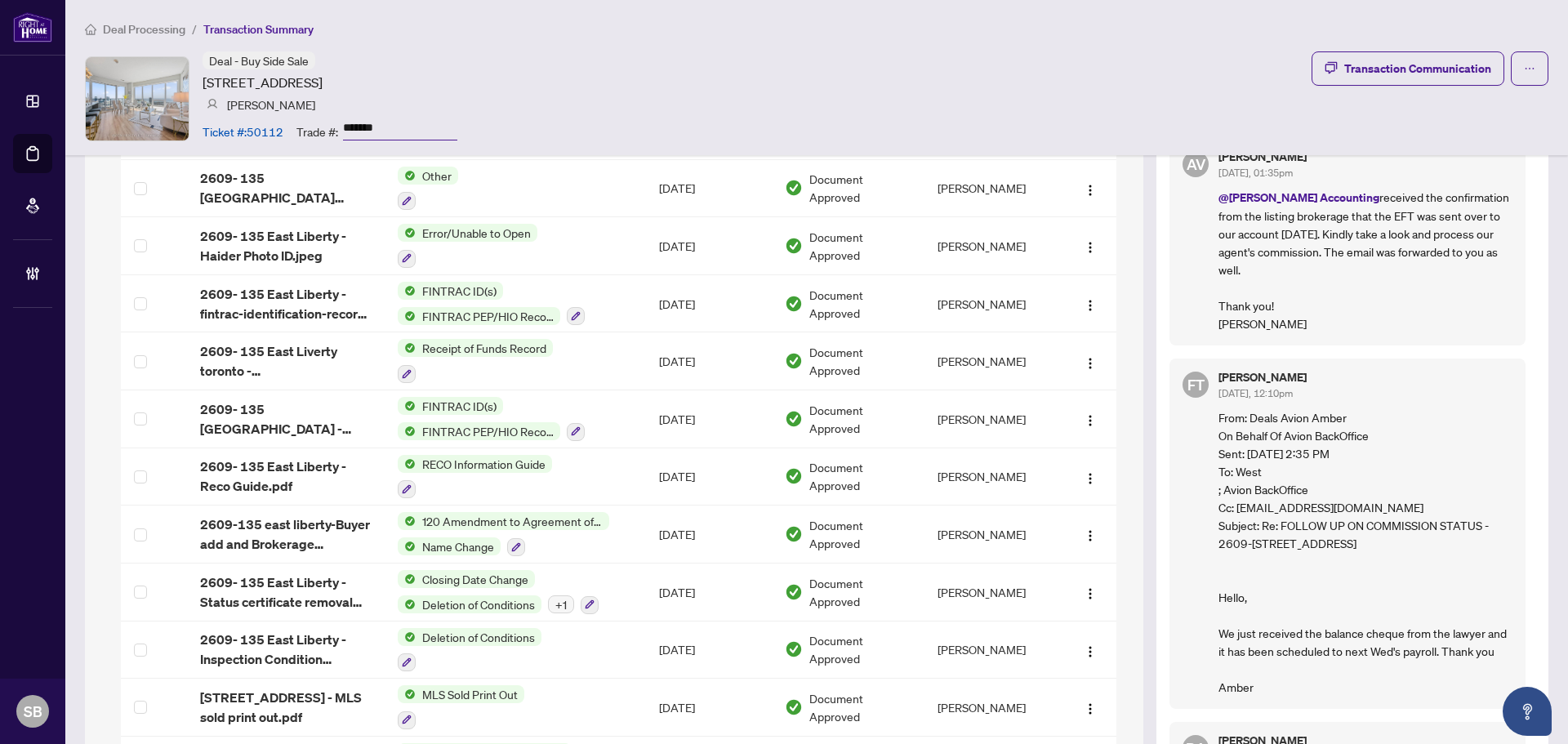
scroll to position [816, 0]
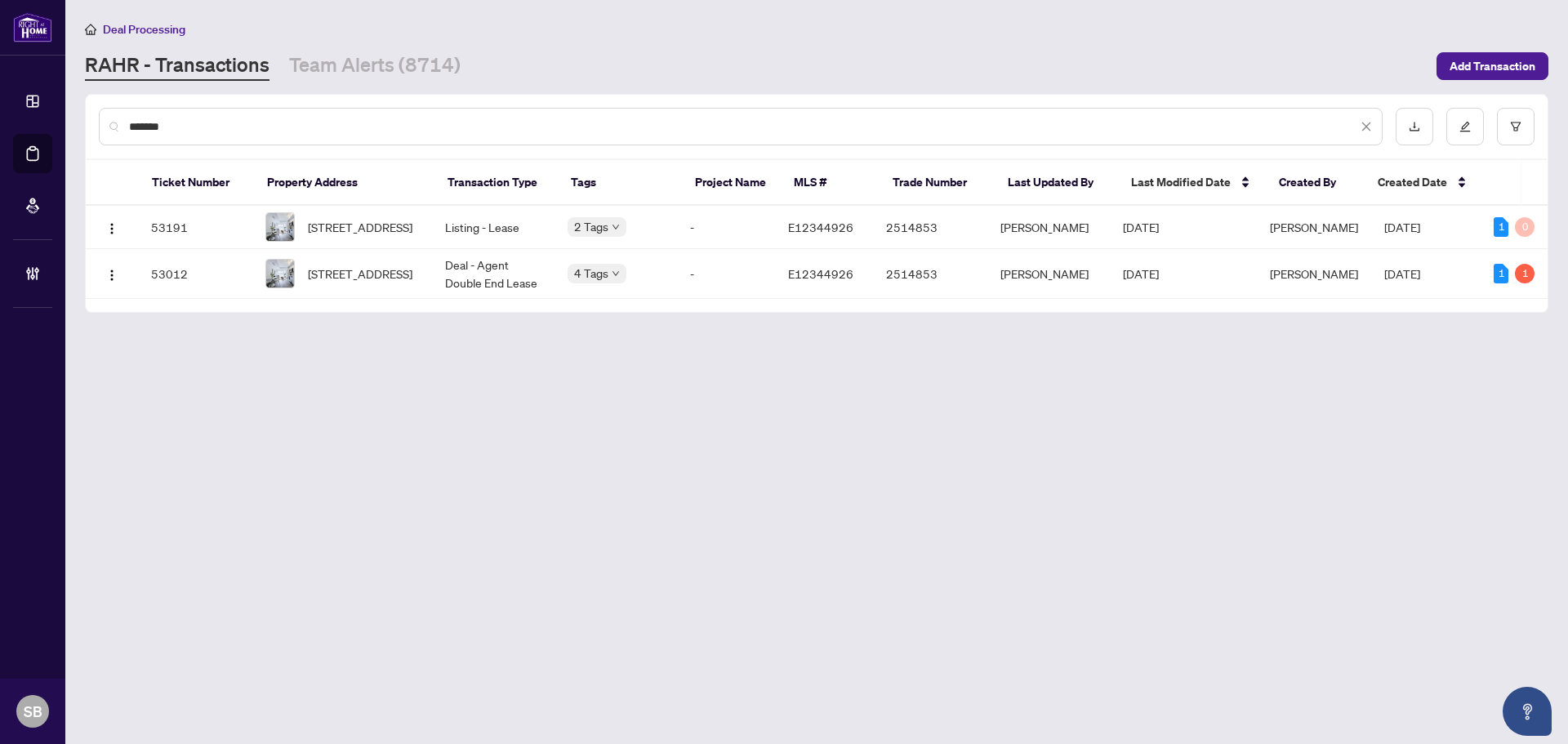
click at [207, 119] on input "*******" at bounding box center [742, 127] width 1228 height 18
drag, startPoint x: 207, startPoint y: 120, endPoint x: -14, endPoint y: 114, distance: 221.1
click at [0, 114] on html "Dashboard Deal Processing Mortgage Referrals Brokerage Management SB [PERSON_NA…" at bounding box center [784, 372] width 1568 height 744
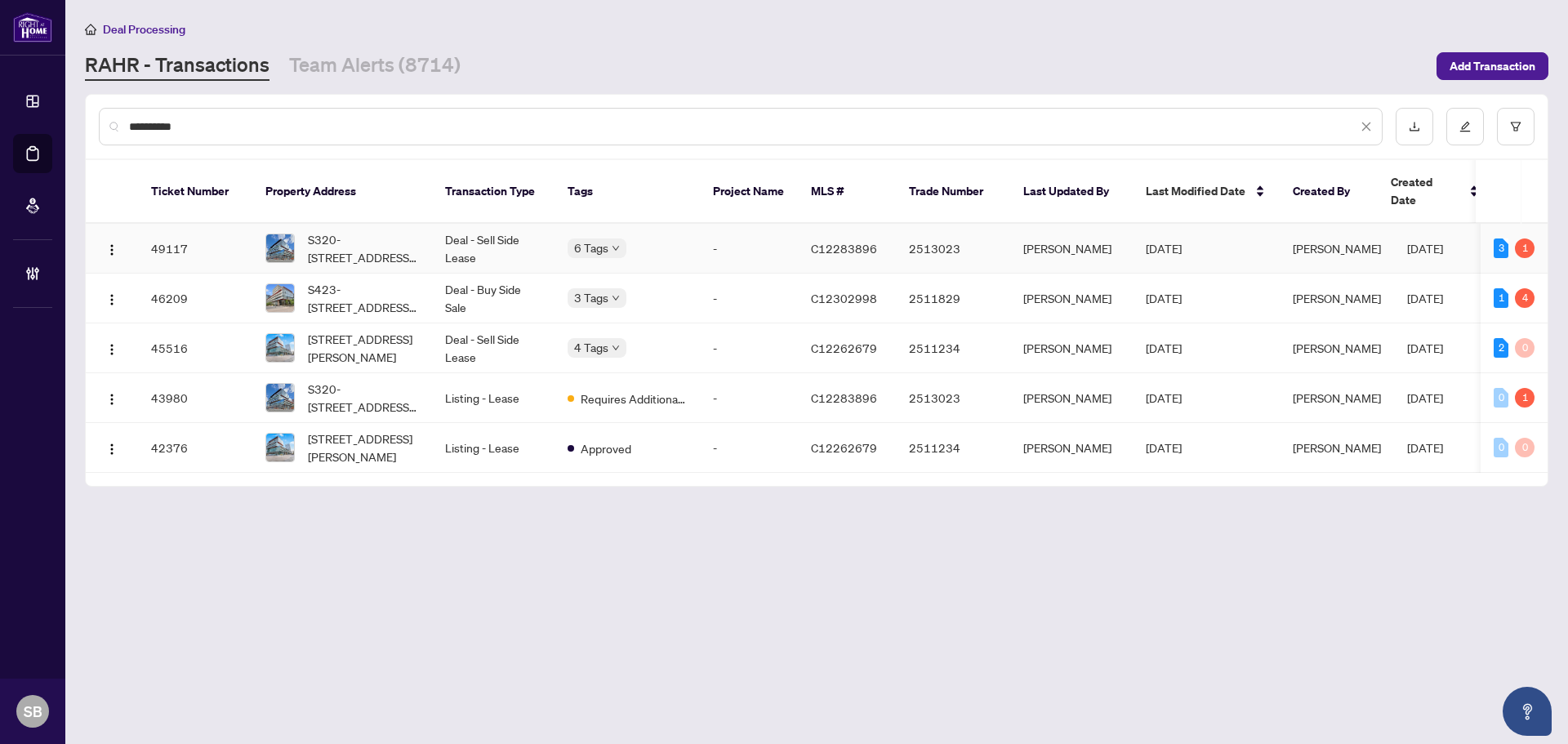
type input "**********"
click at [443, 239] on td "Deal - Sell Side Lease" at bounding box center [493, 248] width 122 height 50
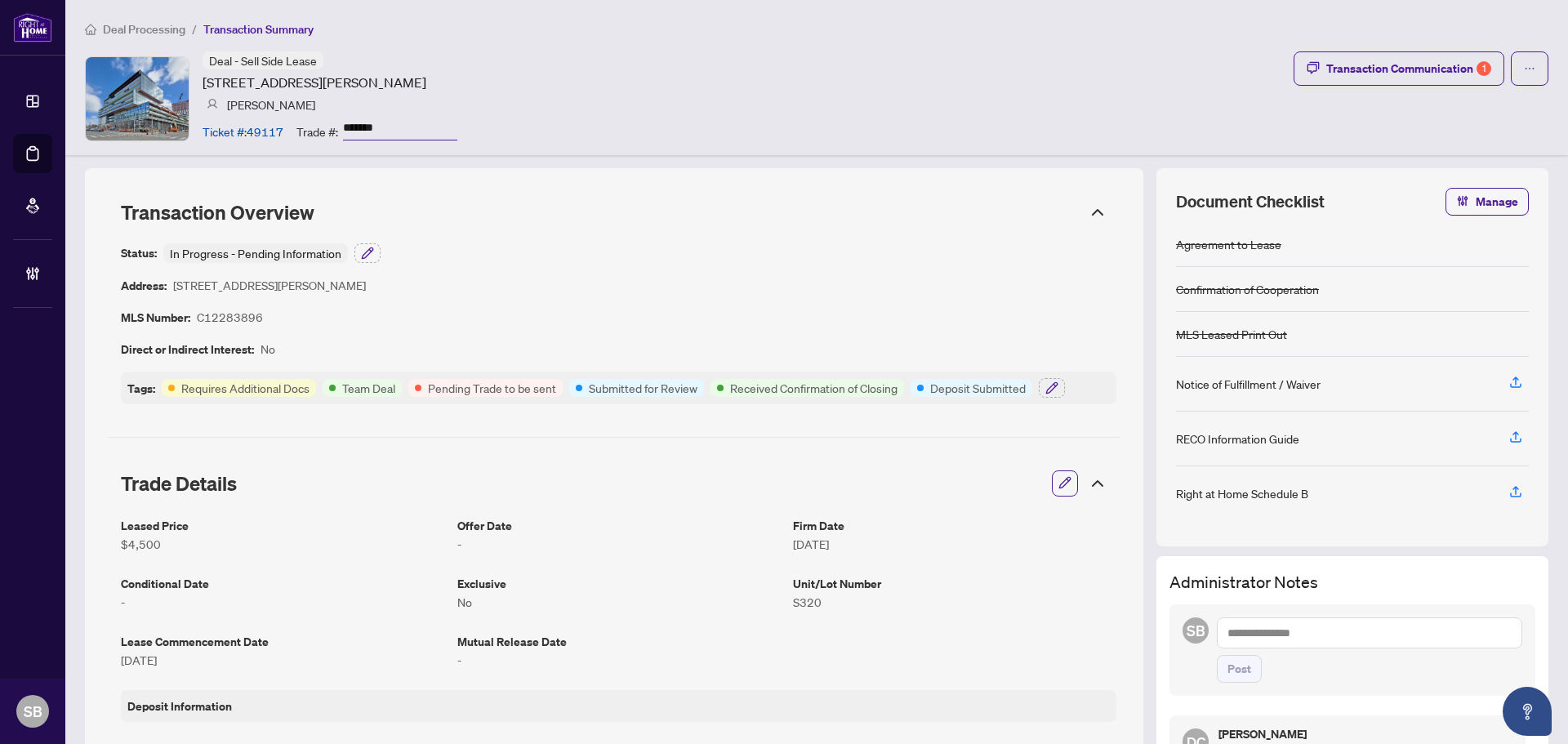
click at [1088, 213] on icon at bounding box center [1098, 213] width 20 height 20
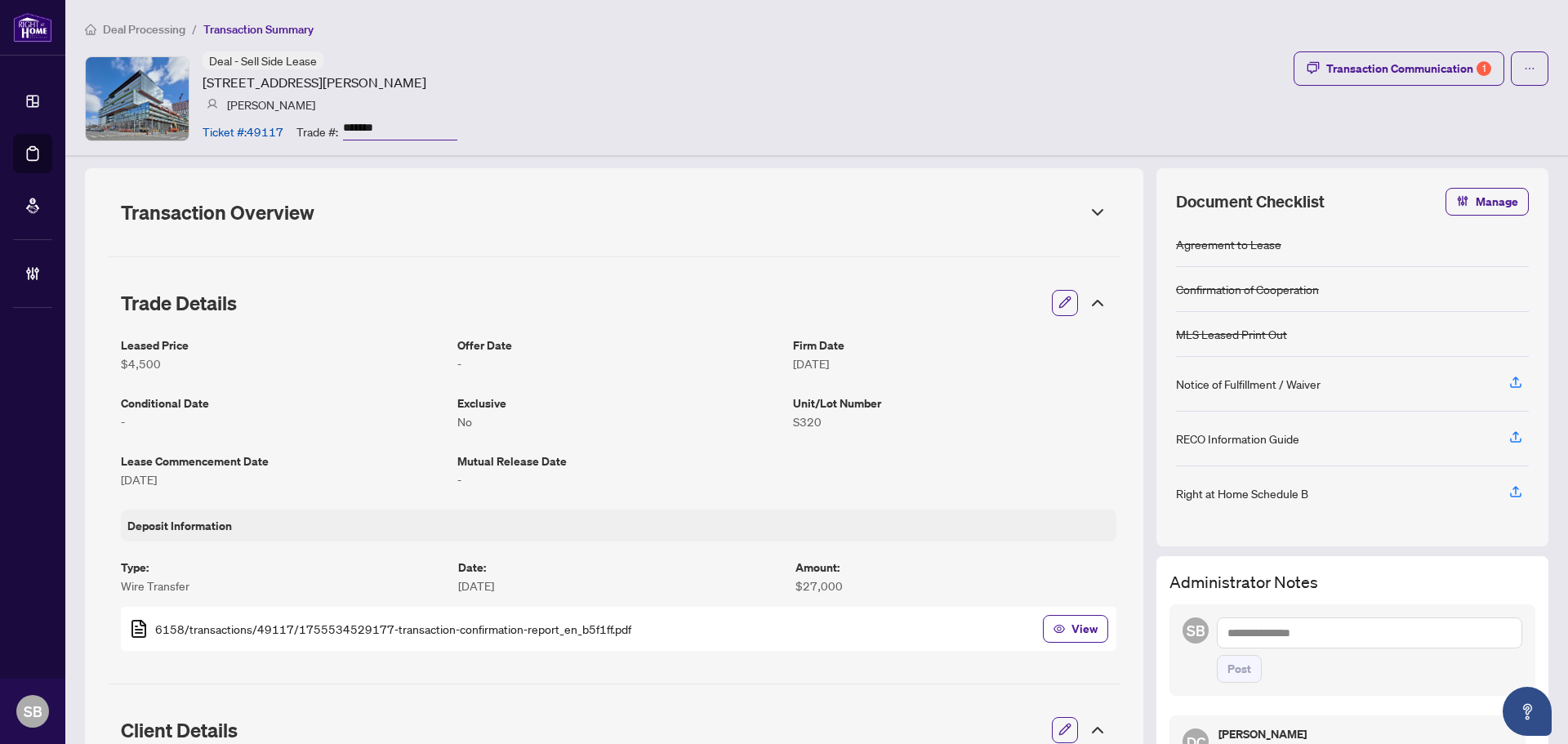
click at [1088, 297] on icon at bounding box center [1098, 303] width 20 height 20
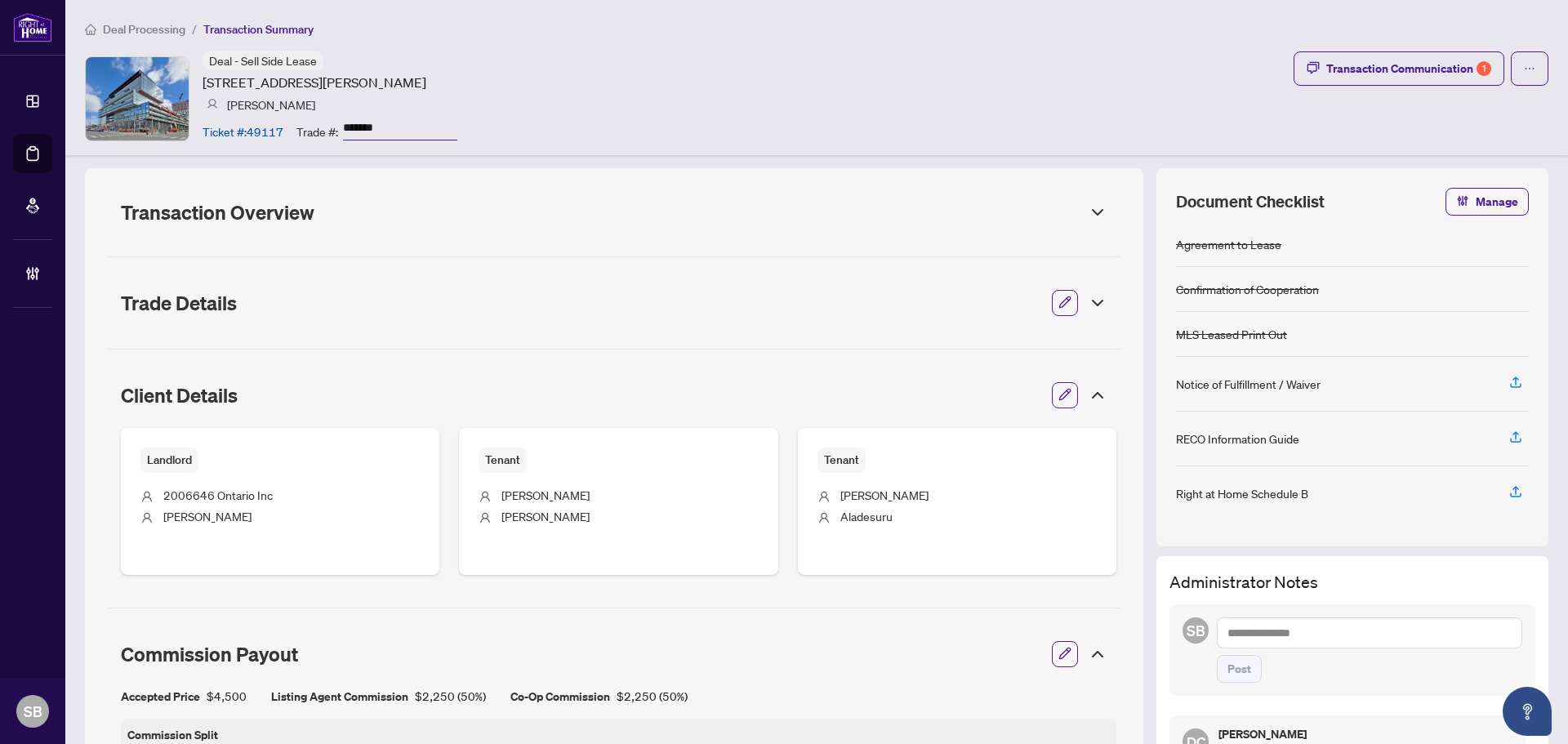
click at [1088, 390] on icon at bounding box center [1098, 395] width 20 height 20
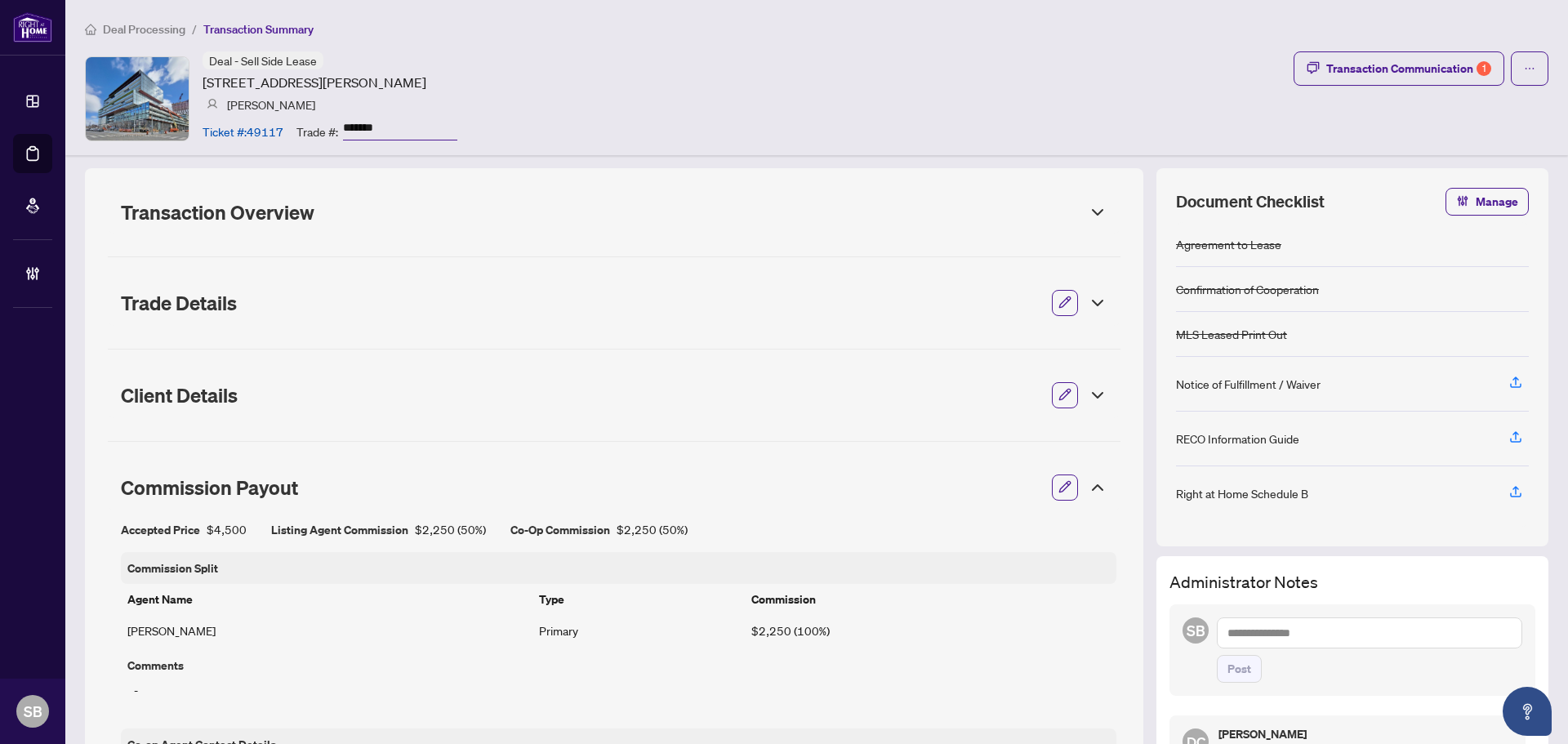
click at [1088, 484] on icon at bounding box center [1098, 488] width 20 height 20
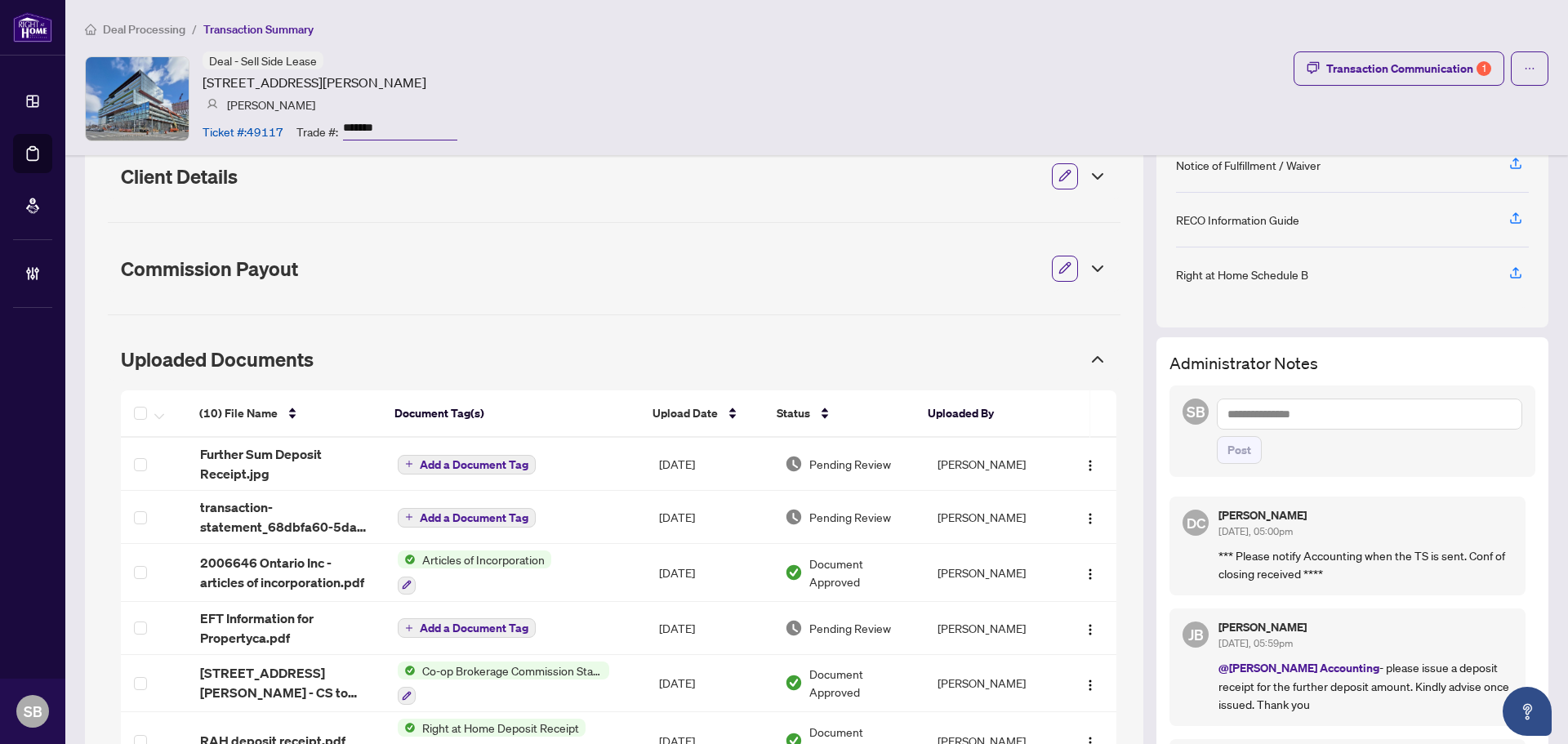
scroll to position [245, 0]
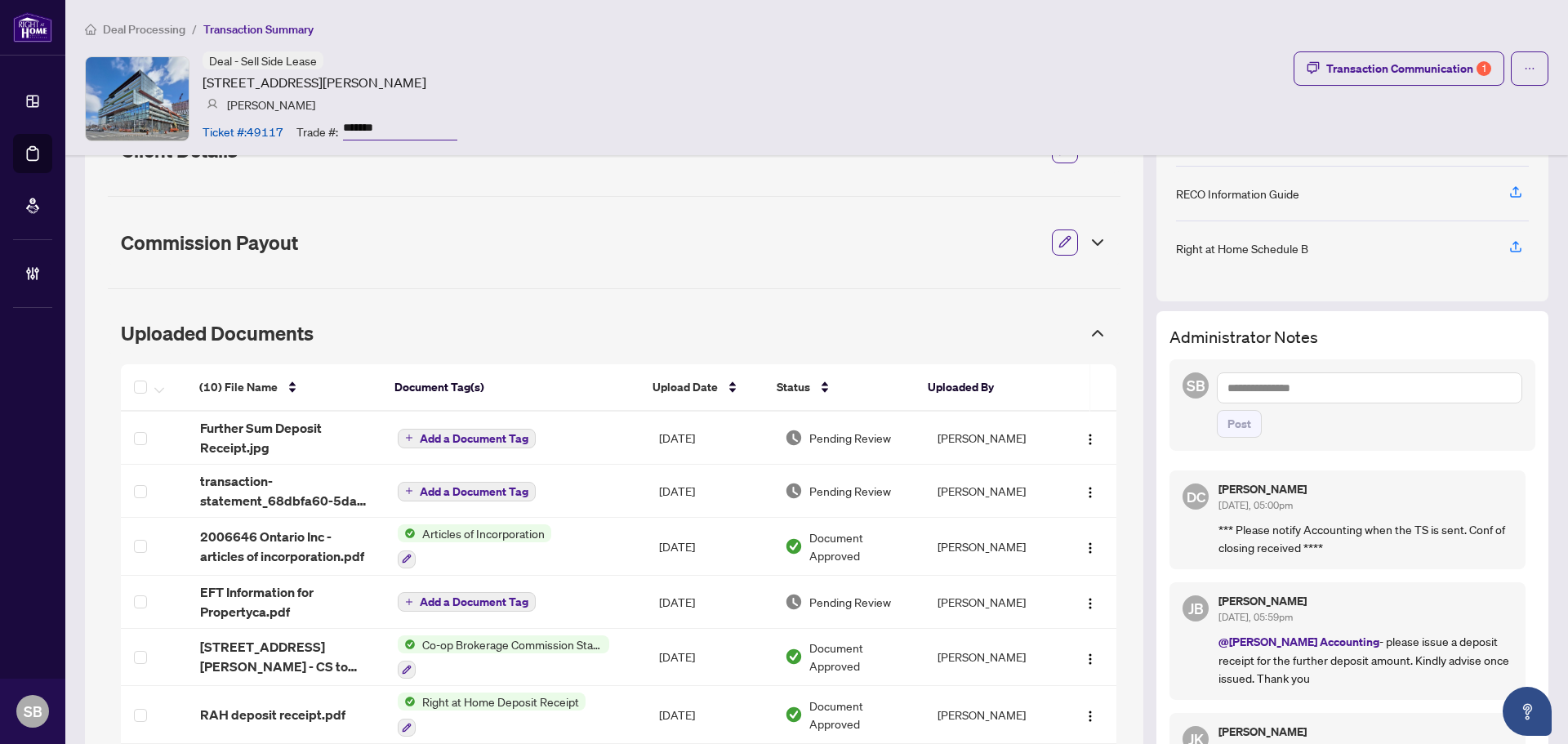
click at [1161, 96] on div "Deal - Sell Side Lease 35 Rolling Mills Rd, Toronto, Ontario M5A 0V6, Canada Ja…" at bounding box center [817, 98] width 1463 height 94
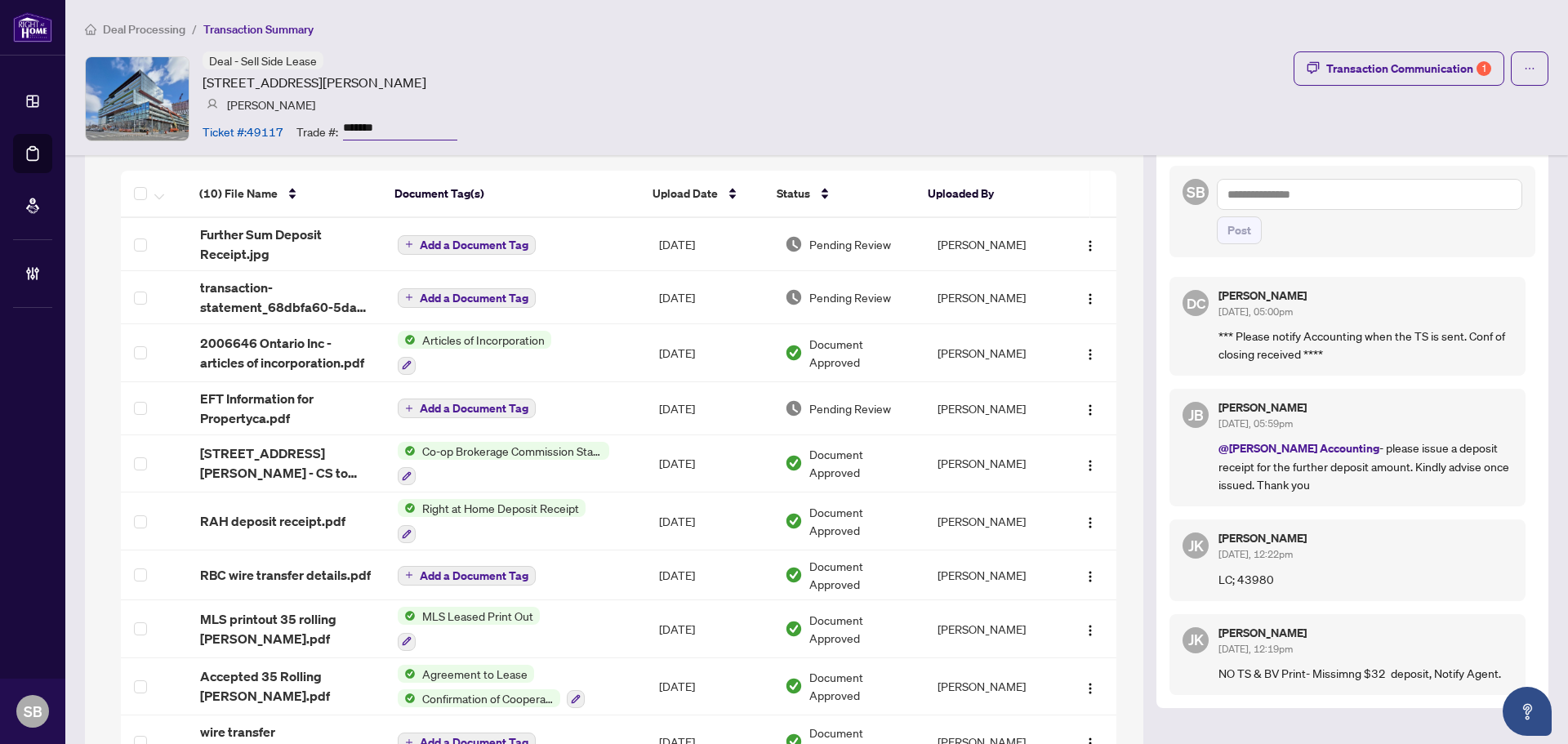
scroll to position [0, 0]
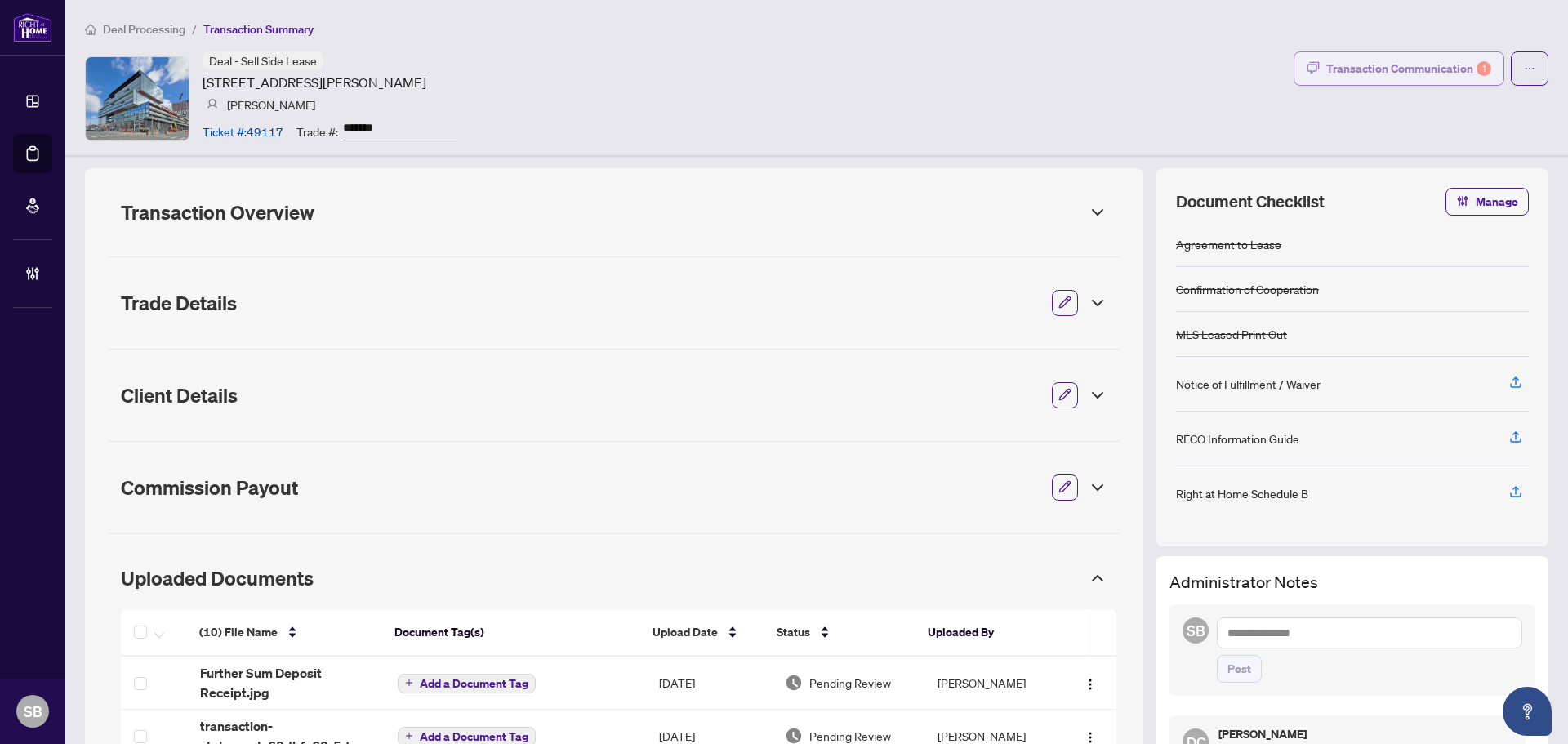
click at [1378, 71] on div "Transaction Communication 1" at bounding box center [1408, 68] width 165 height 26
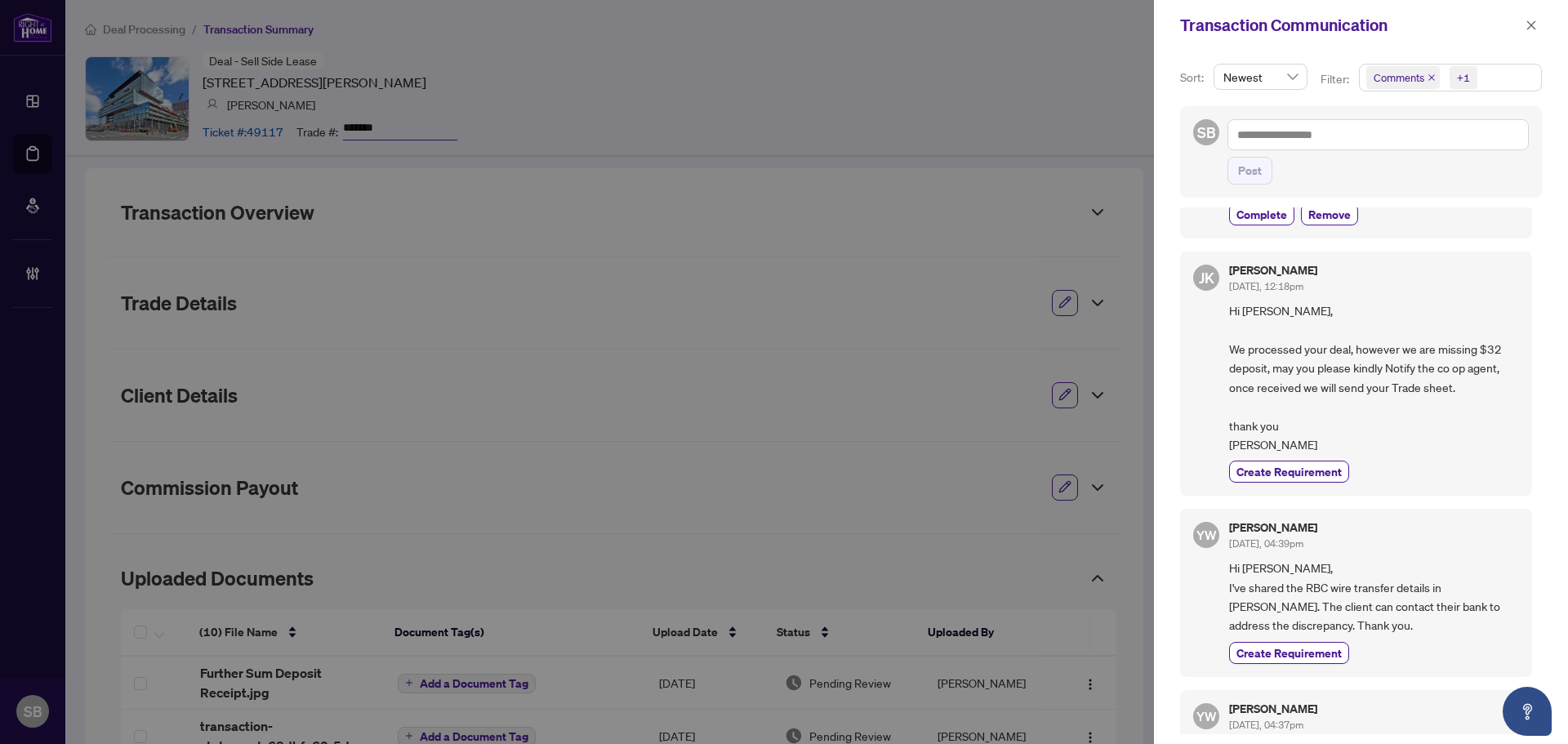
scroll to position [1388, 0]
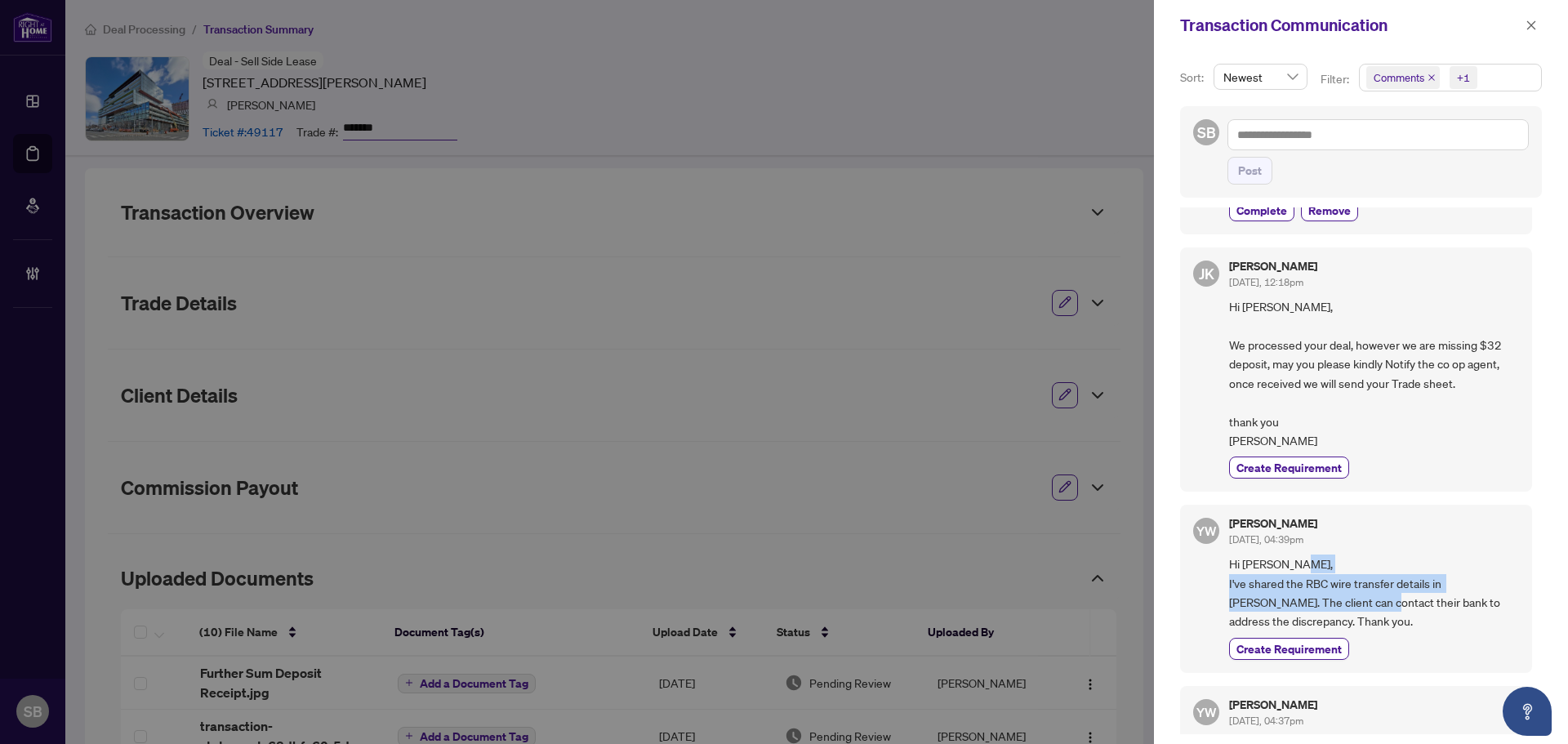
drag, startPoint x: 1235, startPoint y: 590, endPoint x: 1379, endPoint y: 614, distance: 146.0
click at [1375, 614] on span "Hi Jarrod, I've shared the RBC wire transfer details in rHome. The client can c…" at bounding box center [1374, 593] width 289 height 77
click at [1379, 620] on span "Hi Jarrod, I've shared the RBC wire transfer details in rHome. The client can c…" at bounding box center [1374, 593] width 289 height 77
click at [1508, 575] on div "YW YuPan Wang Aug/19/2025, 04:39pm Hi Jarrod, I've shared the RBC wire transfer…" at bounding box center [1356, 589] width 352 height 168
click at [1405, 587] on span "Hi Jarrod, I've shared the RBC wire transfer details in rHome. The client can c…" at bounding box center [1374, 593] width 289 height 77
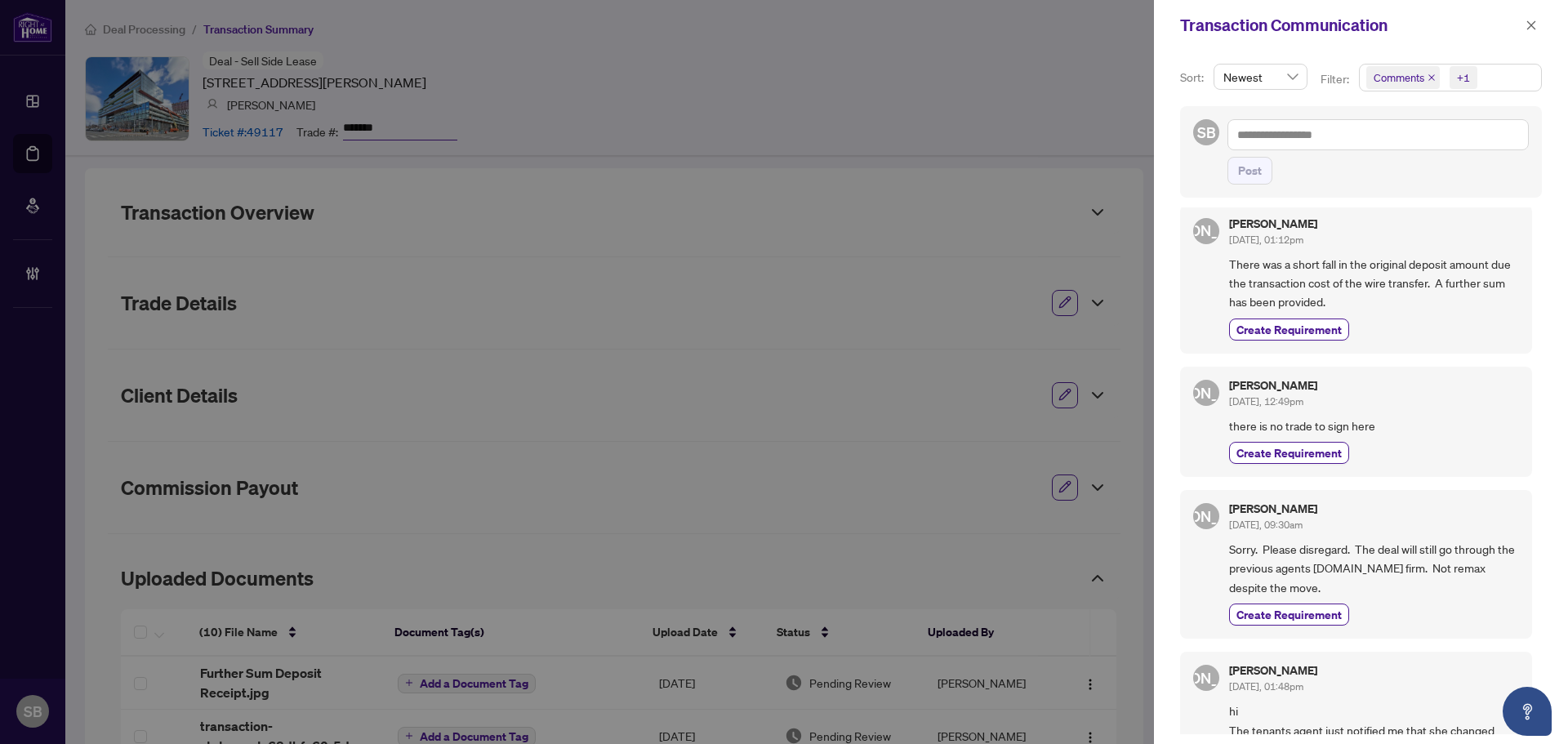
scroll to position [71, 0]
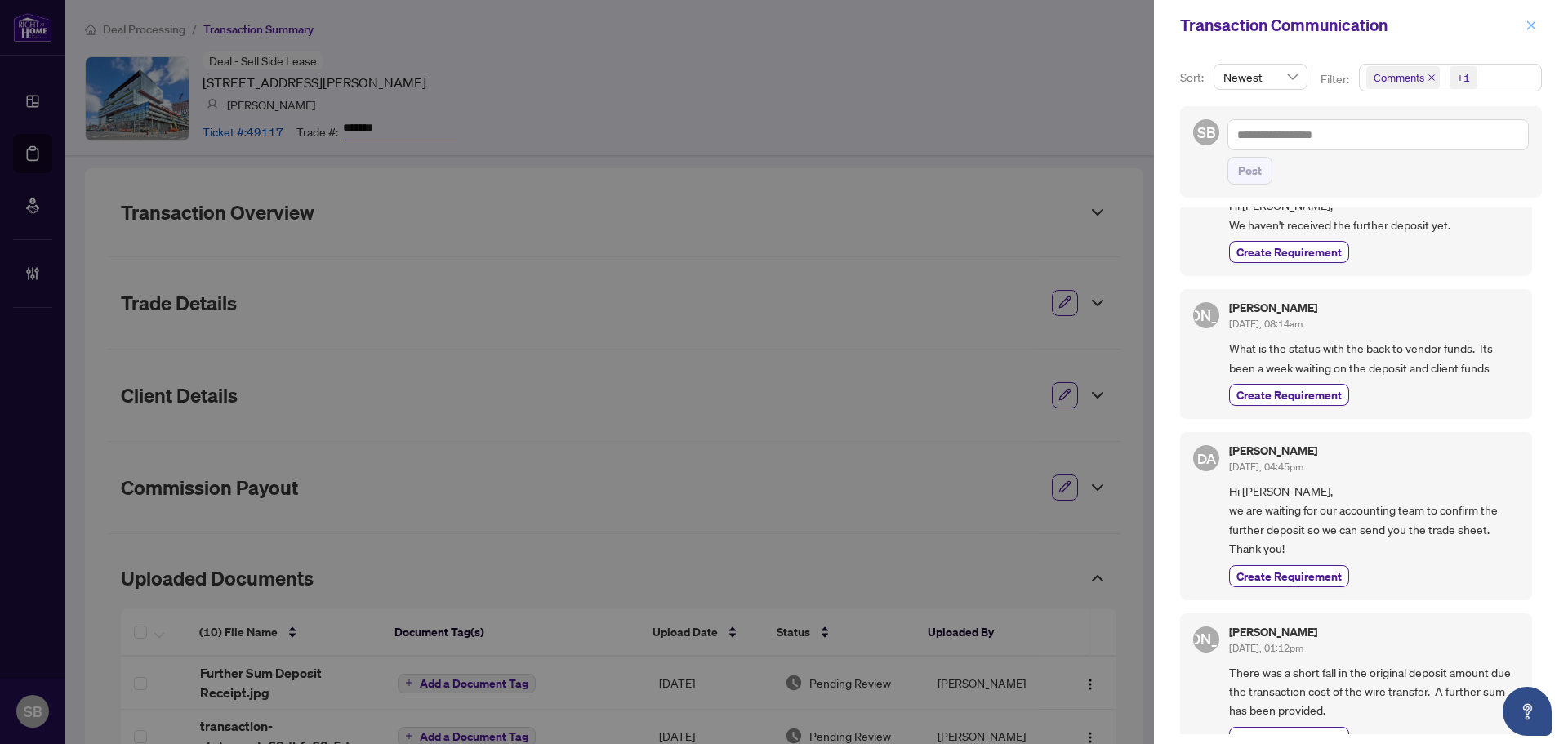
click at [1525, 15] on button "button" at bounding box center [1531, 25] width 21 height 20
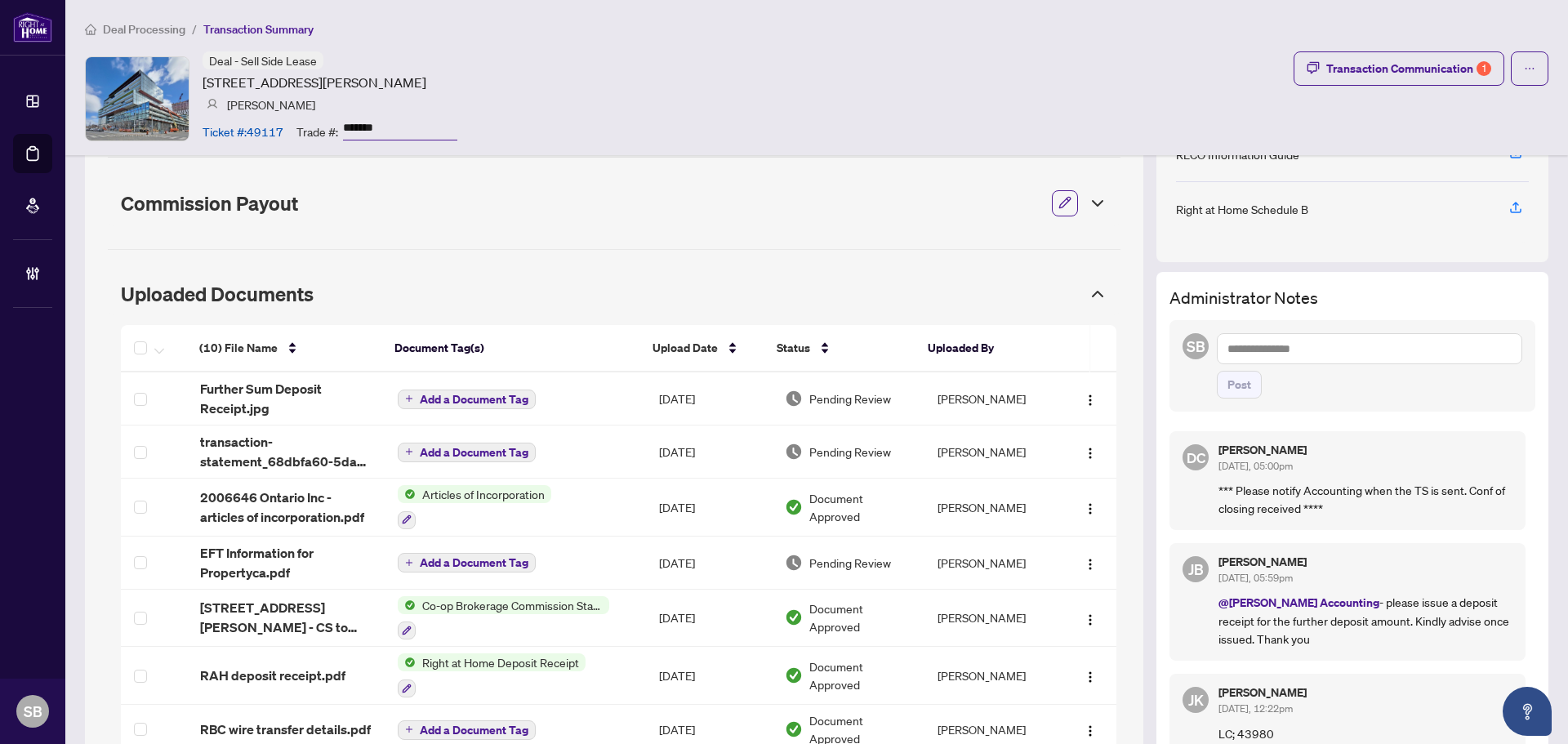
scroll to position [20, 0]
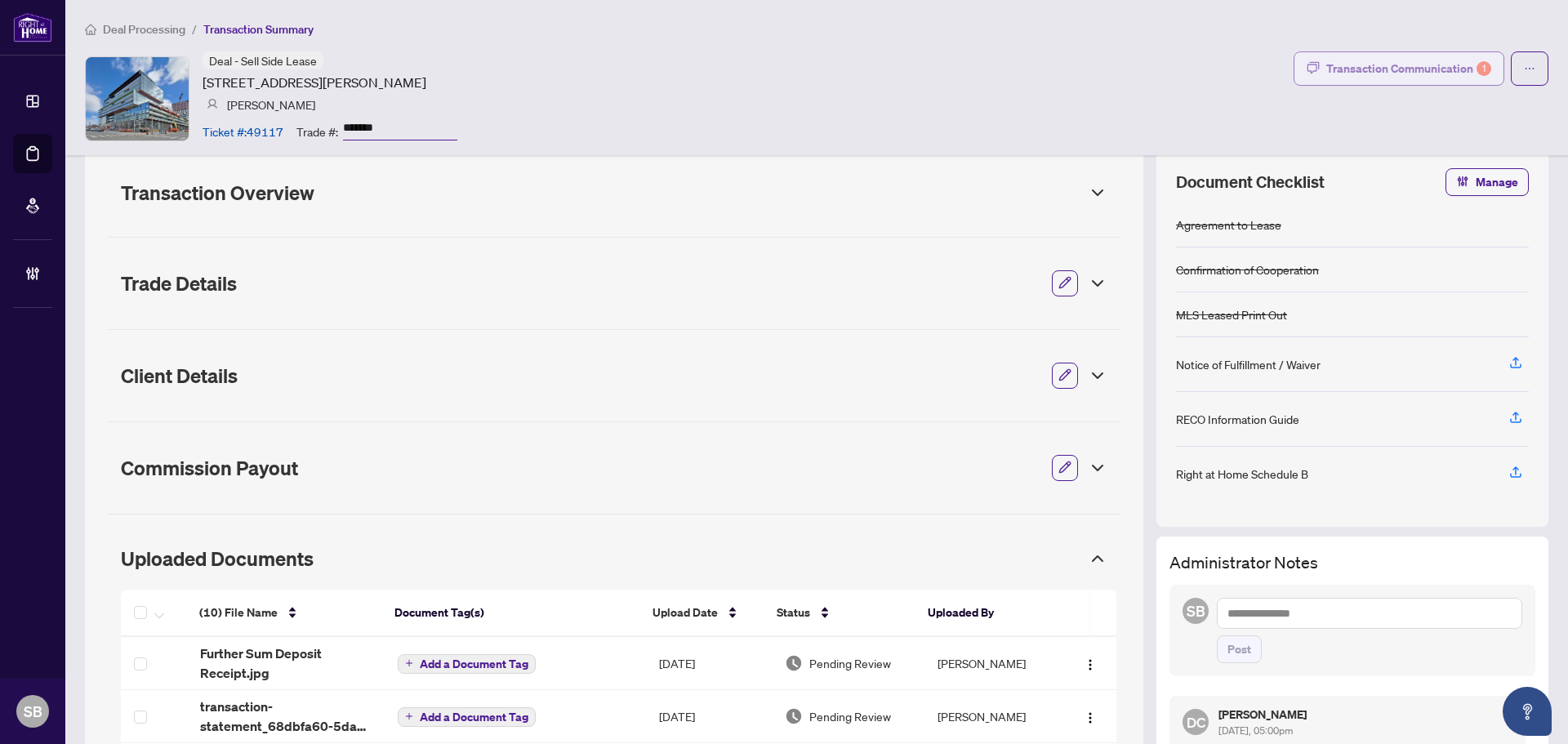
click at [1354, 71] on div "Transaction Communication 1" at bounding box center [1408, 68] width 165 height 26
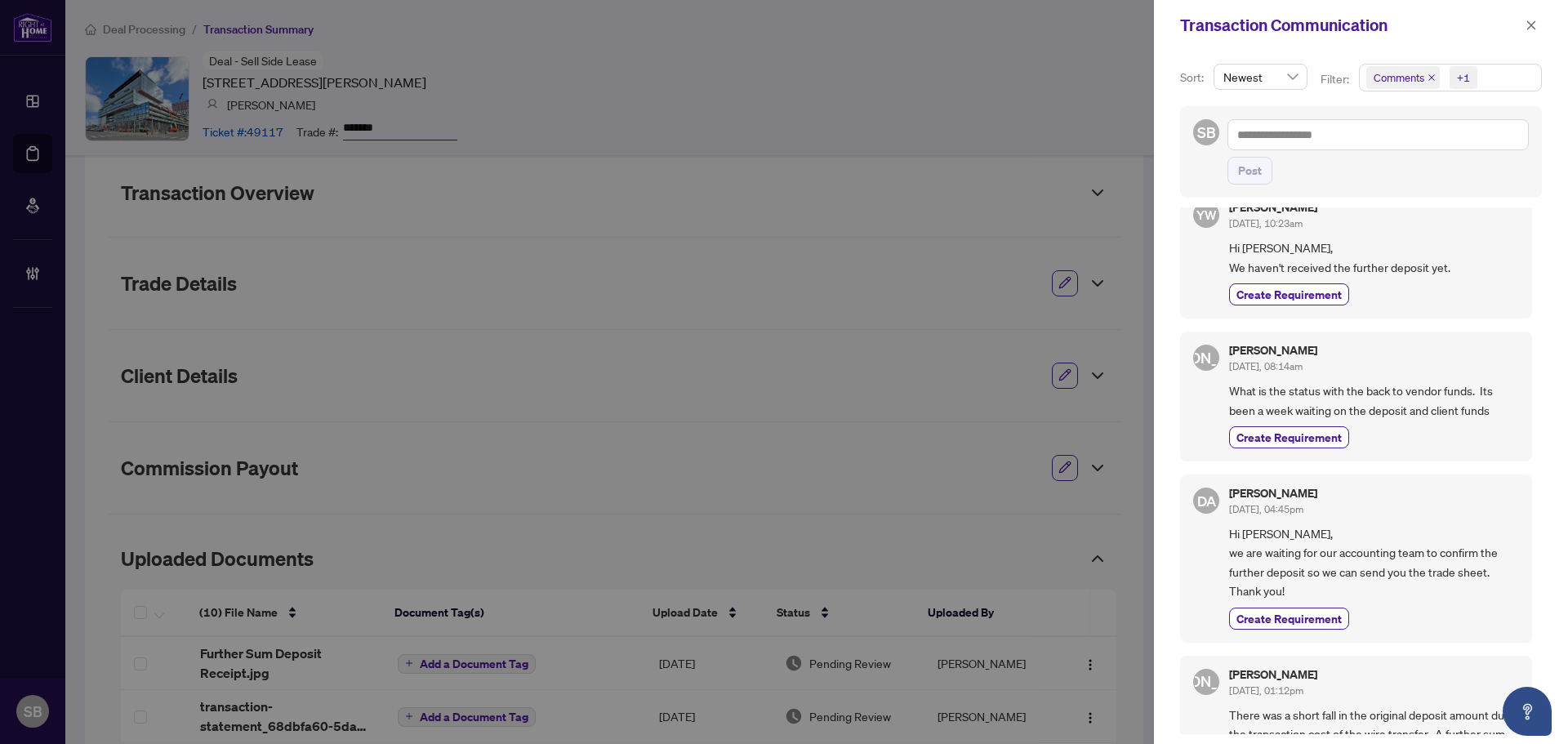
scroll to position [0, 0]
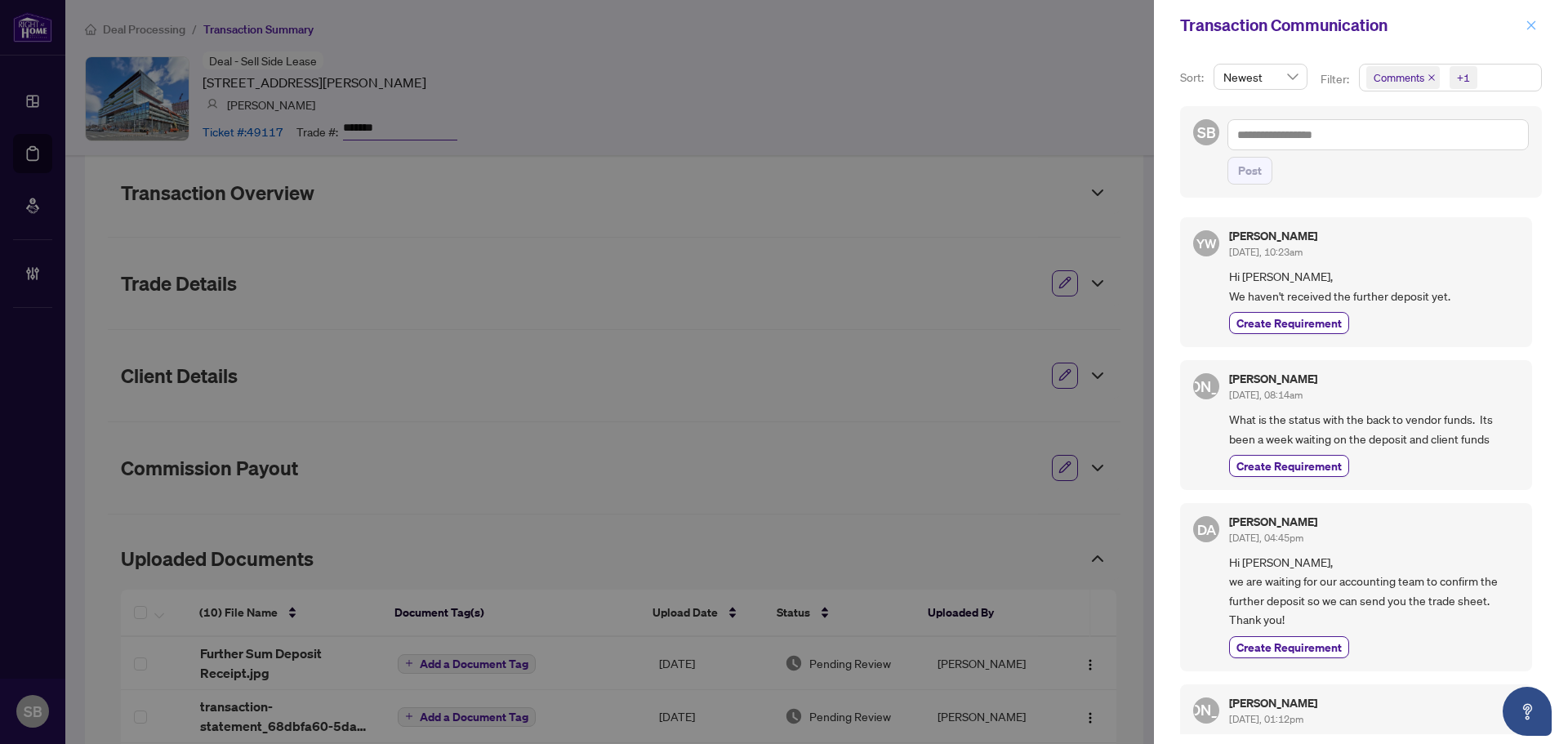
click at [1526, 28] on button "button" at bounding box center [1531, 25] width 21 height 20
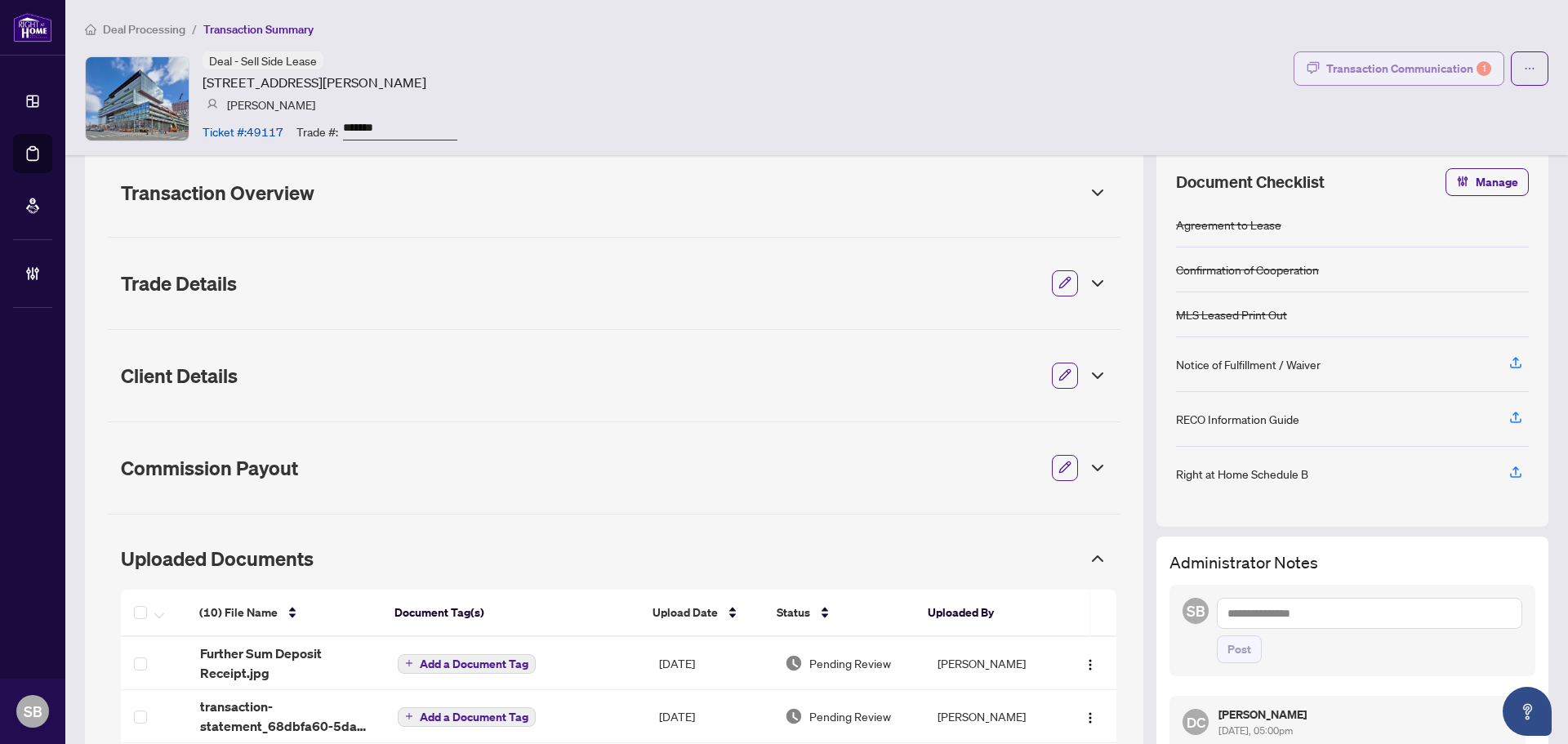
click at [1381, 63] on div "Transaction Communication 1" at bounding box center [1408, 68] width 165 height 26
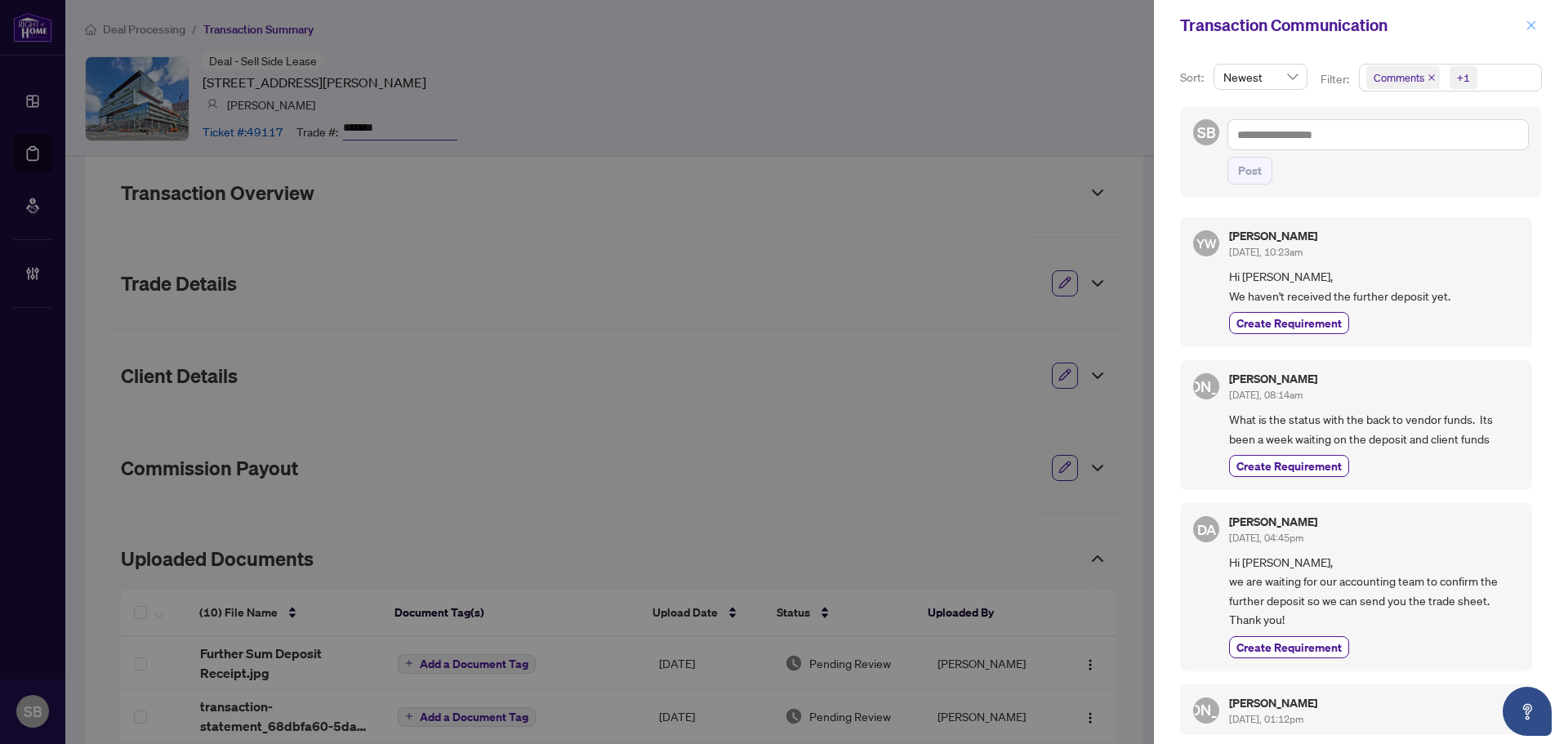
click at [1531, 24] on icon "close" at bounding box center [1530, 25] width 12 height 12
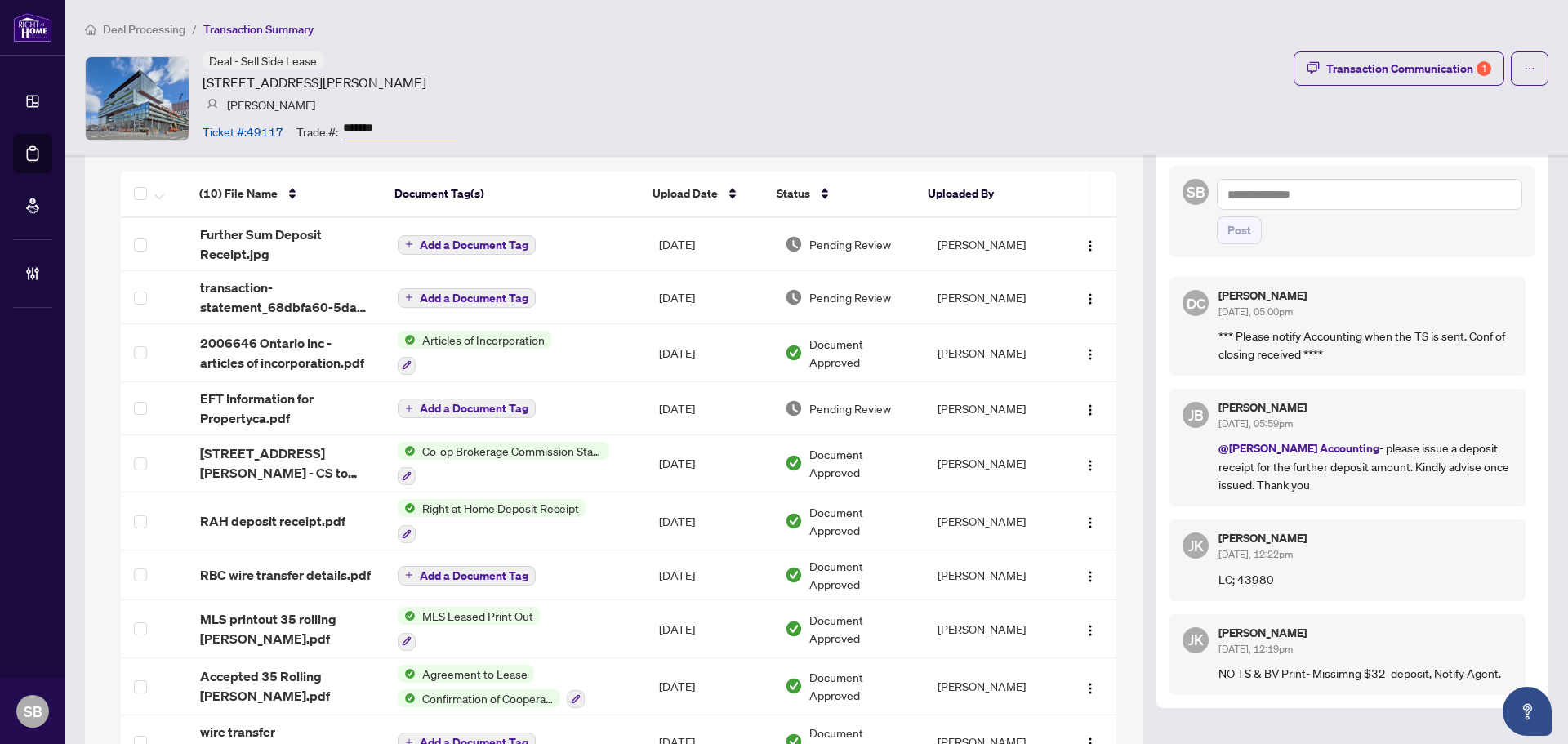
scroll to position [347, 0]
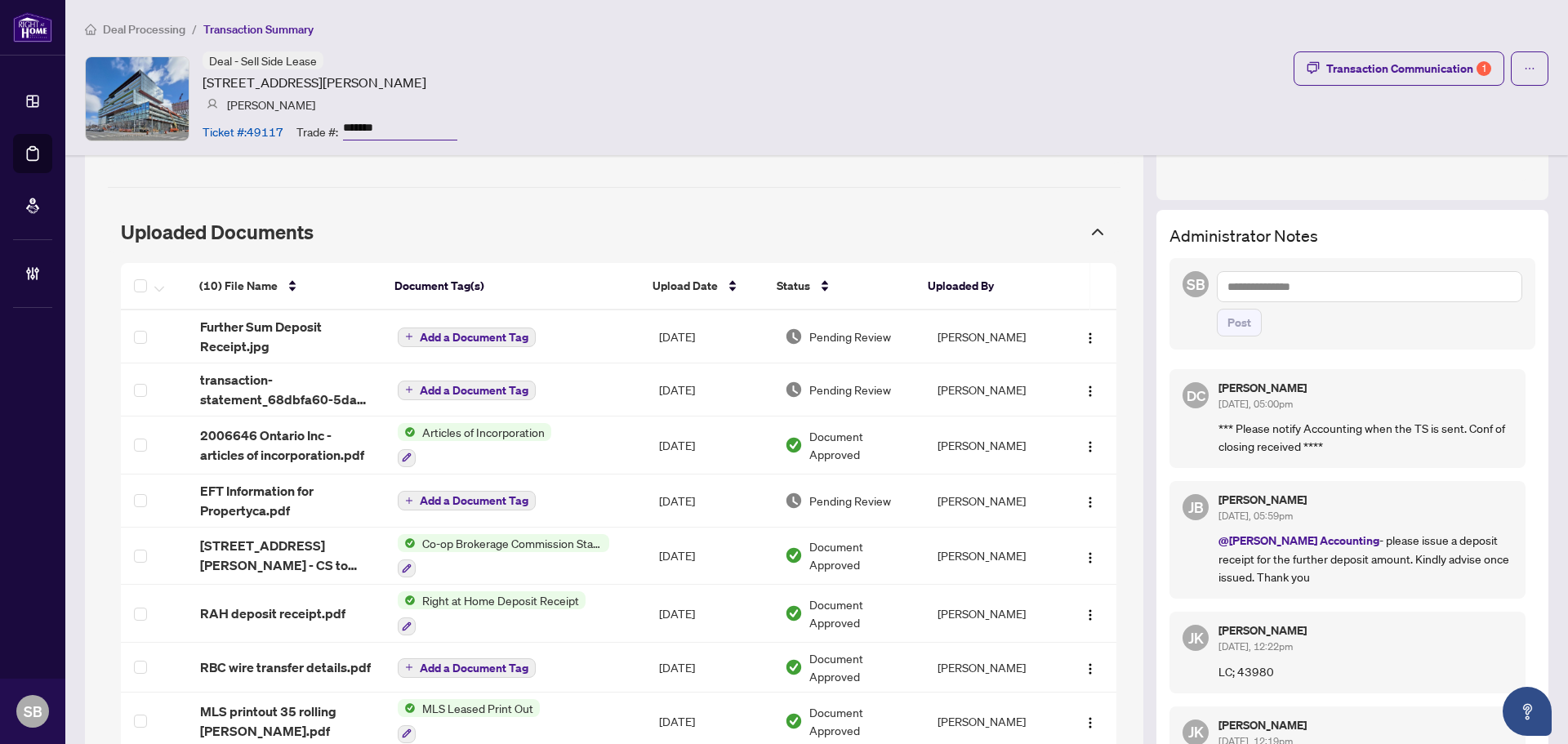
click at [1310, 281] on textarea at bounding box center [1370, 286] width 306 height 31
click at [1335, 68] on div "Transaction Communication 1" at bounding box center [1408, 68] width 165 height 26
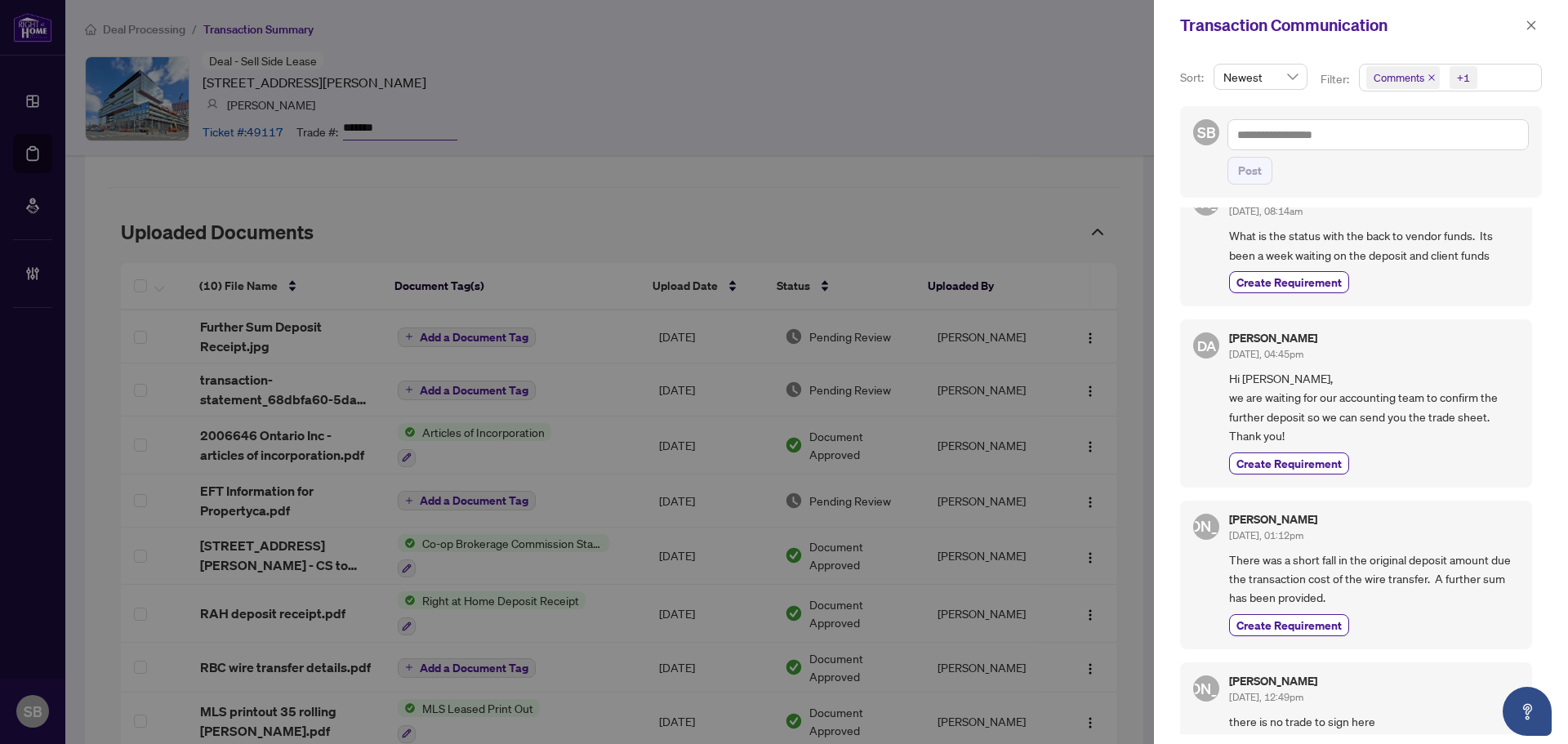
scroll to position [0, 0]
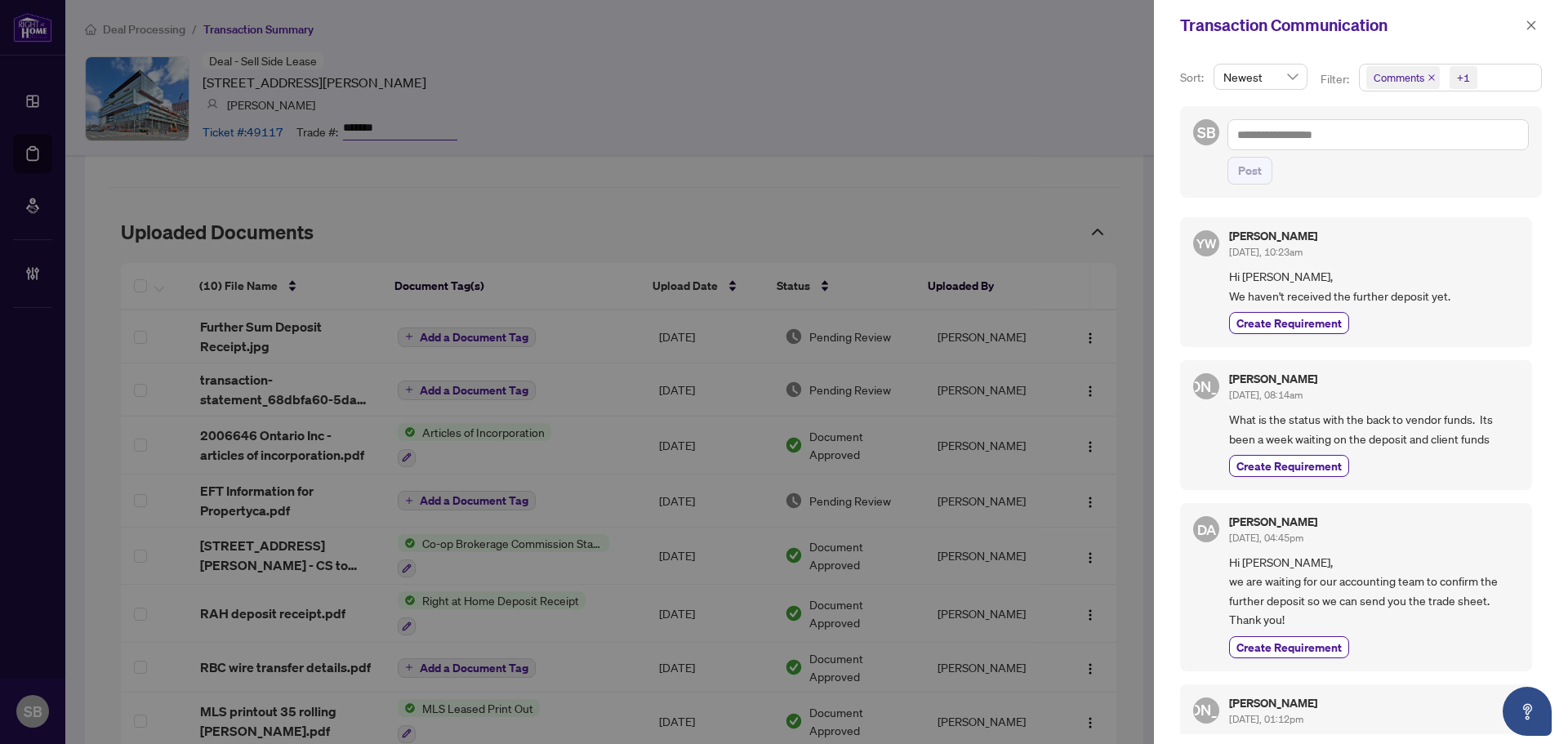
click at [1521, 35] on div "Transaction Communication" at bounding box center [1361, 25] width 414 height 51
click at [1525, 30] on button "button" at bounding box center [1531, 25] width 21 height 20
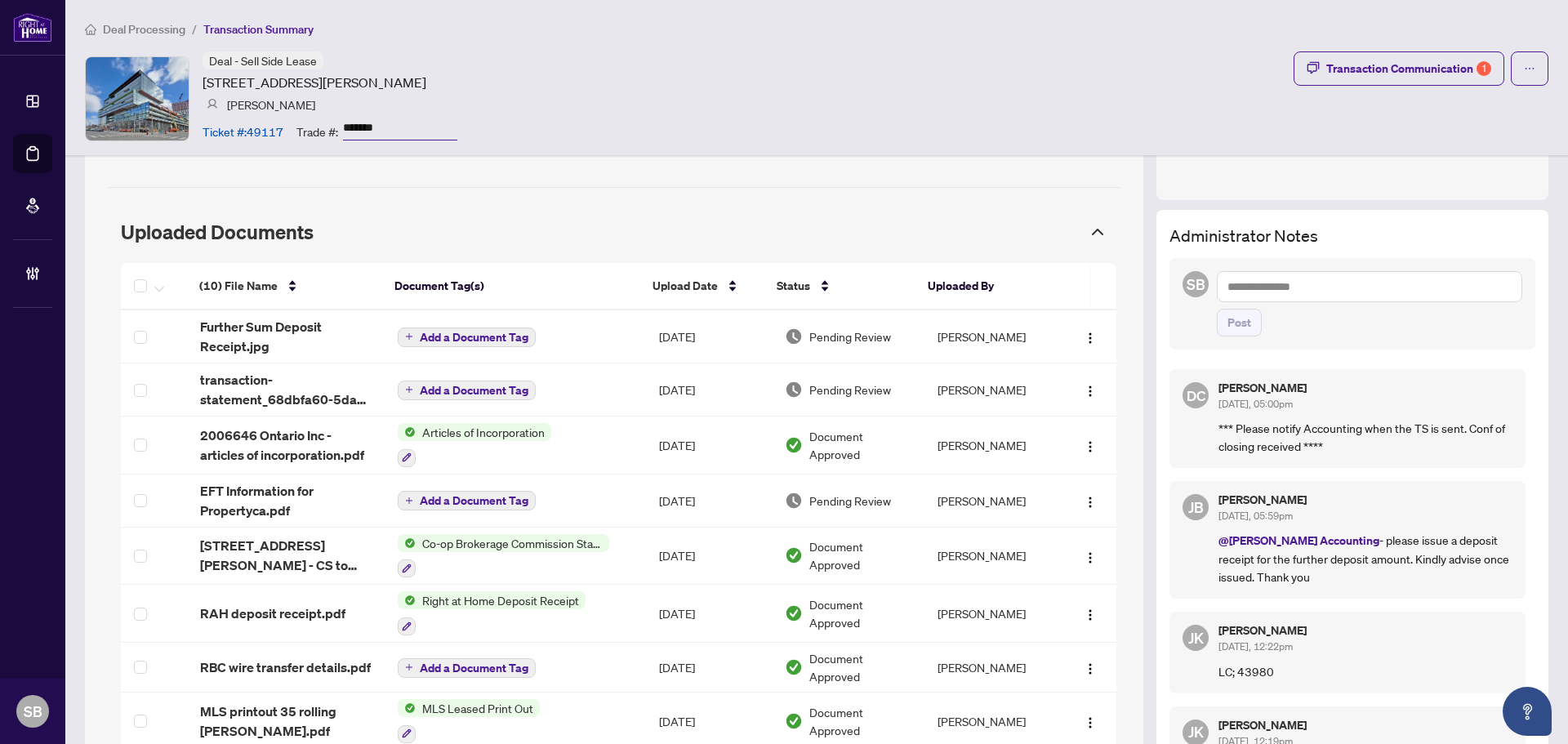
click at [1390, 39] on div "Deal Processing / Transaction Summary Deal - Sell Side Lease 35 Rolling Mills R…" at bounding box center [817, 78] width 1503 height 155
click at [1392, 62] on div "Transaction Communication 1" at bounding box center [1408, 68] width 165 height 26
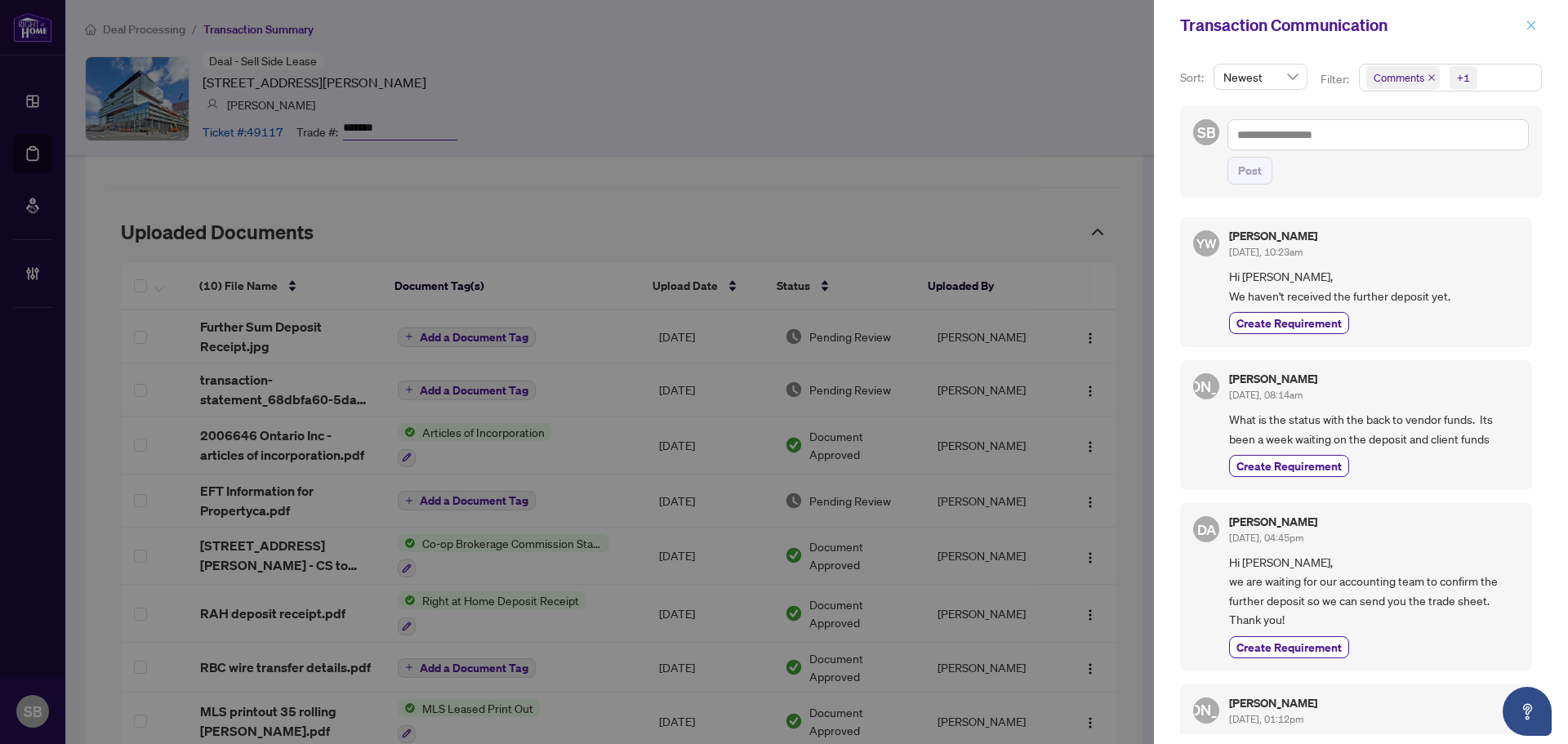
click at [1527, 29] on icon "close" at bounding box center [1531, 25] width 9 height 9
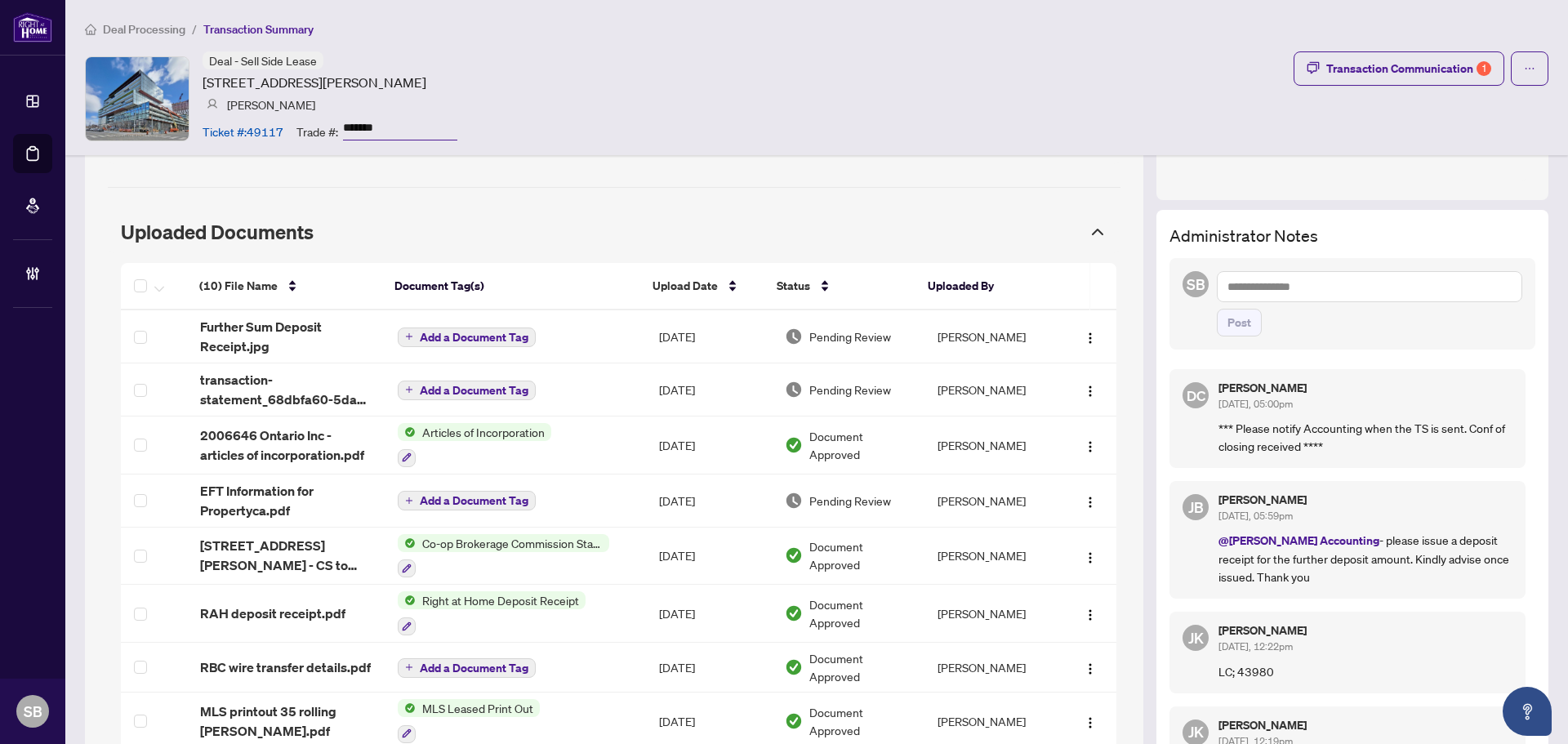
click at [1265, 280] on textarea at bounding box center [1370, 286] width 306 height 31
click at [1287, 314] on li "RAH R Accounting" at bounding box center [1316, 325] width 131 height 28
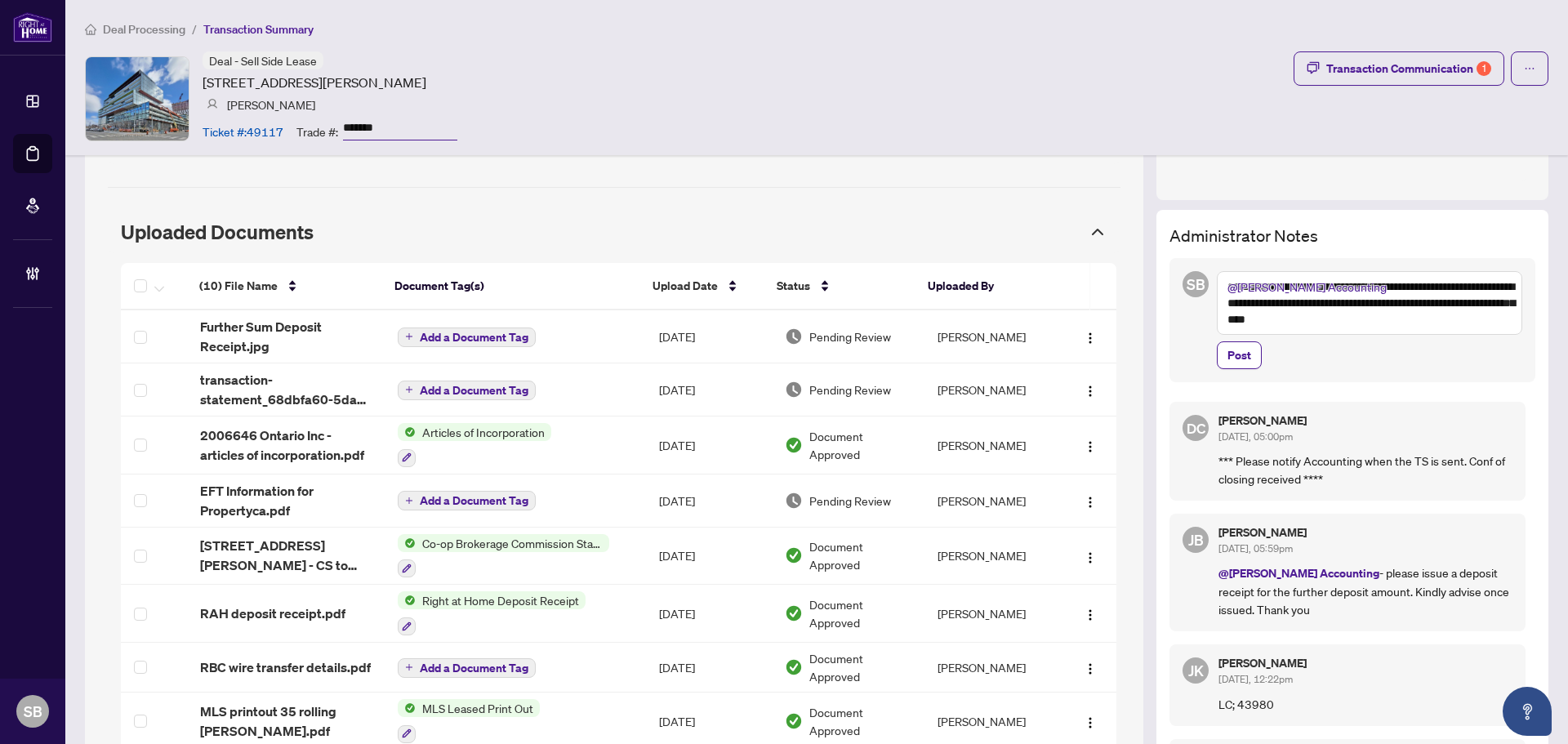
click at [1283, 299] on textarea "**********" at bounding box center [1370, 302] width 306 height 63
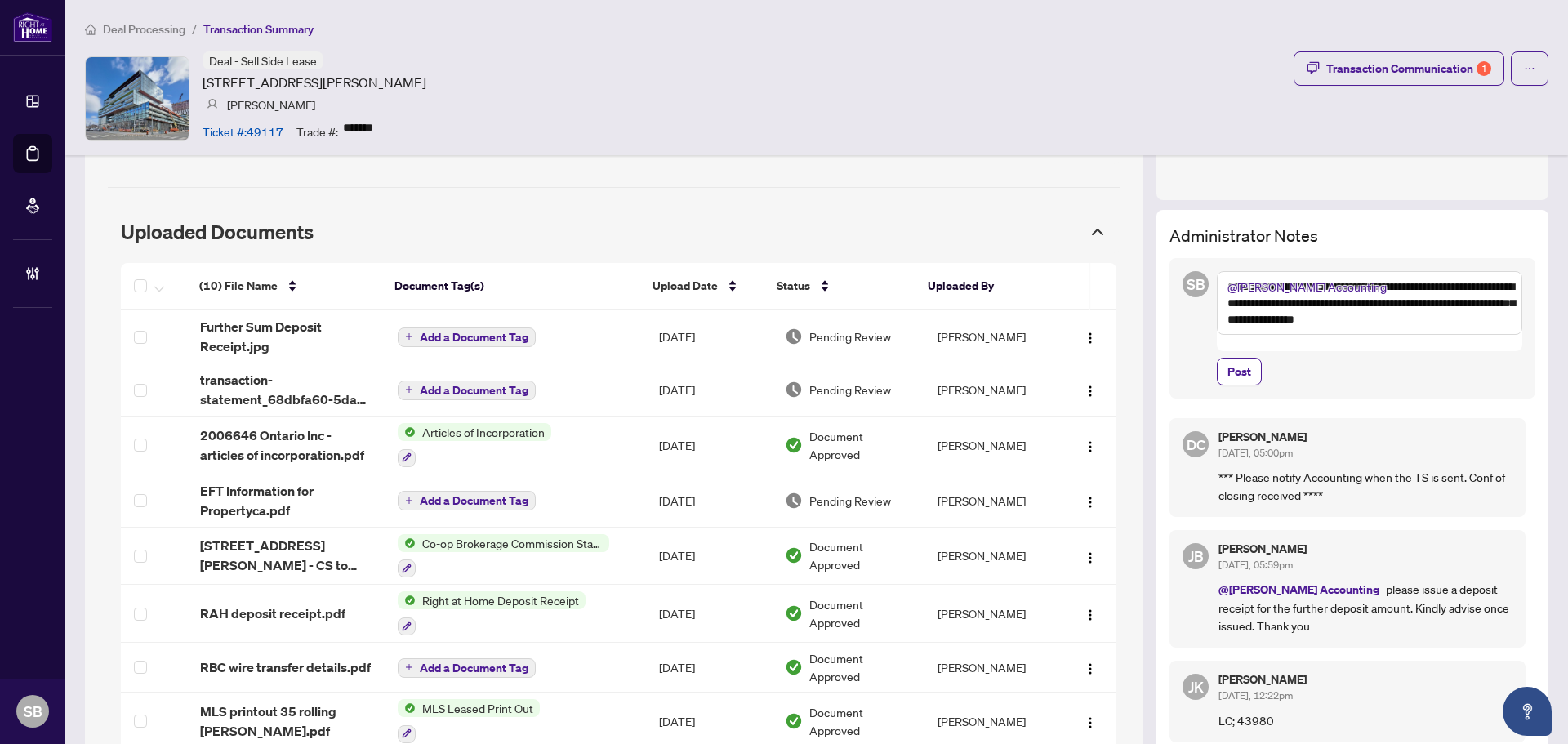
drag, startPoint x: 1248, startPoint y: 323, endPoint x: 1420, endPoint y: 328, distance: 172.1
click at [1418, 328] on textarea "**********" at bounding box center [1370, 302] width 306 height 63
click at [1439, 322] on textarea "**********" at bounding box center [1370, 302] width 306 height 63
click at [1457, 320] on textarea "**********" at bounding box center [1370, 302] width 306 height 63
type textarea "**********"
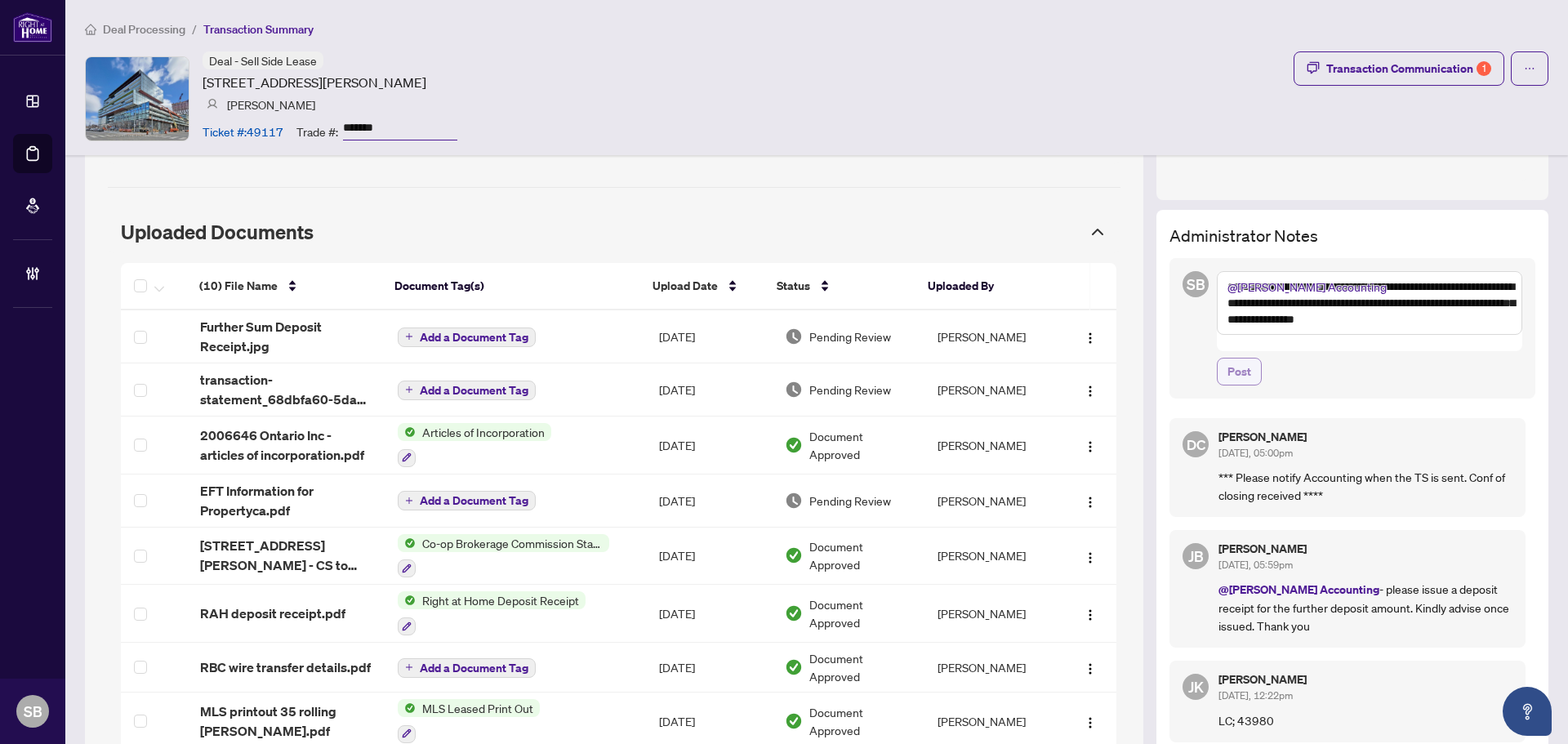
click at [1230, 360] on span "Post" at bounding box center [1239, 371] width 24 height 26
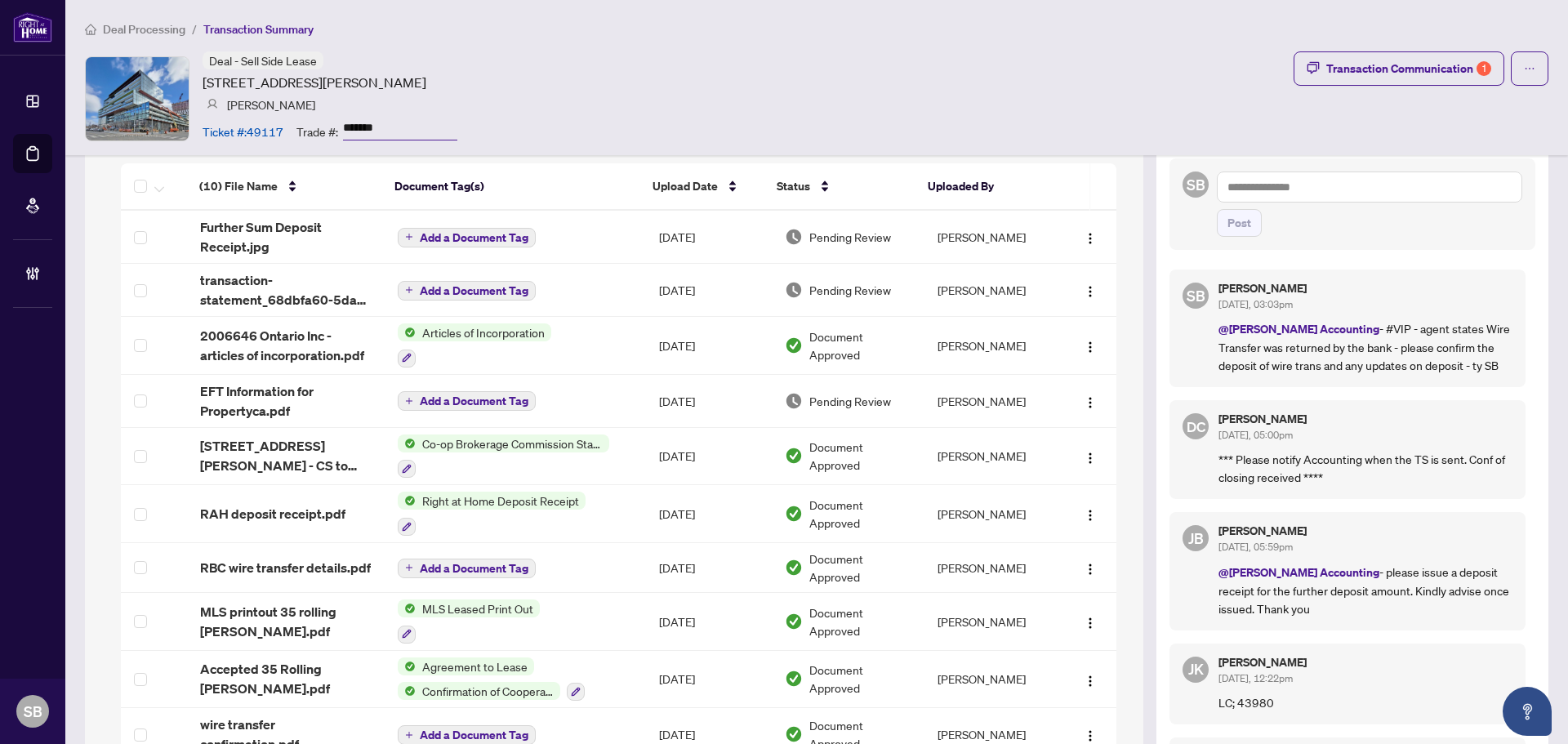
scroll to position [591, 0]
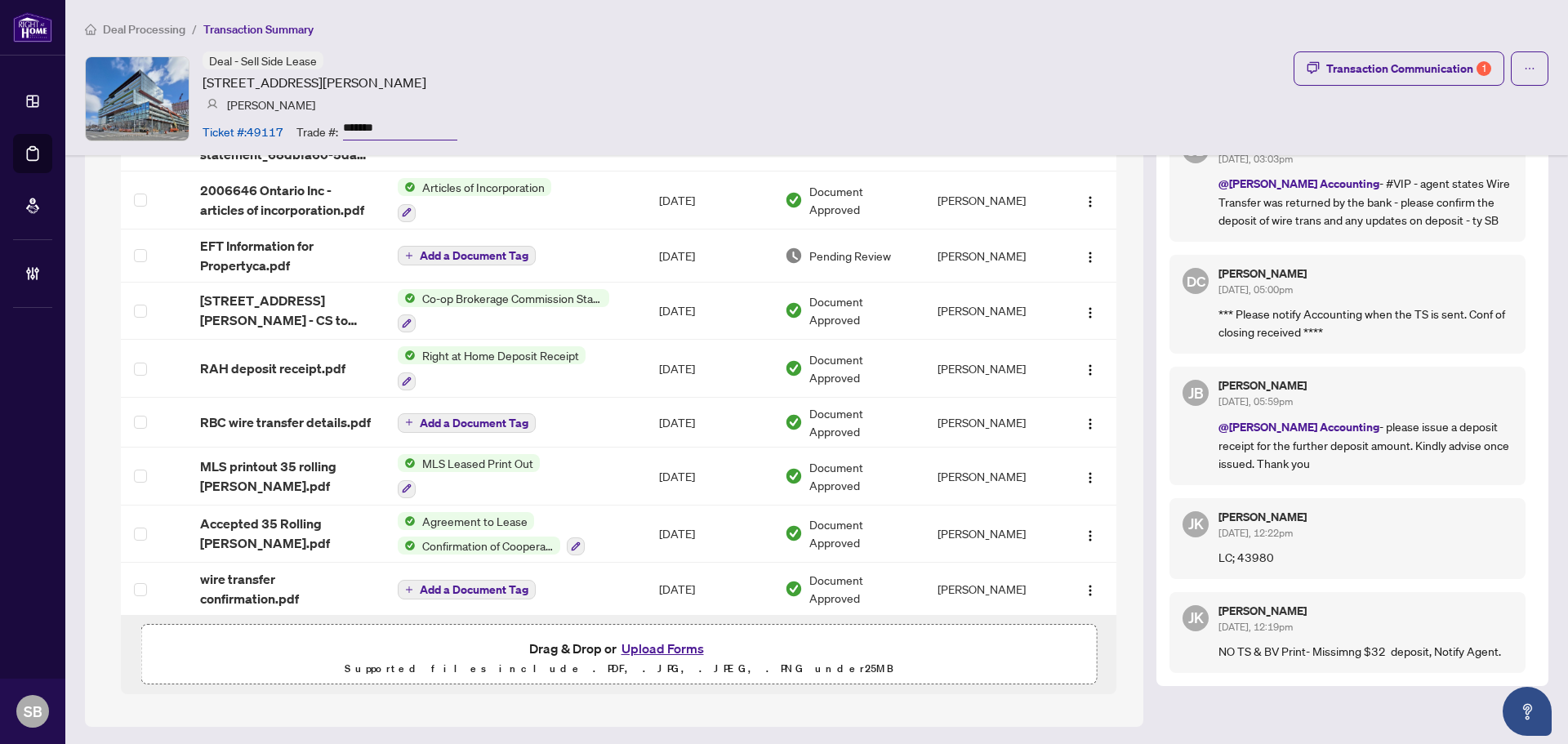
click at [129, 34] on span "Deal Processing" at bounding box center [144, 29] width 82 height 14
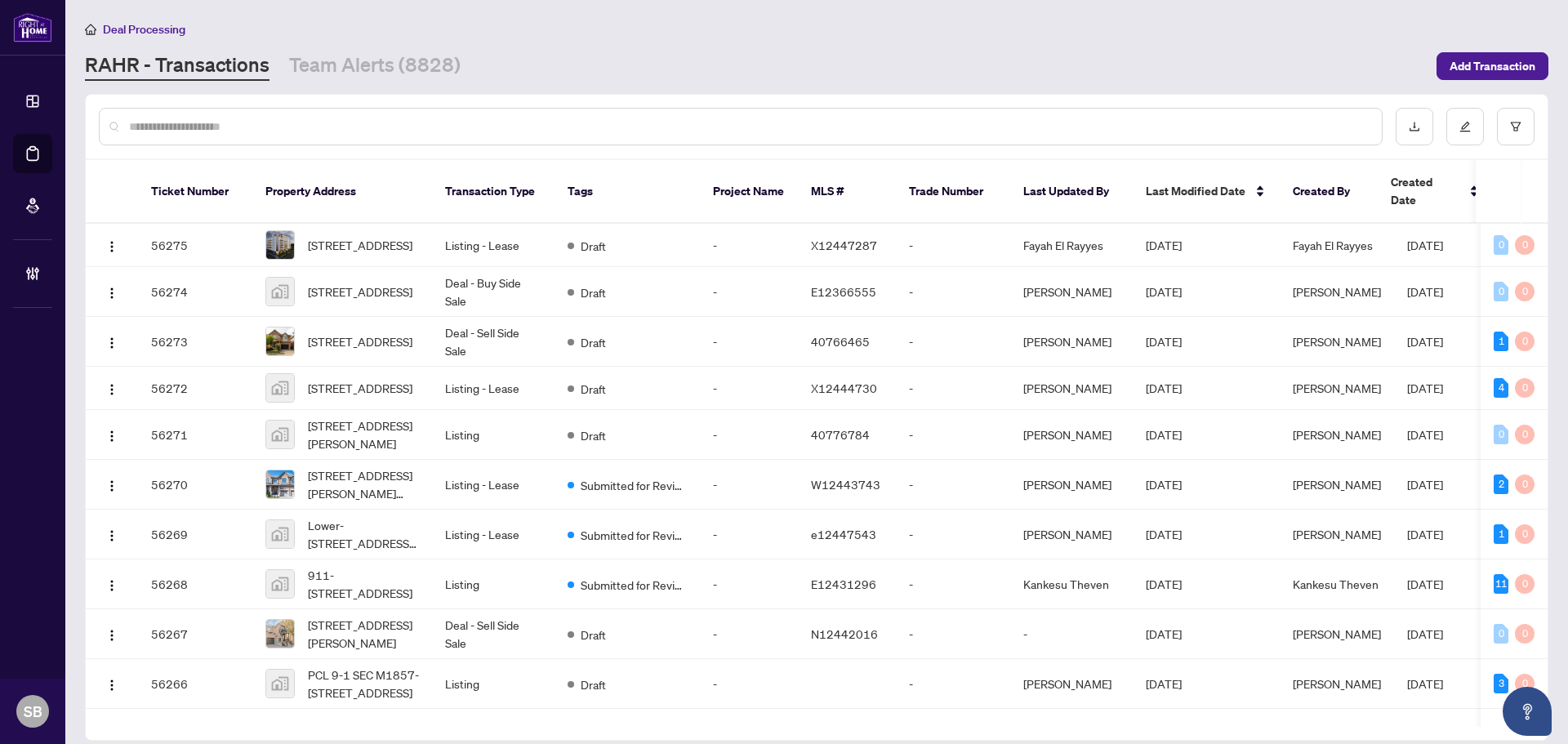
click at [197, 138] on div at bounding box center [741, 127] width 1284 height 38
click at [197, 128] on input "text" at bounding box center [749, 127] width 1240 height 18
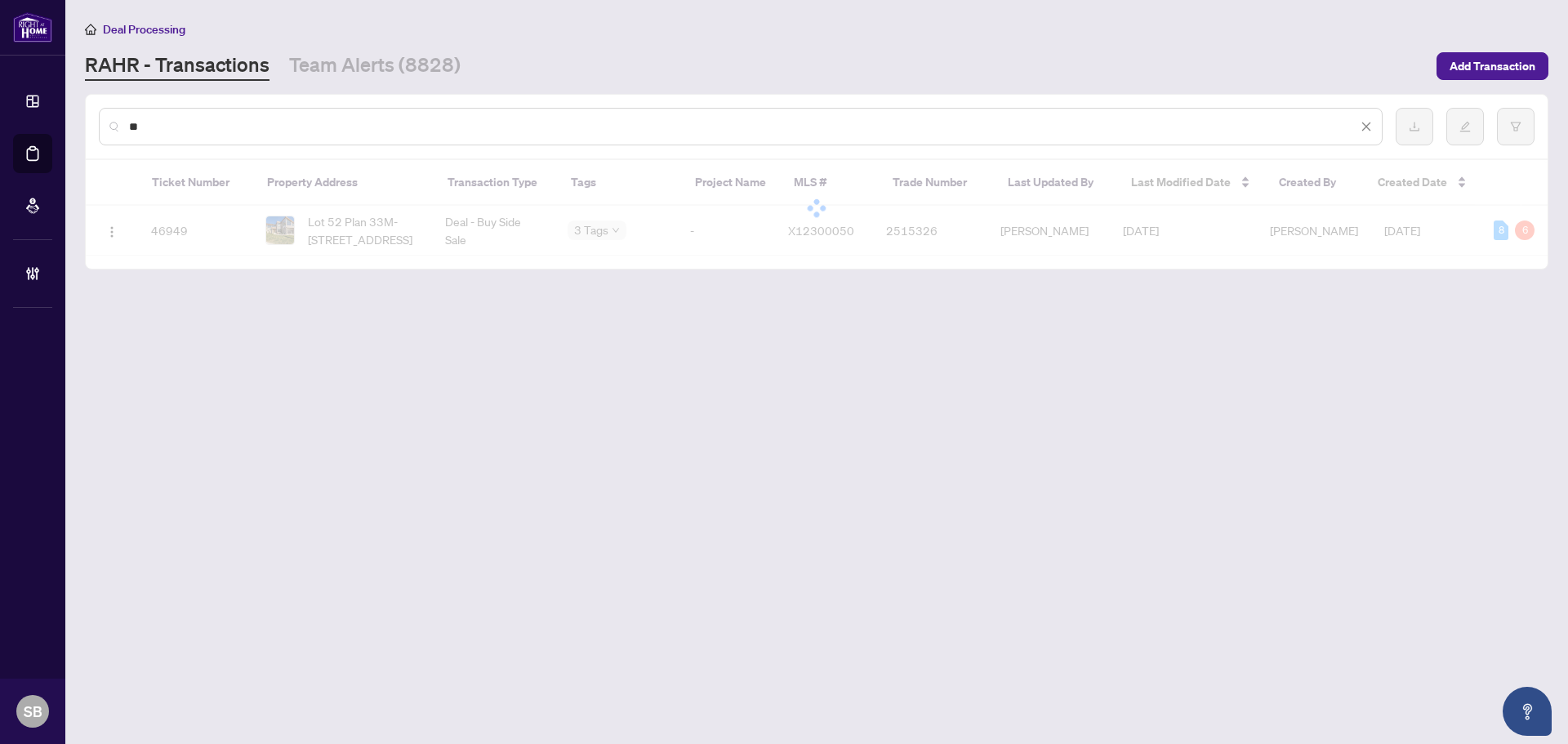
type input "*"
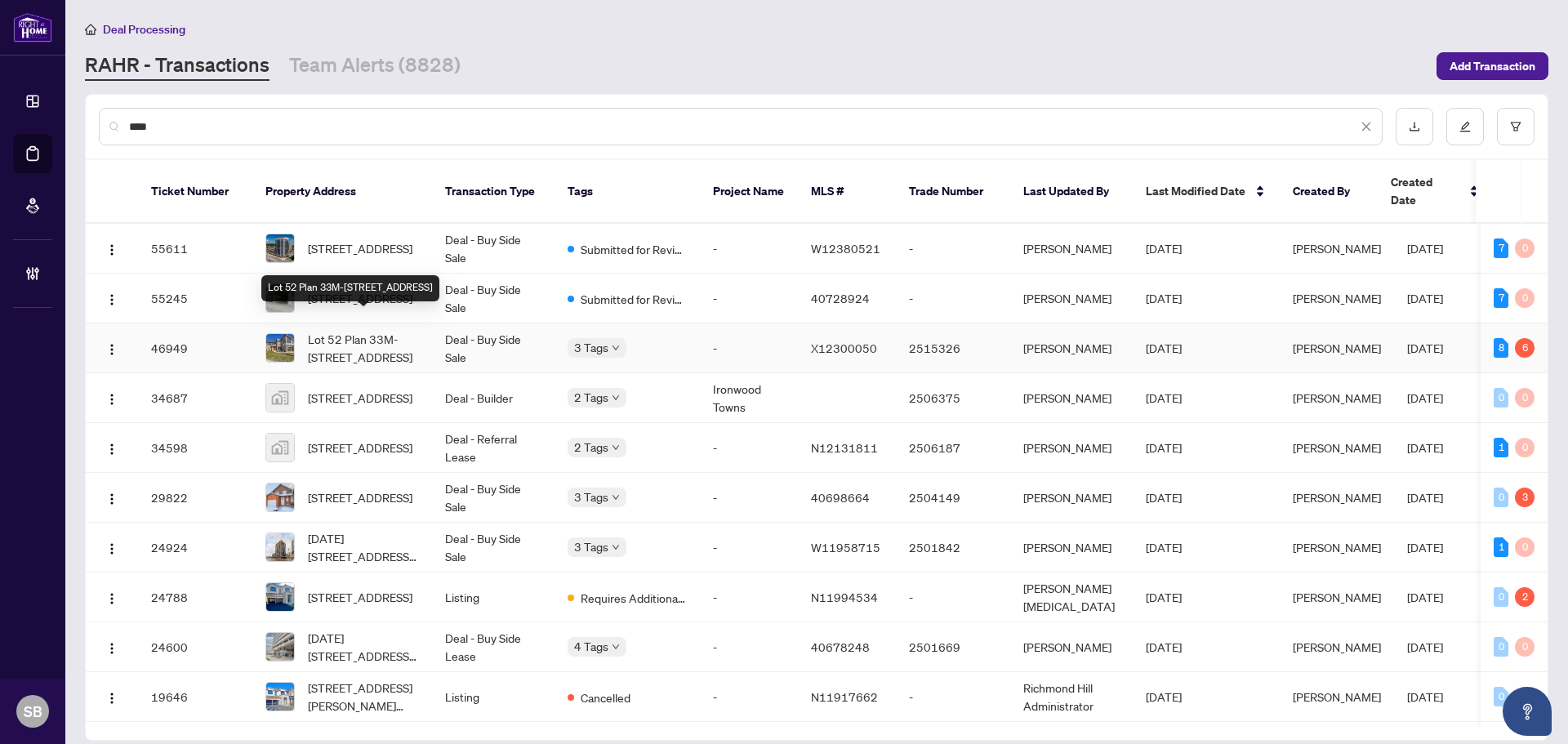
type input "****"
click at [441, 323] on td "Deal - Buy Side Sale" at bounding box center [493, 348] width 122 height 50
click at [385, 113] on div "****" at bounding box center [741, 127] width 1284 height 38
drag, startPoint x: 361, startPoint y: 133, endPoint x: 352, endPoint y: 133, distance: 9.0
click at [359, 133] on input "****" at bounding box center [742, 127] width 1228 height 18
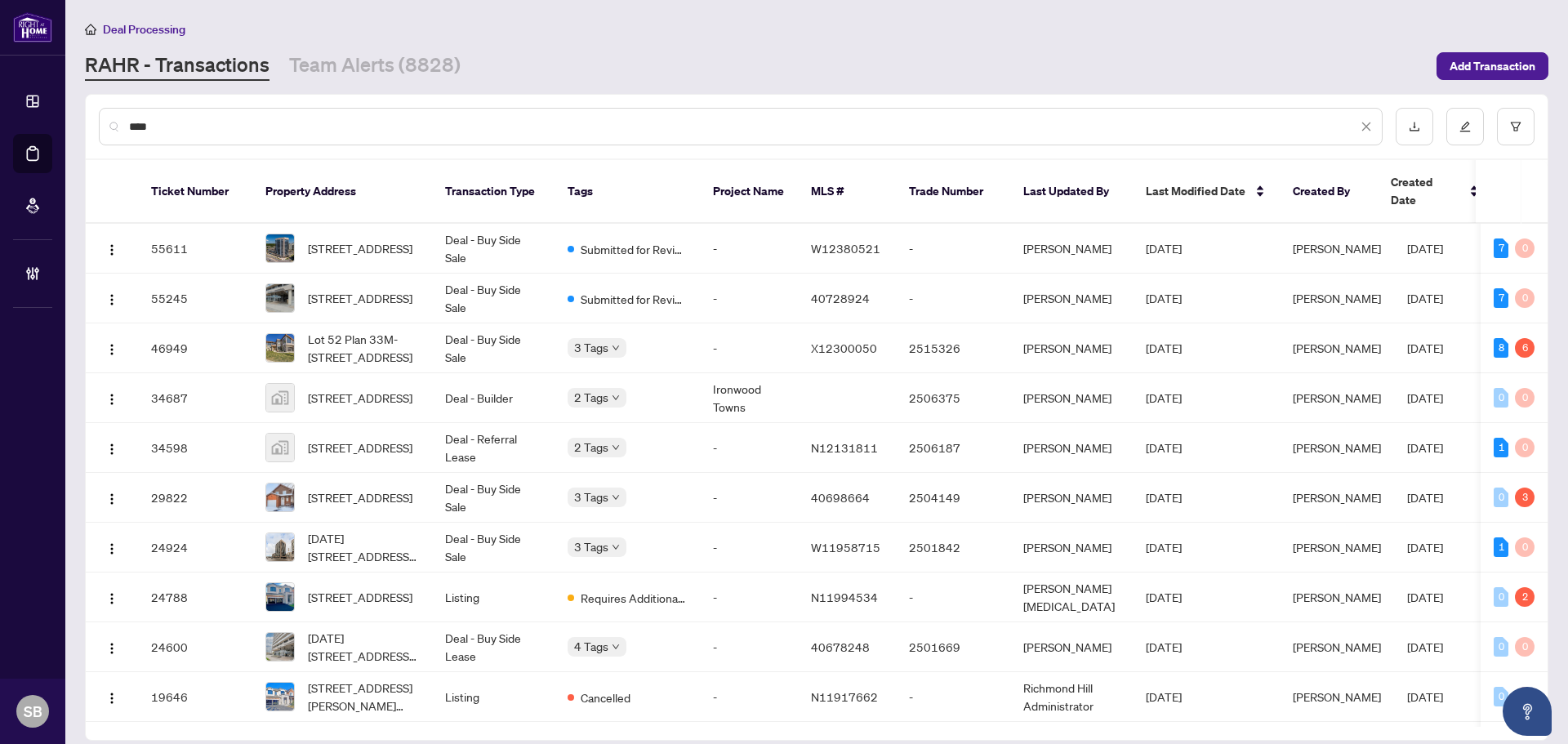
drag, startPoint x: 232, startPoint y: 113, endPoint x: 102, endPoint y: 95, distance: 131.2
click at [109, 97] on div "****" at bounding box center [817, 126] width 1462 height 63
paste input "**********"
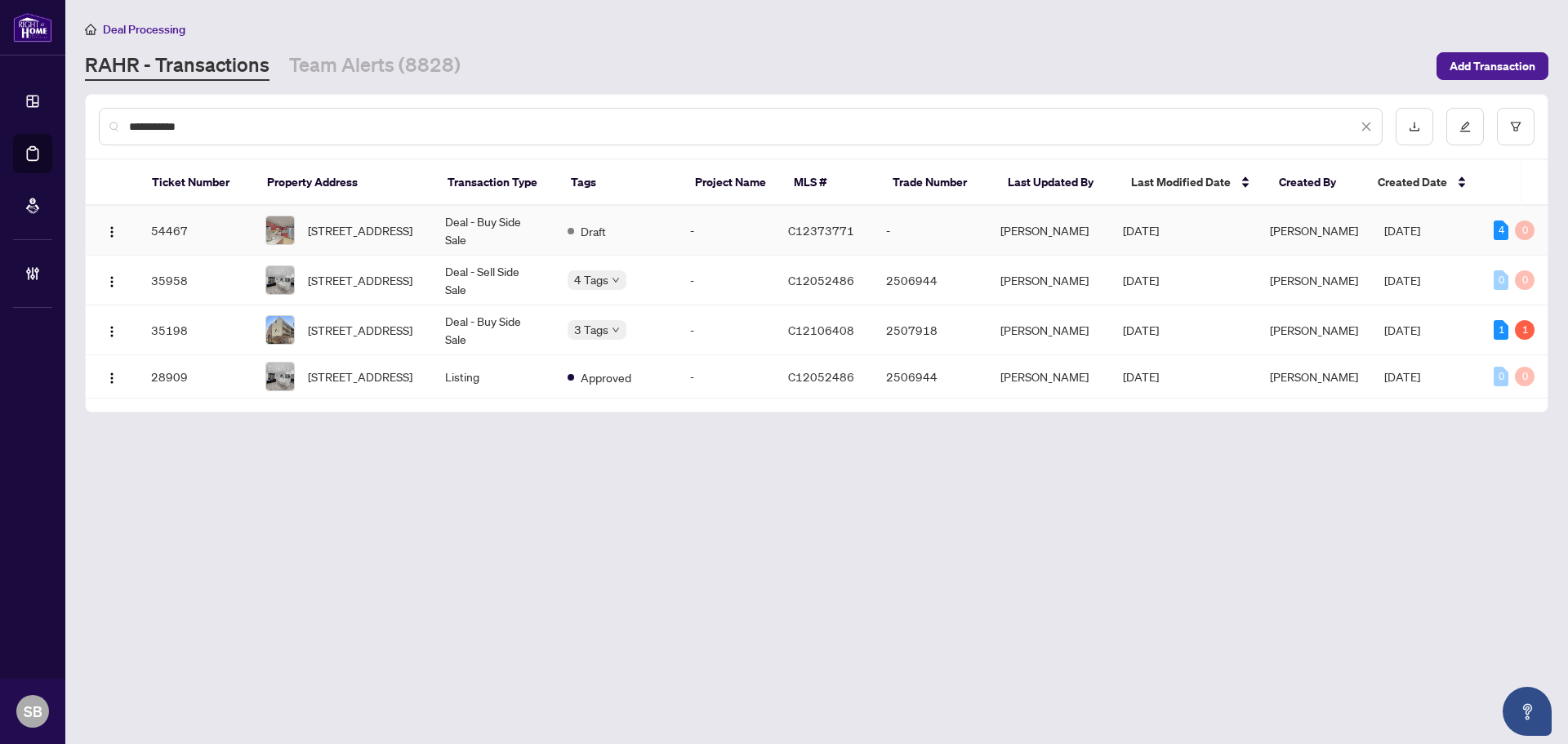
type input "**********"
click at [427, 234] on td "[STREET_ADDRESS]" at bounding box center [341, 230] width 180 height 50
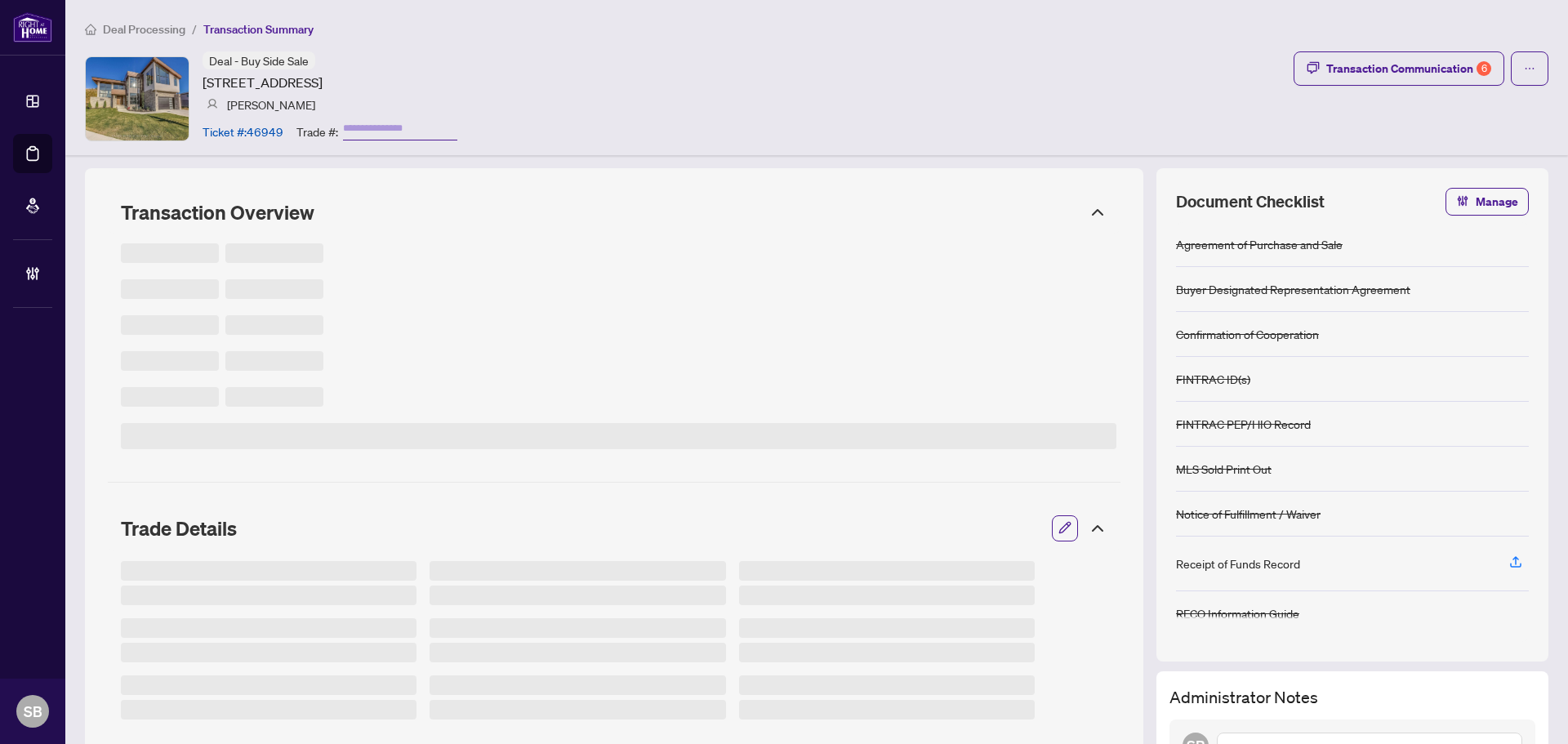
type input "*******"
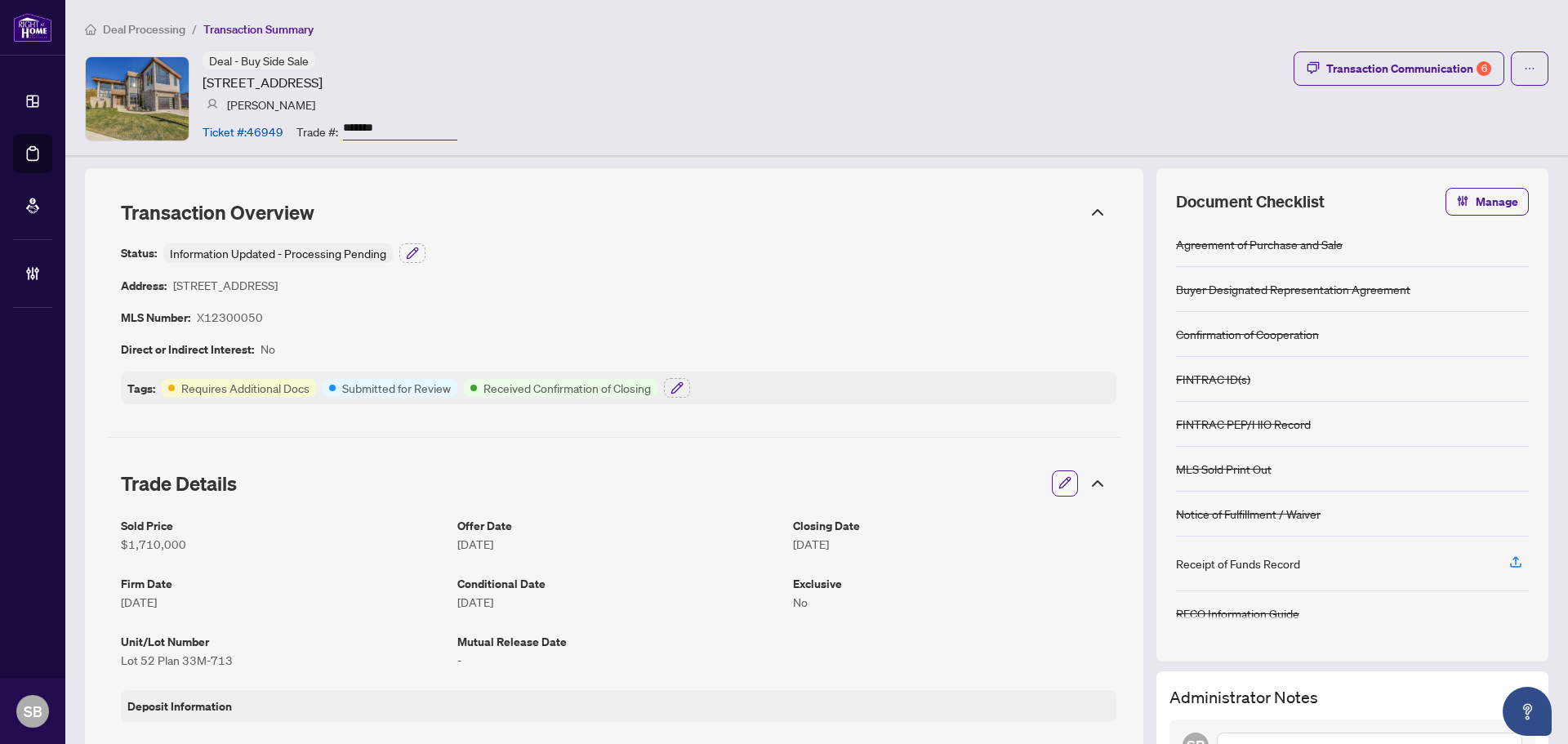
click at [1093, 211] on icon at bounding box center [1097, 212] width 10 height 4
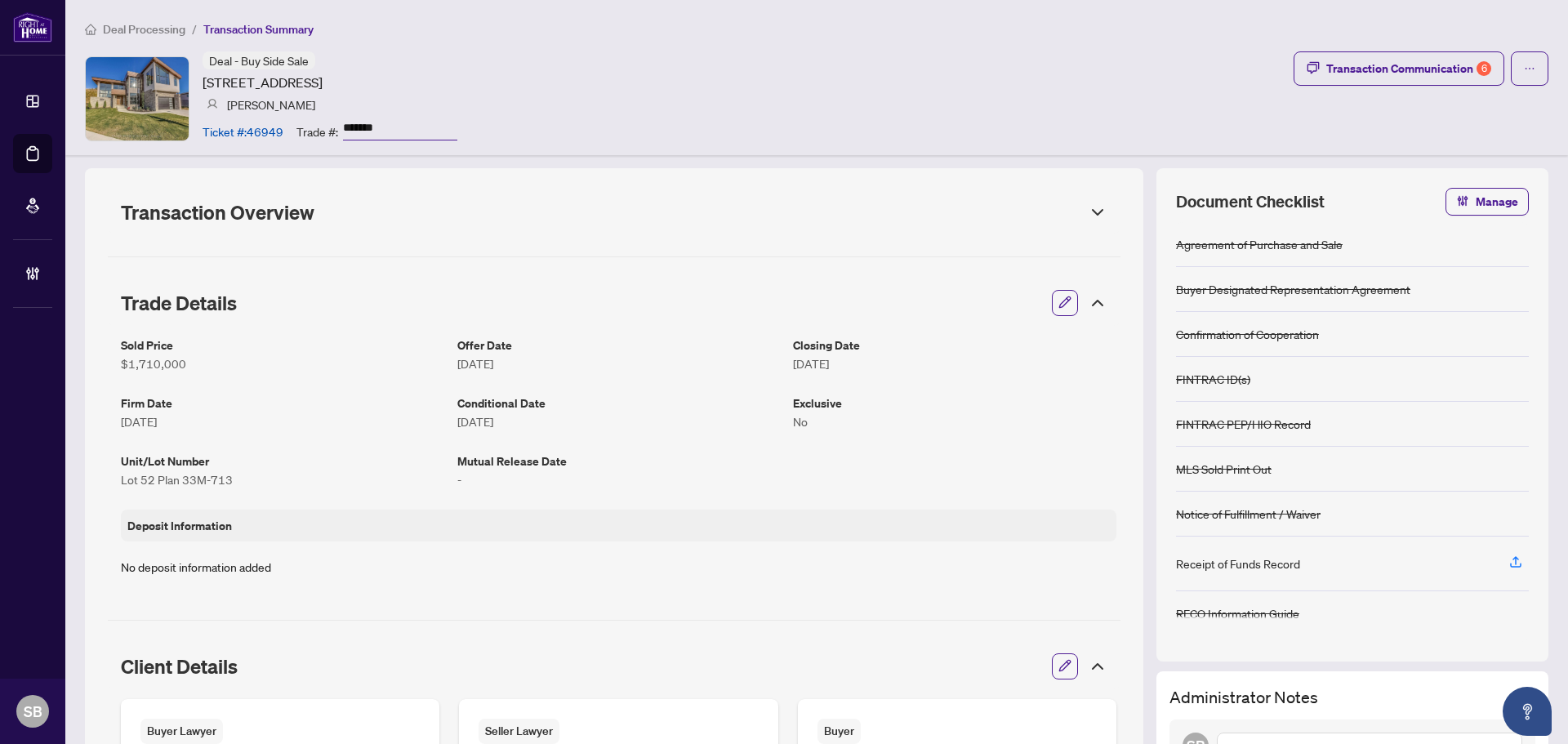
click at [1090, 313] on div "Trade Details" at bounding box center [614, 303] width 1012 height 46
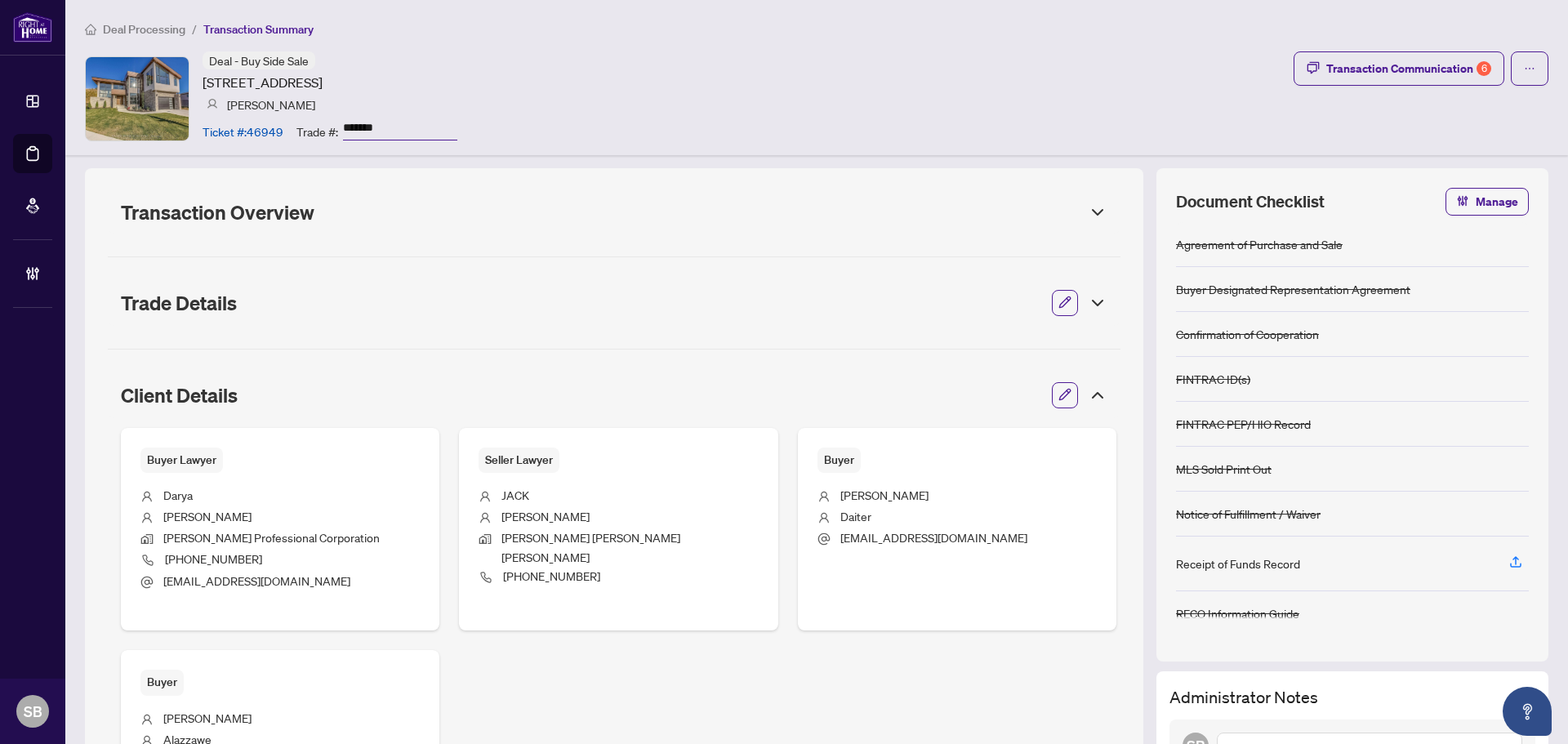
scroll to position [81, 0]
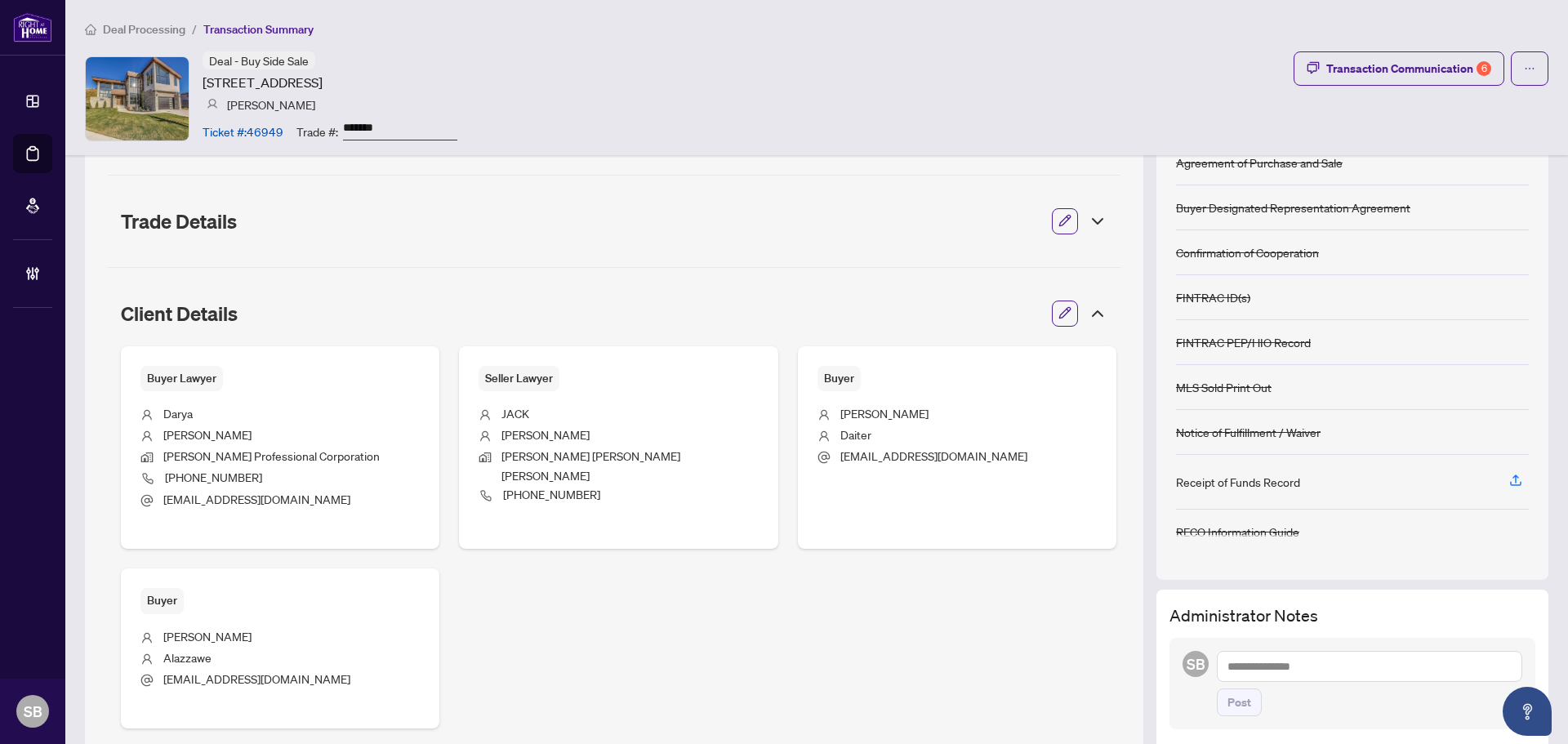
click at [1089, 313] on icon at bounding box center [1098, 313] width 20 height 20
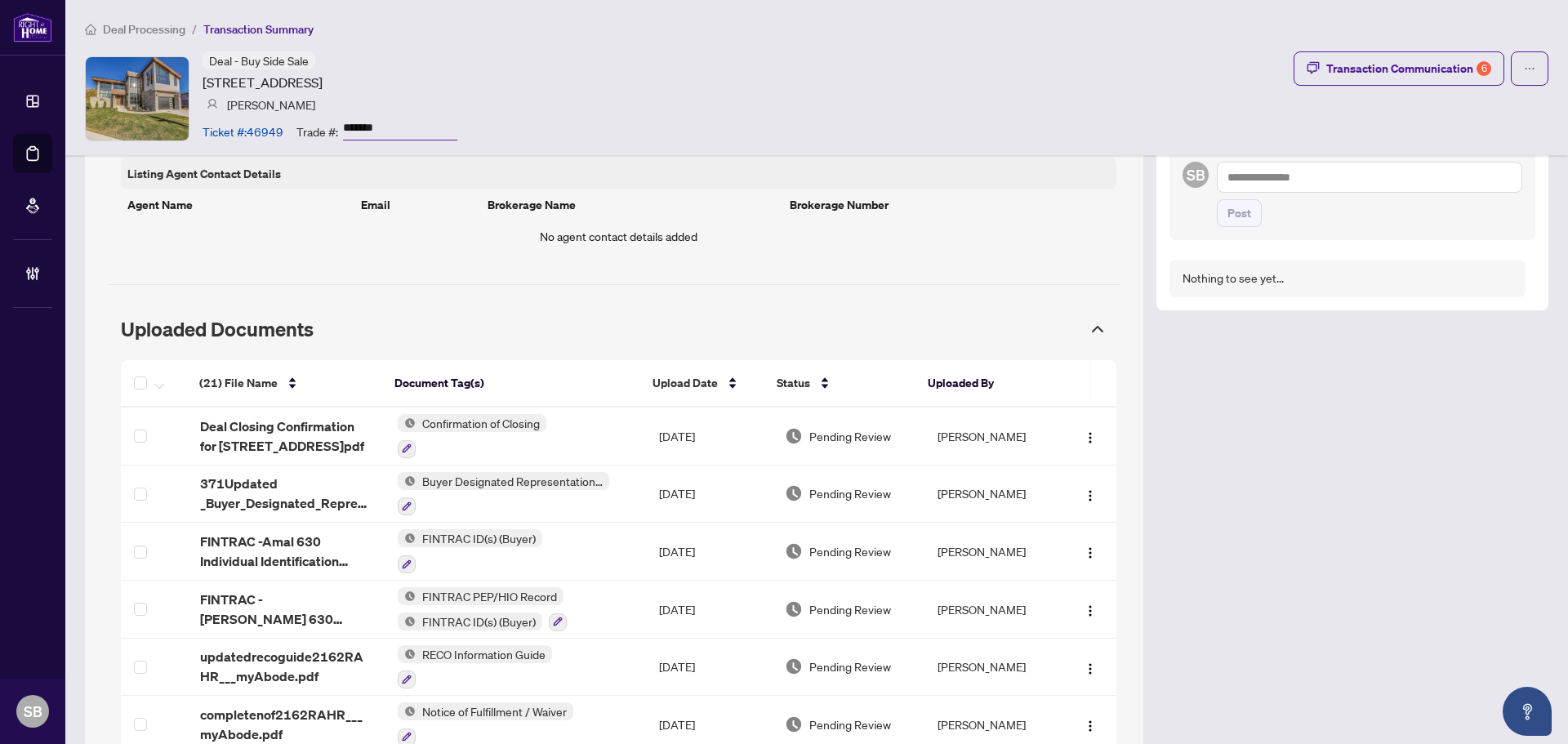
scroll to position [572, 0]
click at [1397, 60] on div "Transaction Communication 6" at bounding box center [1408, 68] width 165 height 26
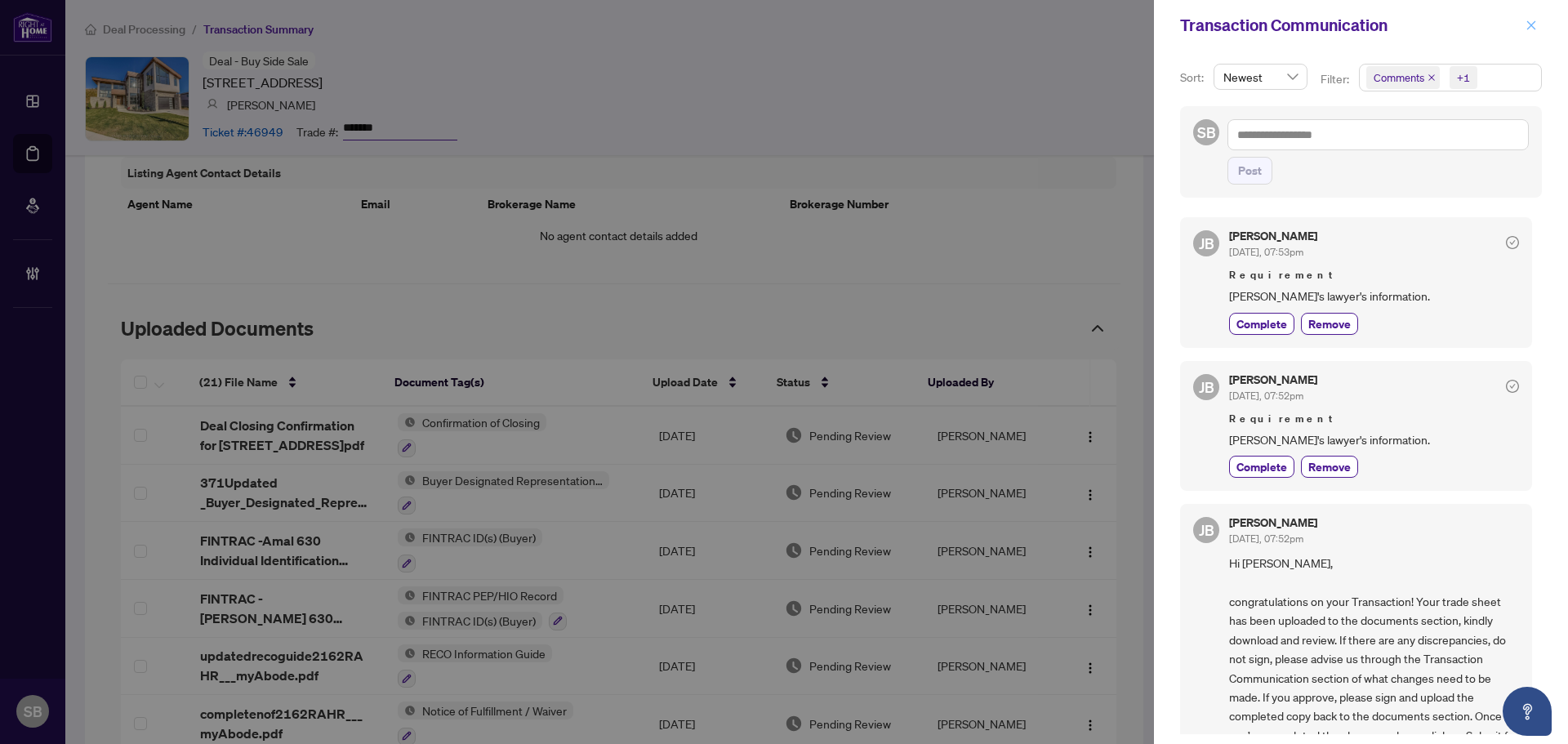
click at [1532, 27] on icon "close" at bounding box center [1531, 25] width 9 height 9
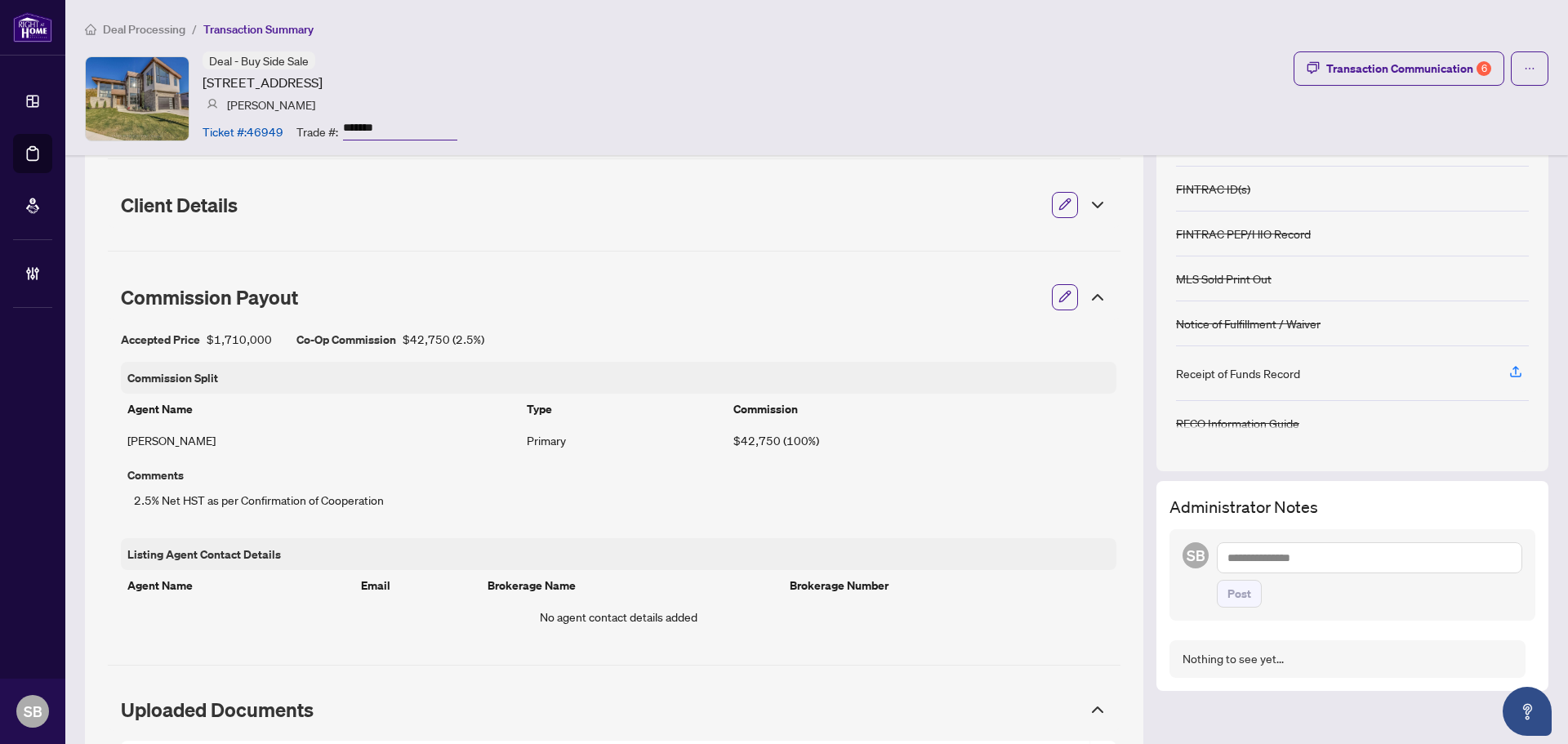
scroll to position [81, 0]
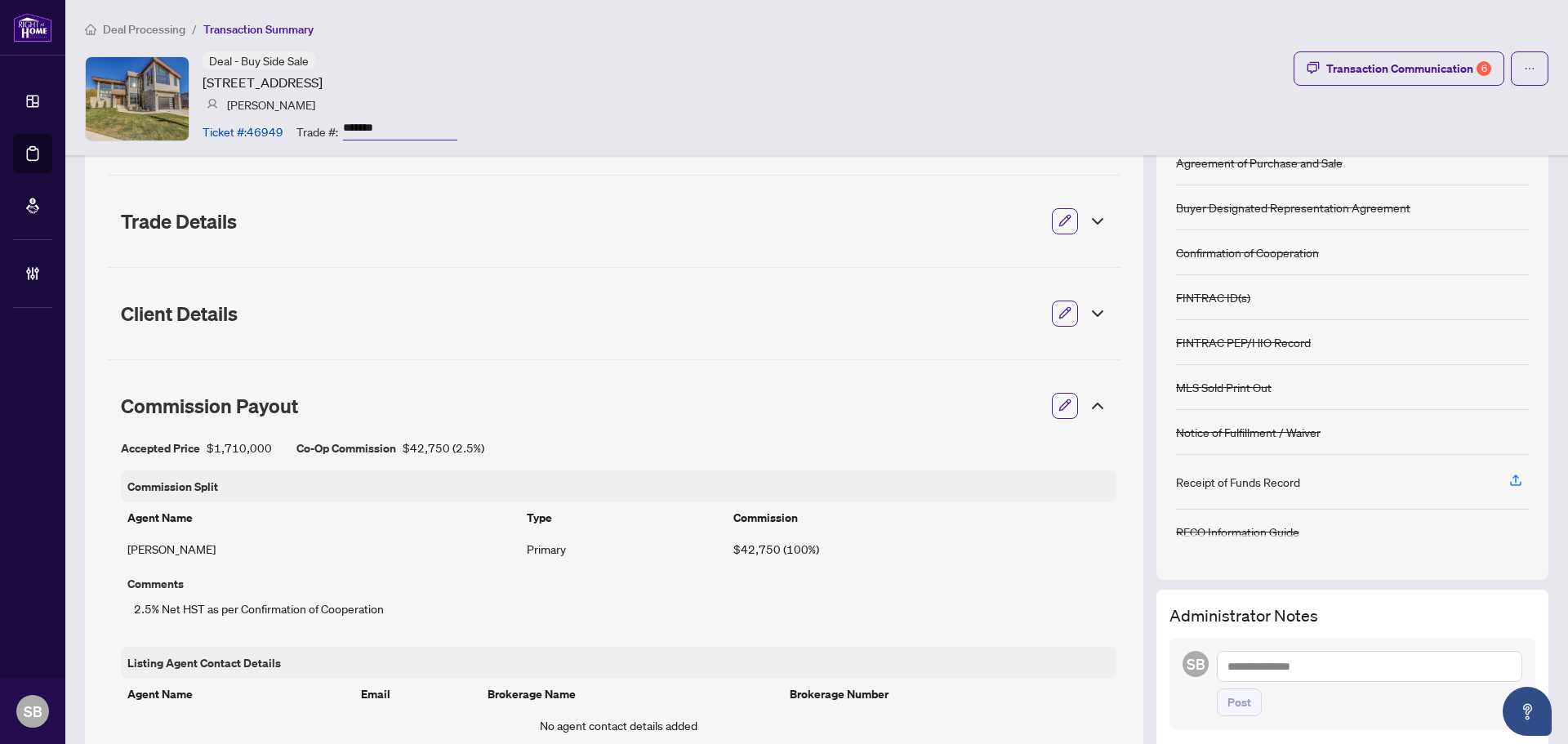
click at [1093, 313] on icon at bounding box center [1097, 313] width 10 height 4
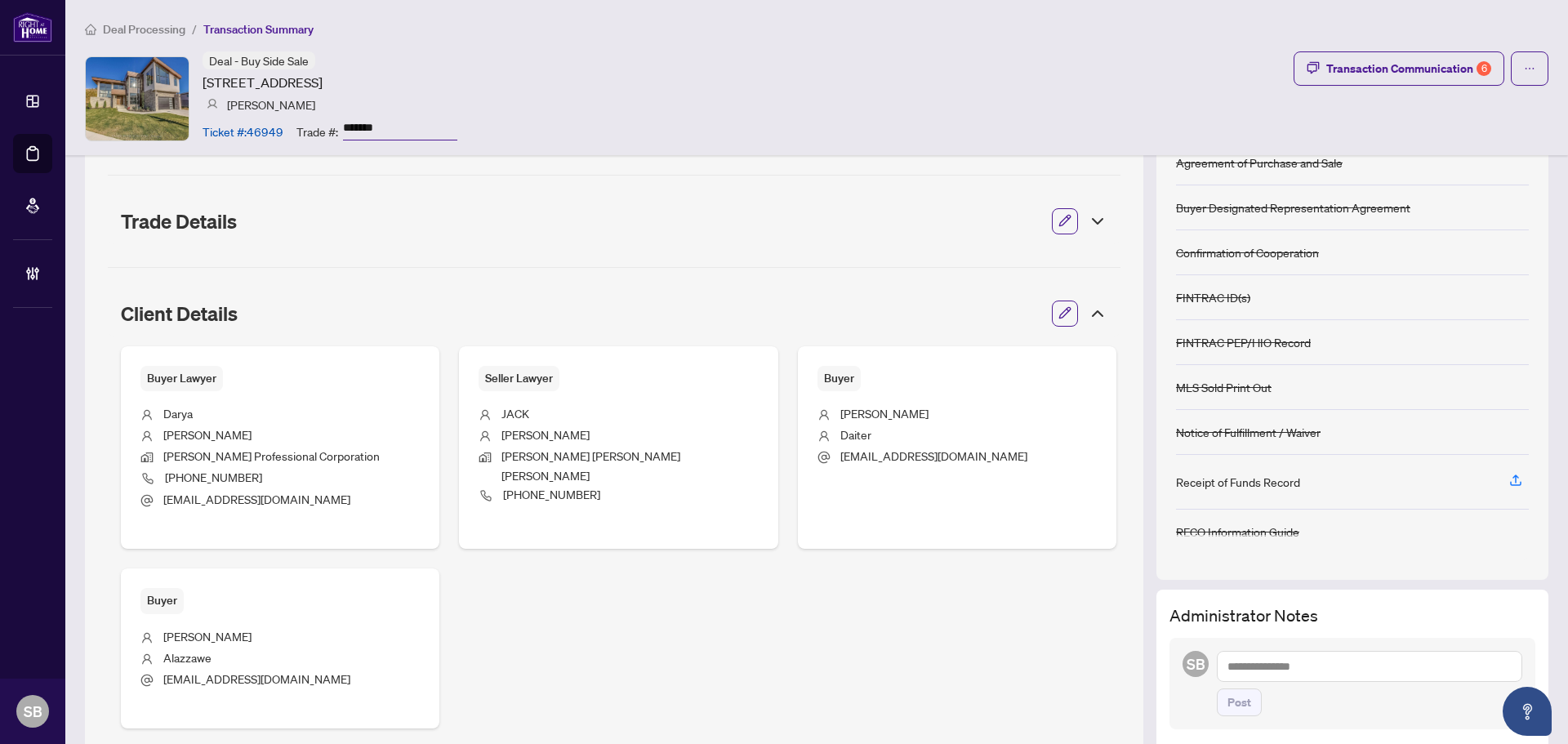
click at [1078, 321] on div at bounding box center [1093, 313] width 29 height 18
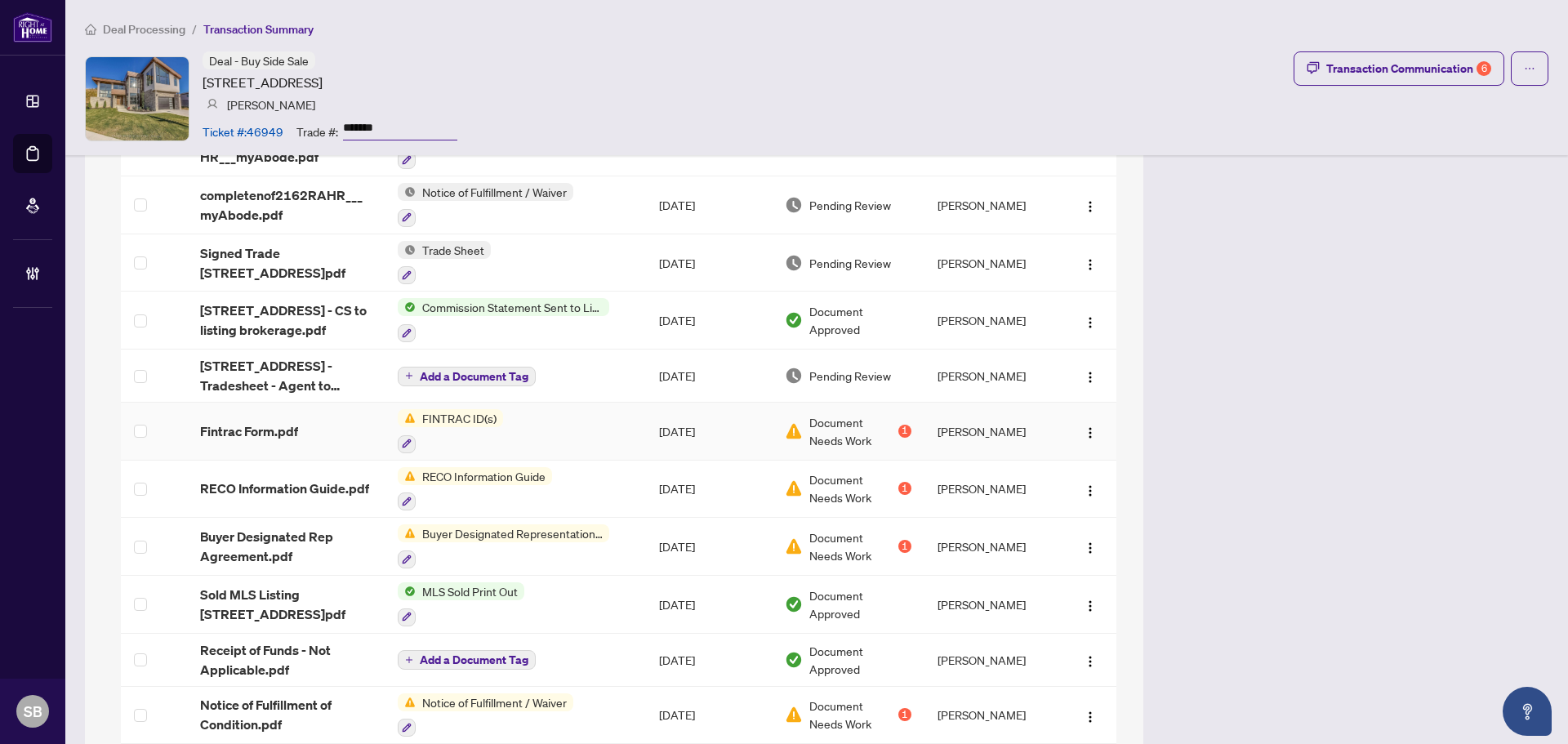
scroll to position [1061, 0]
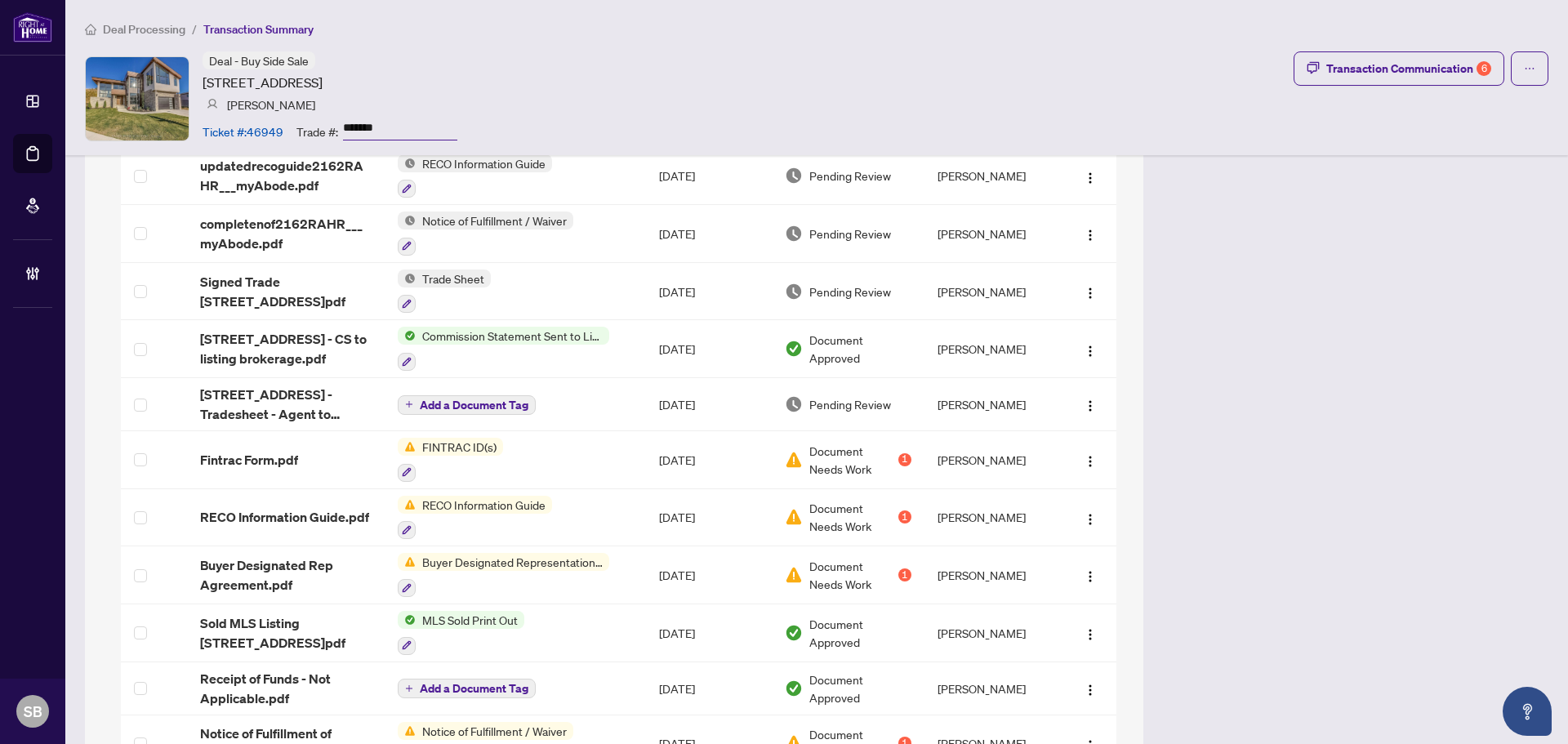
click at [1173, 469] on div "Transaction Overview Status: Information Updated - Processing Pending Address: …" at bounding box center [817, 168] width 1463 height 2123
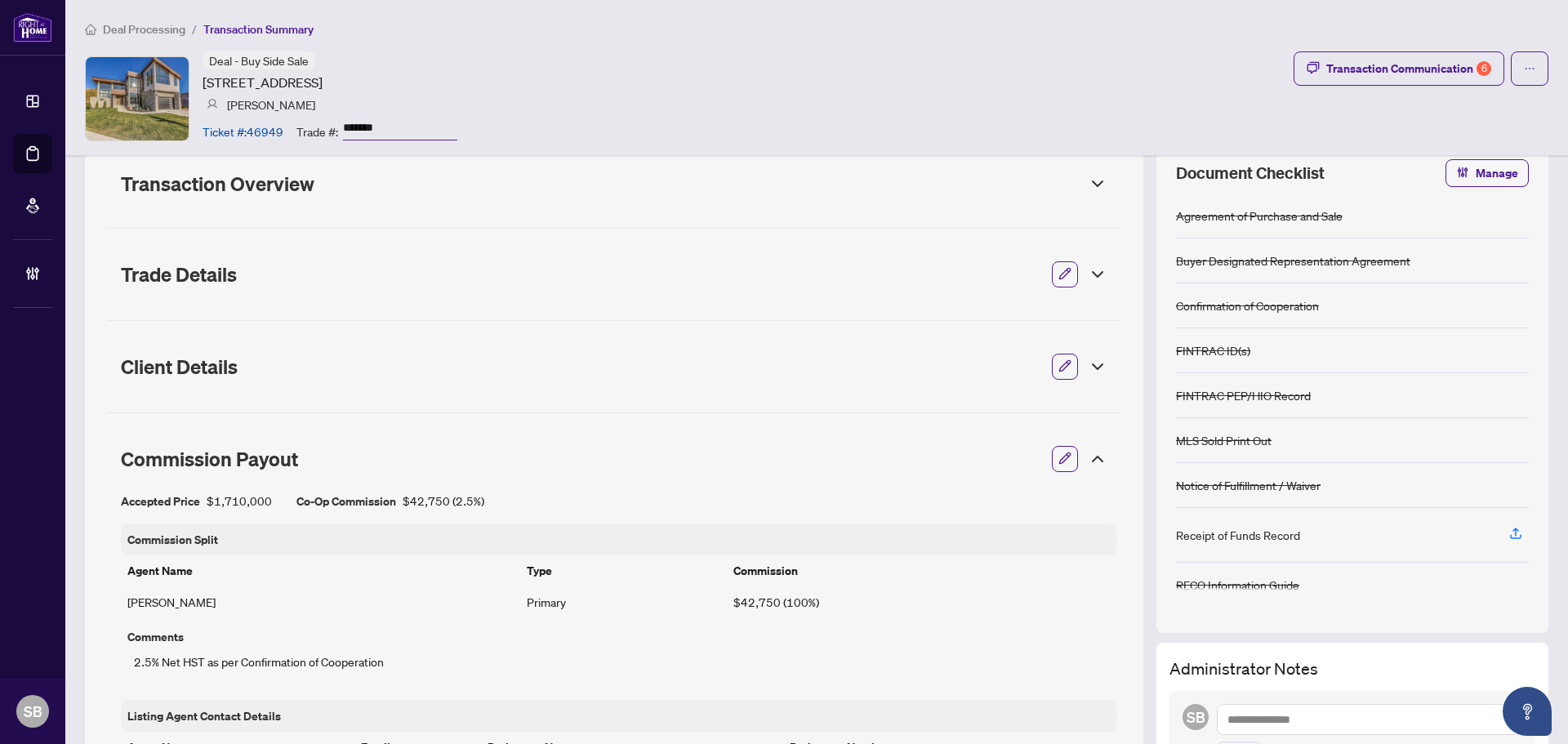
scroll to position [0, 0]
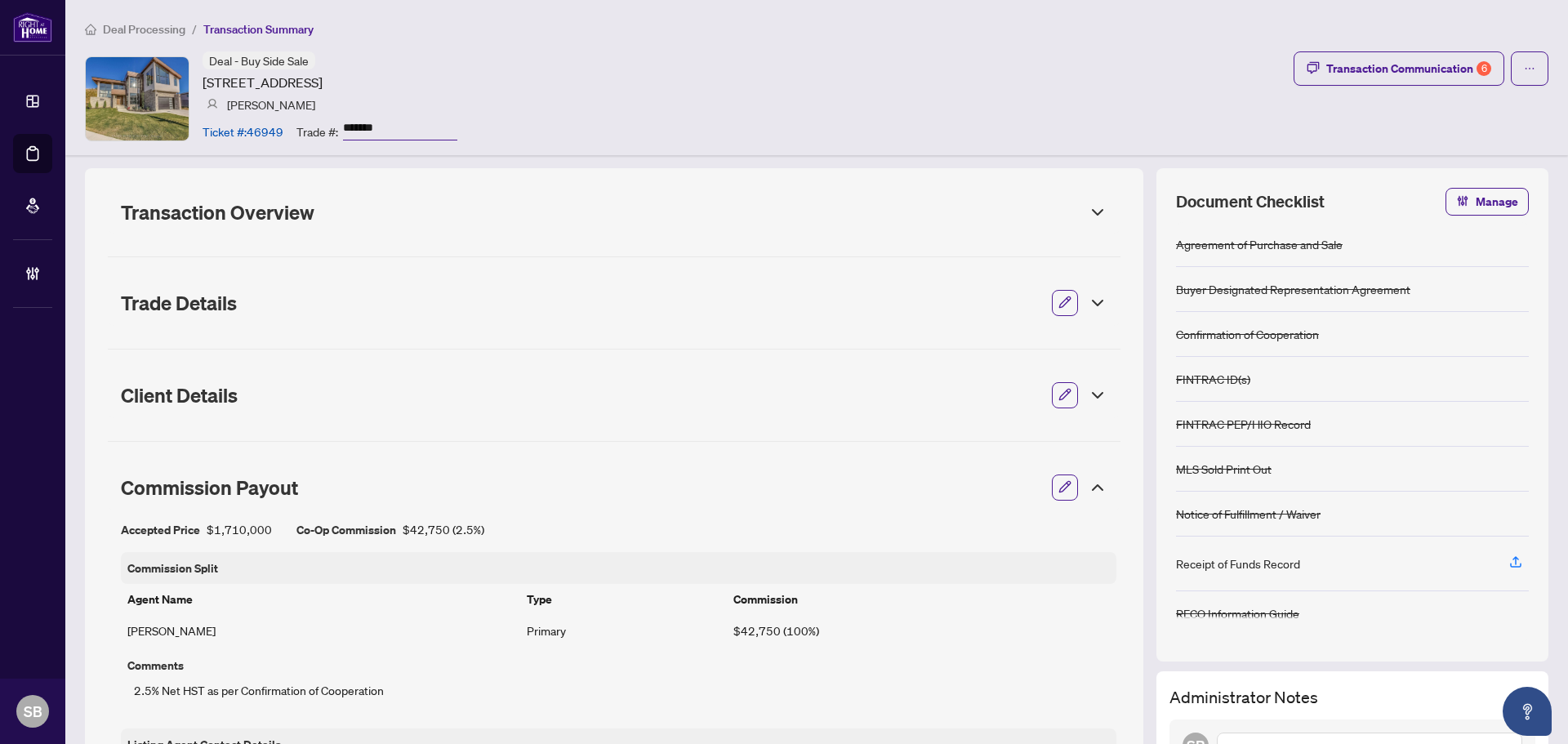
click at [1088, 205] on icon at bounding box center [1098, 213] width 20 height 20
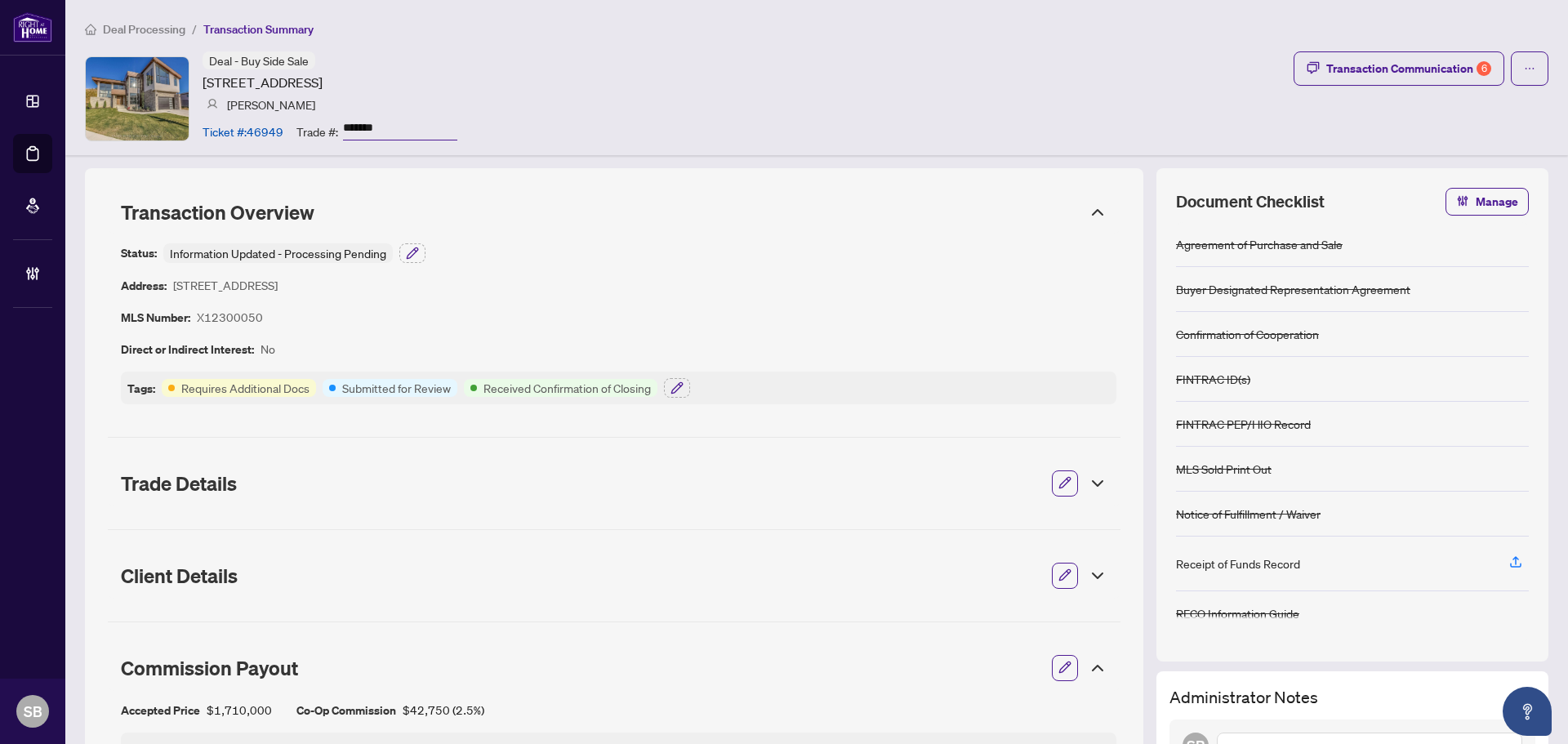
click at [1088, 203] on icon at bounding box center [1098, 213] width 20 height 20
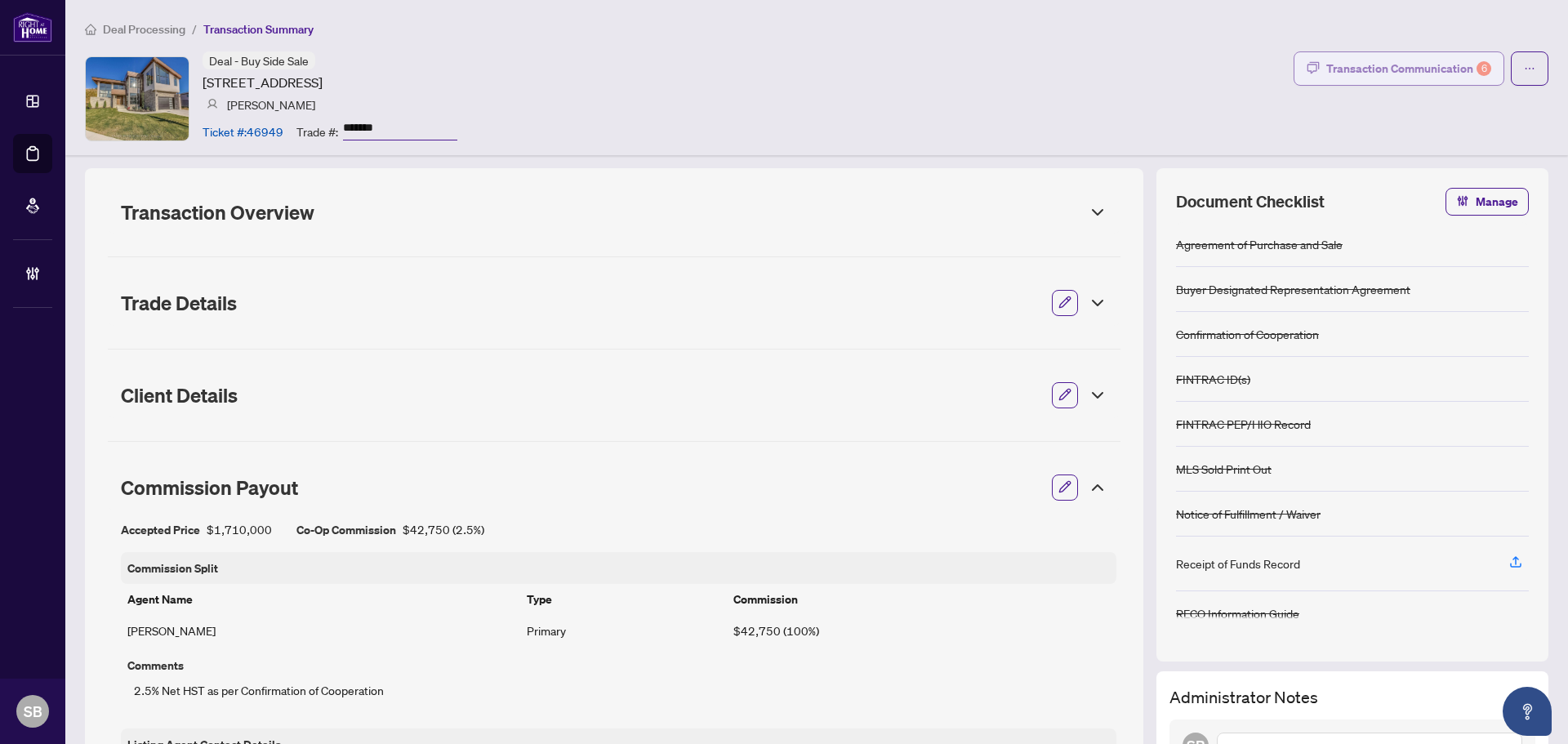
click at [1426, 79] on div "Transaction Communication 6" at bounding box center [1408, 68] width 165 height 26
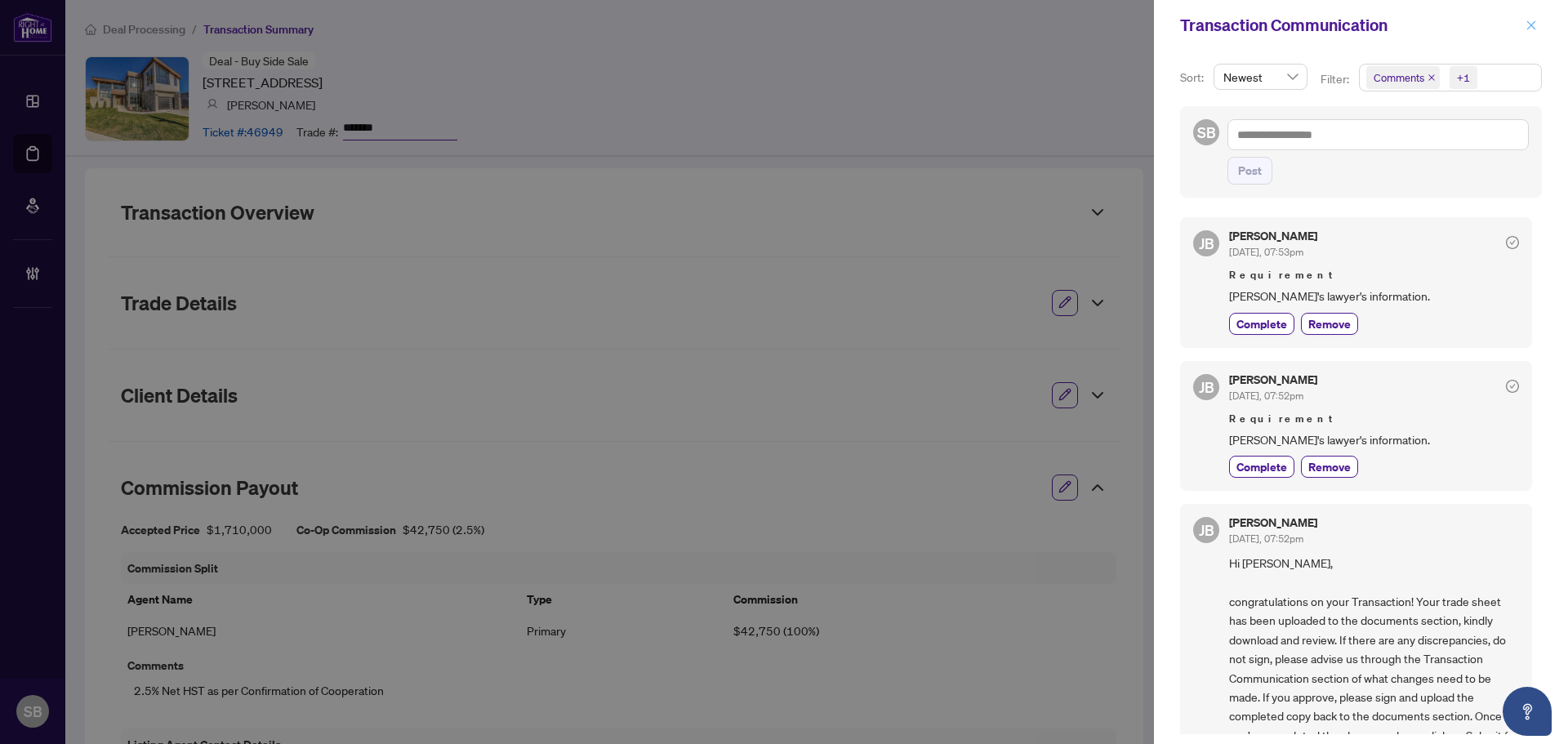
click at [1529, 28] on icon "close" at bounding box center [1531, 25] width 9 height 9
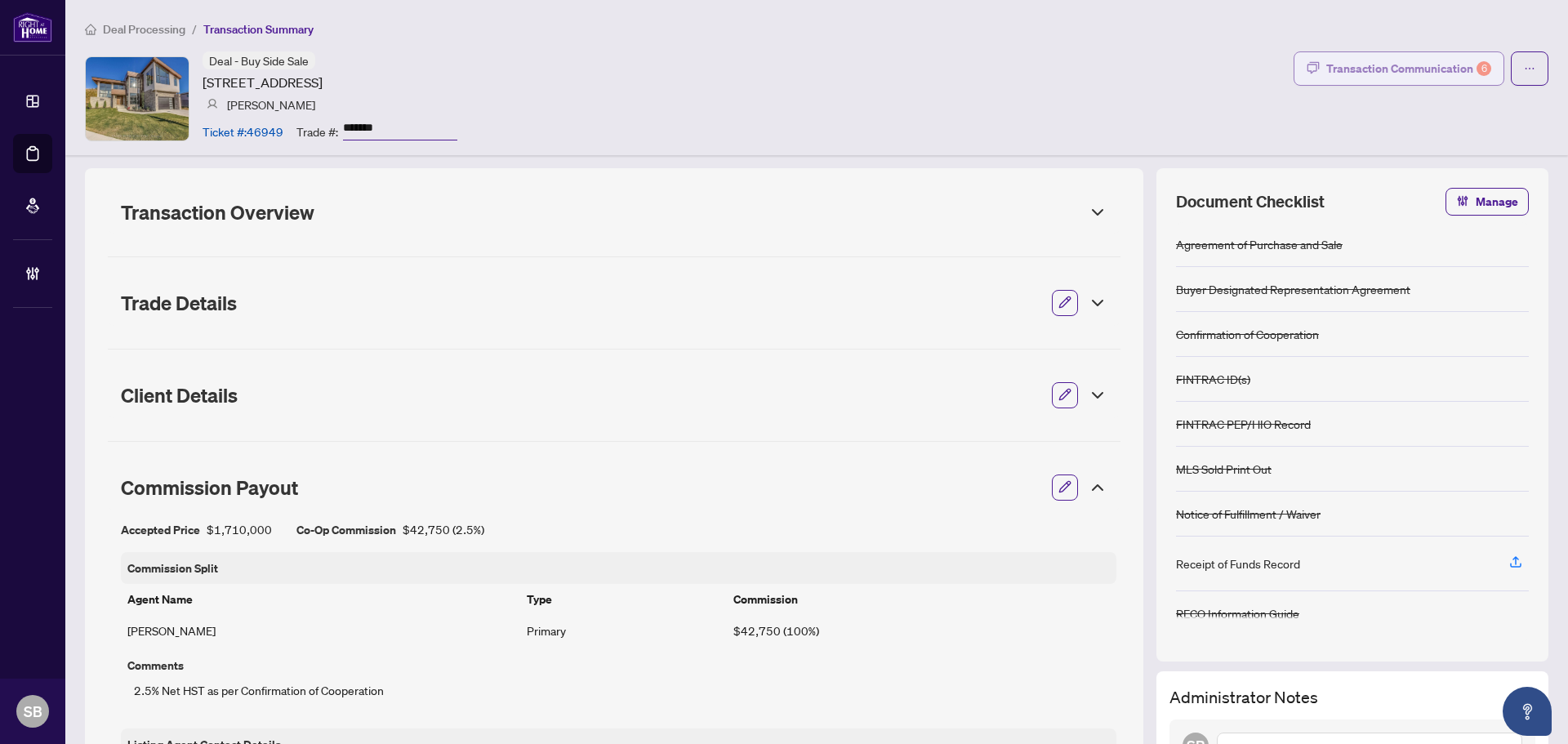
click at [1398, 79] on div "Transaction Communication 6" at bounding box center [1408, 68] width 165 height 26
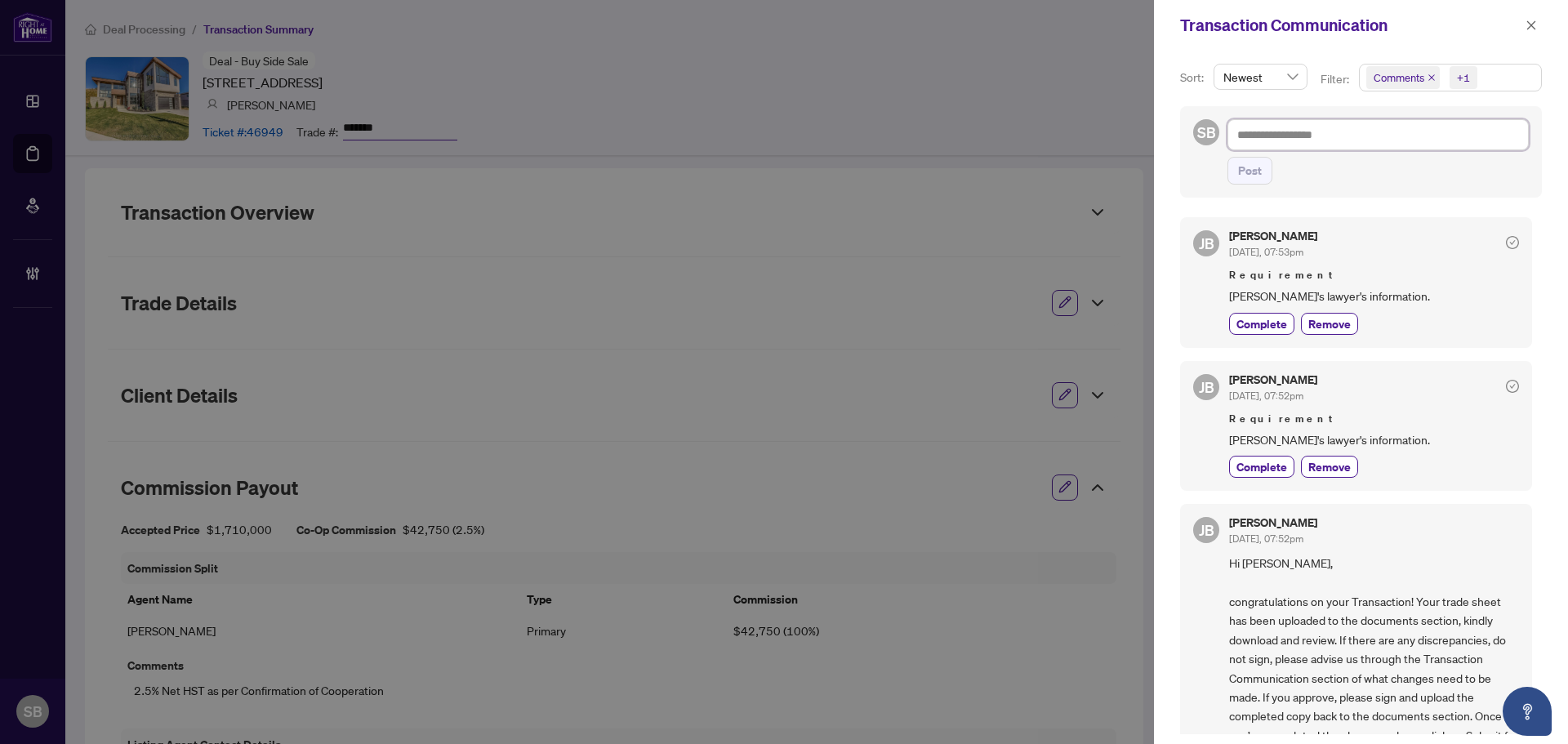
click at [1273, 143] on textarea at bounding box center [1378, 134] width 301 height 31
click at [1532, 33] on span "button" at bounding box center [1530, 25] width 12 height 26
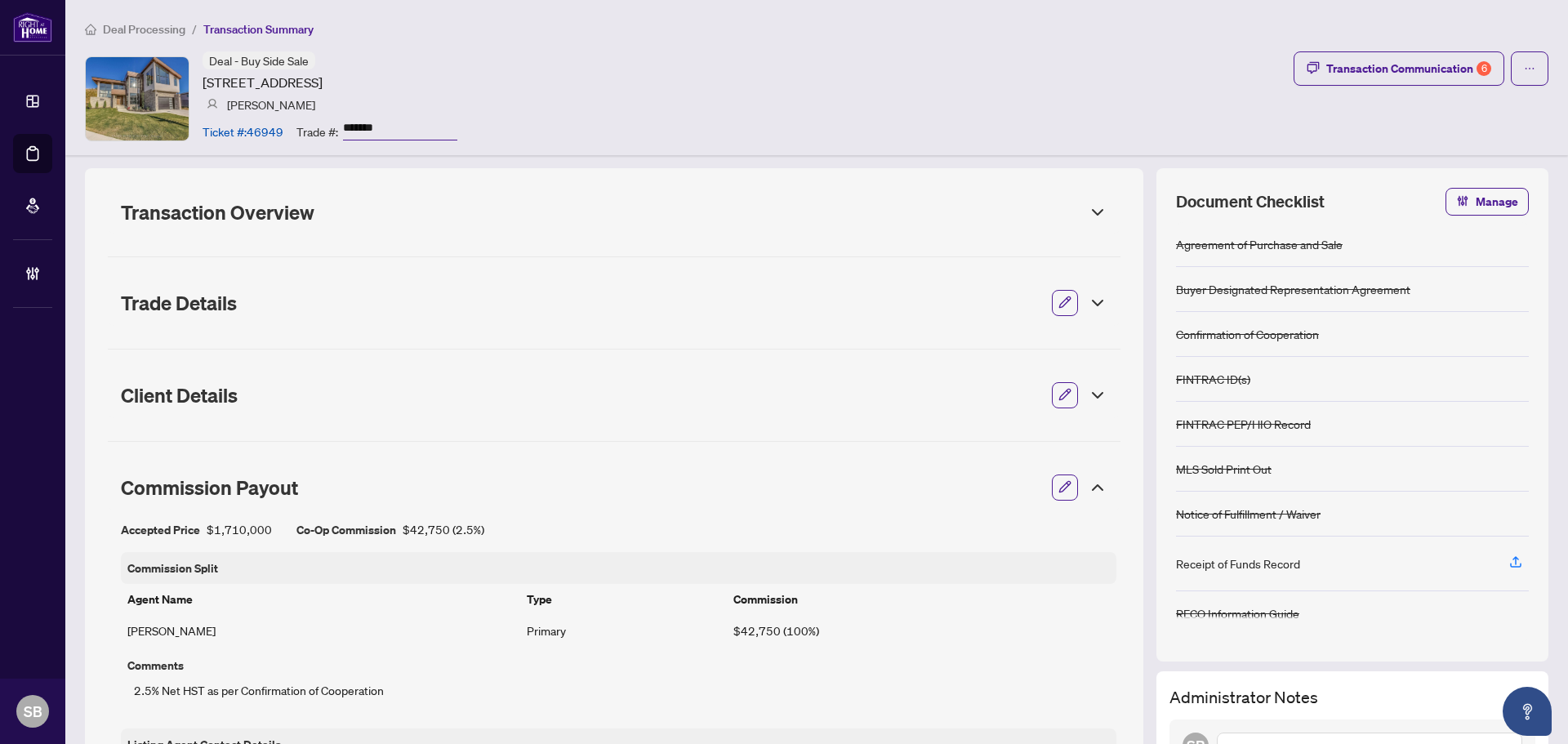
click at [1088, 211] on icon at bounding box center [1098, 213] width 20 height 20
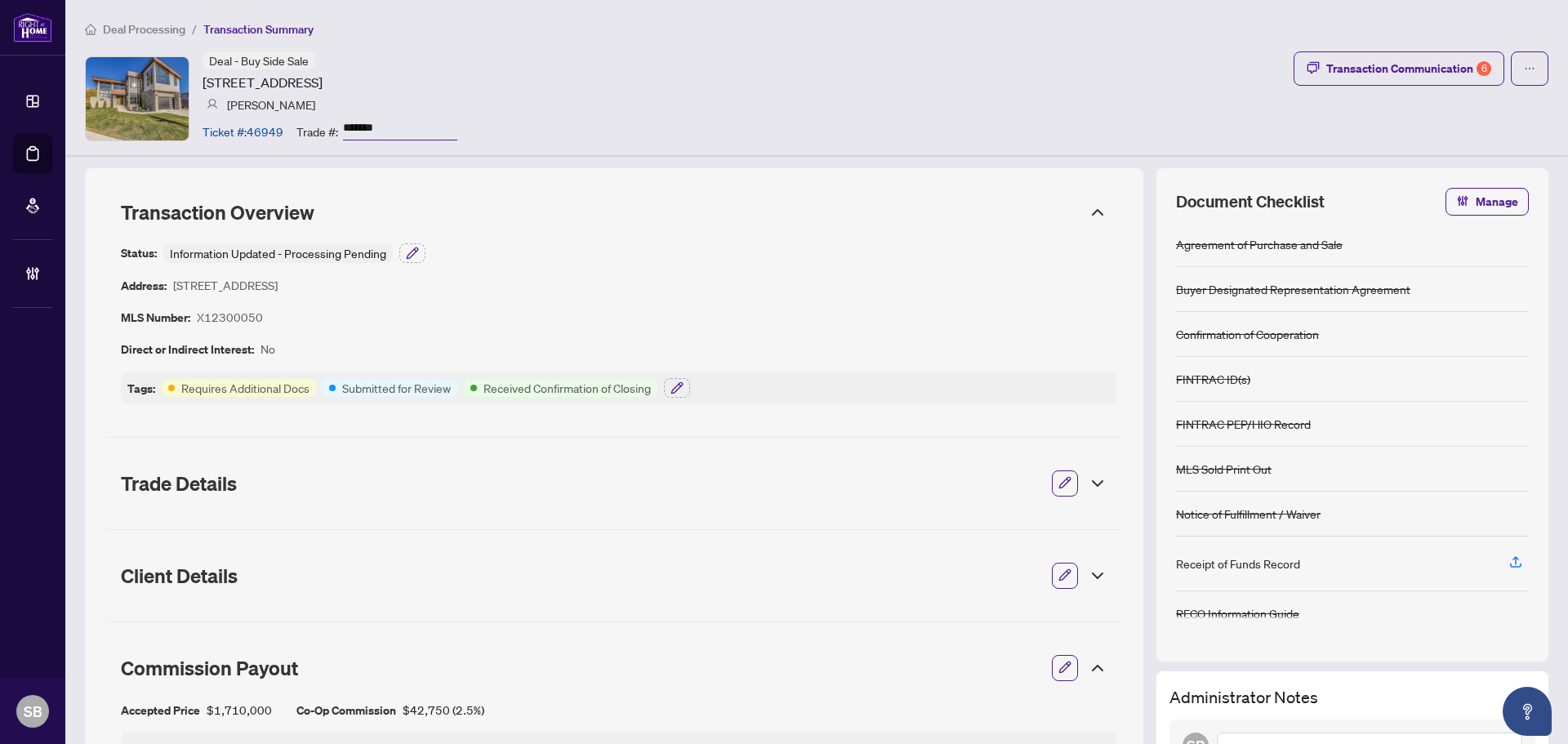
click at [1088, 211] on icon at bounding box center [1098, 213] width 20 height 20
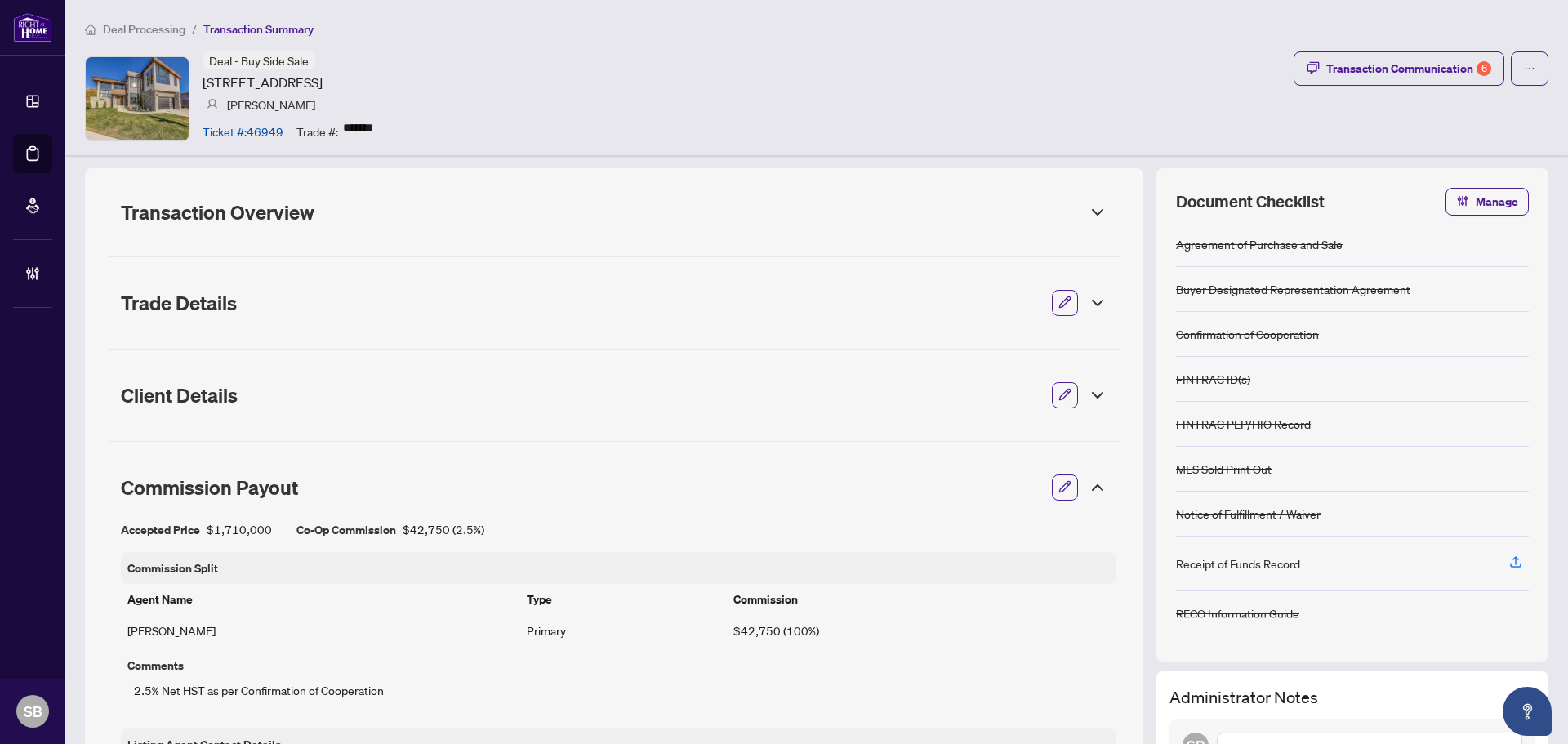
drag, startPoint x: 333, startPoint y: 85, endPoint x: 204, endPoint y: 81, distance: 129.1
click at [204, 81] on article "2162 IRONWOOD Rd, London South, Ontario N6K 0H2, Canada" at bounding box center [263, 82] width 120 height 20
copy article "2162 IRONWOOD Rd,"
click at [457, 221] on span "Transaction Overview" at bounding box center [599, 213] width 957 height 23
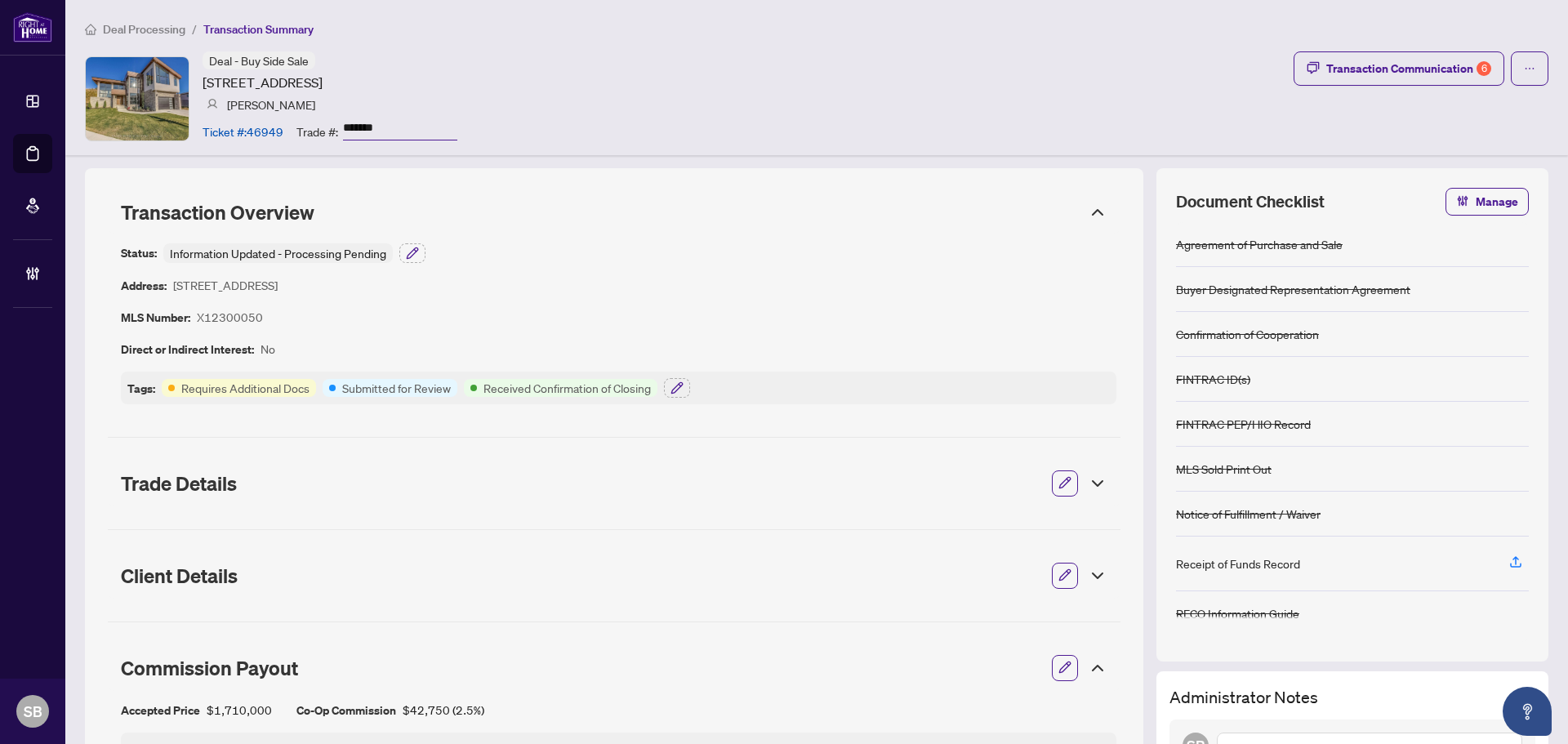
click at [463, 222] on span "Transaction Overview" at bounding box center [599, 213] width 957 height 23
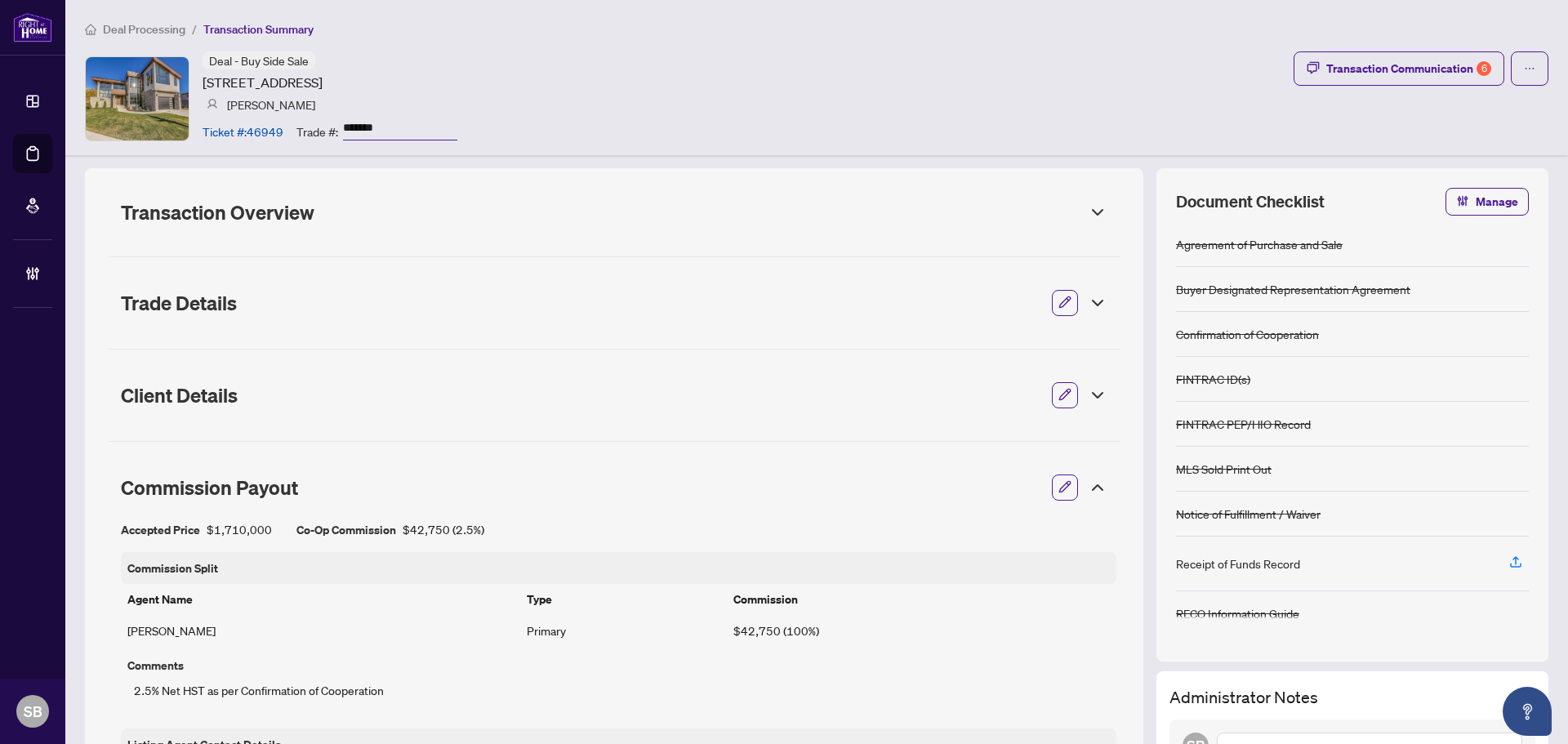
click at [479, 307] on span "Trade Details" at bounding box center [579, 303] width 918 height 23
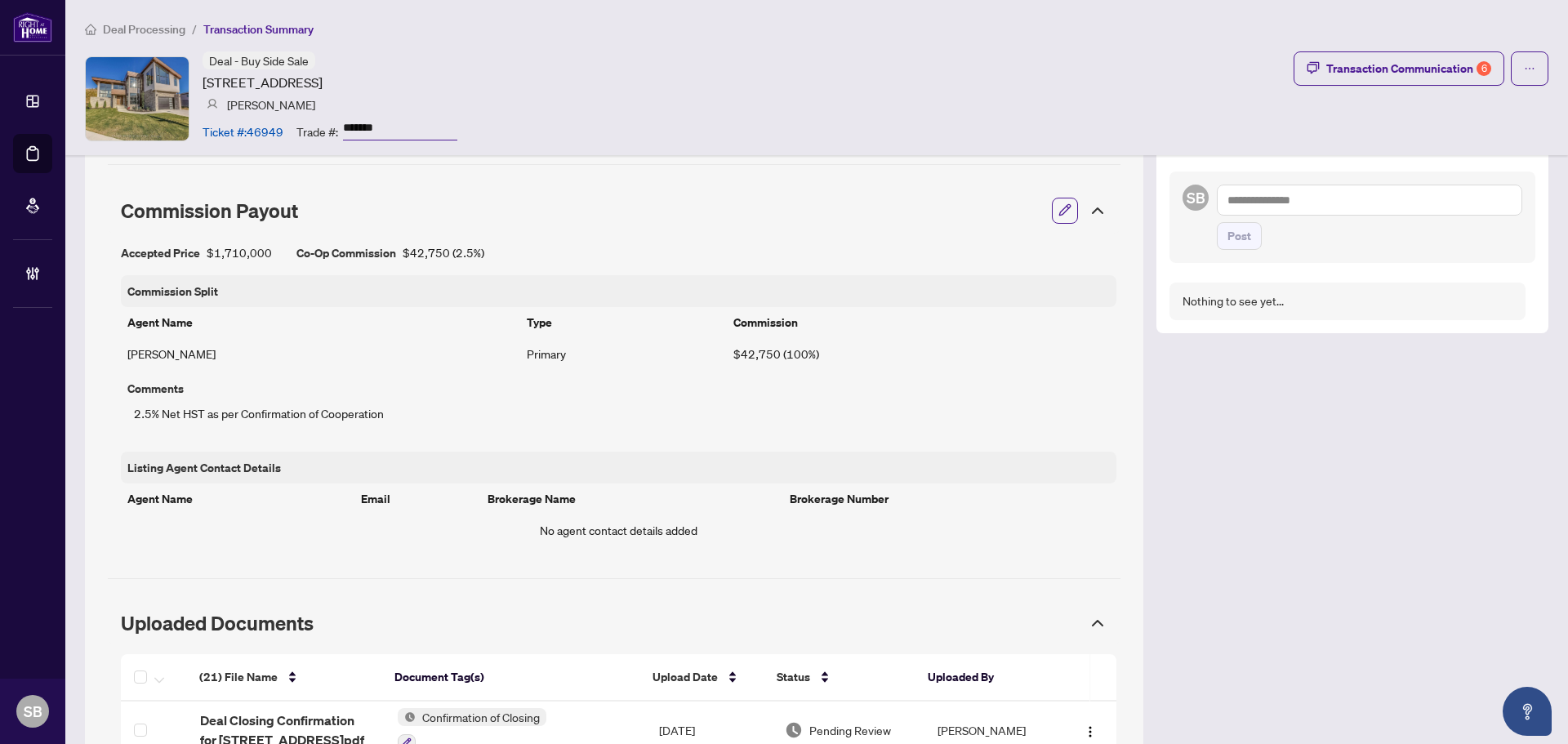
scroll to position [408, 0]
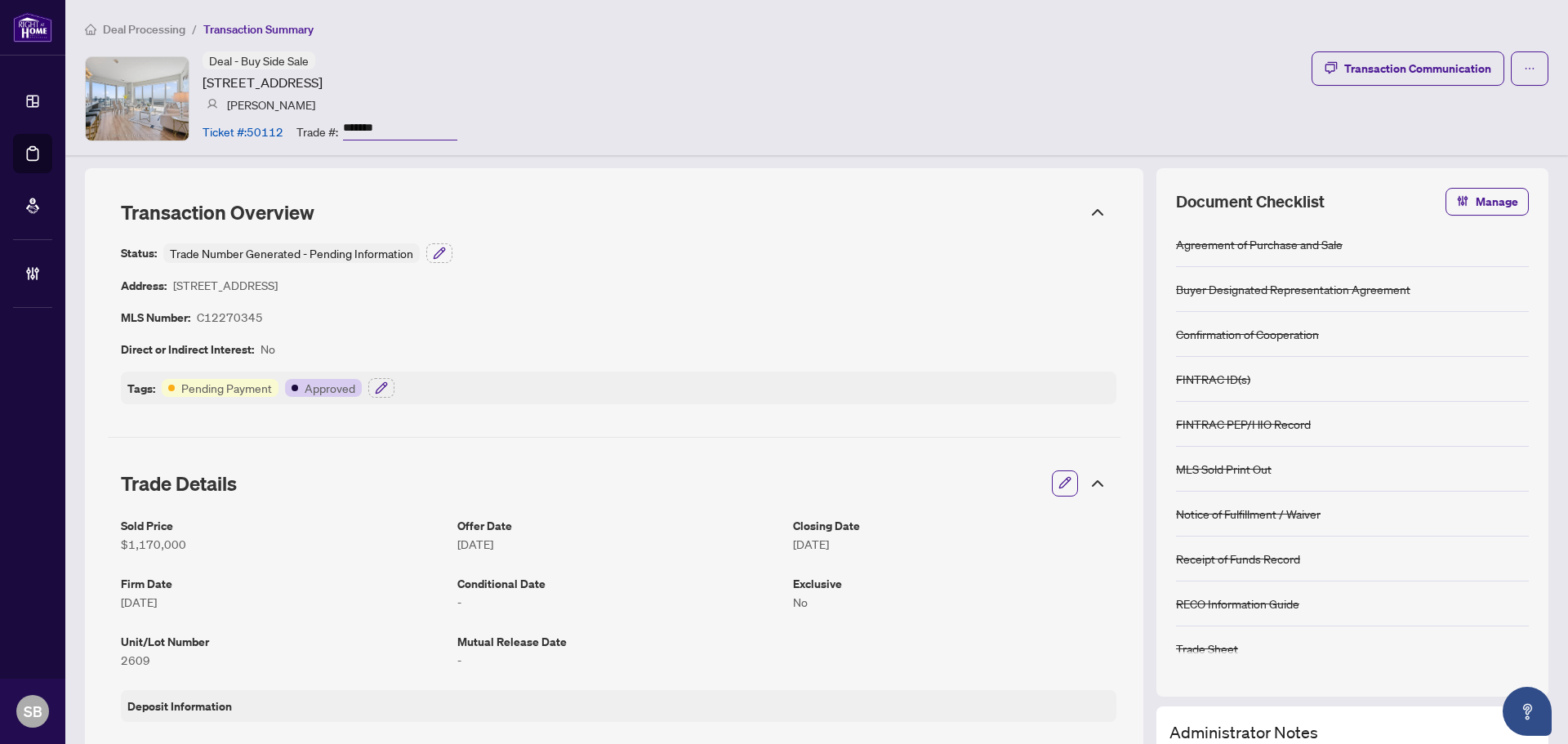
click at [127, 26] on span "Deal Processing" at bounding box center [144, 29] width 82 height 14
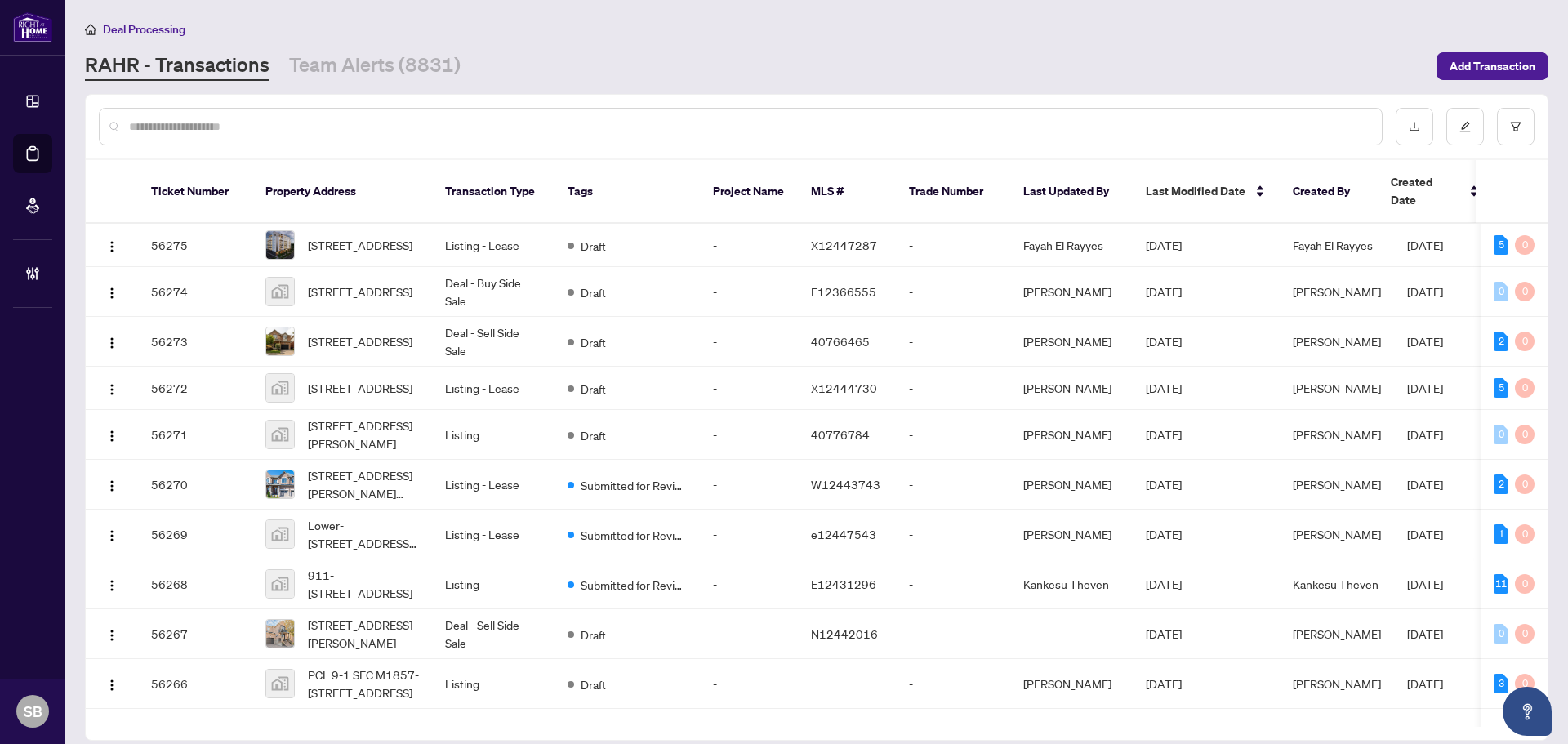
click at [258, 130] on input "text" at bounding box center [749, 127] width 1240 height 18
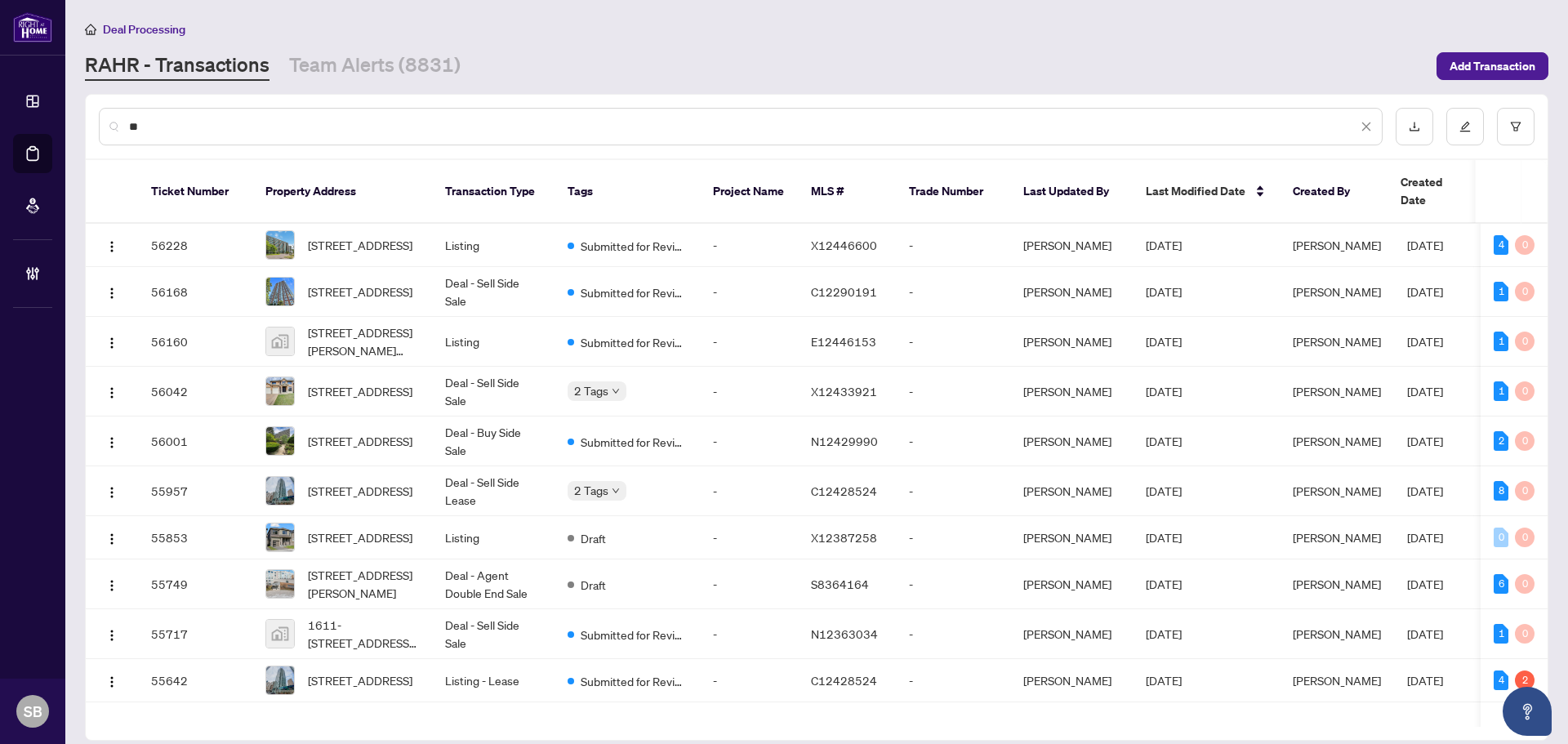
type input "*"
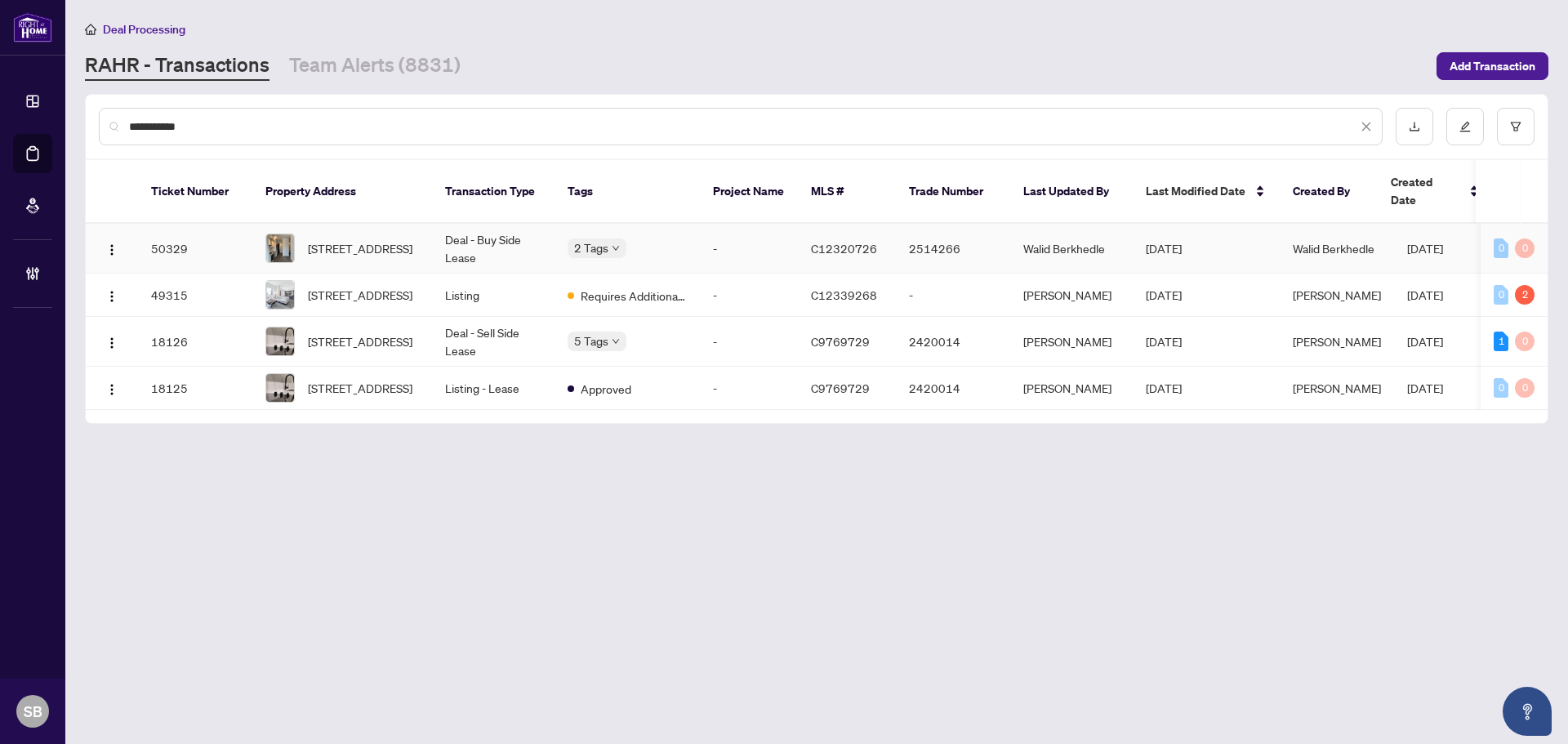
type input "**********"
click at [491, 230] on td "Deal - Buy Side Lease" at bounding box center [493, 248] width 122 height 50
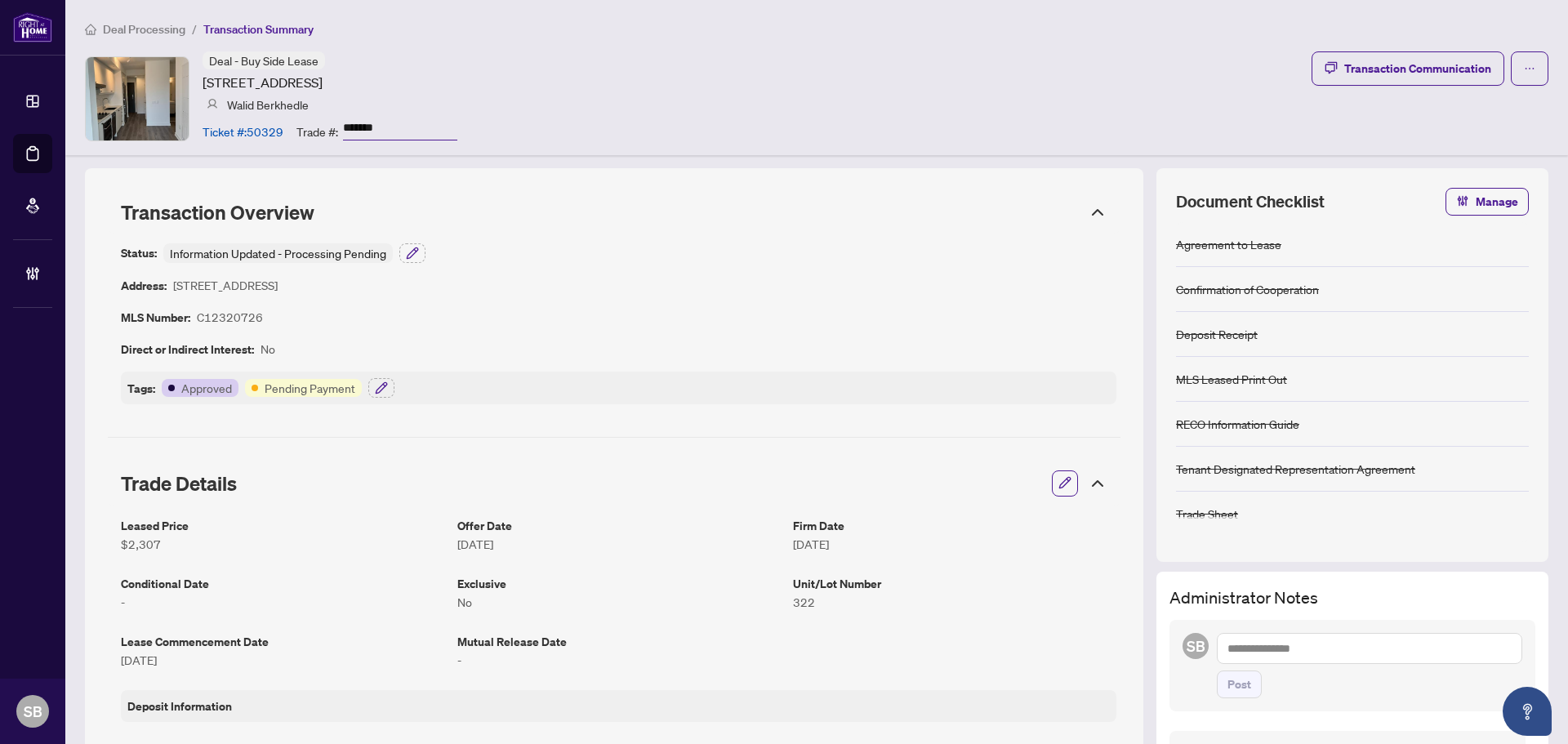
click at [1088, 487] on icon at bounding box center [1098, 483] width 20 height 20
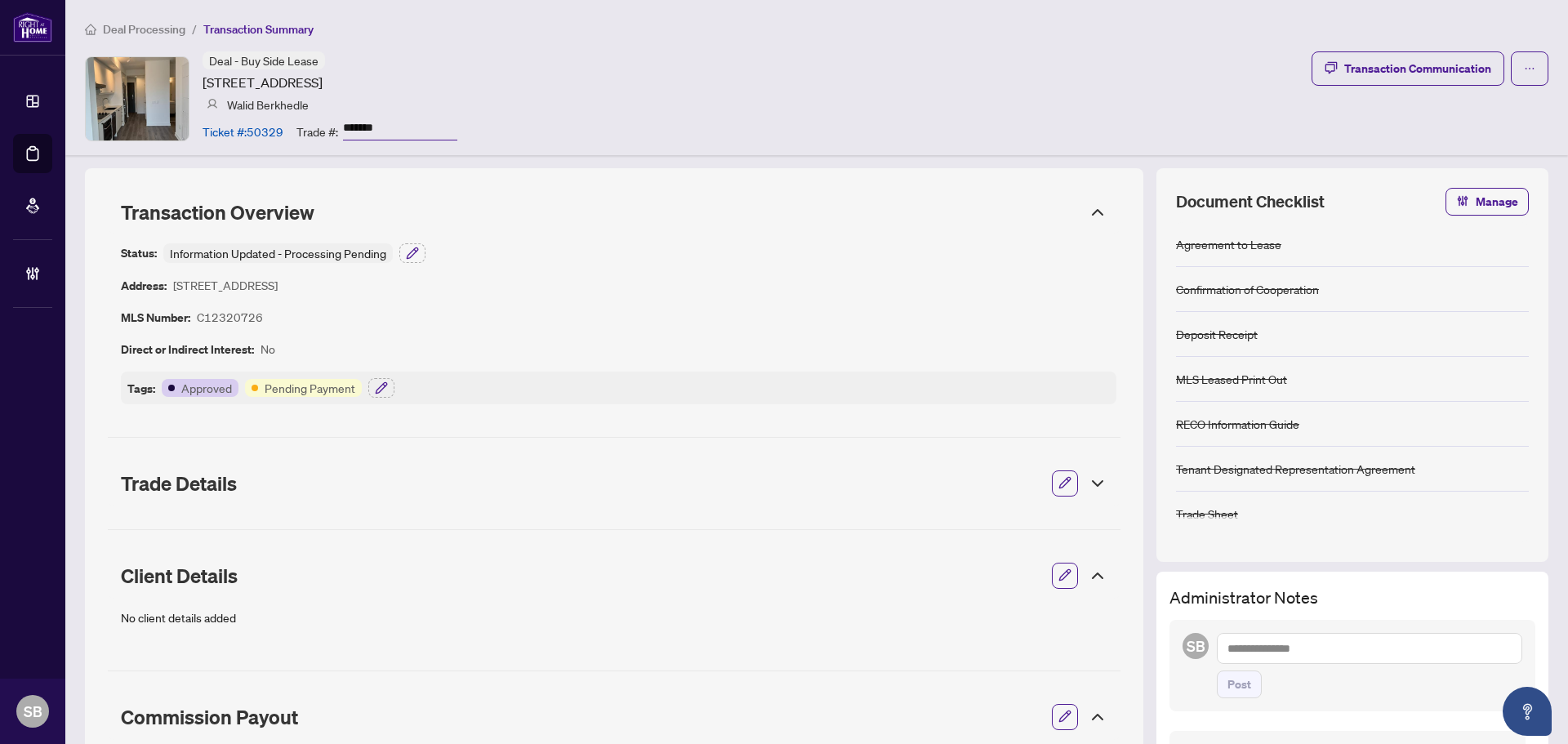
click at [1088, 577] on icon at bounding box center [1098, 575] width 20 height 20
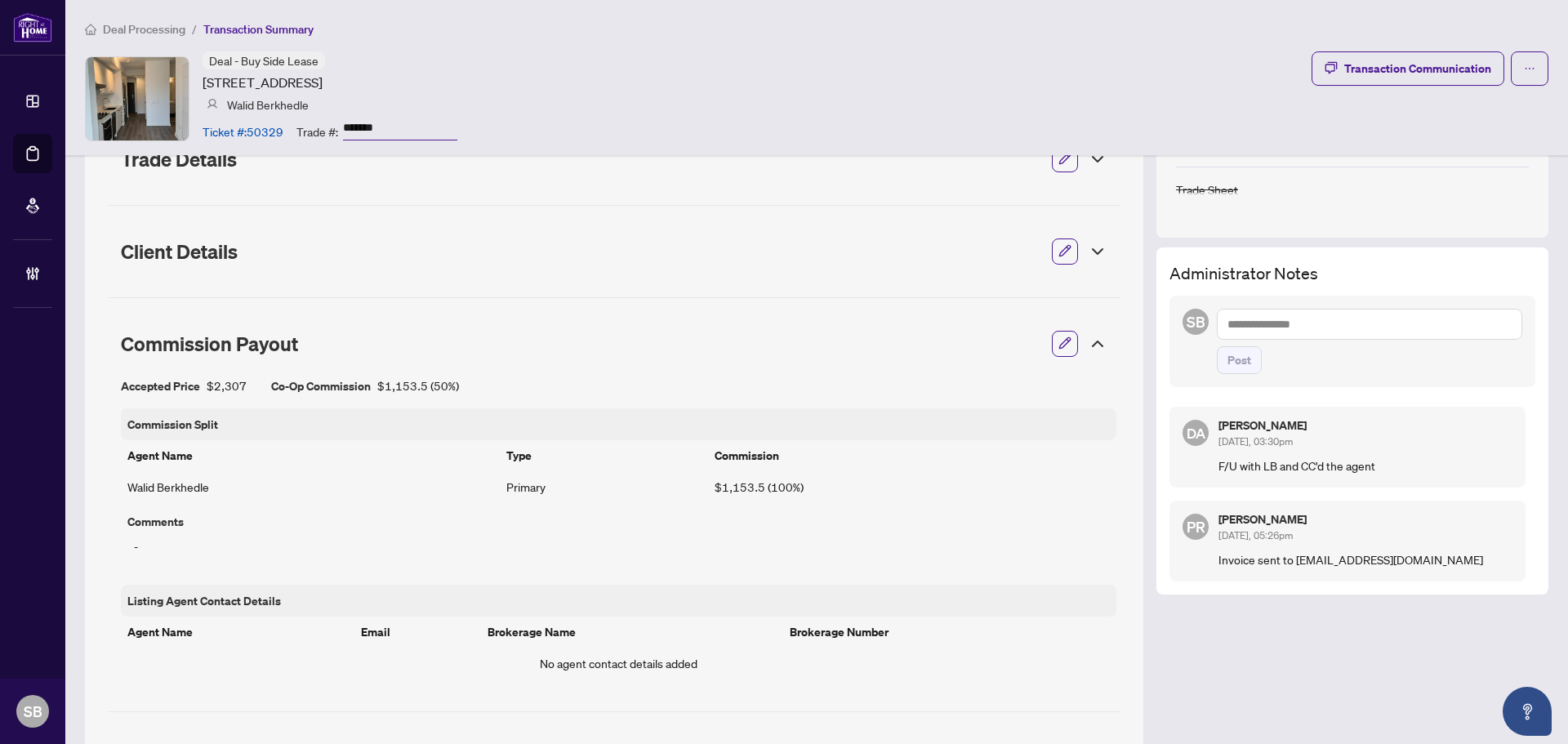
scroll to position [245, 0]
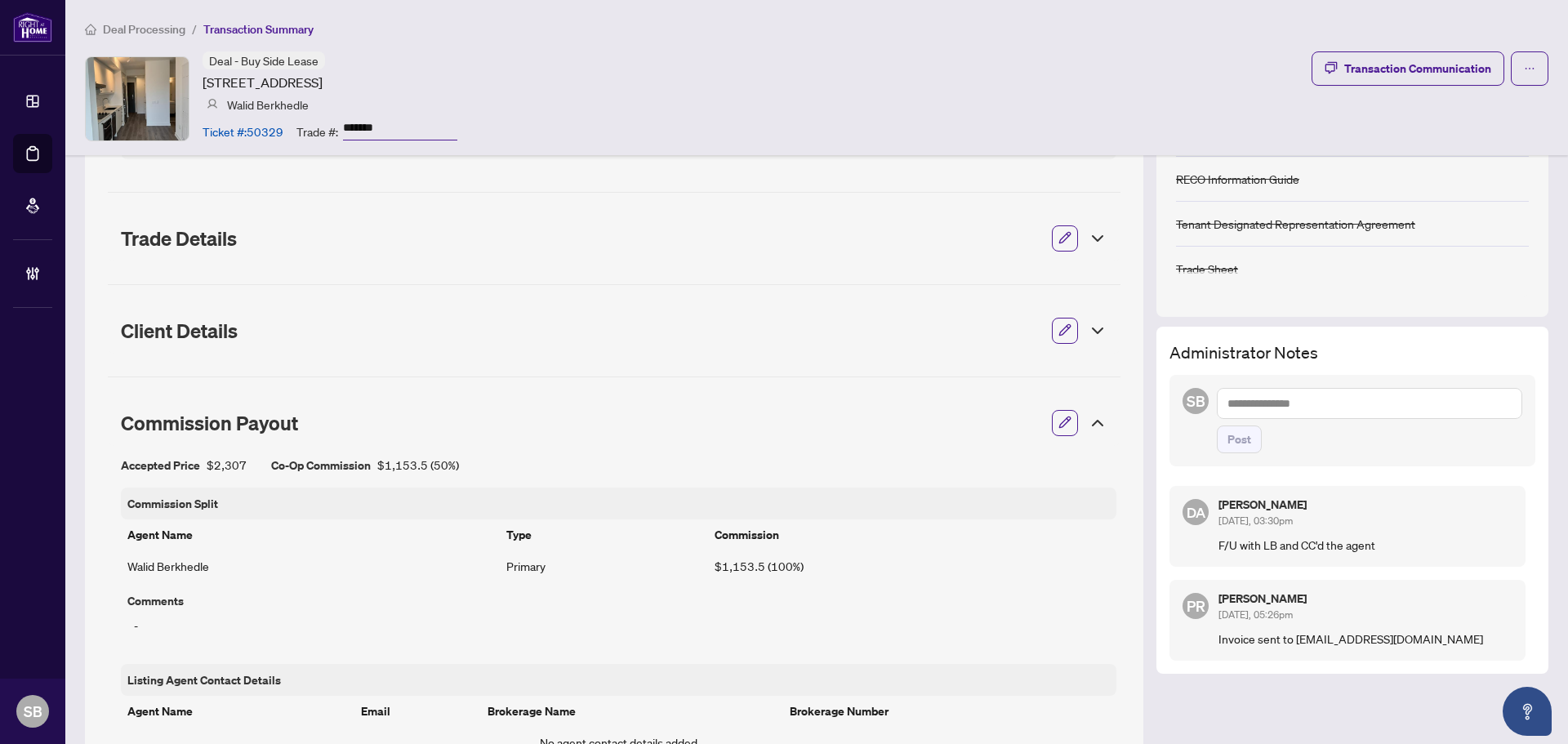
click at [1088, 424] on icon at bounding box center [1098, 423] width 20 height 20
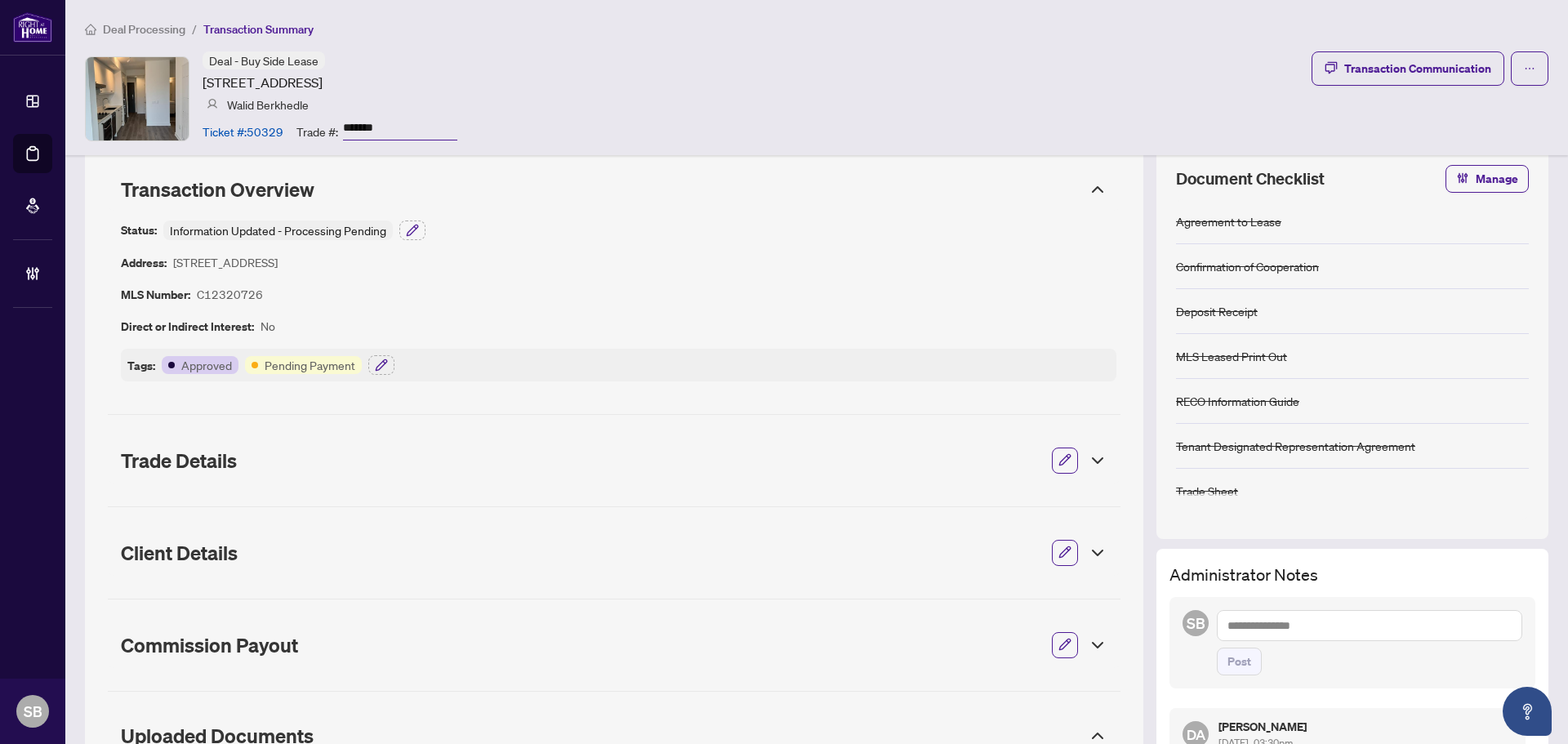
scroll to position [0, 0]
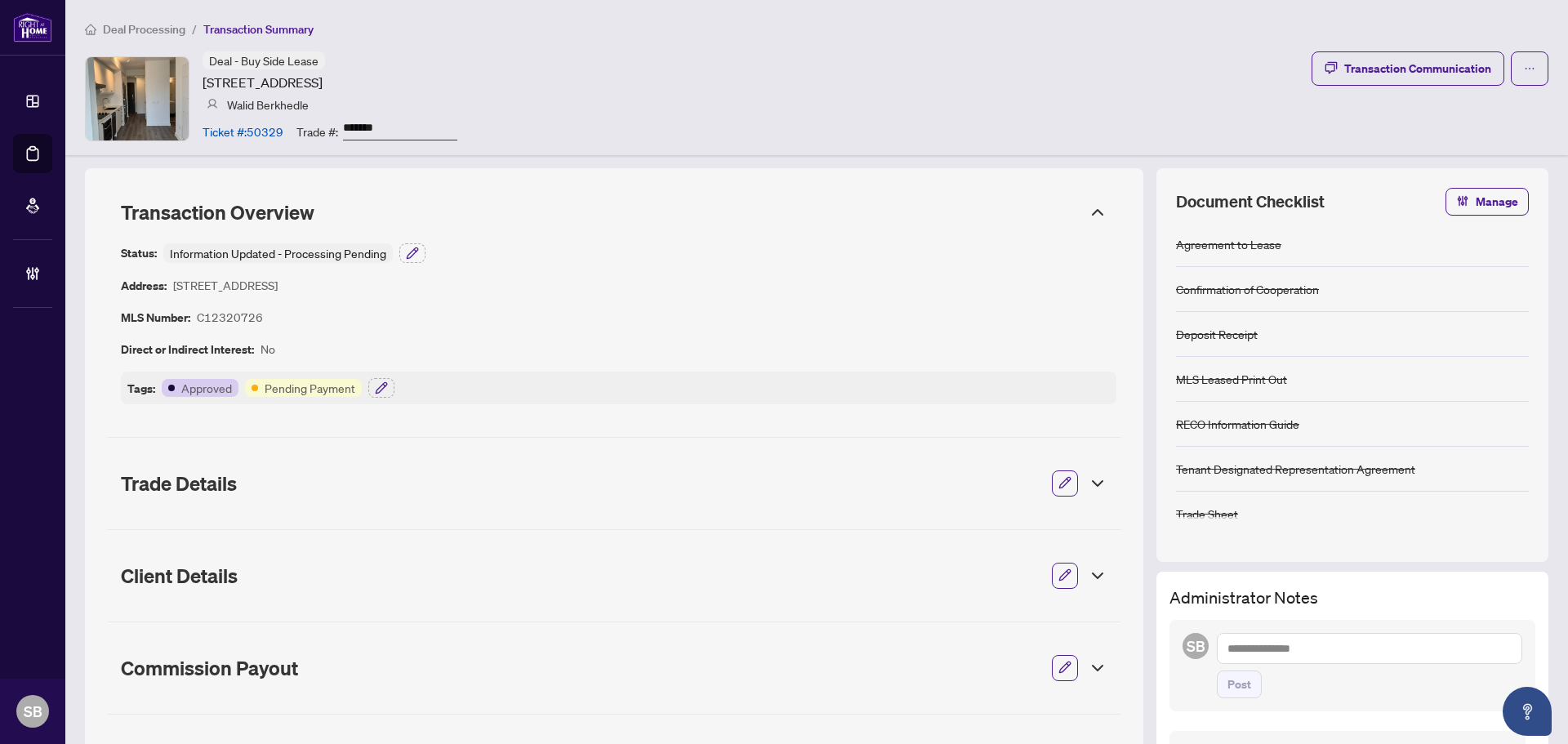
click at [1088, 482] on icon at bounding box center [1098, 483] width 20 height 20
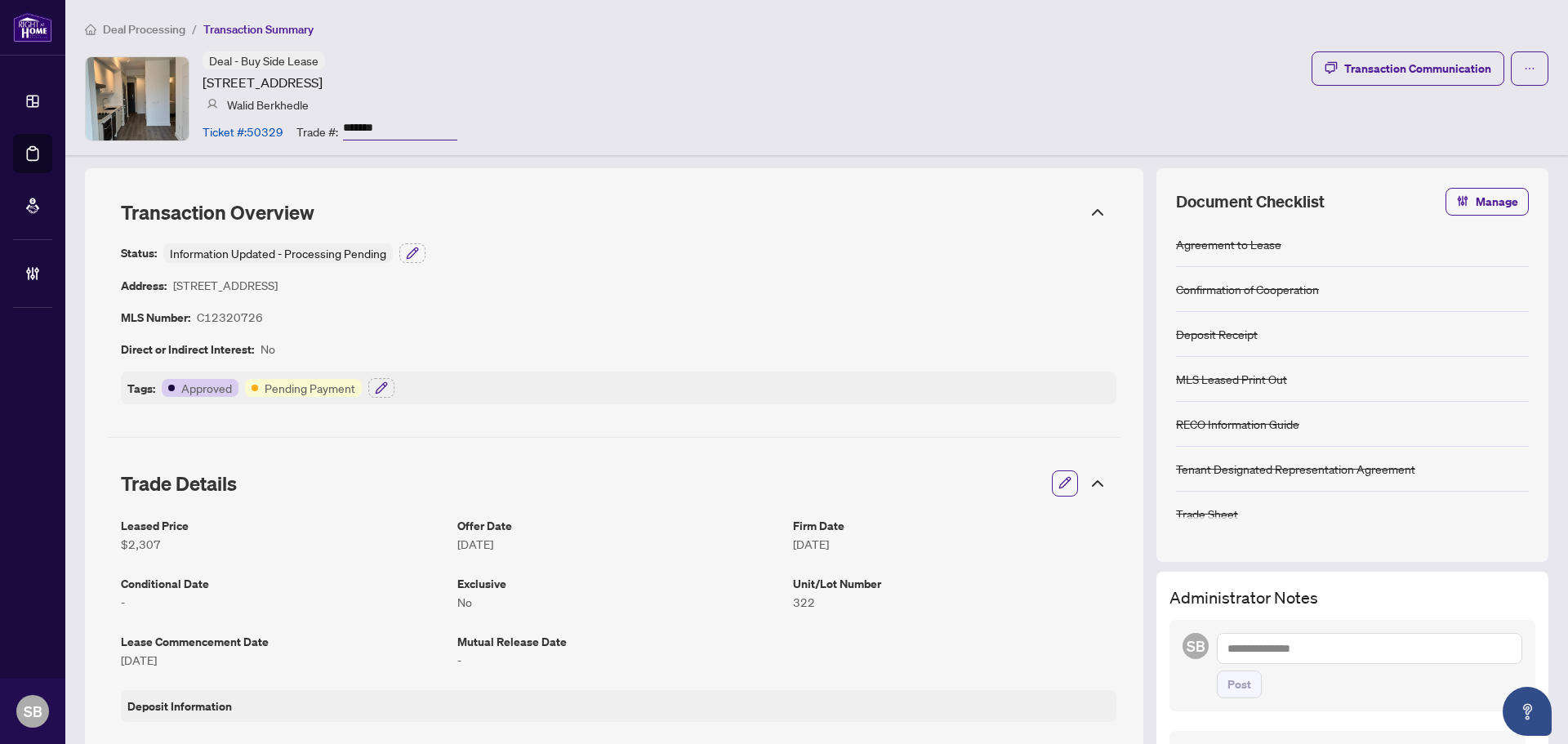
click at [1088, 482] on icon at bounding box center [1098, 483] width 20 height 20
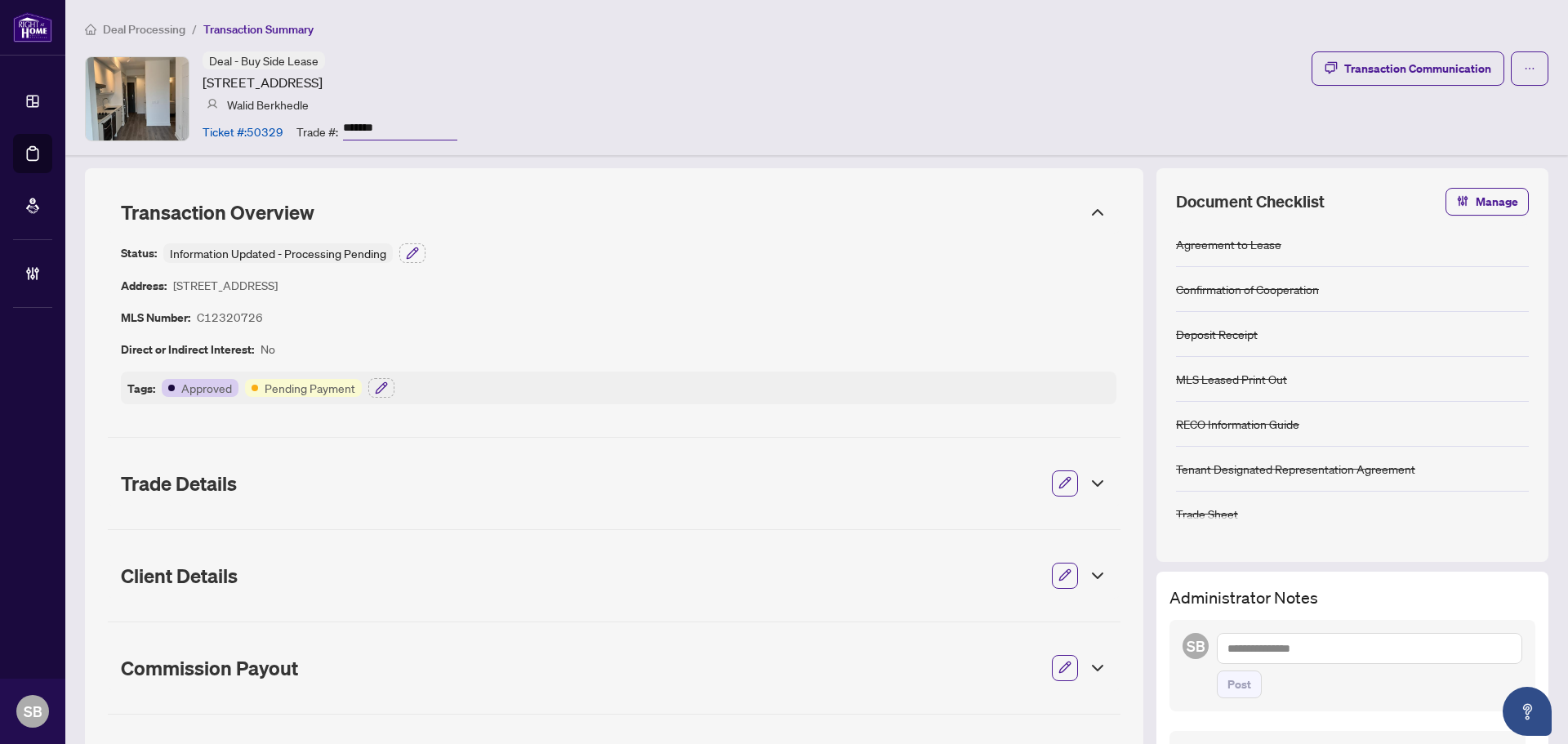
click at [1088, 570] on icon at bounding box center [1098, 575] width 20 height 20
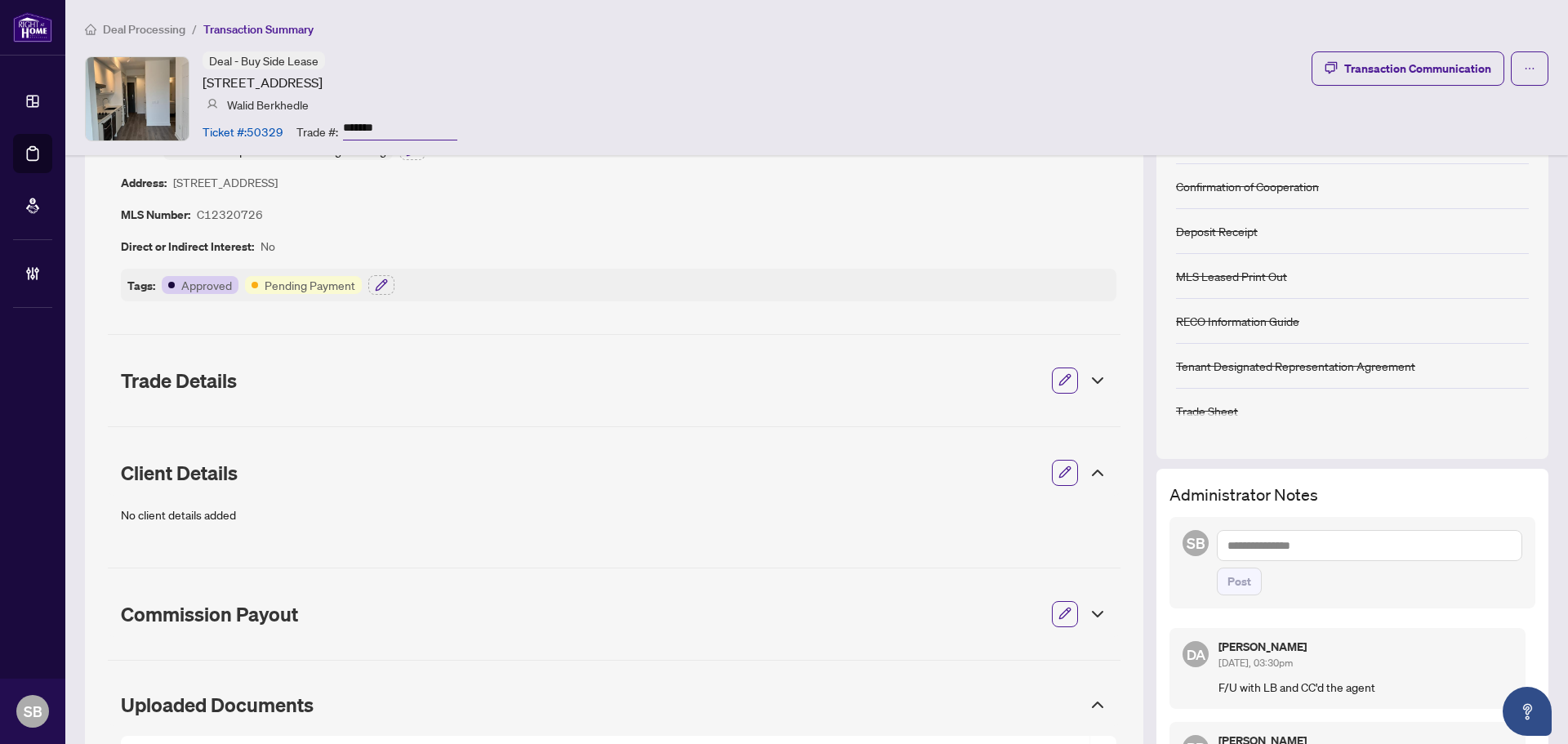
scroll to position [163, 0]
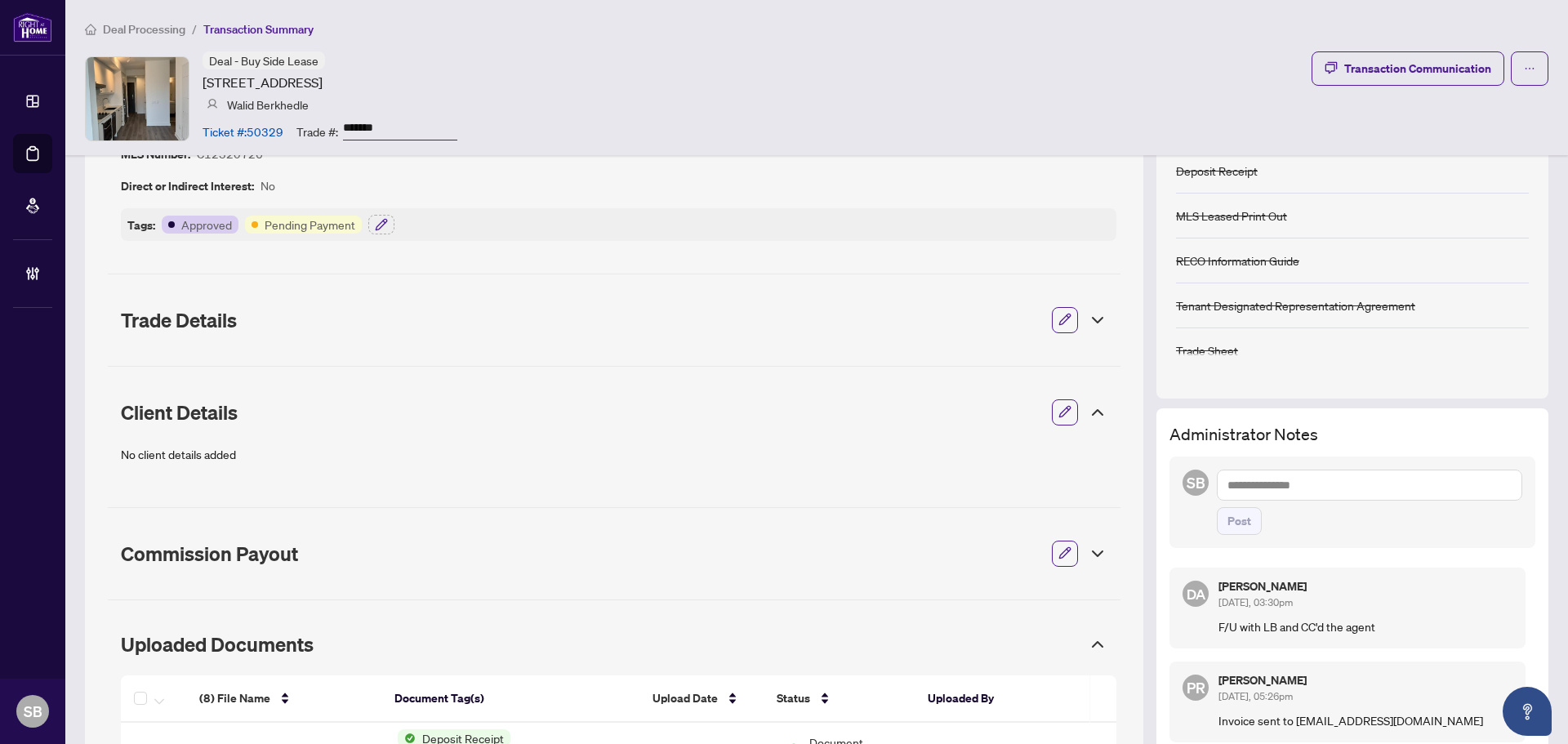
click at [1088, 415] on icon at bounding box center [1098, 413] width 20 height 20
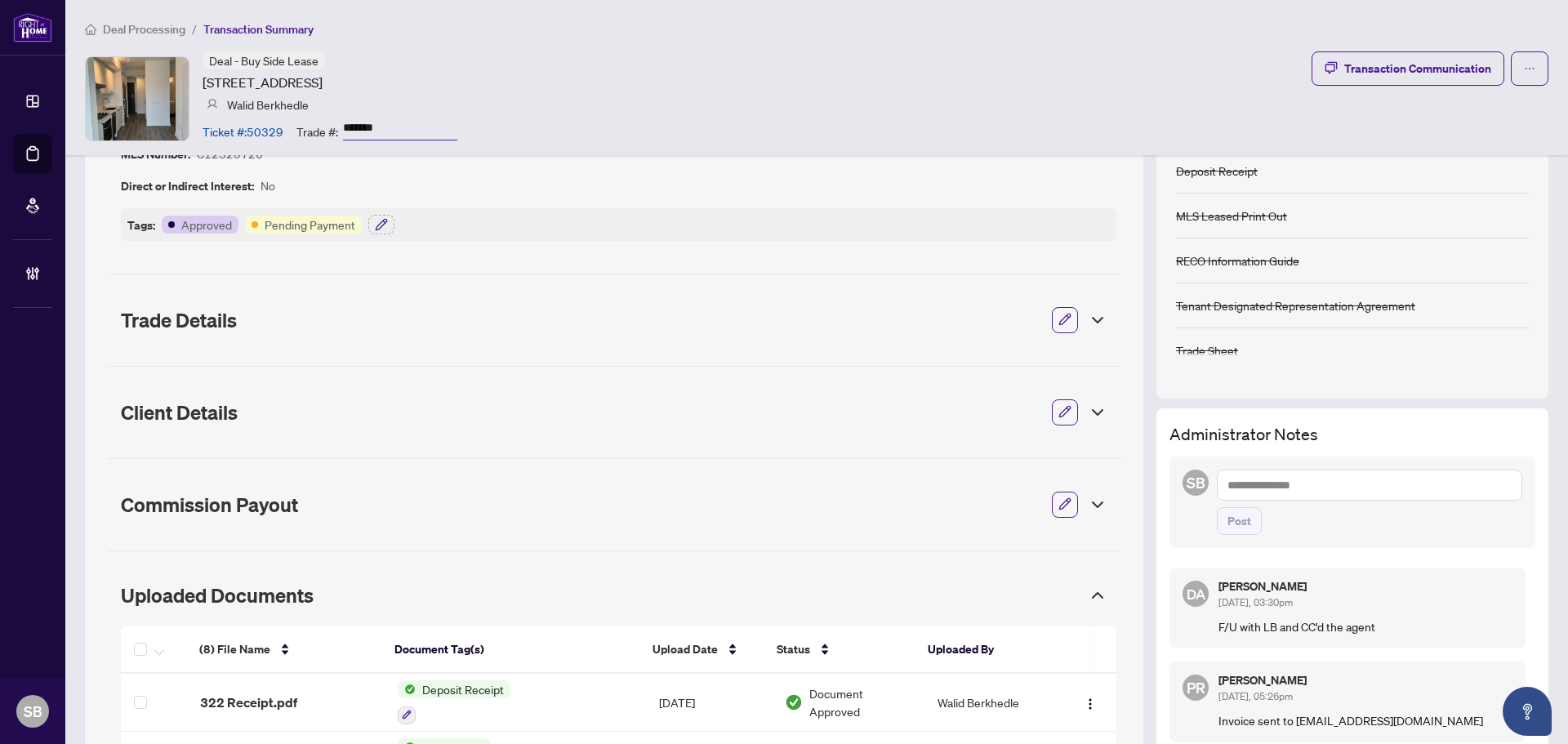
click at [1088, 508] on icon at bounding box center [1098, 505] width 20 height 20
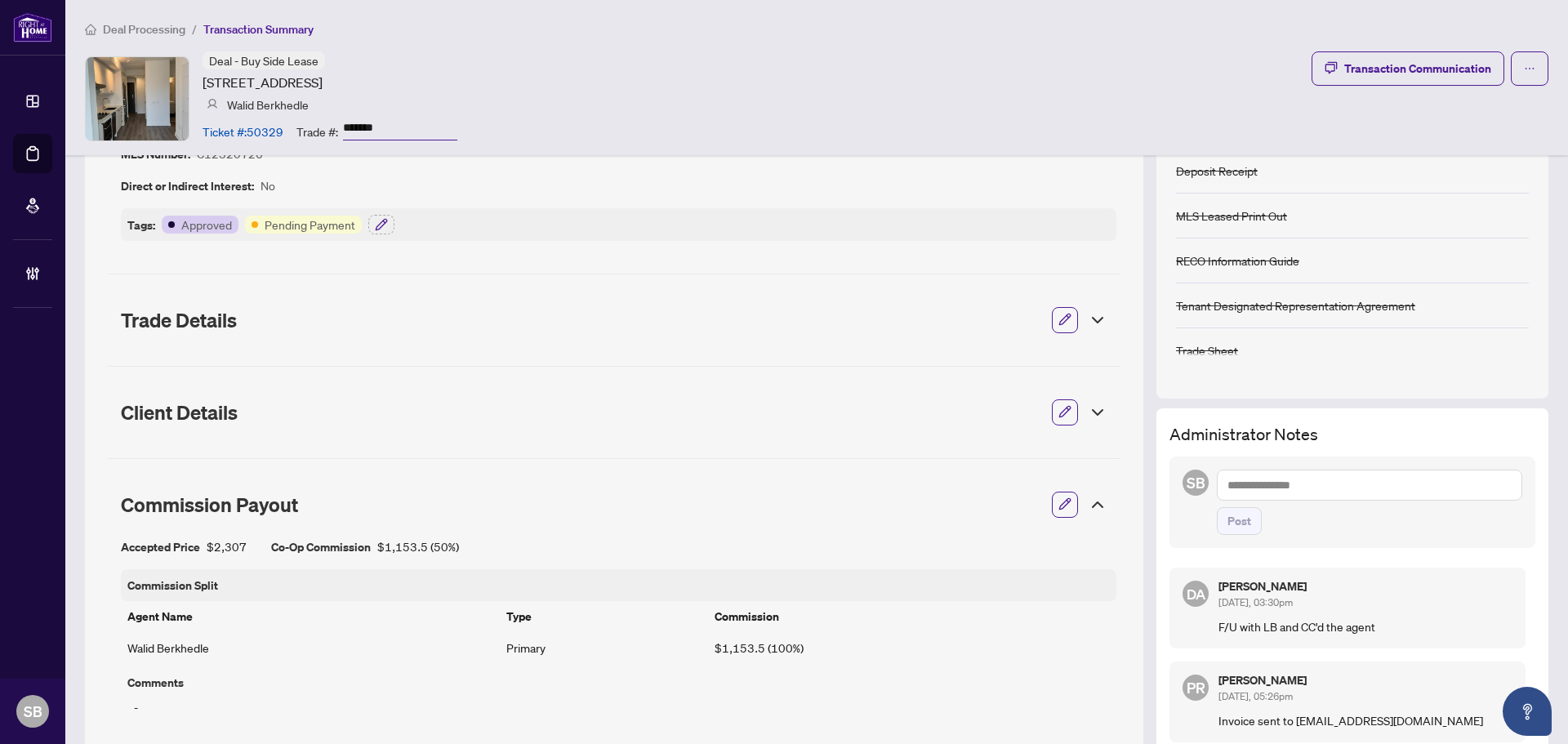
click at [1088, 508] on icon at bounding box center [1098, 505] width 20 height 20
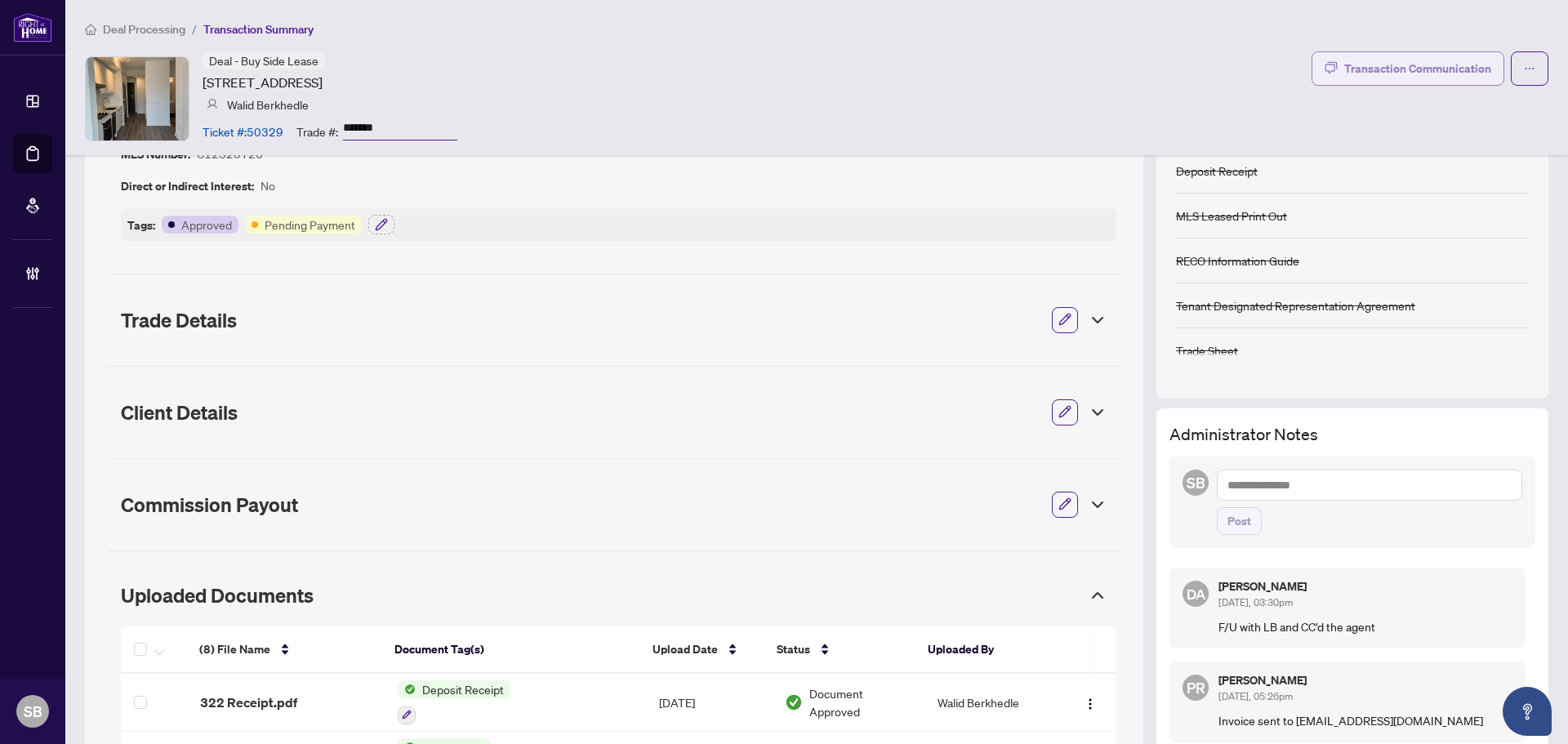
click at [1345, 58] on div "Transaction Communication" at bounding box center [1418, 68] width 147 height 26
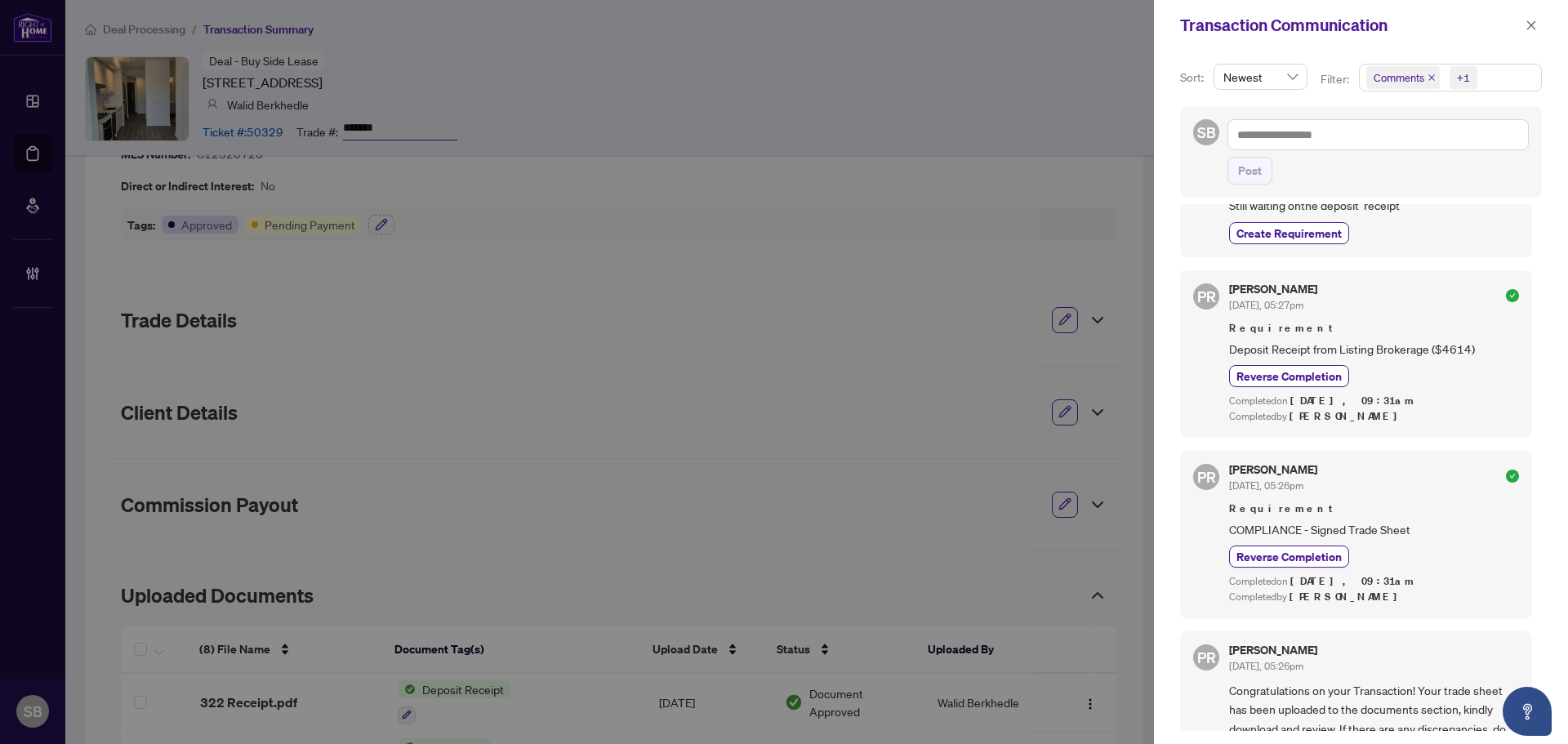
scroll to position [0, 0]
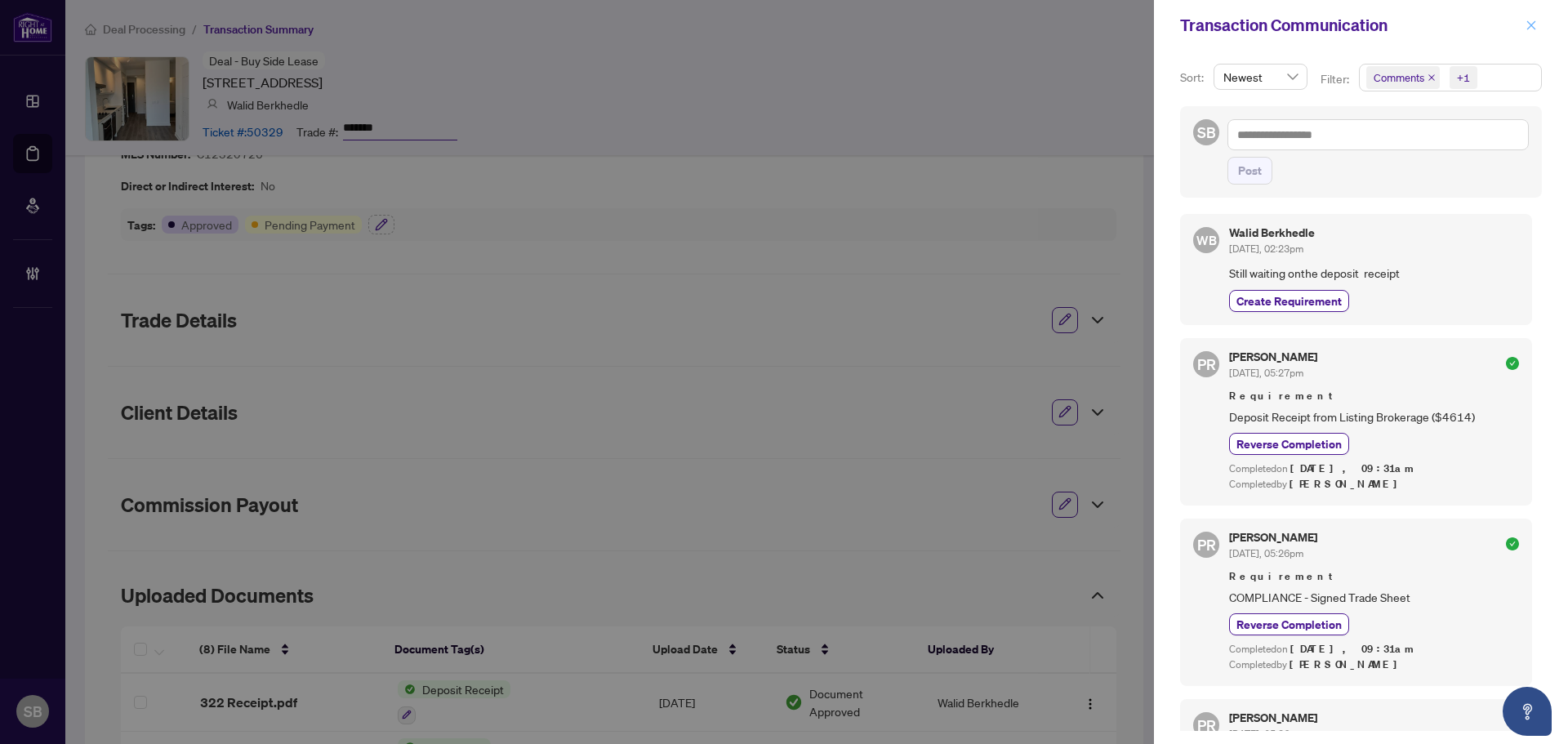
click at [1531, 23] on icon "close" at bounding box center [1530, 25] width 12 height 12
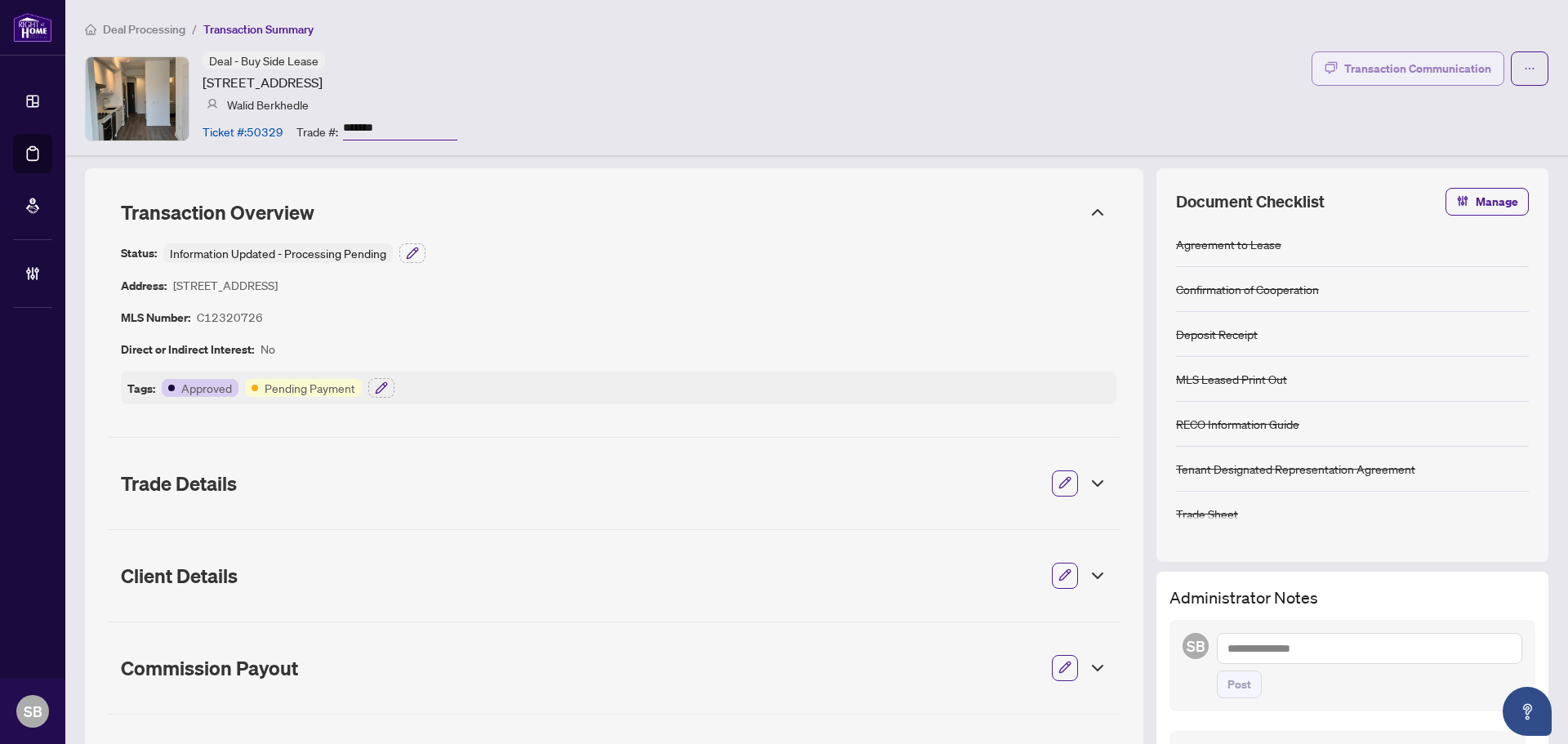
click at [1390, 63] on div "Transaction Communication" at bounding box center [1418, 68] width 147 height 26
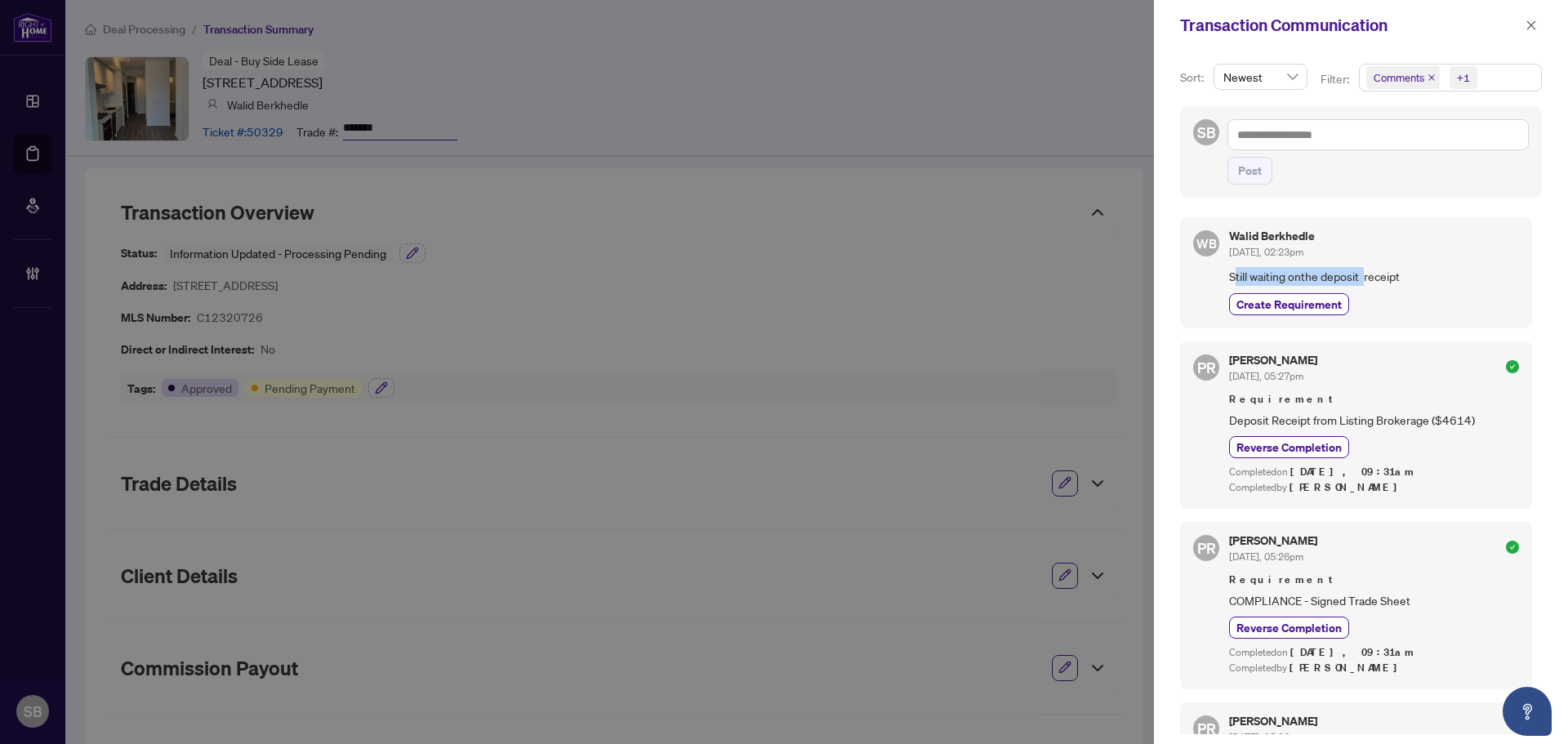
drag, startPoint x: 1237, startPoint y: 272, endPoint x: 1399, endPoint y: 271, distance: 162.0
click at [1372, 272] on span "Still waiting onthe deposit receipt" at bounding box center [1374, 276] width 289 height 19
click at [1399, 271] on span "Still waiting onthe deposit receipt" at bounding box center [1374, 276] width 289 height 19
click at [1518, 29] on div "Transaction Communication" at bounding box center [1350, 25] width 340 height 24
click at [1532, 24] on icon "close" at bounding box center [1531, 25] width 9 height 9
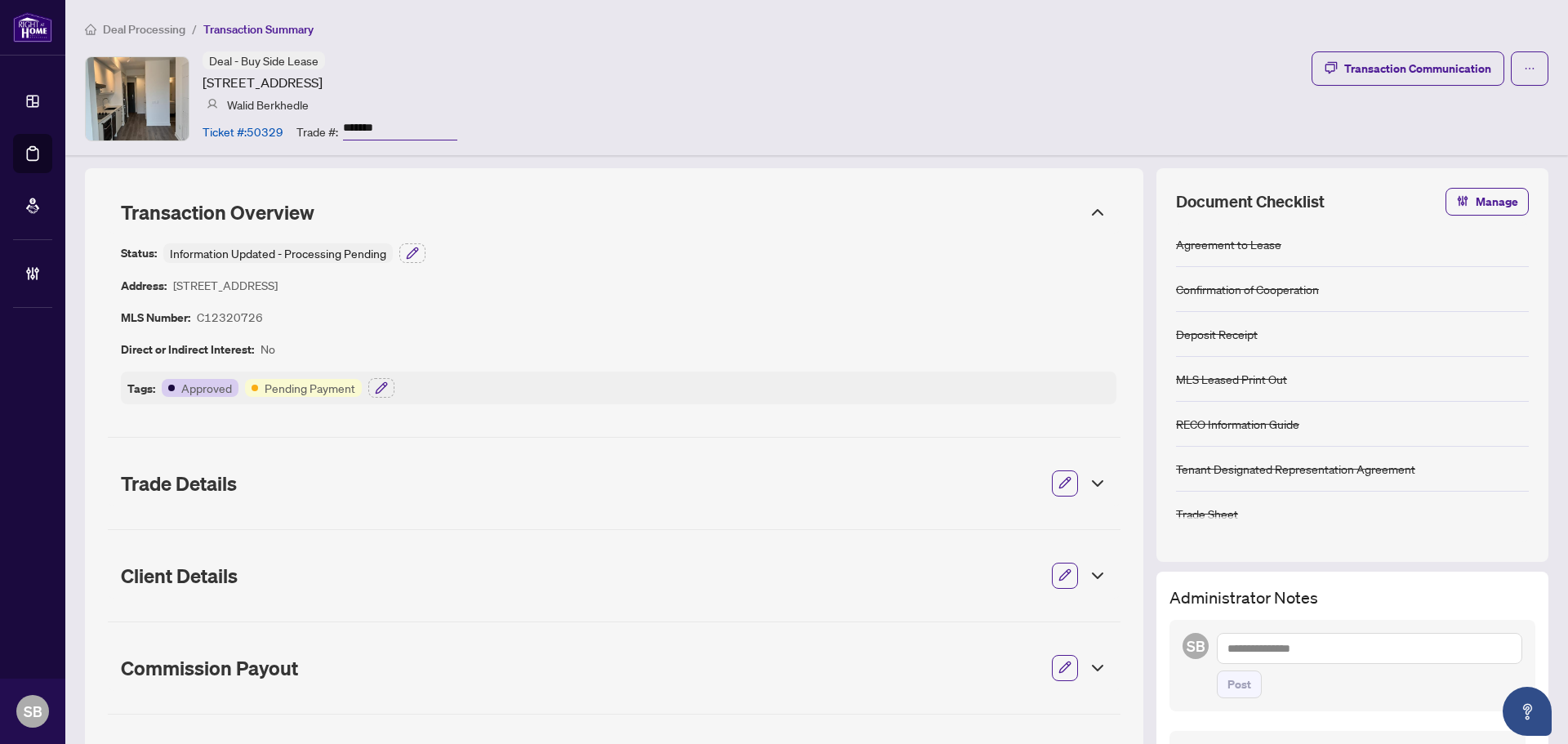
drag, startPoint x: 348, startPoint y: 82, endPoint x: 205, endPoint y: 81, distance: 143.0
click at [205, 81] on article "9 Tecumseth Rd, Toronto, Ontario M5V 3G4, Canada" at bounding box center [263, 82] width 120 height 20
copy article "9 Tecumseth Rd, Toronto"
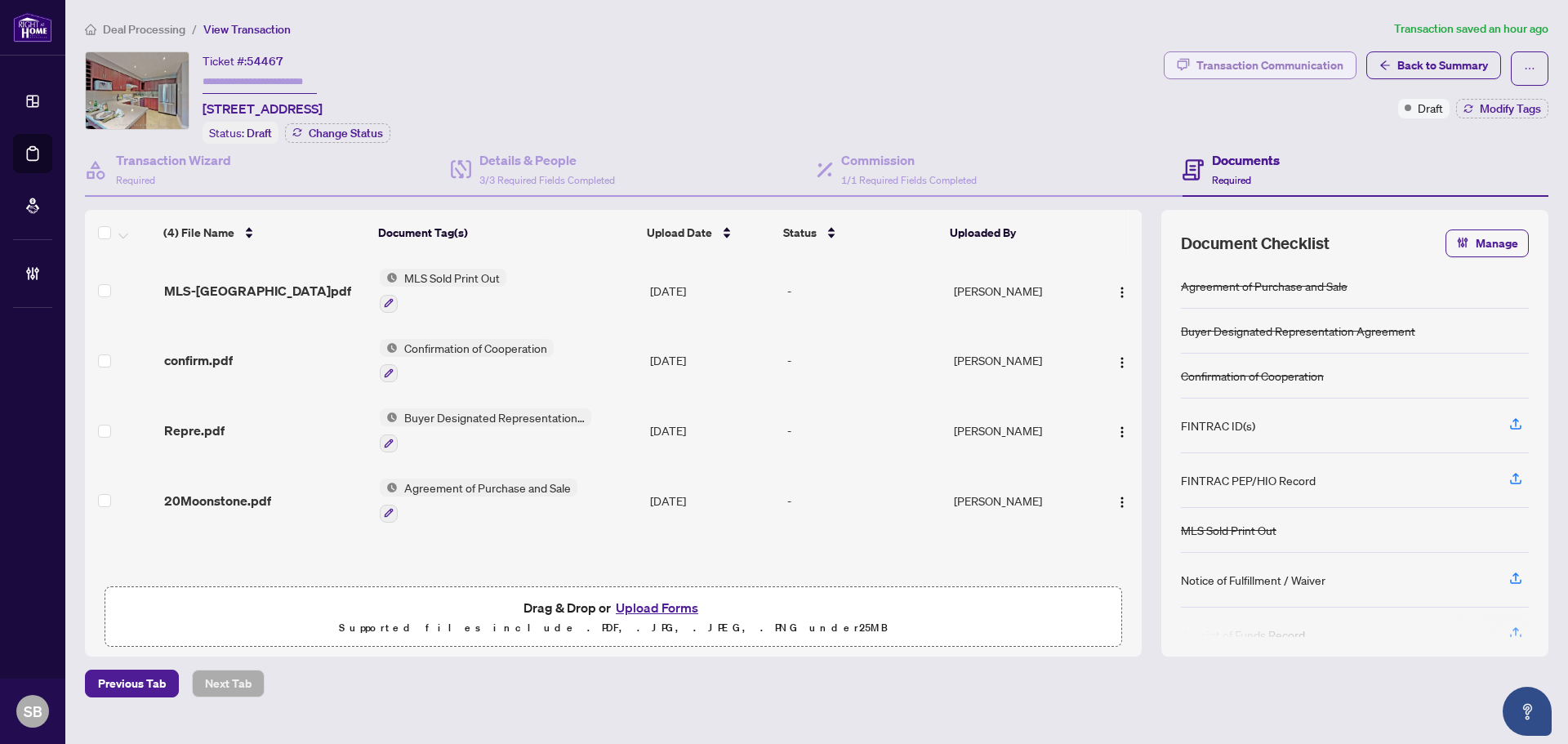
click at [1295, 64] on div "Transaction Communication" at bounding box center [1270, 64] width 147 height 26
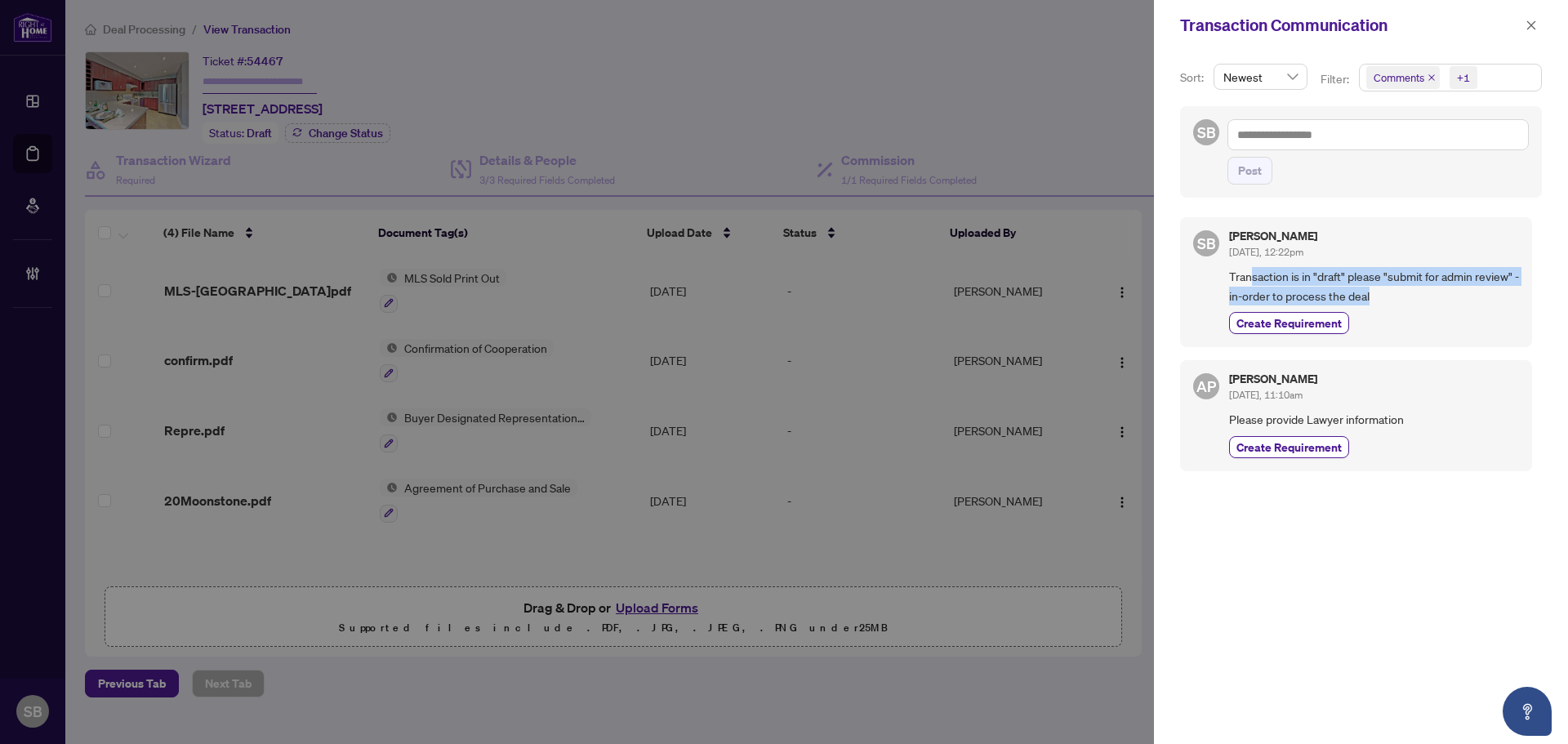
drag, startPoint x: 1249, startPoint y: 283, endPoint x: 1427, endPoint y: 292, distance: 178.2
click at [1424, 292] on span "Transaction is in "draft" please "submit for admin review" -in-order to process…" at bounding box center [1374, 286] width 289 height 38
click at [1427, 292] on span "Transaction is in "draft" please "submit for admin review" -in-order to process…" at bounding box center [1374, 286] width 289 height 38
click at [1525, 34] on span "button" at bounding box center [1530, 25] width 12 height 26
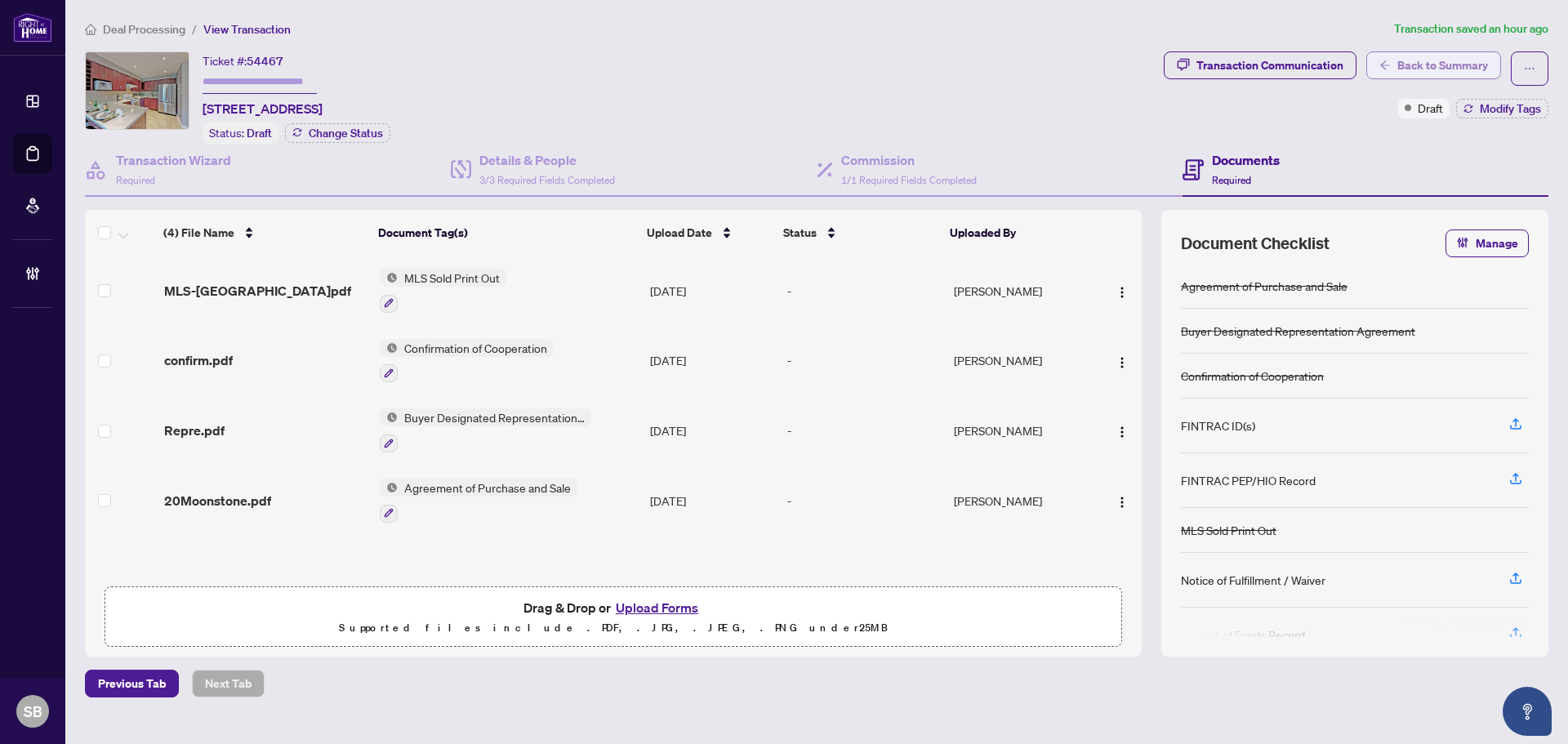
click at [1441, 69] on span "Back to Summary" at bounding box center [1442, 64] width 90 height 26
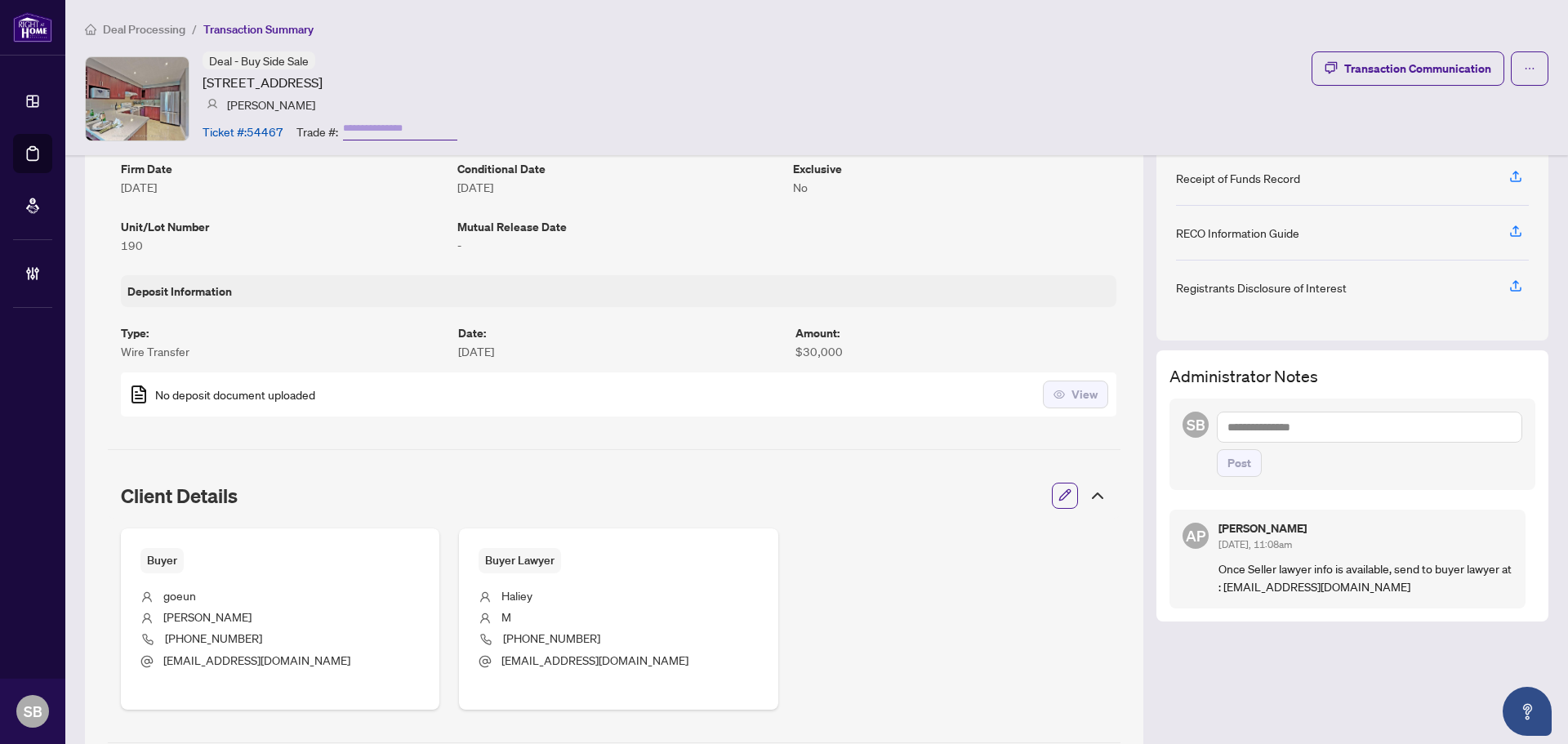
scroll to position [572, 0]
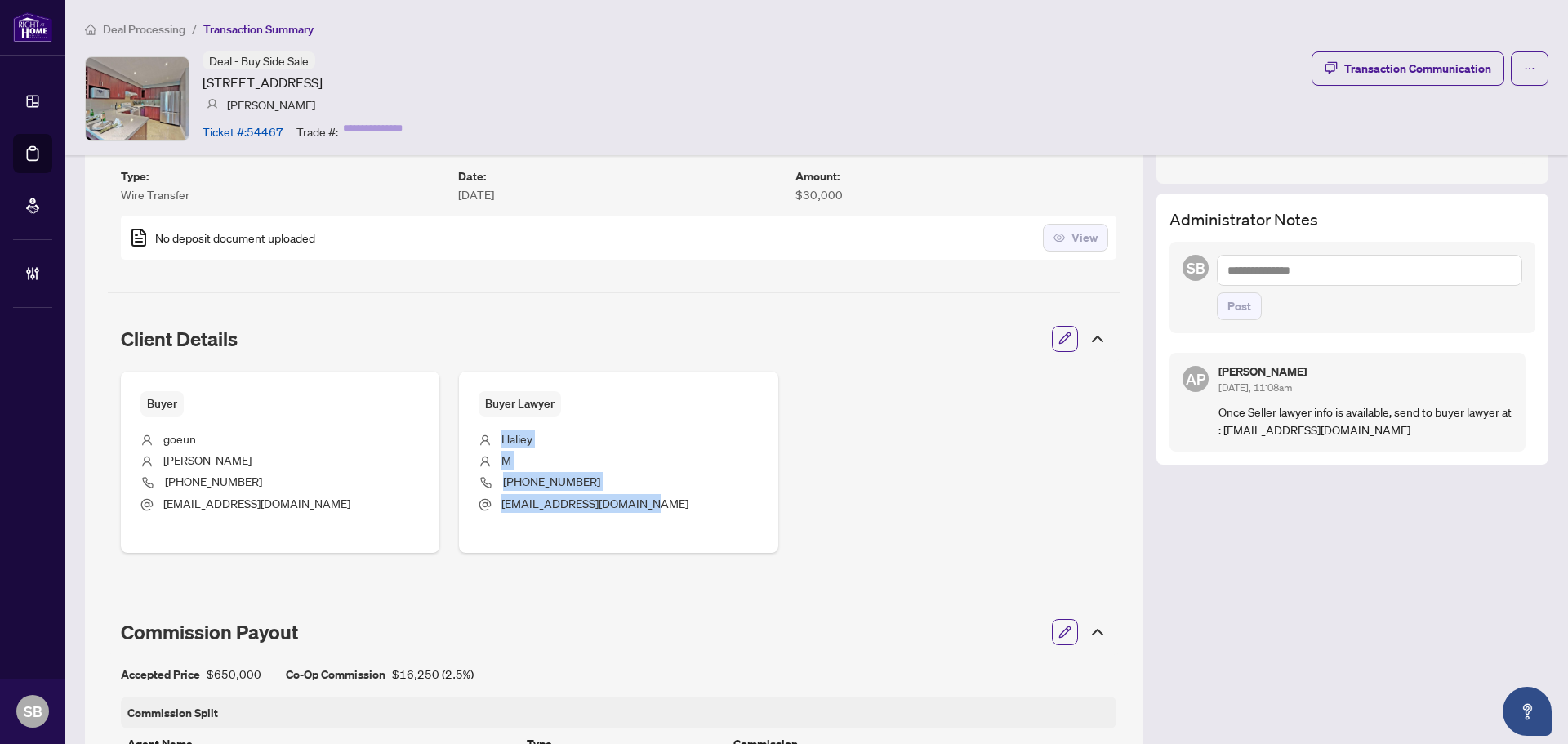
drag, startPoint x: 670, startPoint y: 506, endPoint x: 495, endPoint y: 442, distance: 186.3
click at [495, 442] on ul "Haliey M (905) 597-8388 hmun@harmonylawgroup.com" at bounding box center [618, 469] width 280 height 105
copy ul "Haliey M (905) 597-8388 hmun@harmonylawgroup.com"
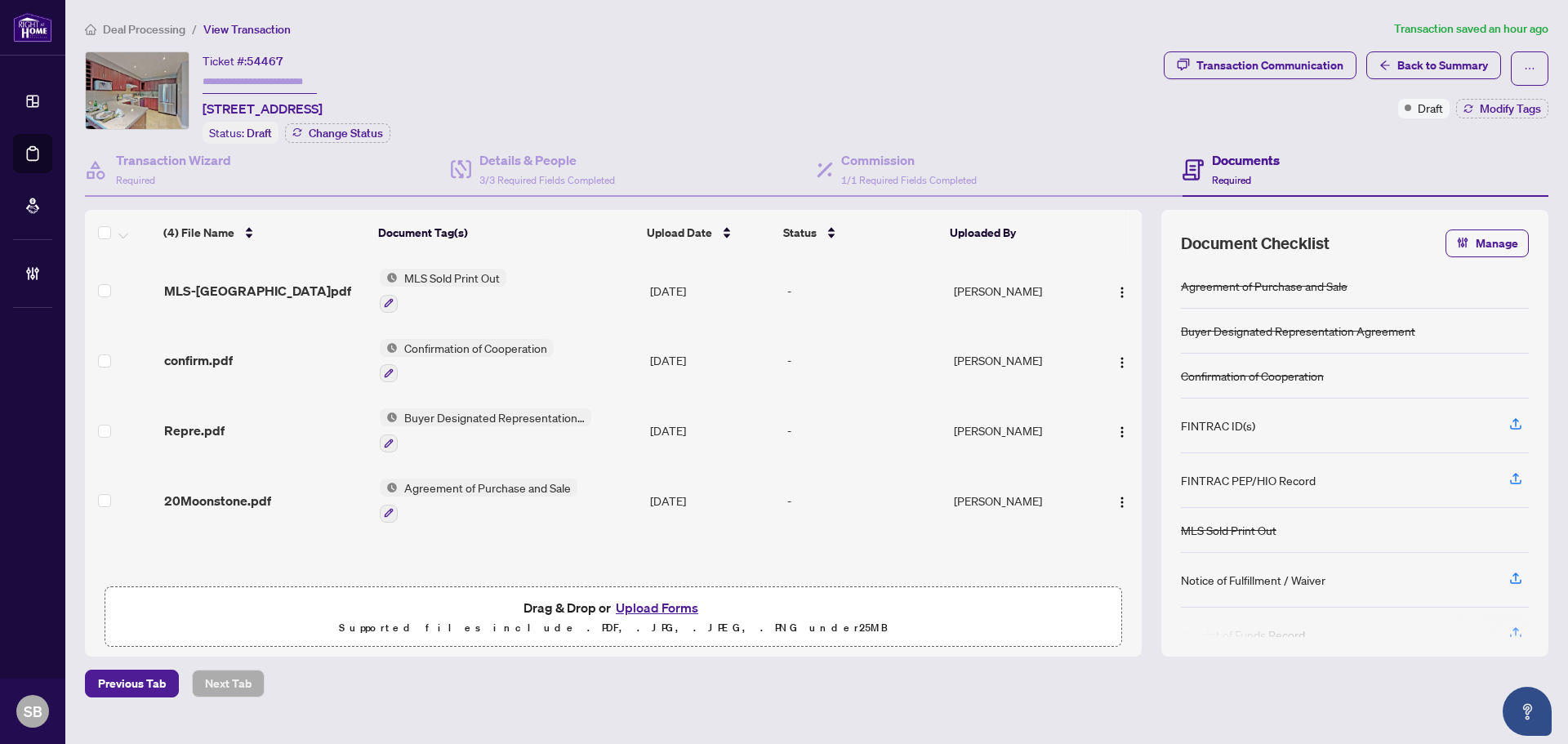
click at [117, 32] on span "Deal Processing" at bounding box center [144, 29] width 82 height 14
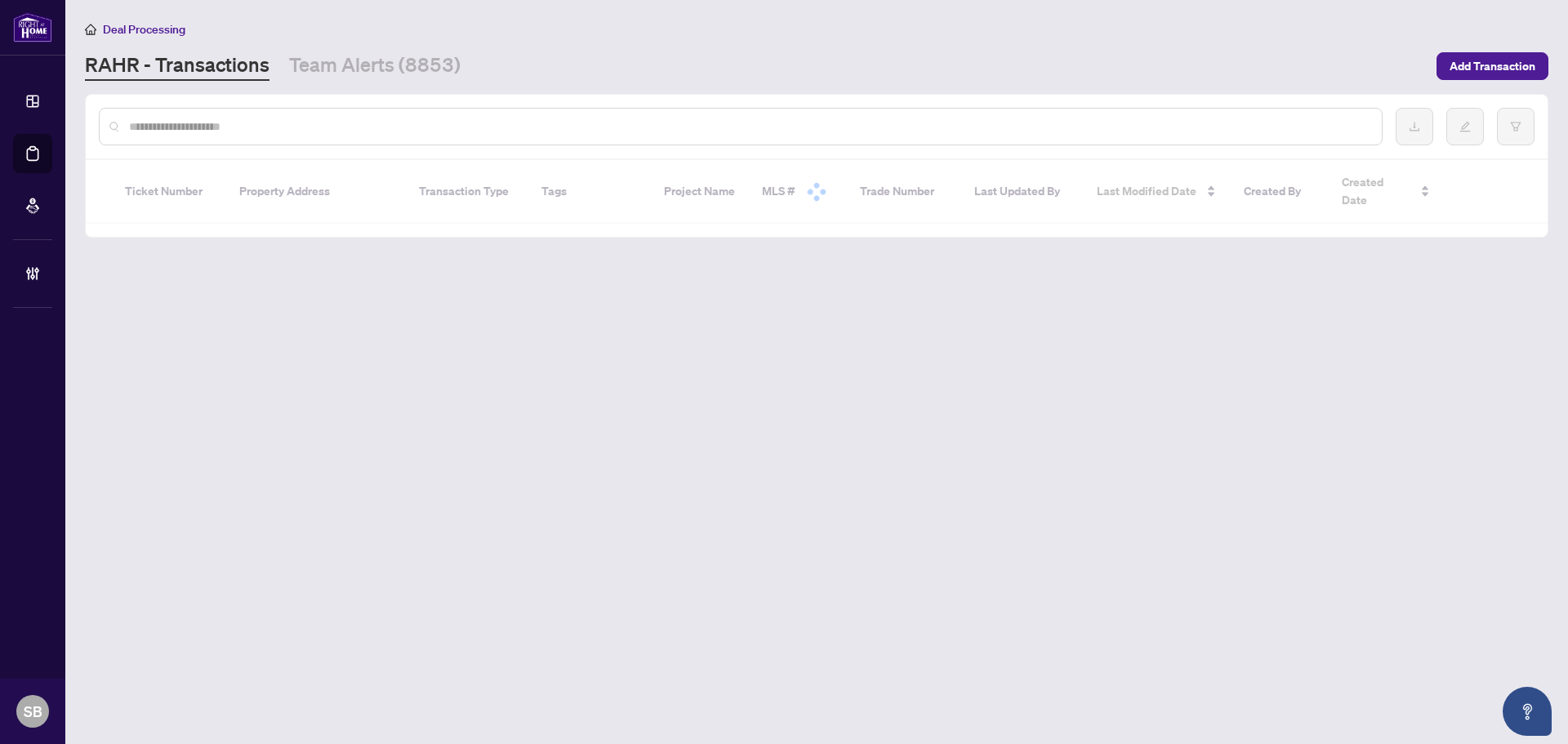
click at [224, 119] on input "text" at bounding box center [749, 127] width 1240 height 18
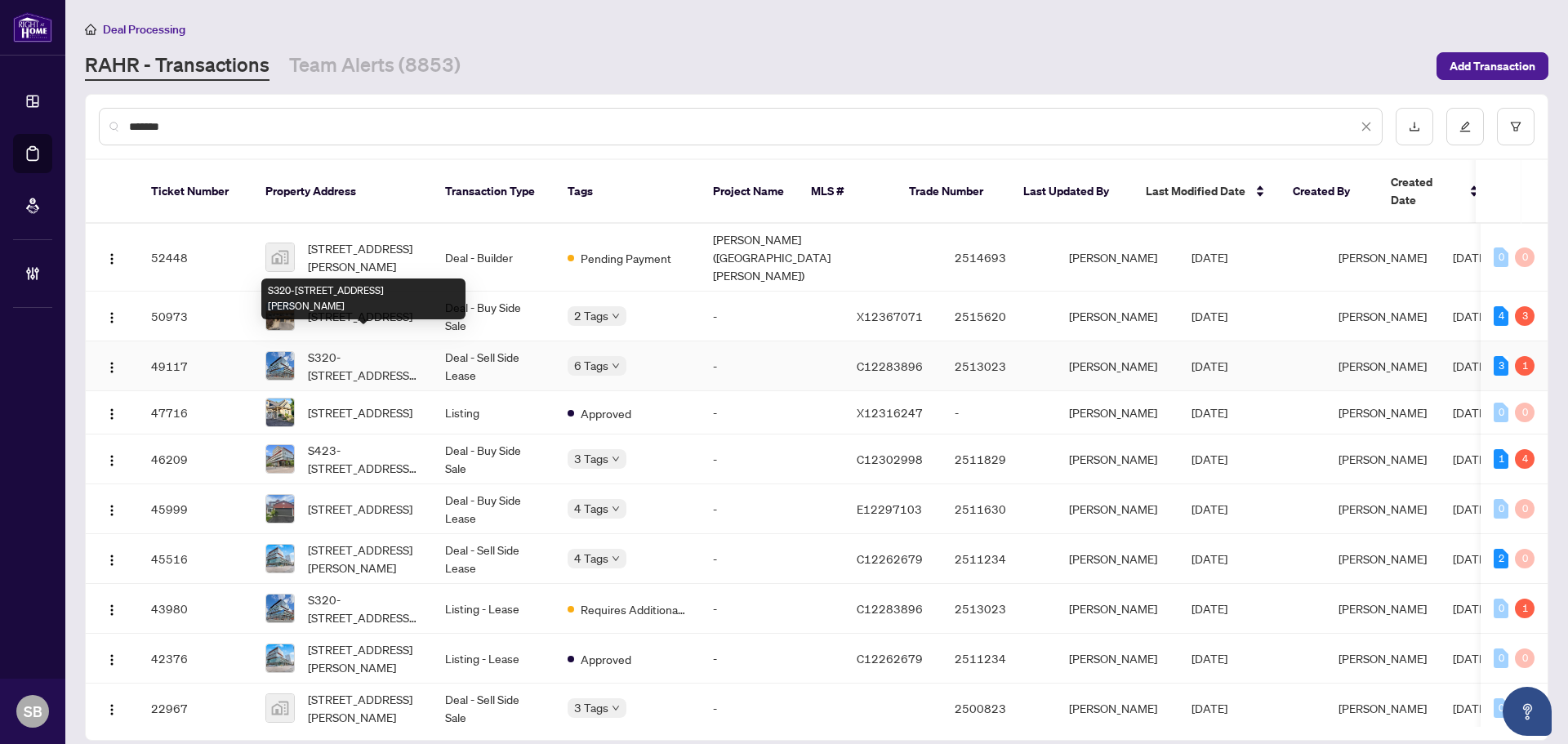
type input "*******"
click at [402, 357] on span "S320-35 Rolling Mills Rd, Toronto, Ontario M5A 0V6, Canada" at bounding box center [364, 365] width 111 height 36
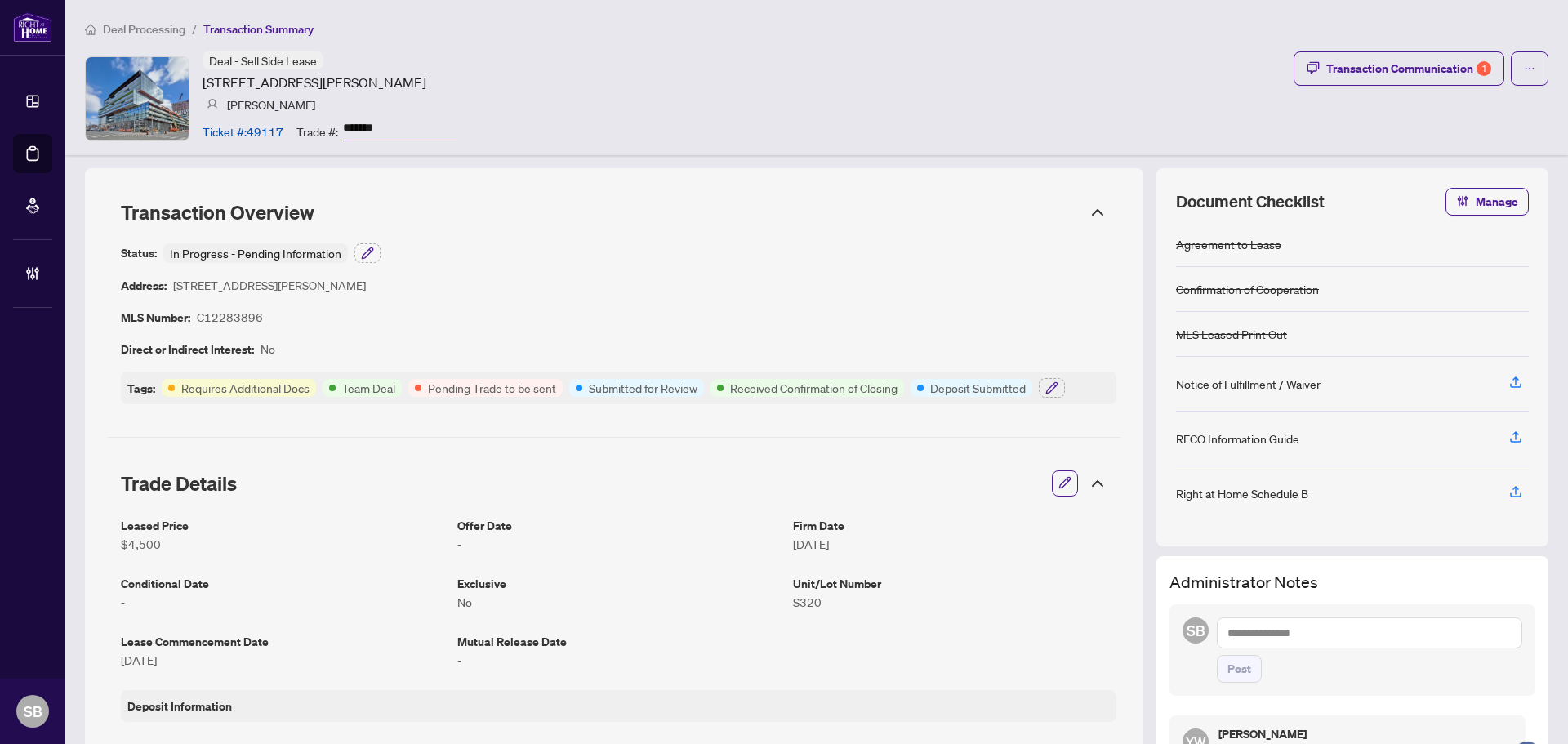
click at [1097, 213] on div "Transaction Overview" at bounding box center [614, 213] width 1012 height 43
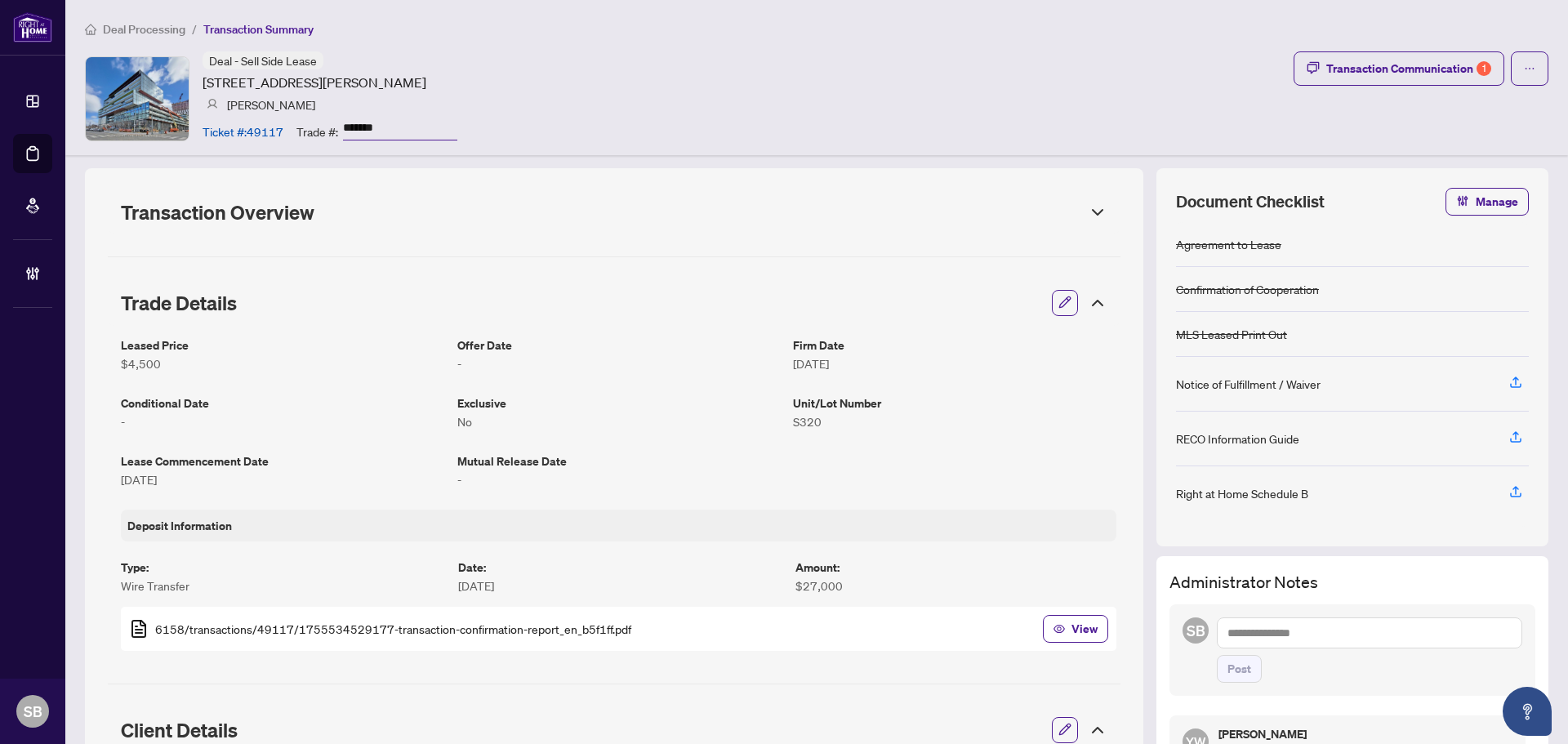
click at [1093, 300] on icon at bounding box center [1097, 302] width 10 height 4
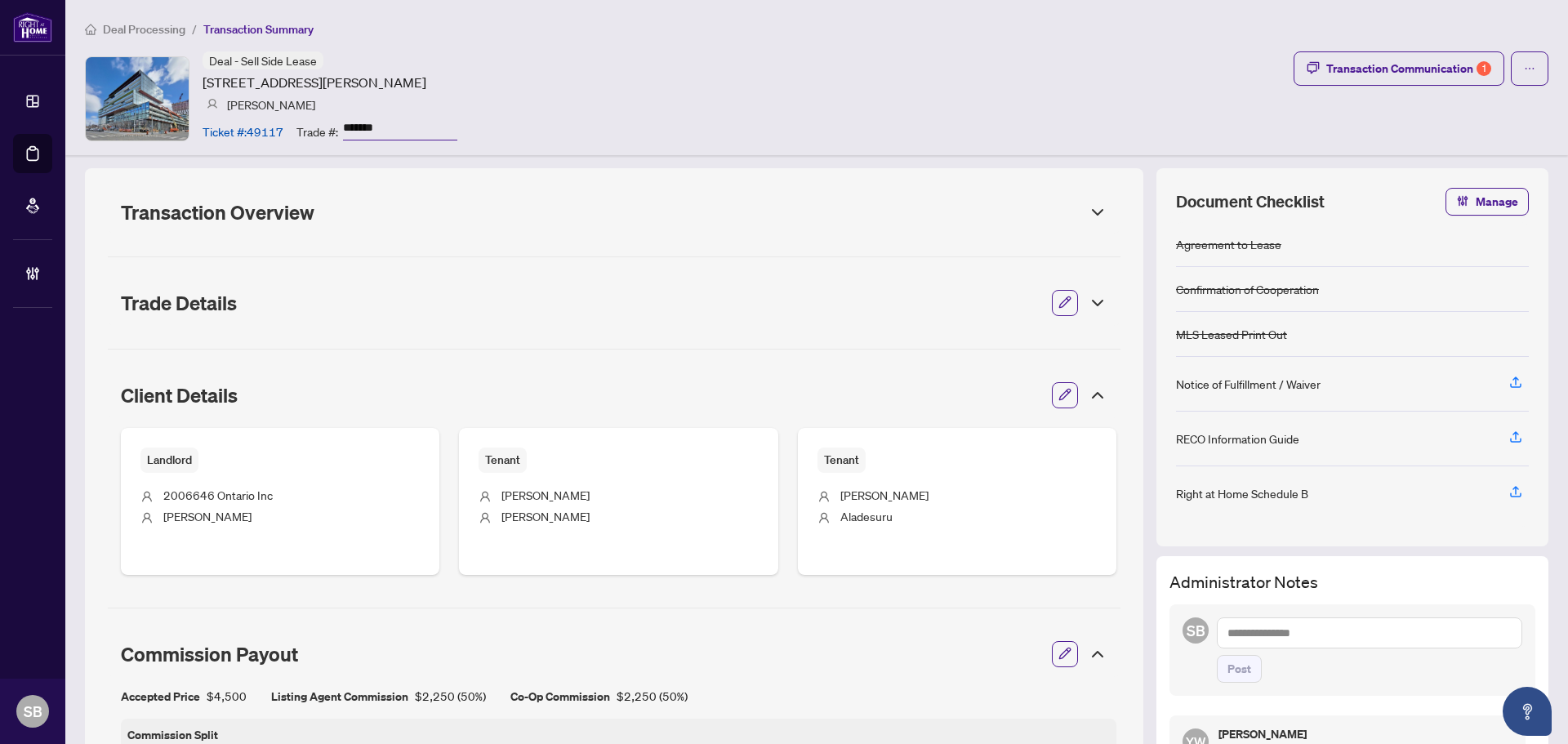
click at [1093, 395] on icon at bounding box center [1097, 395] width 10 height 4
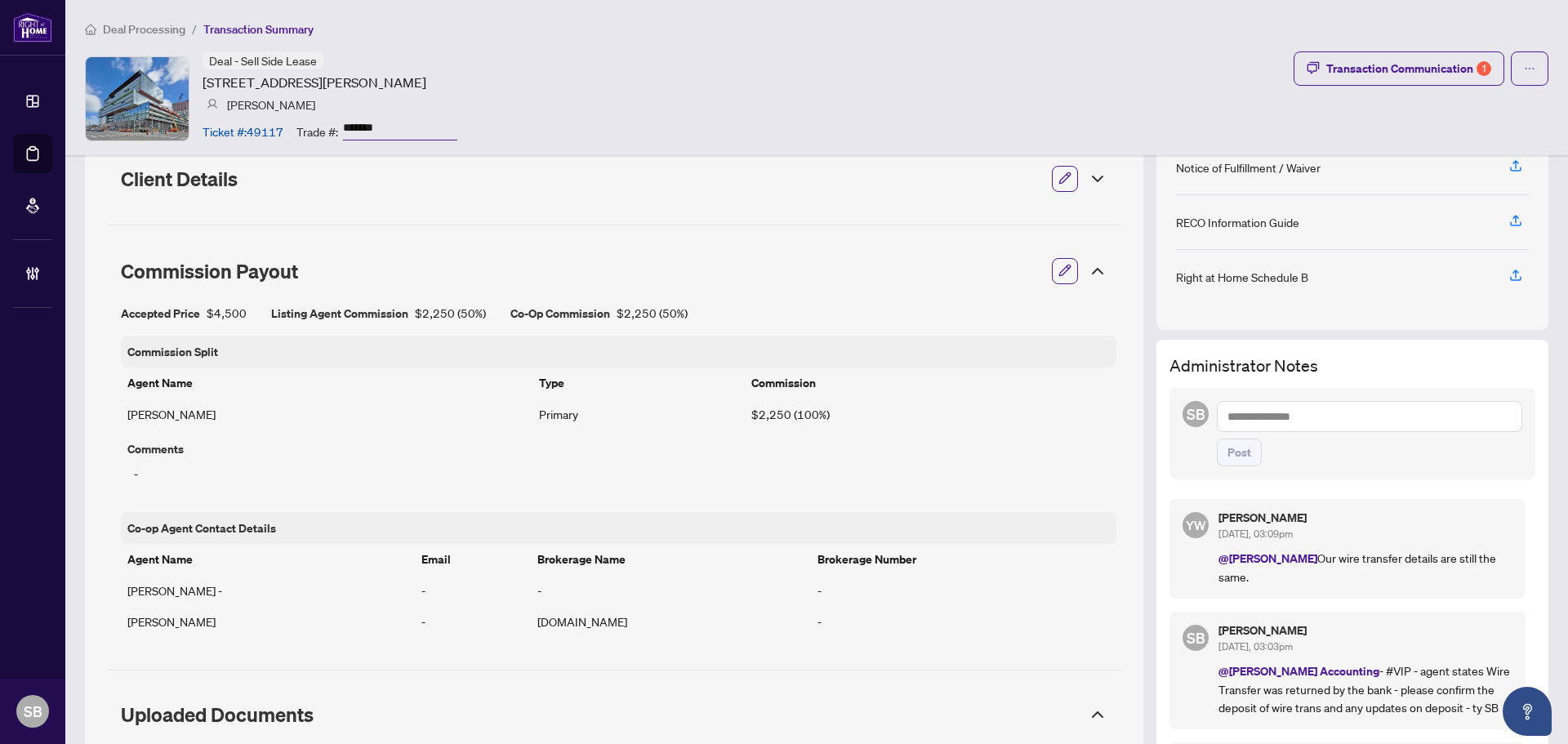
scroll to position [245, 0]
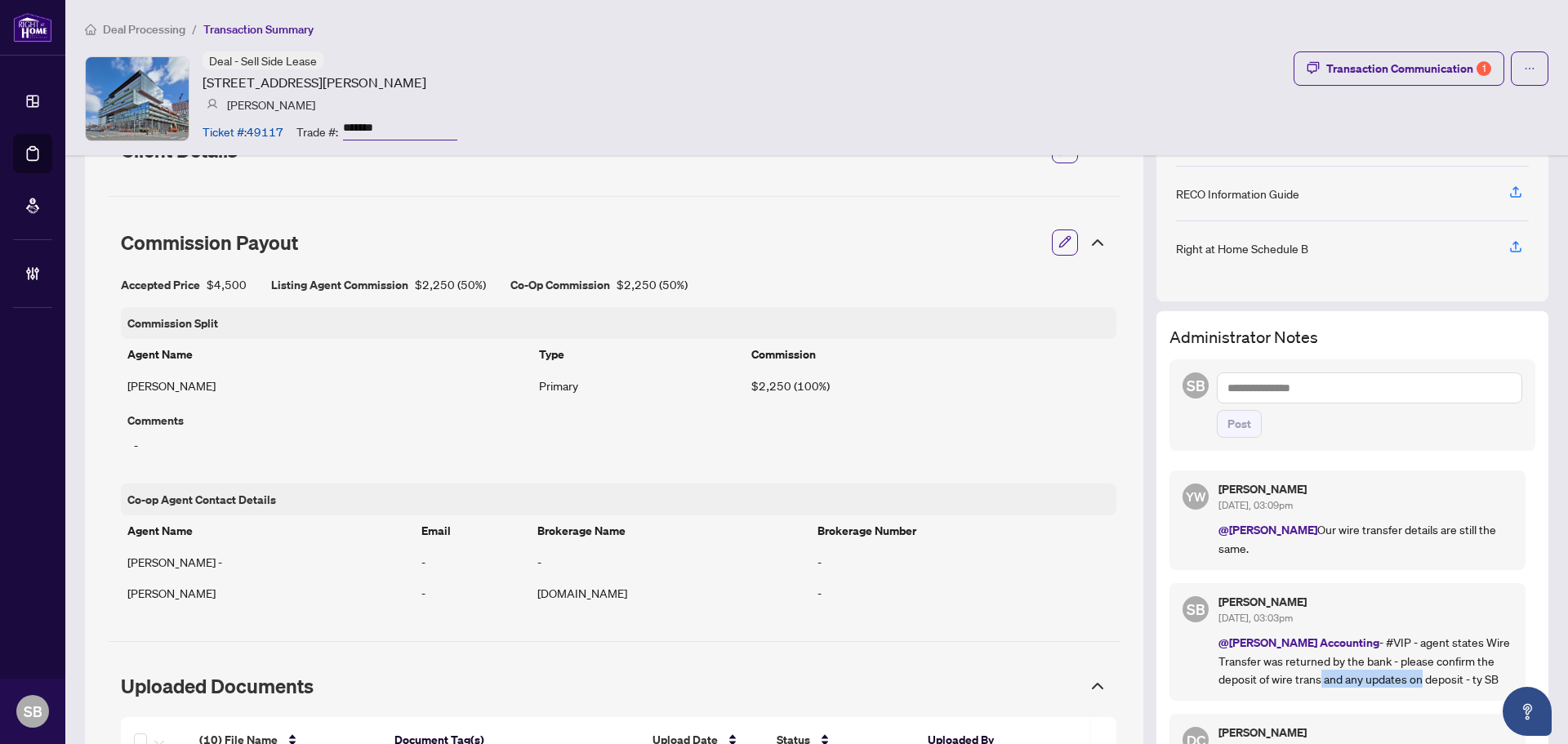
drag, startPoint x: 1253, startPoint y: 654, endPoint x: 1372, endPoint y: 656, distance: 119.0
click at [1363, 656] on p "@RAHR Accounting - #VIP - agent states Wire Transfer was returned by the bank -…" at bounding box center [1365, 659] width 294 height 54
click at [1441, 658] on p "@RAHR Accounting - #VIP - agent states Wire Transfer was returned by the bank -…" at bounding box center [1365, 659] width 294 height 54
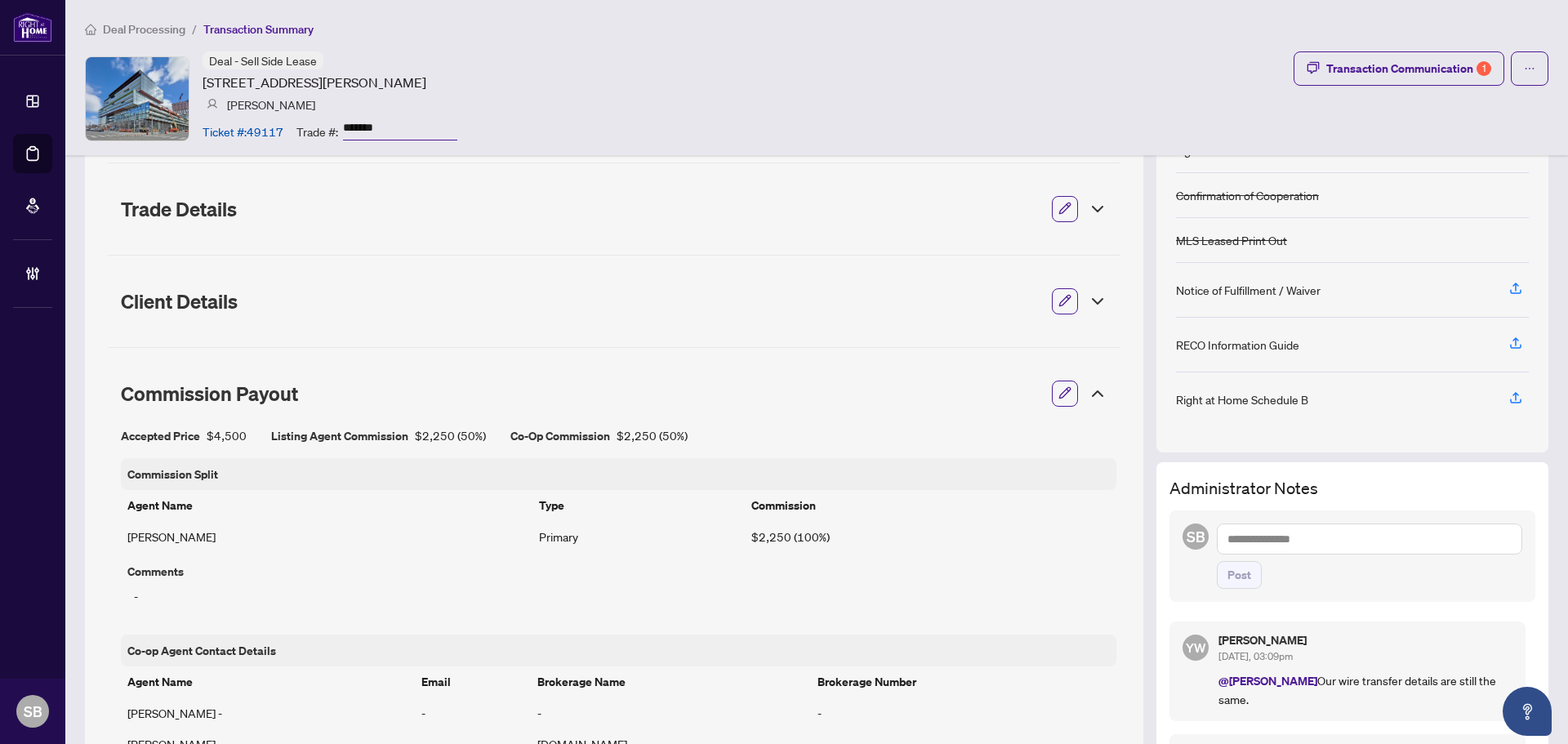
scroll to position [0, 0]
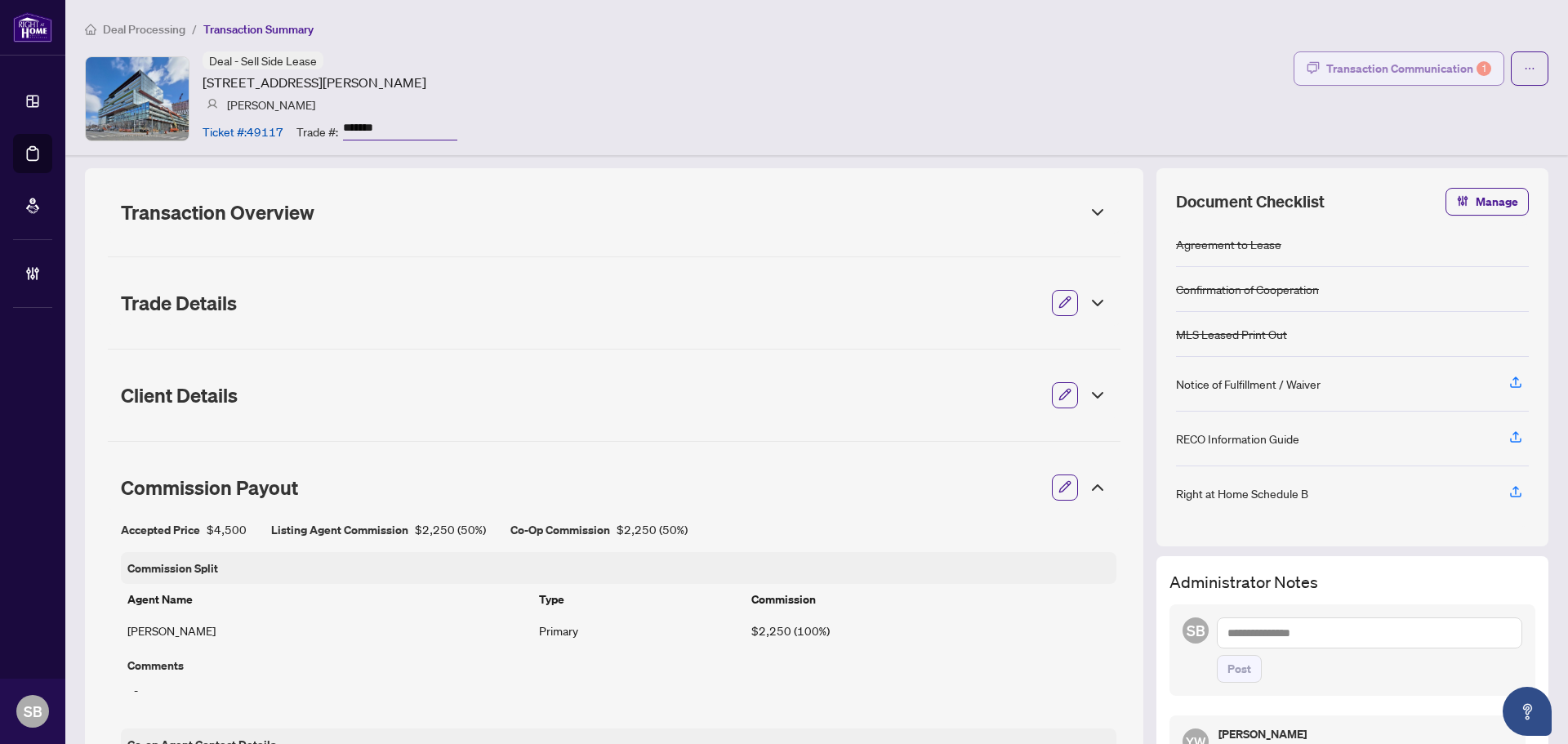
click at [1374, 80] on button "Transaction Communication 1" at bounding box center [1399, 69] width 211 height 34
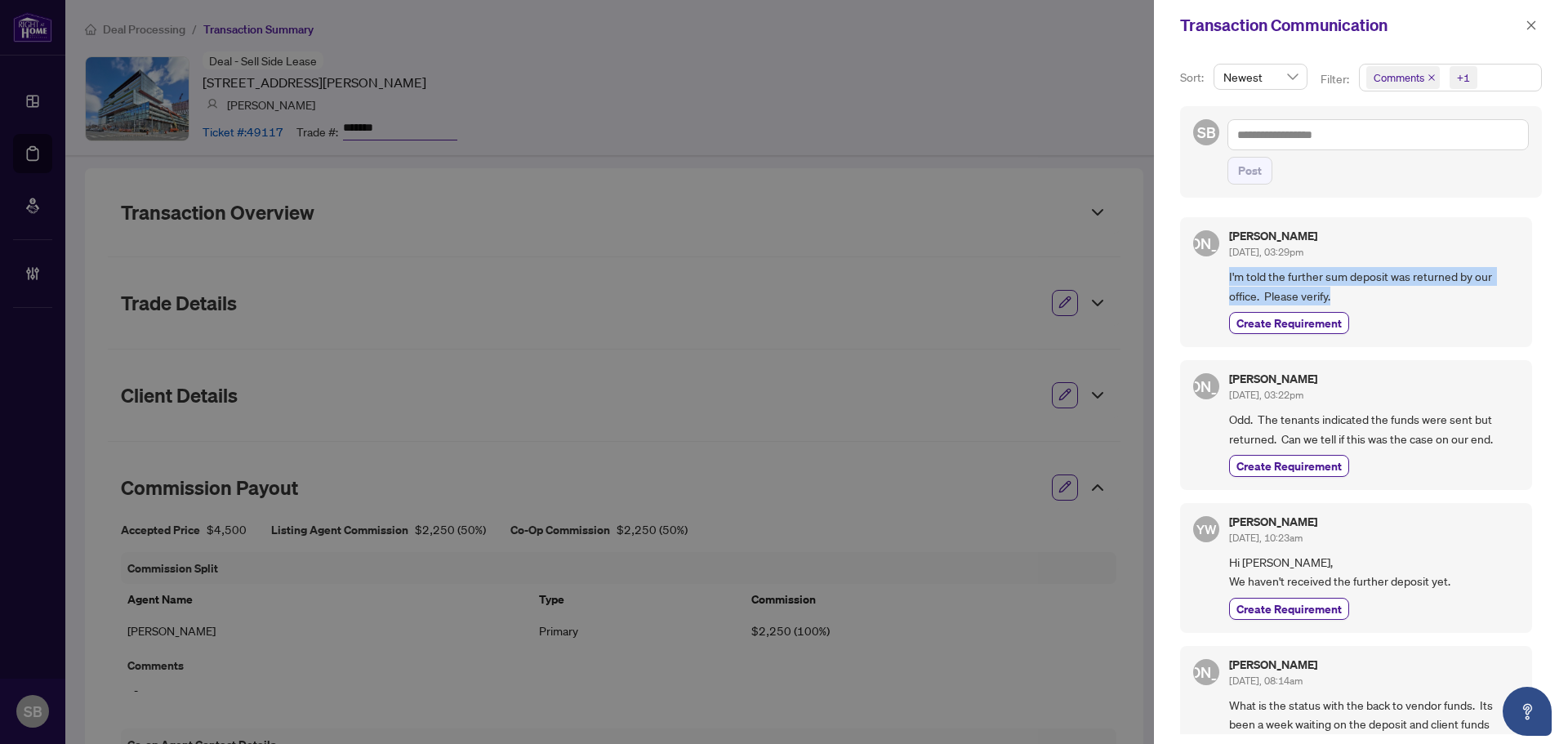
drag, startPoint x: 1354, startPoint y: 297, endPoint x: 1229, endPoint y: 277, distance: 126.6
click at [1226, 279] on div "JA Jarrod Armstrong Oct/06/2025, 03:29pm I'm told the further sum deposit was r…" at bounding box center [1356, 281] width 352 height 130
click at [1402, 265] on div "Jarrod Armstrong Oct/06/2025, 03:29pm I'm told the further sum deposit was retu…" at bounding box center [1374, 282] width 289 height 104
click at [1527, 27] on icon "close" at bounding box center [1530, 25] width 12 height 12
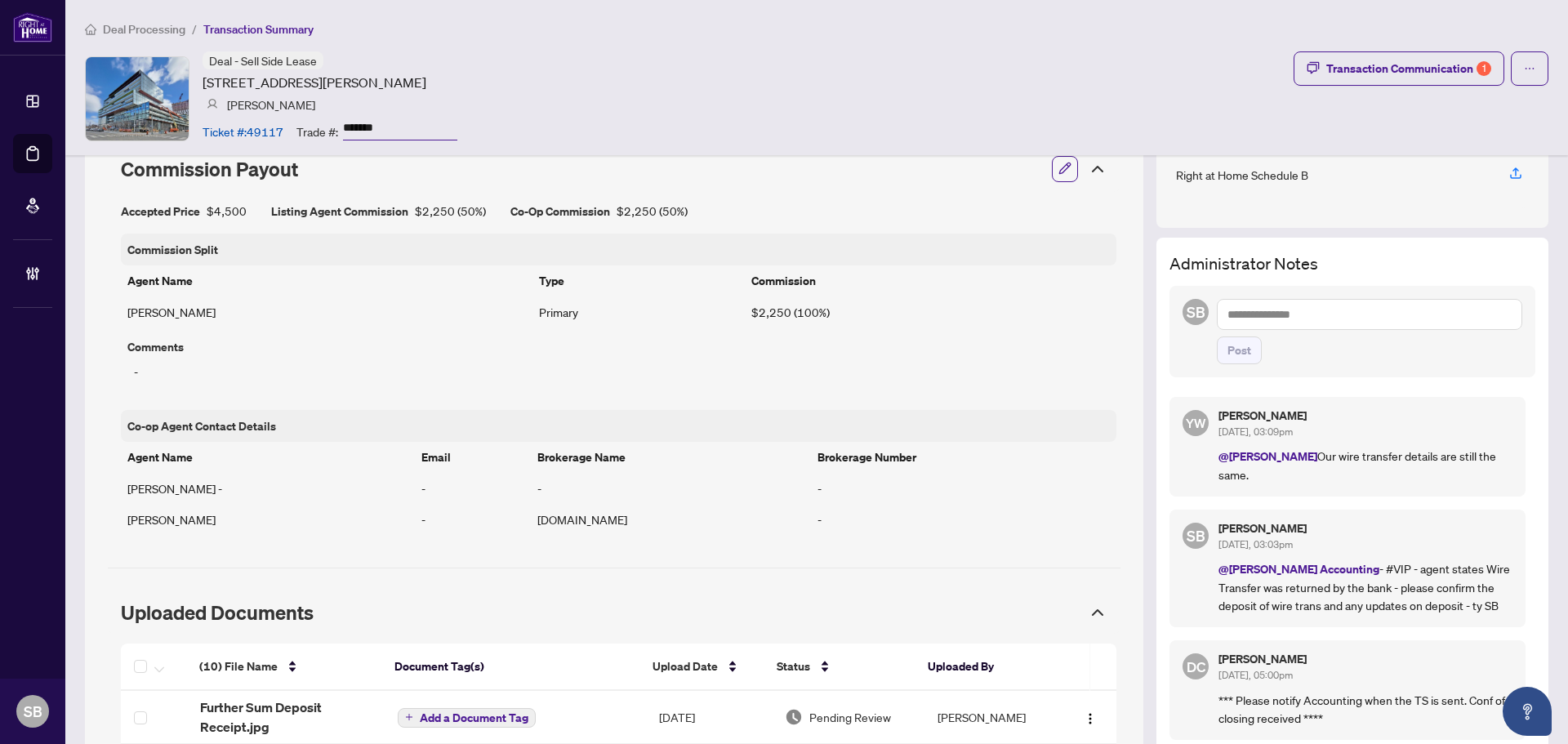
scroll to position [327, 0]
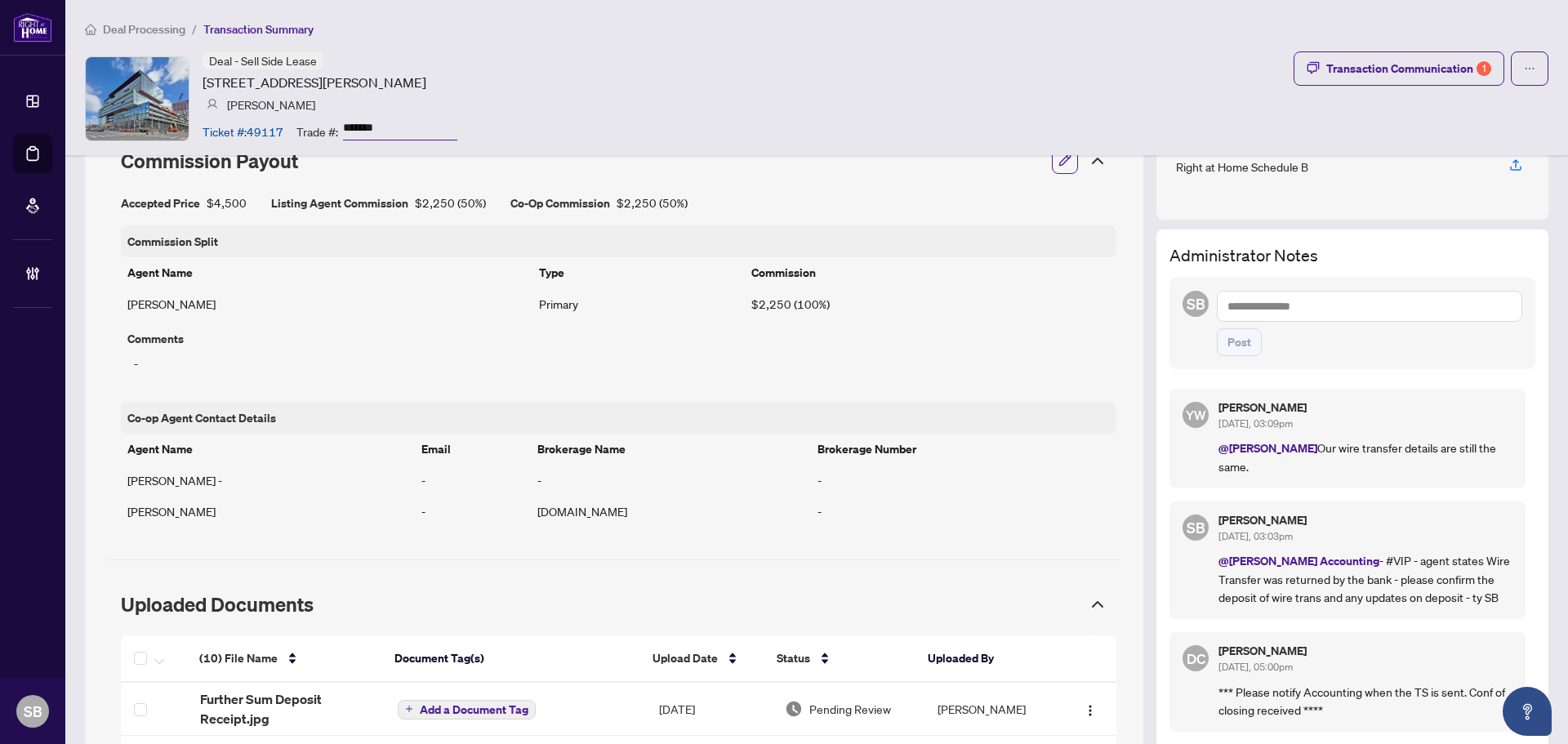
click at [1270, 311] on textarea at bounding box center [1370, 305] width 306 height 31
drag, startPoint x: 359, startPoint y: 82, endPoint x: 205, endPoint y: 86, distance: 154.1
click at [205, 86] on article "35 Rolling Mills Rd, Toronto, Ontario M5A 0V6, Canada" at bounding box center [314, 82] width 223 height 20
copy article "35 Rolling Mills Rd, Toronto"
click at [1320, 309] on textarea at bounding box center [1370, 305] width 306 height 31
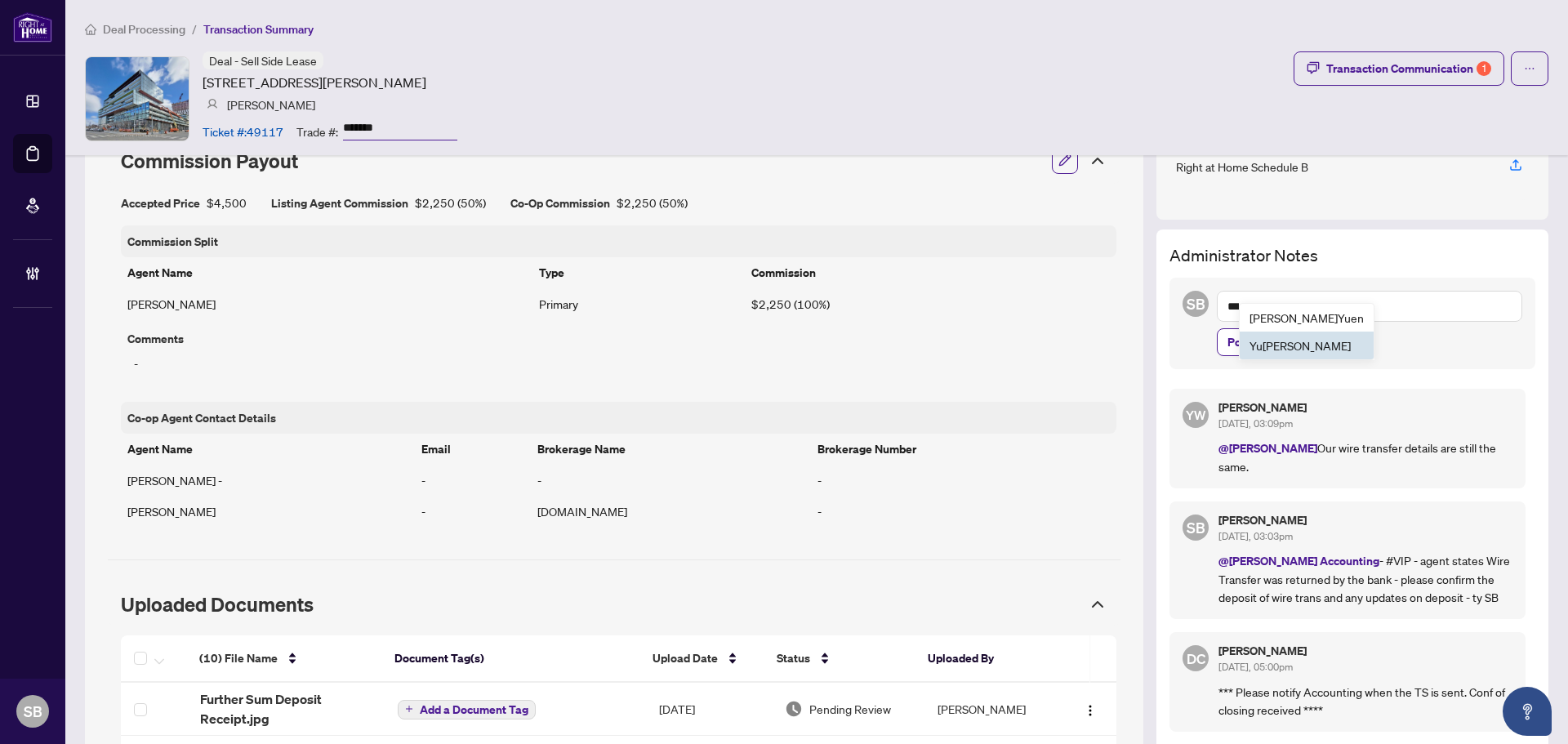
click at [1277, 334] on li "Yu Pan Wang" at bounding box center [1307, 345] width 134 height 28
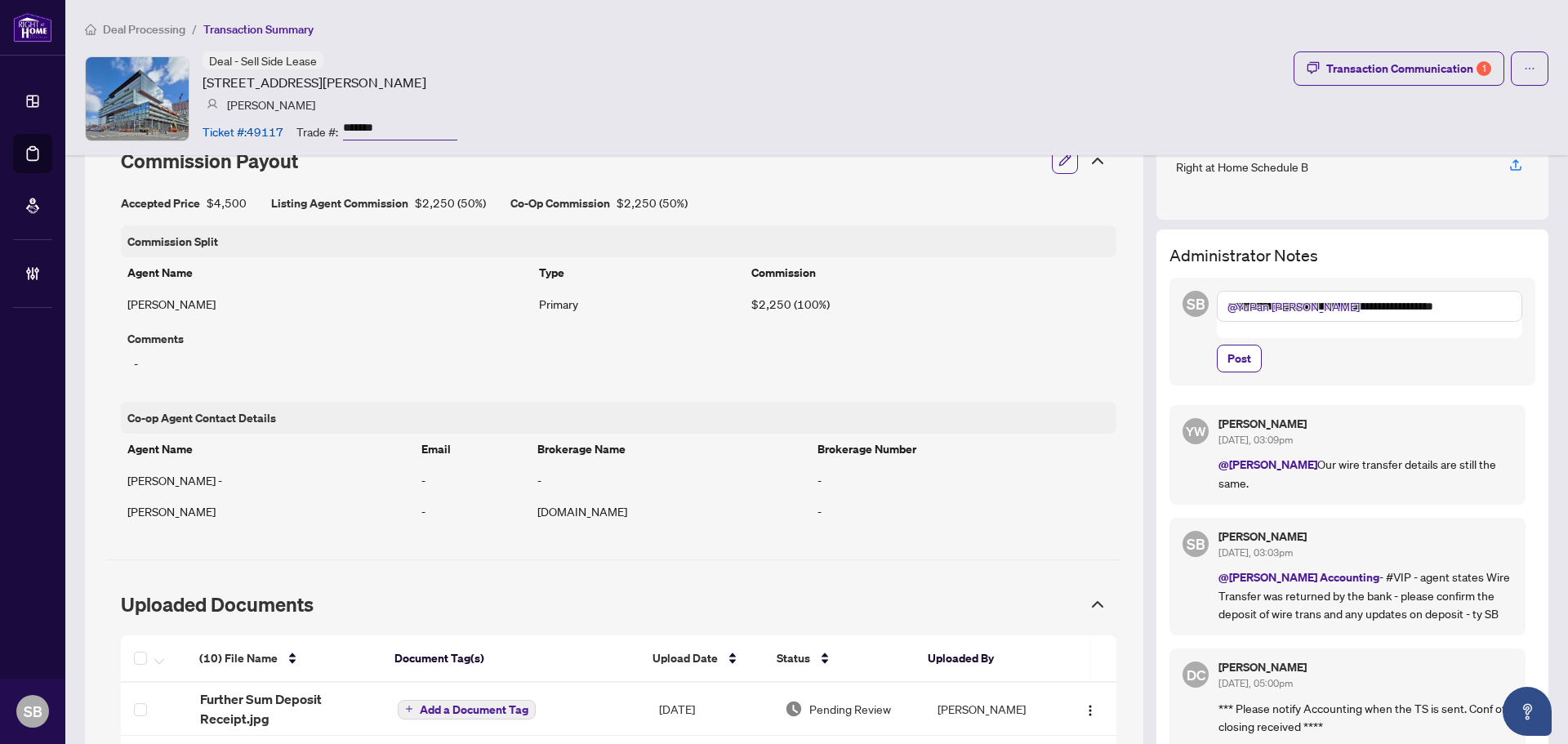
click at [1483, 305] on textarea "**********" at bounding box center [1370, 305] width 306 height 31
click at [1345, 339] on div "**********" at bounding box center [1370, 330] width 306 height 81
click at [1360, 333] on textarea "**********" at bounding box center [1370, 313] width 306 height 47
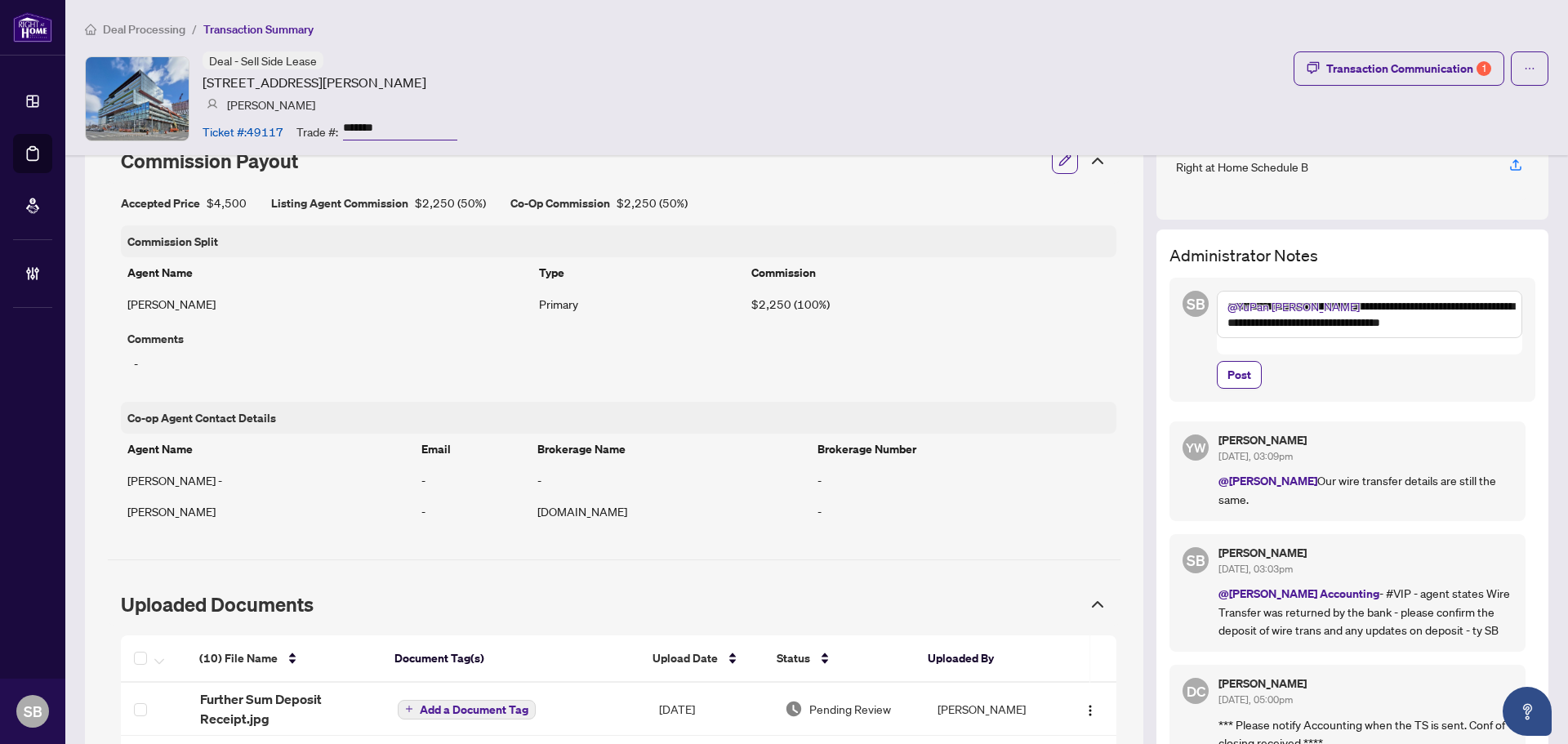
click at [1461, 324] on textarea "**********" at bounding box center [1370, 313] width 306 height 47
click at [1341, 309] on textarea "**********" at bounding box center [1370, 313] width 306 height 47
type textarea "**********"
click at [1228, 362] on span "Post" at bounding box center [1239, 374] width 24 height 26
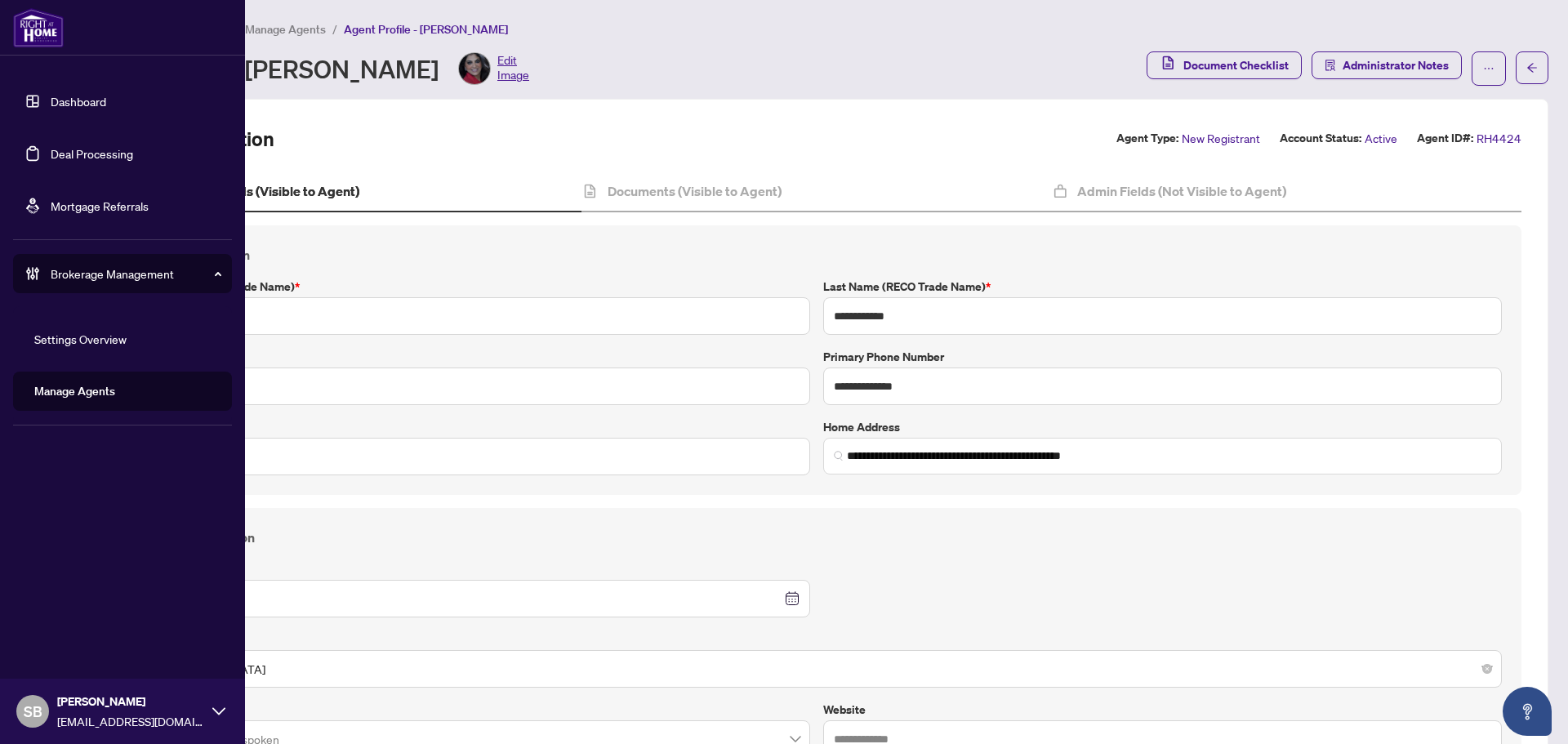
click at [84, 150] on link "Deal Processing" at bounding box center [92, 154] width 82 height 14
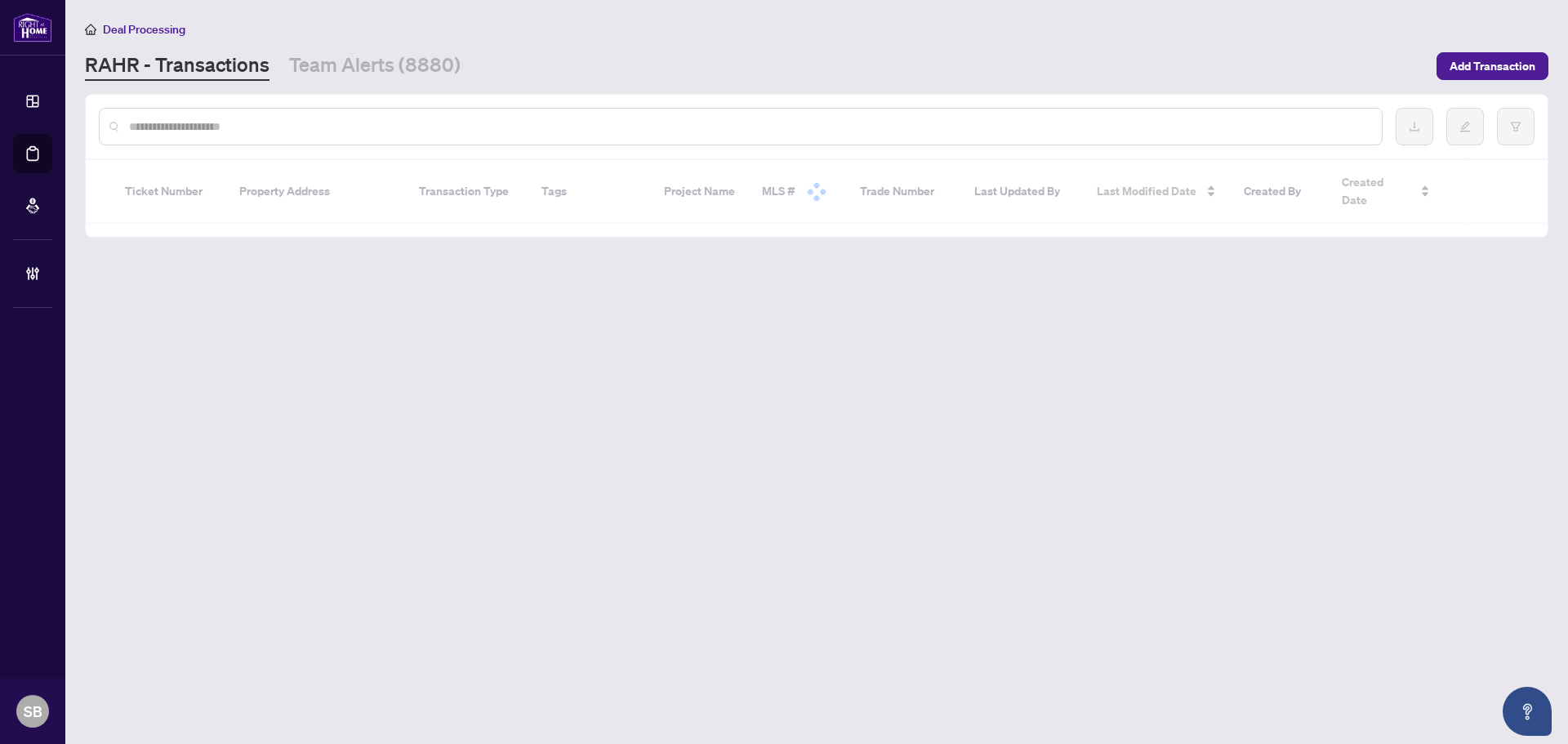
click at [507, 123] on input "text" at bounding box center [749, 127] width 1240 height 18
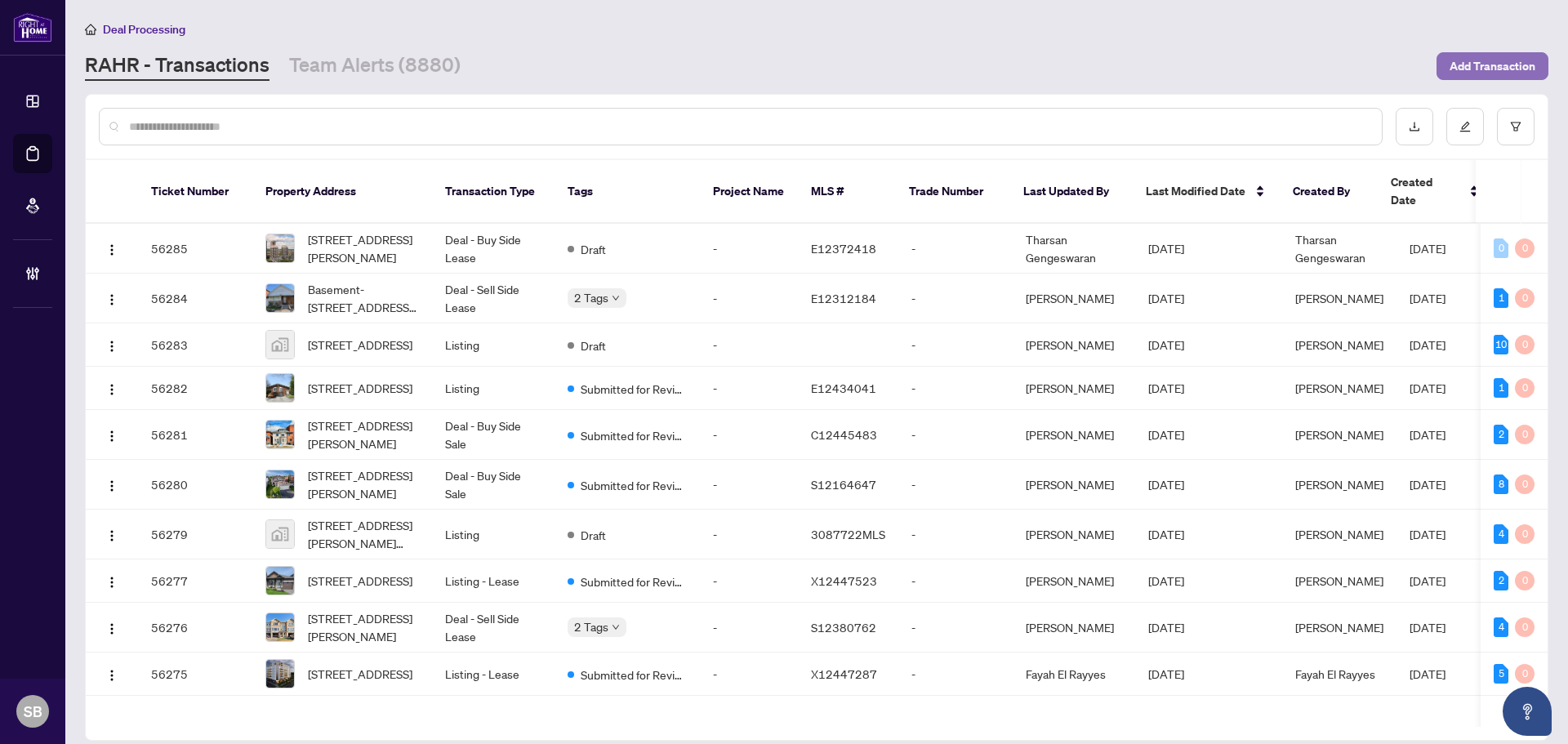
click at [1516, 63] on span "Add Transaction" at bounding box center [1492, 65] width 86 height 26
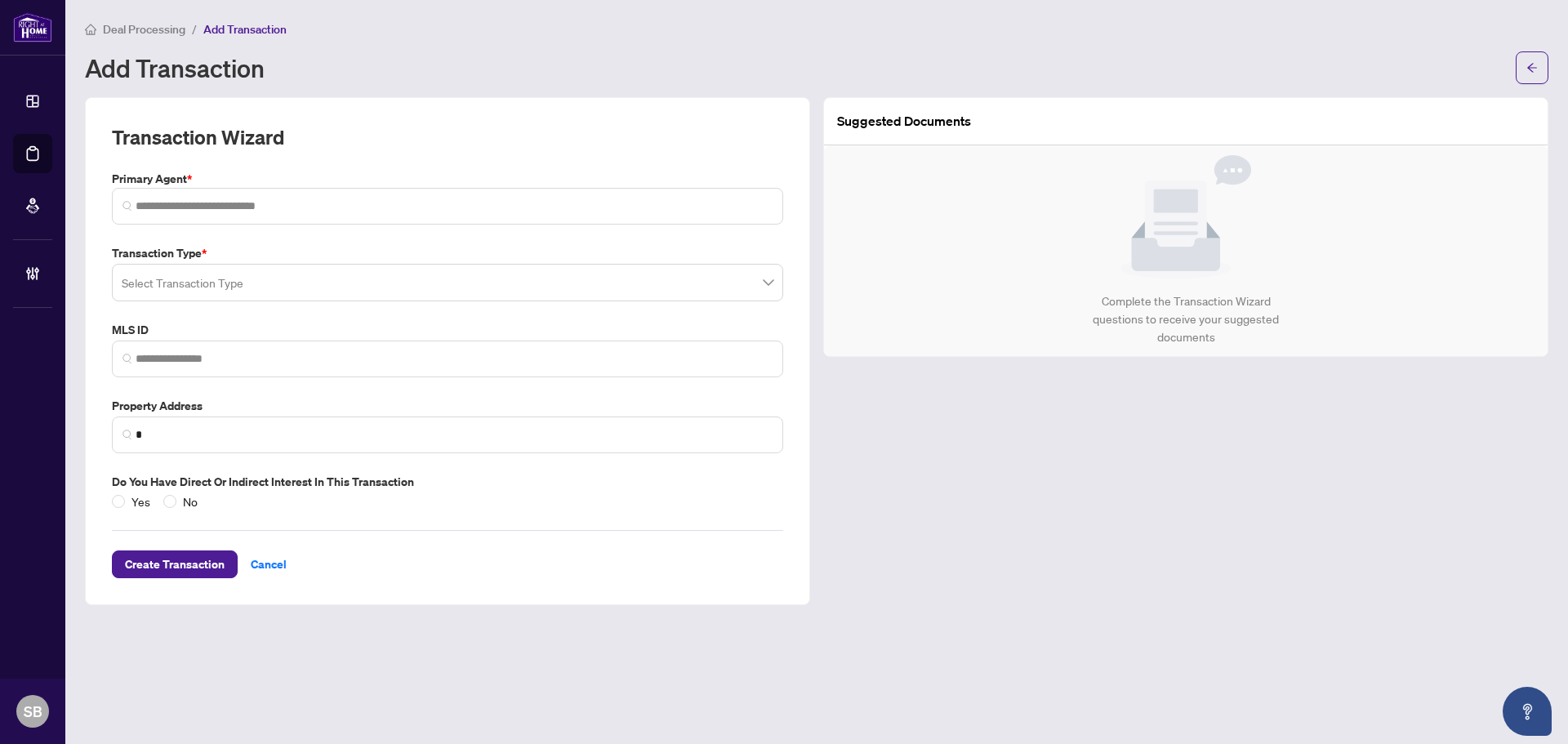
click at [431, 294] on input "search" at bounding box center [440, 285] width 637 height 36
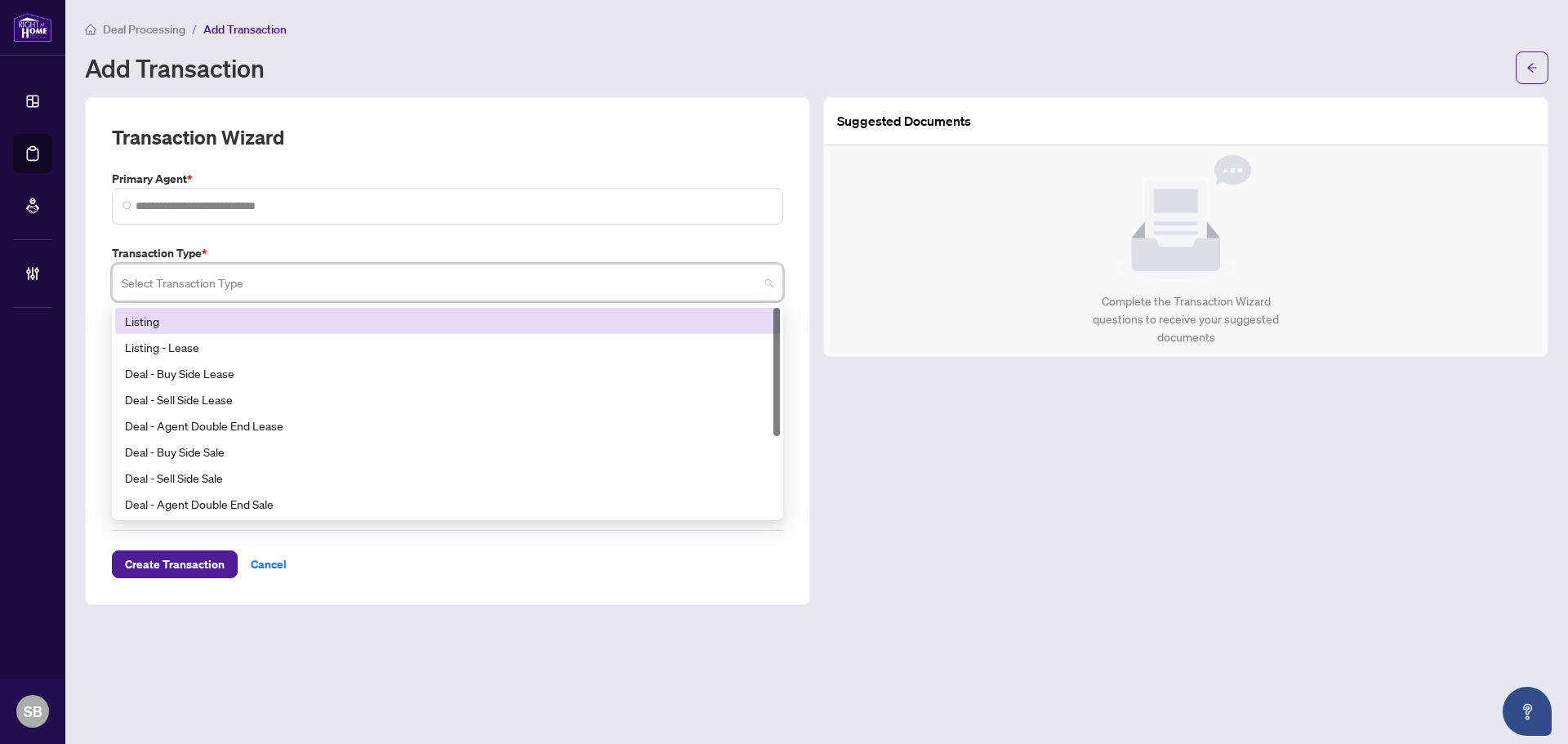
click at [428, 281] on input "search" at bounding box center [440, 285] width 637 height 36
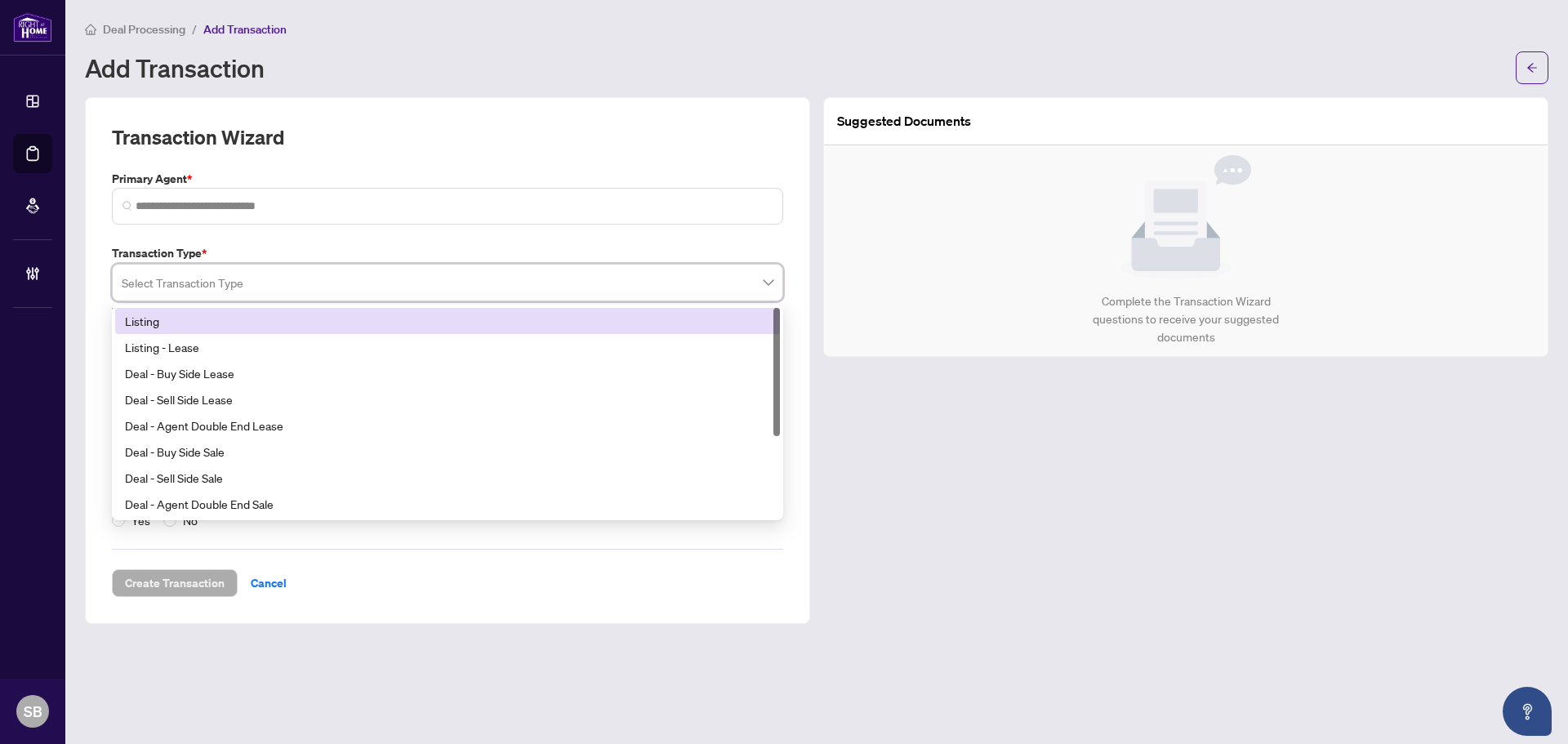
drag, startPoint x: 1158, startPoint y: 578, endPoint x: 1137, endPoint y: 551, distance: 34.2
click at [1157, 573] on div "Suggested Documents Complete the Transaction Wizard questions to receive your s…" at bounding box center [1186, 361] width 738 height 527
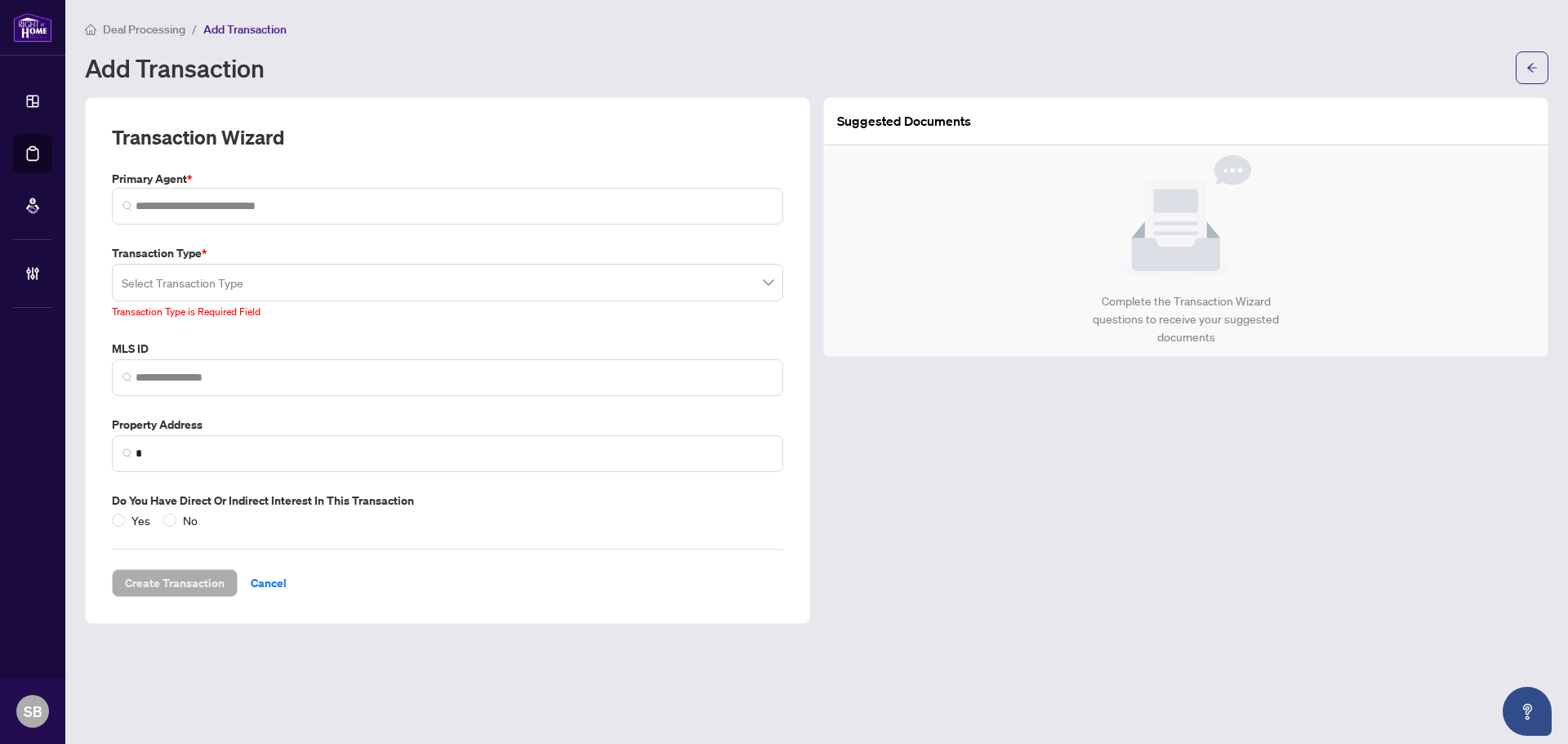
click at [145, 28] on span "Deal Processing" at bounding box center [144, 29] width 82 height 14
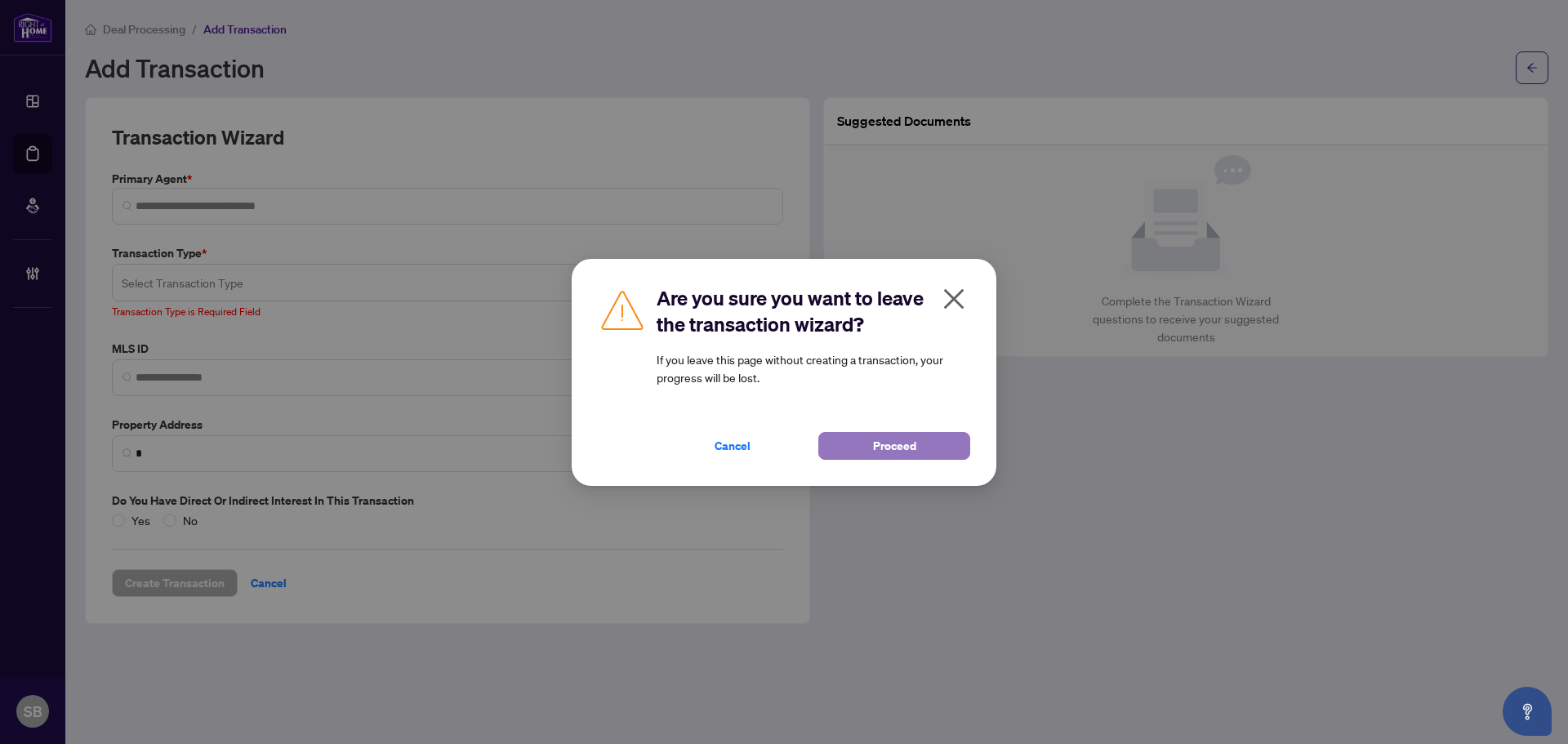
click at [888, 445] on span "Proceed" at bounding box center [894, 445] width 43 height 26
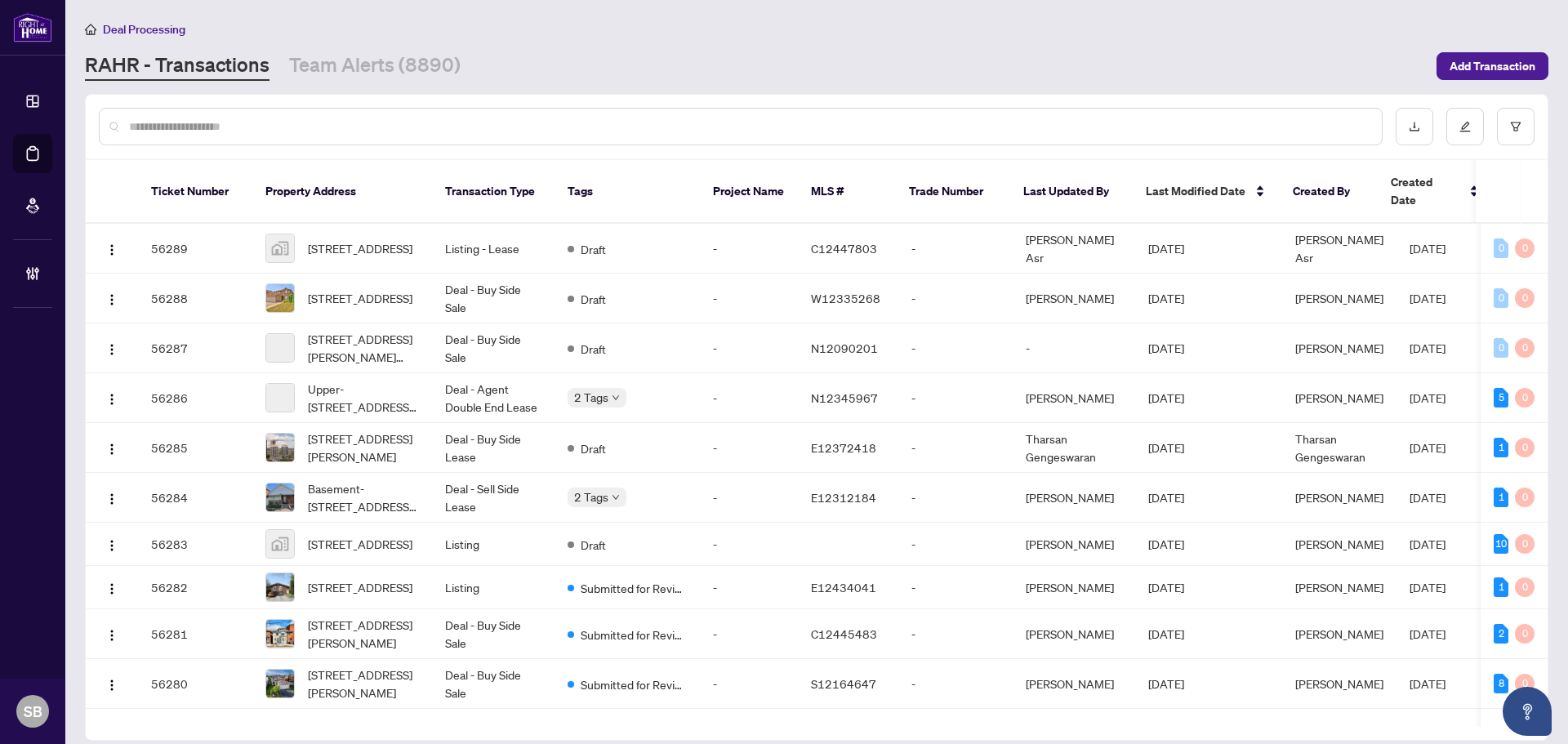
click at [465, 140] on div at bounding box center [817, 126] width 1462 height 63
click at [465, 129] on input "text" at bounding box center [749, 127] width 1240 height 18
type input "*"
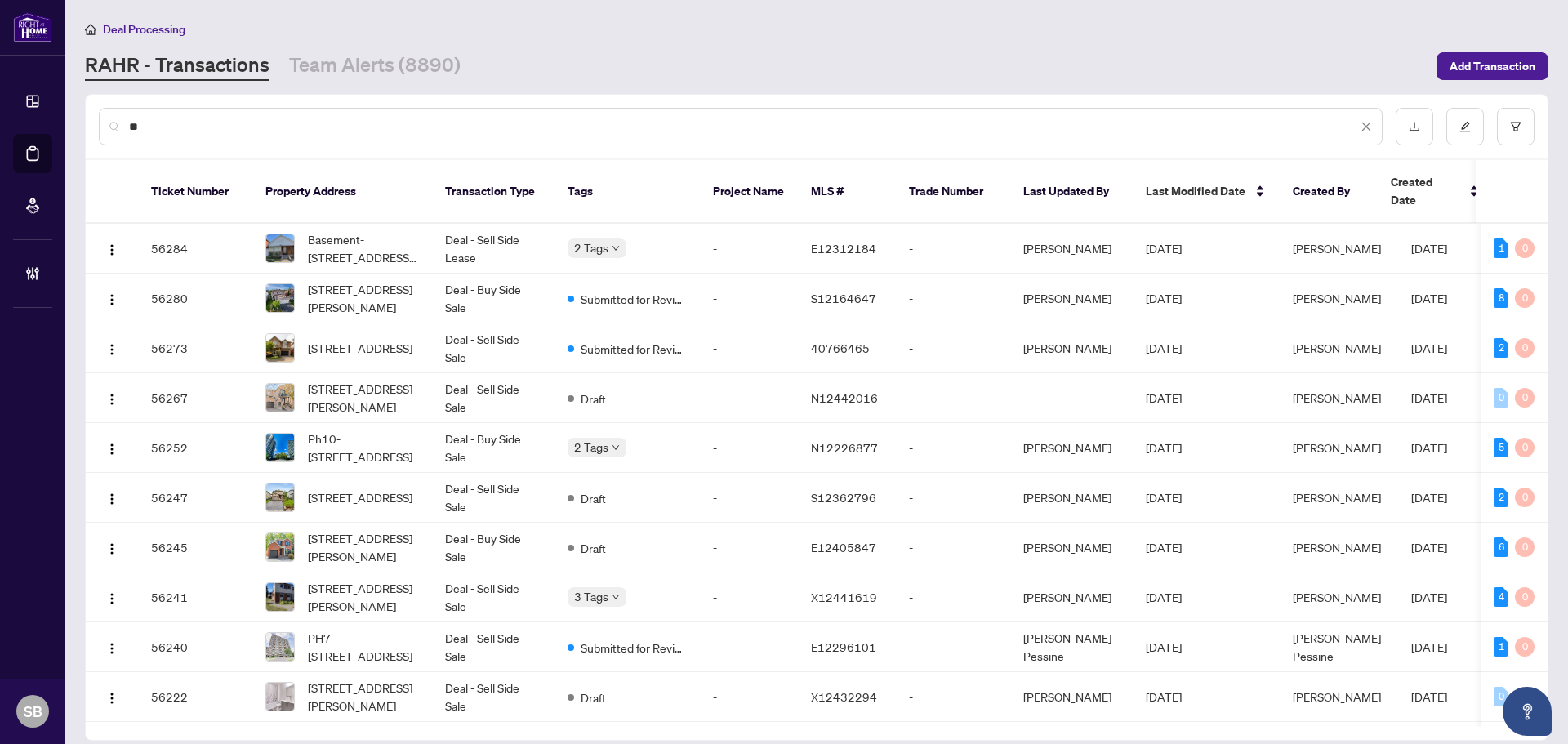
type input "*"
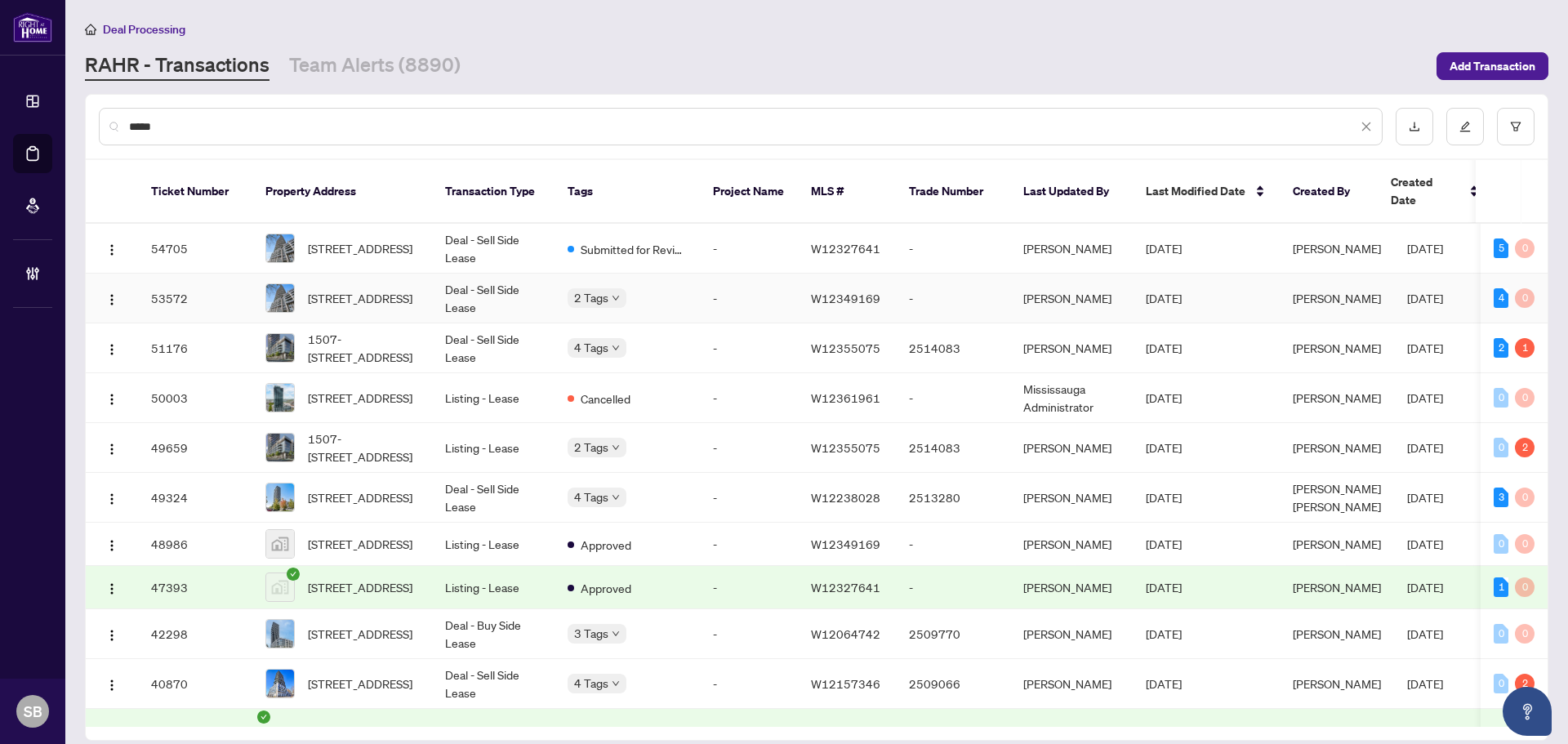
type input "*****"
click at [460, 282] on td "Deal - Sell Side Lease" at bounding box center [493, 298] width 122 height 50
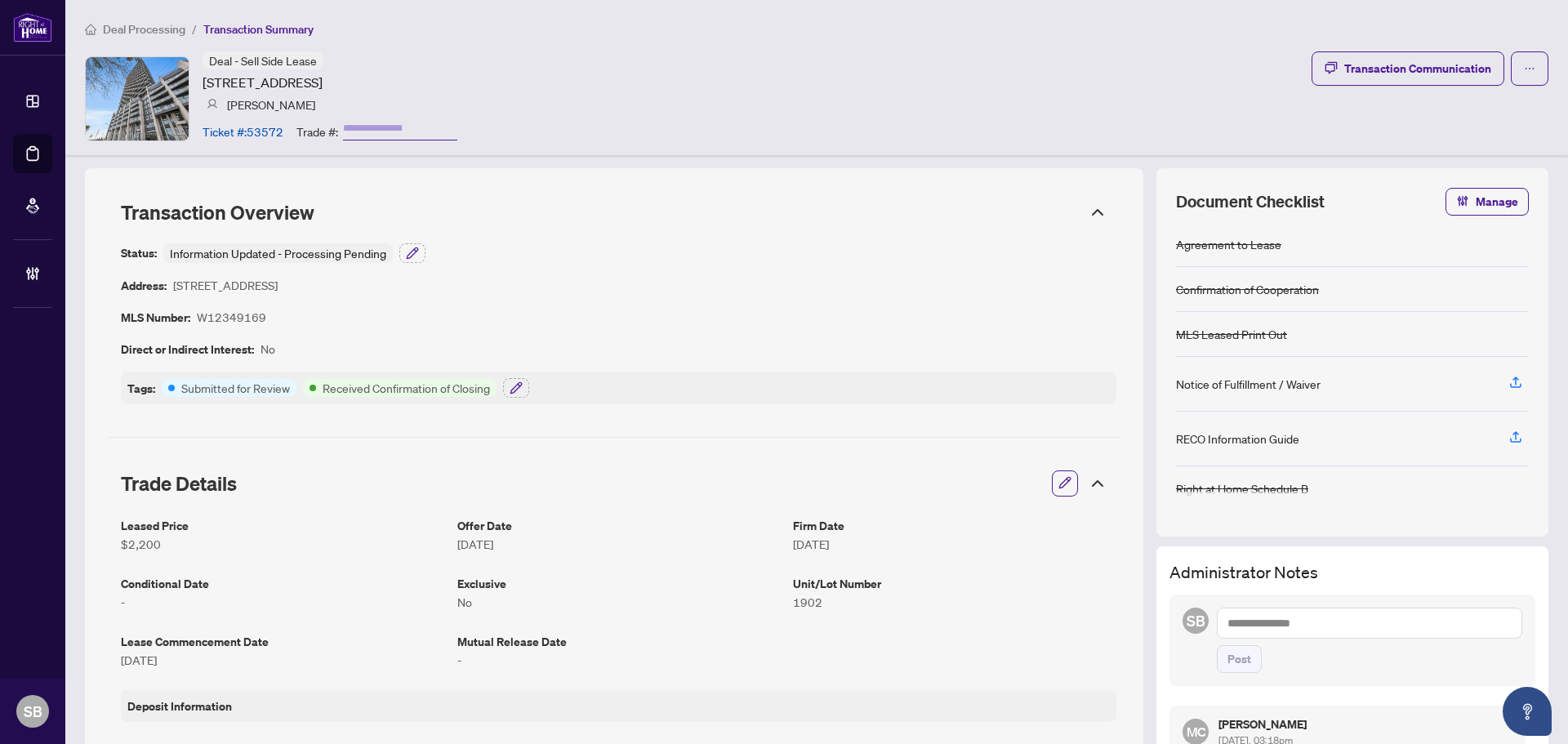
click at [1088, 213] on icon at bounding box center [1098, 213] width 20 height 20
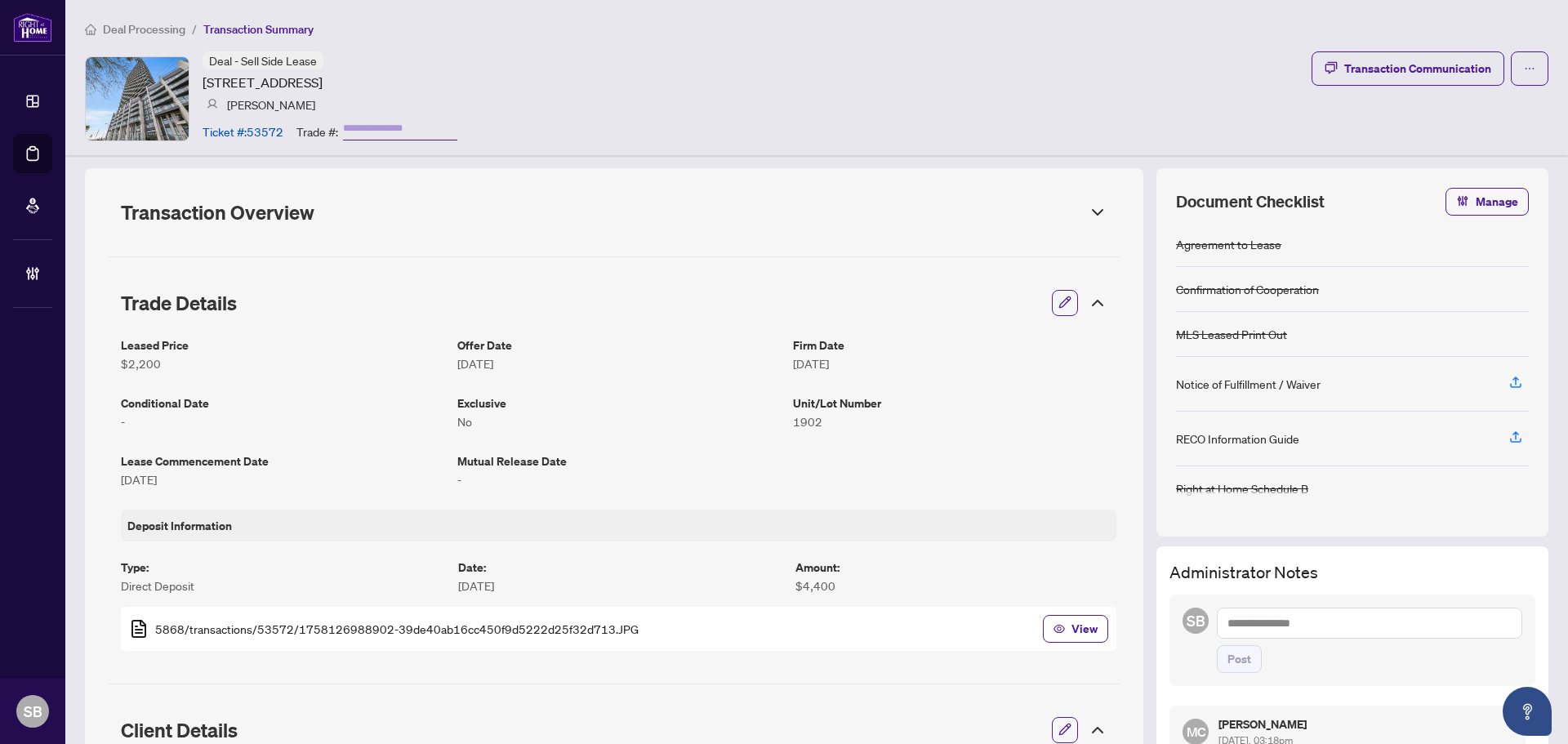
click at [1099, 288] on div "Trade Details" at bounding box center [614, 303] width 1012 height 46
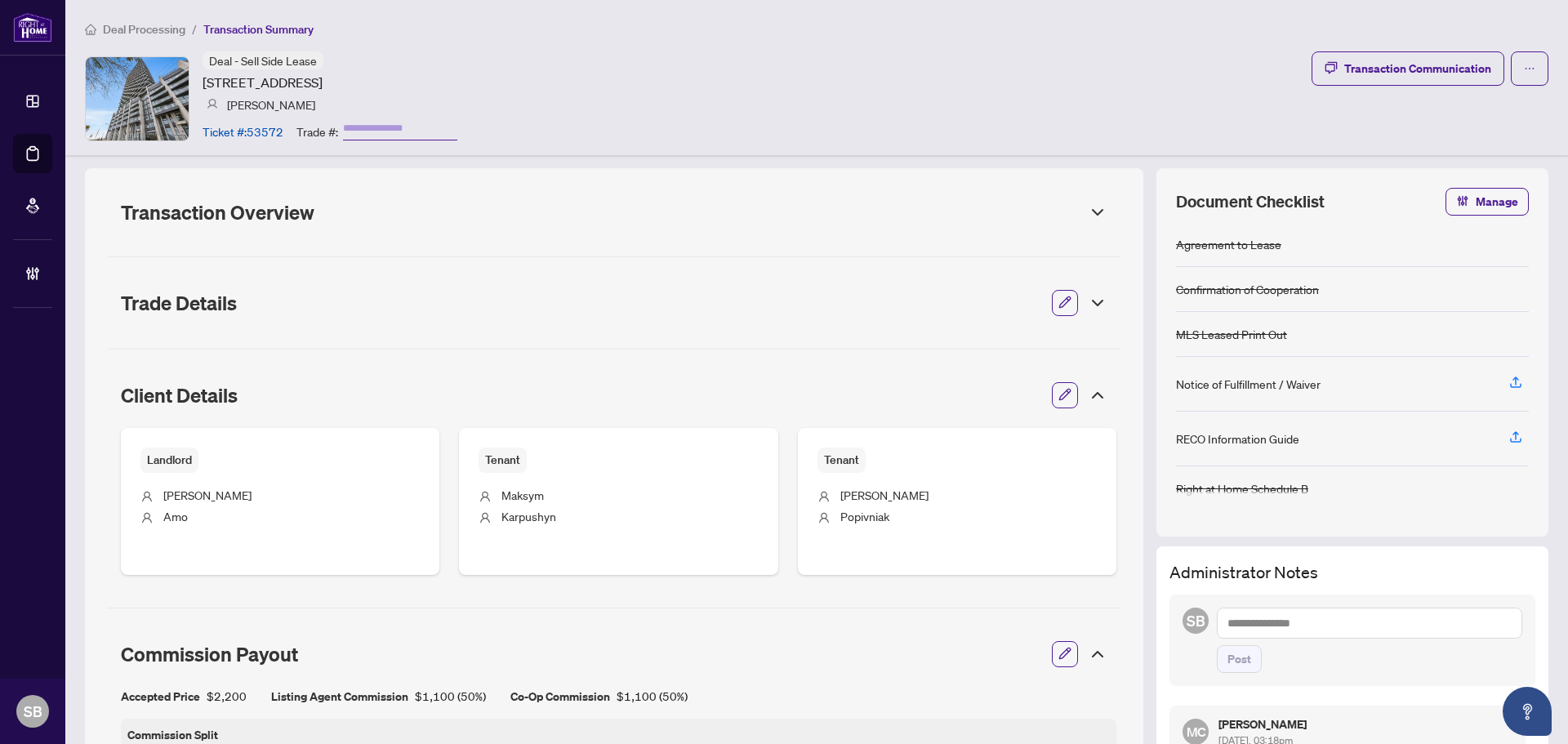
click at [1088, 389] on icon at bounding box center [1098, 395] width 20 height 20
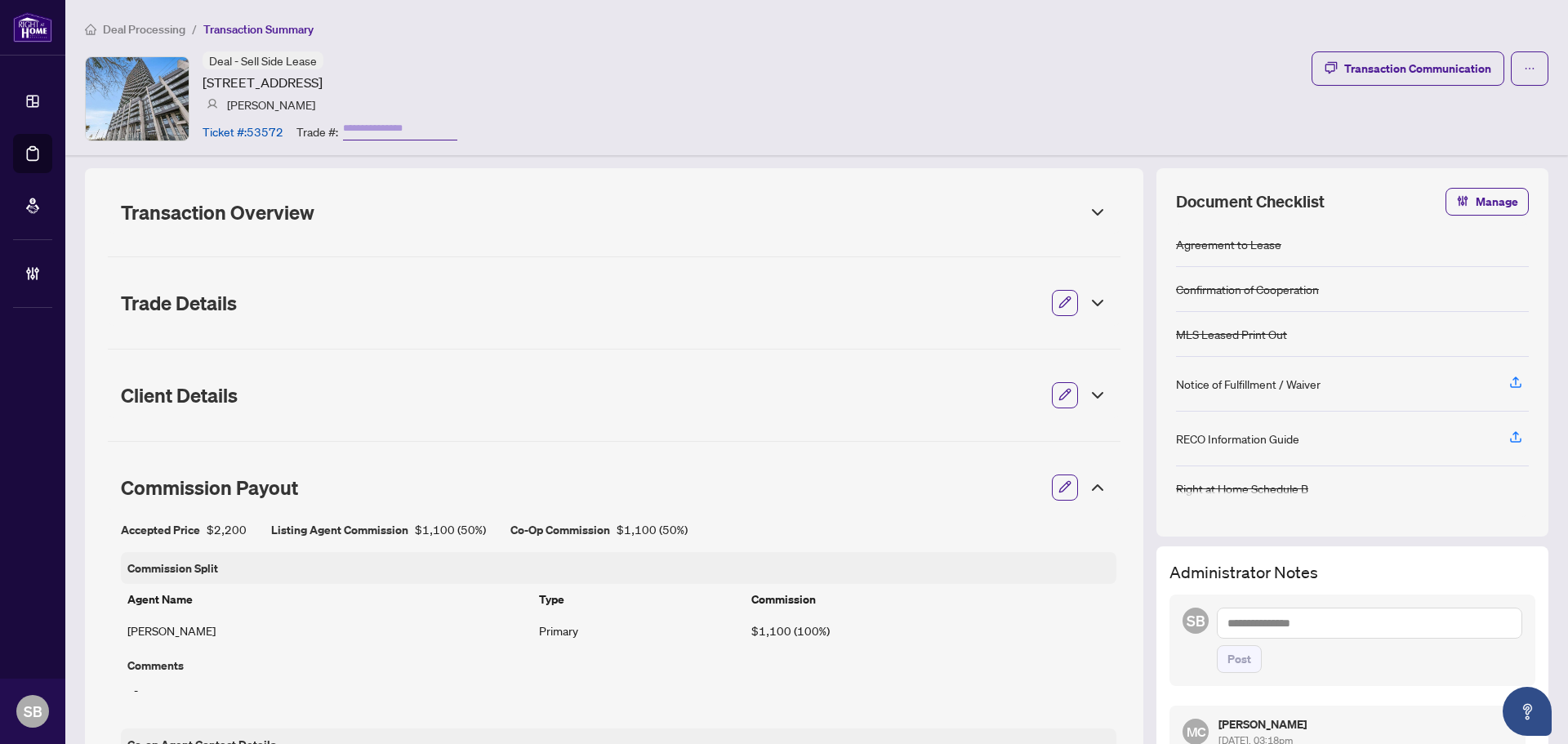
click at [1092, 489] on icon at bounding box center [1098, 488] width 20 height 20
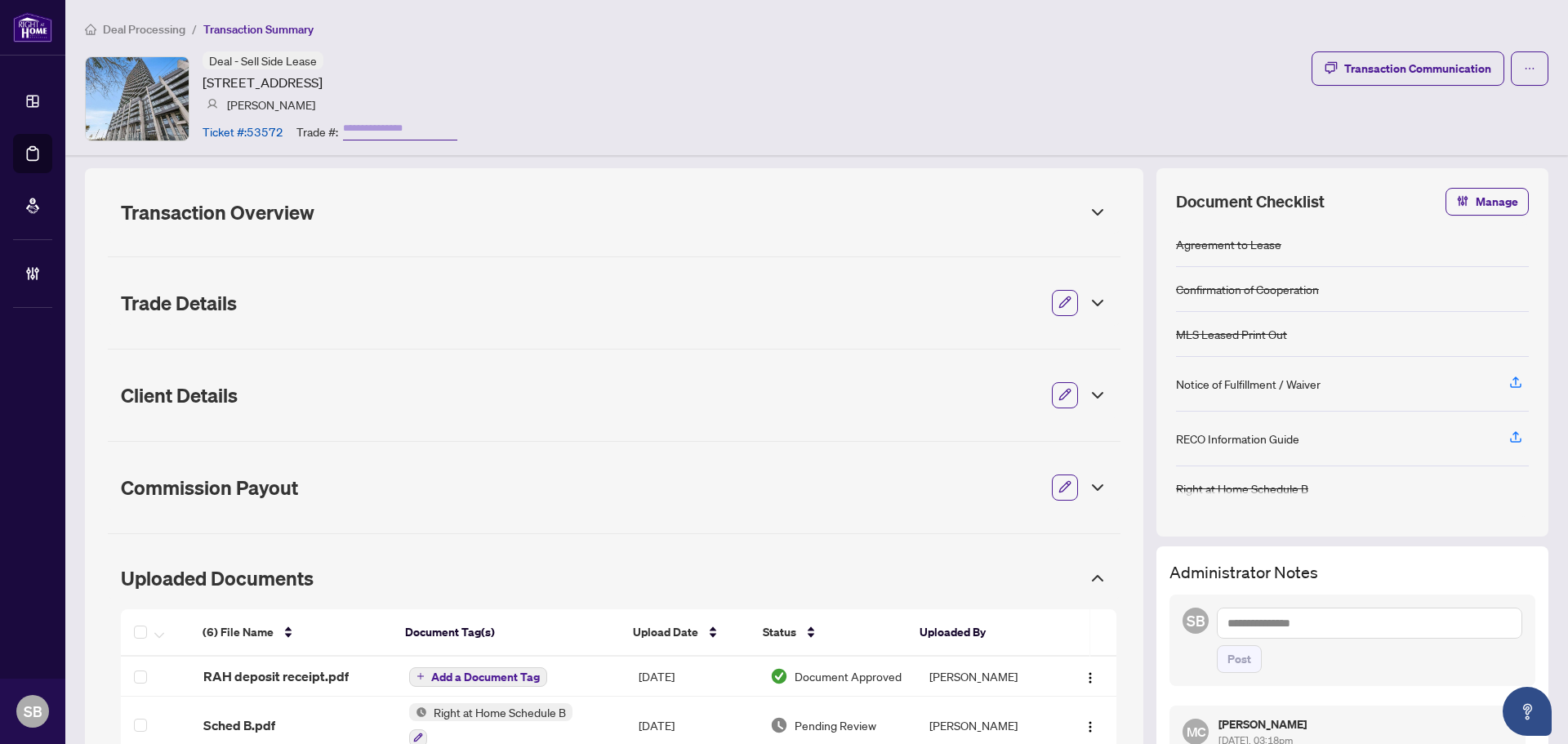
scroll to position [369, 0]
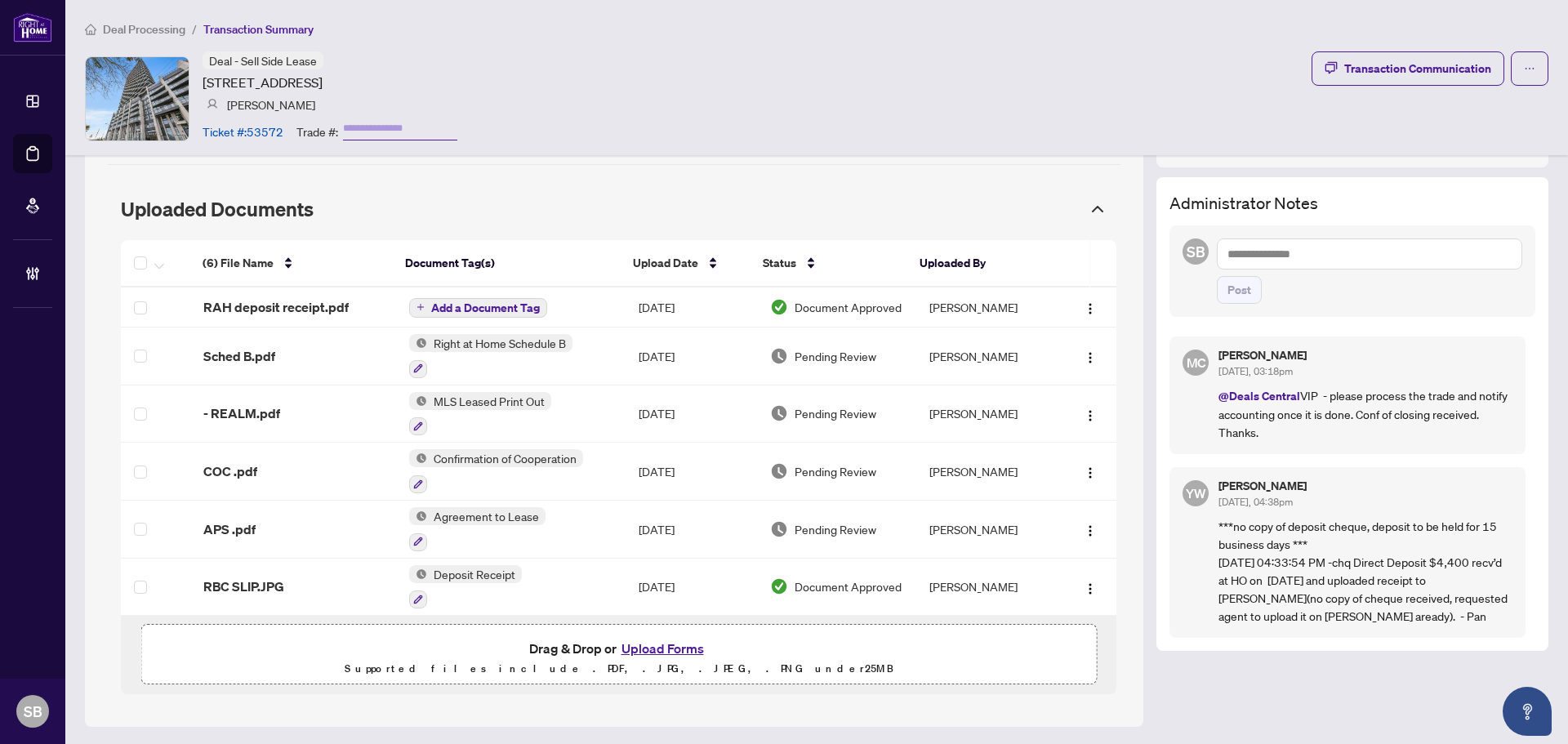
drag, startPoint x: 341, startPoint y: 86, endPoint x: 204, endPoint y: 77, distance: 137.3
click at [204, 77] on article "36 Zorra St, Toronto, Ontario M8Z 1R7, Canada" at bounding box center [263, 82] width 120 height 20
copy article "36 Zorra St, Toronto, Ontario"
click at [485, 24] on ol "Deal Processing / Transaction Summary" at bounding box center [817, 29] width 1463 height 19
drag, startPoint x: 365, startPoint y: 86, endPoint x: 198, endPoint y: 77, distance: 167.2
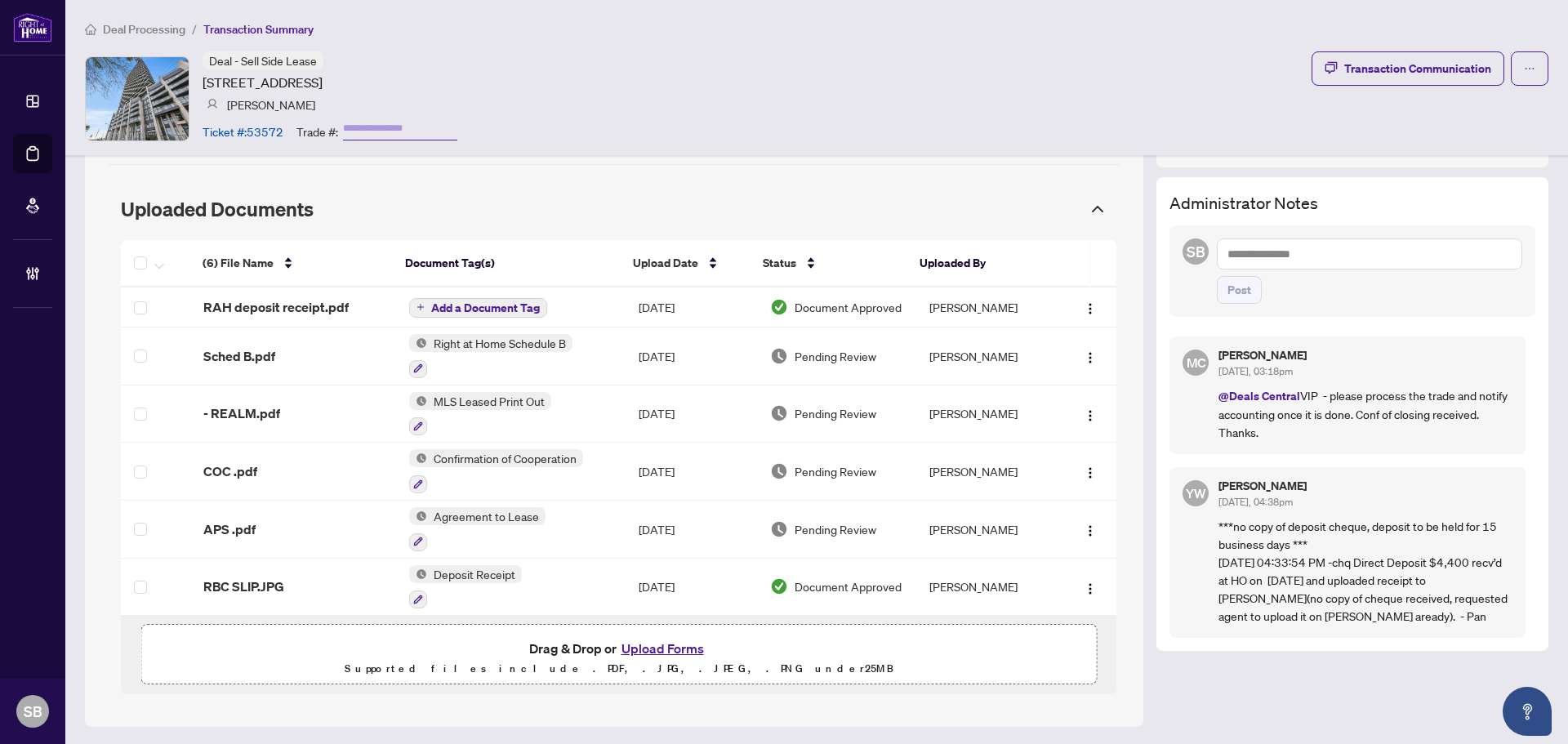
click at [198, 77] on div "Deal - Sell Side Lease 36 Zorra St, Toronto, Ontario M8Z 1R7, Canada Sergio Men…" at bounding box center [271, 98] width 373 height 94
copy article "36 Zorra St, Toronto, Ontario"
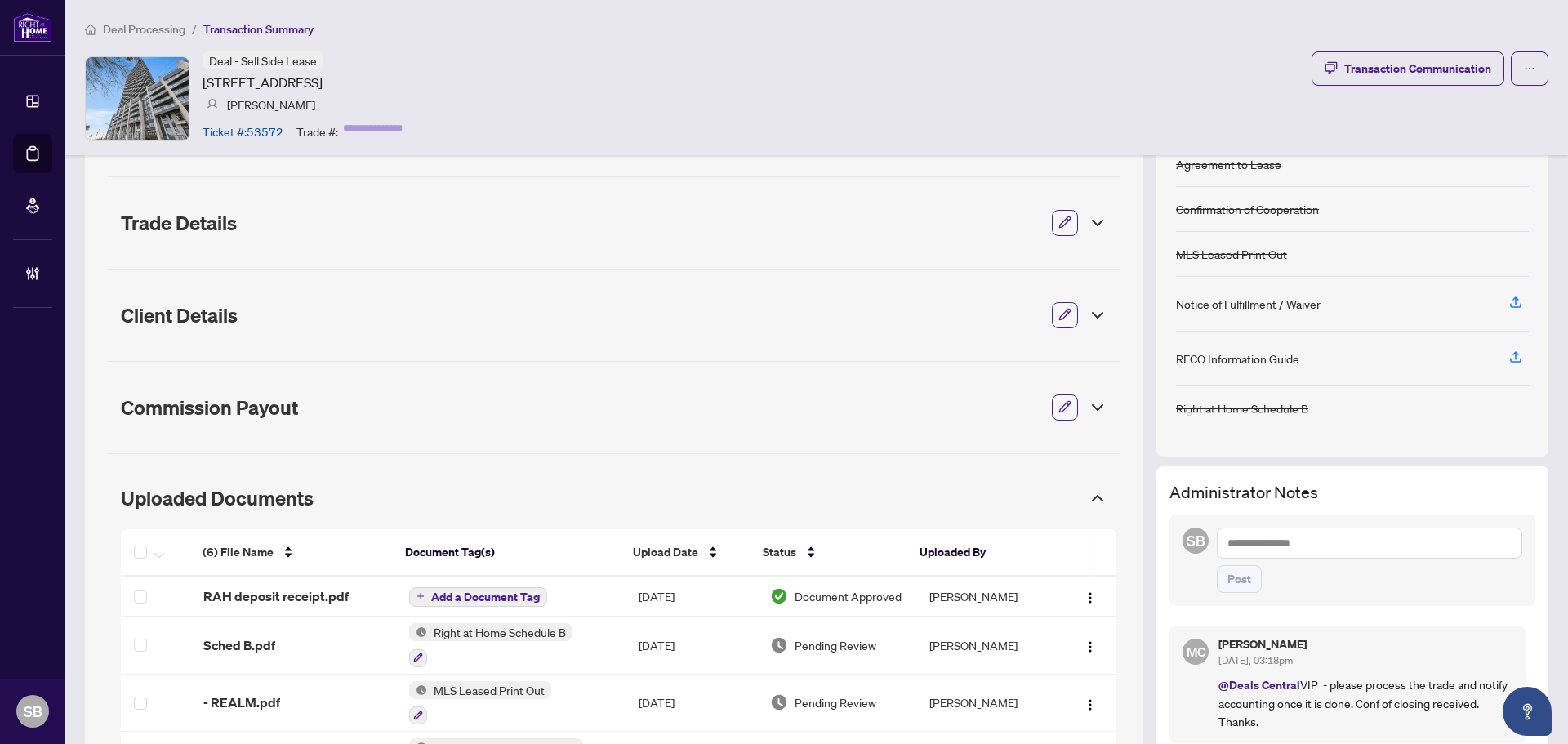
scroll to position [0, 0]
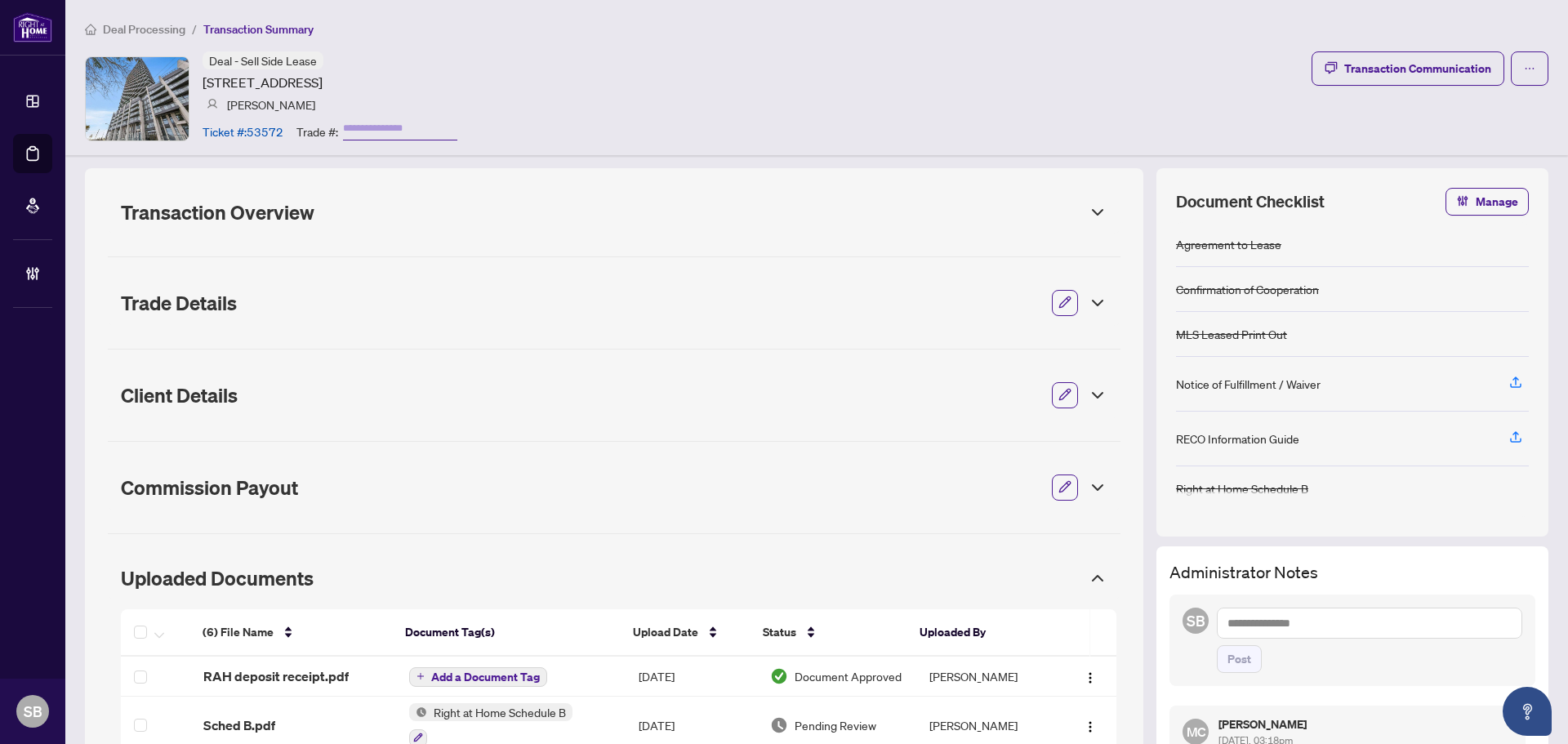
click at [532, 235] on div "Transaction Overview Status: Information Updated - Processing Pending Address: …" at bounding box center [614, 631] width 1059 height 927
click at [480, 223] on div "Transaction Overview" at bounding box center [614, 213] width 1012 height 43
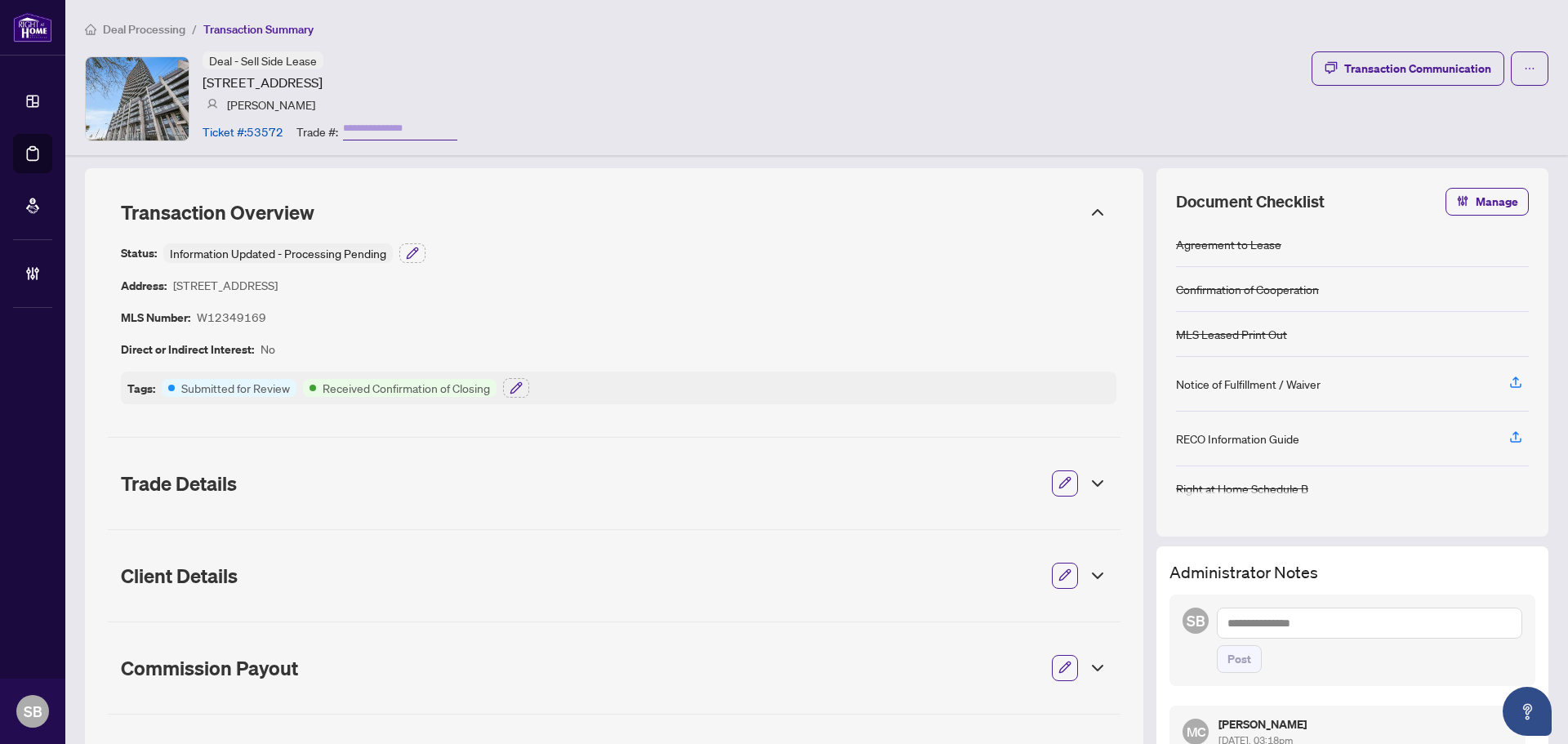
click at [874, 247] on div "Status: Information Updated - Processing Pending Address: 36 Zorra St, Toronto,…" at bounding box center [618, 323] width 995 height 161
click at [1088, 209] on icon at bounding box center [1098, 213] width 20 height 20
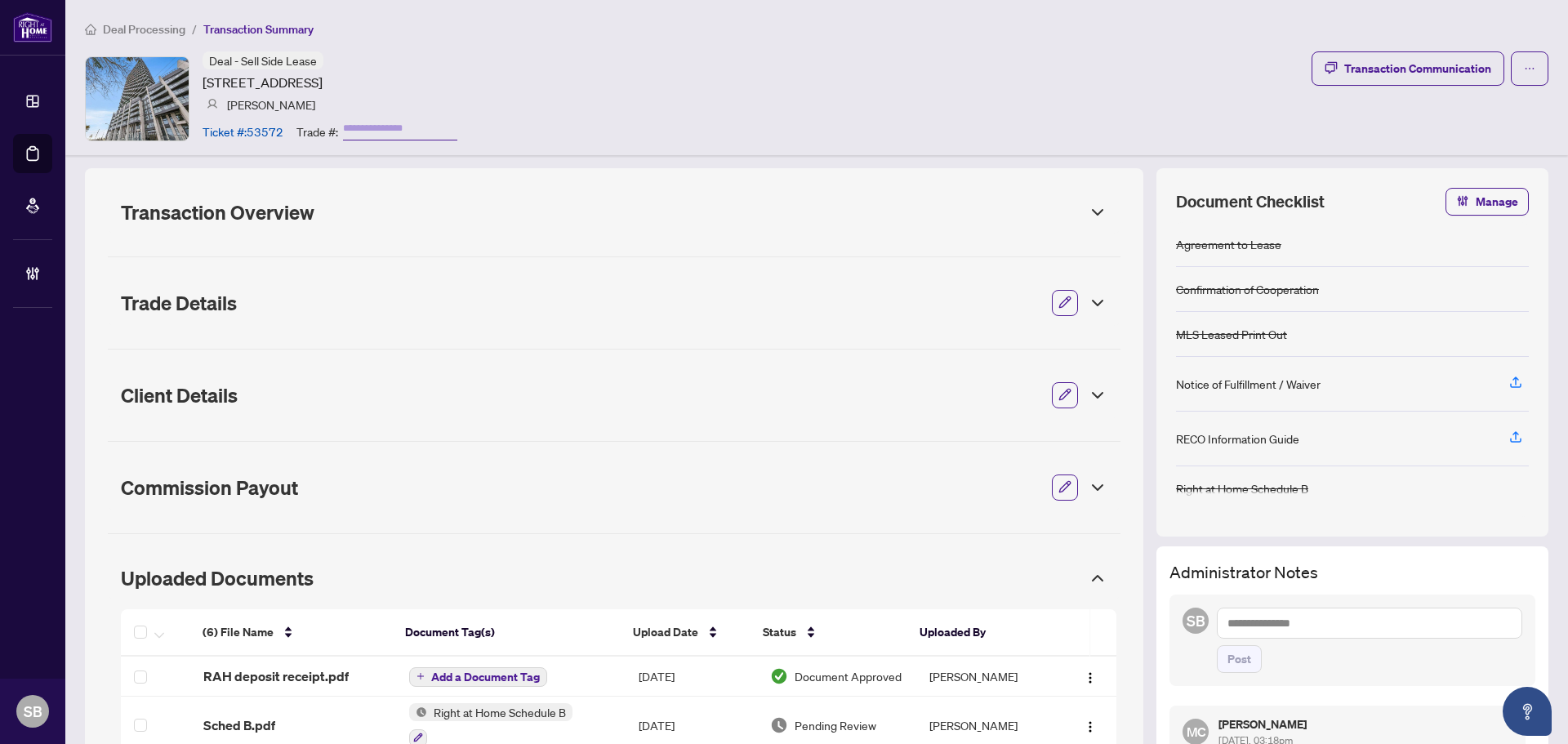
click at [1088, 308] on icon at bounding box center [1098, 303] width 20 height 20
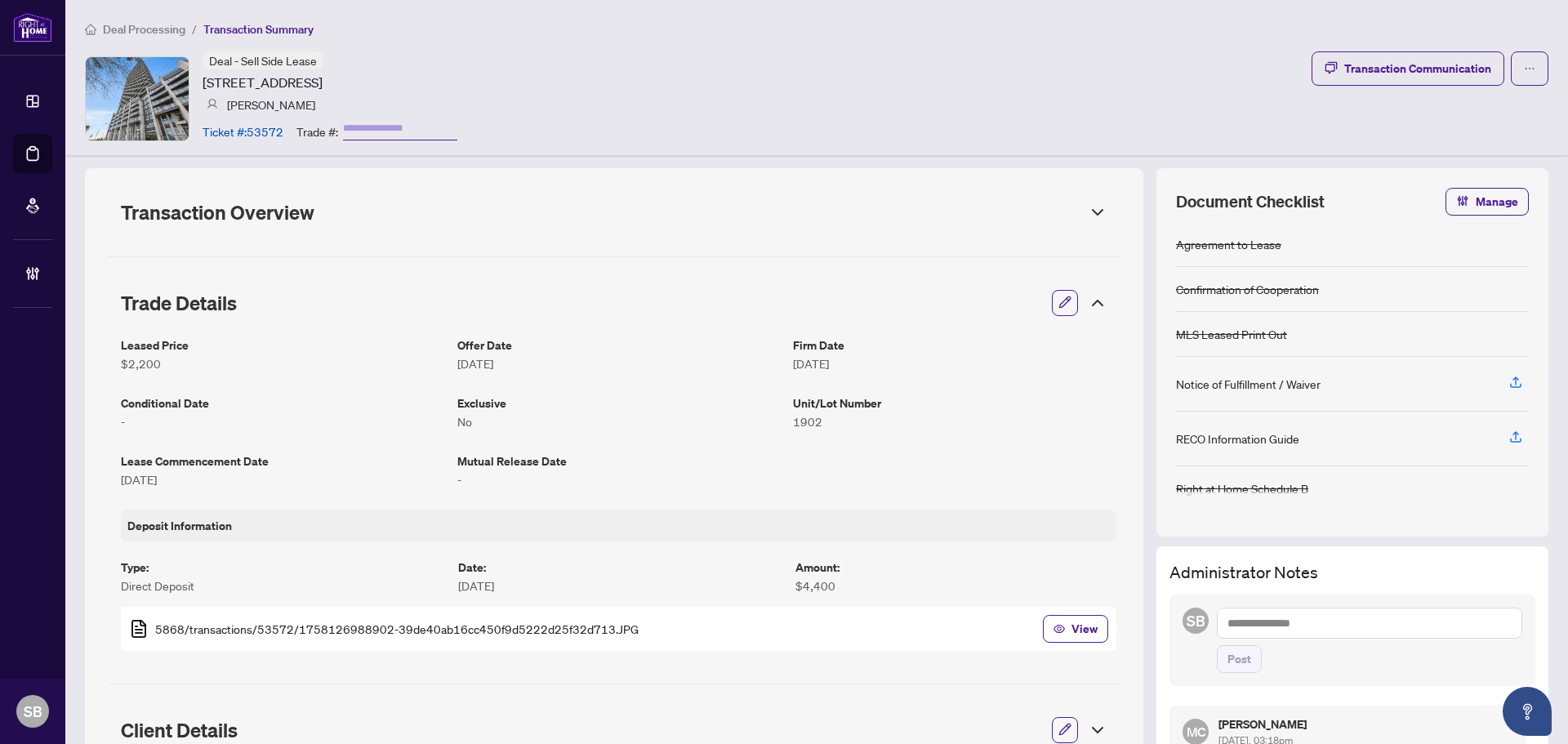
click at [1088, 308] on icon at bounding box center [1098, 303] width 20 height 20
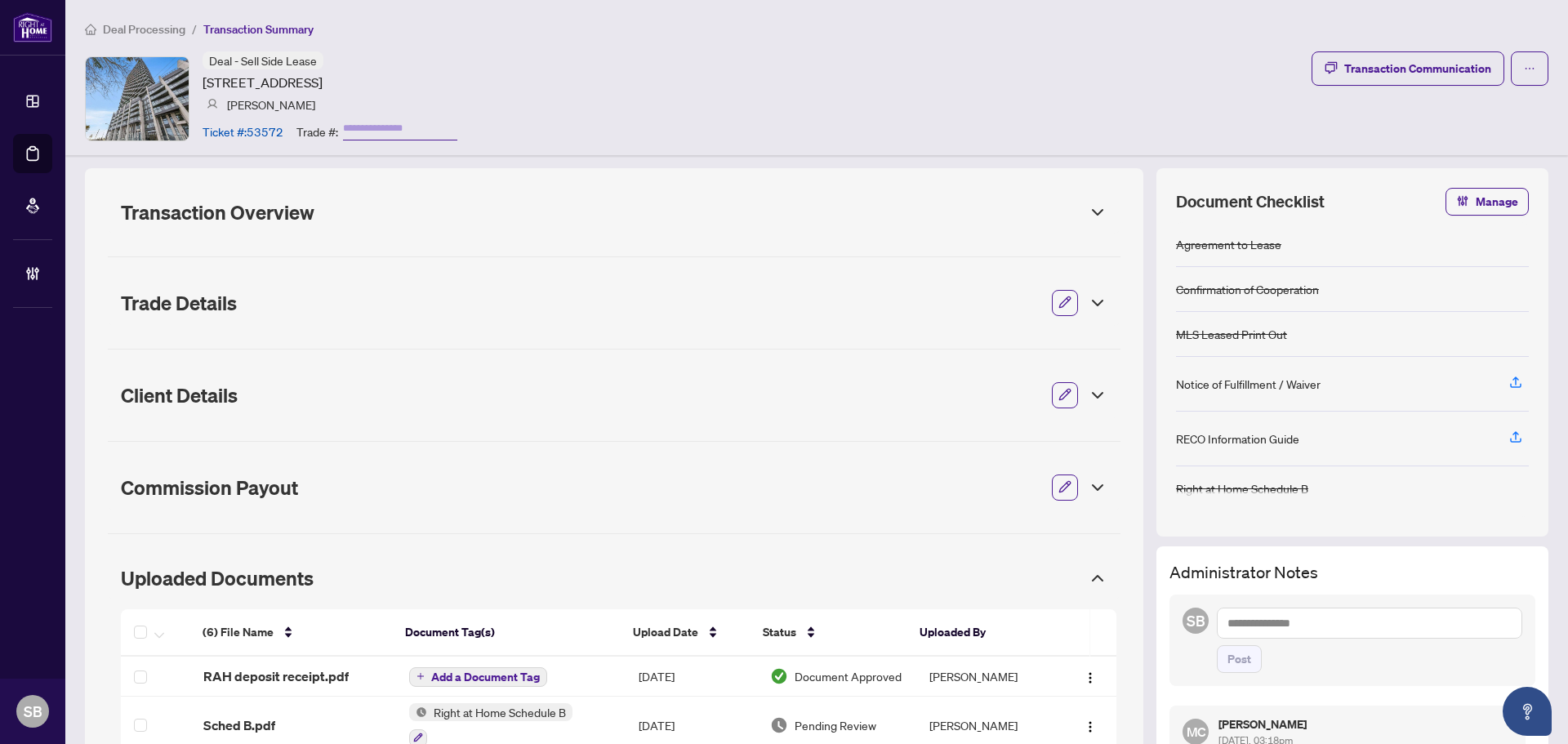
click at [1078, 397] on div at bounding box center [1093, 395] width 29 height 18
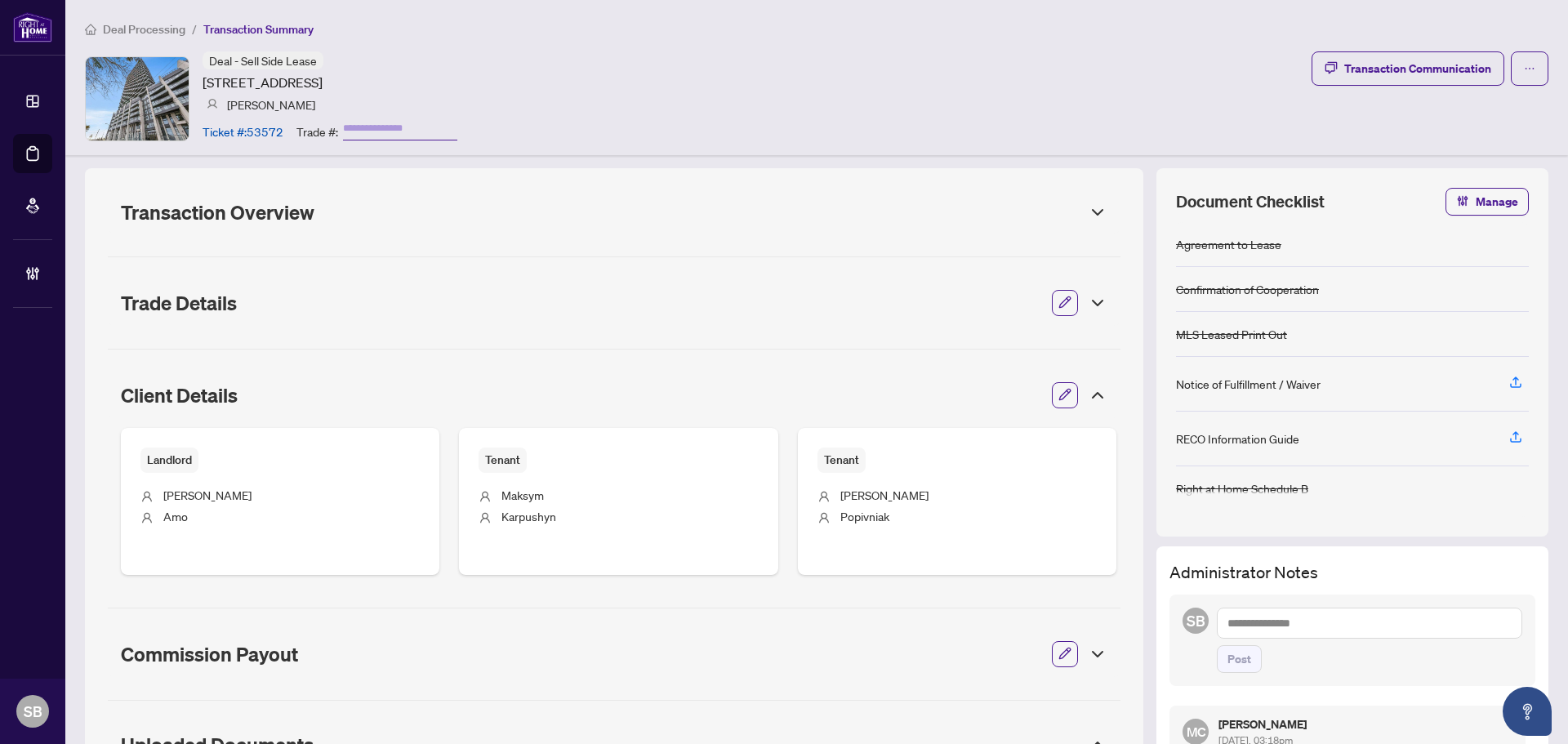
click at [1078, 397] on div at bounding box center [1093, 395] width 29 height 18
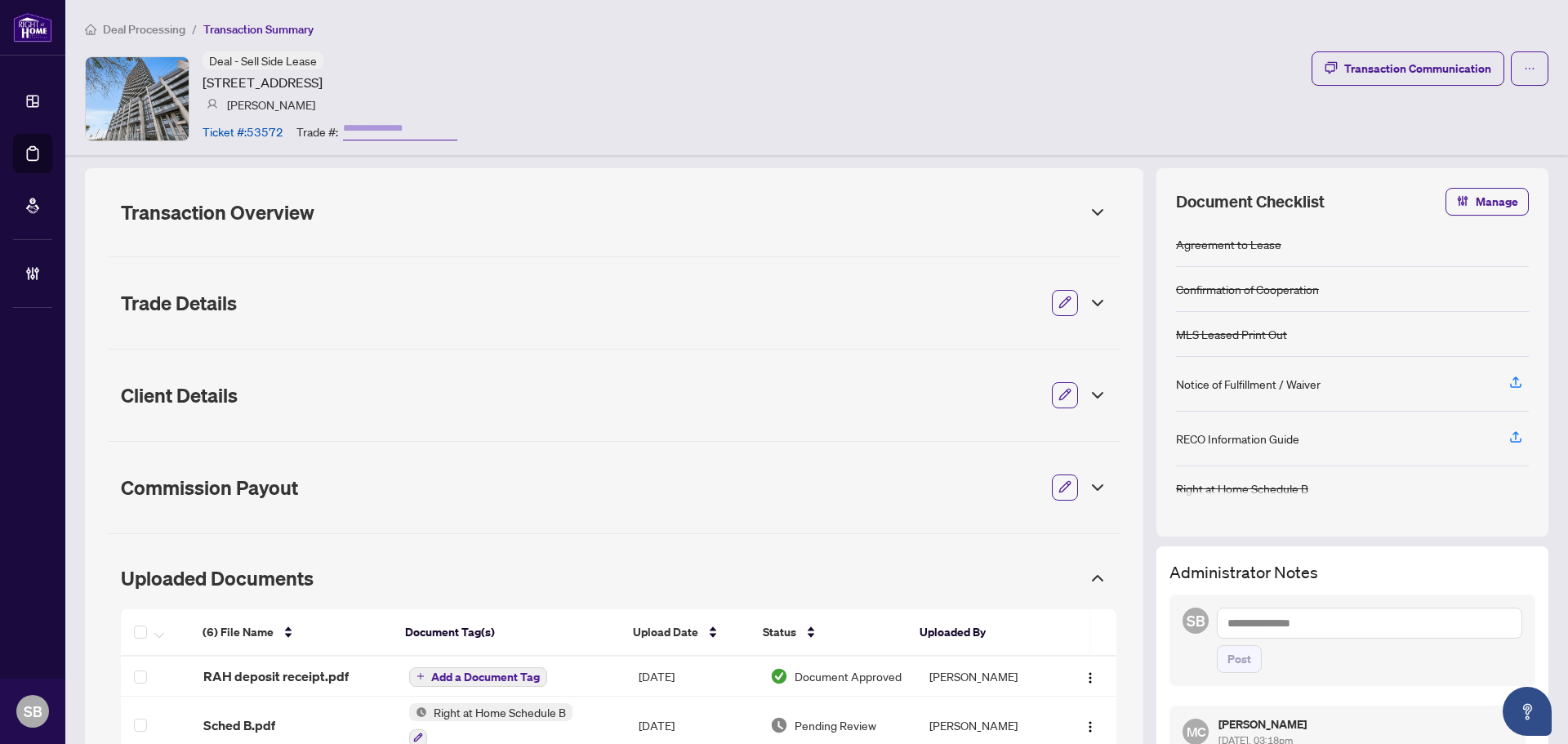
click at [1090, 495] on icon at bounding box center [1098, 488] width 20 height 20
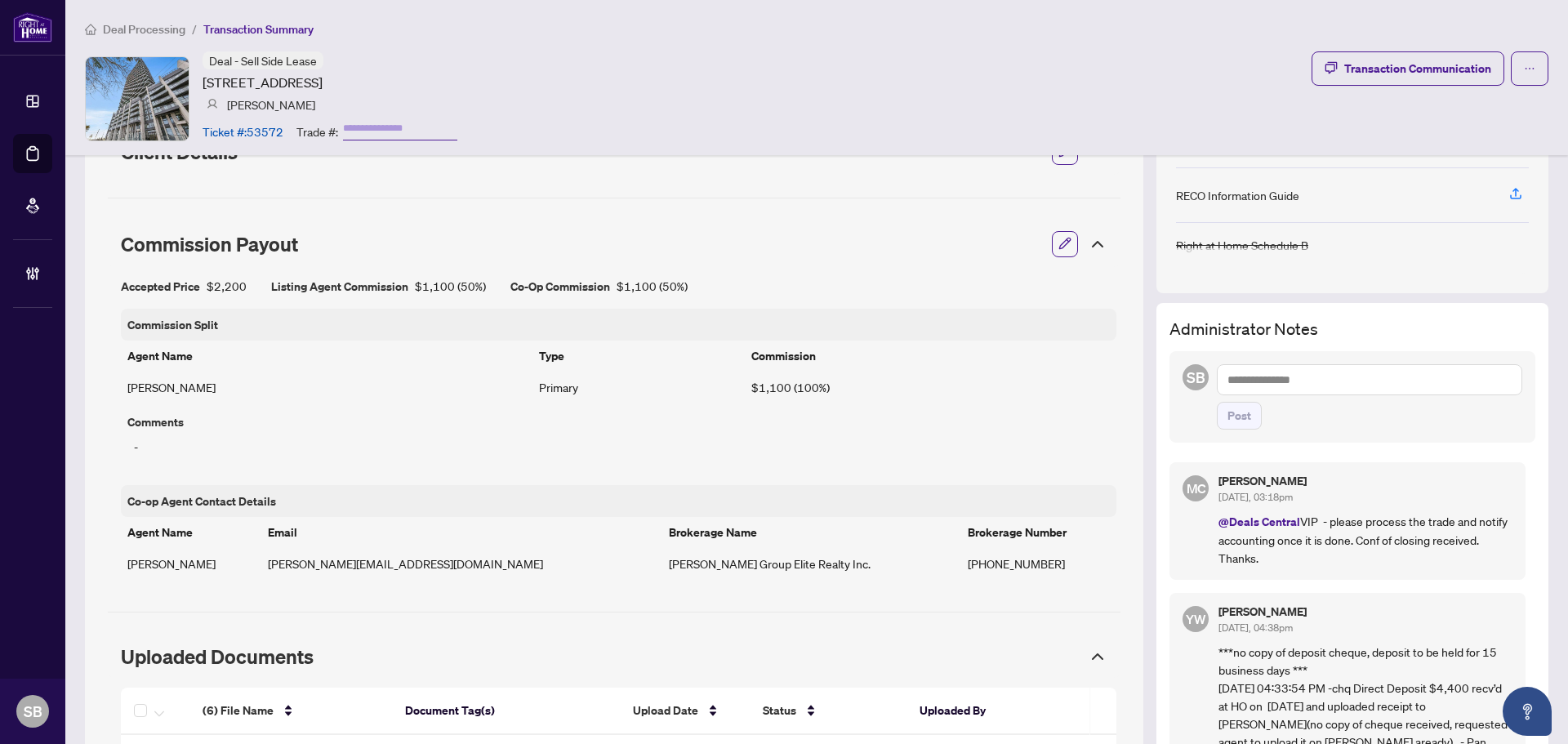
scroll to position [245, 0]
click at [1073, 487] on div "Co-op Agent Contact Details" at bounding box center [618, 499] width 995 height 32
click at [1088, 240] on icon at bounding box center [1098, 243] width 20 height 20
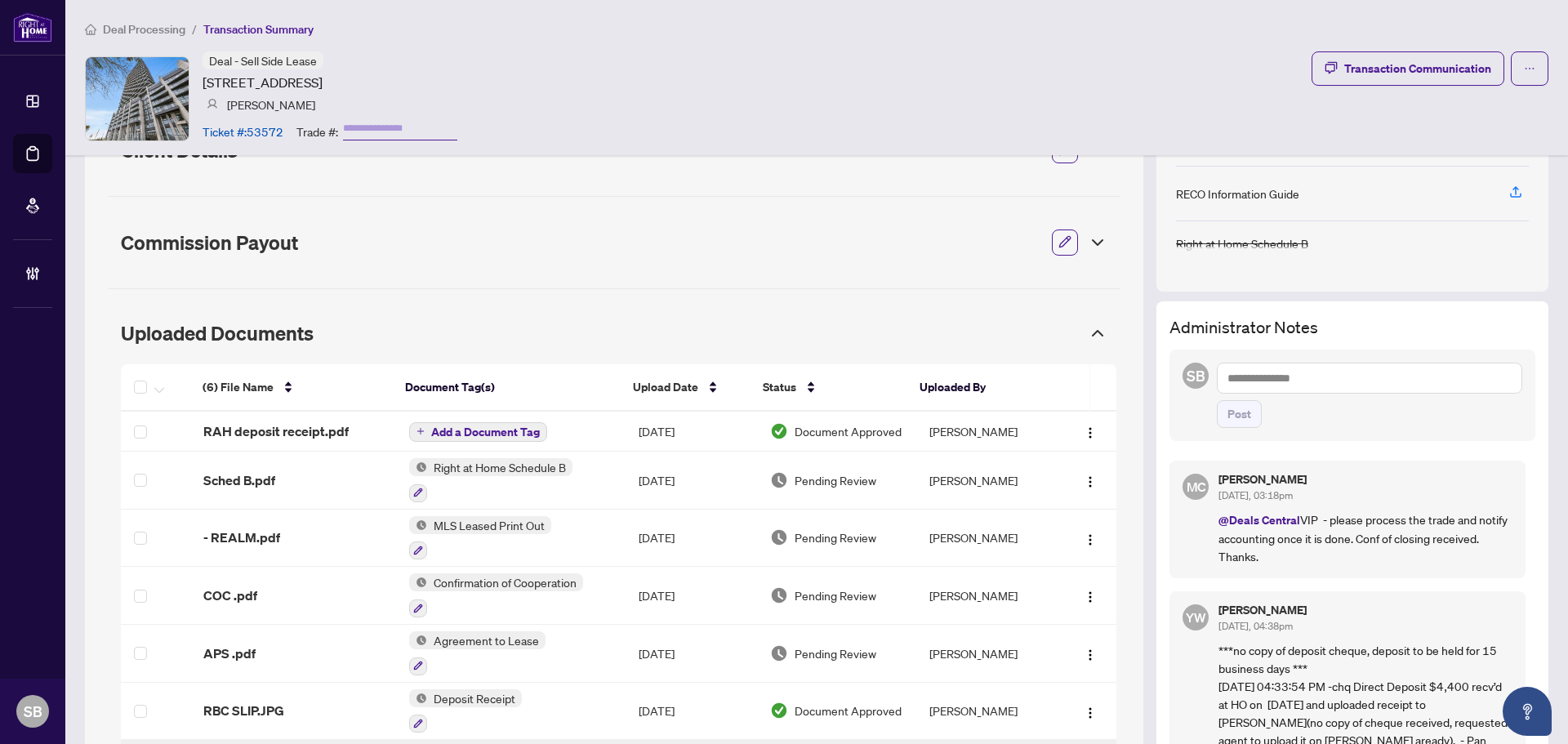
scroll to position [369, 0]
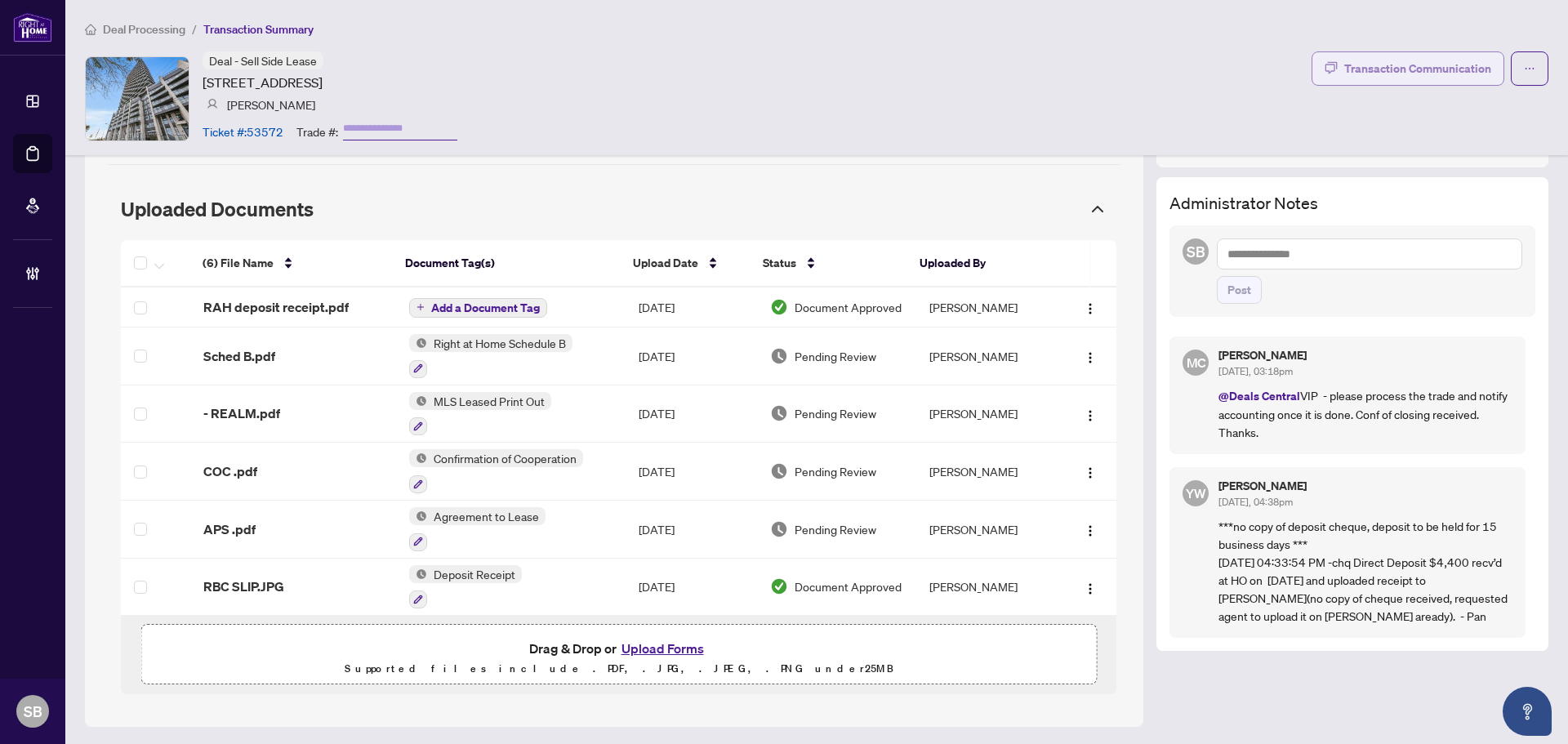
click at [1421, 61] on div "Transaction Communication" at bounding box center [1418, 68] width 147 height 26
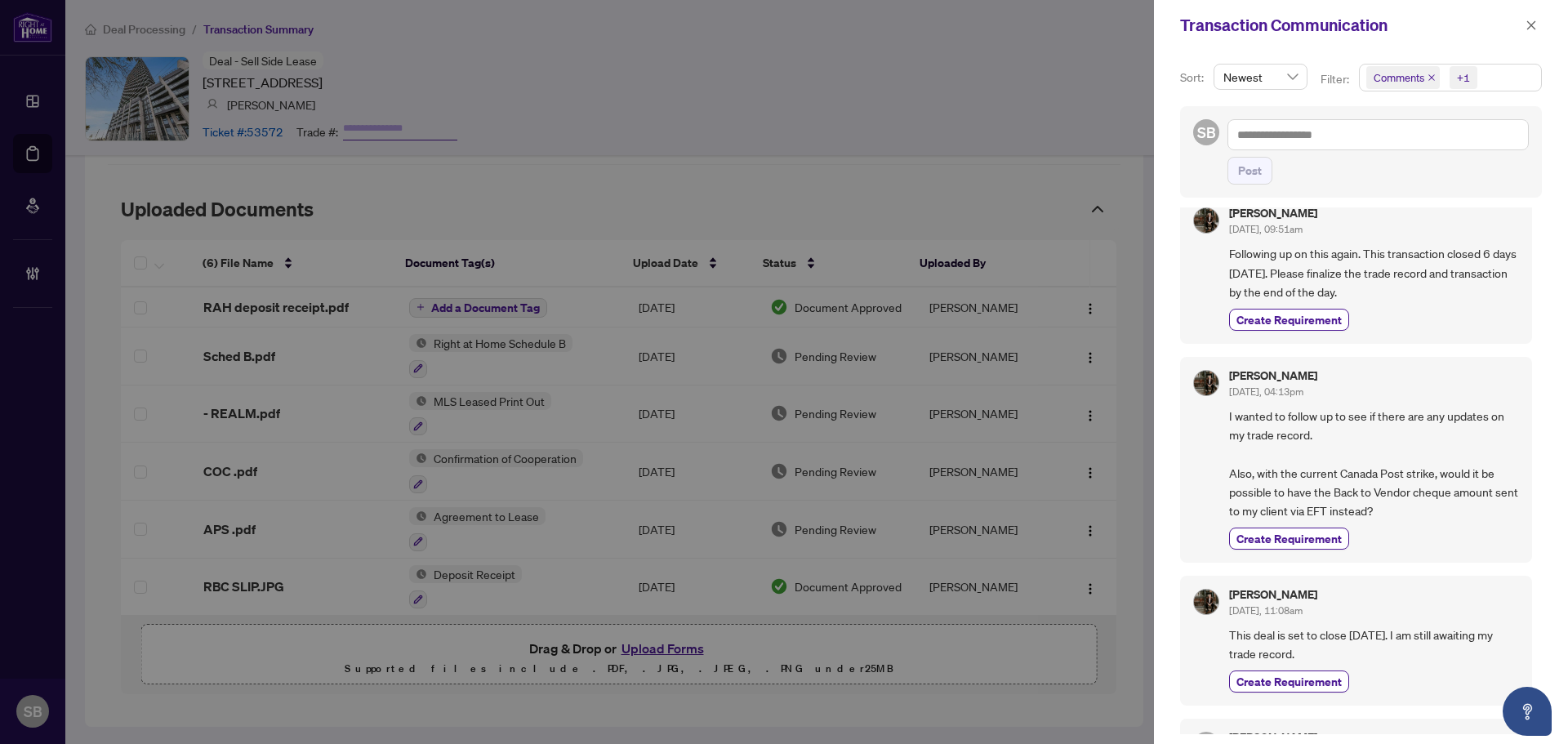
scroll to position [0, 0]
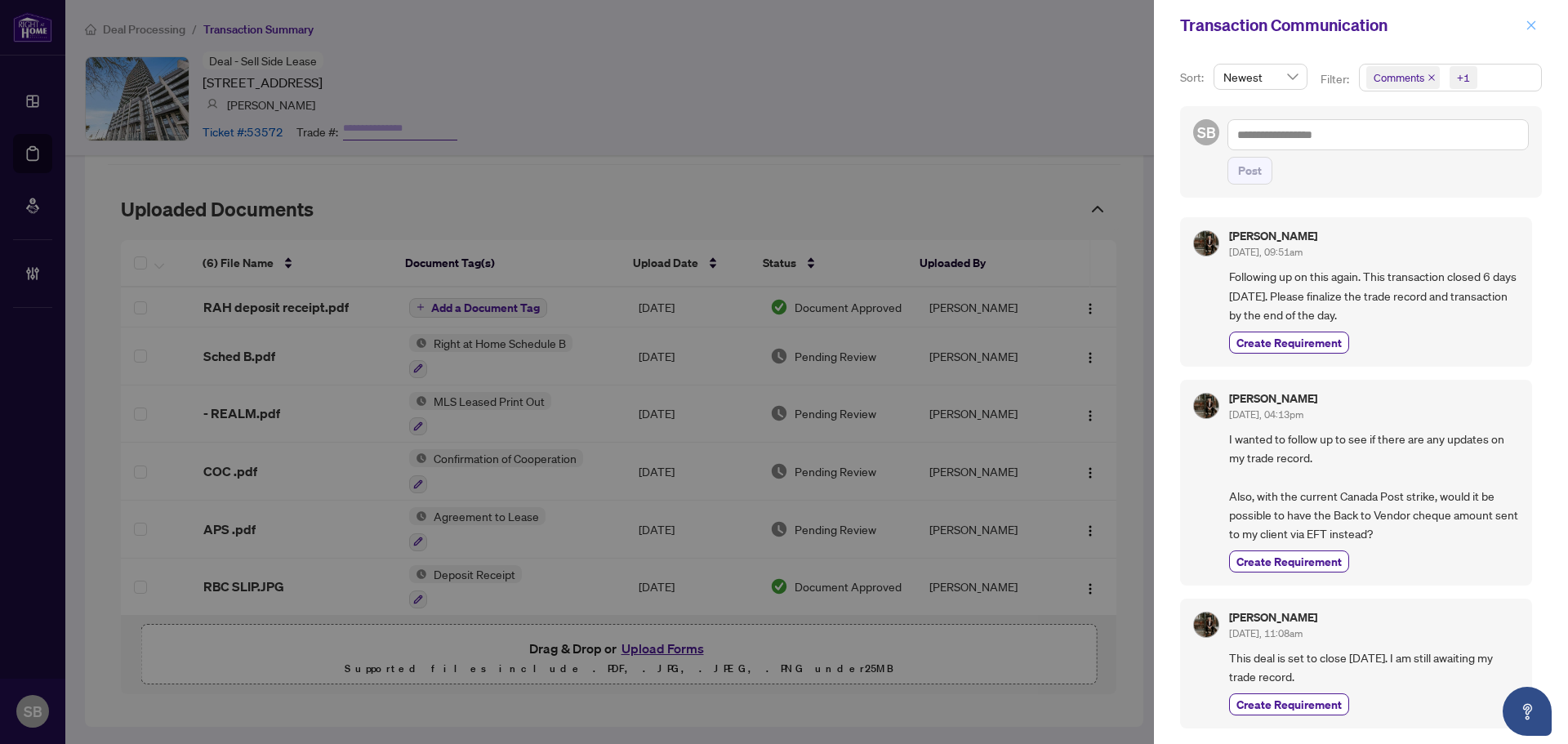
click at [1538, 25] on button "button" at bounding box center [1531, 25] width 21 height 20
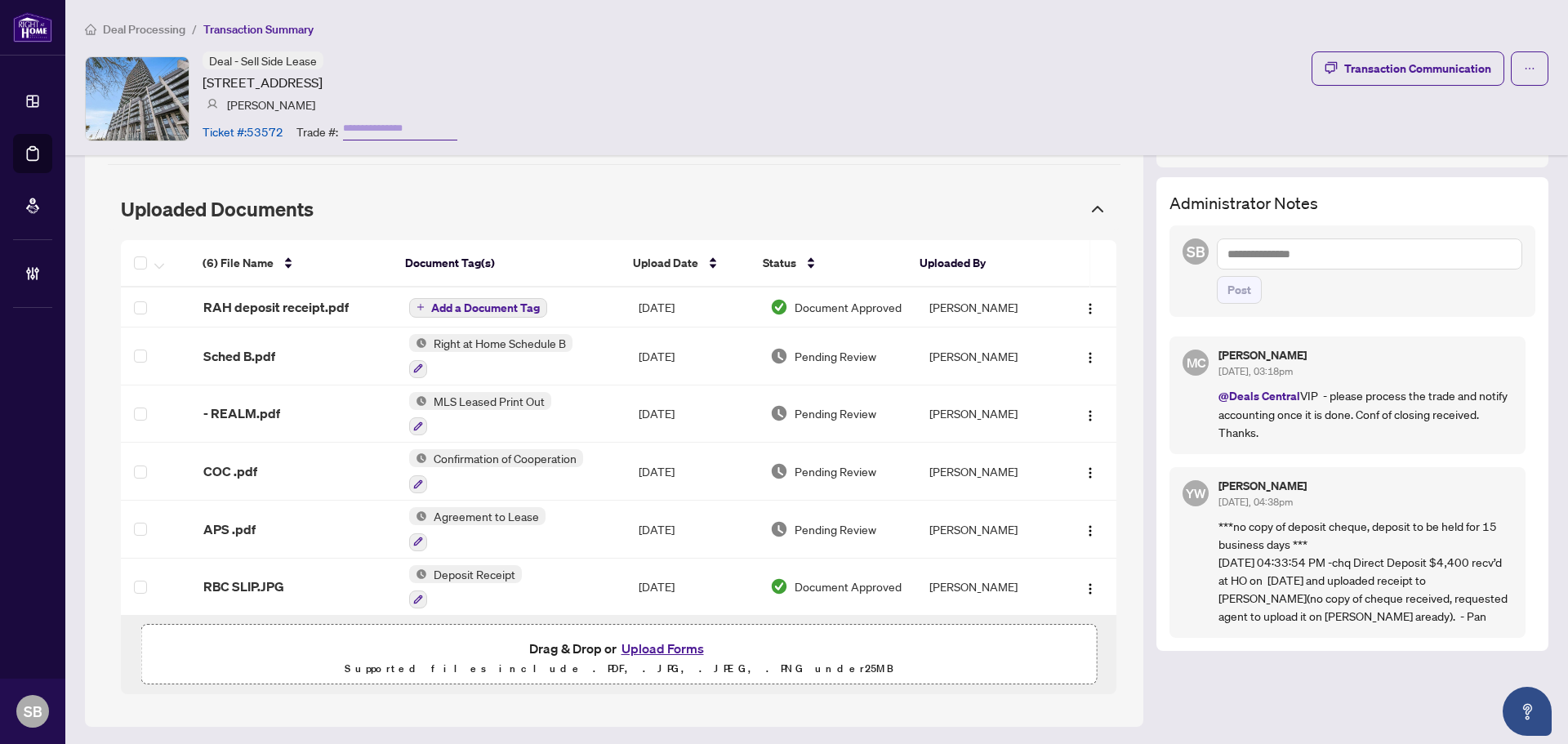
click at [136, 26] on span "Deal Processing" at bounding box center [144, 29] width 82 height 14
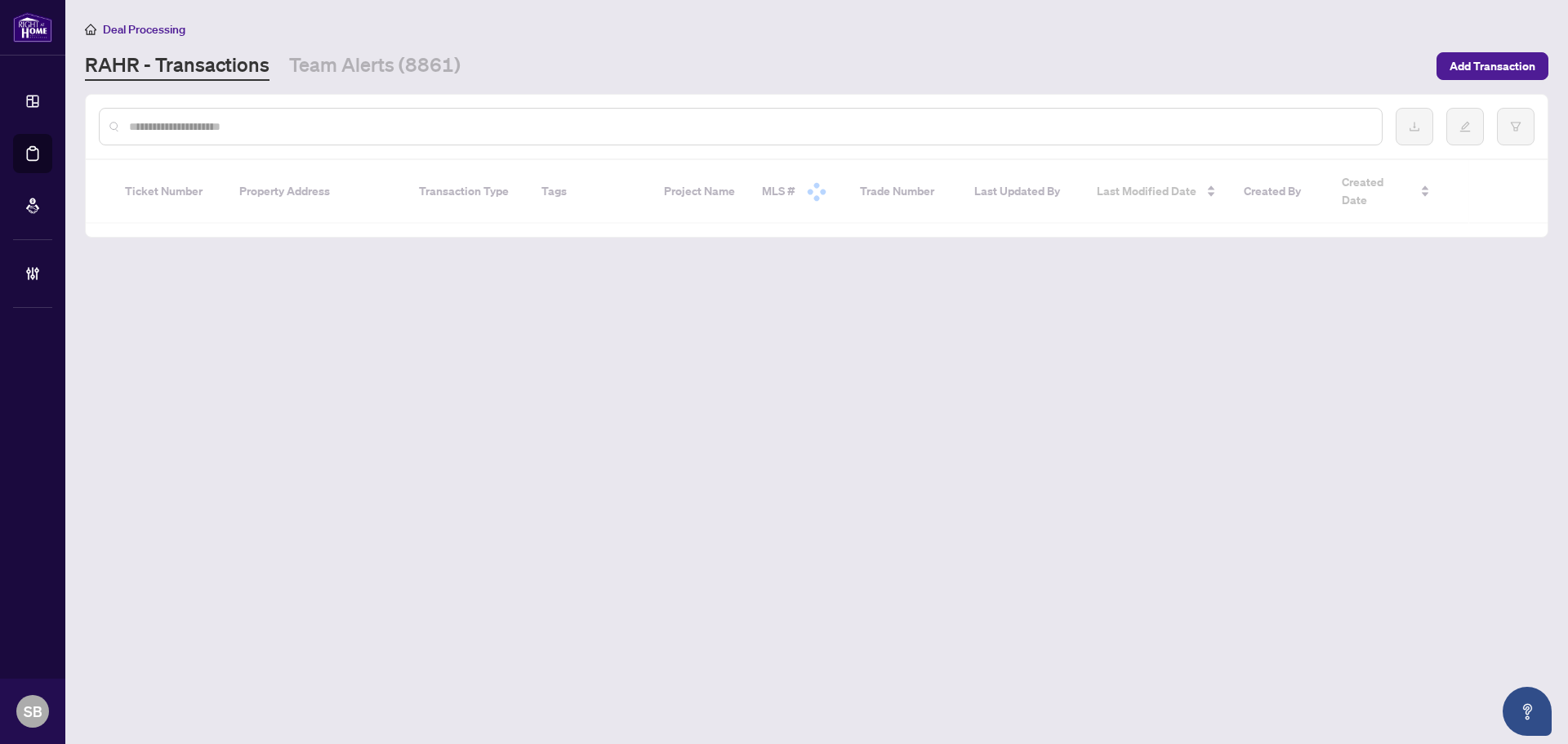
click at [356, 121] on input "text" at bounding box center [749, 127] width 1240 height 18
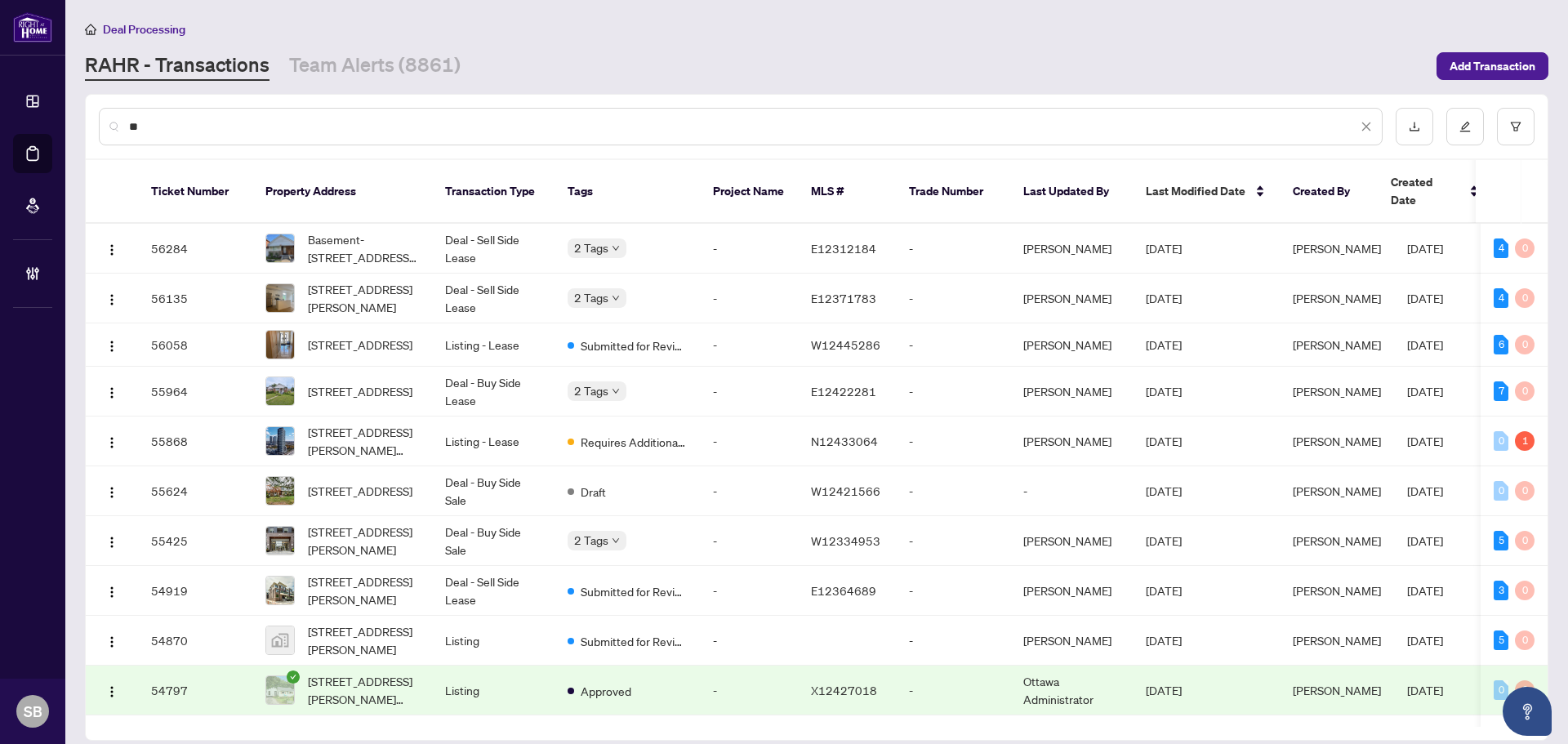
type input "*"
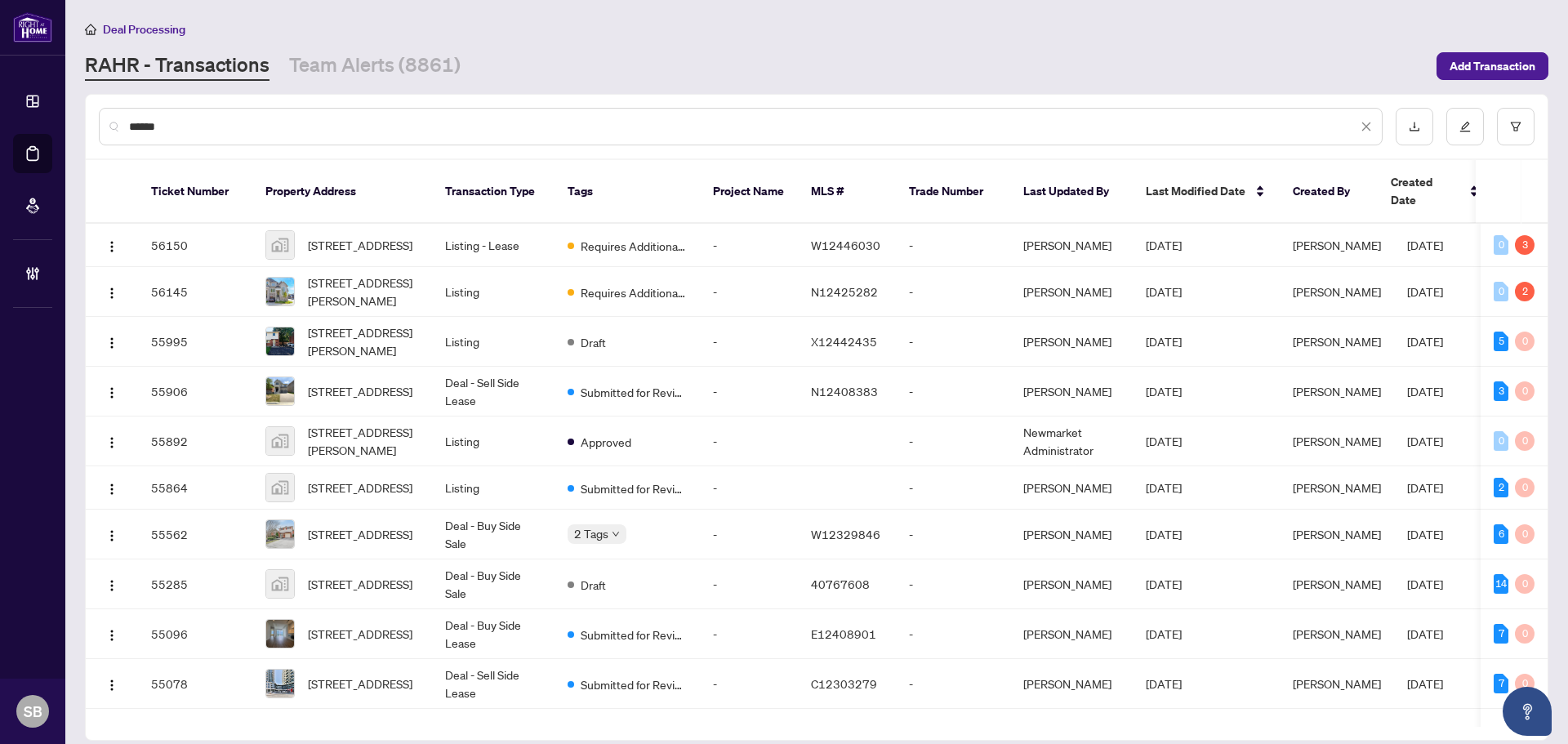
type input "*******"
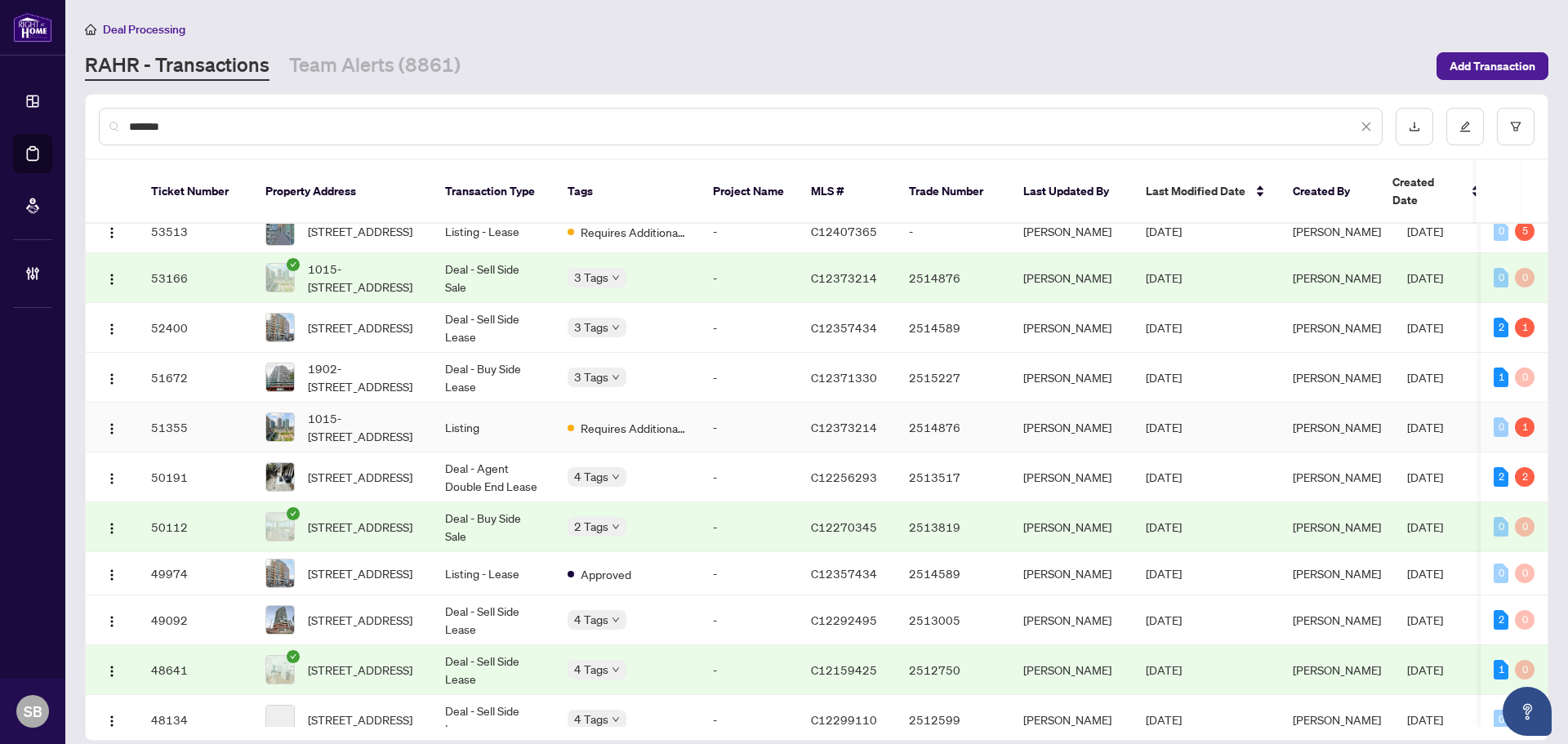
scroll to position [245, 0]
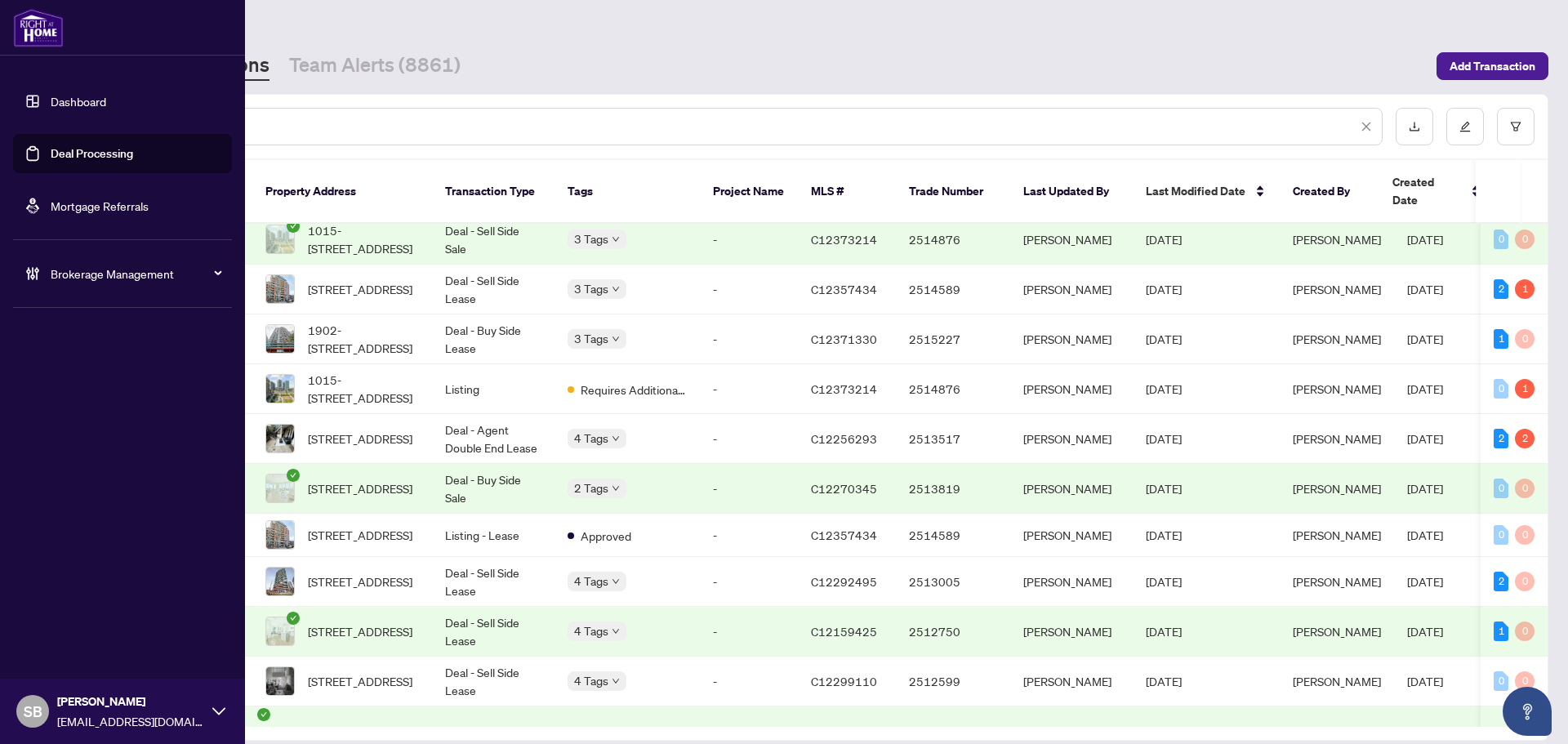
drag, startPoint x: 233, startPoint y: 120, endPoint x: 19, endPoint y: 141, distance: 215.0
click at [19, 143] on div "Dashboard Deal Processing Mortgage Referrals Brokerage Management SB Shelly Bar…" at bounding box center [784, 372] width 1568 height 744
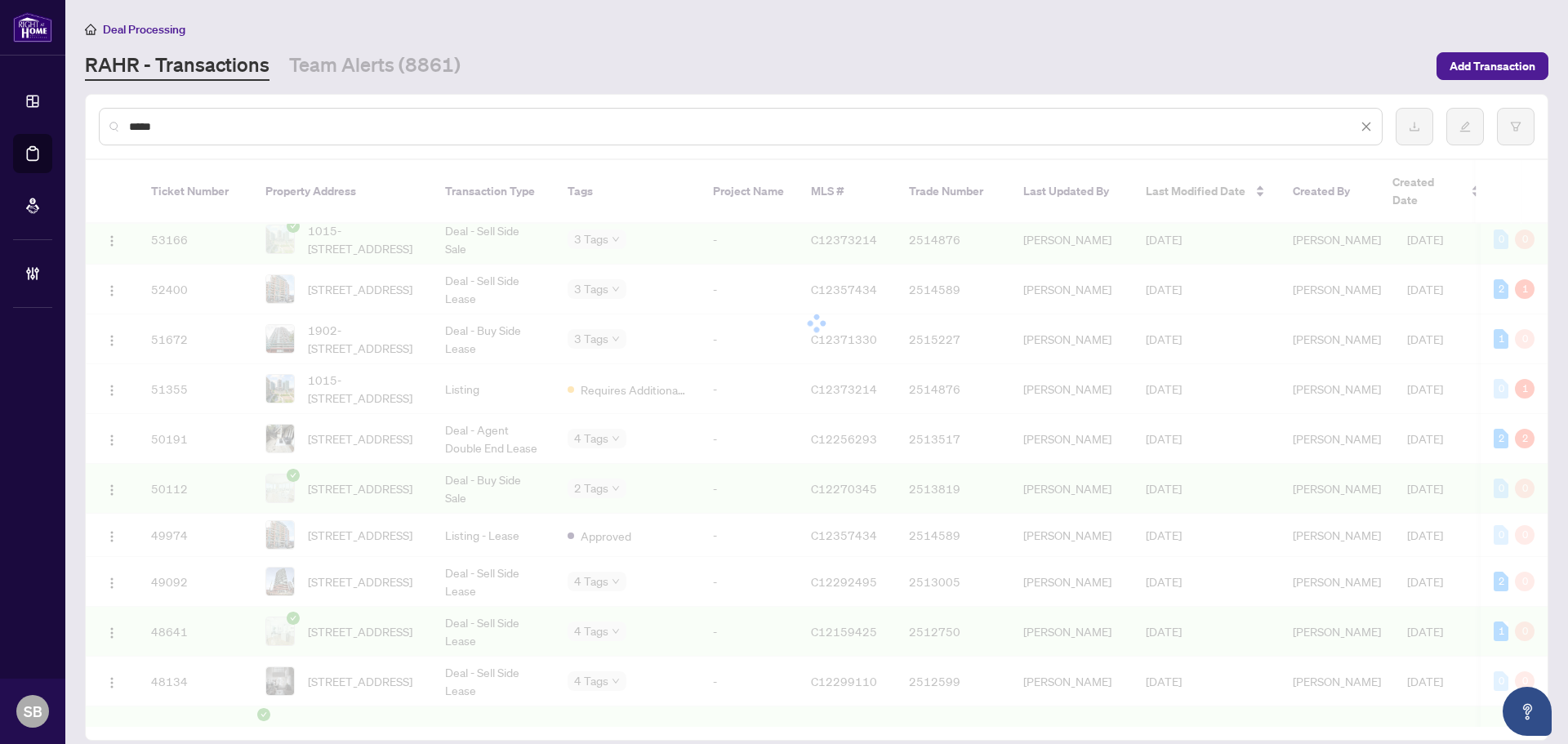
scroll to position [0, 0]
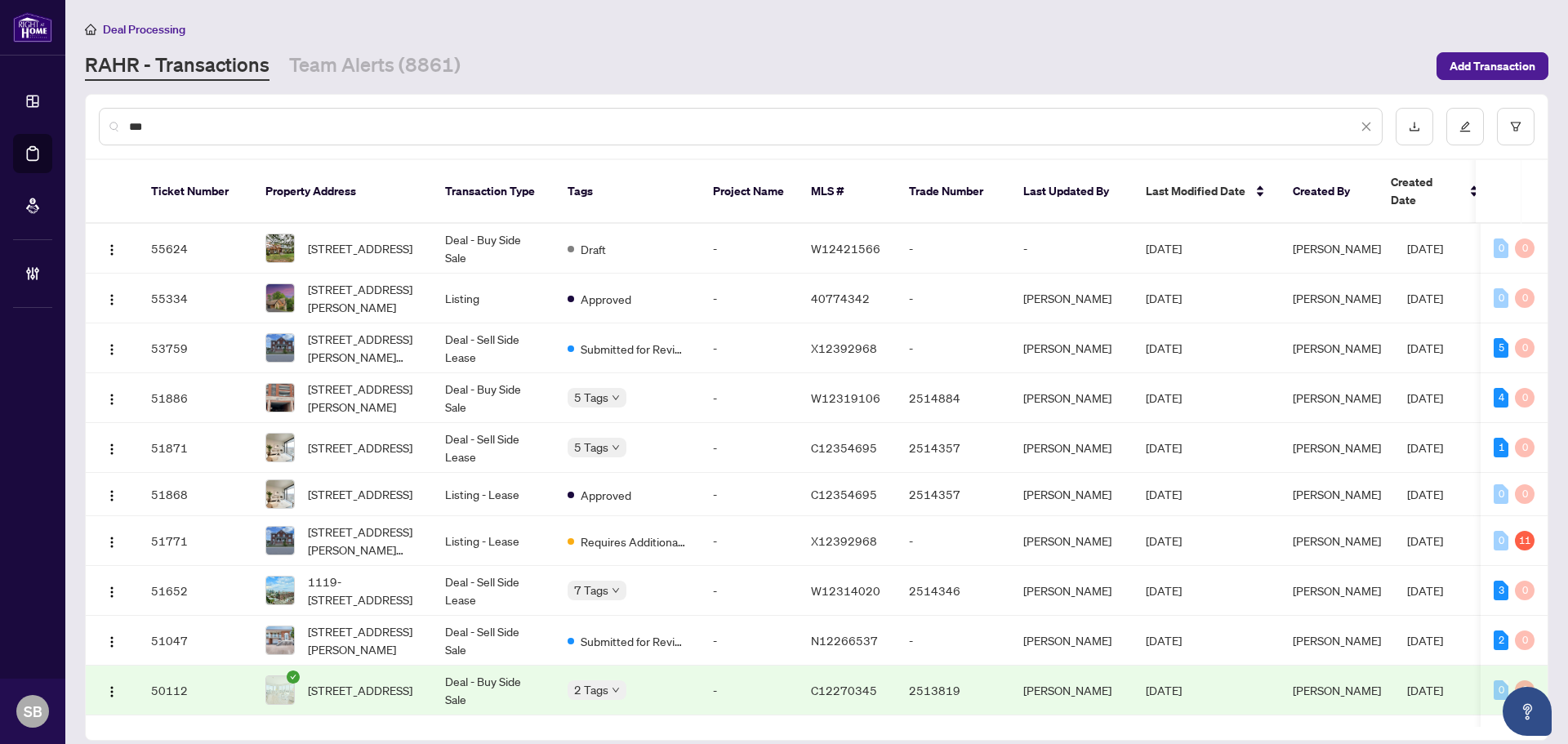
type input "***"
click at [844, 667] on td "C12270345" at bounding box center [847, 690] width 98 height 50
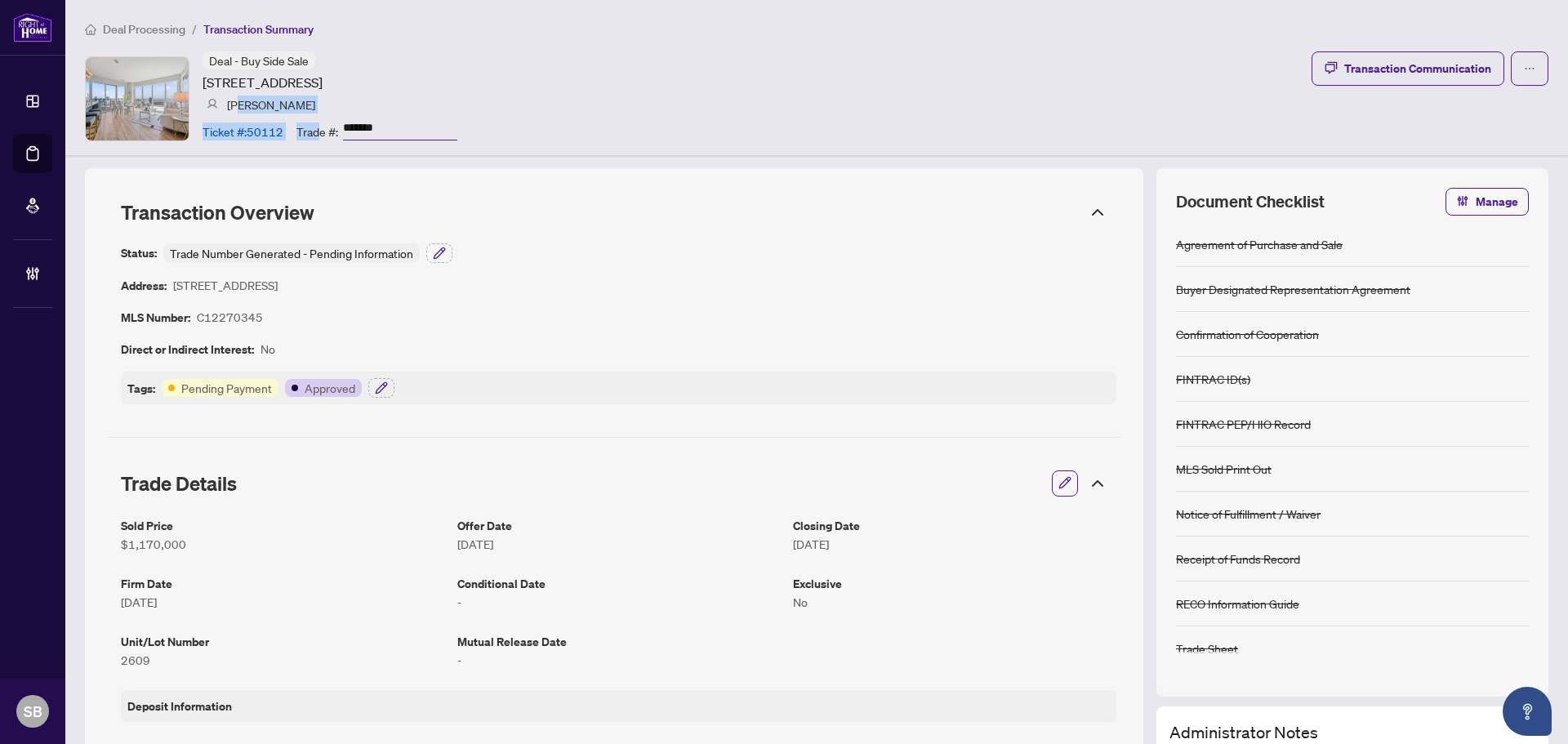
drag, startPoint x: 280, startPoint y: 109, endPoint x: 242, endPoint y: 106, distance: 38.1
click at [242, 106] on div "Deal - Buy Side Sale [STREET_ADDRESS] [PERSON_NAME] Ticket #: 50112 Trade #: **…" at bounding box center [330, 98] width 255 height 94
click at [246, 106] on article "[PERSON_NAME]" at bounding box center [271, 104] width 88 height 18
drag, startPoint x: 331, startPoint y: 96, endPoint x: 309, endPoint y: 115, distance: 29.1
click at [307, 115] on div "Deal - Buy Side Sale [STREET_ADDRESS] [PERSON_NAME] Ticket #: 50112 Trade #: **…" at bounding box center [330, 98] width 255 height 94
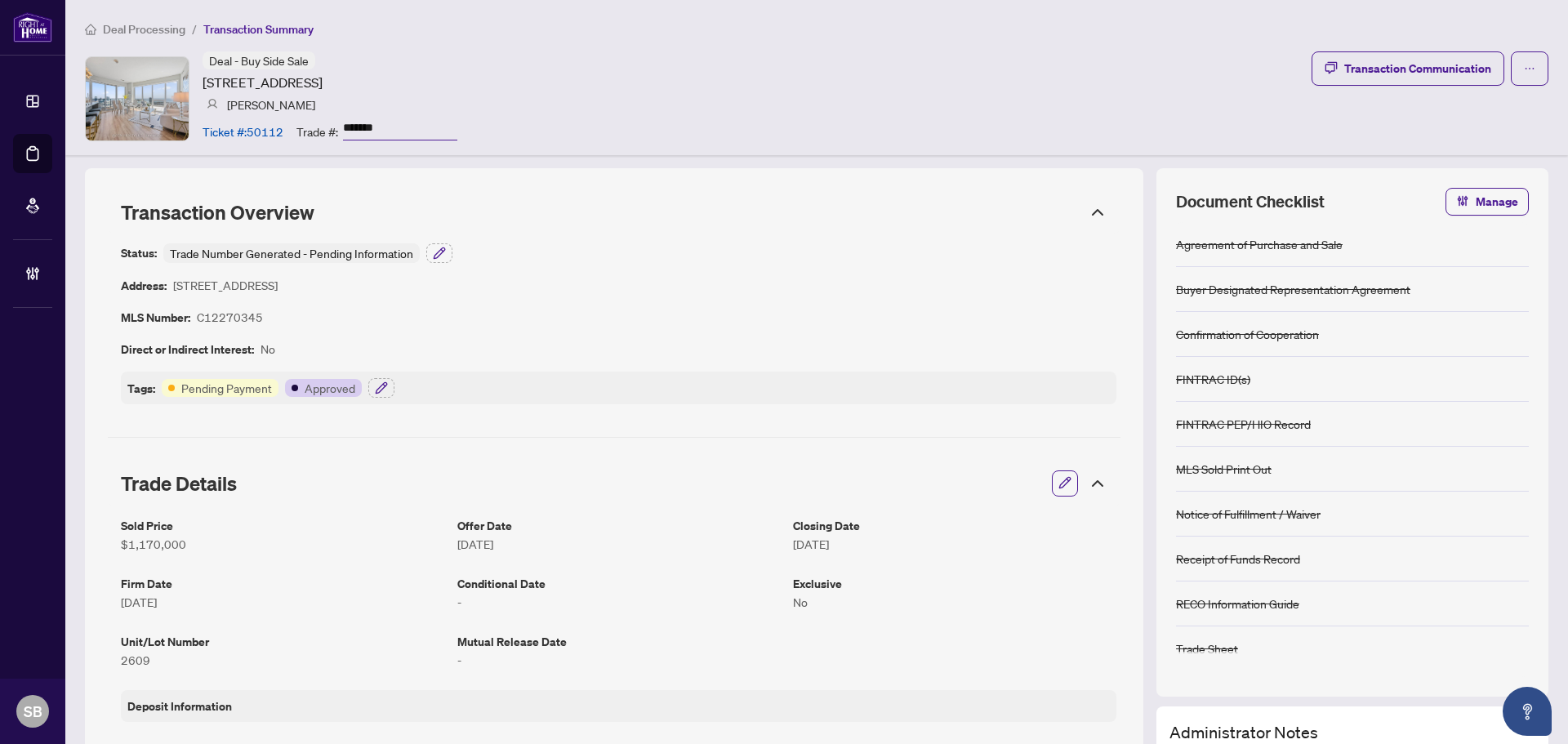
click at [299, 95] on div "Deal - Buy Side Sale [STREET_ADDRESS] [PERSON_NAME] Ticket #: 50112 Trade #: **…" at bounding box center [330, 98] width 255 height 94
click at [309, 99] on div "Deal - Buy Side Sale [STREET_ADDRESS] [PERSON_NAME] Ticket #: 50112 Trade #: **…" at bounding box center [330, 98] width 255 height 94
drag, startPoint x: 247, startPoint y: 101, endPoint x: 294, endPoint y: 105, distance: 47.2
click at [294, 105] on div "[PERSON_NAME]" at bounding box center [261, 104] width 116 height 18
copy article "[PERSON_NAME]"
